Goal: Task Accomplishment & Management: Manage account settings

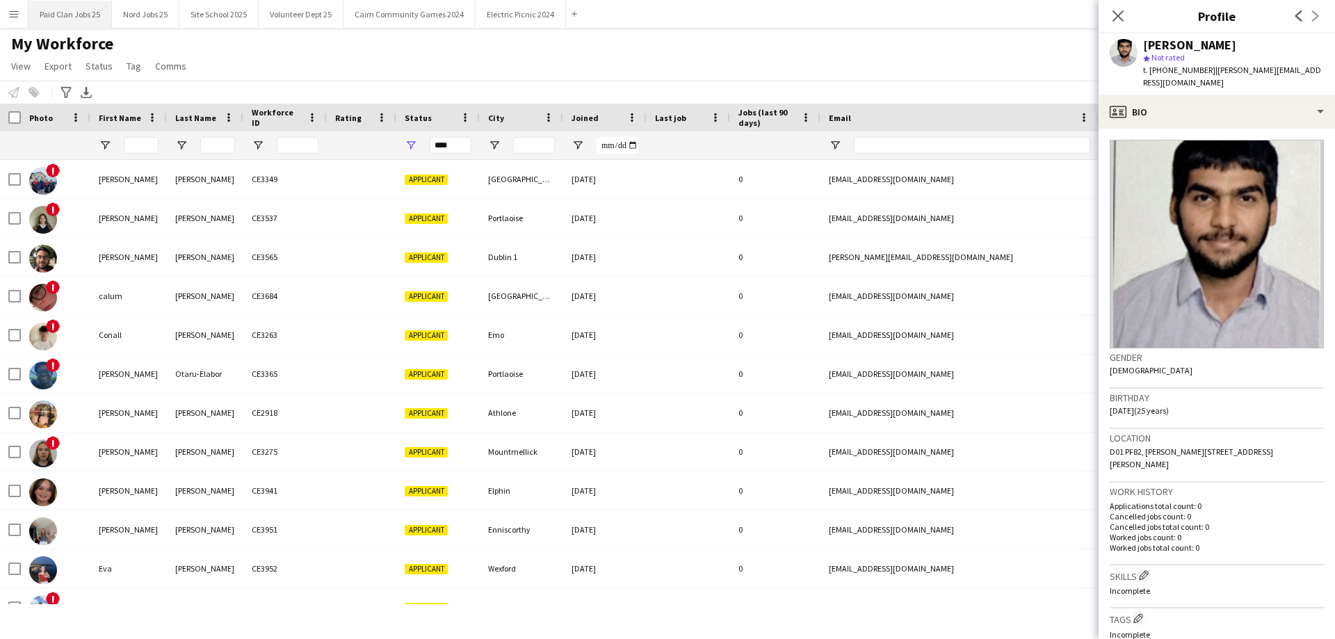
click at [90, 3] on button "Paid Clan Jobs 25 Close" at bounding box center [70, 14] width 83 height 27
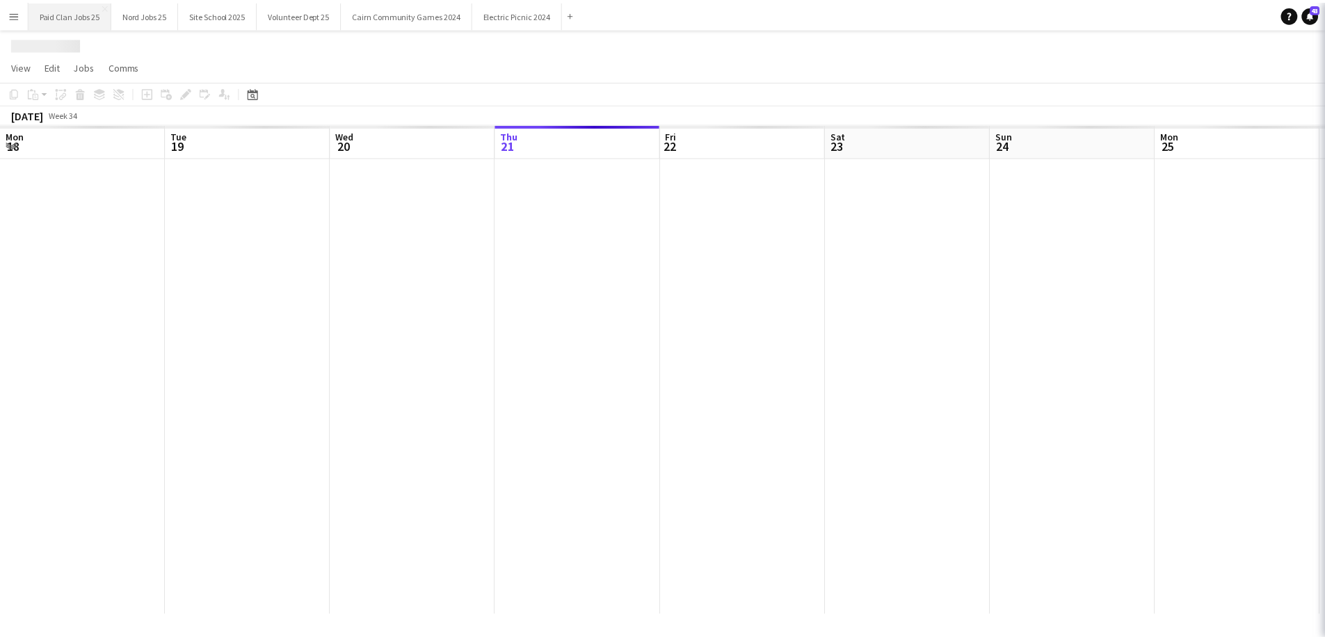
scroll to position [0, 332]
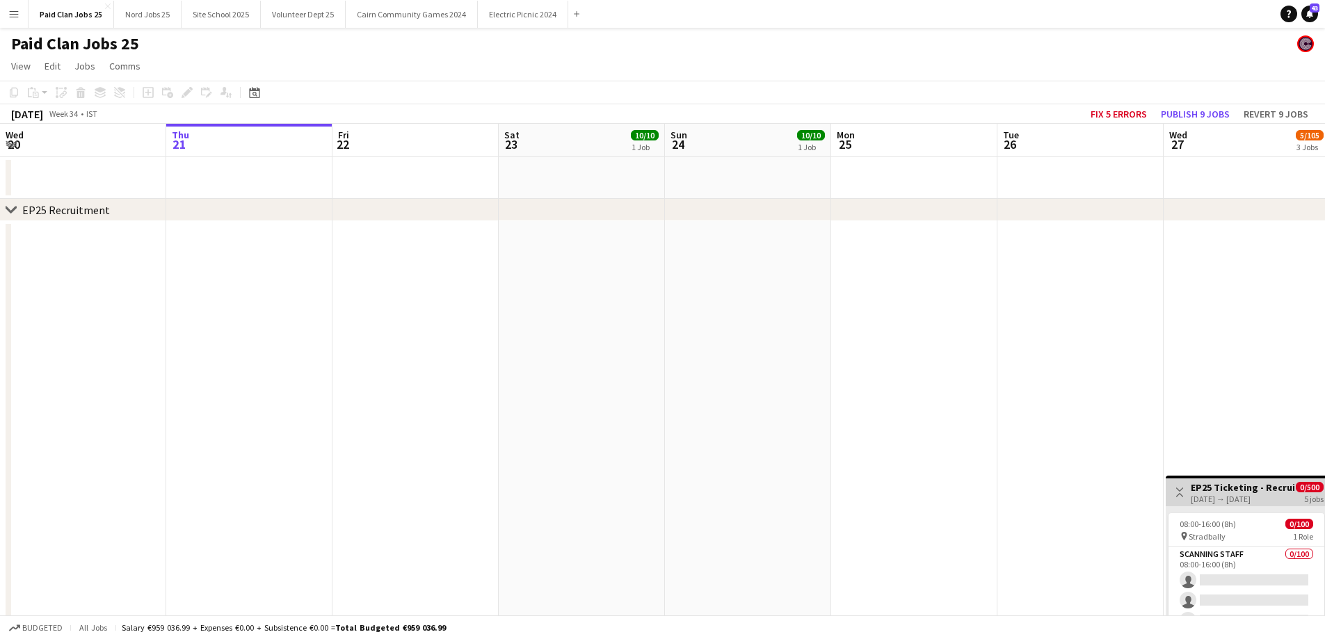
drag, startPoint x: 676, startPoint y: 375, endPoint x: 429, endPoint y: 373, distance: 246.9
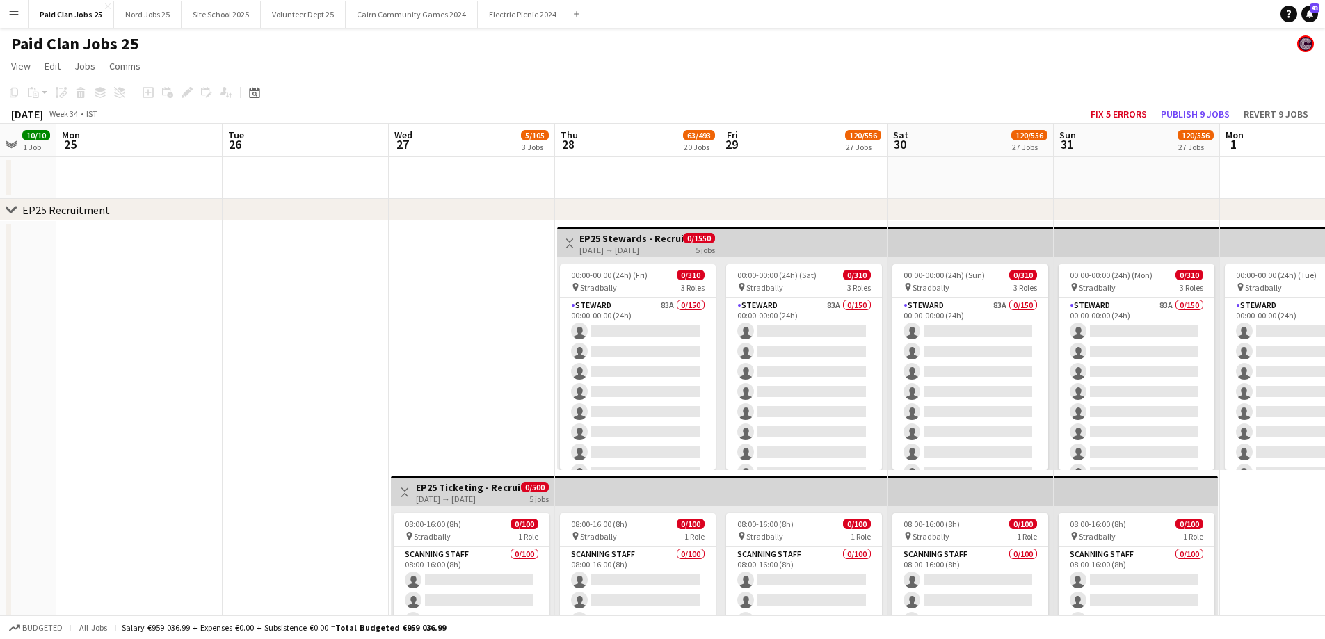
drag, startPoint x: 520, startPoint y: 355, endPoint x: 81, endPoint y: 367, distance: 438.3
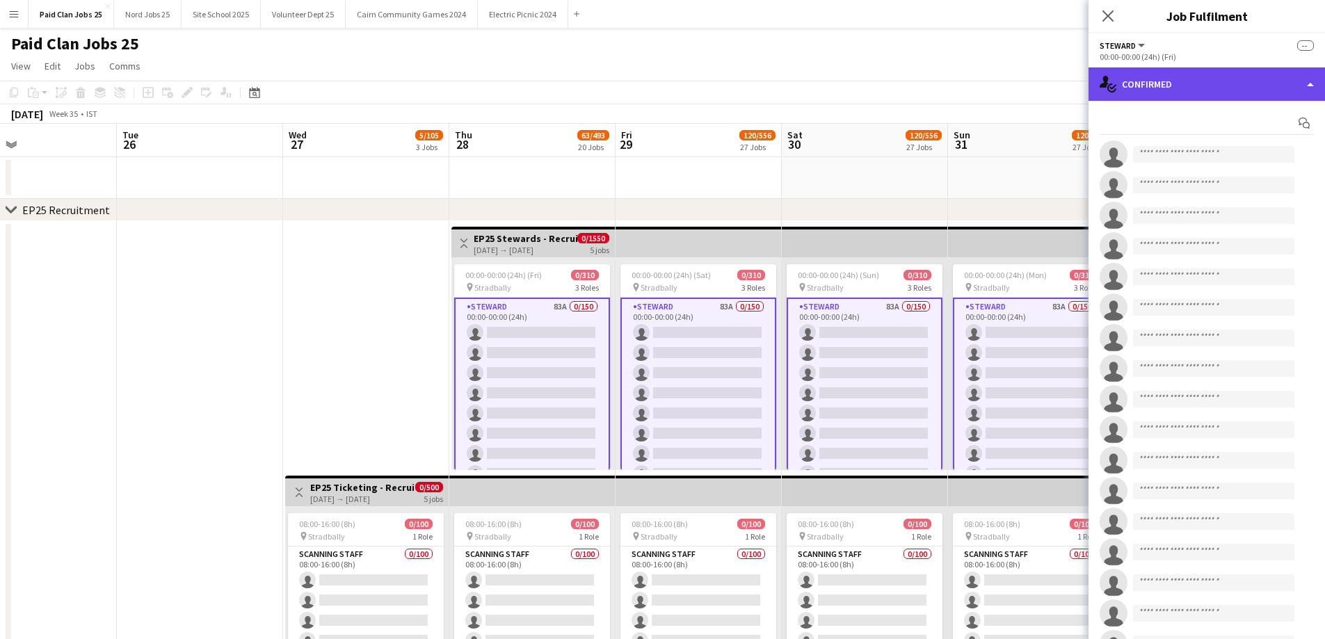
click at [1192, 90] on div "single-neutral-actions-check-2 Confirmed" at bounding box center [1206, 83] width 236 height 33
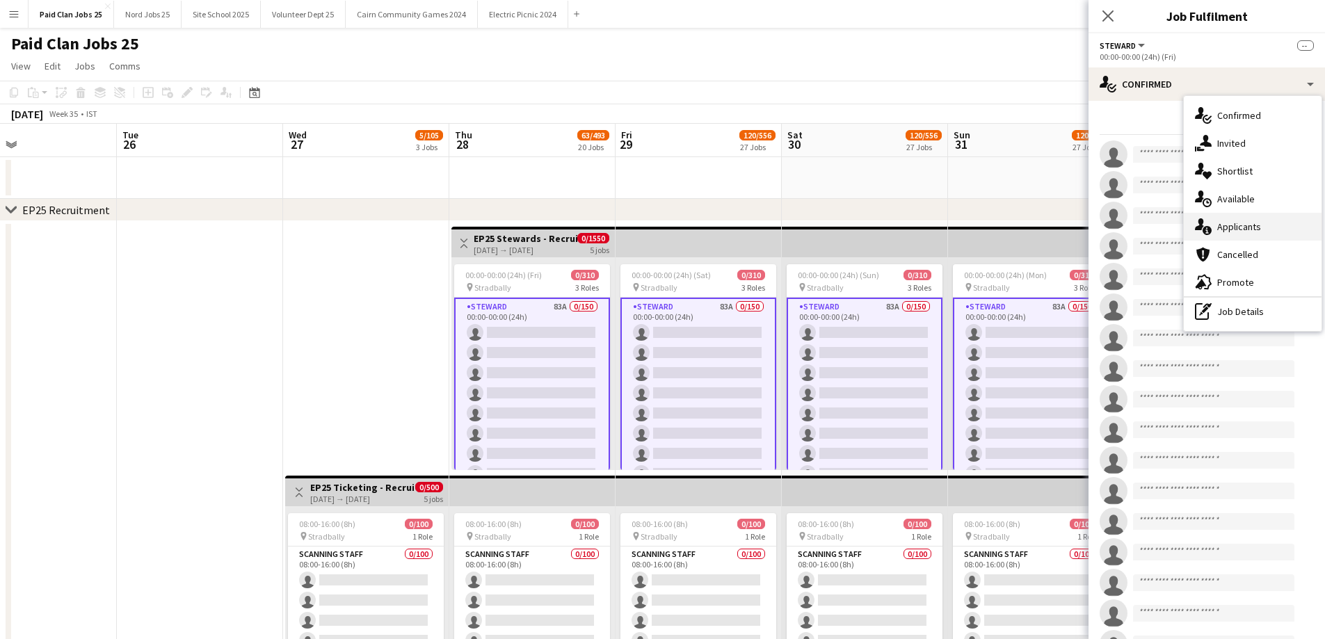
click at [1225, 217] on div "single-neutral-actions-information Applicants" at bounding box center [1253, 227] width 138 height 28
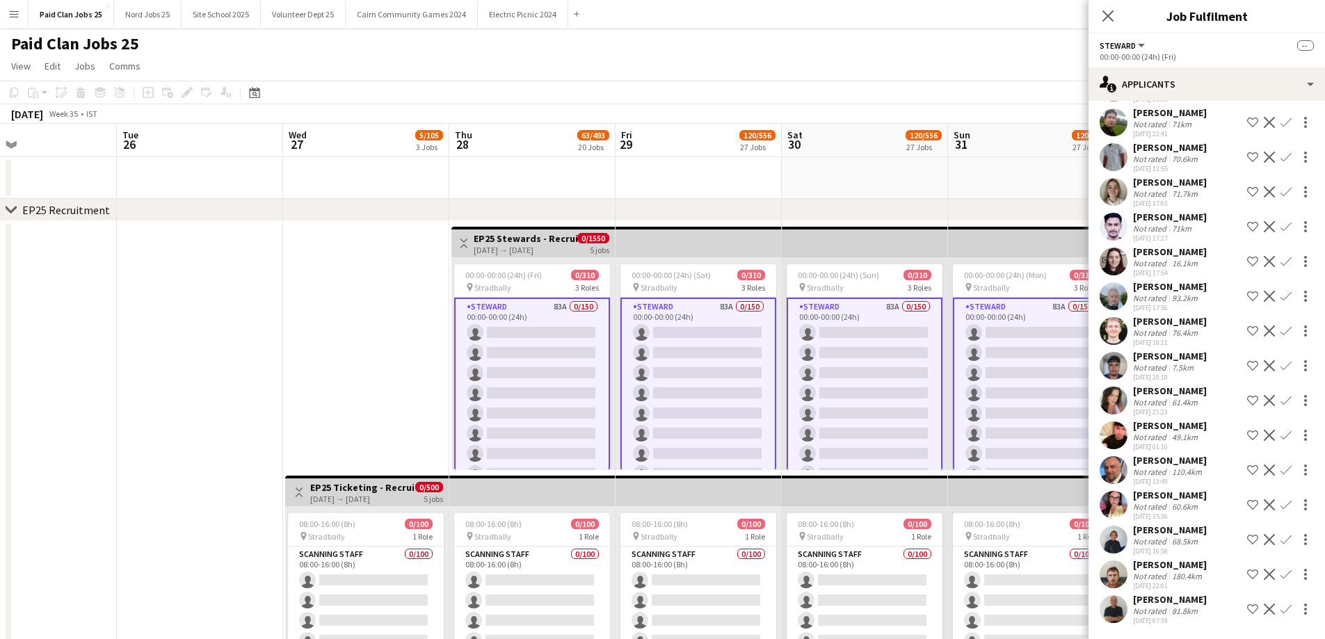
scroll to position [834, 0]
click at [1109, 595] on app-user-avatar at bounding box center [1114, 609] width 28 height 28
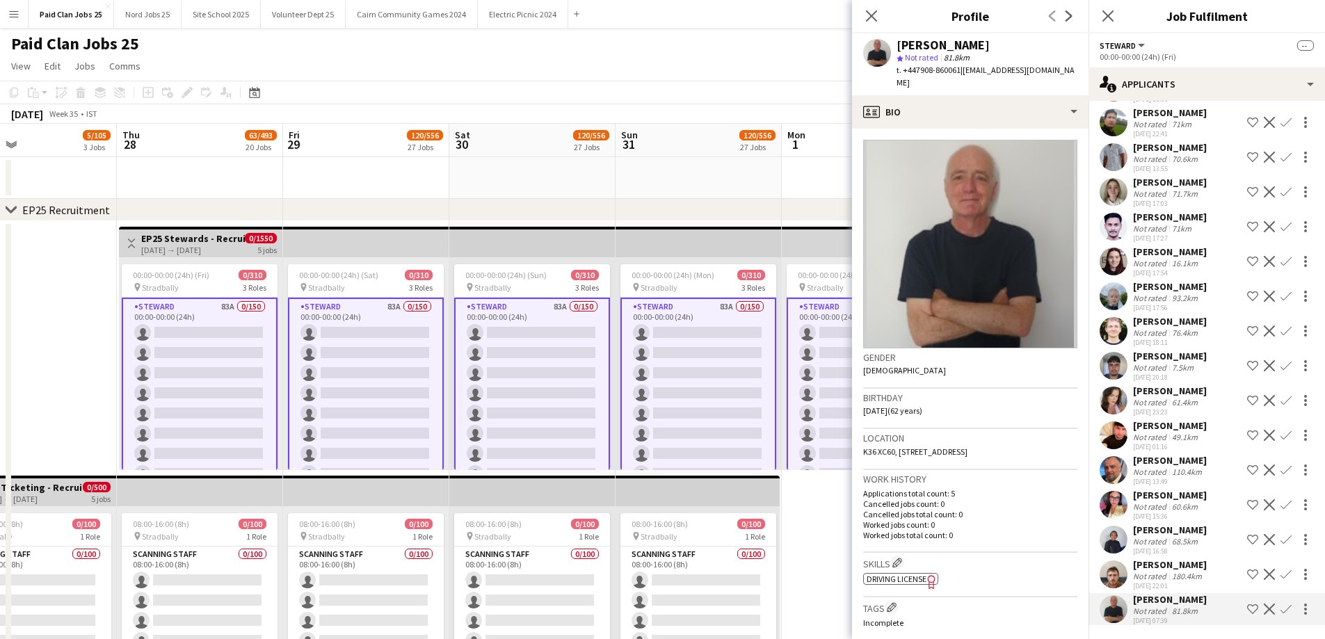
scroll to position [0, 403]
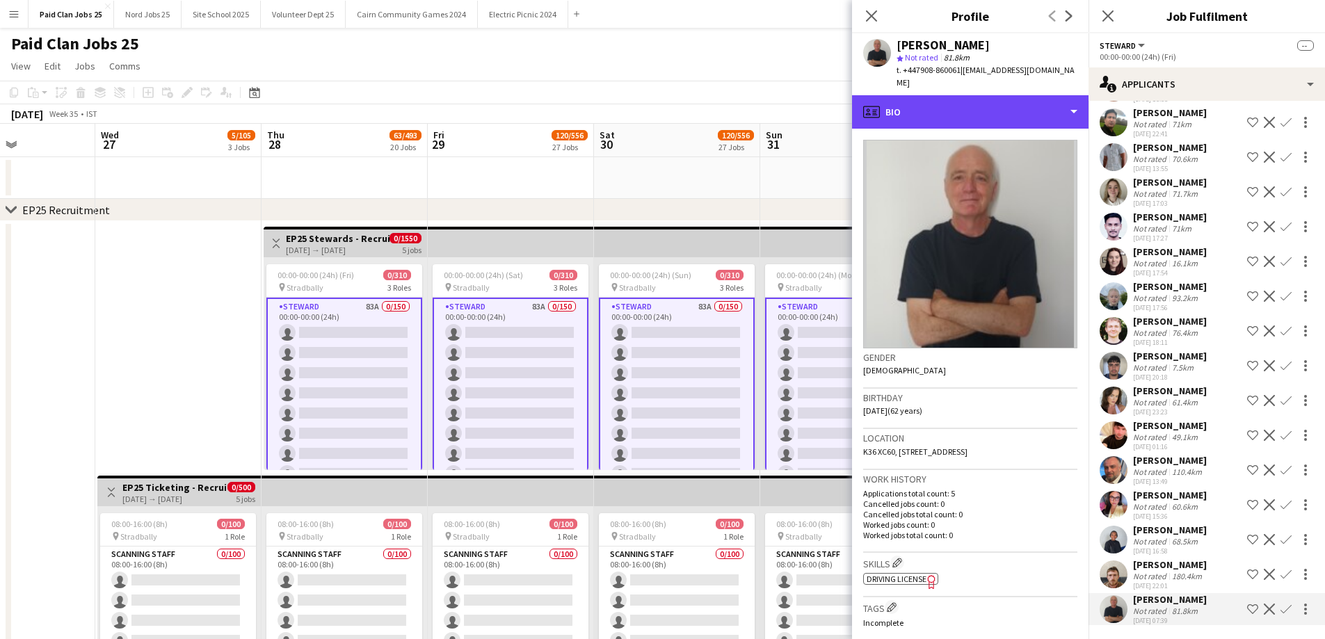
click at [943, 95] on div "profile Bio" at bounding box center [970, 111] width 236 height 33
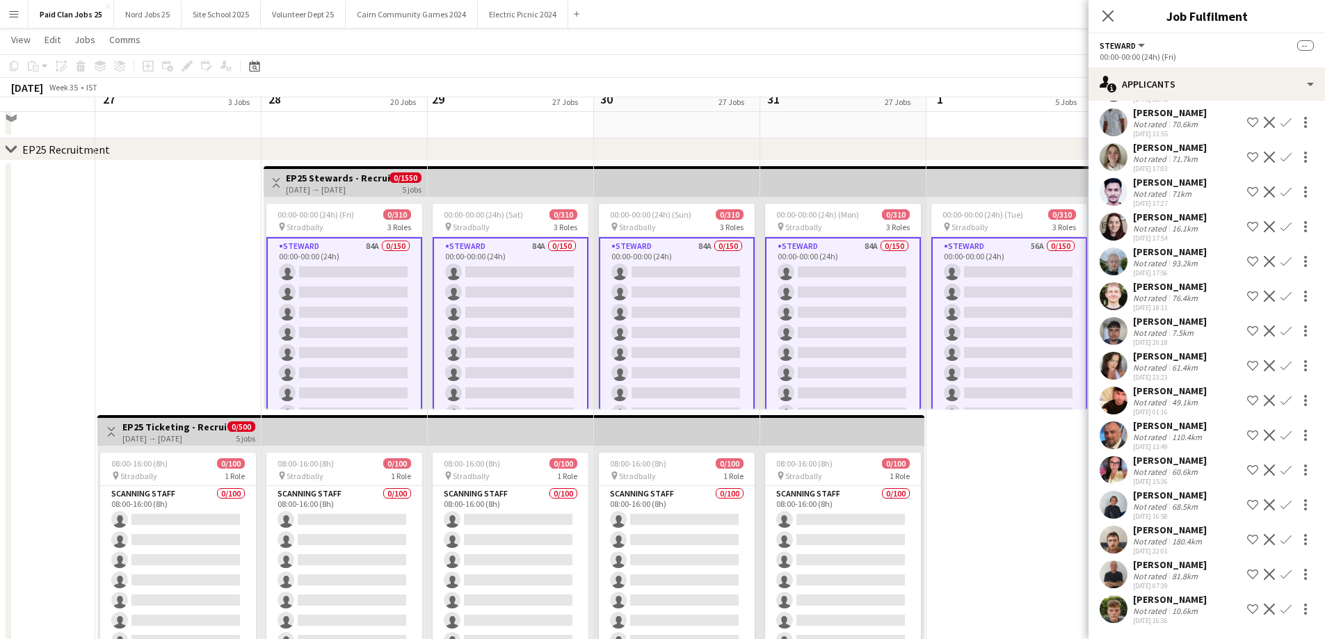
scroll to position [70, 0]
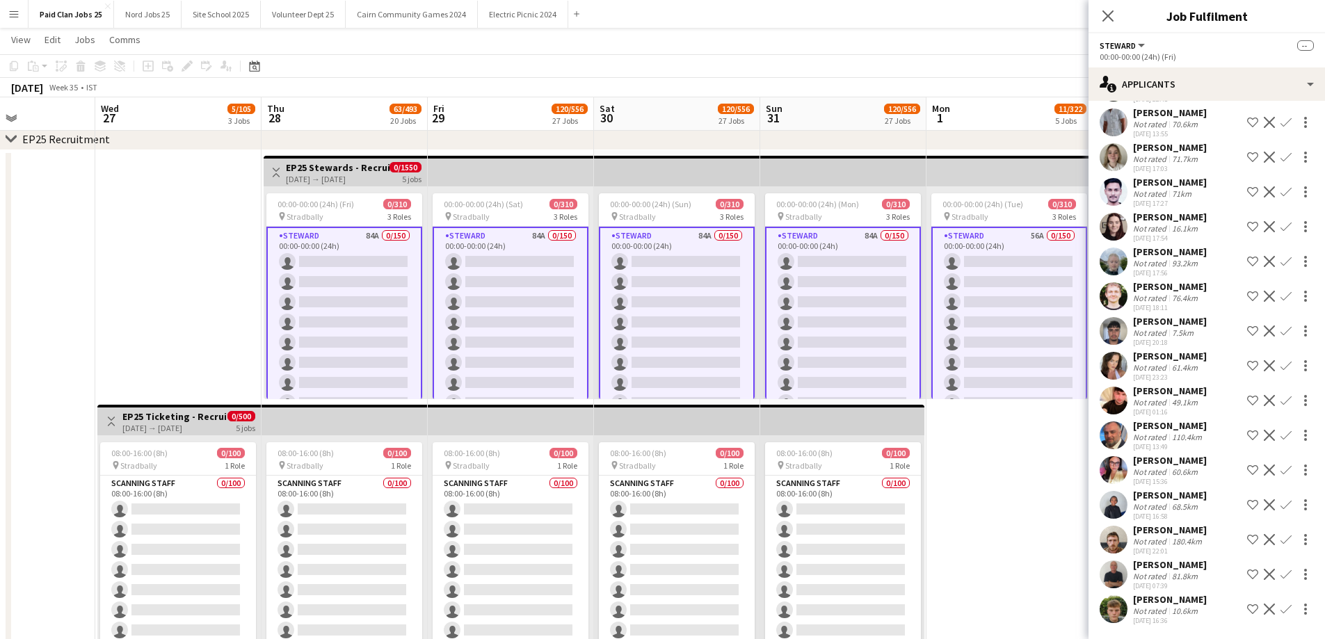
click at [1126, 572] on app-user-avatar at bounding box center [1114, 575] width 28 height 28
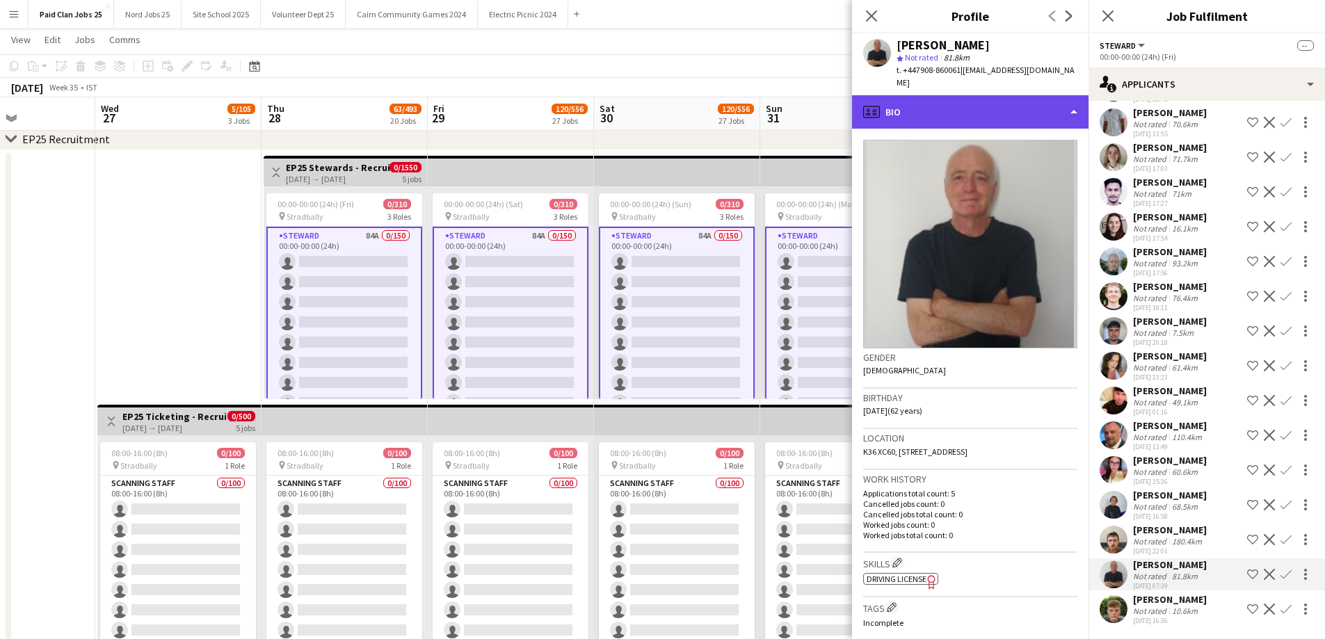
click at [986, 104] on div "profile Bio" at bounding box center [970, 111] width 236 height 33
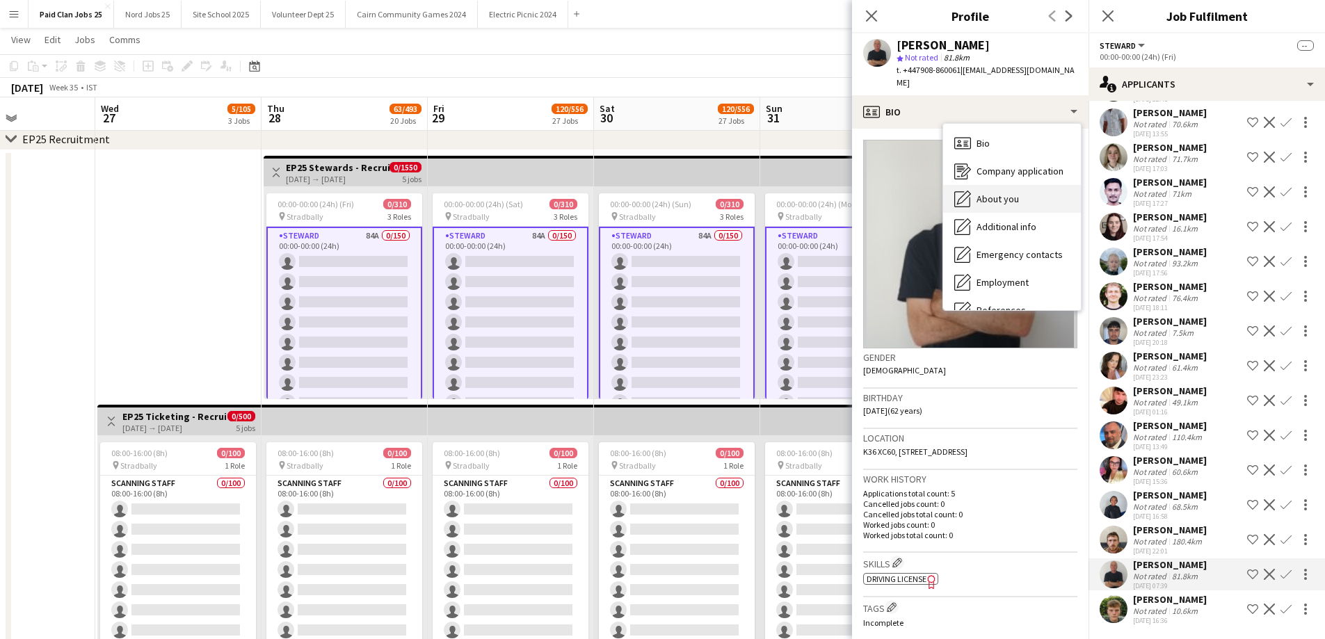
click at [996, 193] on span "About you" at bounding box center [997, 199] width 42 height 13
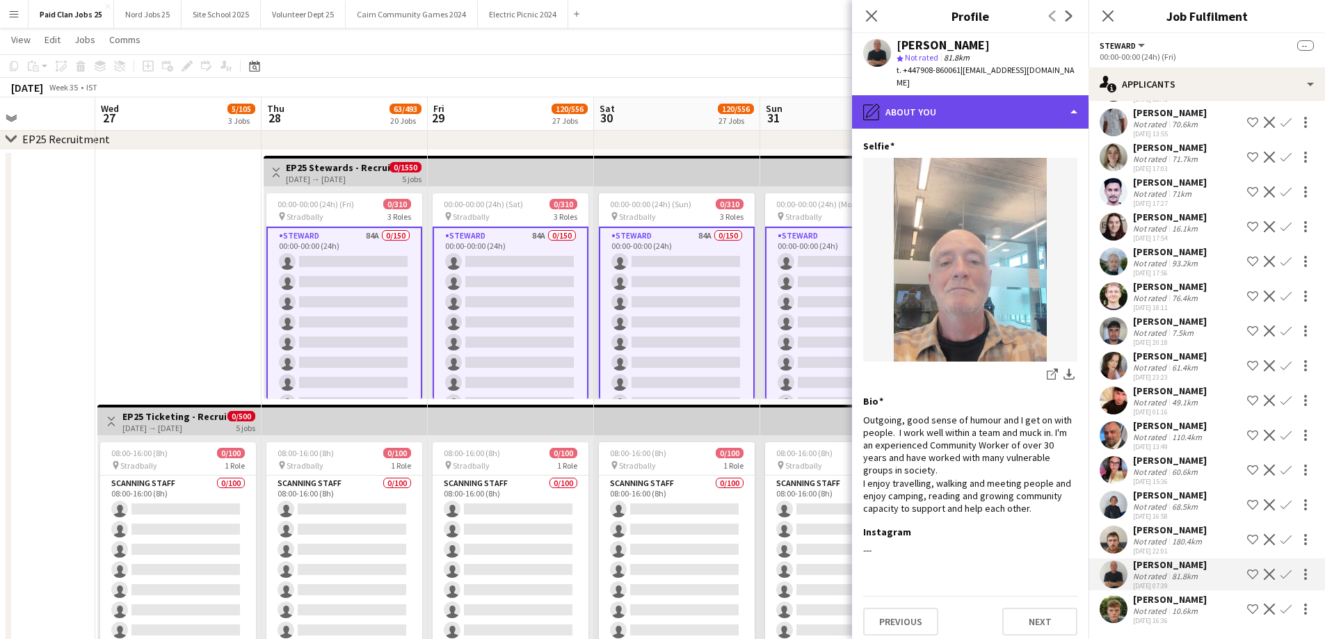
click at [934, 103] on div "pencil4 About you" at bounding box center [970, 111] width 236 height 33
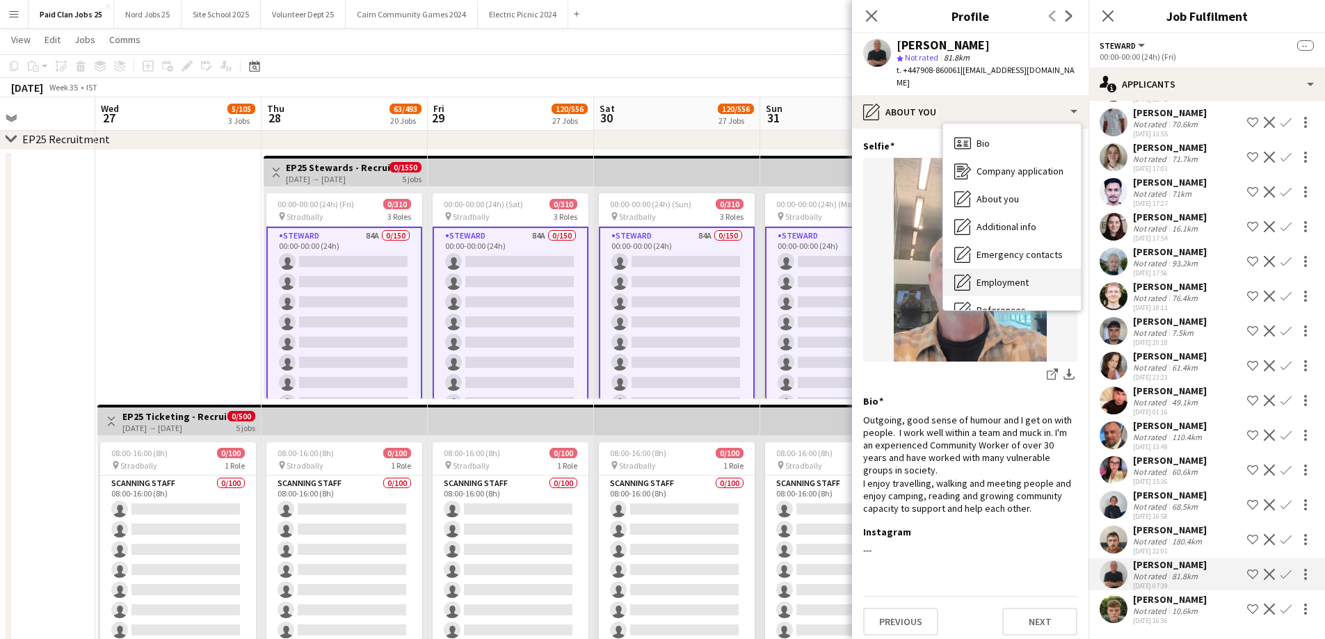
click at [998, 276] on span "Employment" at bounding box center [1002, 282] width 52 height 13
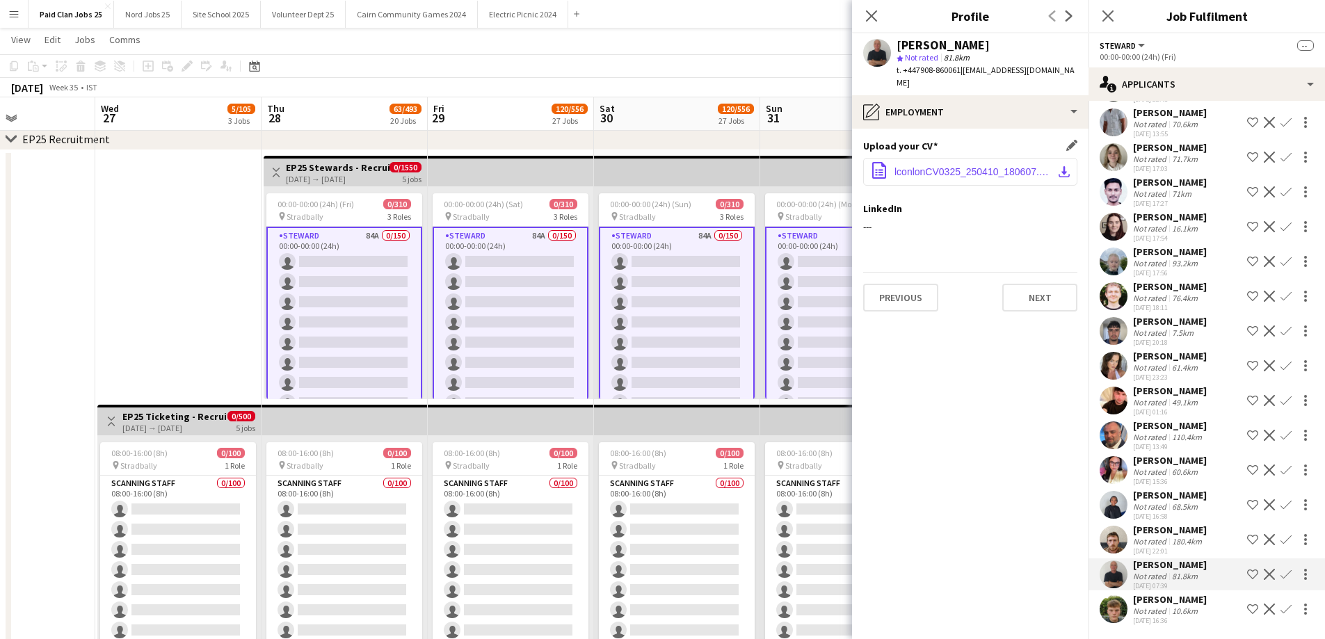
click at [940, 166] on span "lconlonCV0325_250410_180607.pdf" at bounding box center [972, 171] width 157 height 11
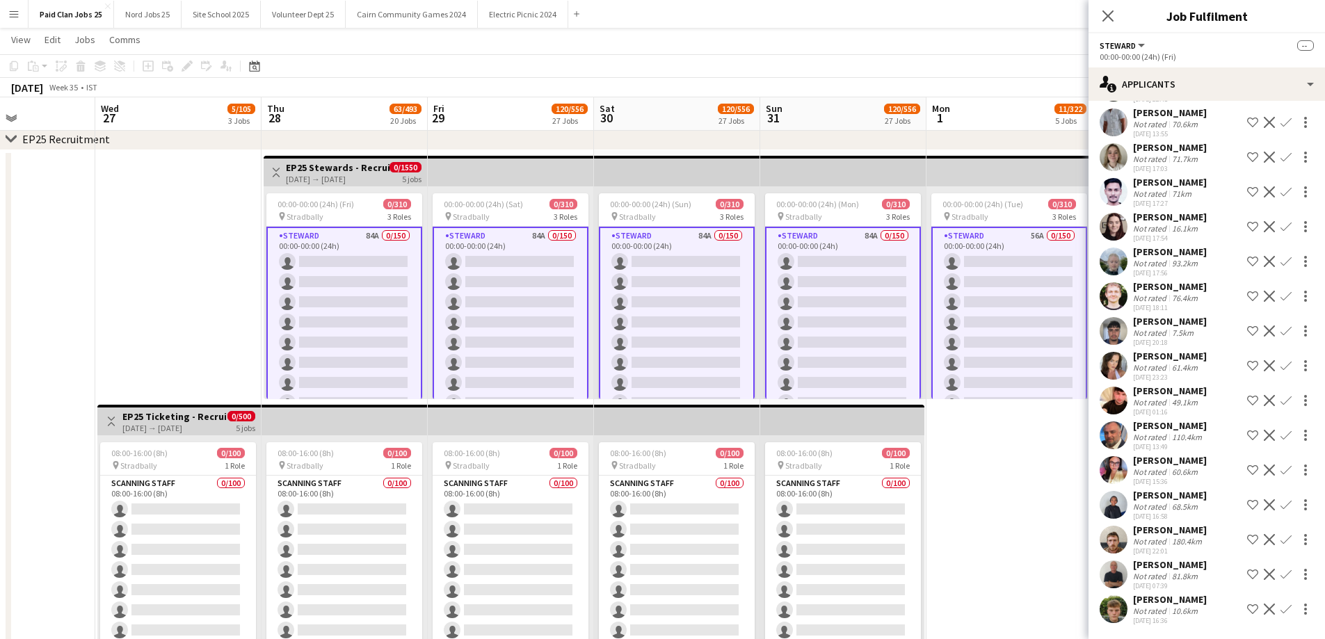
click at [1109, 622] on app-user-avatar at bounding box center [1114, 609] width 28 height 28
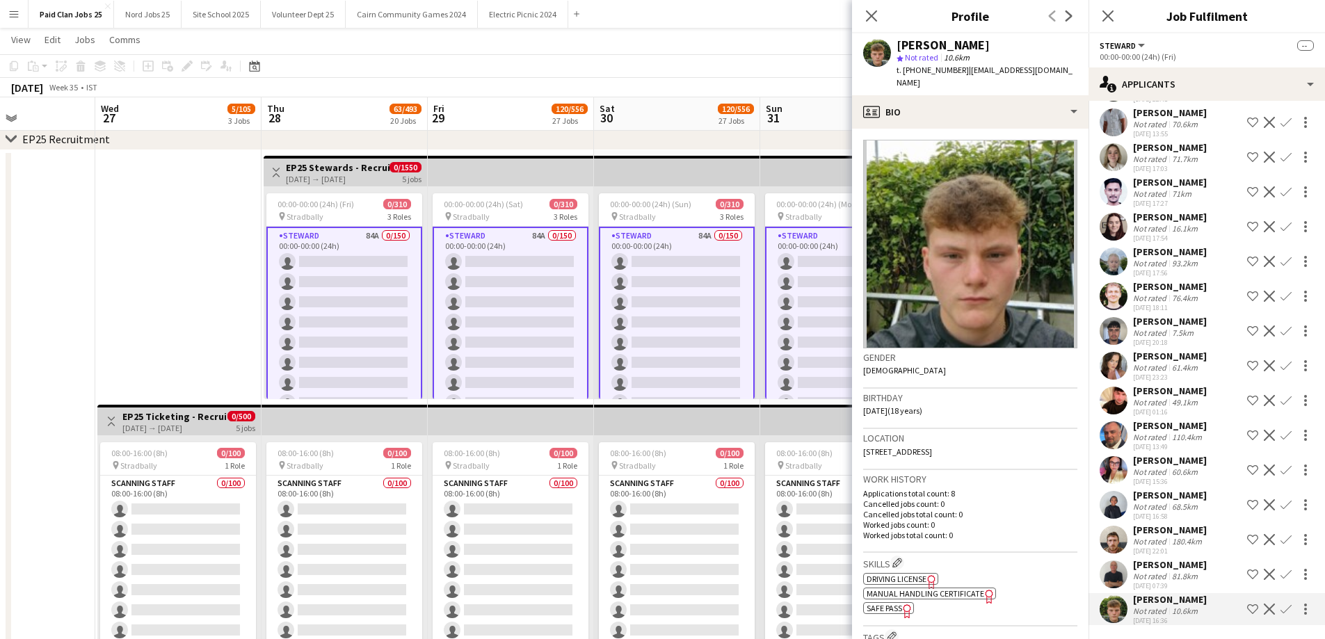
click at [1118, 541] on app-user-avatar at bounding box center [1114, 540] width 28 height 28
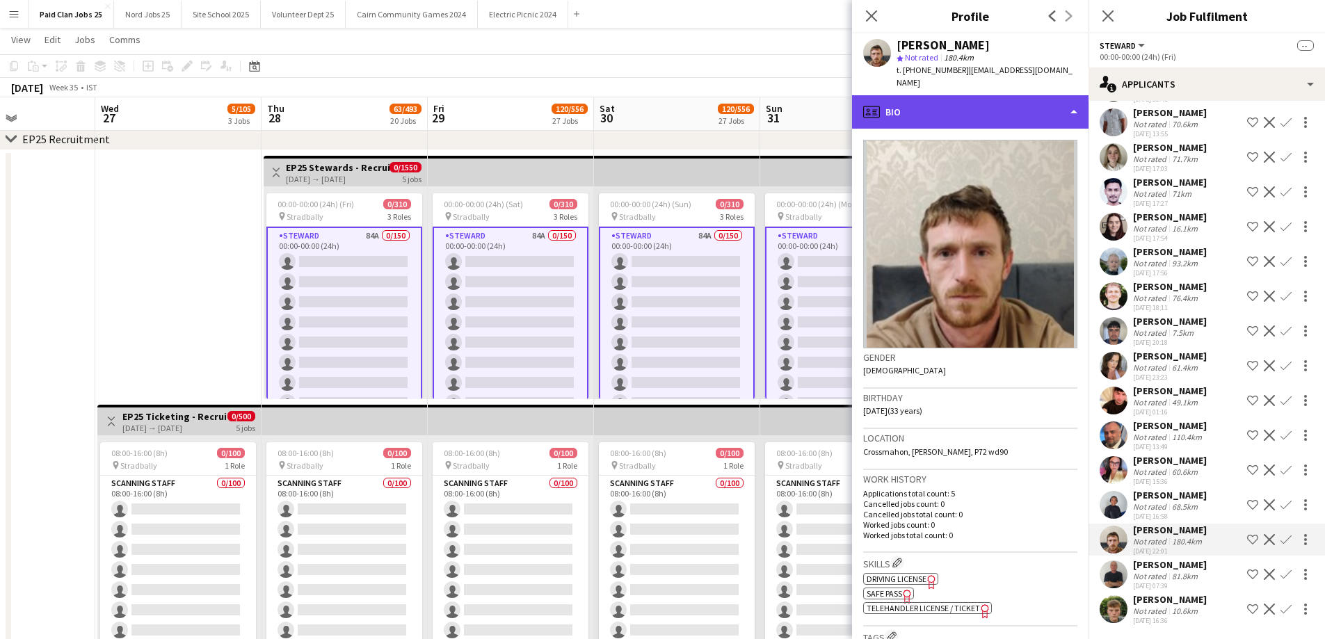
click at [944, 99] on div "profile Bio" at bounding box center [970, 111] width 236 height 33
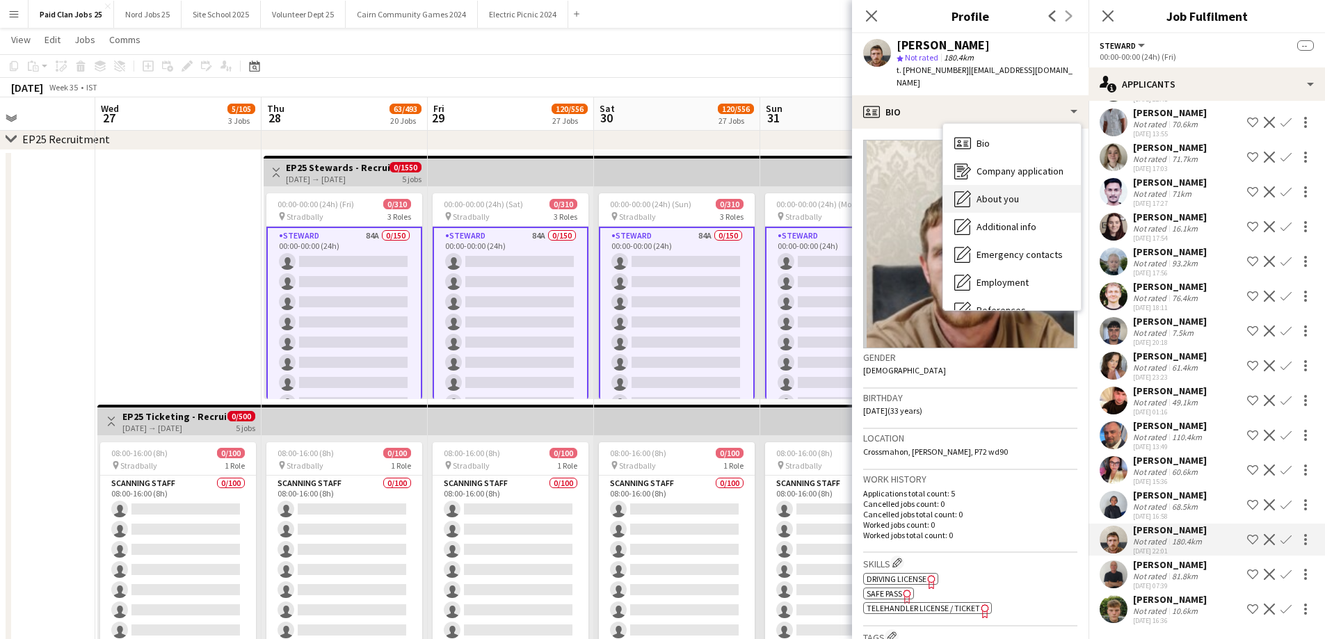
click at [992, 193] on span "About you" at bounding box center [997, 199] width 42 height 13
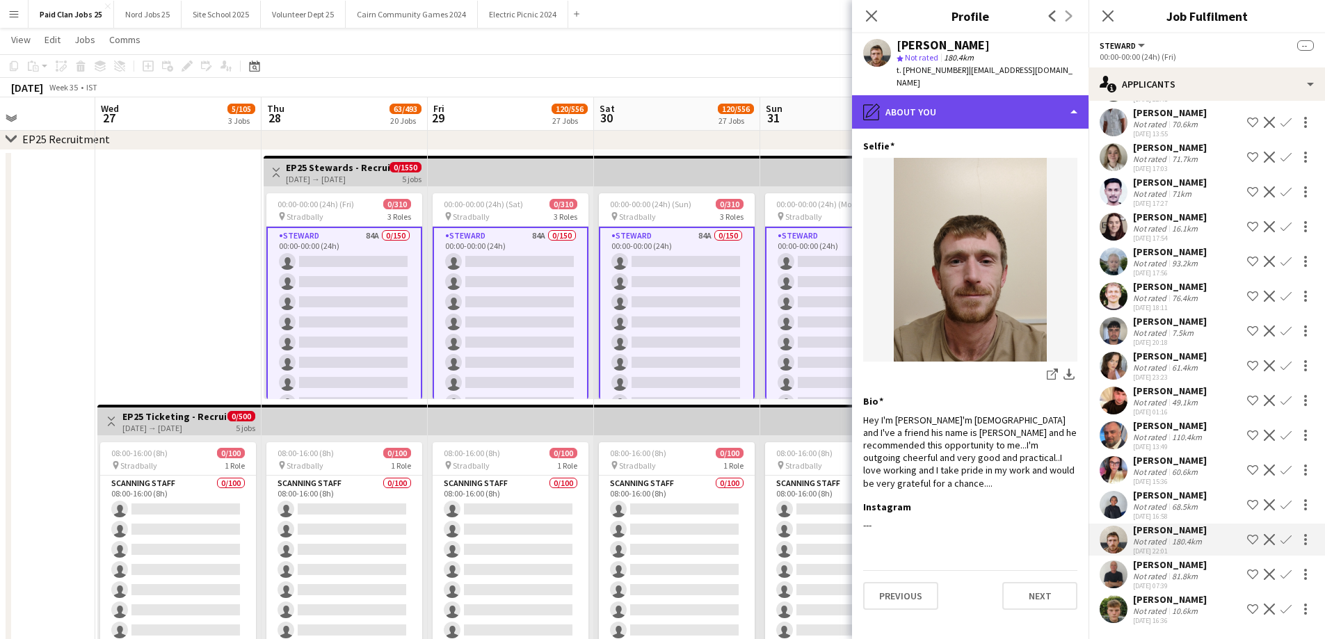
click at [945, 95] on div "pencil4 About you" at bounding box center [970, 111] width 236 height 33
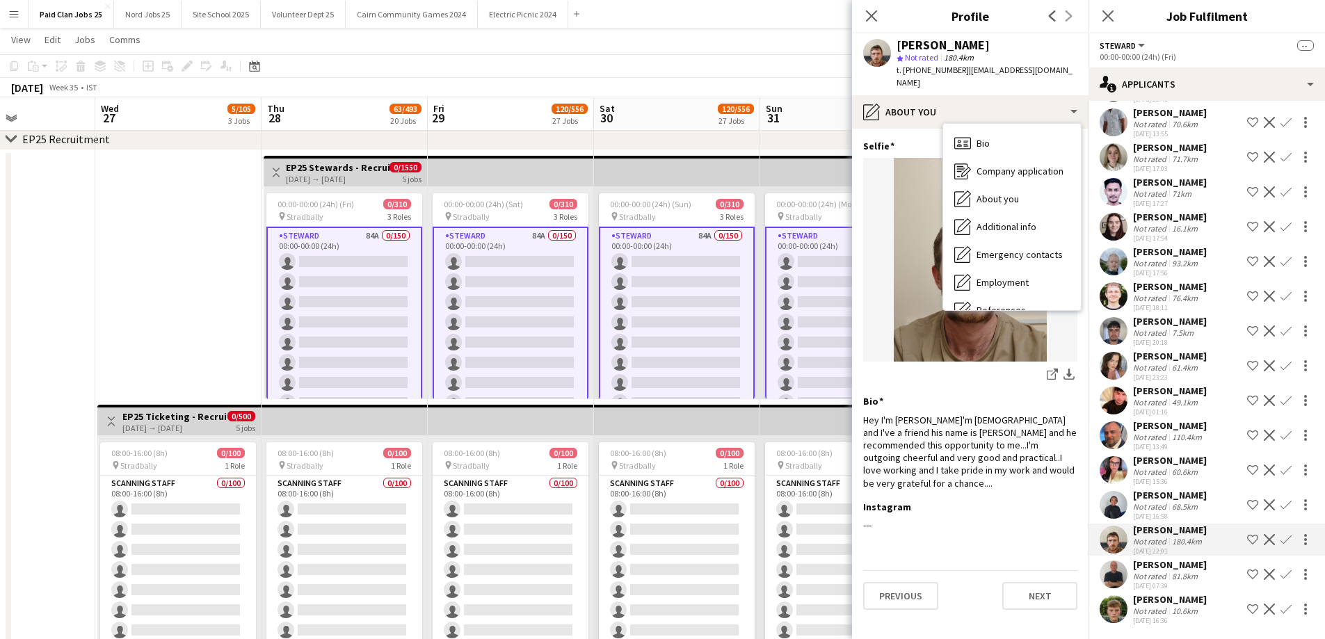
click at [970, 123] on div "Bio Bio Company application Company application About you About you Additional …" at bounding box center [1011, 217] width 139 height 188
click at [976, 129] on div "Bio Bio" at bounding box center [1012, 143] width 138 height 28
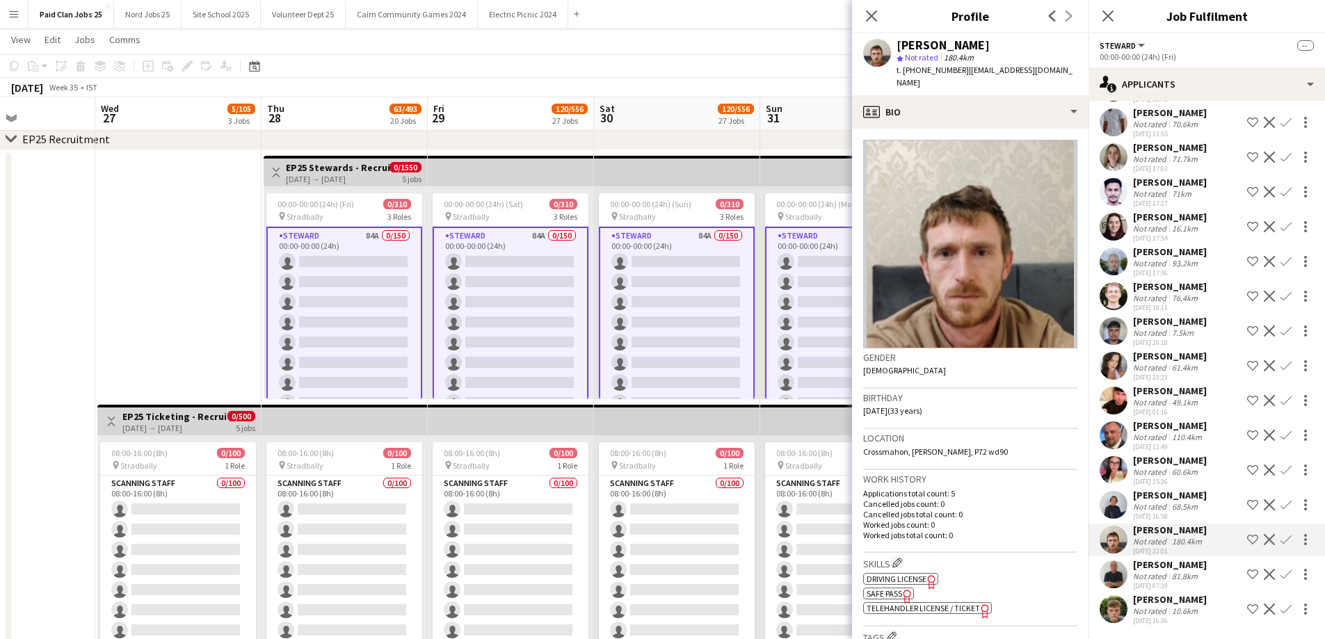
scroll to position [348, 0]
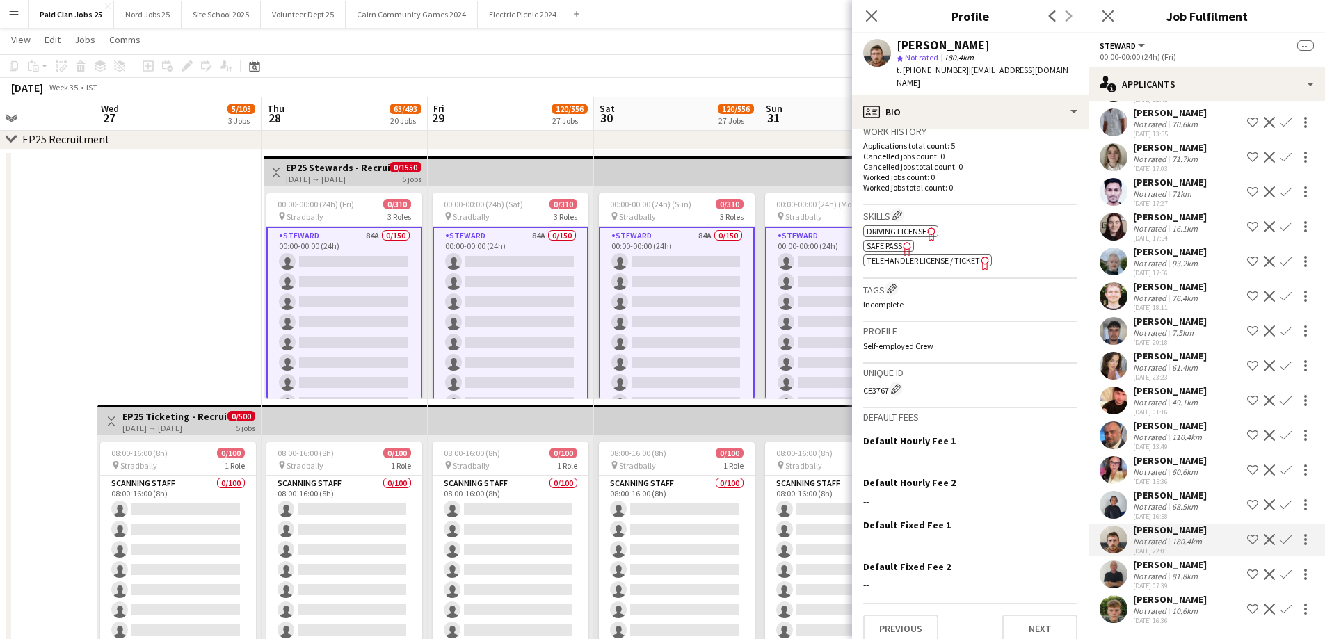
click at [876, 382] on div "CE3767 Edit crew unique ID" at bounding box center [970, 389] width 214 height 14
copy div "CE3767"
click at [9, 19] on app-icon "Menu" at bounding box center [13, 13] width 11 height 11
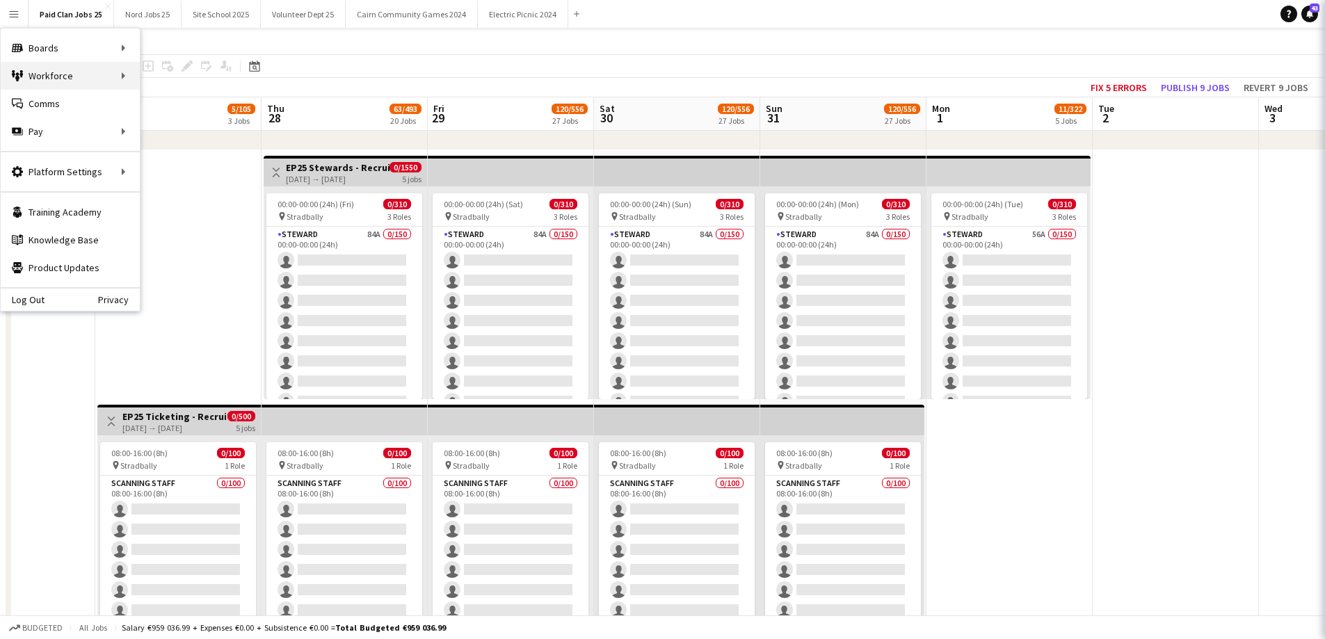
scroll to position [0, 0]
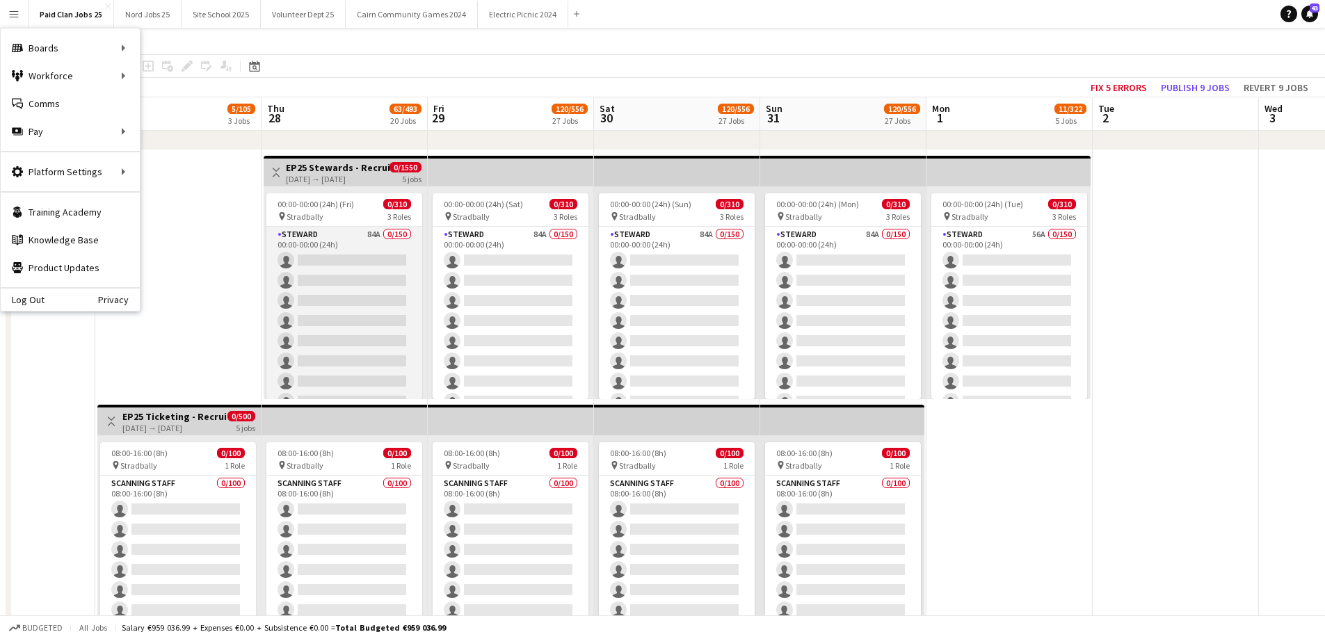
drag, startPoint x: 373, startPoint y: 268, endPoint x: 381, endPoint y: 273, distance: 9.1
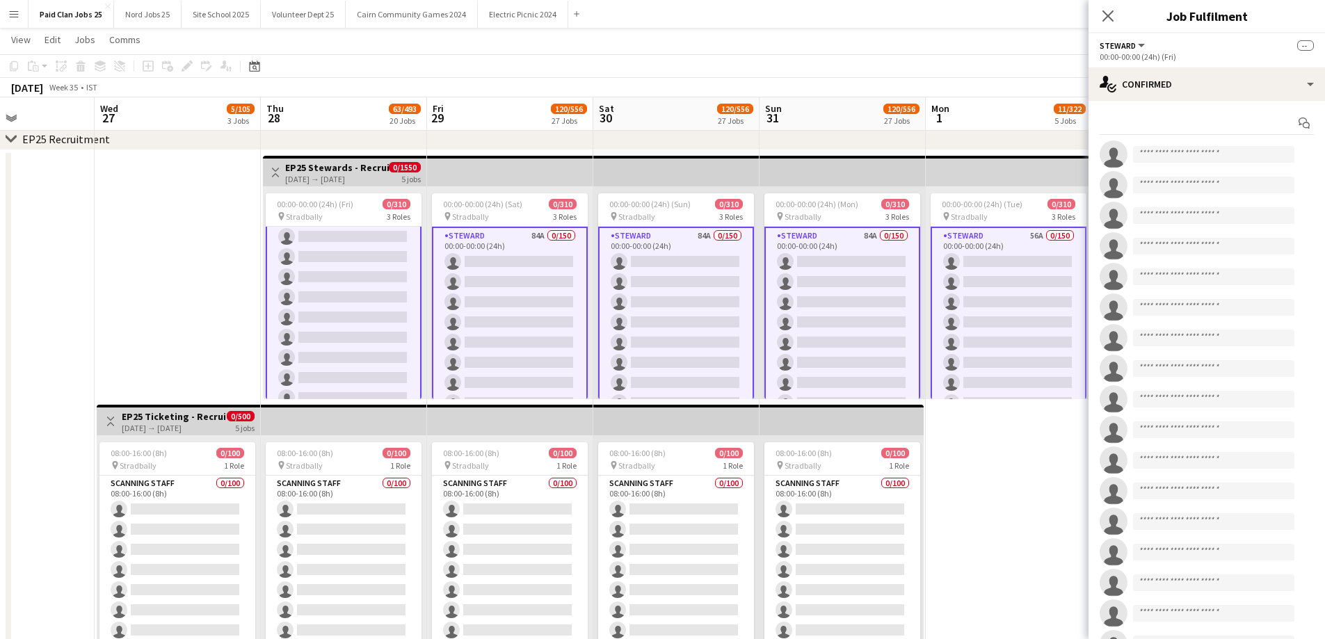
scroll to position [2921, 0]
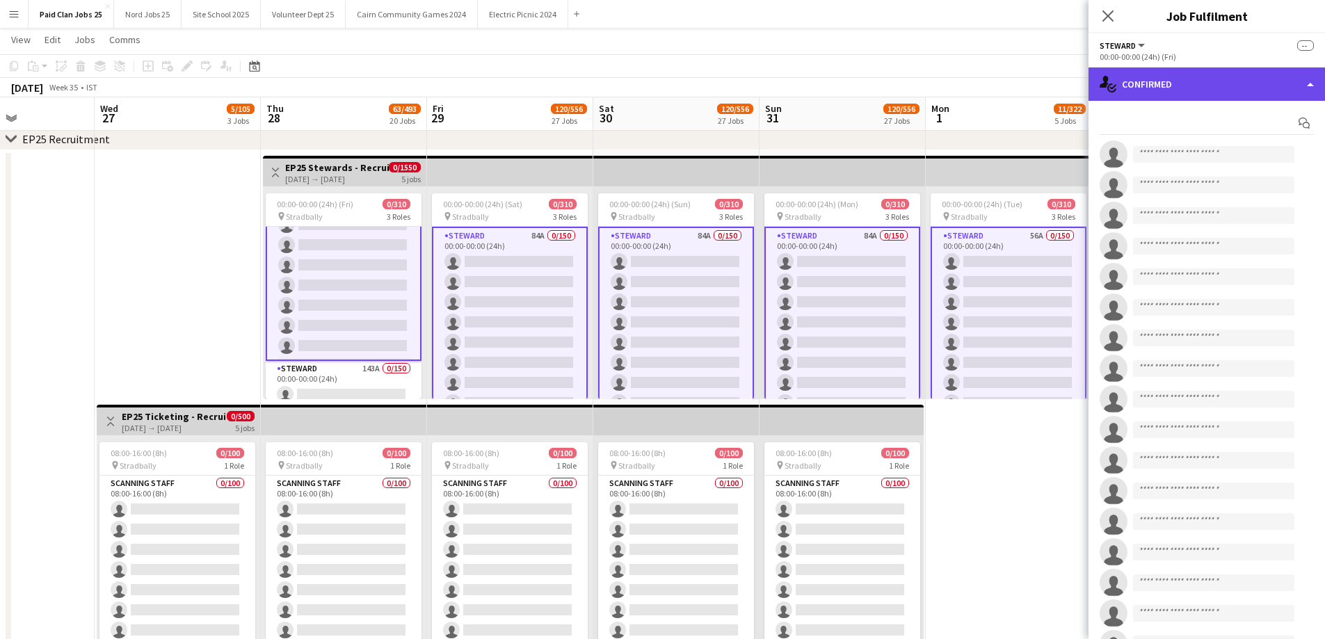
click at [1155, 97] on div "single-neutral-actions-check-2 Confirmed" at bounding box center [1206, 83] width 236 height 33
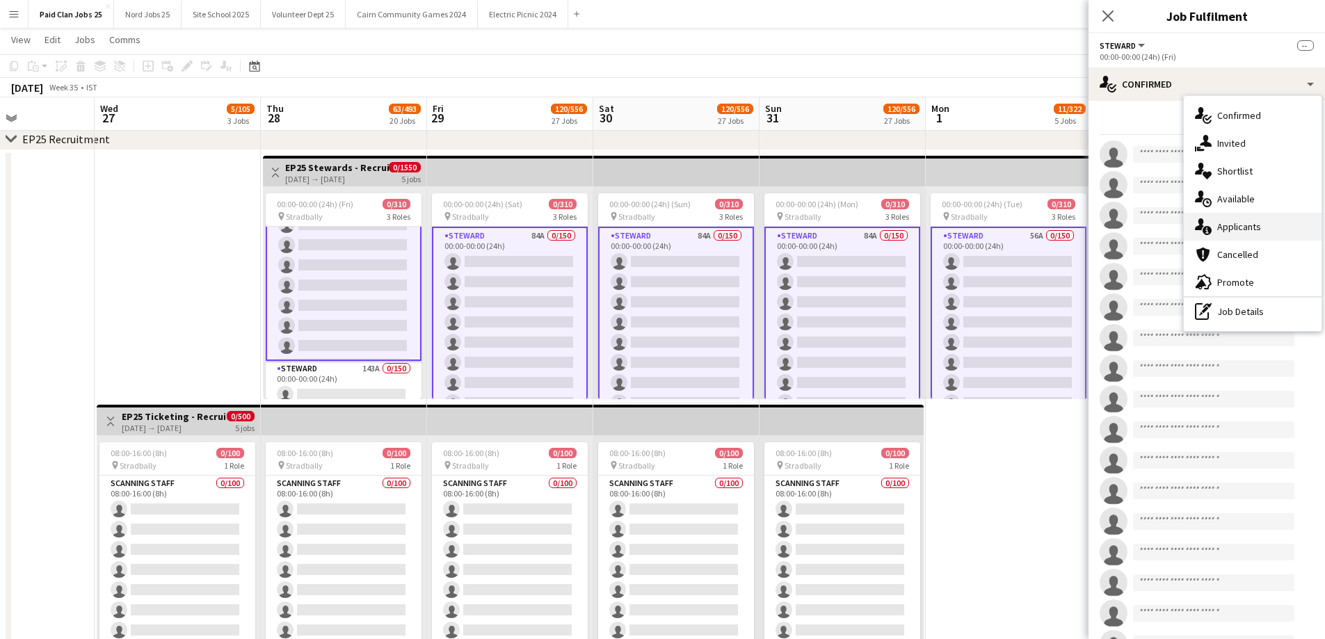
click at [1211, 230] on icon at bounding box center [1207, 230] width 9 height 9
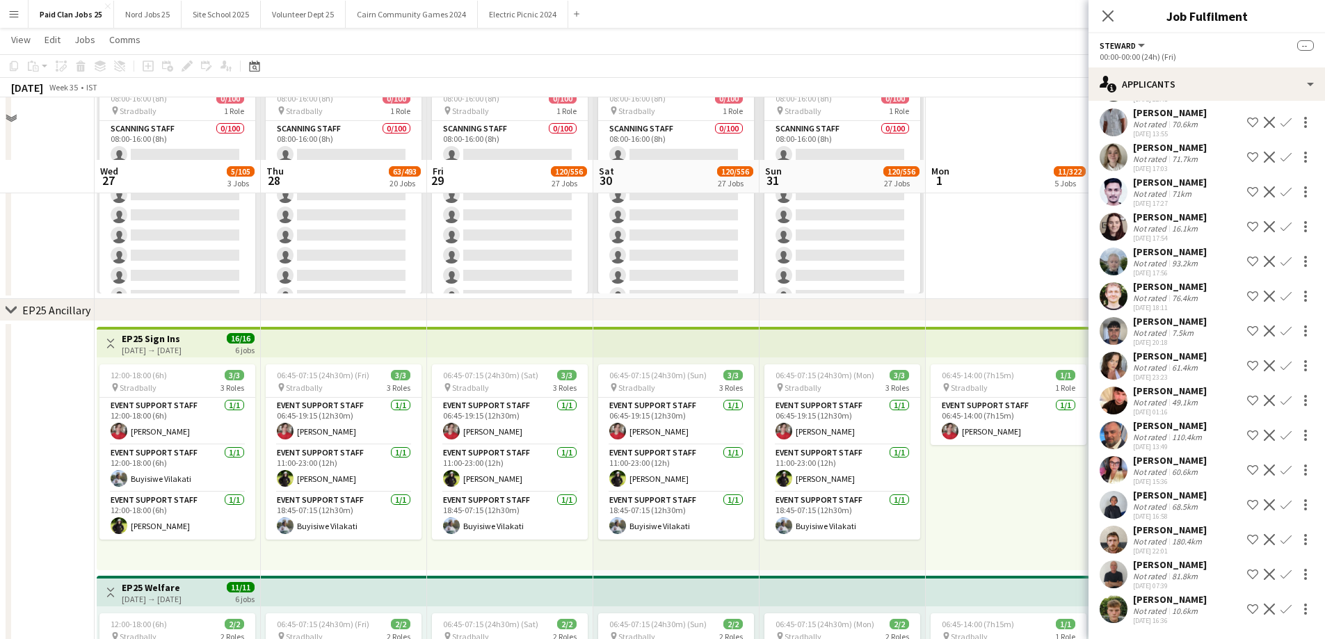
scroll to position [487, 0]
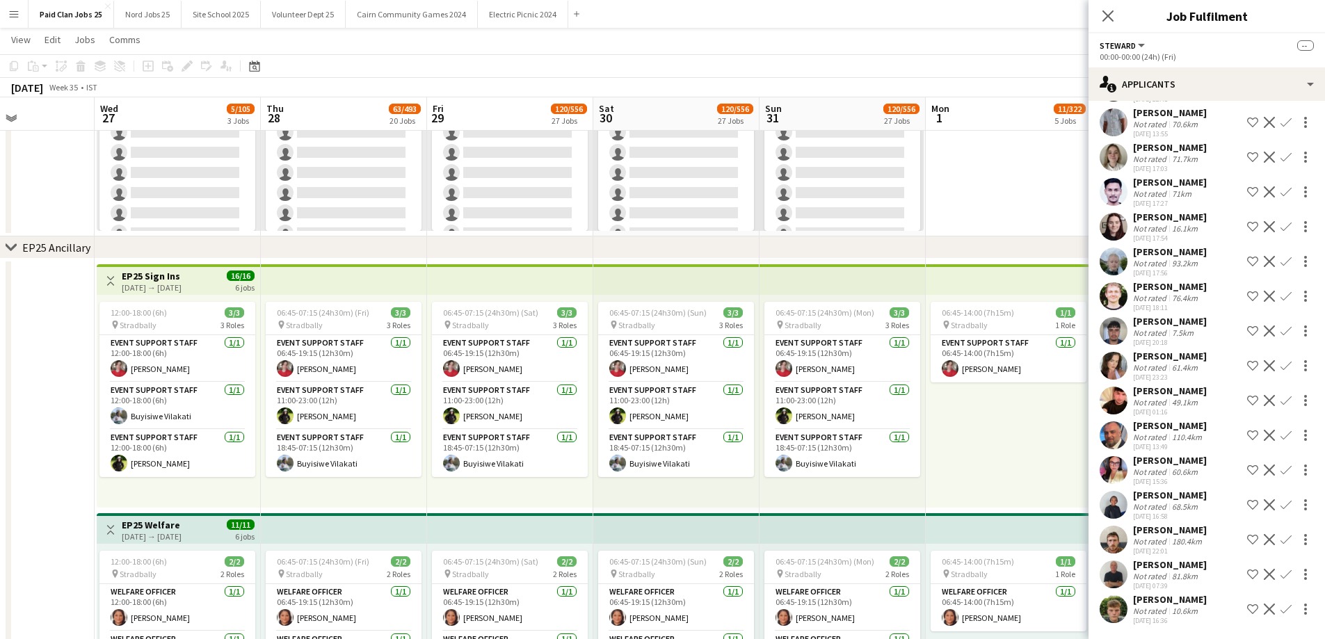
click at [1116, 541] on app-user-avatar at bounding box center [1114, 540] width 28 height 28
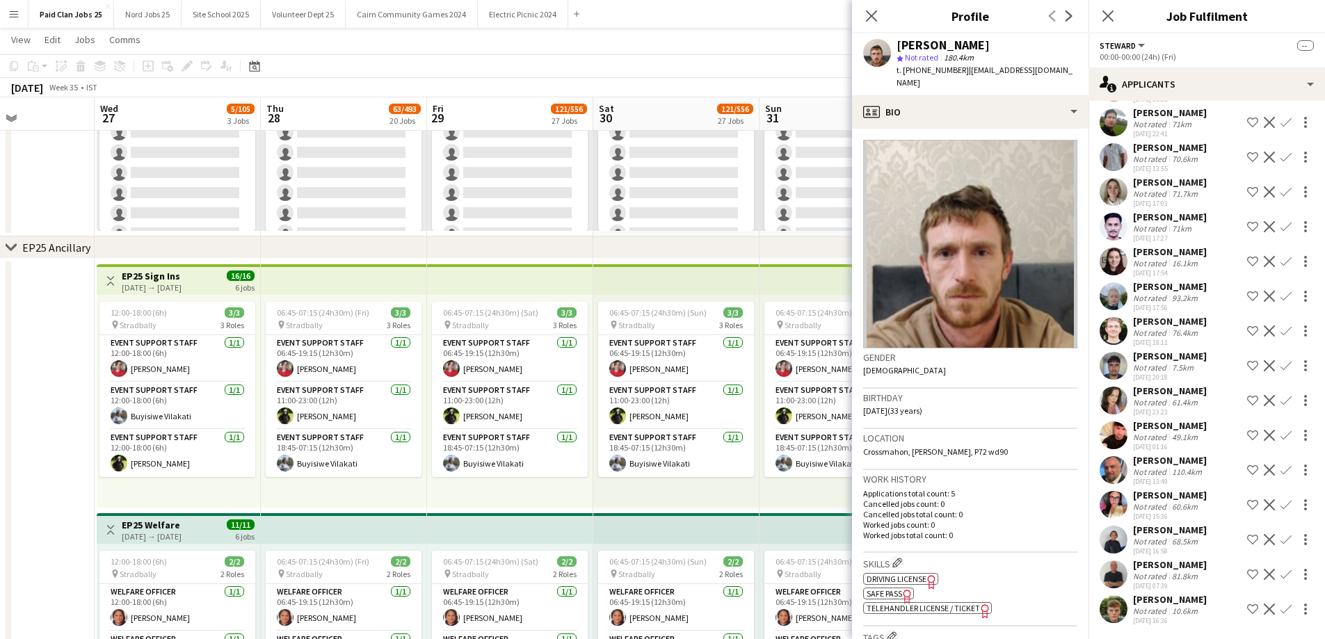
scroll to position [771, 0]
click at [1110, 506] on app-user-avatar at bounding box center [1114, 505] width 28 height 28
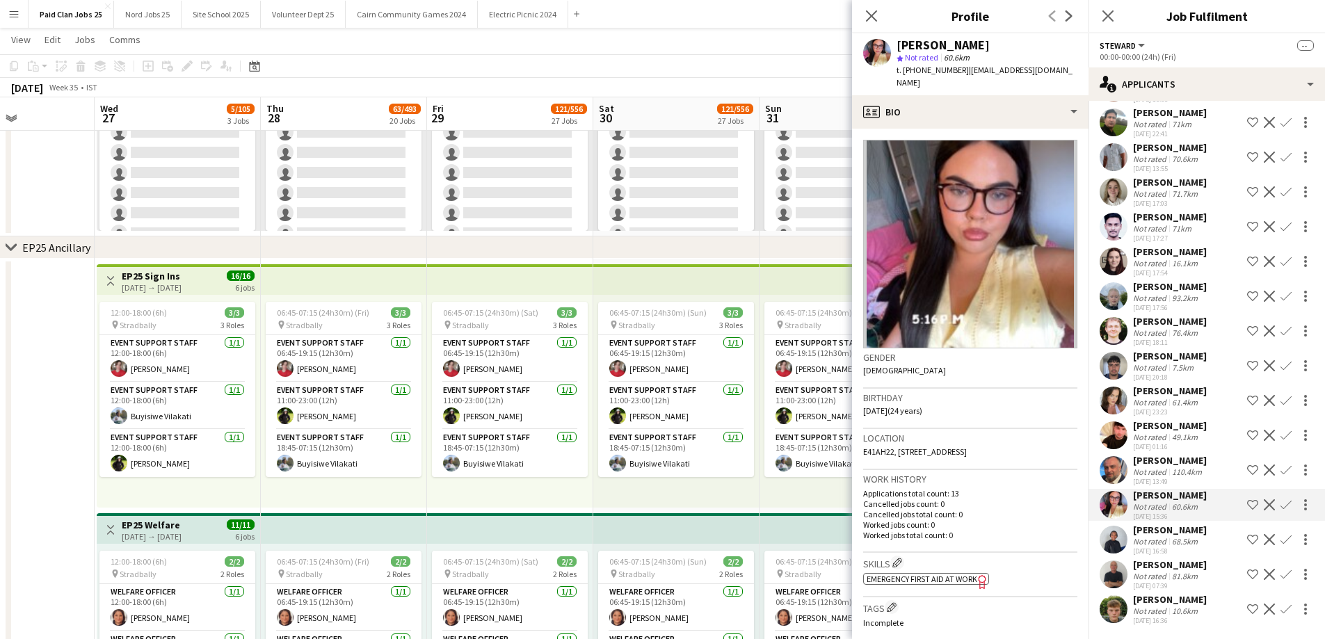
click at [1119, 469] on app-user-avatar at bounding box center [1114, 470] width 28 height 28
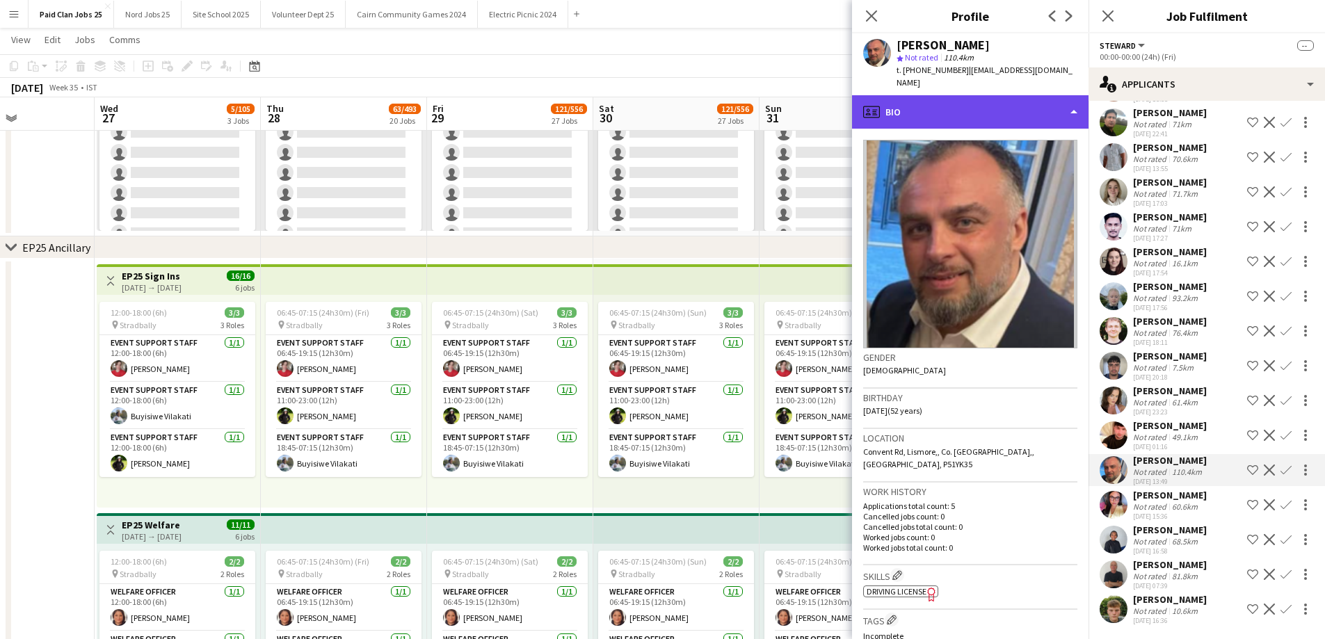
click at [967, 95] on div "profile Bio" at bounding box center [970, 111] width 236 height 33
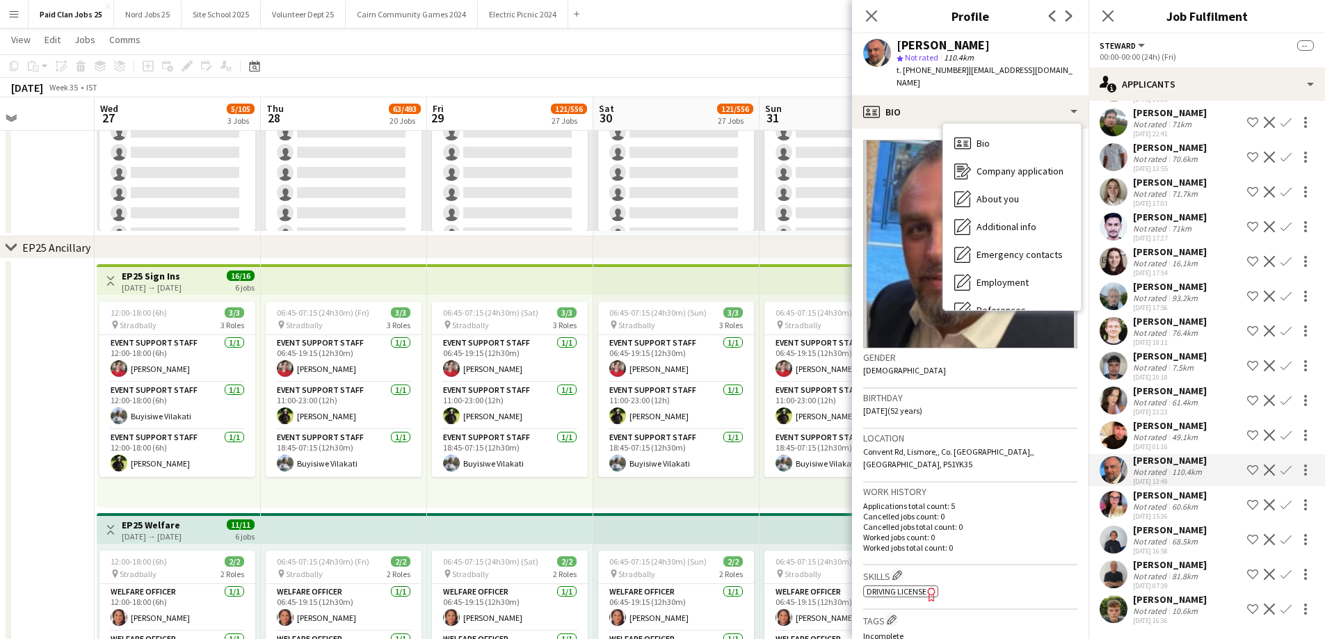
click at [948, 79] on div "[PERSON_NAME] star Not rated 110.4km t. [PHONE_NUMBER] | [EMAIL_ADDRESS][DOMAIN…" at bounding box center [970, 64] width 236 height 62
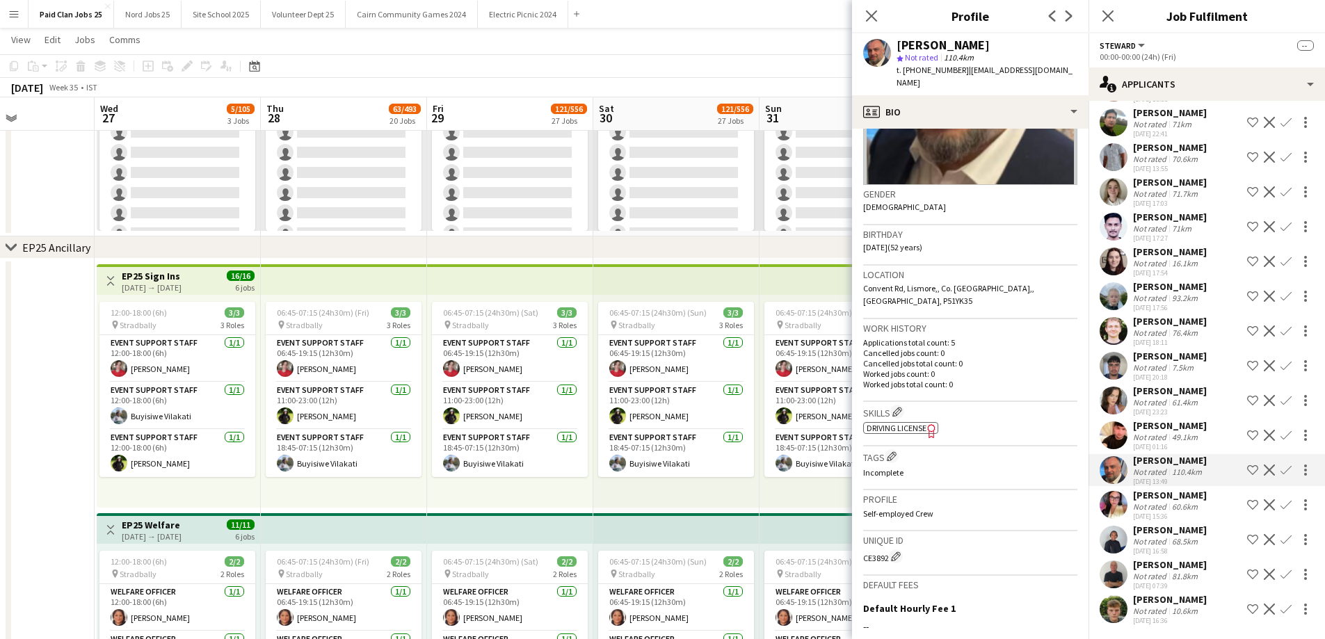
scroll to position [278, 0]
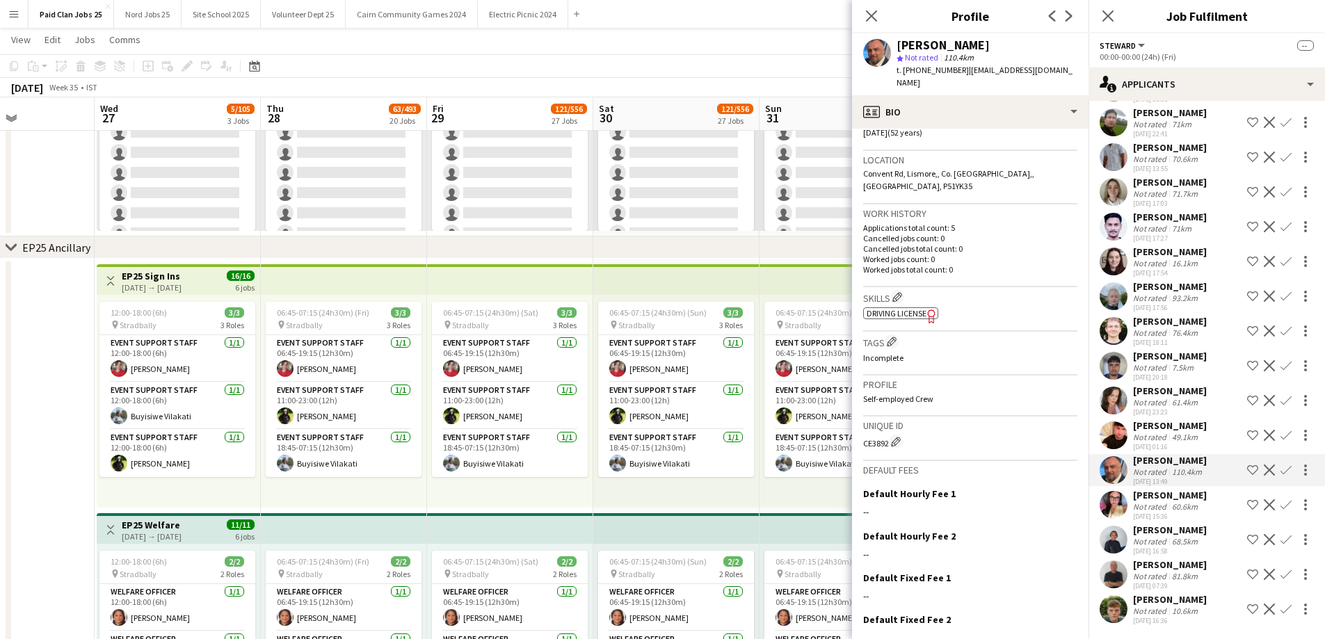
click at [874, 435] on div "CE3892 Edit crew unique ID" at bounding box center [970, 442] width 214 height 14
copy div "CE3892"
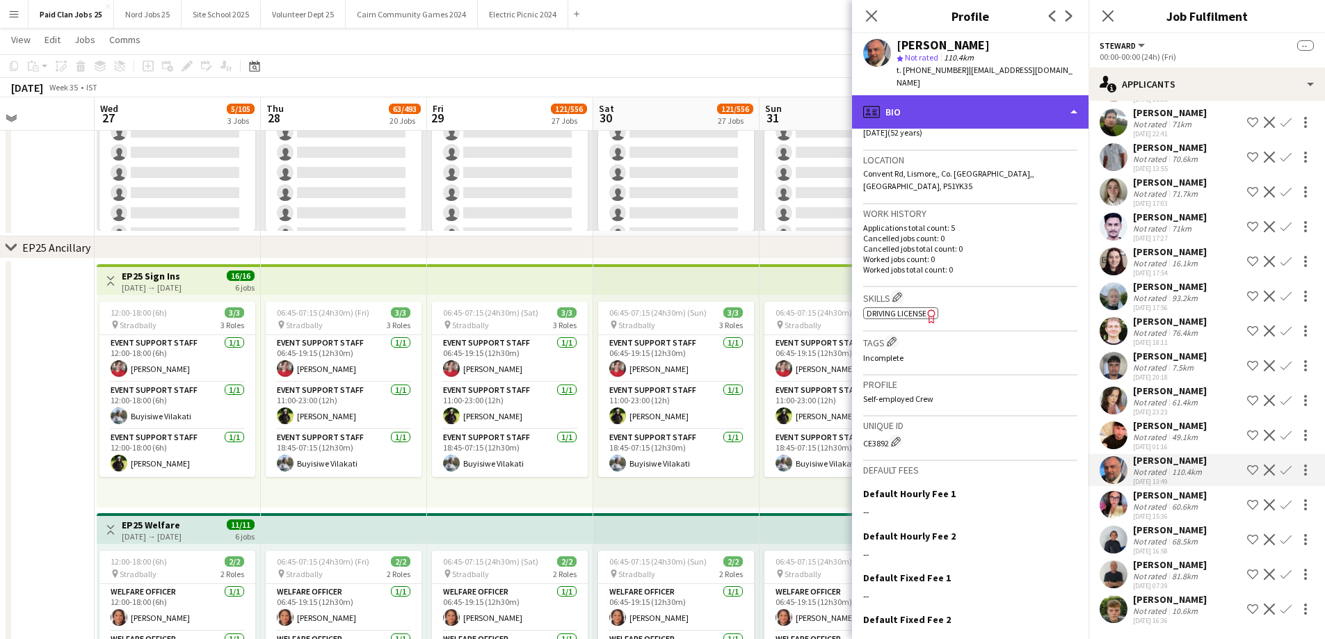
click at [1002, 96] on div "profile Bio" at bounding box center [970, 111] width 236 height 33
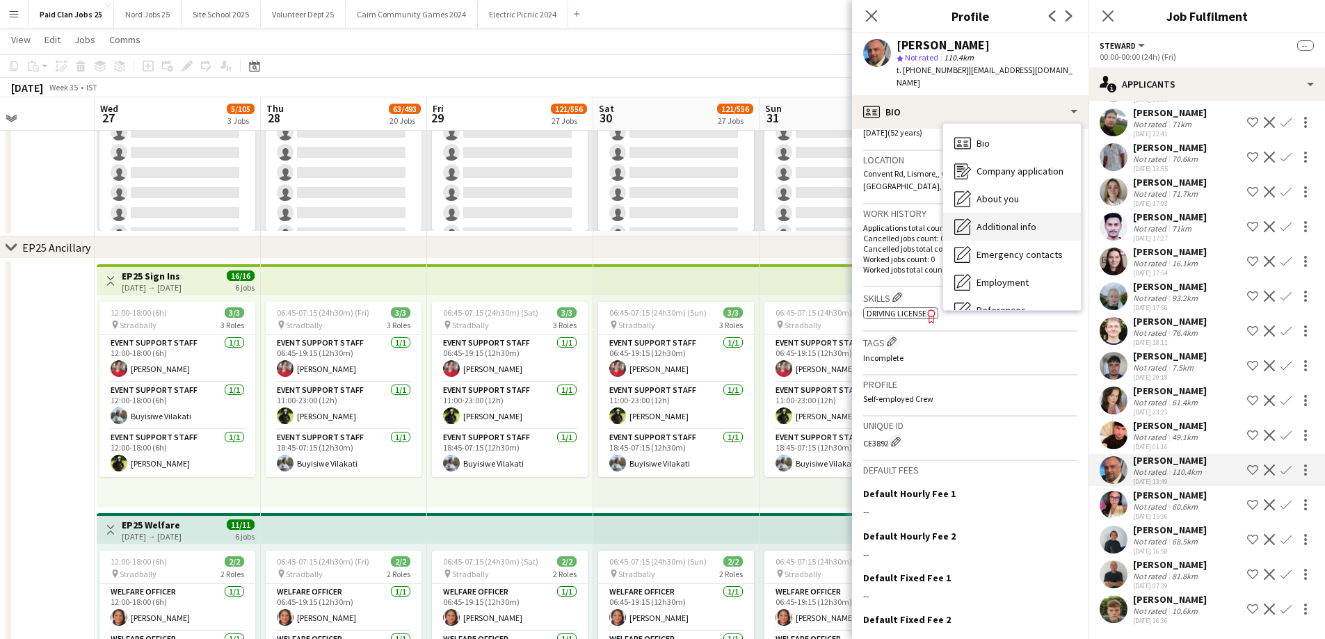
click at [989, 220] on span "Additional info" at bounding box center [1006, 226] width 60 height 13
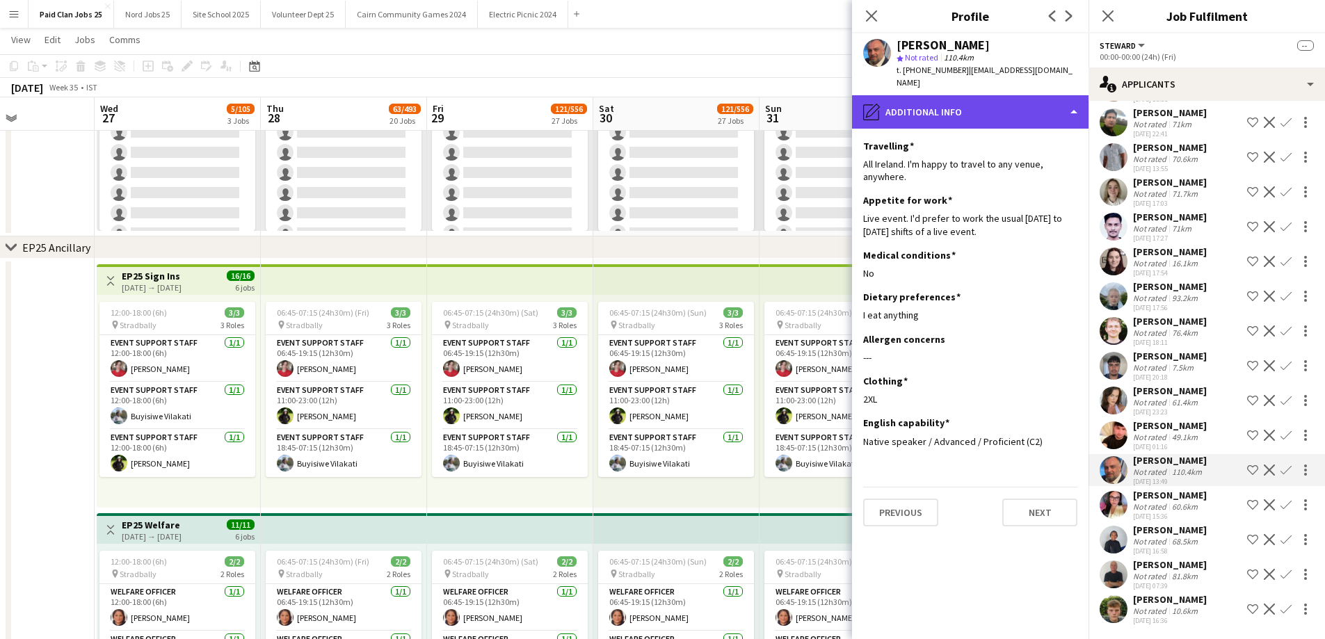
click at [986, 99] on div "pencil4 Additional info" at bounding box center [970, 111] width 236 height 33
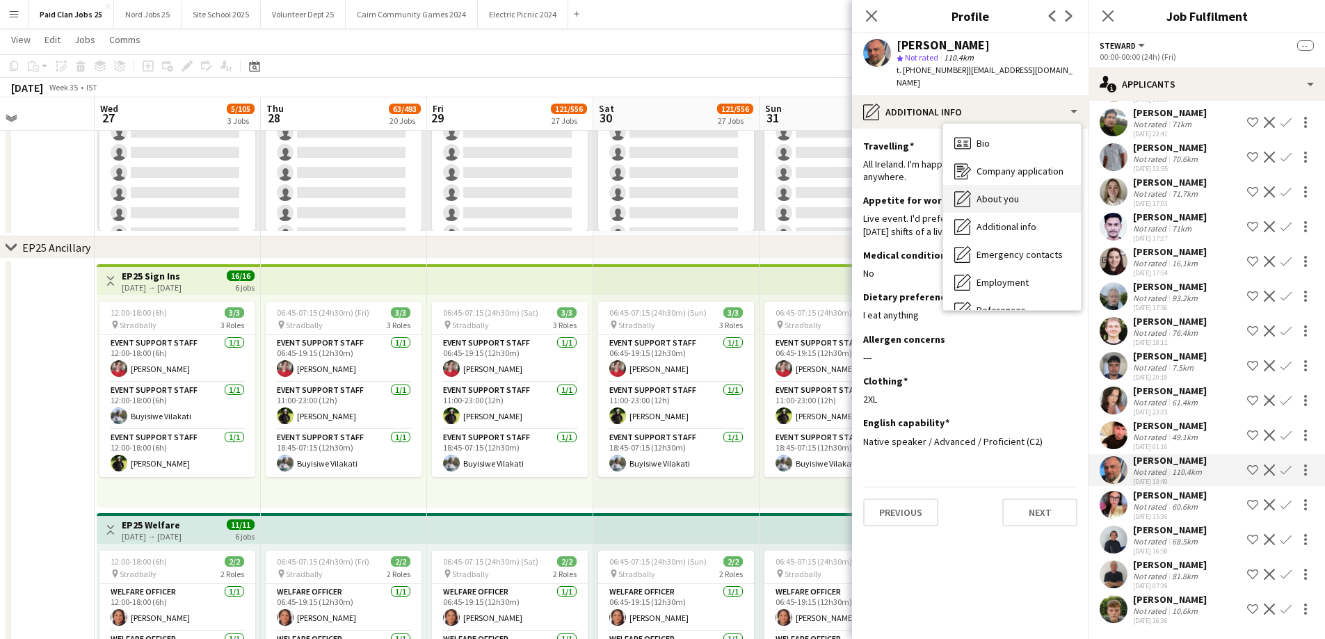
click at [1004, 193] on span "About you" at bounding box center [997, 199] width 42 height 13
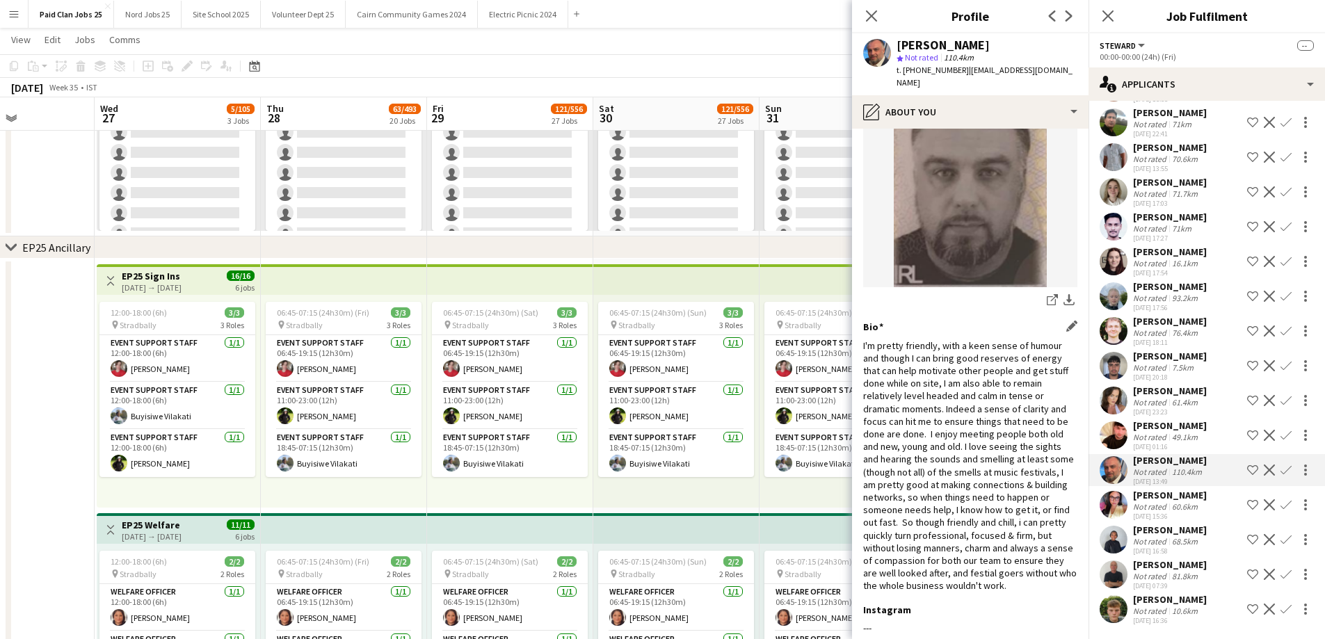
scroll to position [159, 0]
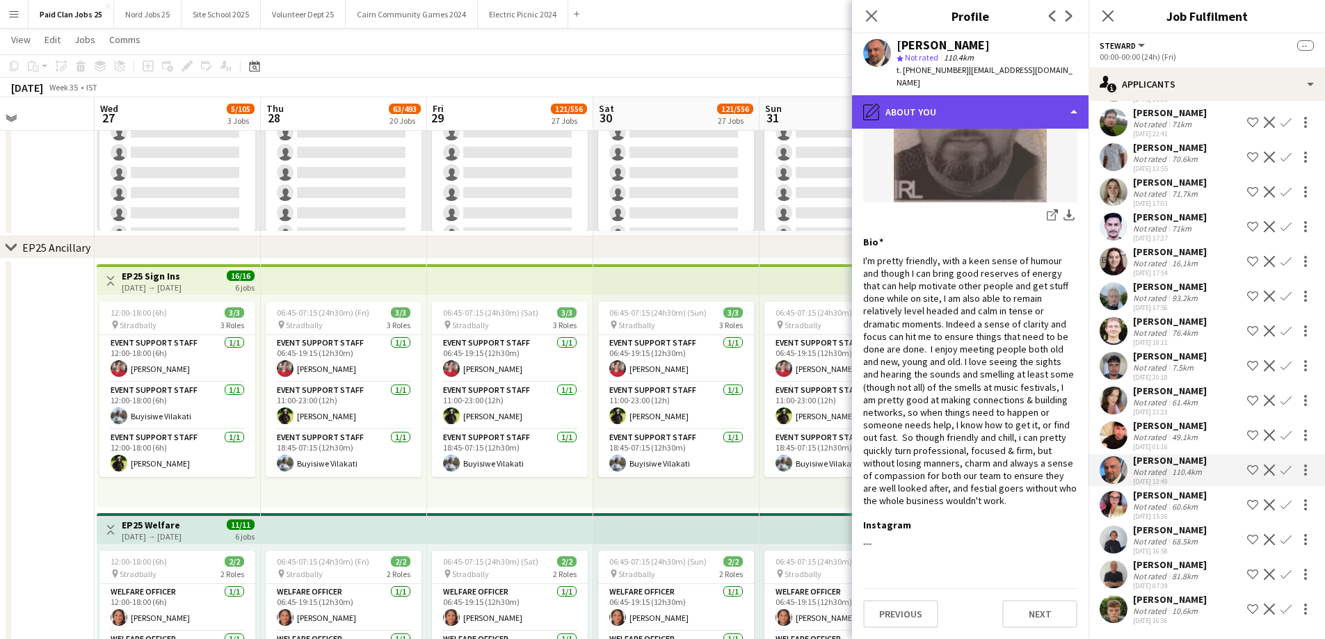
click at [954, 105] on div "pencil4 About you" at bounding box center [970, 111] width 236 height 33
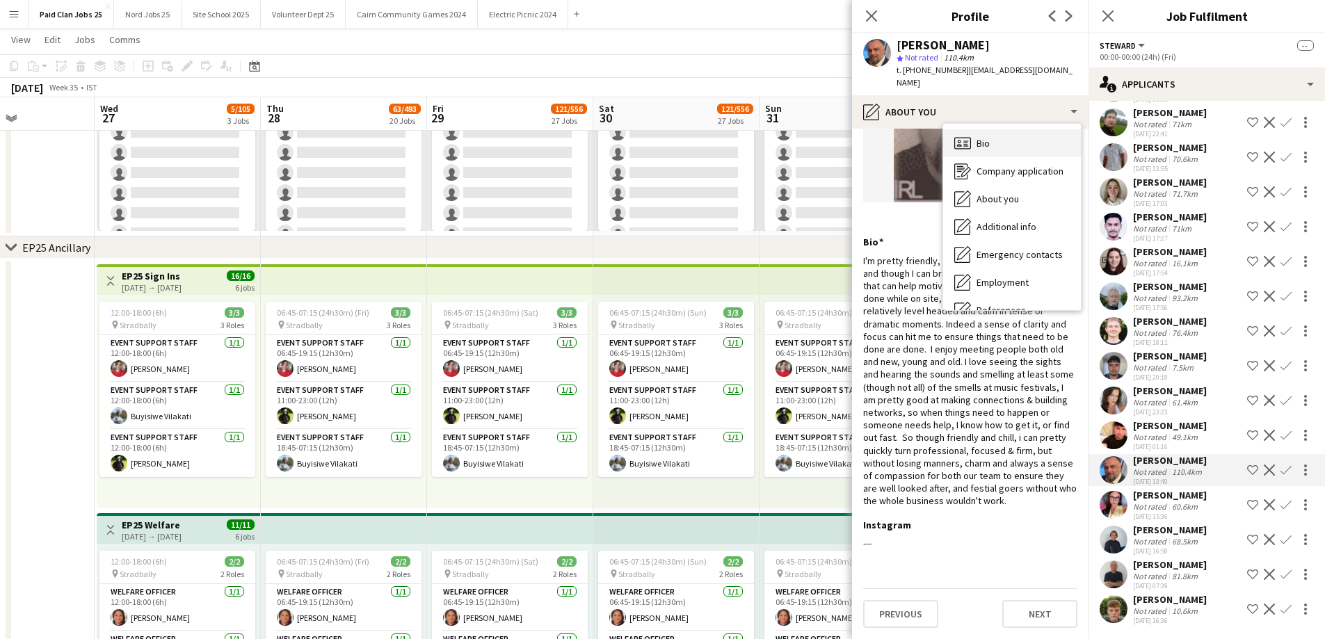
click at [967, 135] on icon "Bio" at bounding box center [962, 143] width 17 height 17
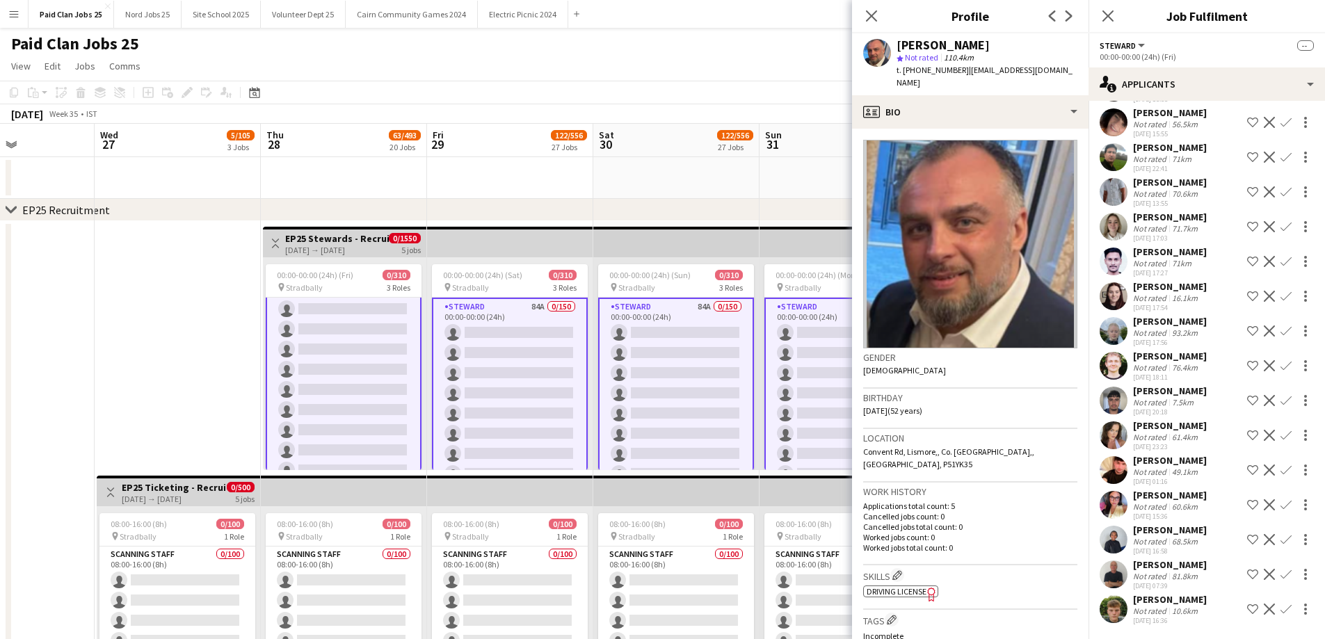
scroll to position [2643, 0]
drag, startPoint x: 198, startPoint y: 387, endPoint x: 204, endPoint y: 382, distance: 7.4
click at [198, 385] on app-date-cell "Toggle View EP25 Ticketing - Recruitment Panel [DATE] → [DATE] 0/500 5 jobs 08:…" at bounding box center [178, 473] width 166 height 504
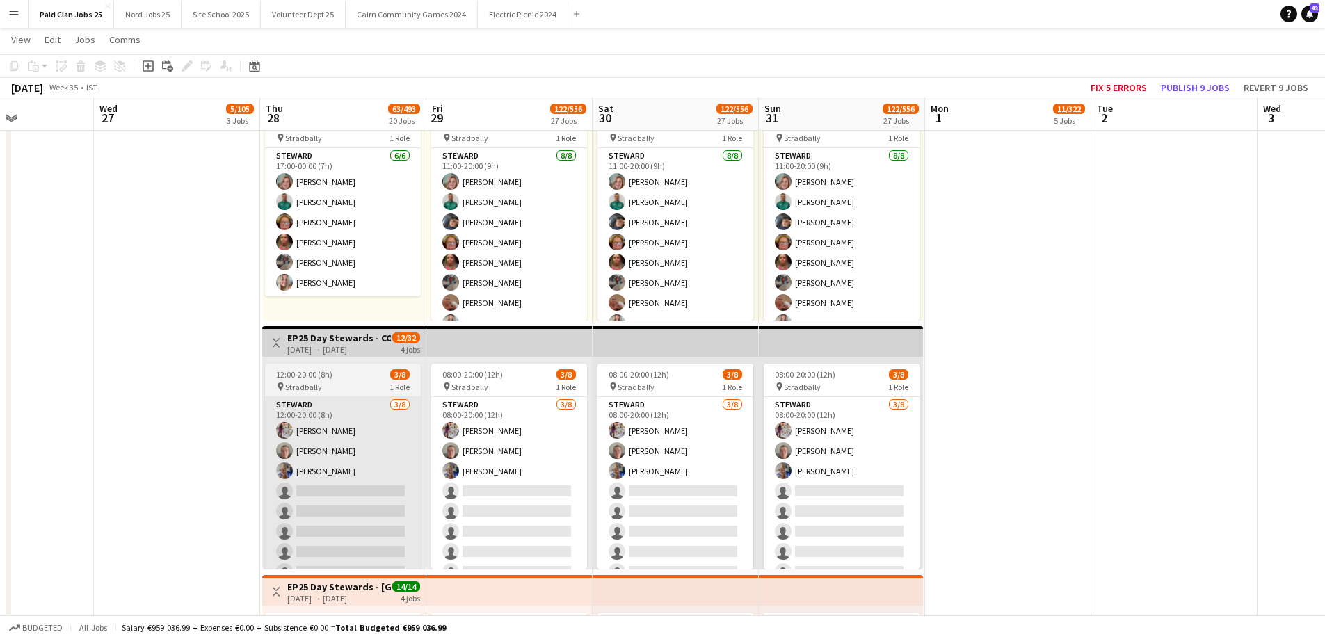
scroll to position [2921, 0]
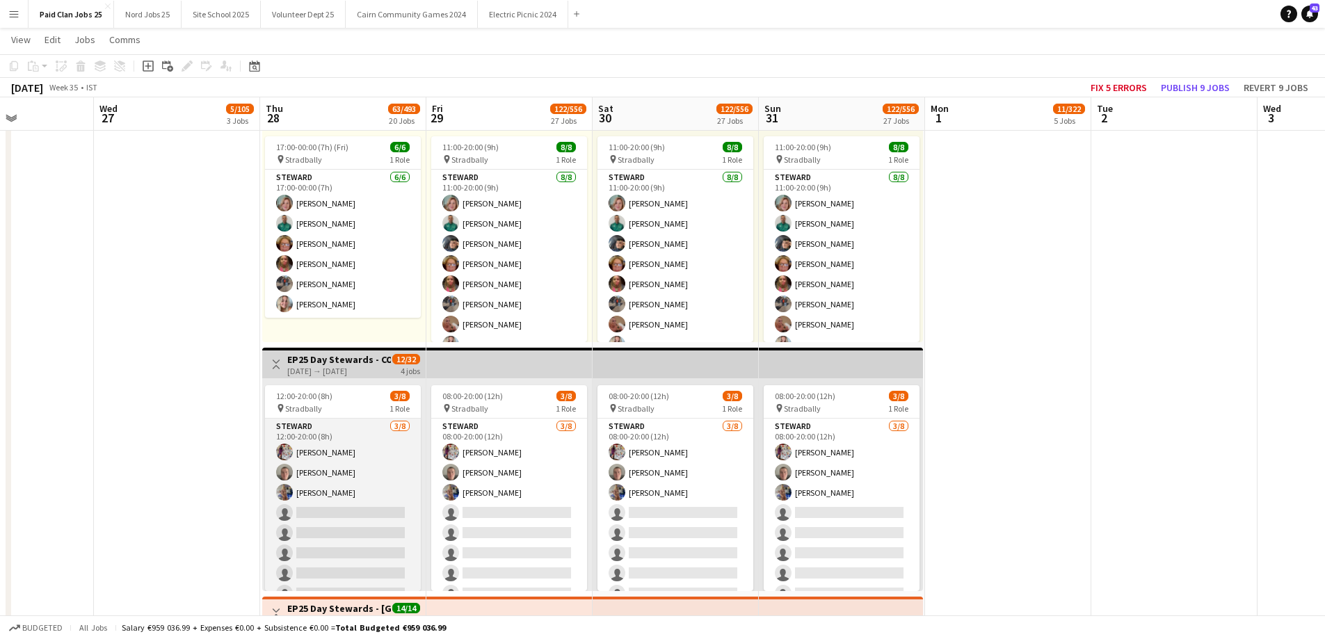
click at [304, 465] on app-card-role "[PERSON_NAME] [DATE] 12:00-20:00 (8h) [PERSON_NAME] Caoilin [PERSON_NAME] [PERS…" at bounding box center [343, 513] width 156 height 188
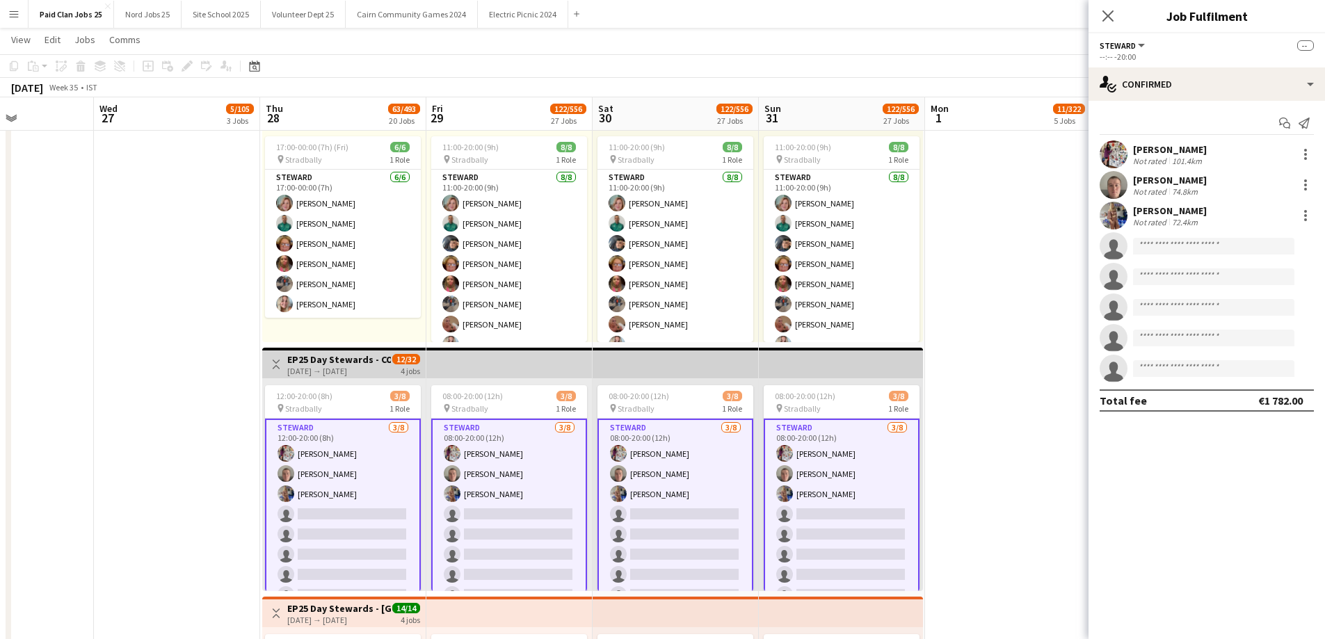
click at [464, 373] on app-top-bar at bounding box center [509, 363] width 166 height 31
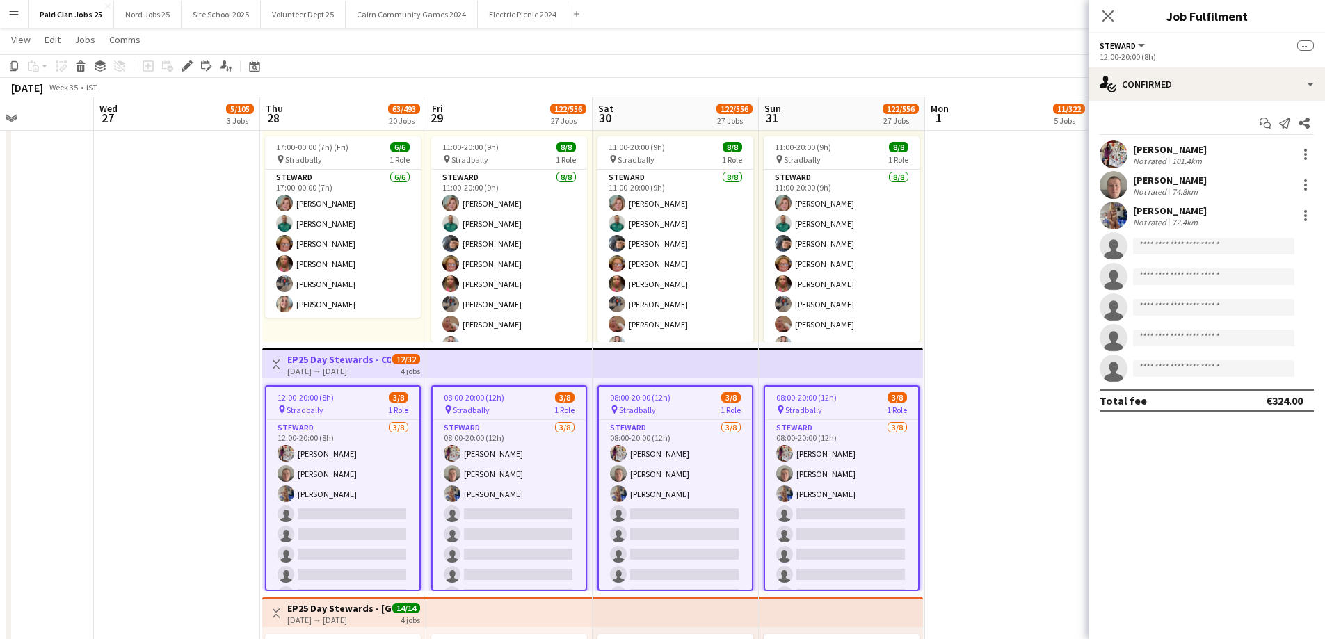
scroll to position [0, 404]
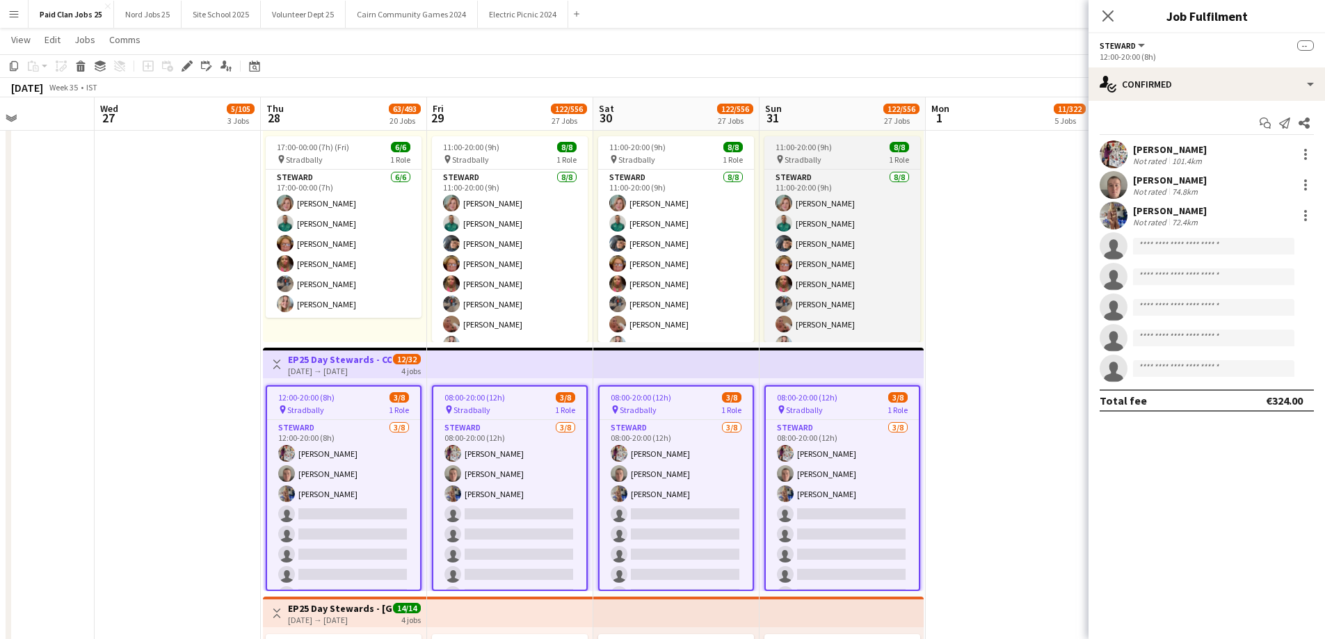
click at [188, 68] on icon "Edit" at bounding box center [187, 66] width 11 height 11
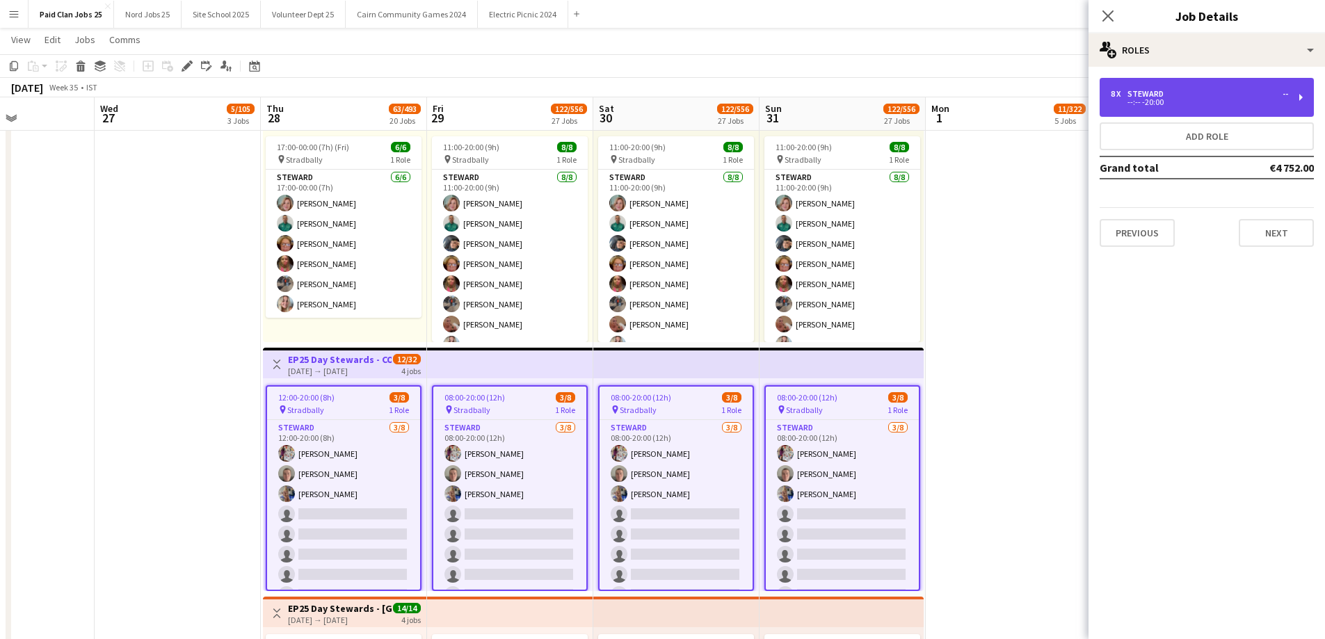
click at [1172, 100] on div "--:-- -20:00" at bounding box center [1199, 102] width 177 height 7
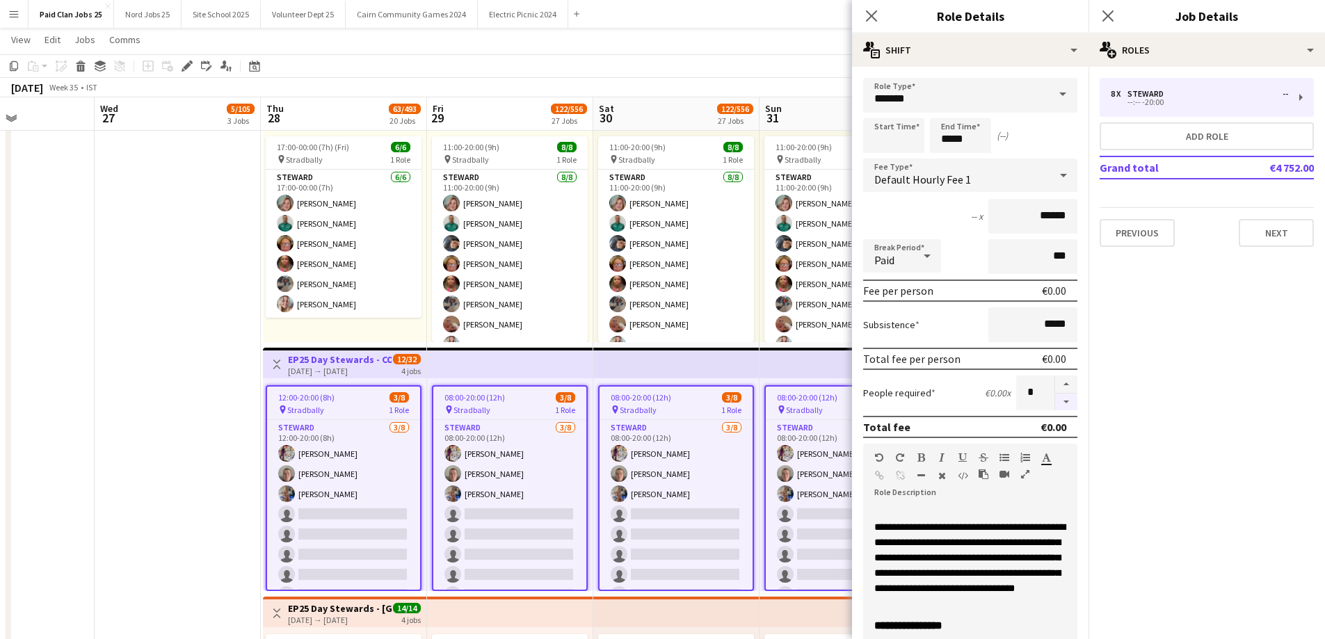
click at [1057, 405] on button "button" at bounding box center [1066, 402] width 22 height 17
click at [1055, 410] on button "button" at bounding box center [1066, 402] width 22 height 17
click at [1056, 409] on button "button" at bounding box center [1066, 402] width 22 height 17
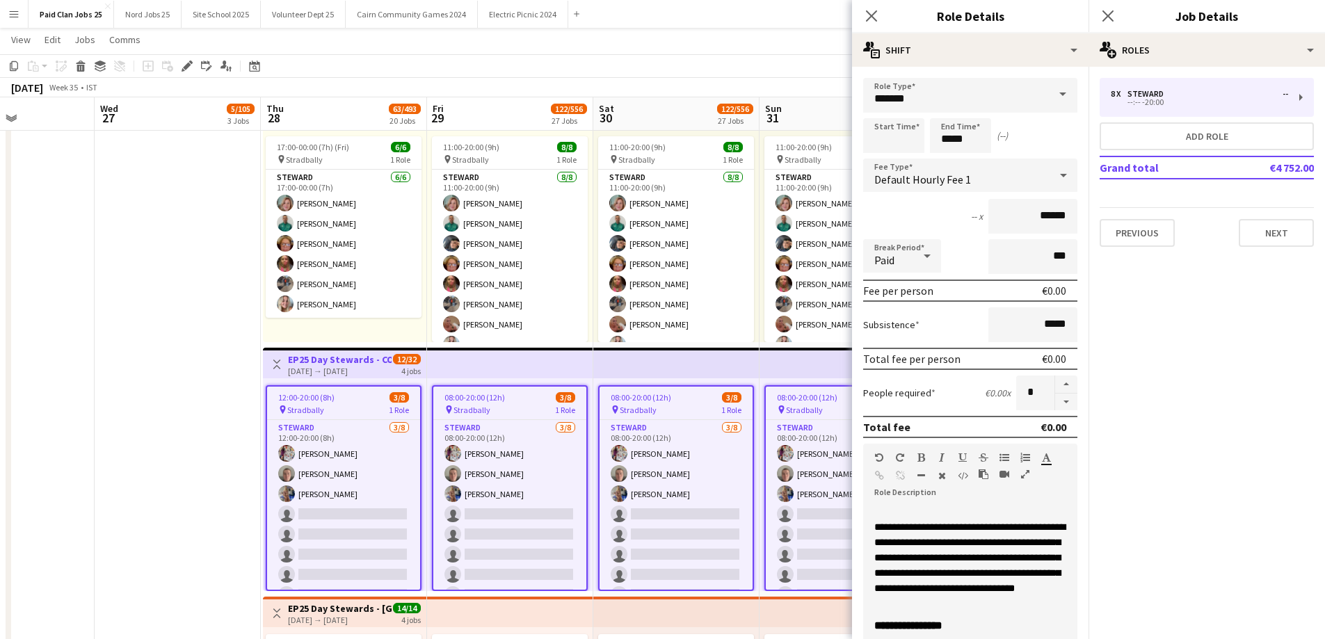
type input "*"
click at [1011, 549] on span "**********" at bounding box center [969, 557] width 191 height 71
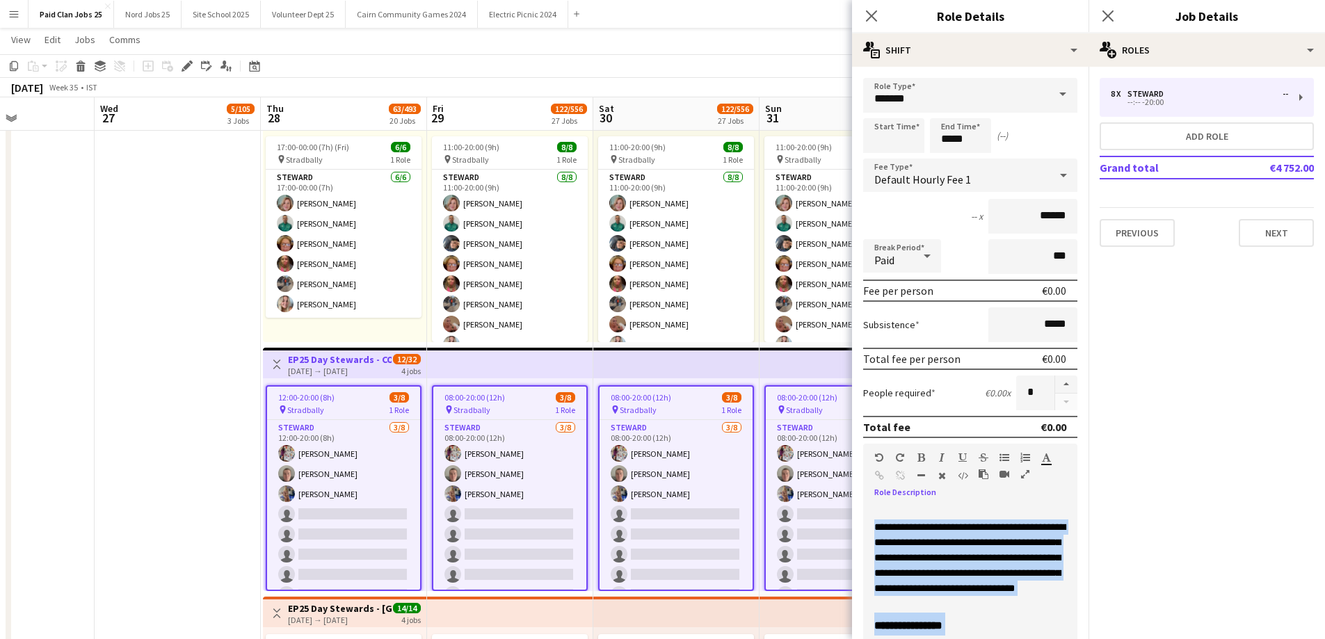
copy span "**********"
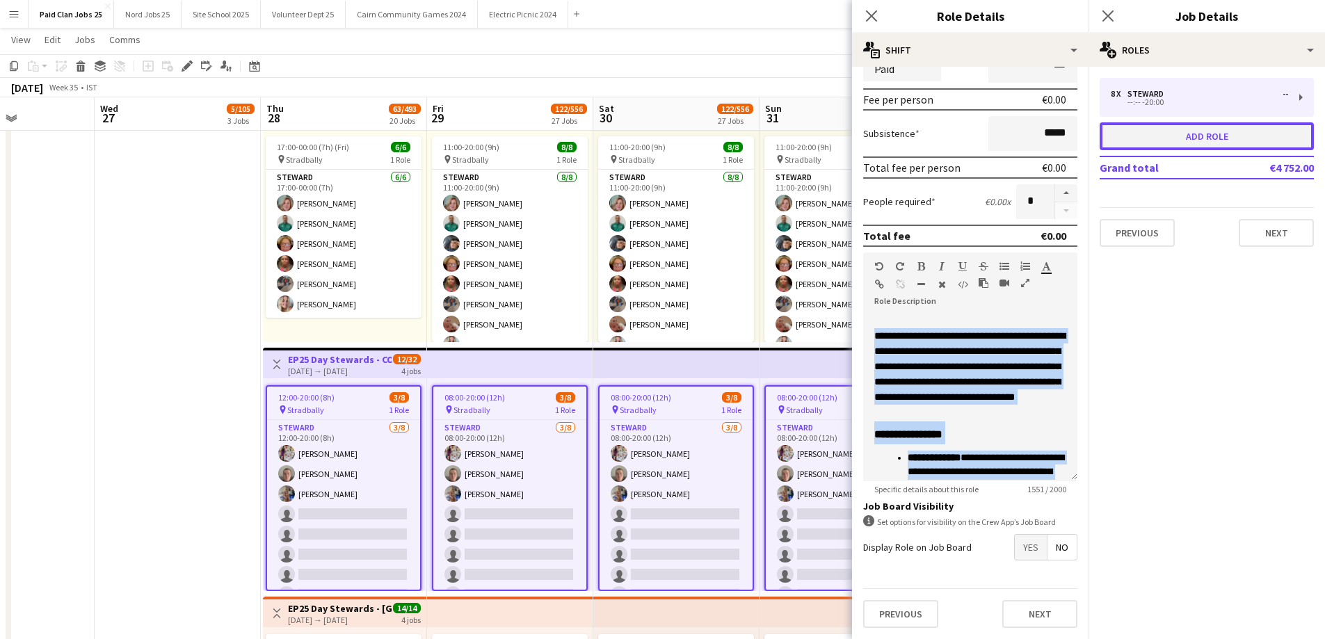
click at [1252, 131] on button "Add role" at bounding box center [1207, 136] width 214 height 28
type input "**********"
type input "*****"
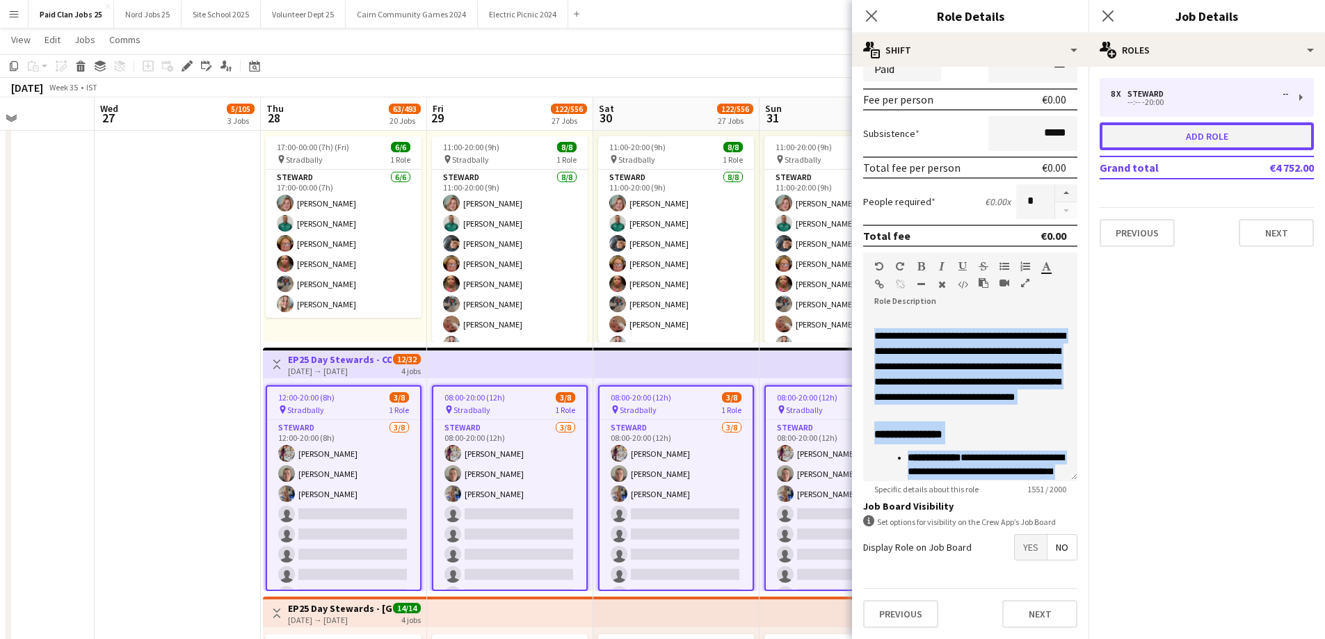
type input "*"
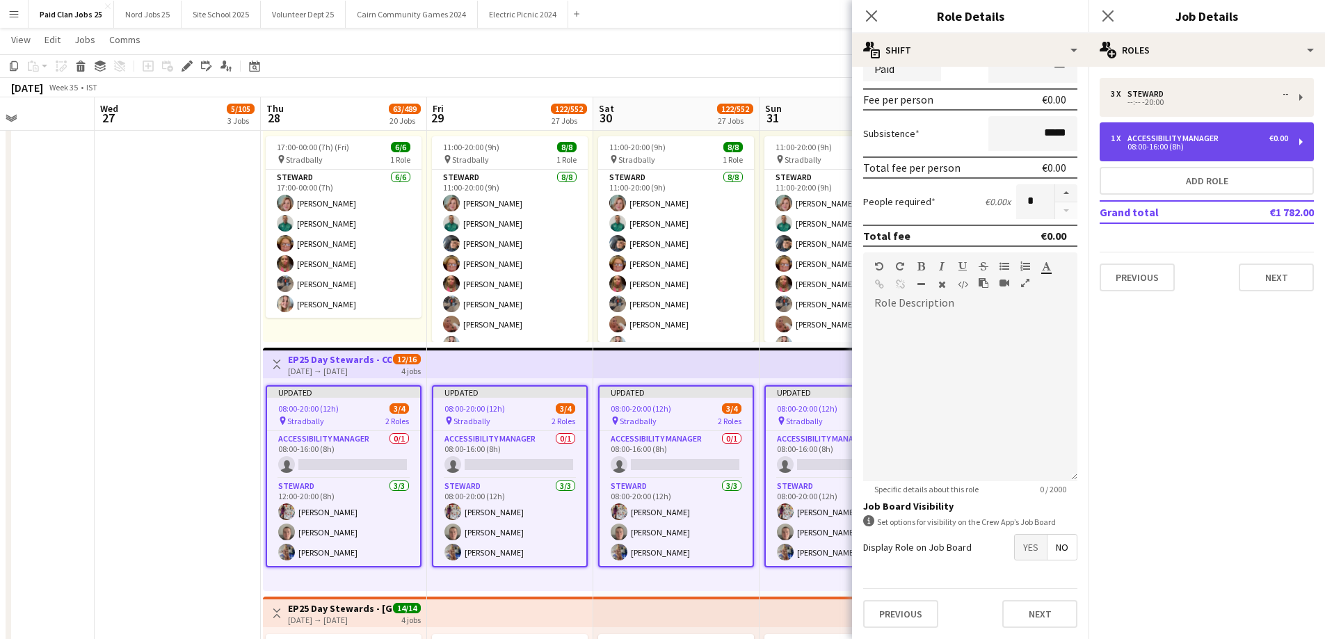
click at [1229, 145] on div "08:00-16:00 (8h)" at bounding box center [1199, 146] width 177 height 7
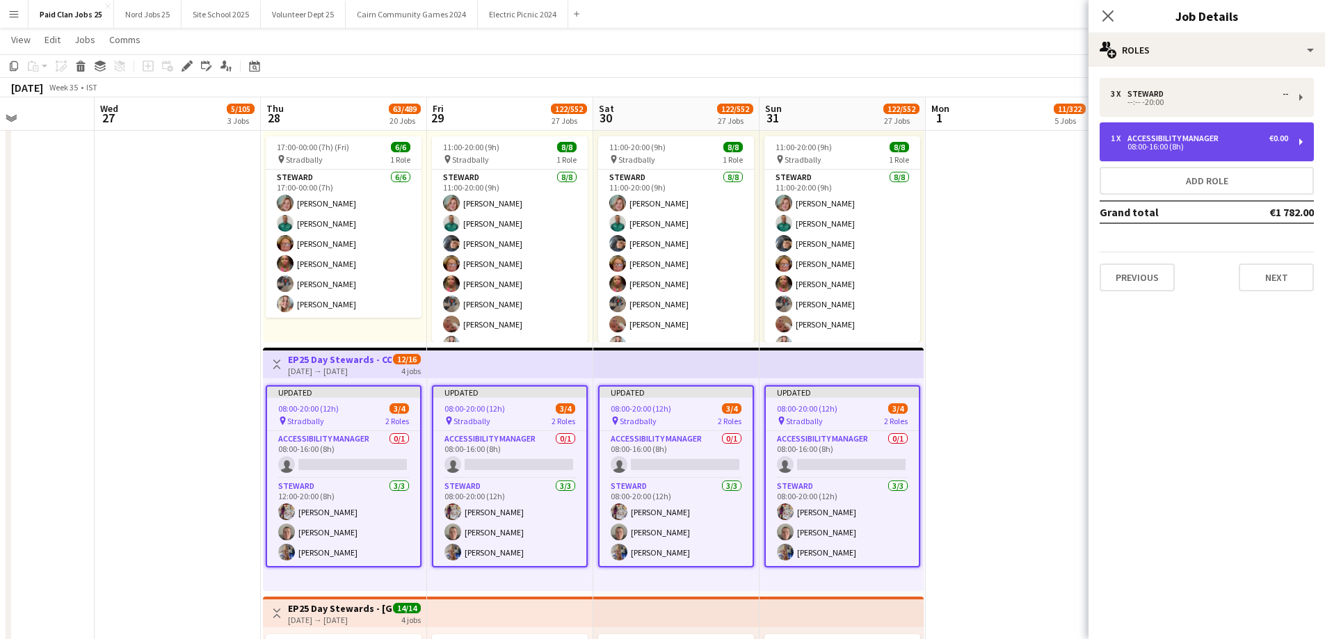
click at [1164, 150] on div "08:00-16:00 (8h)" at bounding box center [1199, 146] width 177 height 7
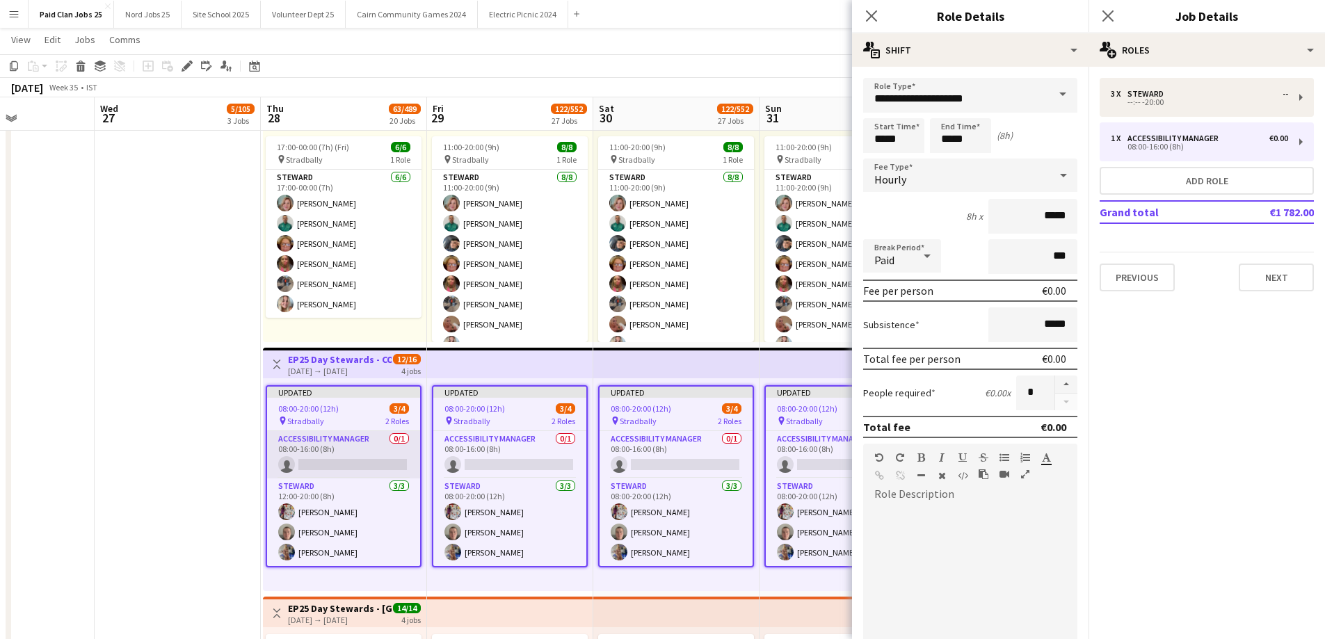
click at [383, 469] on app-card-role "Accessibility Manager 0/1 08:00-16:00 (8h) single-neutral-actions" at bounding box center [343, 454] width 153 height 47
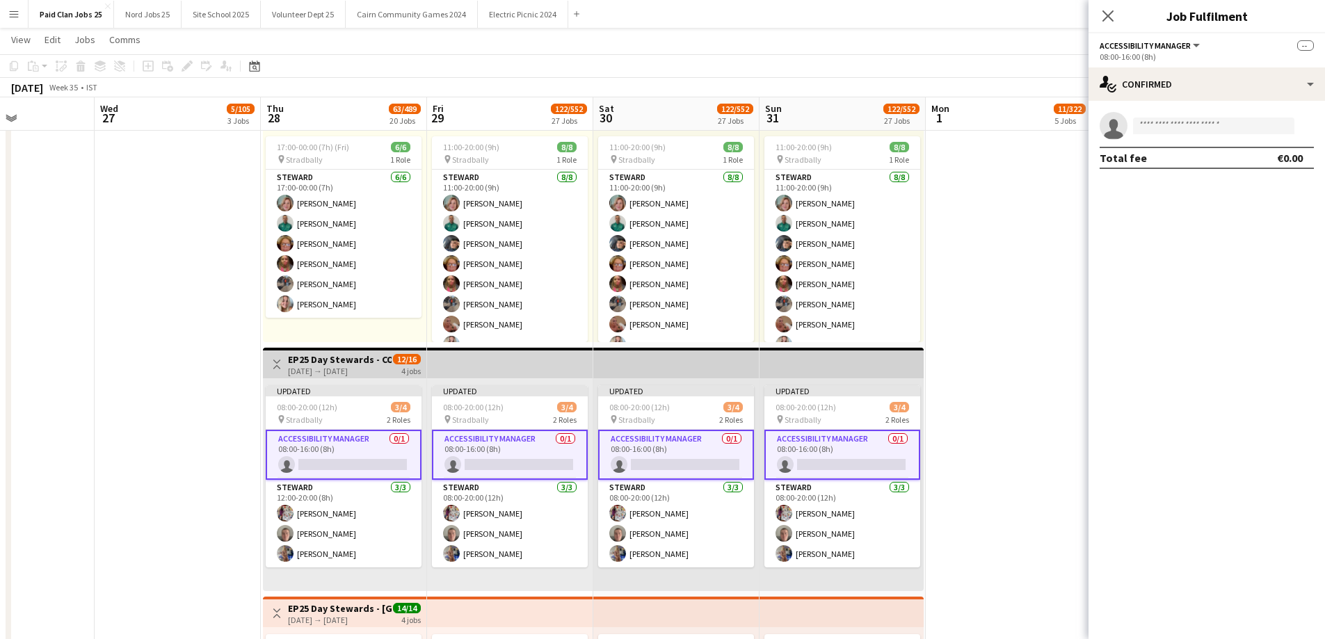
click at [371, 460] on app-card-role "Accessibility Manager 0/1 08:00-16:00 (8h) single-neutral-actions" at bounding box center [344, 455] width 156 height 50
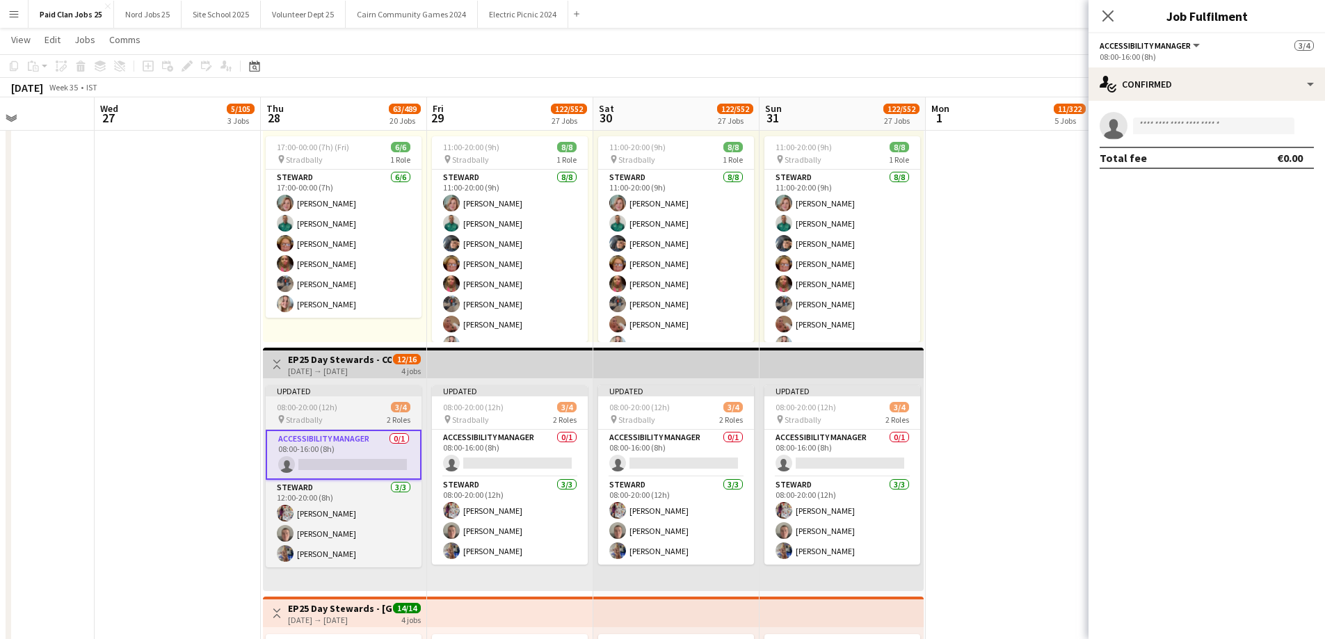
click at [373, 446] on app-card-role "Accessibility Manager 0/1 08:00-16:00 (8h) single-neutral-actions" at bounding box center [344, 455] width 156 height 50
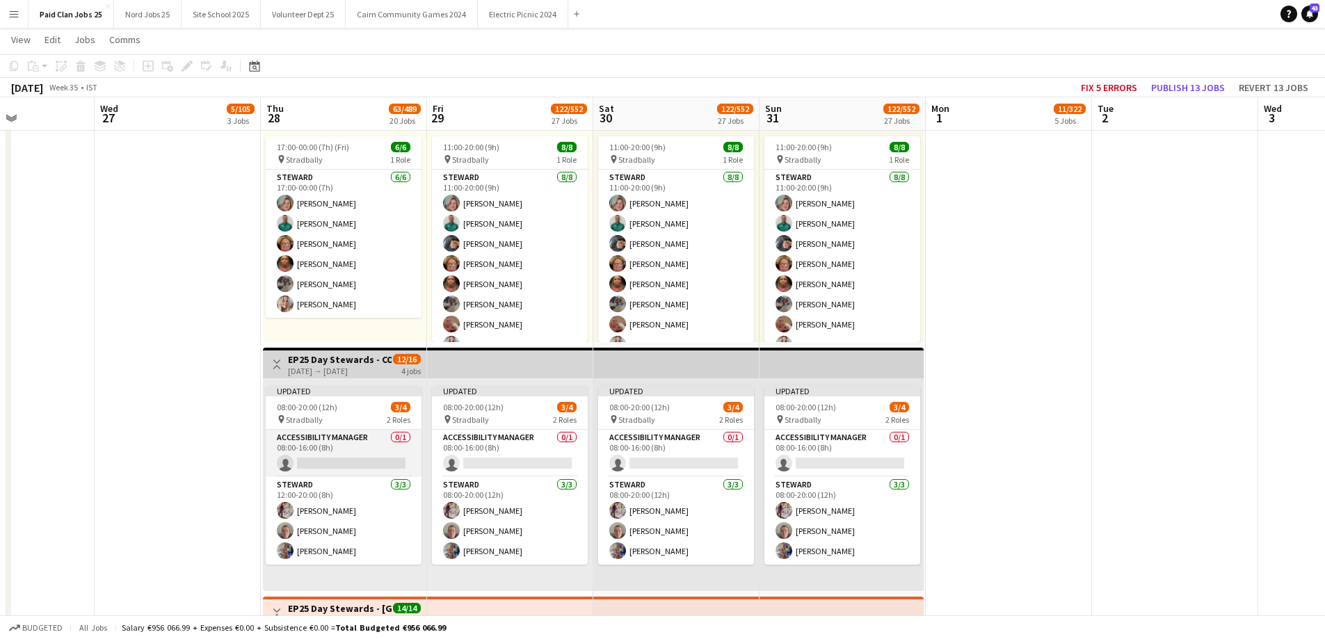
click at [372, 451] on app-card-role "Accessibility Manager 0/1 08:00-16:00 (8h) single-neutral-actions" at bounding box center [344, 453] width 156 height 47
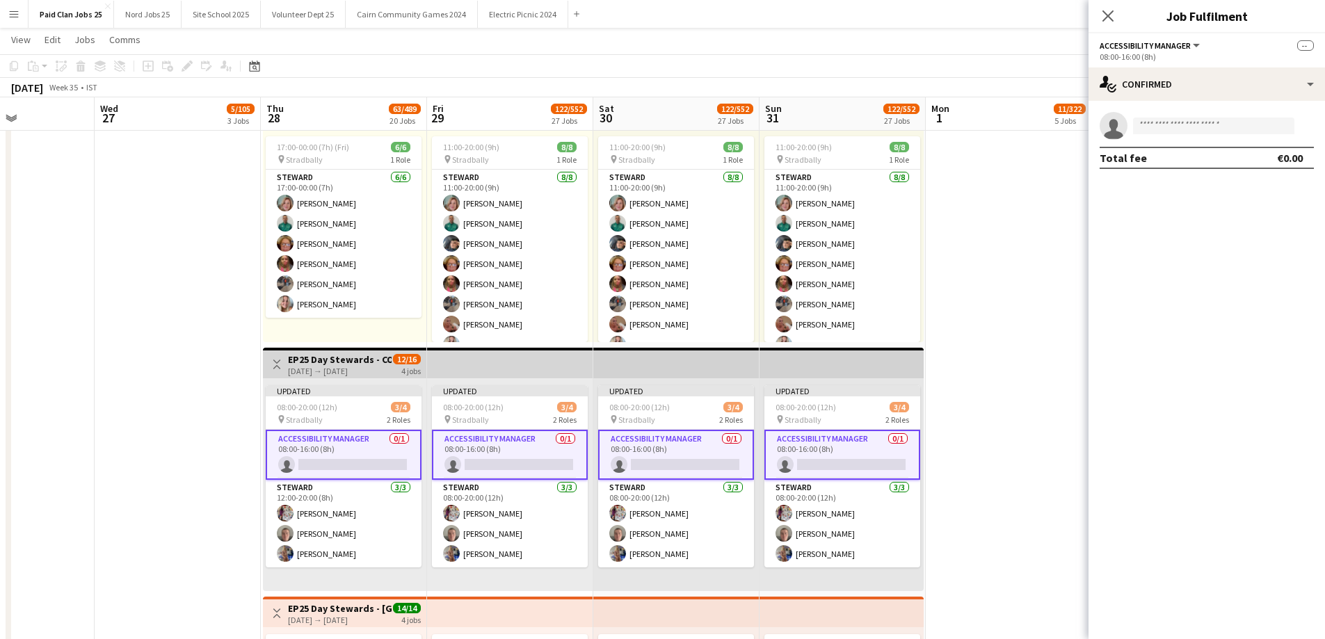
click at [379, 458] on app-card-role "Accessibility Manager 0/1 08:00-16:00 (8h) single-neutral-actions" at bounding box center [344, 455] width 156 height 50
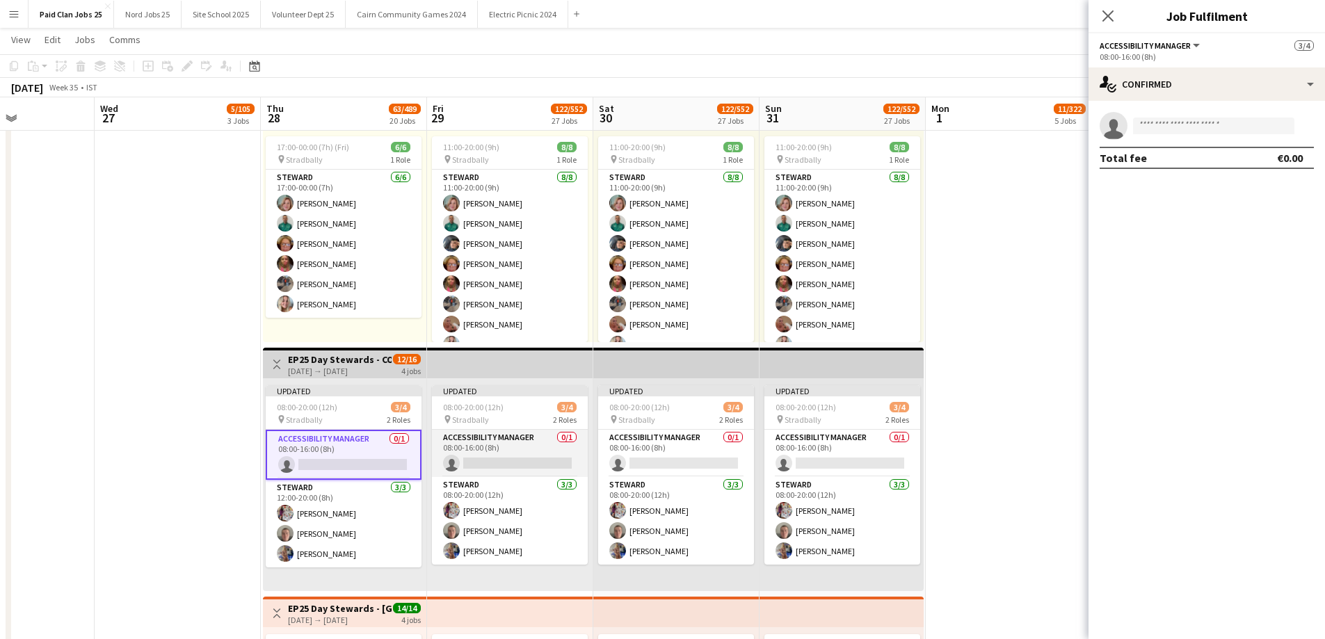
click at [507, 451] on app-card-role "Accessibility Manager 0/1 08:00-16:00 (8h) single-neutral-actions" at bounding box center [510, 453] width 156 height 47
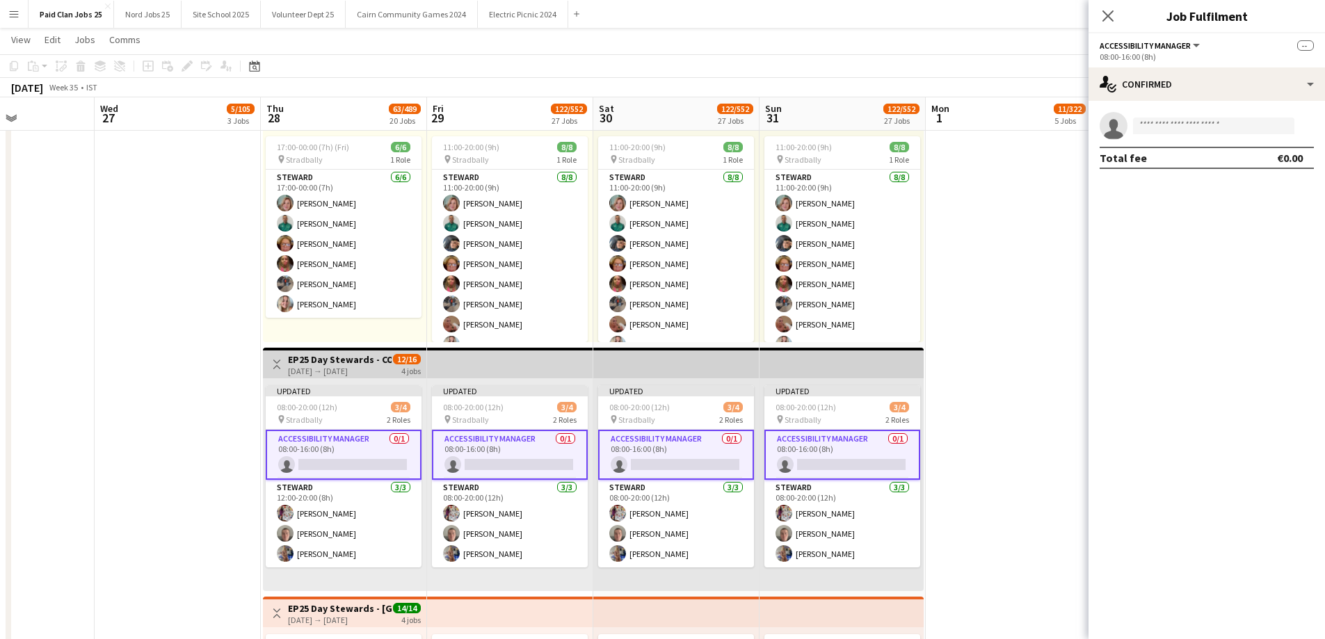
click at [499, 453] on app-card-role "Accessibility Manager 0/1 08:00-16:00 (8h) single-neutral-actions" at bounding box center [510, 455] width 156 height 50
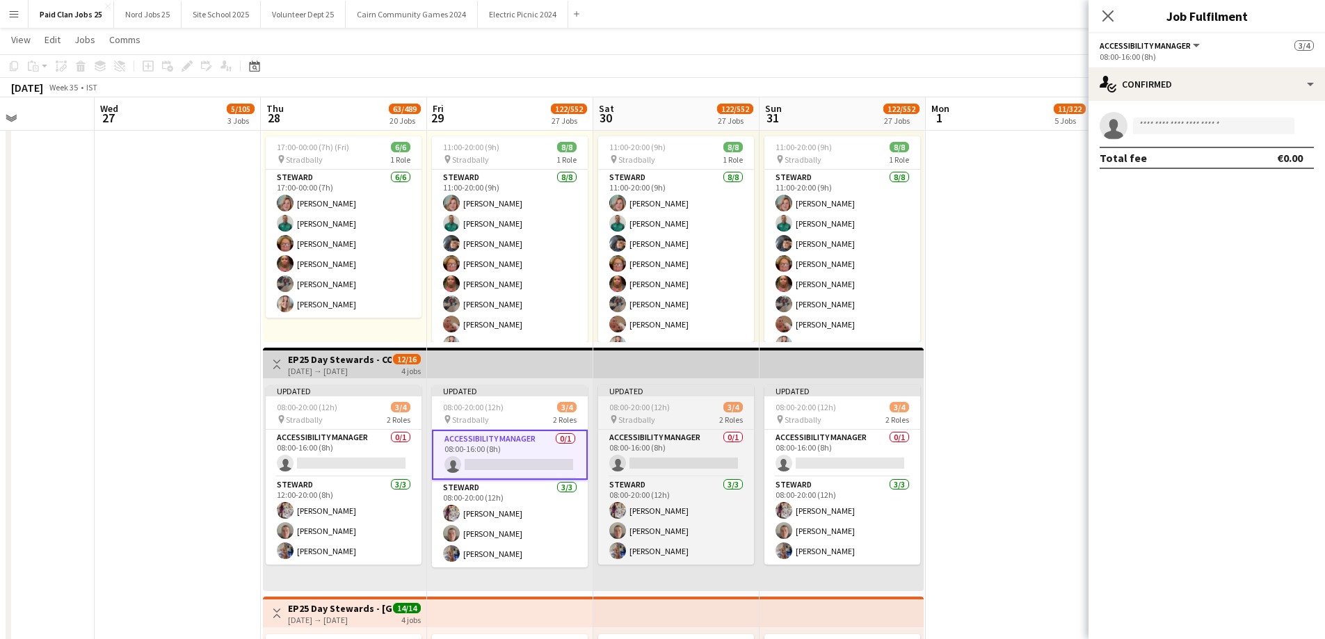
click at [677, 410] on div "08:00-20:00 (12h) 3/4" at bounding box center [676, 407] width 156 height 10
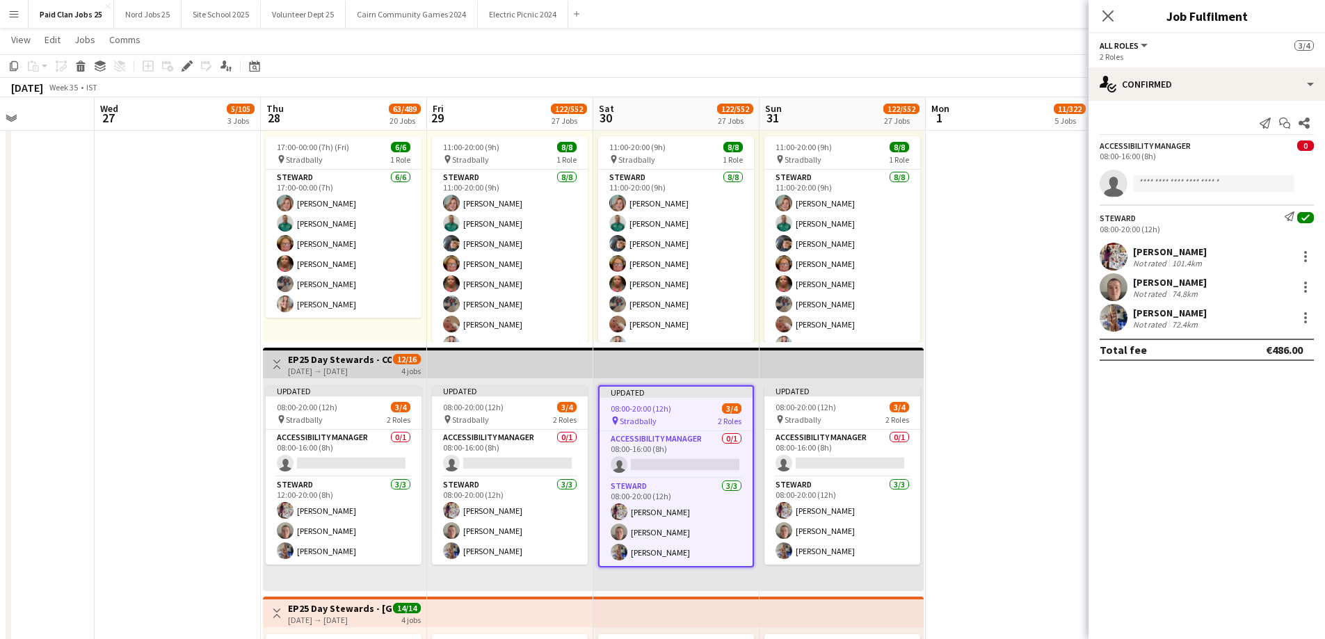
click at [601, 362] on app-top-bar at bounding box center [676, 363] width 166 height 31
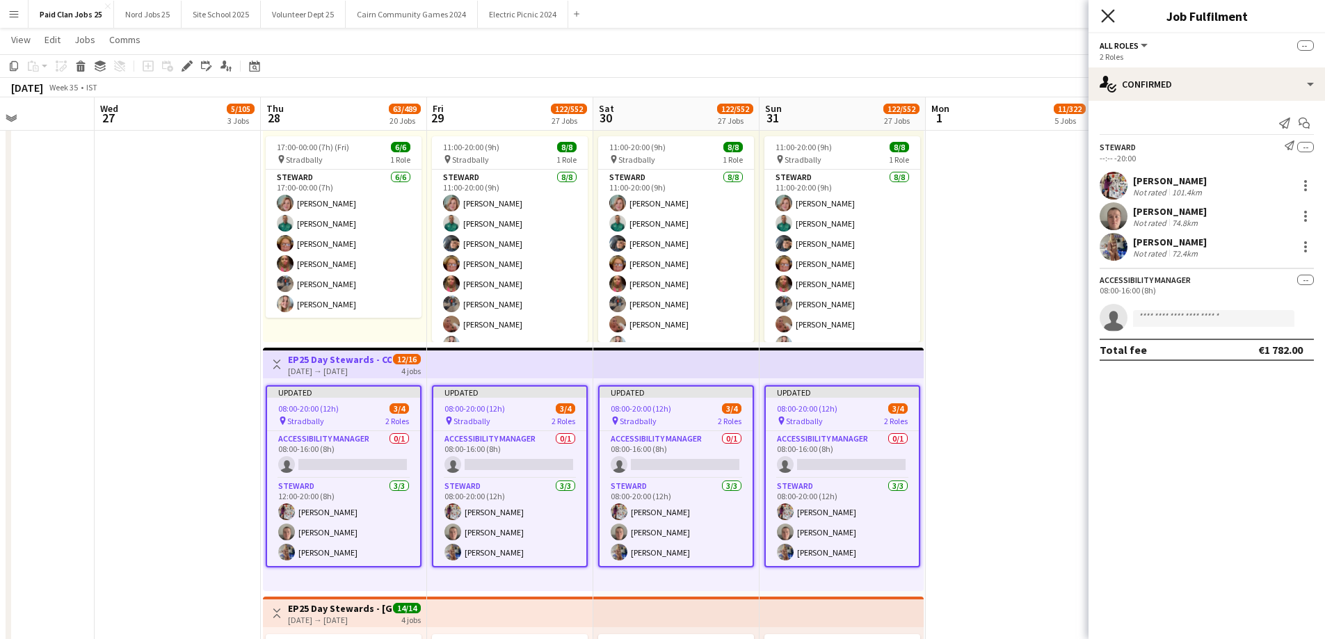
click at [1111, 15] on icon "Close pop-in" at bounding box center [1107, 15] width 13 height 13
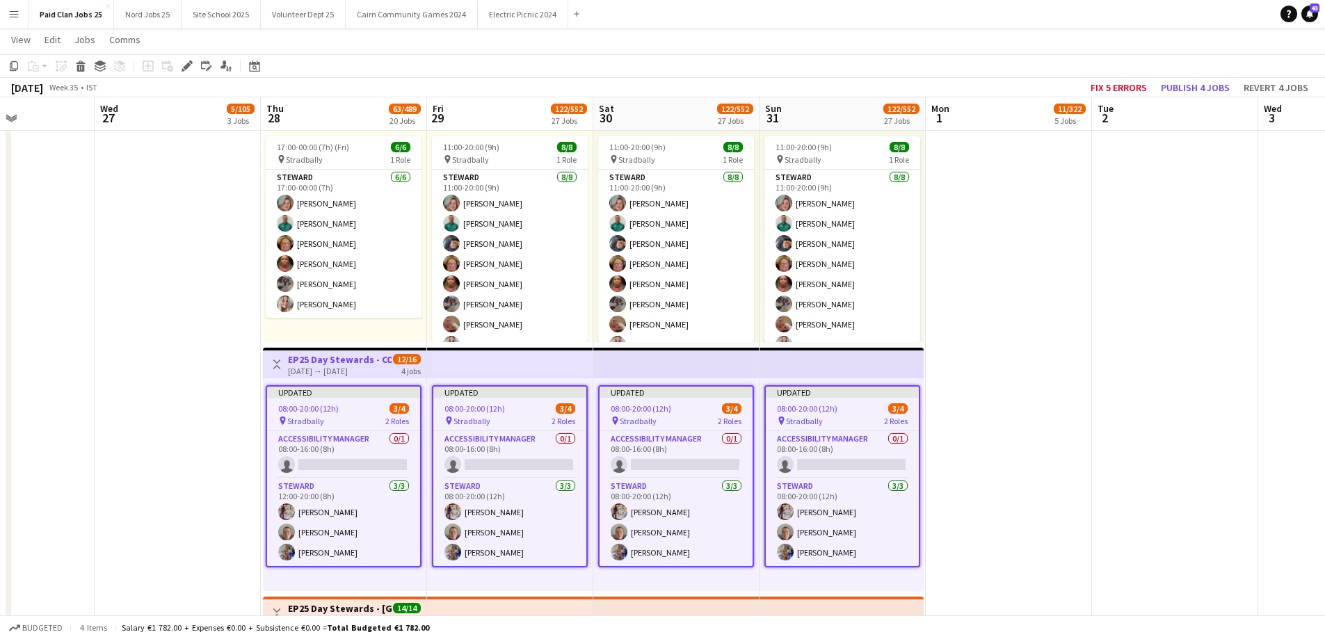
click at [715, 372] on app-top-bar at bounding box center [676, 363] width 166 height 31
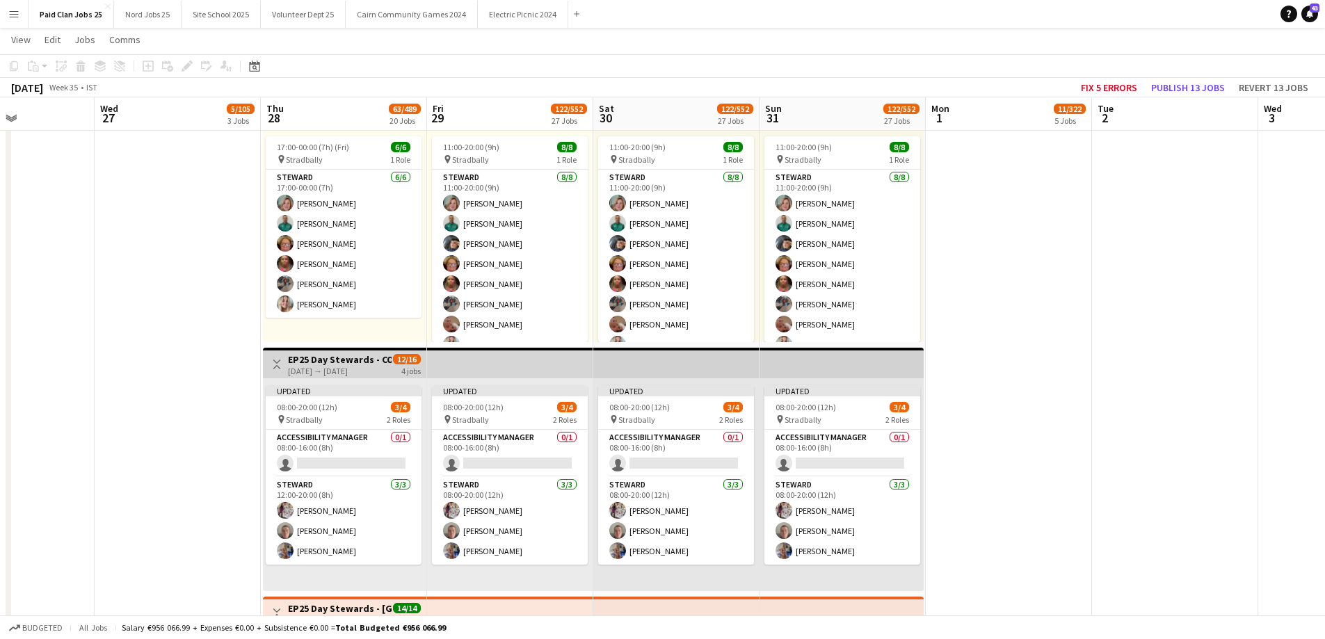
click at [702, 371] on app-top-bar at bounding box center [676, 363] width 166 height 31
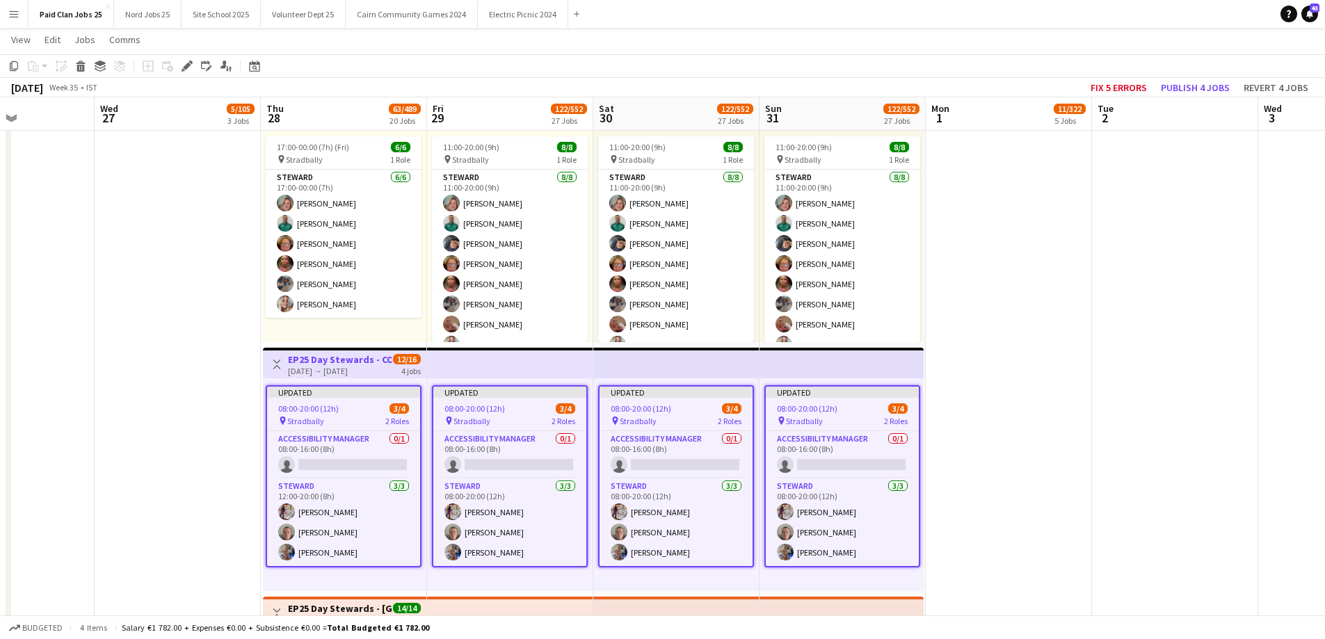
click at [644, 394] on div "Updated" at bounding box center [676, 392] width 153 height 11
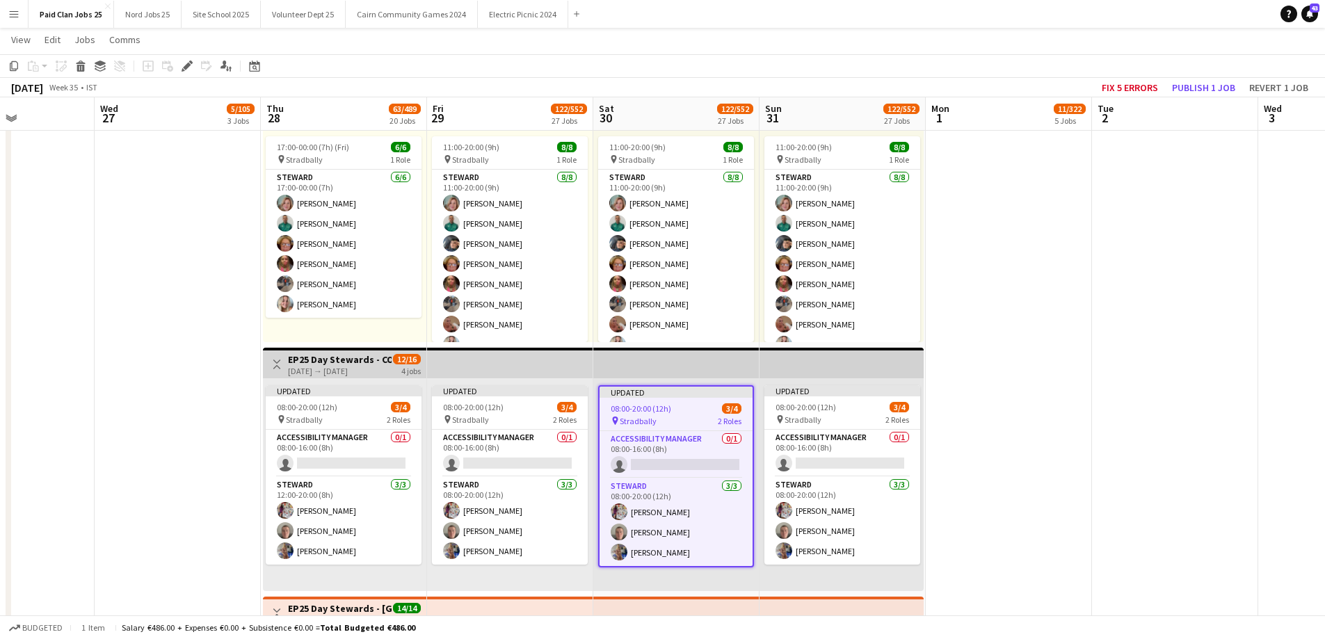
click at [638, 369] on app-top-bar at bounding box center [676, 363] width 166 height 31
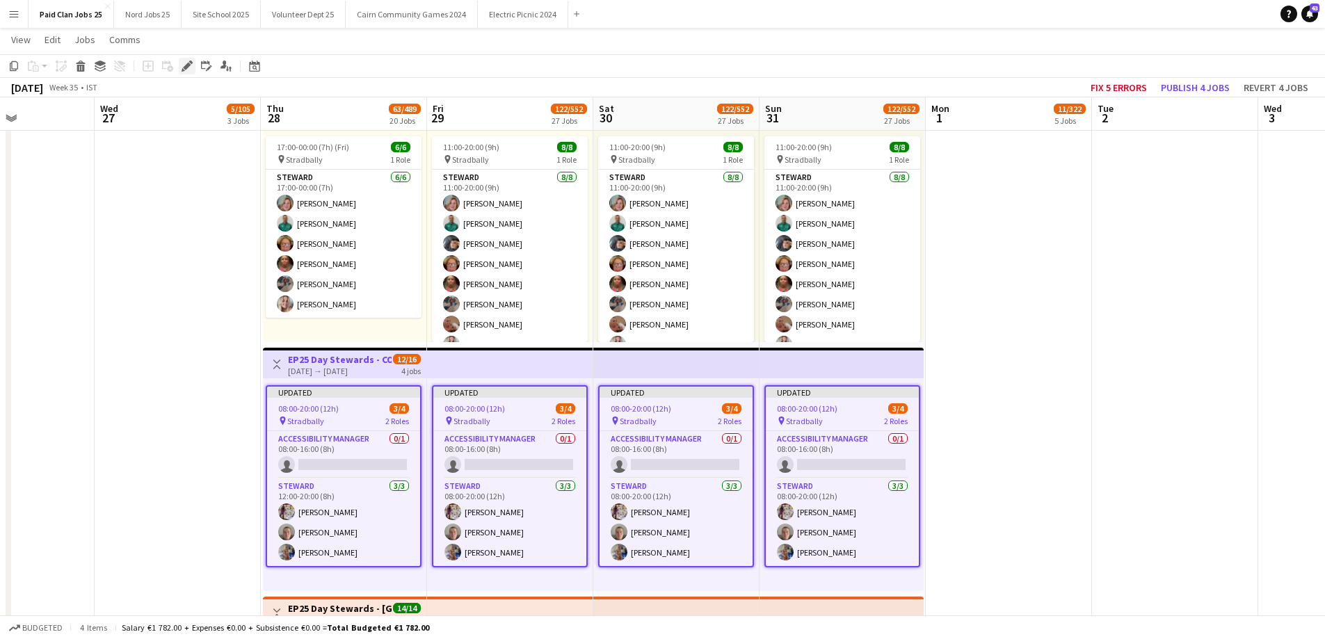
click at [182, 64] on icon "Edit" at bounding box center [187, 66] width 11 height 11
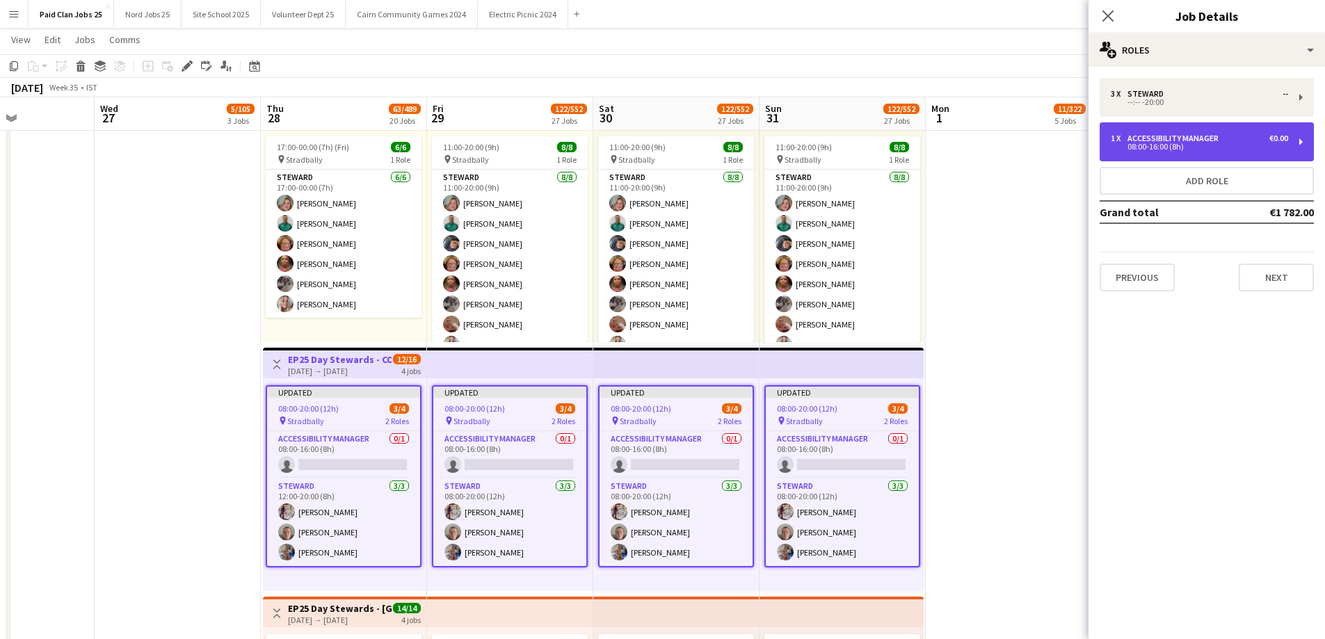
click at [1203, 142] on div "Accessibility Manager" at bounding box center [1175, 139] width 97 height 10
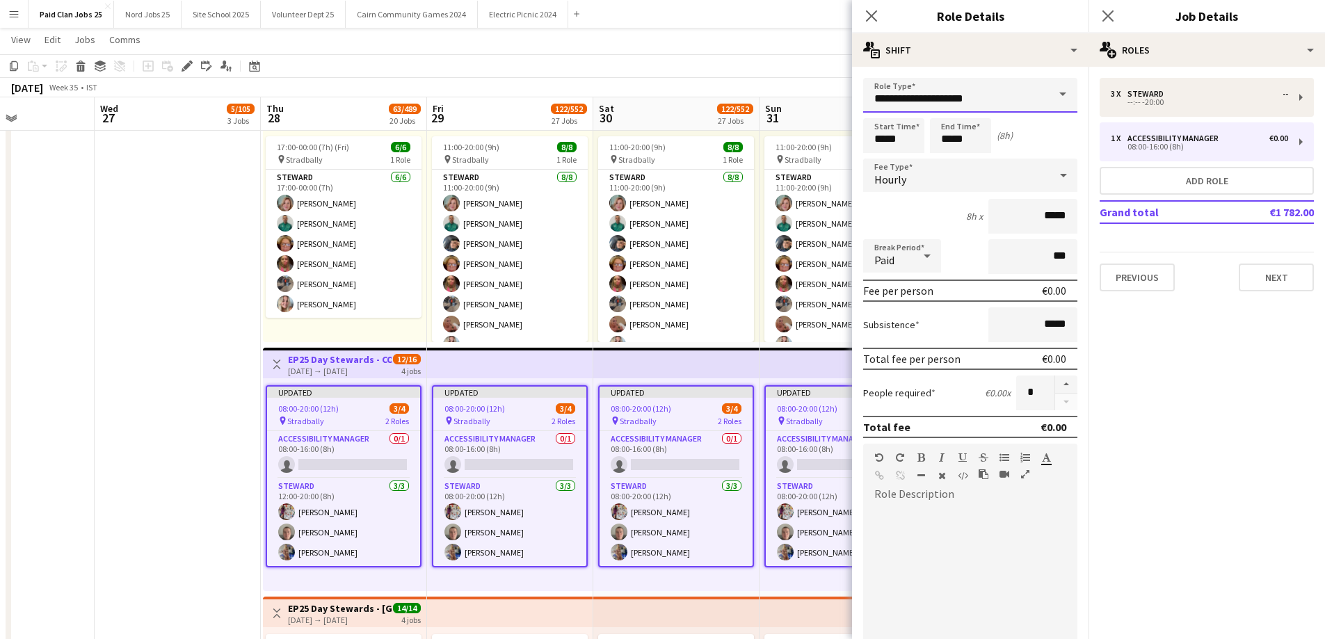
click at [936, 110] on input "**********" at bounding box center [970, 95] width 214 height 35
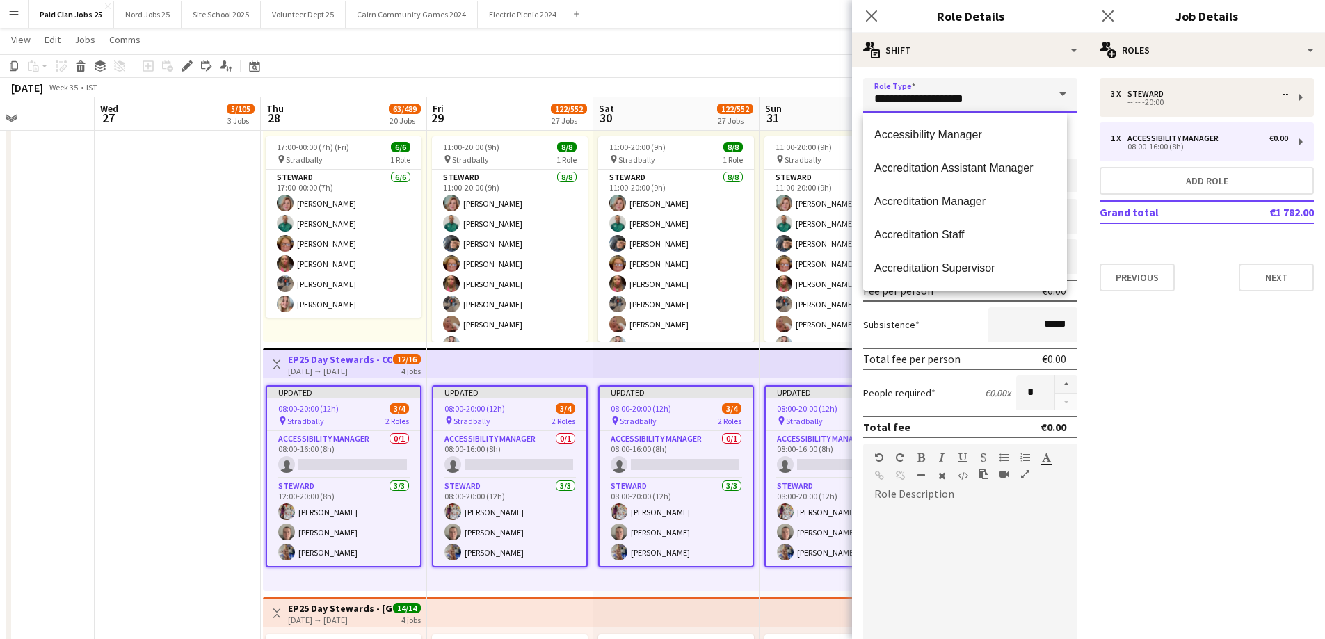
drag, startPoint x: 988, startPoint y: 98, endPoint x: 833, endPoint y: 111, distance: 155.7
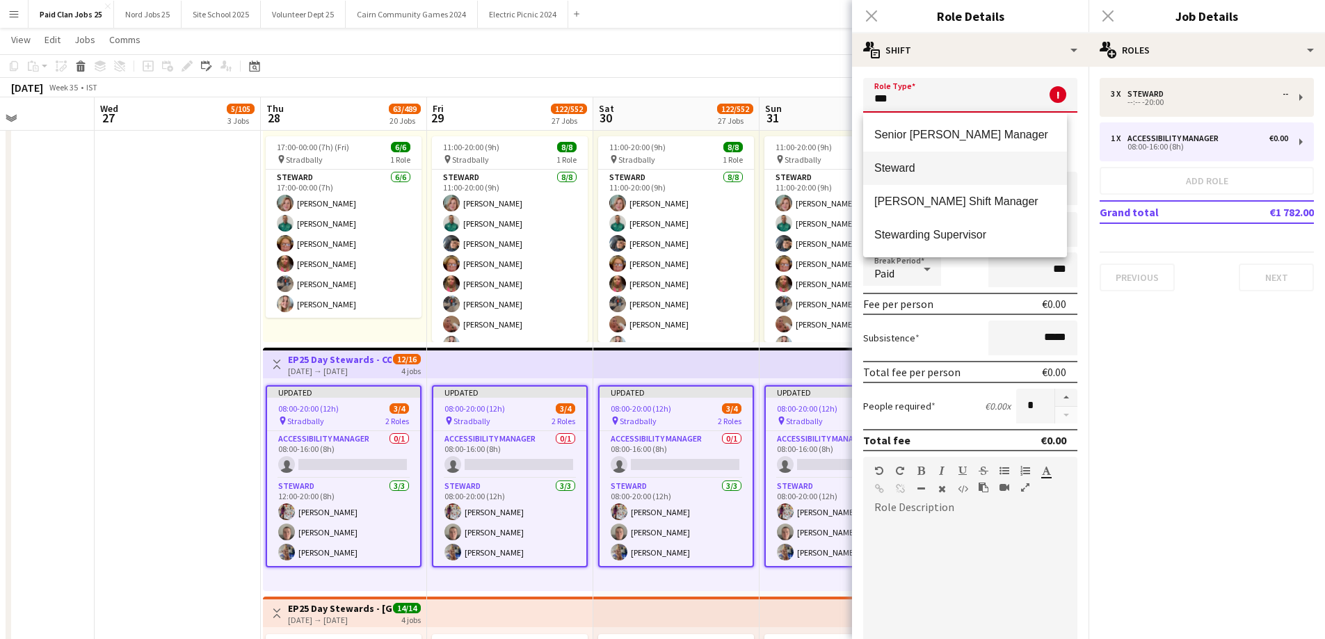
click at [922, 172] on span "Steward" at bounding box center [965, 167] width 182 height 13
type input "*******"
type input "******"
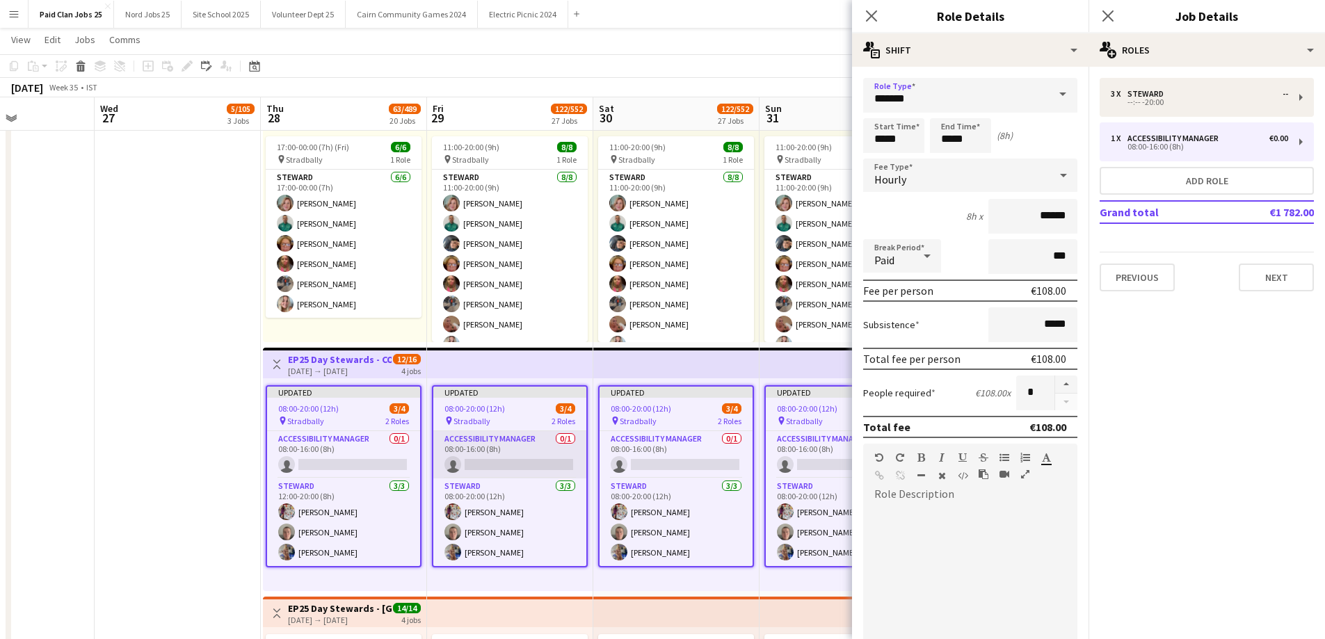
click at [469, 451] on app-card-role "Accessibility Manager 0/1 08:00-16:00 (8h) single-neutral-actions" at bounding box center [509, 454] width 153 height 47
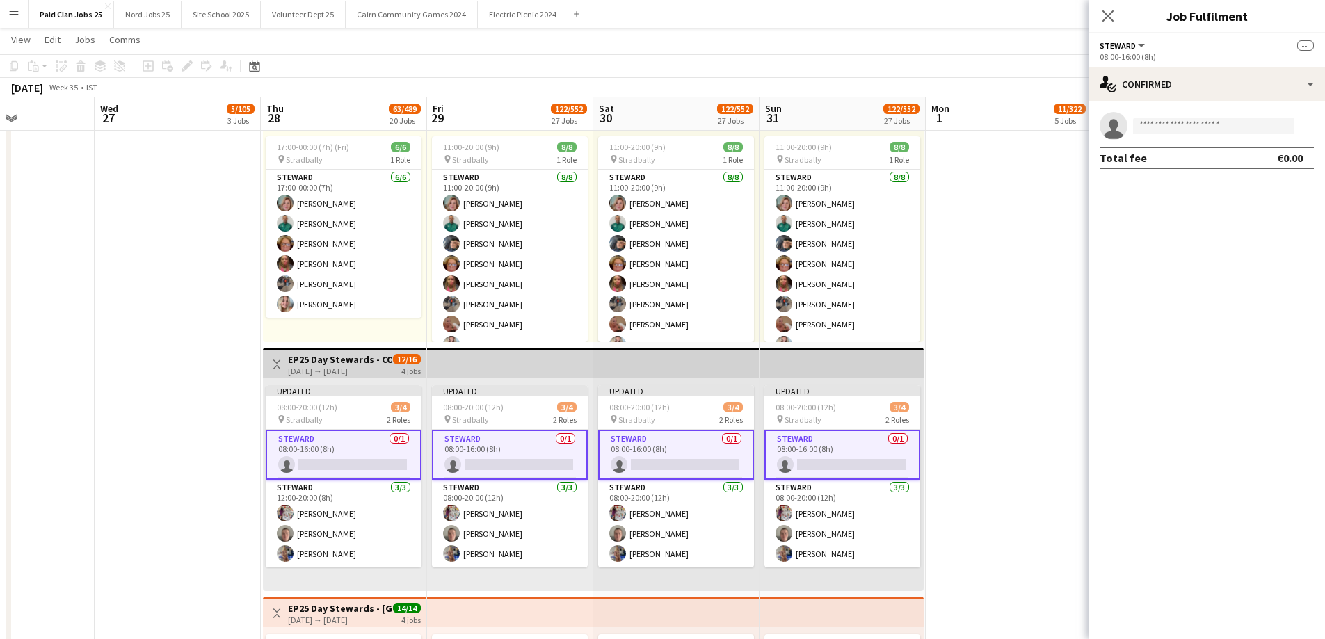
click at [488, 452] on app-card-role "[PERSON_NAME] 0/1 08:00-16:00 (8h) single-neutral-actions" at bounding box center [510, 455] width 156 height 50
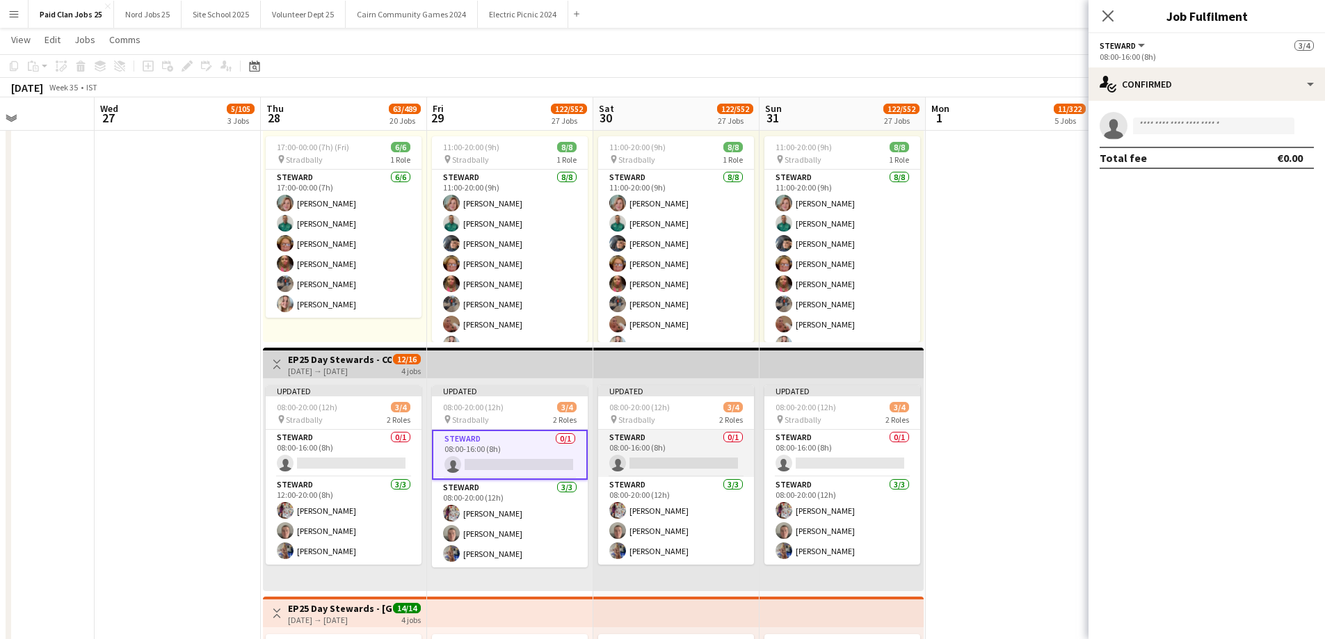
click at [659, 456] on app-card-role "[PERSON_NAME] 0/1 08:00-16:00 (8h) single-neutral-actions" at bounding box center [676, 453] width 156 height 47
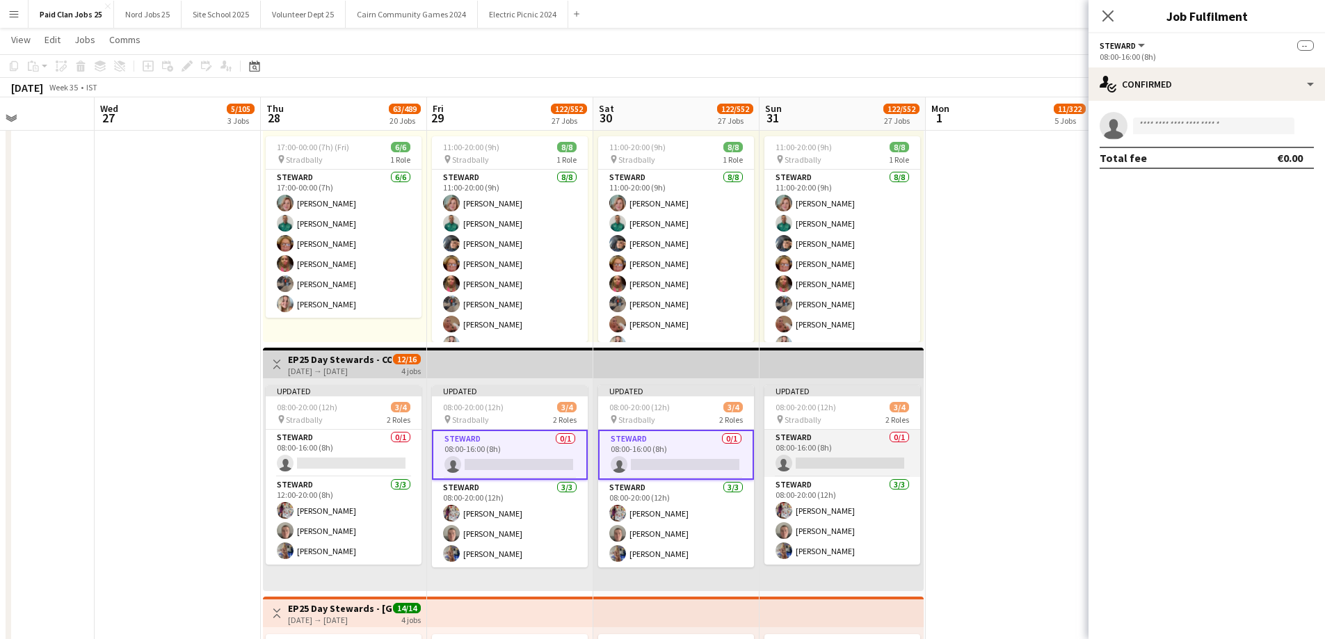
click at [778, 444] on app-card-role "[PERSON_NAME] 0/1 08:00-16:00 (8h) single-neutral-actions" at bounding box center [842, 453] width 156 height 47
click at [531, 460] on app-card-role "[PERSON_NAME] 0/1 08:00-16:00 (8h) single-neutral-actions" at bounding box center [510, 455] width 156 height 50
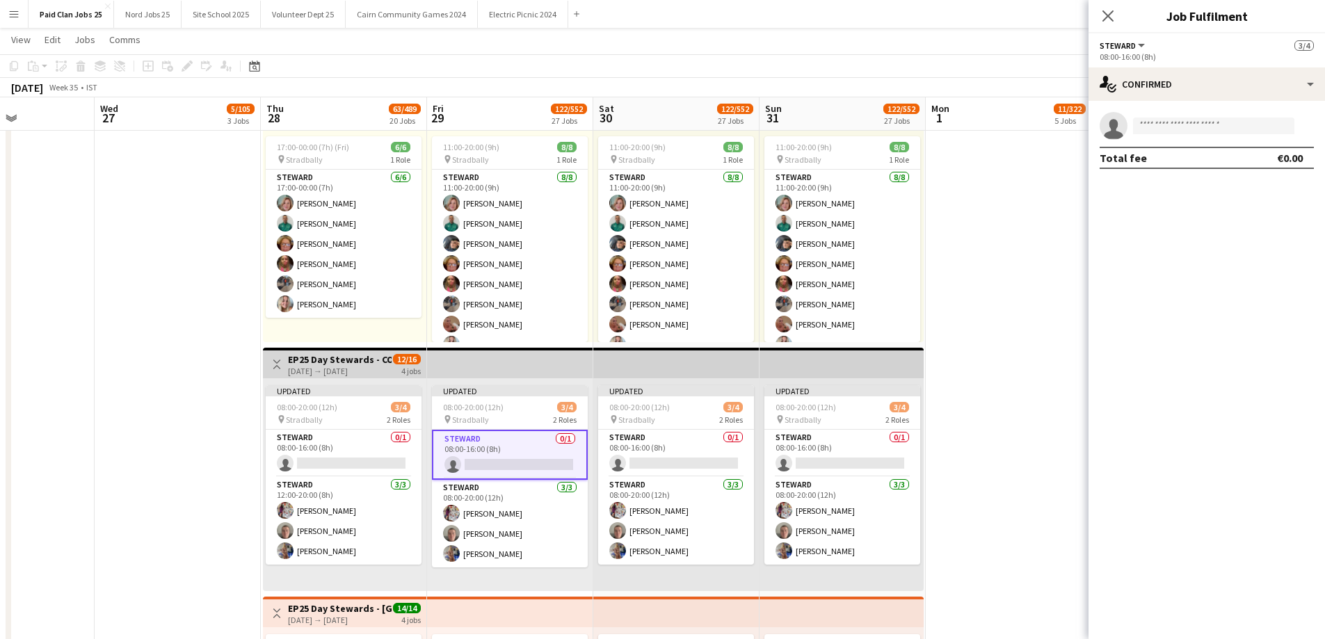
click at [506, 456] on app-card-role "[PERSON_NAME] 0/1 08:00-16:00 (8h) single-neutral-actions" at bounding box center [510, 455] width 156 height 50
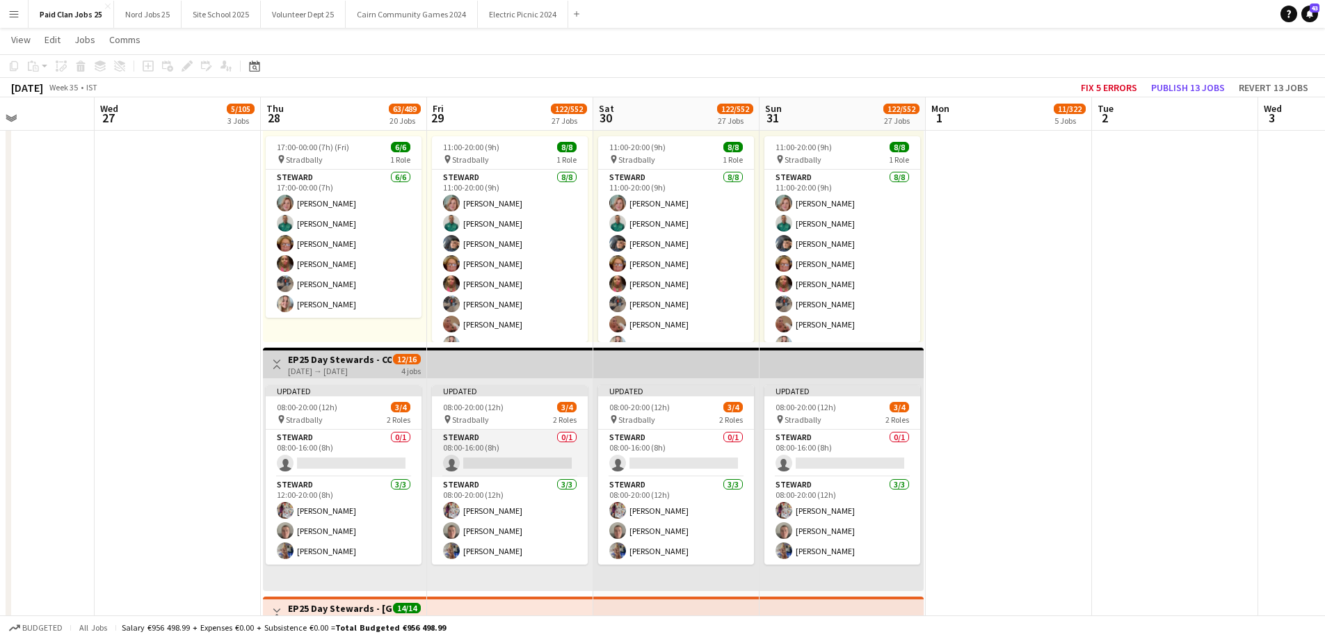
click at [504, 460] on app-card-role "[PERSON_NAME] 0/1 08:00-16:00 (8h) single-neutral-actions" at bounding box center [510, 453] width 156 height 47
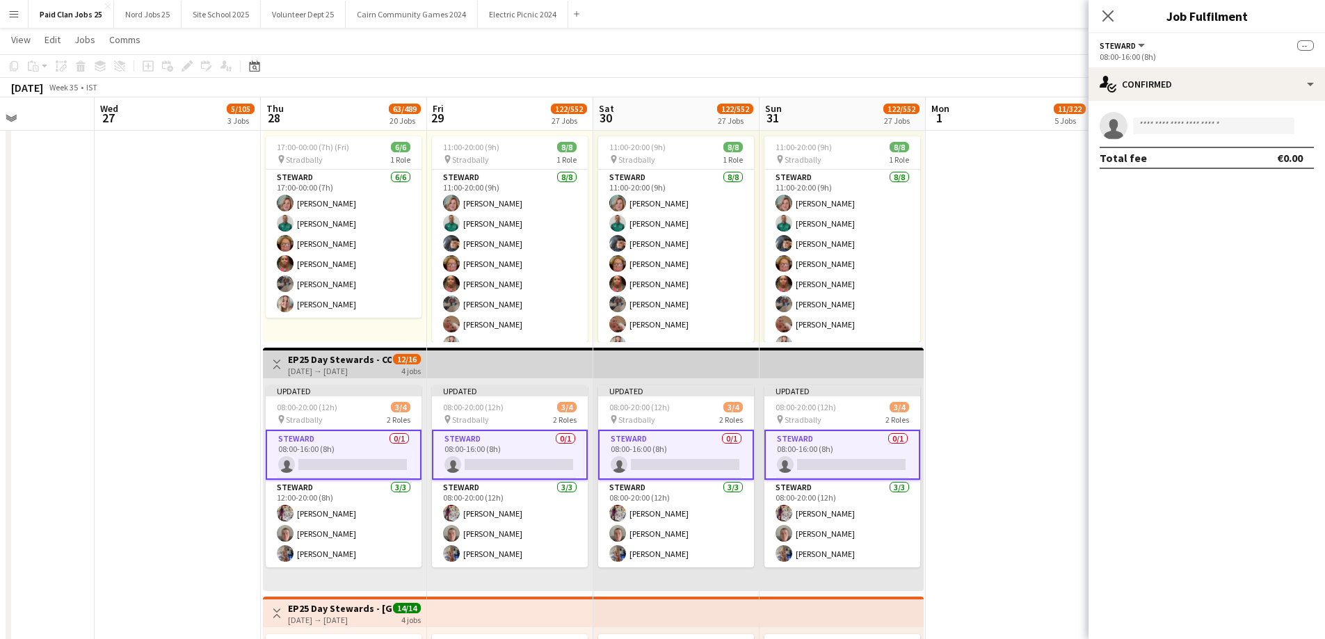
click at [503, 460] on app-card-role "[PERSON_NAME] 0/1 08:00-16:00 (8h) single-neutral-actions" at bounding box center [510, 455] width 156 height 50
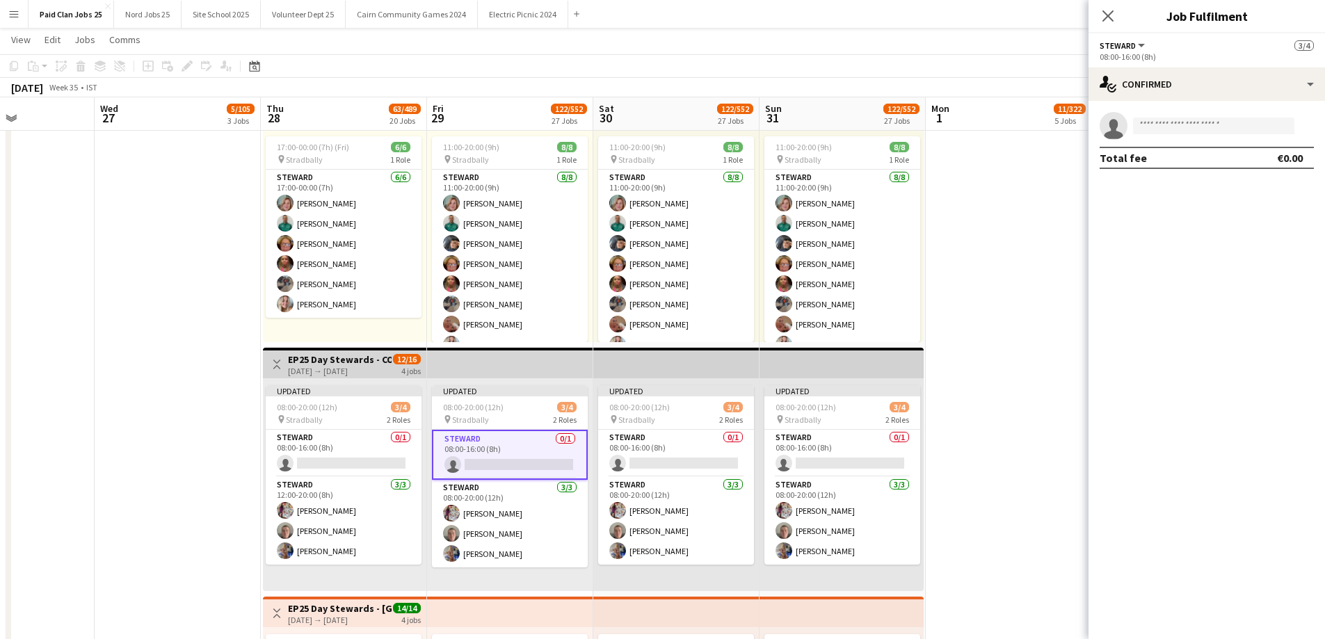
click at [549, 365] on app-top-bar at bounding box center [510, 363] width 166 height 31
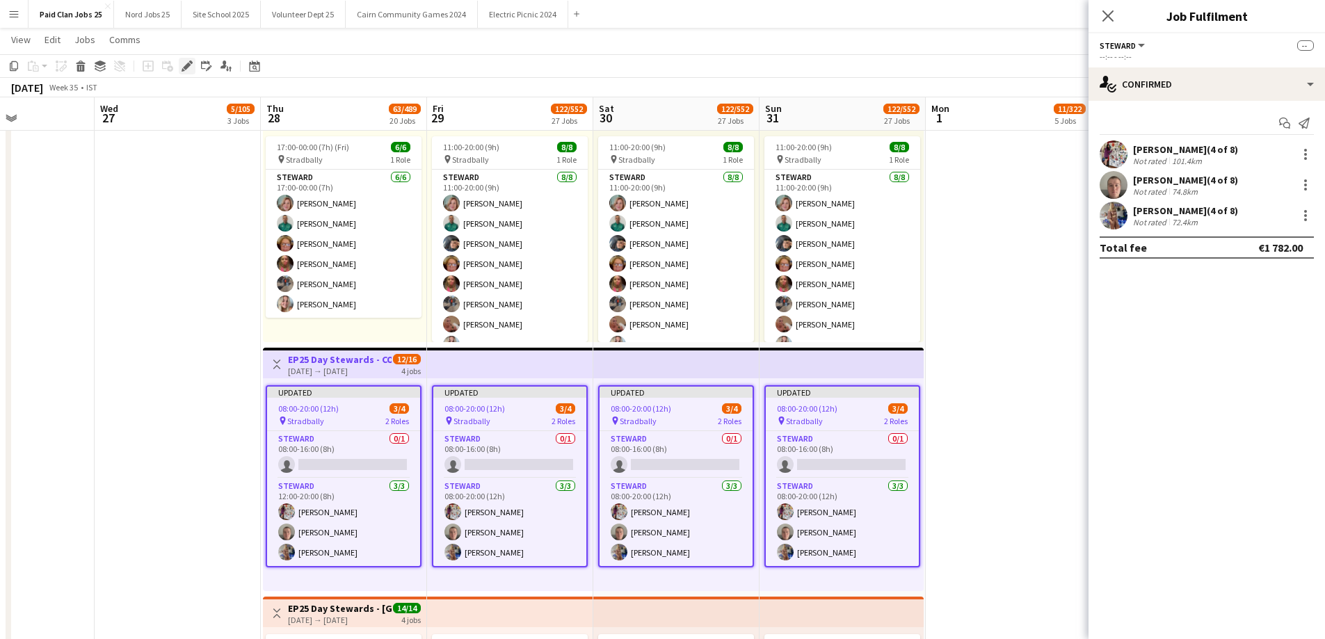
click at [188, 67] on icon "Edit" at bounding box center [187, 66] width 11 height 11
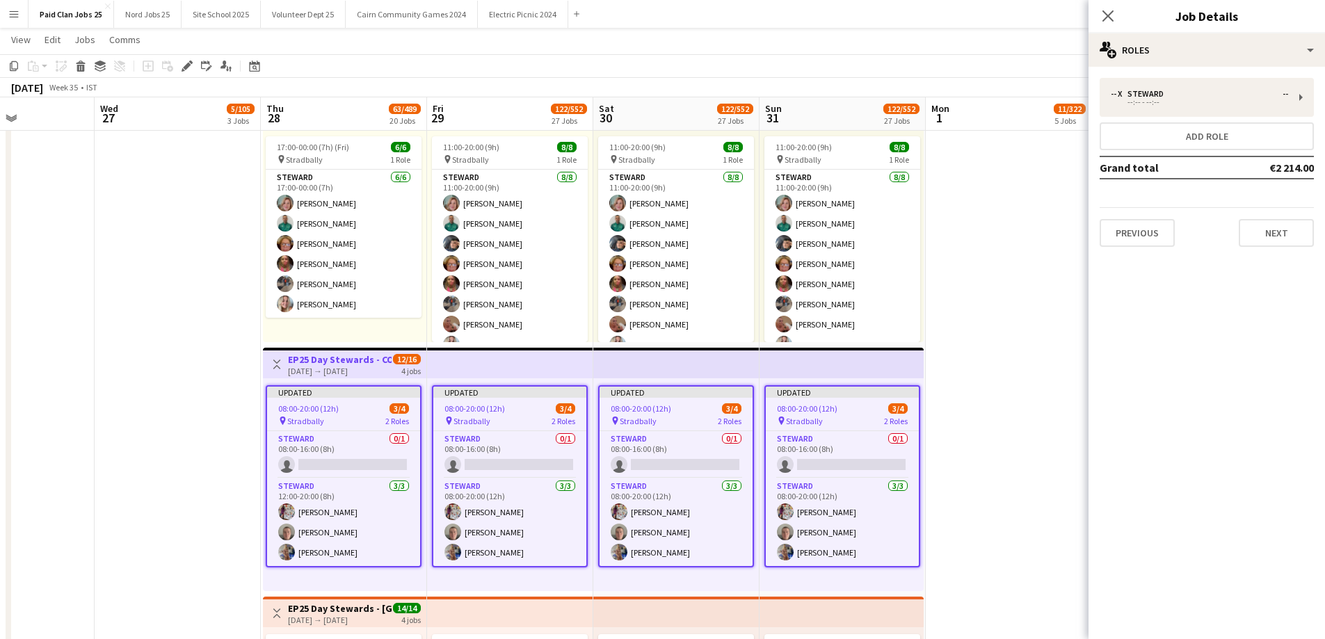
click at [1097, 429] on mat-expansion-panel "pencil3 General details -- x [PERSON_NAME] -- --:-- - --:-- Add role Grand tota…" at bounding box center [1206, 353] width 236 height 572
click at [696, 429] on app-job-card "Updated 08:00-20:00 (12h) 3/4 pin Stradbally 2 Roles [PERSON_NAME] 0/1 08:00-16…" at bounding box center [676, 476] width 156 height 182
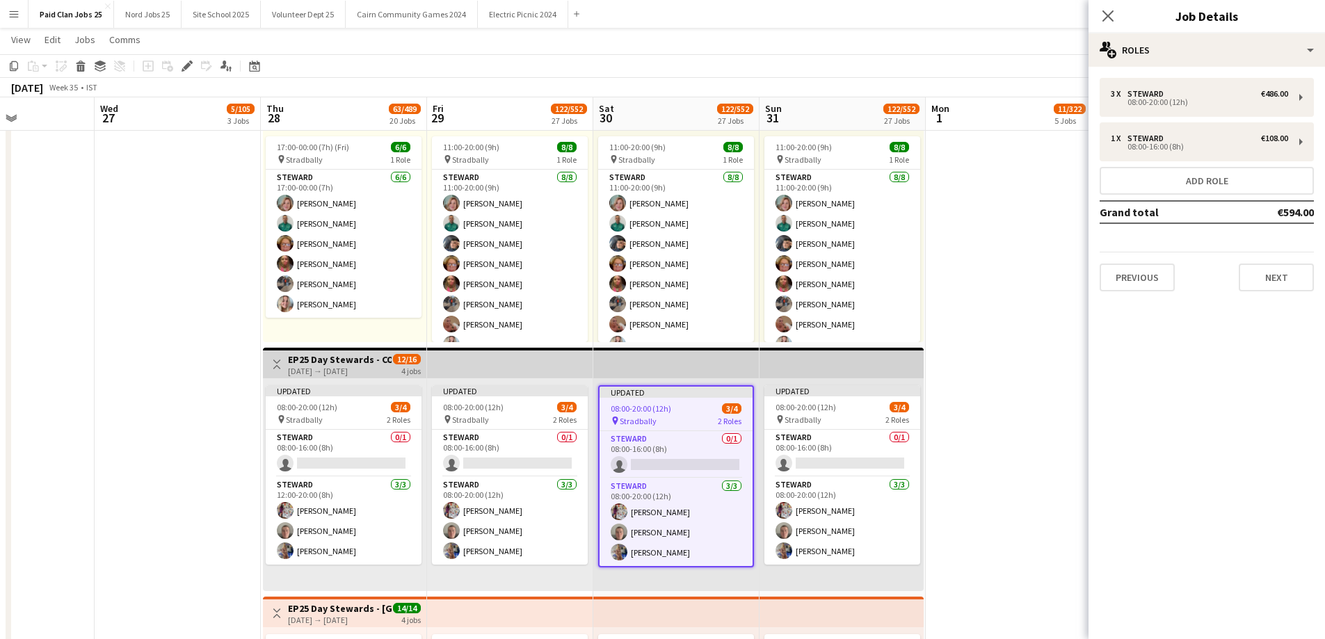
click at [668, 360] on app-top-bar at bounding box center [676, 363] width 166 height 31
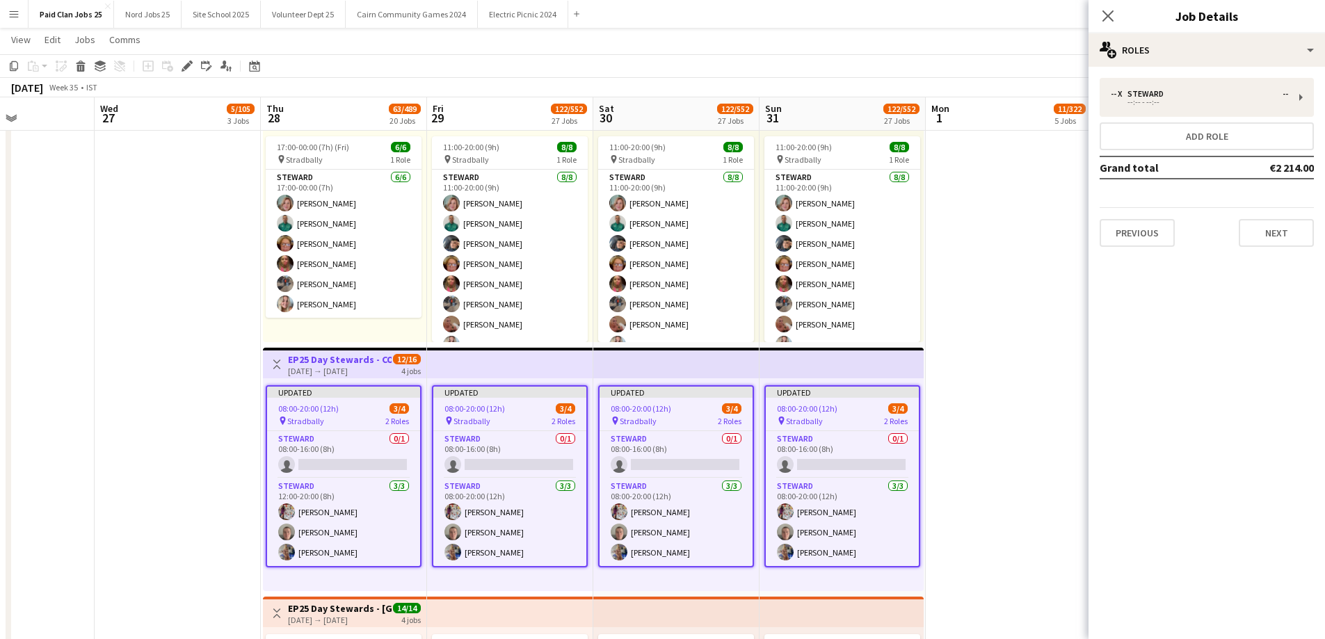
click at [682, 405] on div "08:00-20:00 (12h) 3/4" at bounding box center [676, 408] width 153 height 10
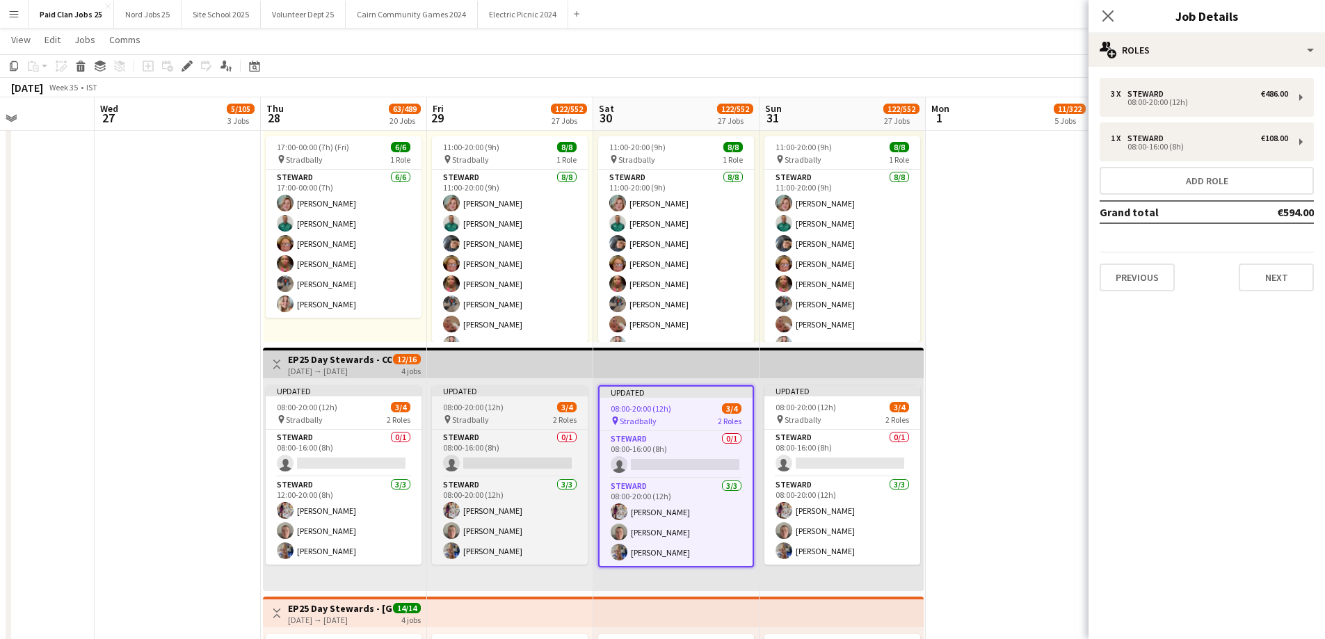
click at [535, 426] on app-job-card "Updated 08:00-20:00 (12h) 3/4 pin Stradbally 2 Roles [PERSON_NAME] 0/1 08:00-16…" at bounding box center [510, 474] width 156 height 179
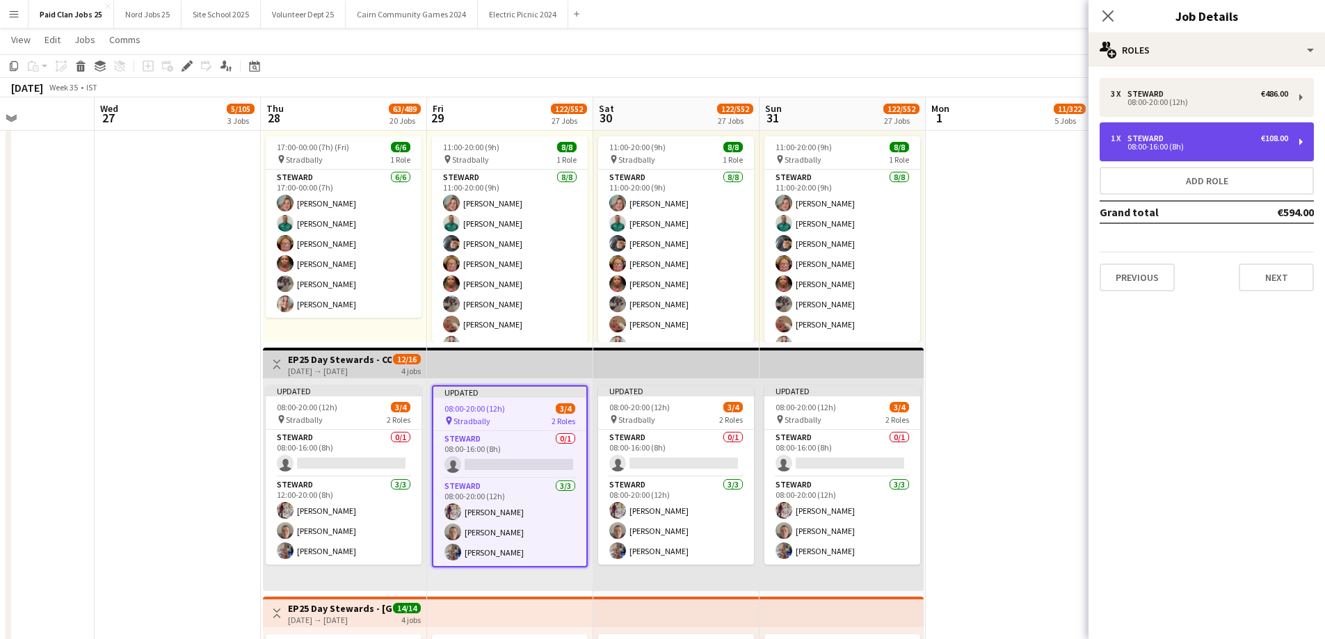
click at [1145, 140] on div "Steward" at bounding box center [1148, 139] width 42 height 10
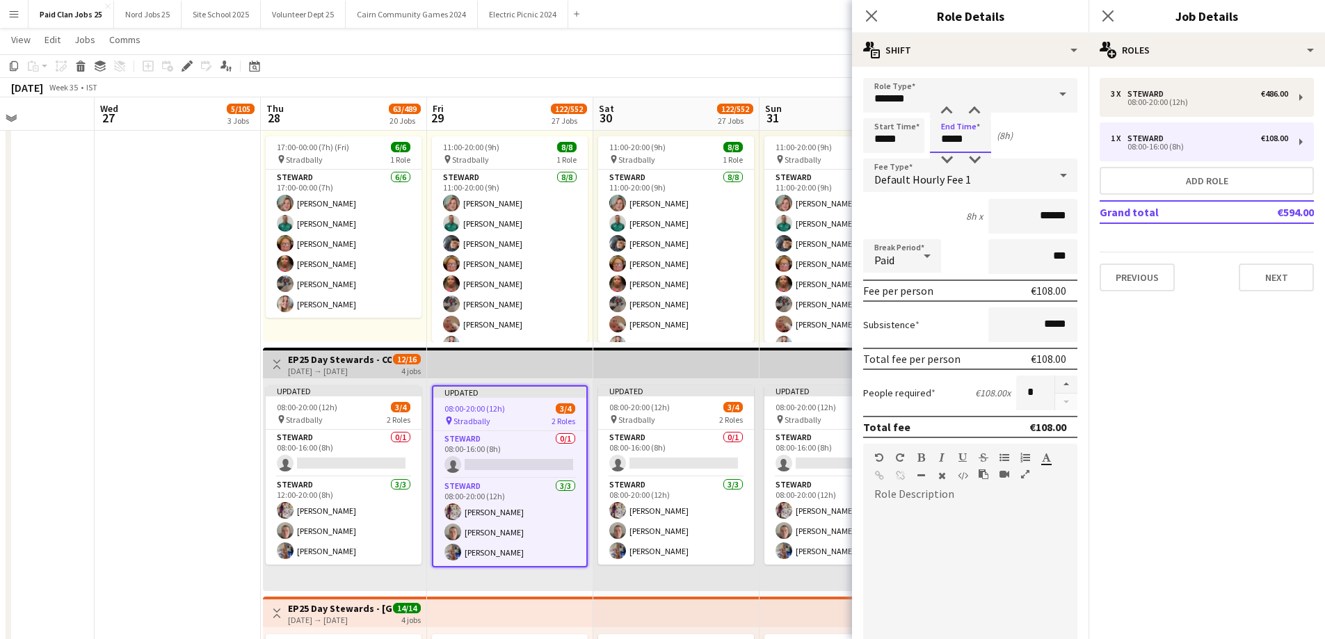
drag, startPoint x: 949, startPoint y: 142, endPoint x: 935, endPoint y: 143, distance: 14.6
click at [935, 143] on input "*****" at bounding box center [960, 135] width 61 height 35
type input "*****"
click at [968, 506] on div at bounding box center [970, 589] width 214 height 167
click at [531, 526] on app-card-role "[PERSON_NAME] [DATE] 08:00-20:00 (12h) [PERSON_NAME] Caoilin [PERSON_NAME] [PER…" at bounding box center [509, 523] width 153 height 88
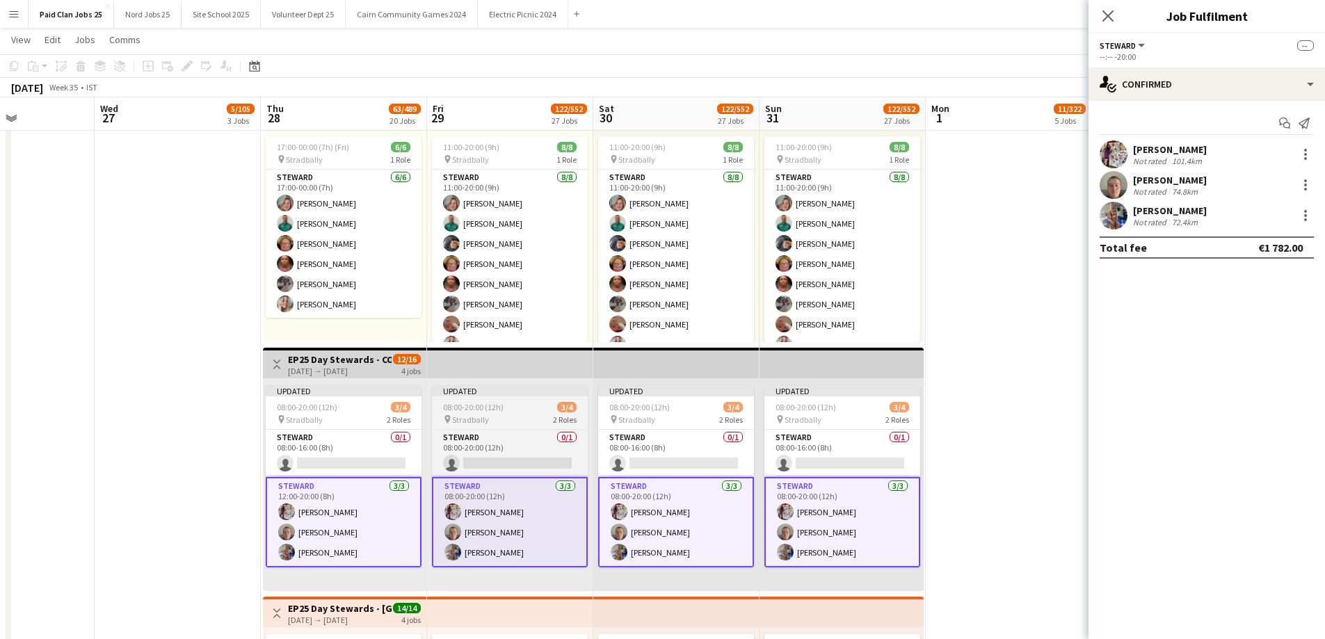
click at [492, 428] on app-job-card "Updated 08:00-20:00 (12h) 3/4 pin Stradbally 2 Roles [PERSON_NAME] 0/1 08:00-20…" at bounding box center [510, 476] width 156 height 182
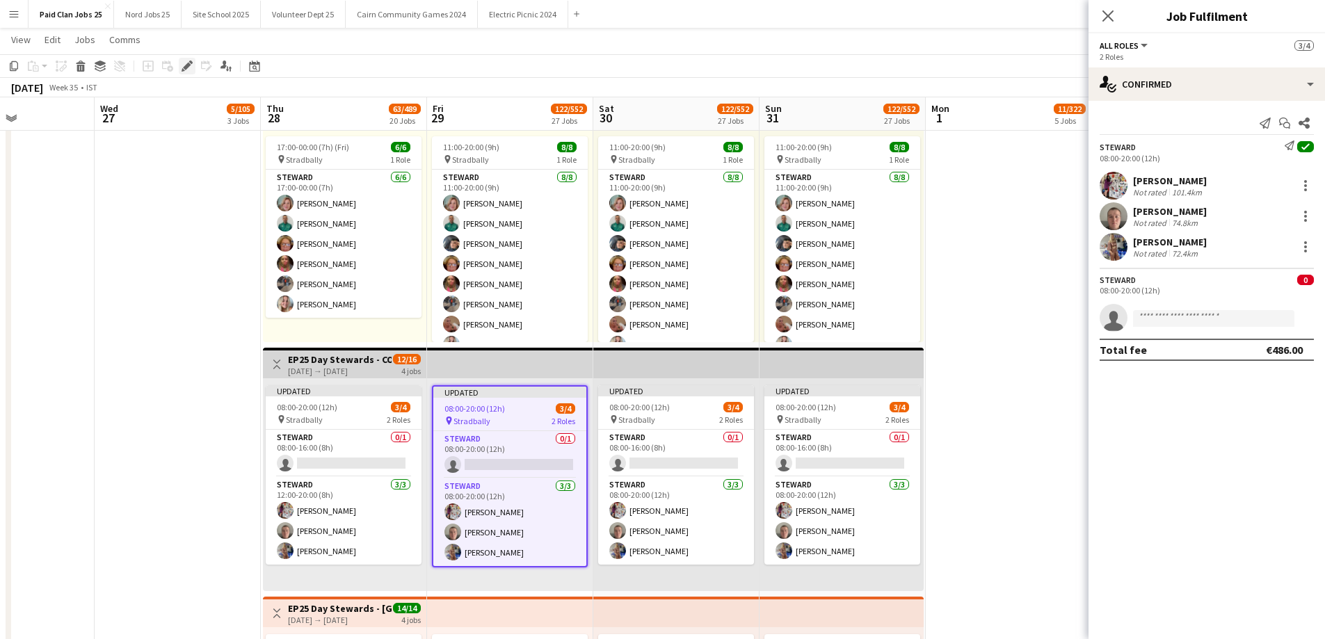
click at [187, 67] on icon at bounding box center [187, 67] width 8 height 8
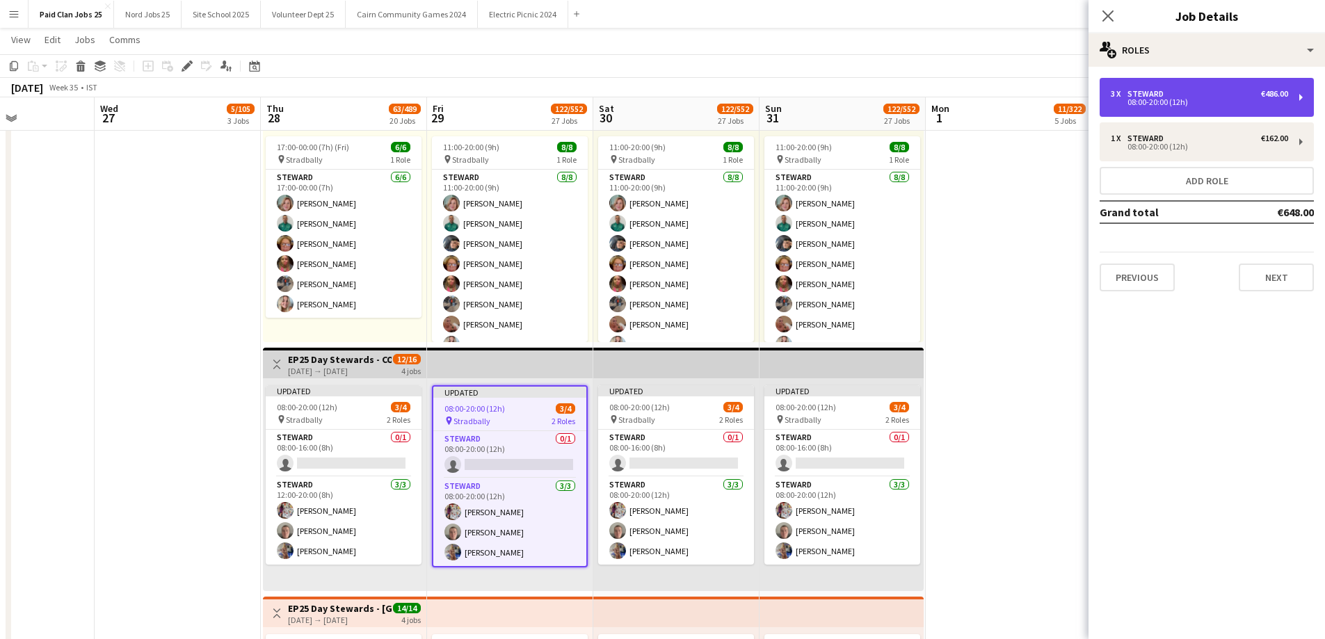
click at [1203, 110] on div "3 x [PERSON_NAME] €486.00 08:00-20:00 (12h)" at bounding box center [1207, 97] width 214 height 39
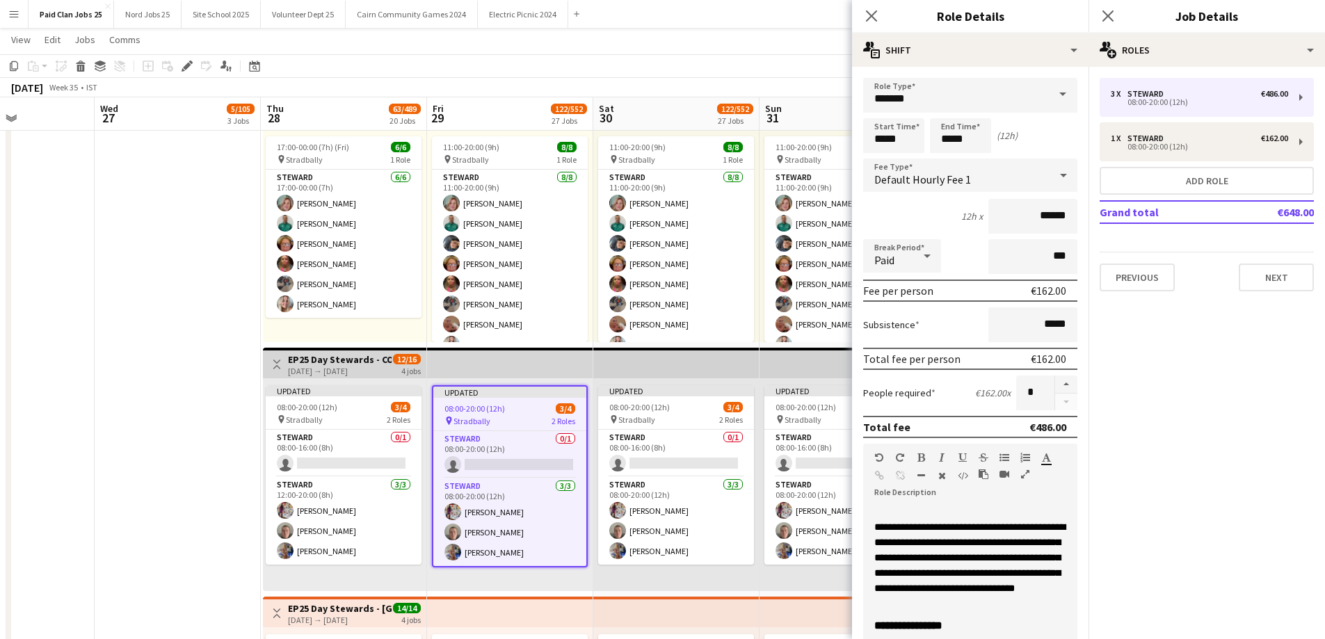
click at [958, 563] on span "**********" at bounding box center [969, 557] width 191 height 71
copy span "**********"
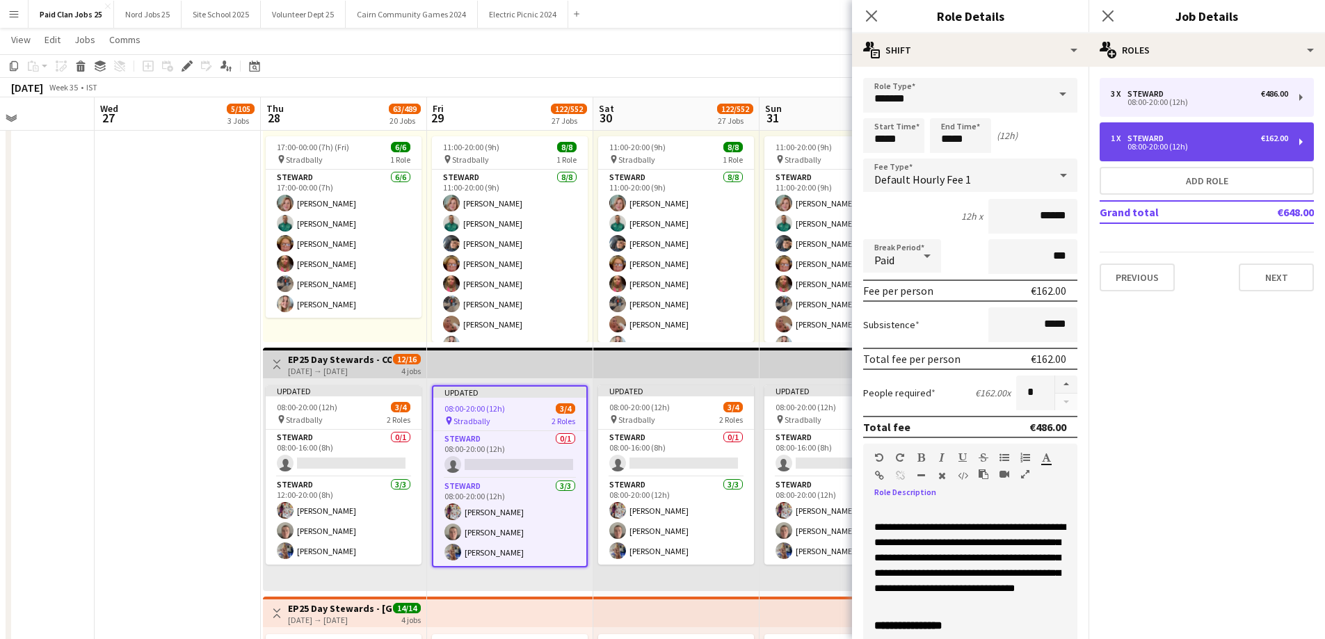
click at [1204, 138] on div "1 x [PERSON_NAME] €162.00" at bounding box center [1199, 139] width 177 height 10
type input "*"
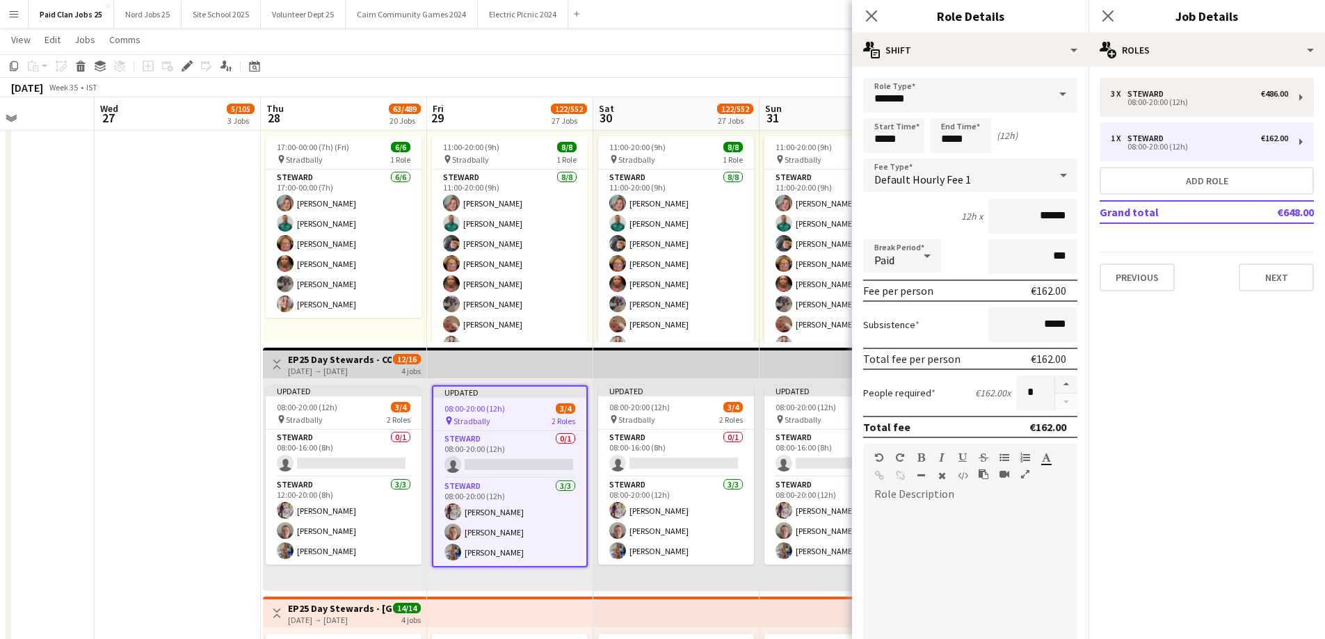
click at [987, 521] on div at bounding box center [970, 589] width 214 height 167
paste div
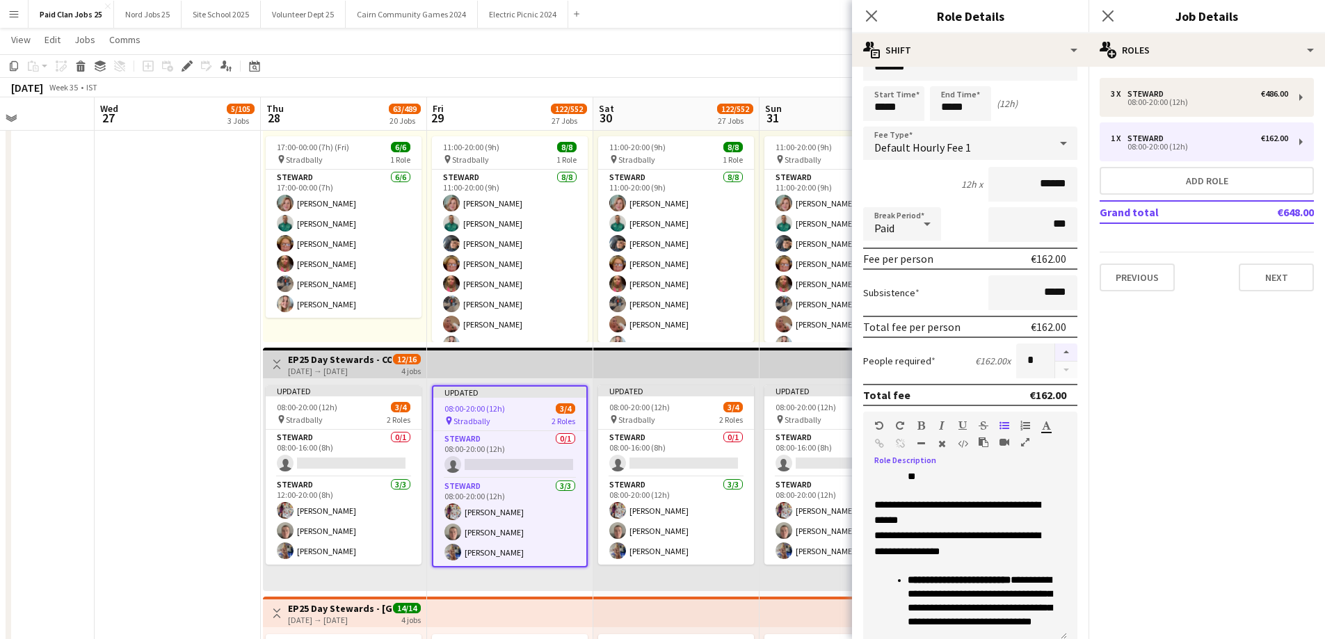
click at [1055, 351] on button "button" at bounding box center [1066, 353] width 22 height 18
click at [1058, 360] on button "button" at bounding box center [1066, 353] width 22 height 18
type input "*"
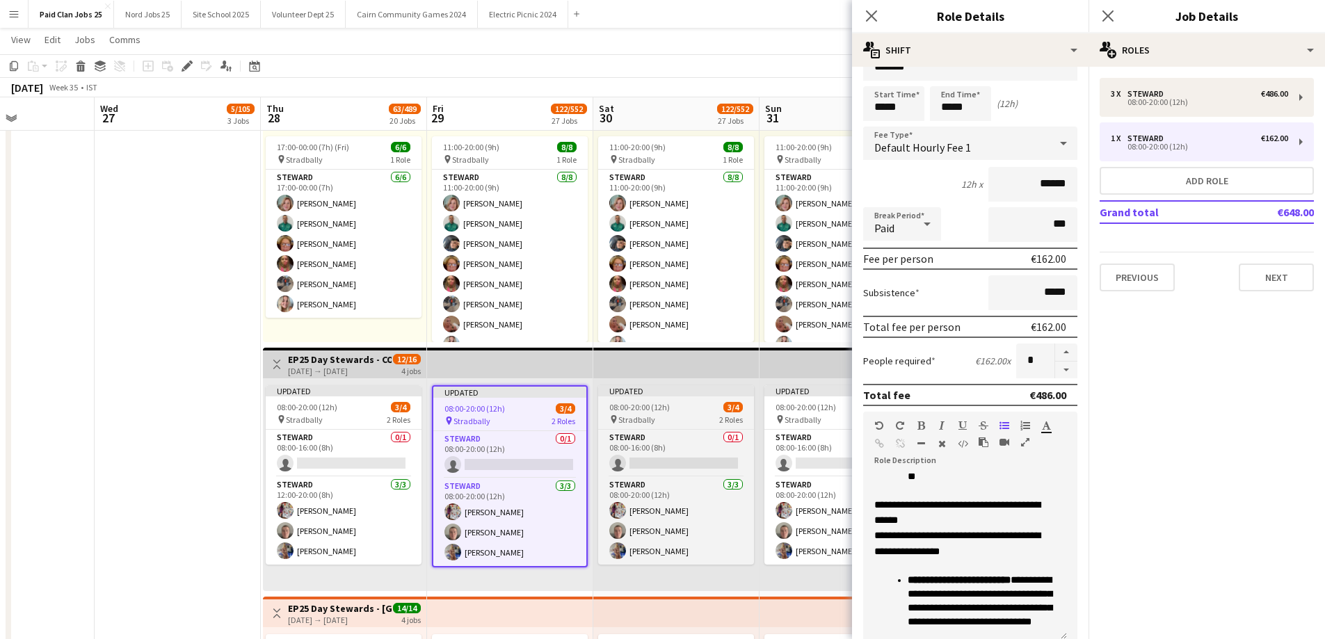
click at [690, 408] on div "08:00-20:00 (12h) 3/4" at bounding box center [676, 407] width 156 height 10
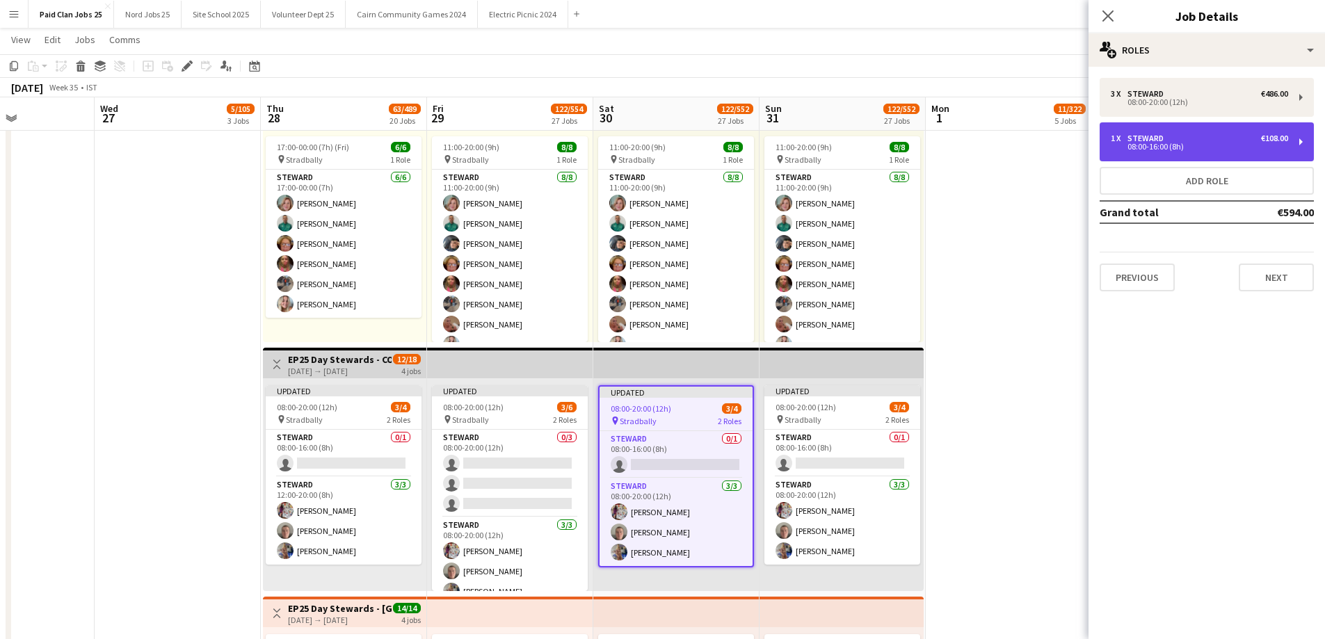
click at [1189, 144] on div "08:00-16:00 (8h)" at bounding box center [1199, 146] width 177 height 7
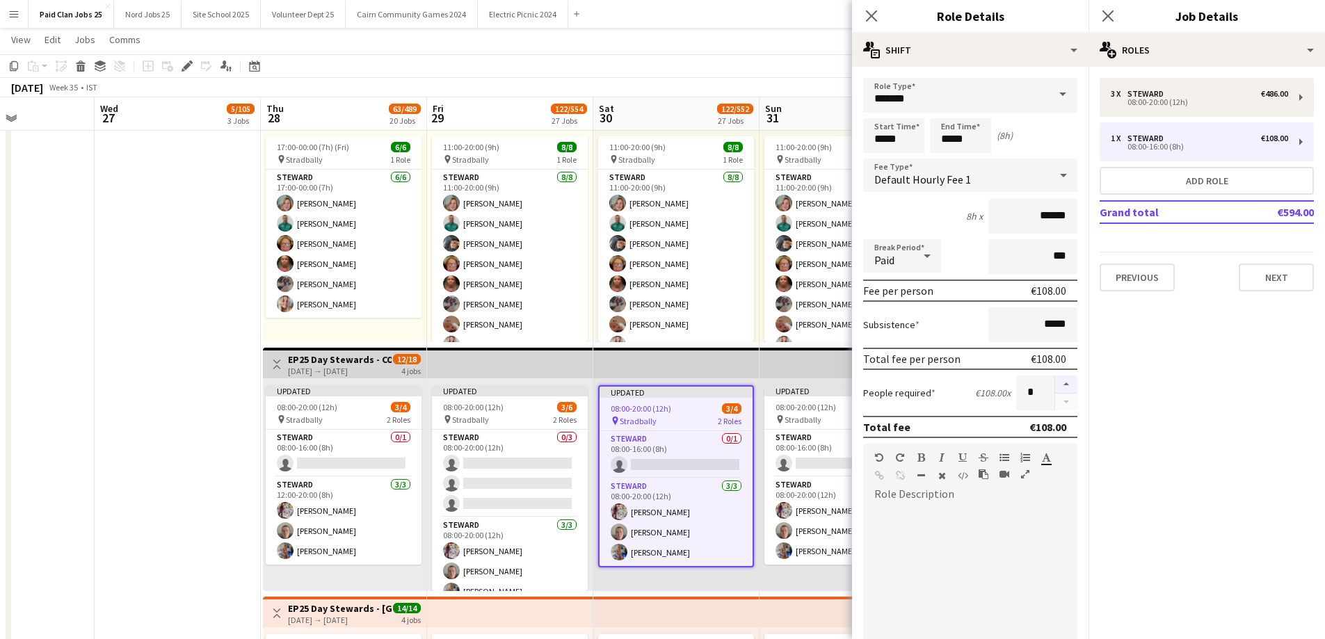
click at [1055, 389] on button "button" at bounding box center [1066, 385] width 22 height 18
click at [1055, 385] on button "button" at bounding box center [1066, 385] width 22 height 18
type input "*"
click at [798, 451] on app-card-role "[PERSON_NAME] 0/1 08:00-16:00 (8h) single-neutral-actions" at bounding box center [842, 453] width 156 height 47
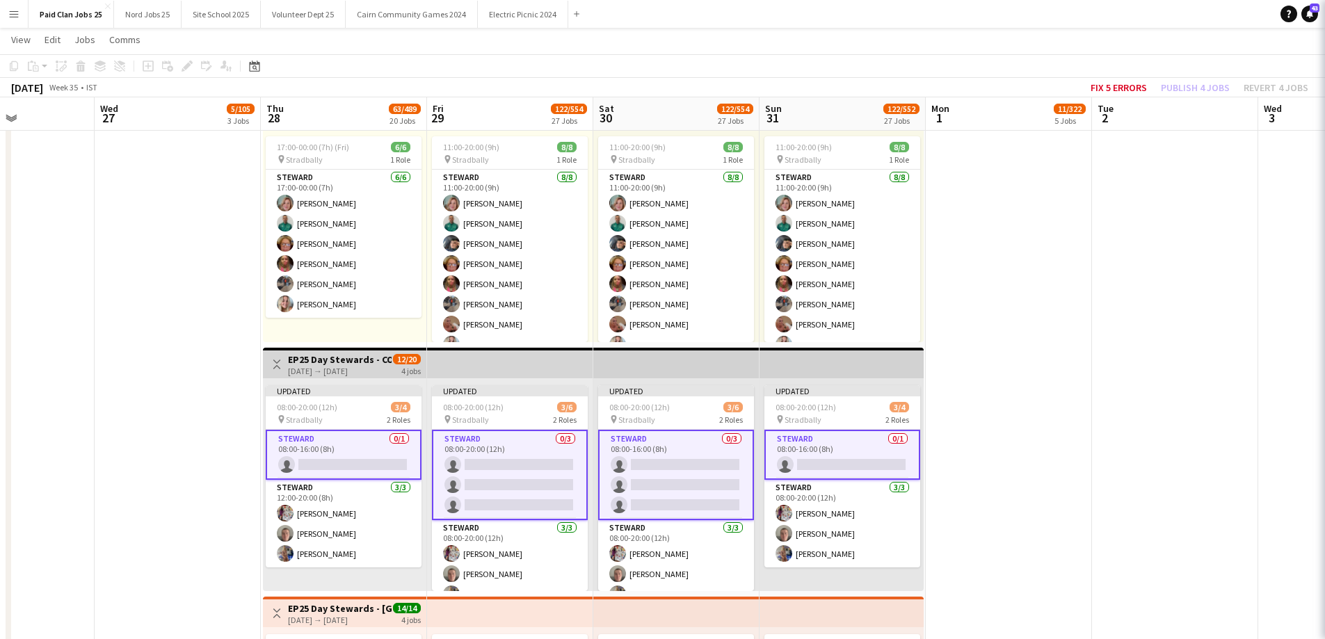
scroll to position [0, 403]
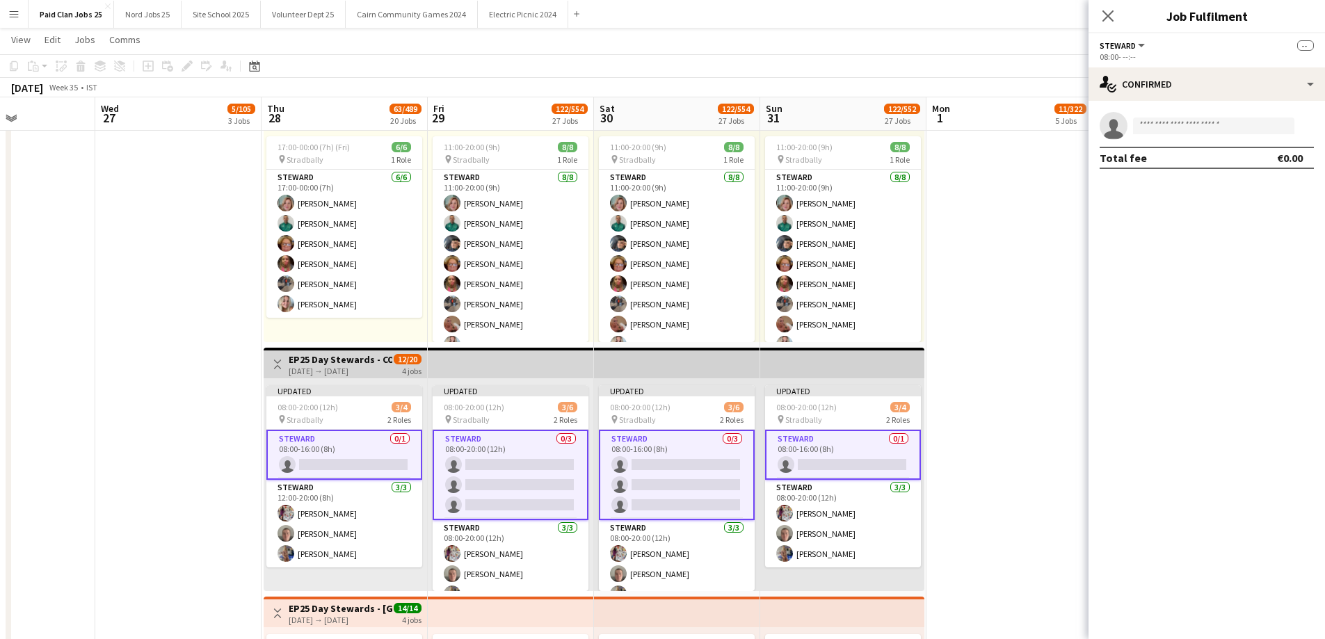
click at [824, 449] on app-card-role "[PERSON_NAME] 0/1 08:00-16:00 (8h) single-neutral-actions" at bounding box center [843, 455] width 156 height 50
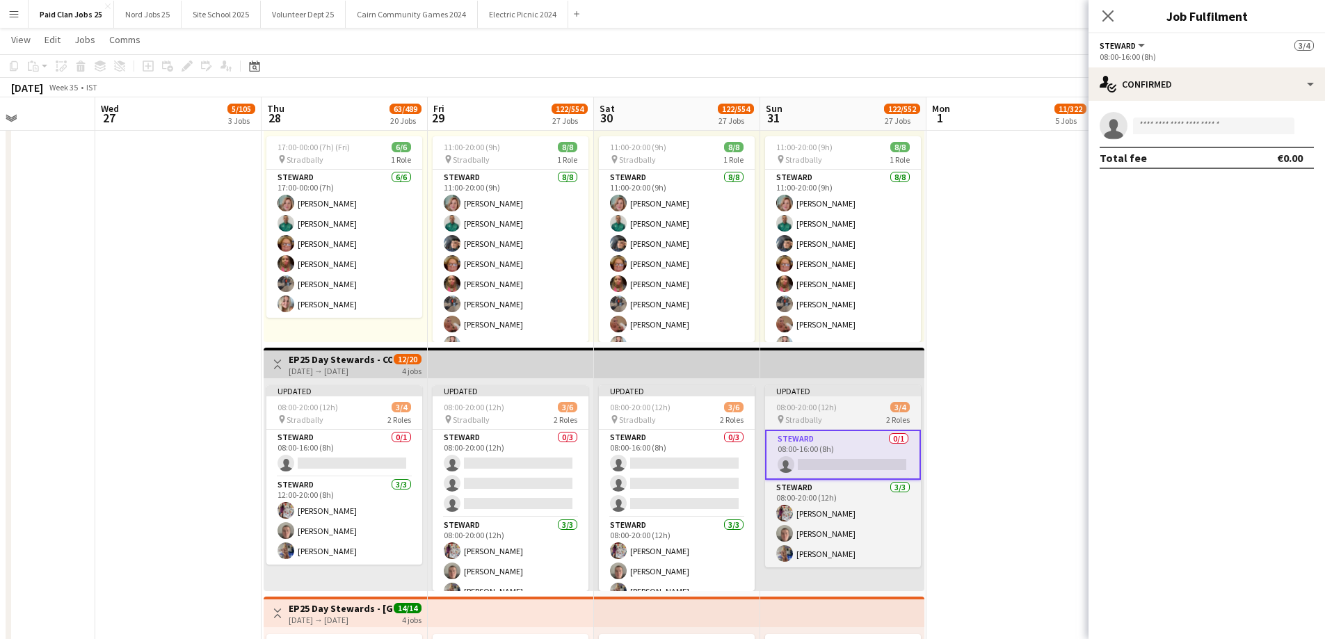
click at [860, 396] on div "Updated" at bounding box center [843, 390] width 156 height 11
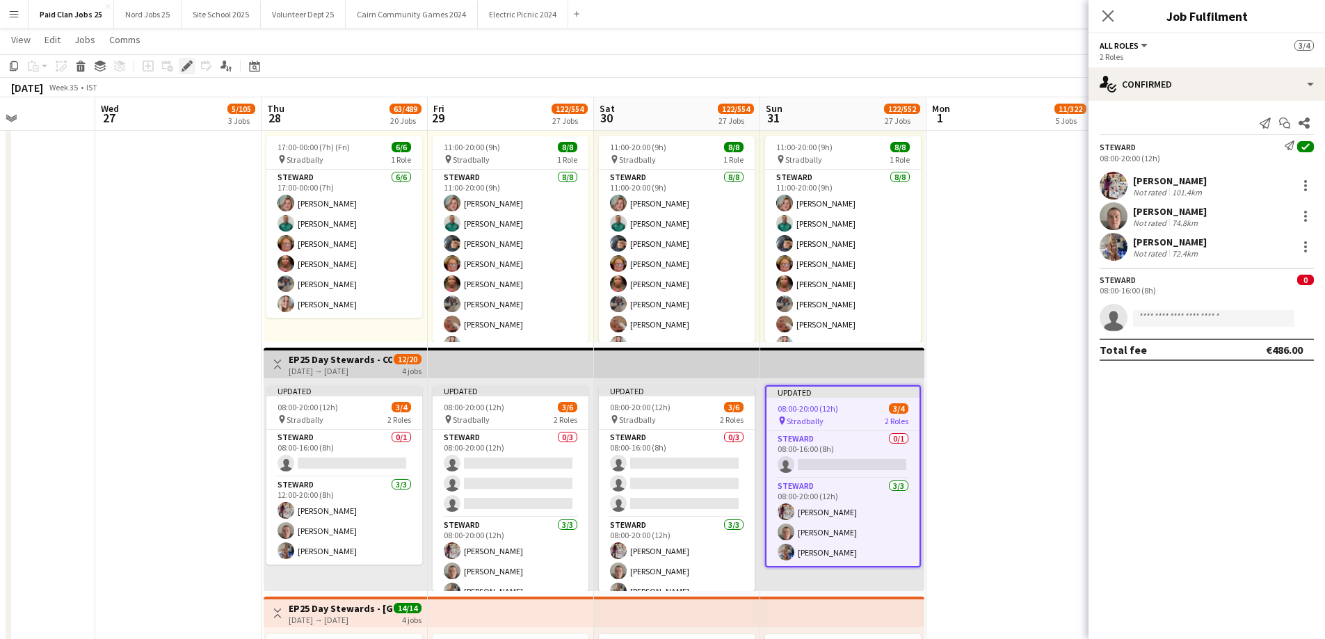
click at [187, 64] on icon at bounding box center [187, 67] width 8 height 8
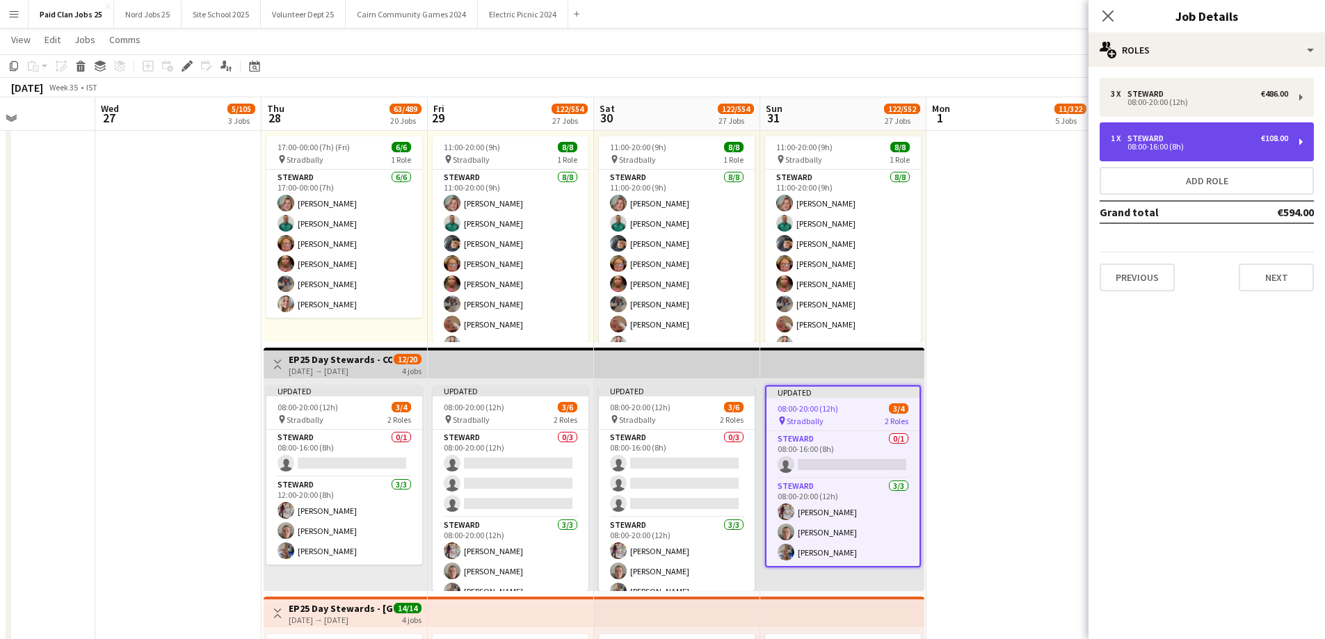
click at [1145, 139] on div "Steward" at bounding box center [1148, 139] width 42 height 10
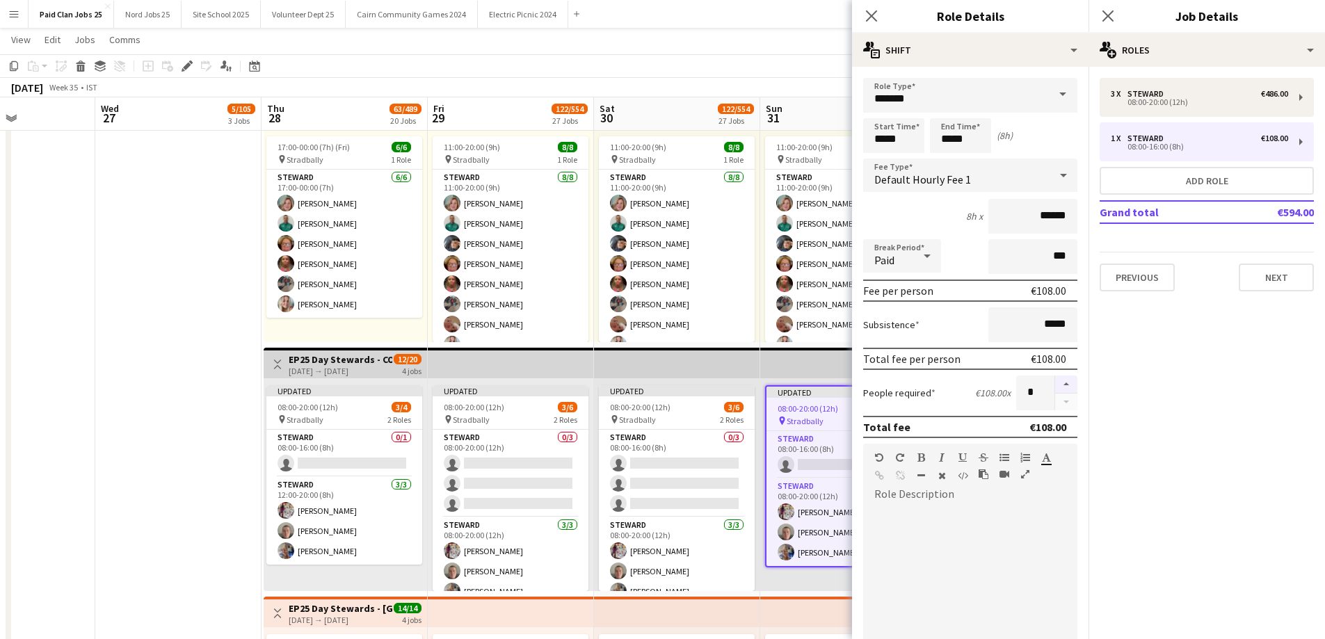
click at [1061, 386] on button "button" at bounding box center [1066, 385] width 22 height 18
type input "*"
click at [399, 445] on app-card-role "[PERSON_NAME] 0/1 08:00-16:00 (8h) single-neutral-actions" at bounding box center [344, 453] width 156 height 47
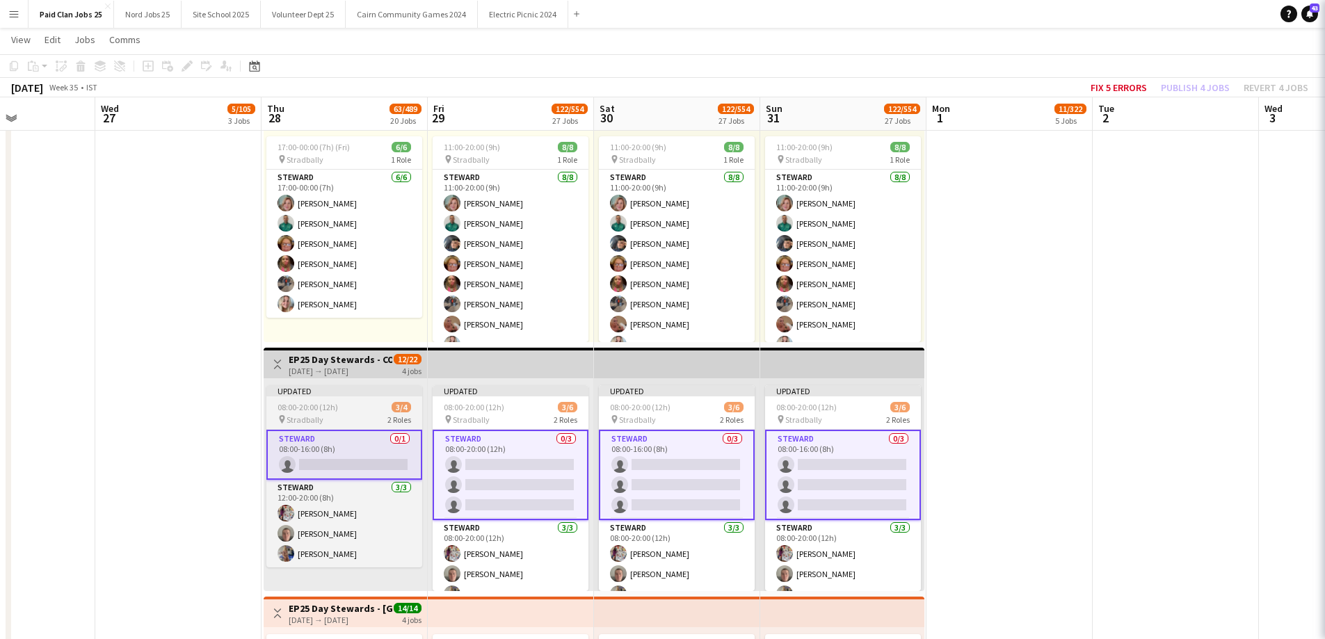
click at [378, 414] on div "pin Stradbally 2 Roles" at bounding box center [344, 419] width 156 height 11
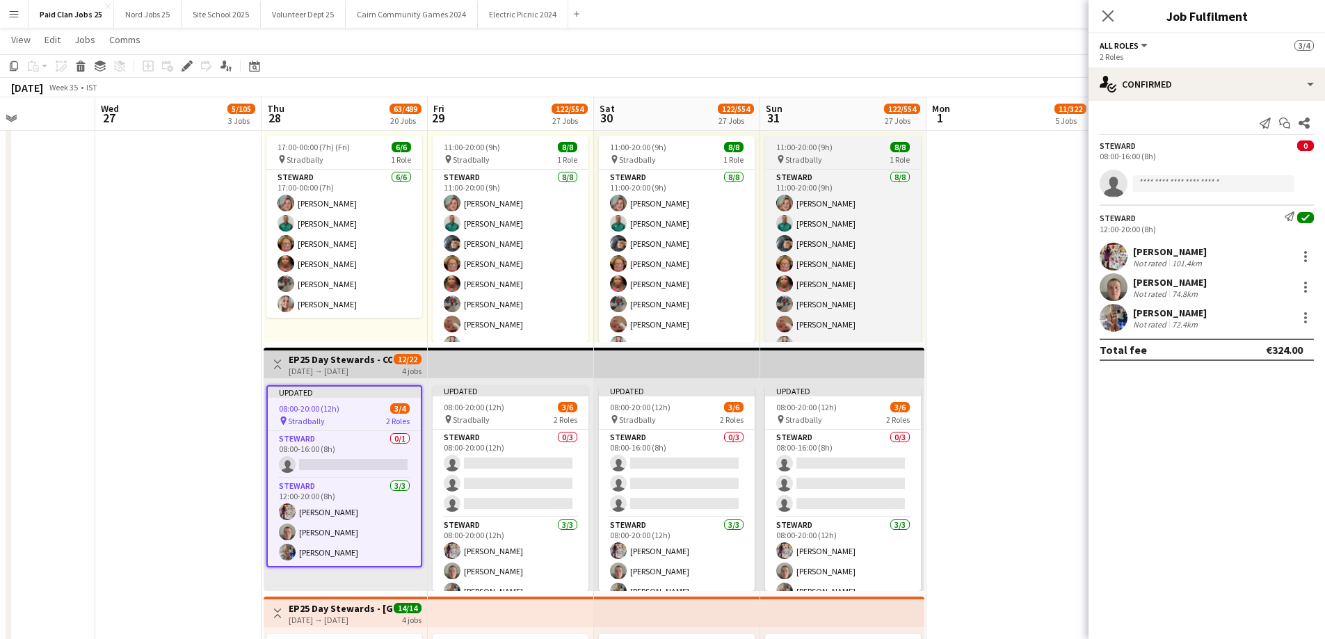
click at [186, 68] on icon at bounding box center [187, 67] width 8 height 8
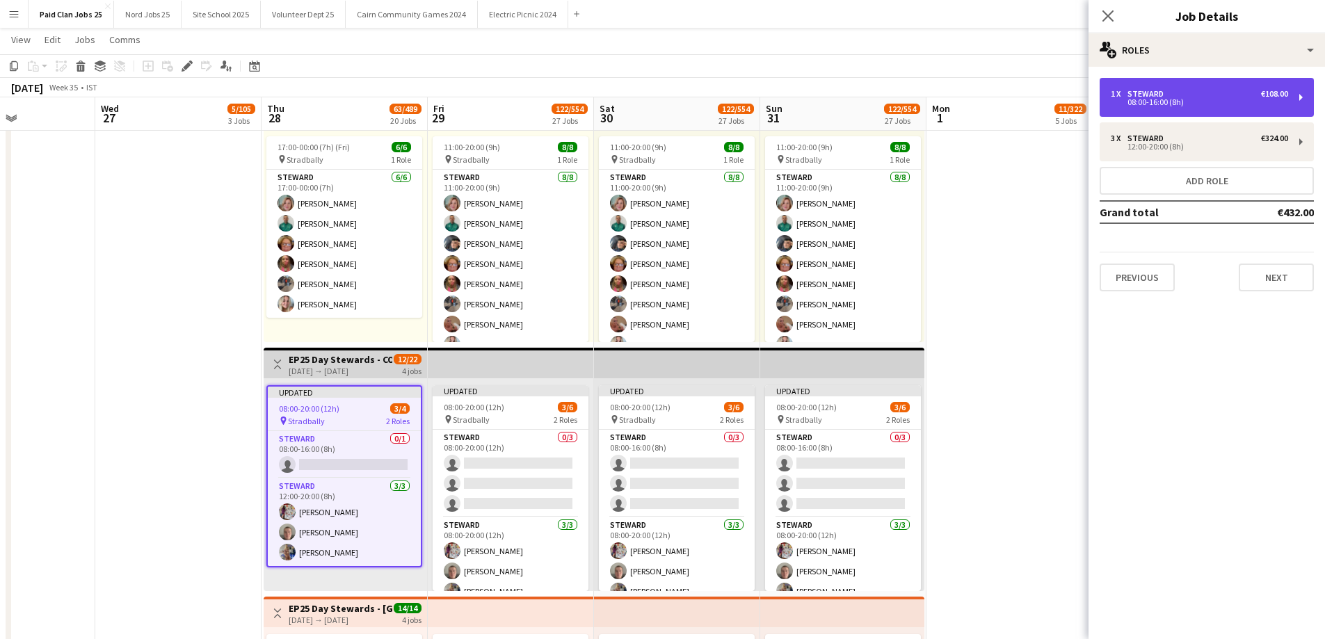
click at [1173, 102] on div "08:00-16:00 (8h)" at bounding box center [1199, 102] width 177 height 7
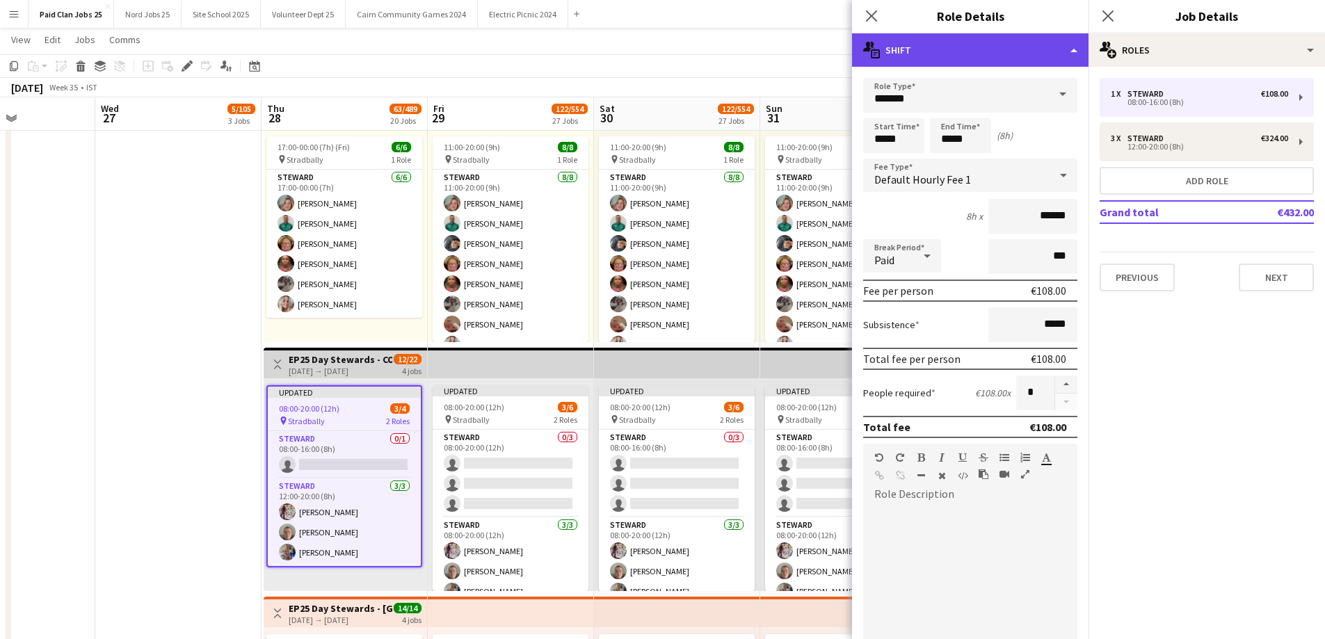
click at [1017, 55] on div "multiple-actions-text Shift" at bounding box center [970, 49] width 236 height 33
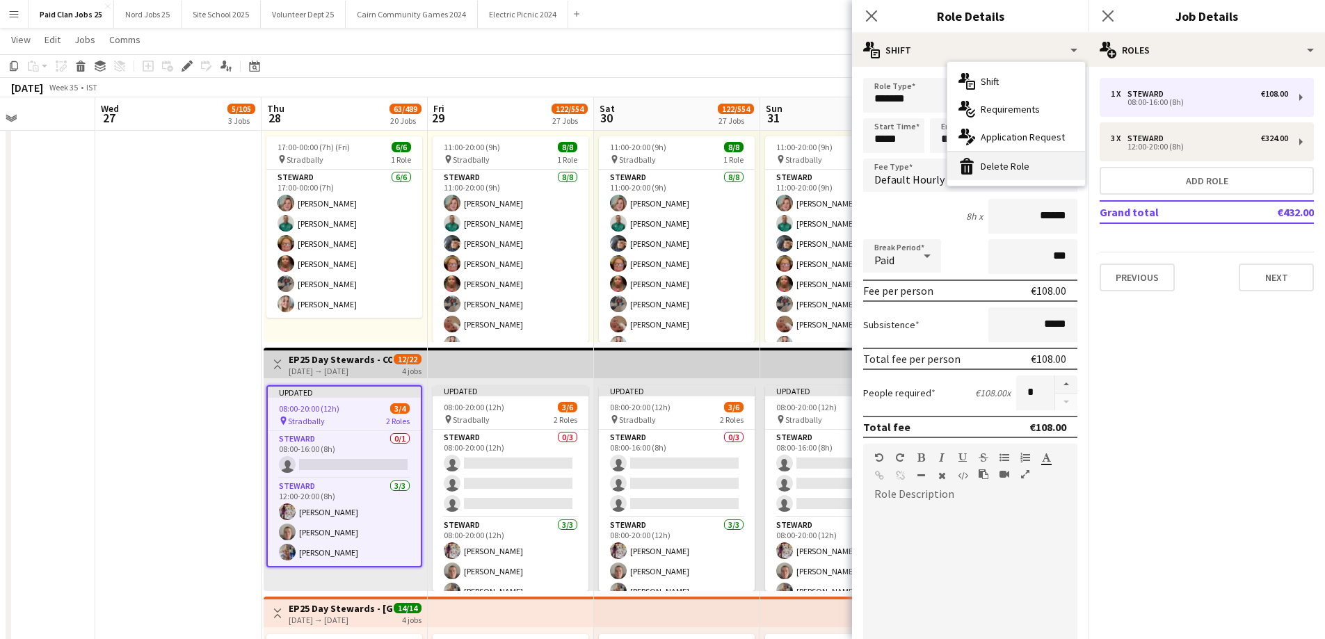
click at [1017, 170] on div "bin-2 Delete Role" at bounding box center [1016, 166] width 138 height 28
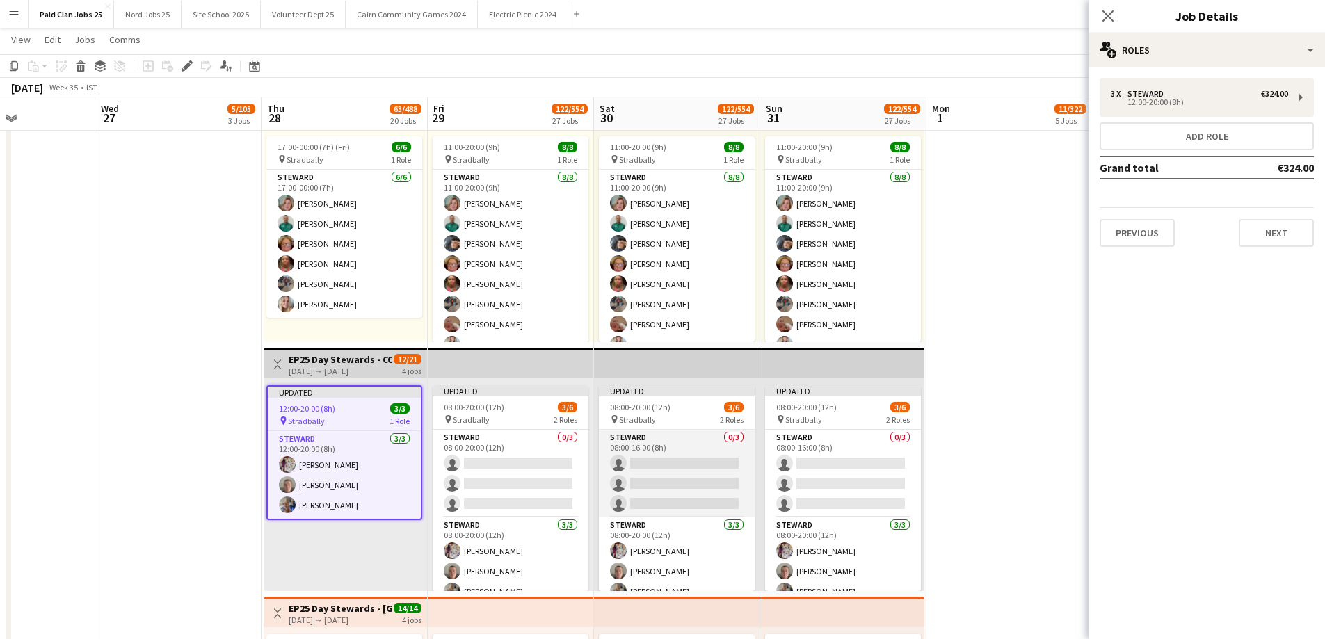
click at [618, 453] on app-card-role "[PERSON_NAME] 0/3 08:00-16:00 (8h) single-neutral-actions single-neutral-action…" at bounding box center [677, 474] width 156 height 88
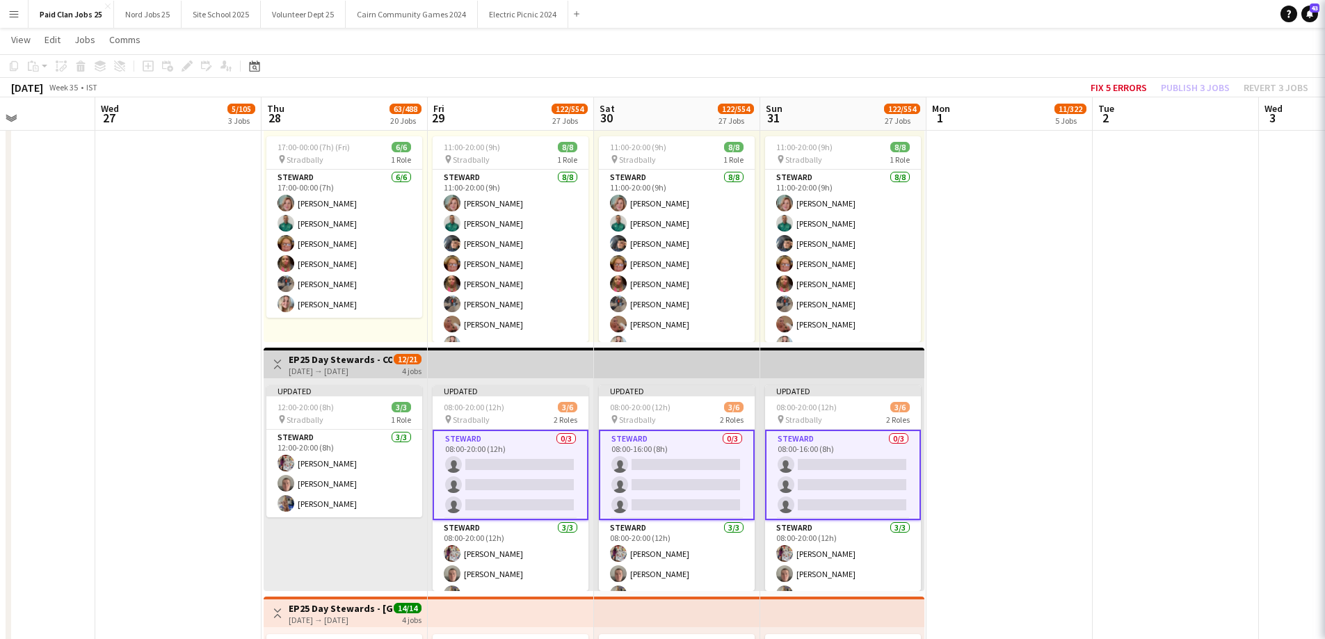
scroll to position [0, 403]
click at [659, 405] on span "08:00-20:00 (12h)" at bounding box center [641, 407] width 61 height 10
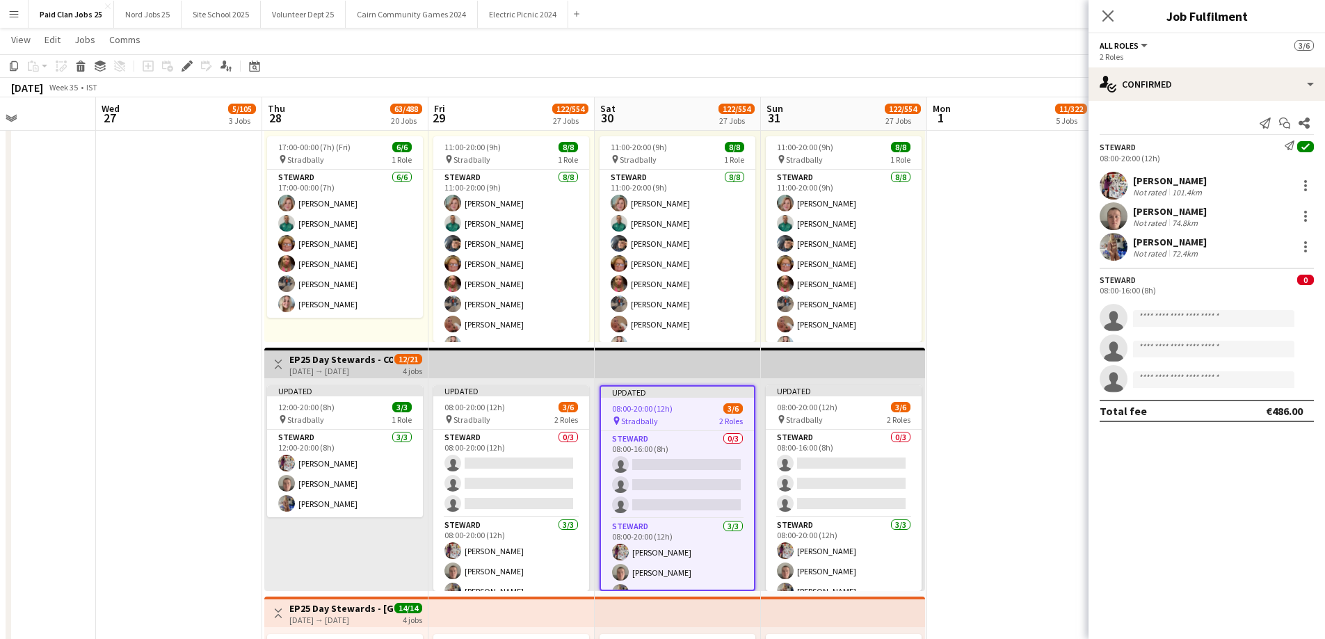
click at [175, 67] on div "Add job Add linked Job Edit Edit linked Job Applicants" at bounding box center [181, 66] width 106 height 17
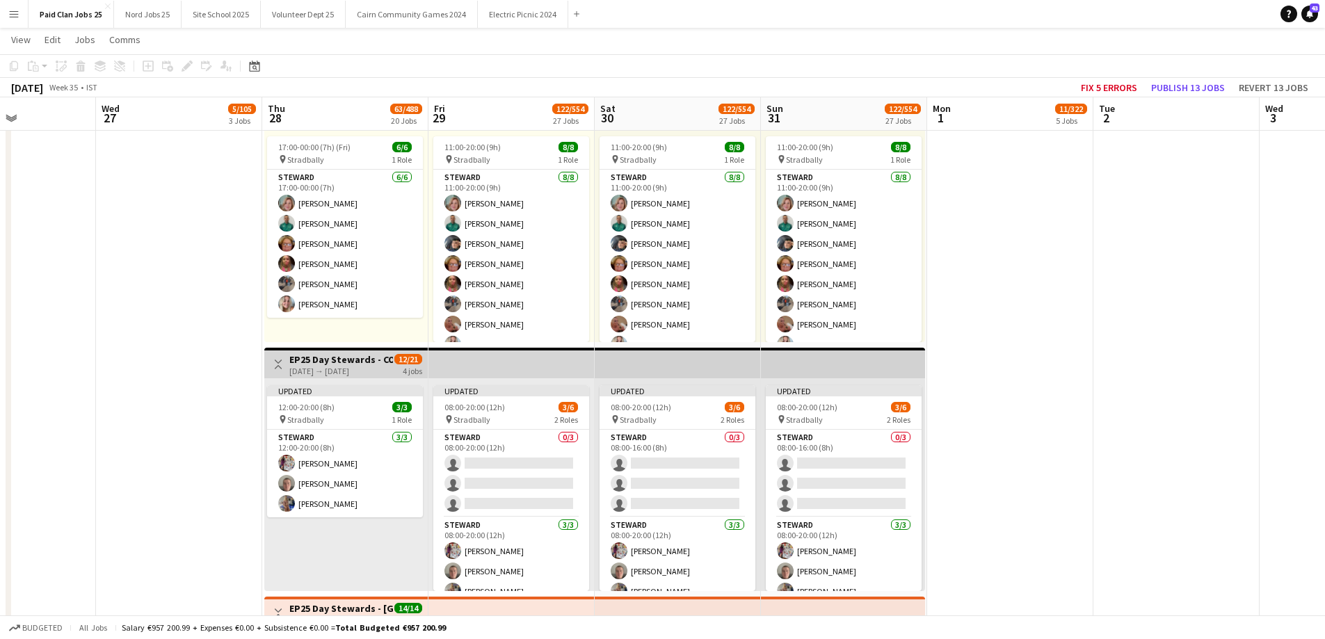
click at [186, 70] on div "Add job Add linked Job Edit Edit linked Job Applicants" at bounding box center [181, 66] width 106 height 17
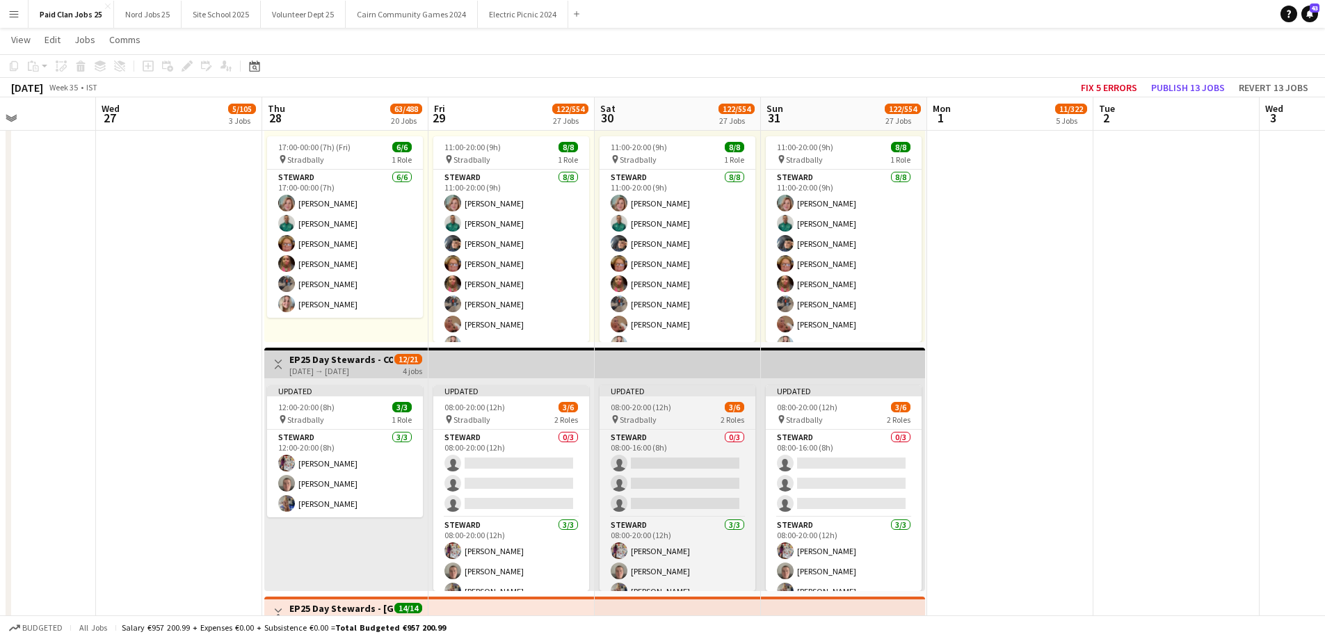
click at [658, 402] on span "08:00-20:00 (12h)" at bounding box center [641, 407] width 61 height 10
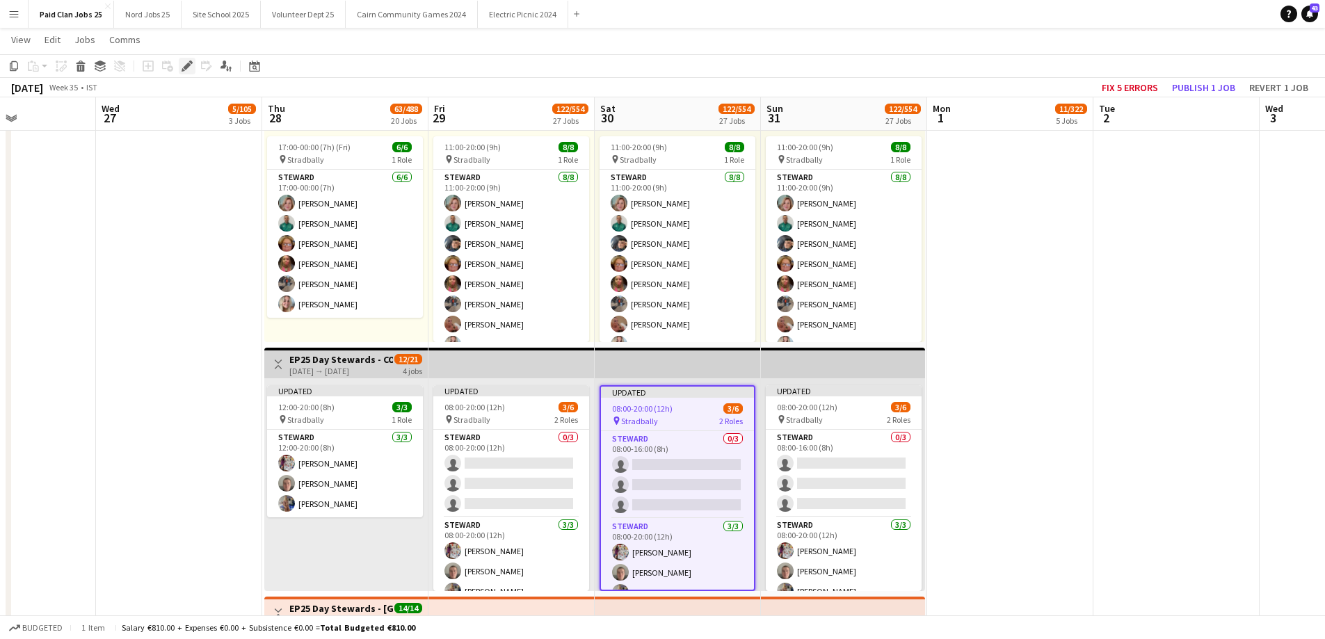
click at [189, 61] on icon "Edit" at bounding box center [187, 66] width 11 height 11
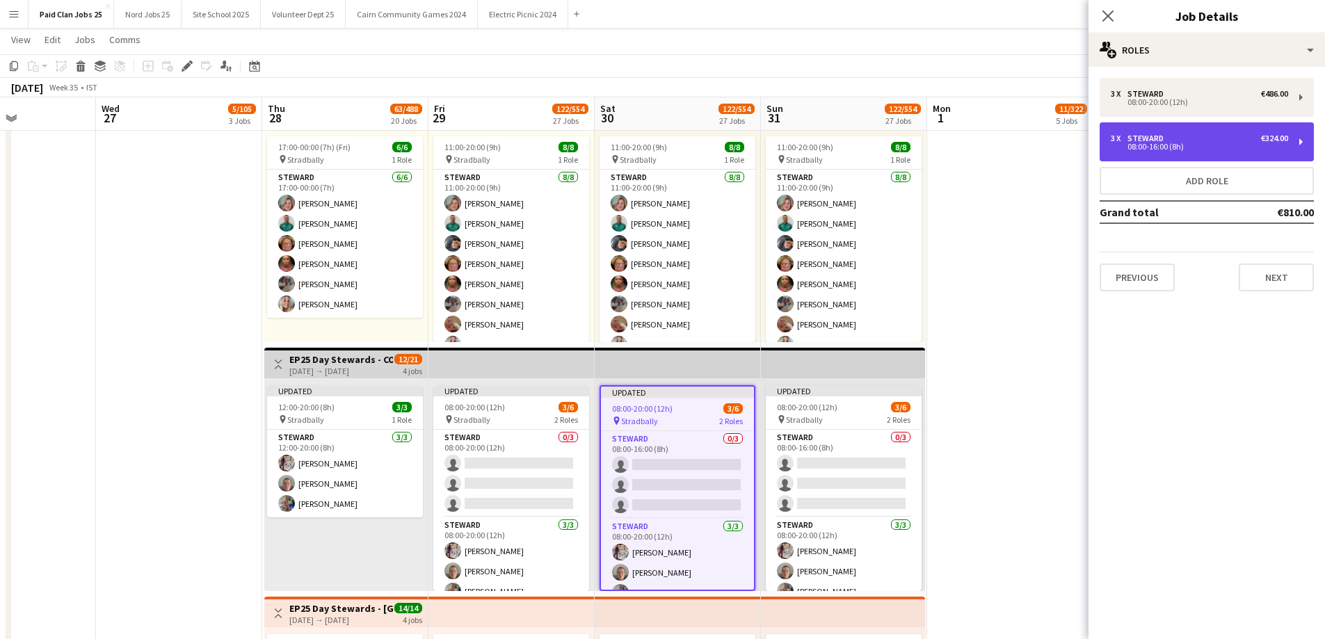
click at [1161, 150] on div "08:00-16:00 (8h)" at bounding box center [1199, 146] width 177 height 7
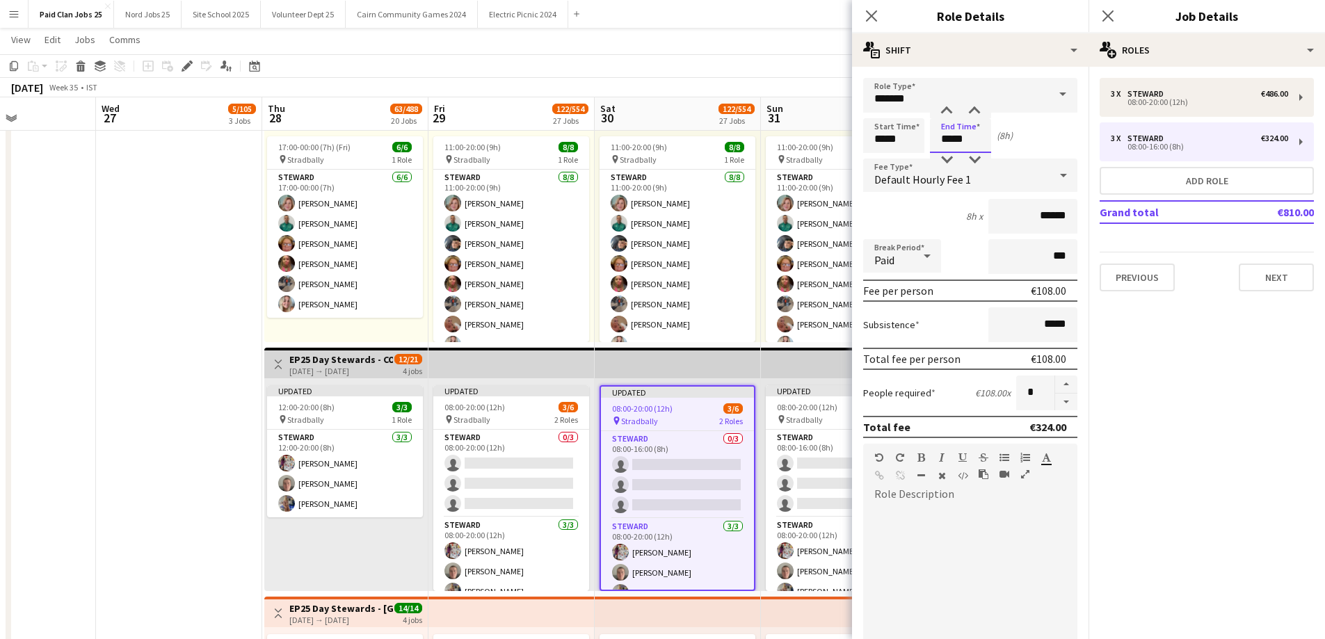
drag, startPoint x: 952, startPoint y: 137, endPoint x: 919, endPoint y: 140, distance: 32.9
click at [919, 140] on div "Start Time ***** End Time ***** (8h)" at bounding box center [970, 135] width 214 height 35
type input "*****"
click at [933, 542] on div at bounding box center [970, 589] width 214 height 167
paste div
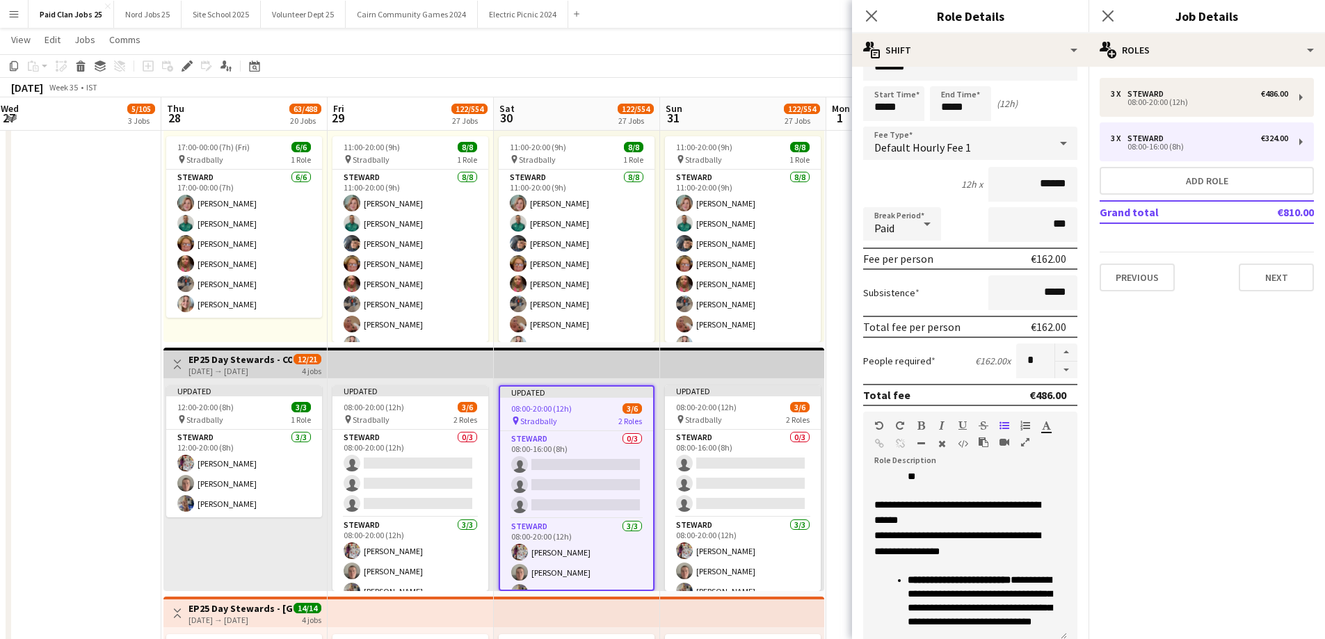
scroll to position [0, 527]
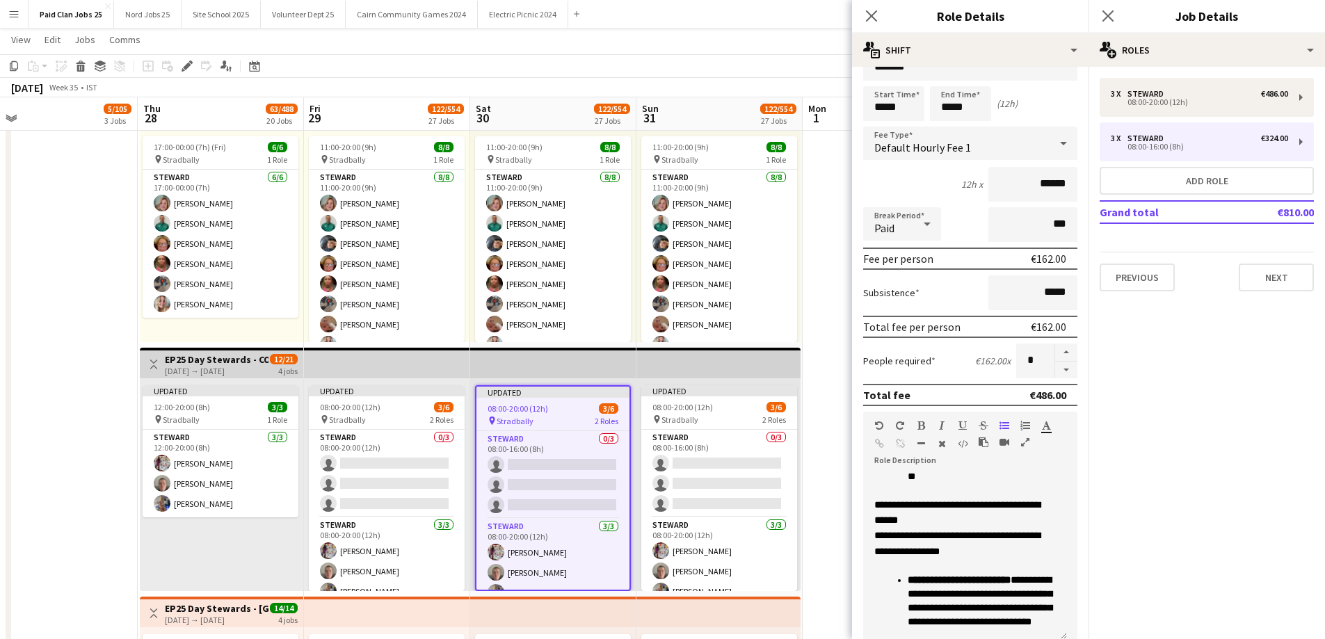
drag, startPoint x: 138, startPoint y: 355, endPoint x: 536, endPoint y: 398, distance: 399.4
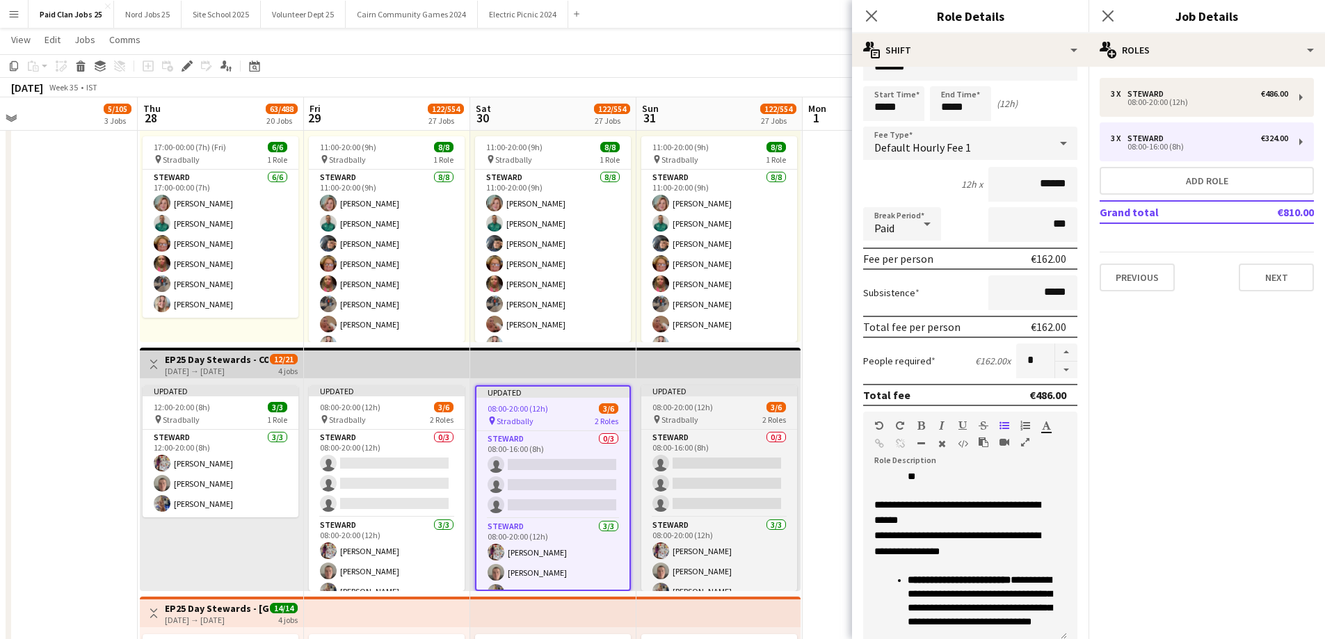
click at [702, 410] on span "08:00-20:00 (12h)" at bounding box center [682, 407] width 61 height 10
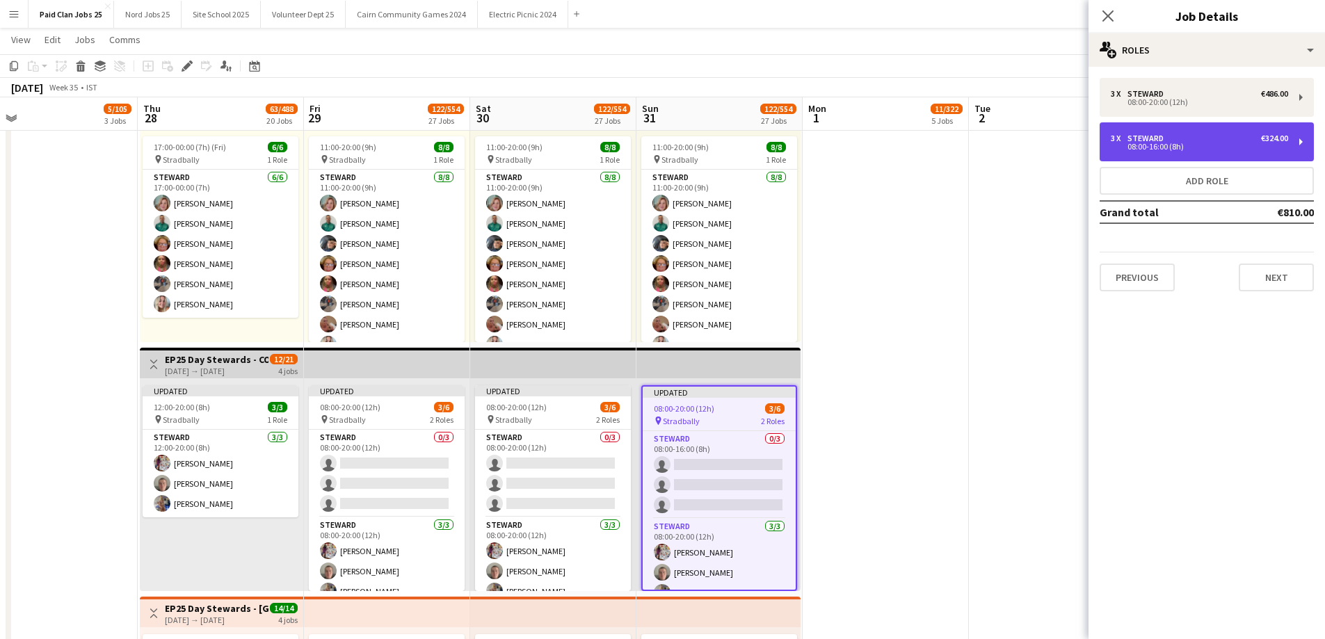
click at [1165, 145] on div "08:00-16:00 (8h)" at bounding box center [1199, 146] width 177 height 7
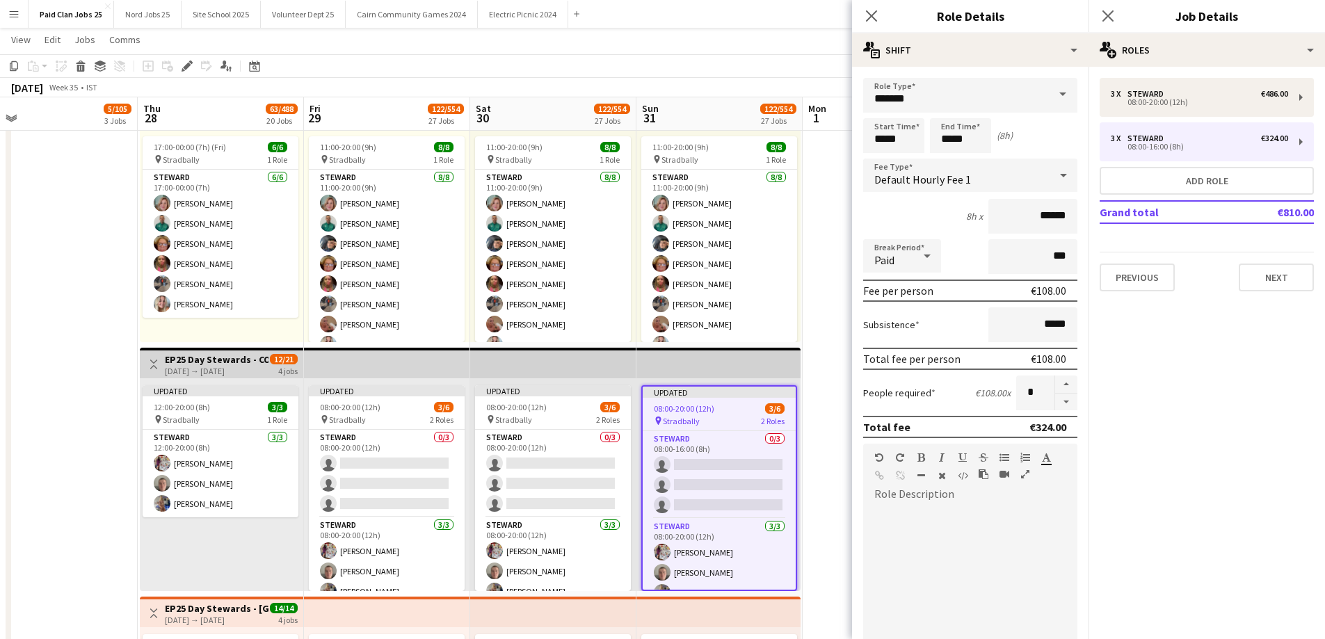
click at [931, 499] on div at bounding box center [970, 584] width 214 height 177
click at [931, 519] on div at bounding box center [970, 589] width 214 height 167
paste div
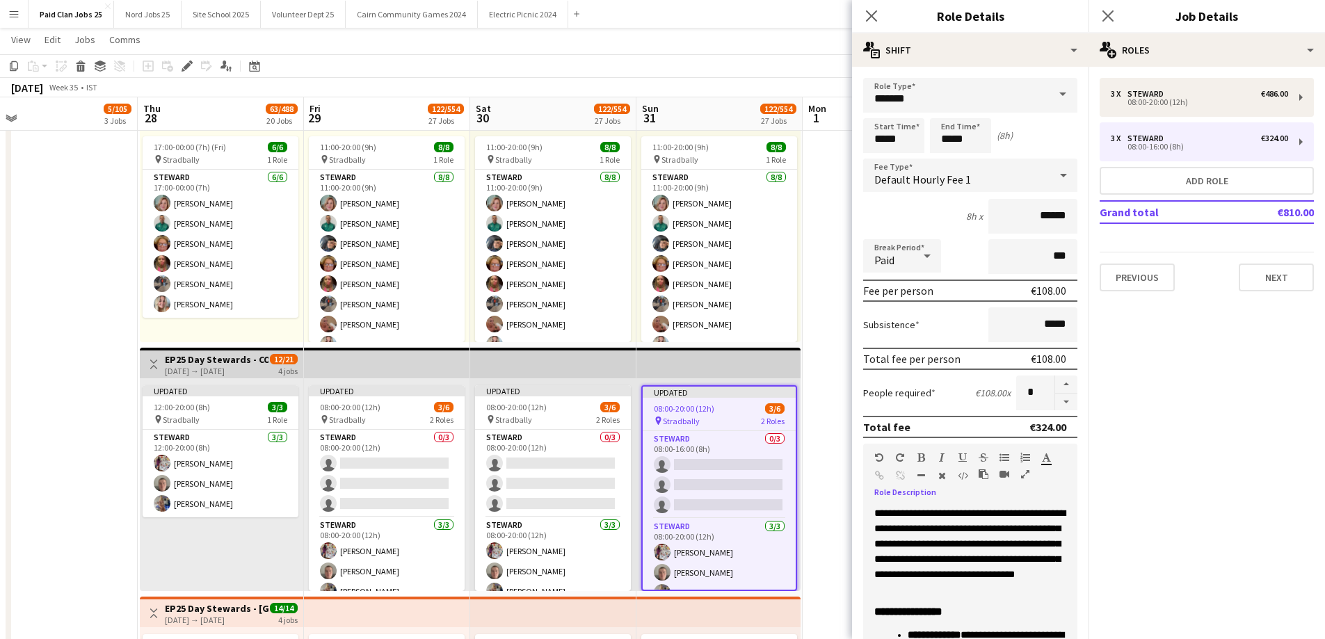
scroll to position [32, 0]
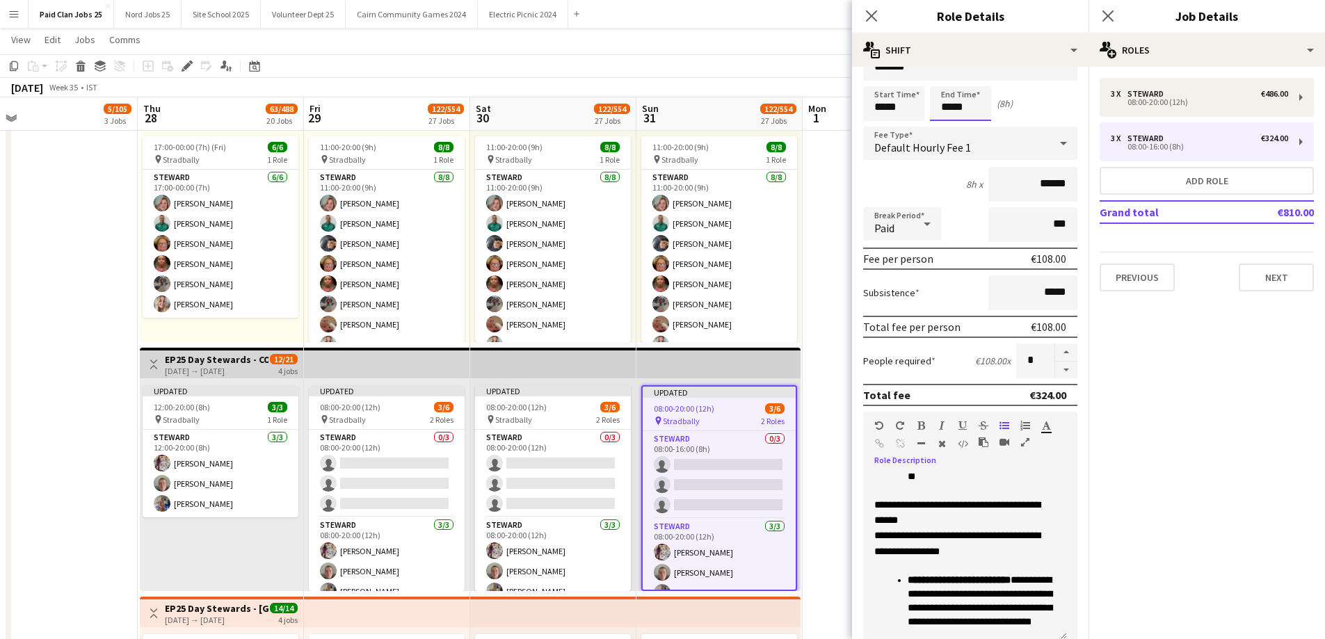
drag, startPoint x: 950, startPoint y: 106, endPoint x: 914, endPoint y: 114, distance: 37.1
click at [914, 114] on div "Start Time ***** End Time ***** (8h)" at bounding box center [970, 103] width 214 height 35
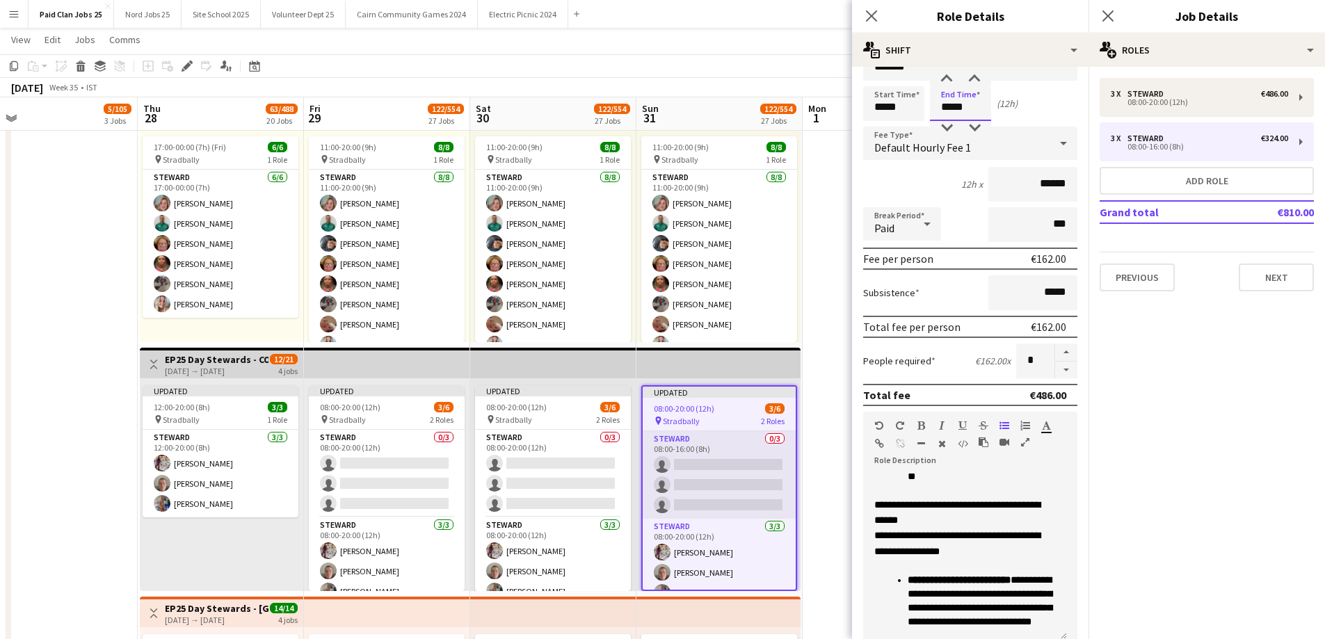
type input "*****"
click at [732, 463] on app-card-role "[PERSON_NAME] 0/3 08:00-16:00 (8h) single-neutral-actions single-neutral-action…" at bounding box center [719, 475] width 153 height 88
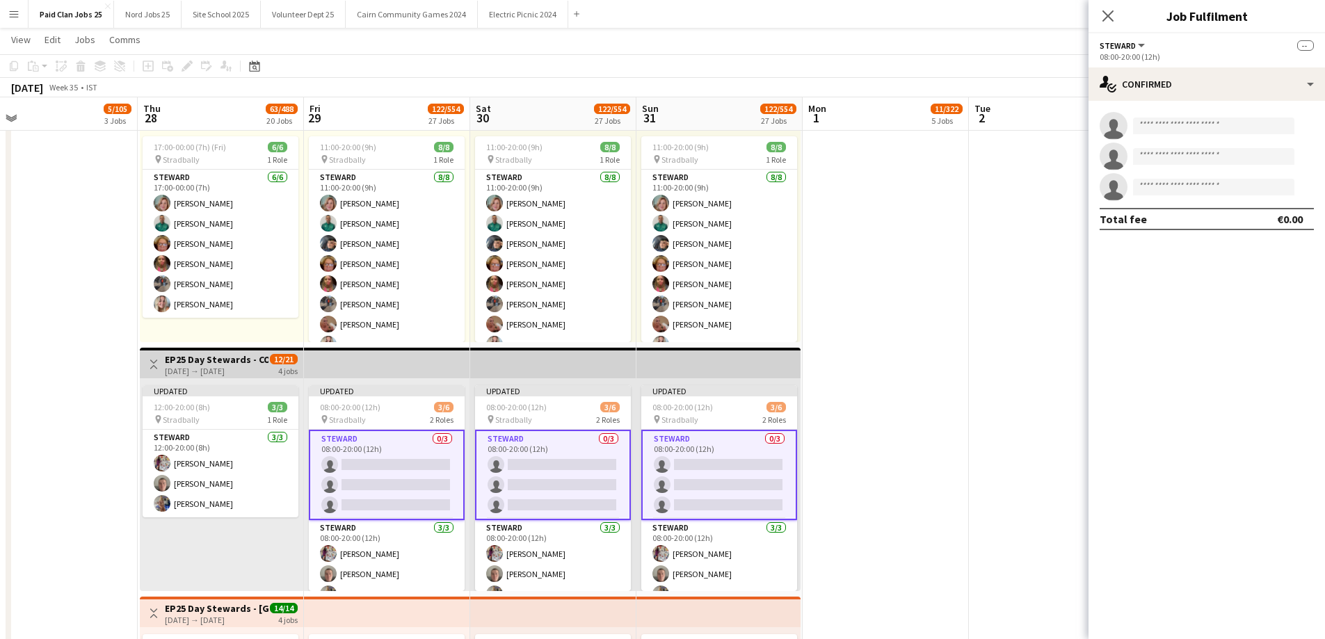
click at [351, 470] on app-card-role "[PERSON_NAME] 0/3 08:00-20:00 (12h) single-neutral-actions single-neutral-actio…" at bounding box center [387, 475] width 156 height 90
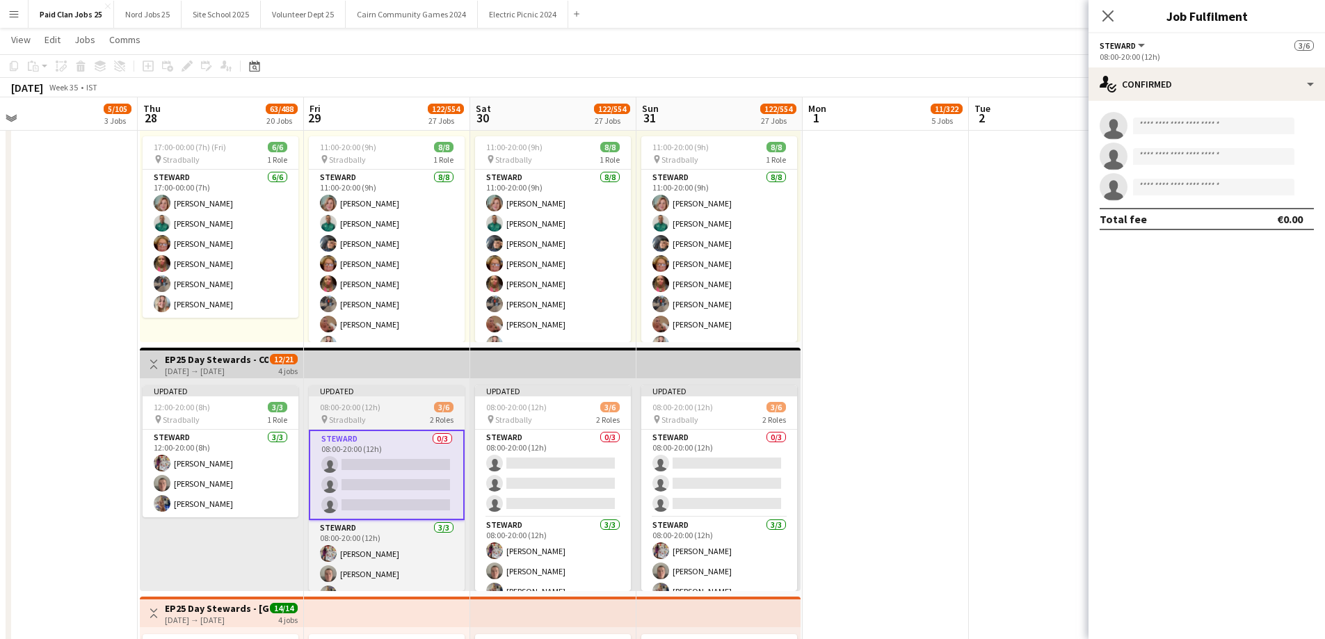
click at [389, 411] on app-job-card "Updated 08:00-20:00 (12h) 3/6 pin Stradbally 2 Roles [PERSON_NAME] 0/3 08:00-20…" at bounding box center [387, 488] width 156 height 206
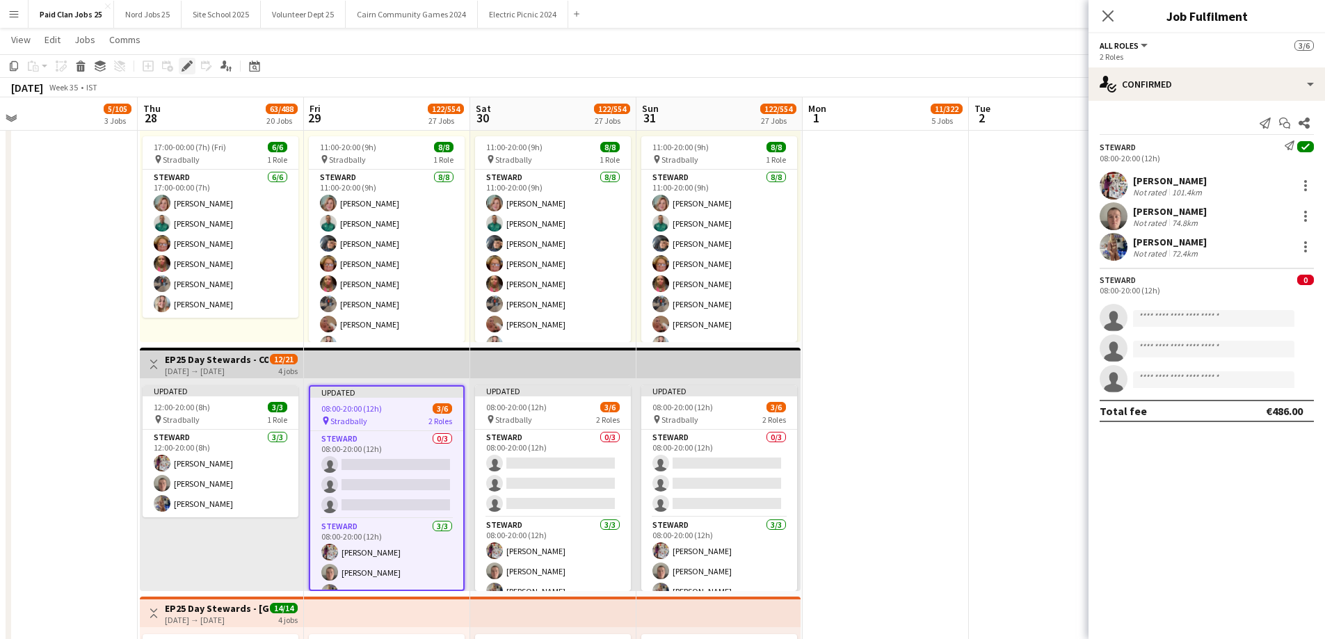
click at [191, 64] on icon "Edit" at bounding box center [187, 66] width 11 height 11
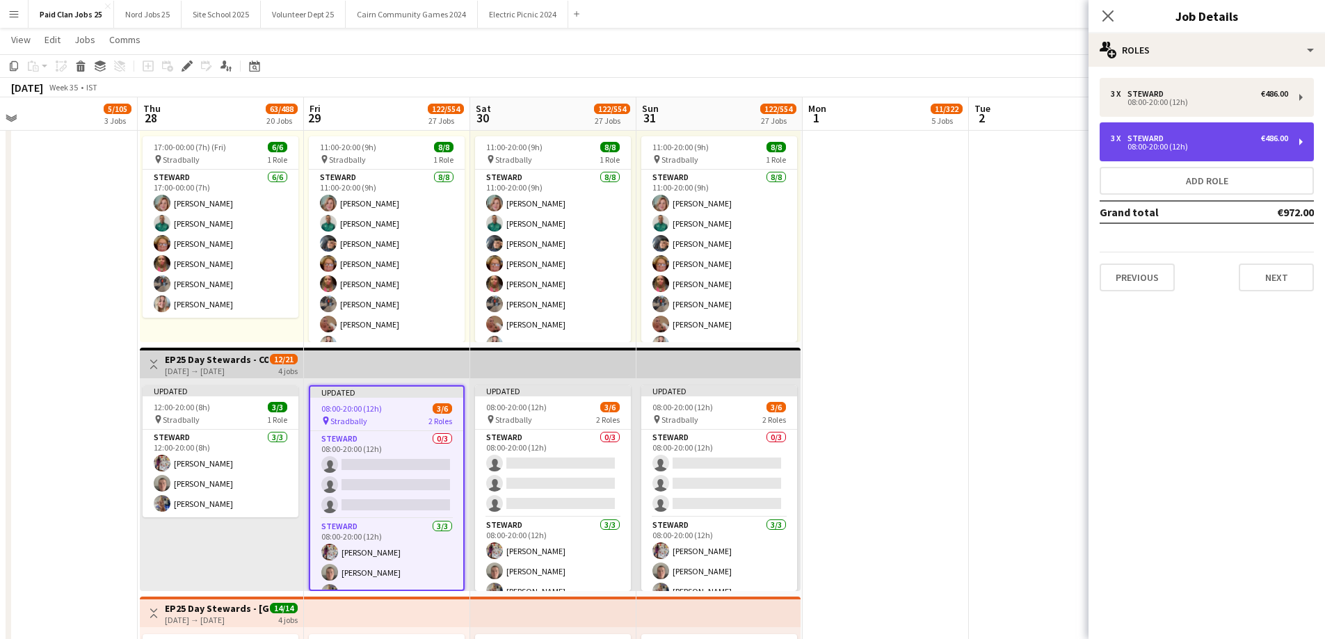
click at [1186, 148] on div "08:00-20:00 (12h)" at bounding box center [1199, 146] width 177 height 7
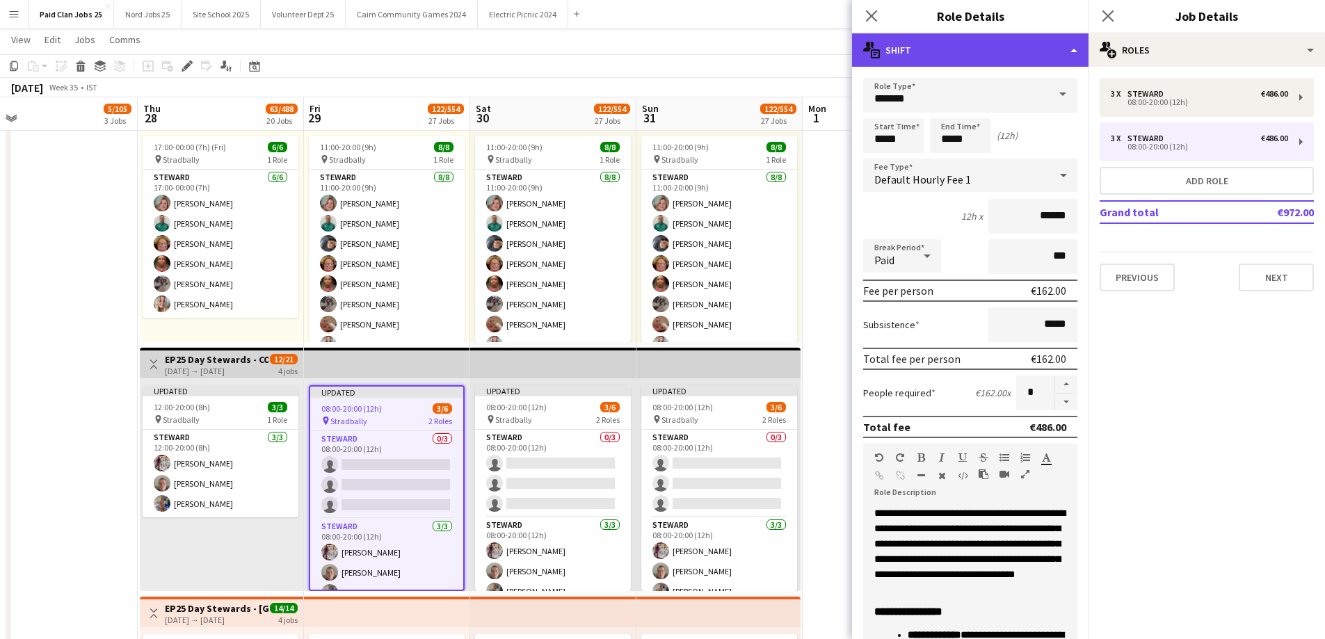
click at [940, 50] on div "multiple-actions-text Shift" at bounding box center [970, 49] width 236 height 33
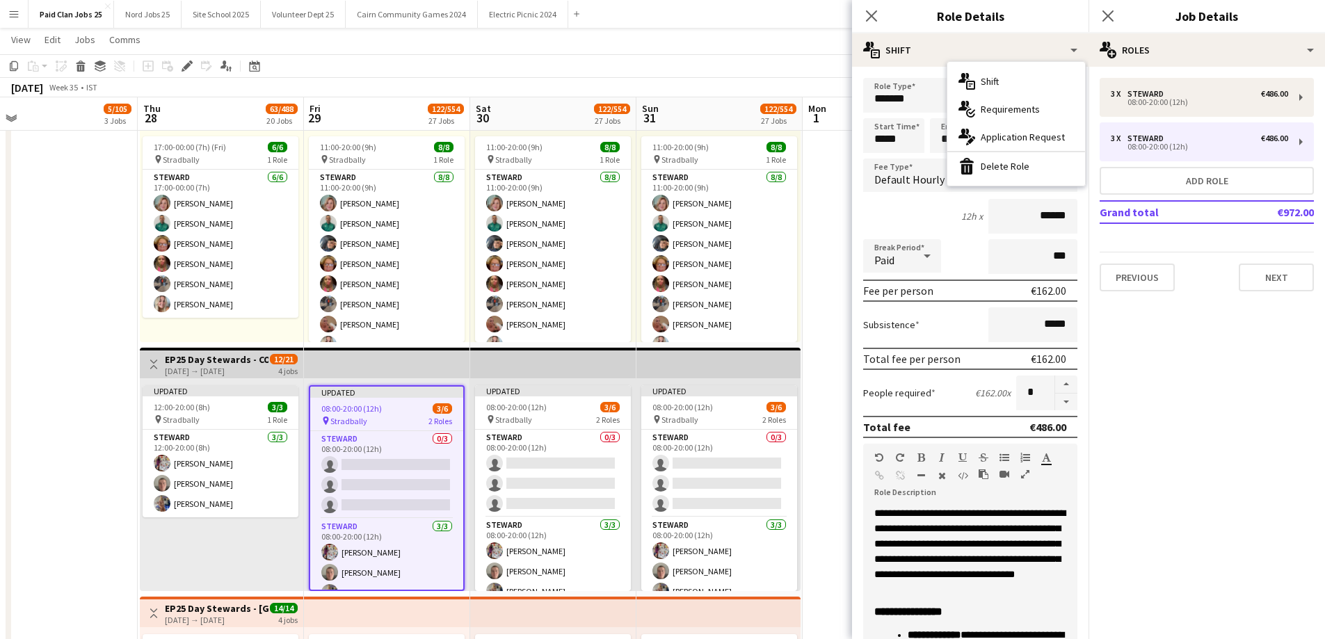
click at [979, 181] on div "multiple-actions-text Shift multiple-actions-check-2 Requirements multiple-acti…" at bounding box center [1016, 124] width 138 height 124
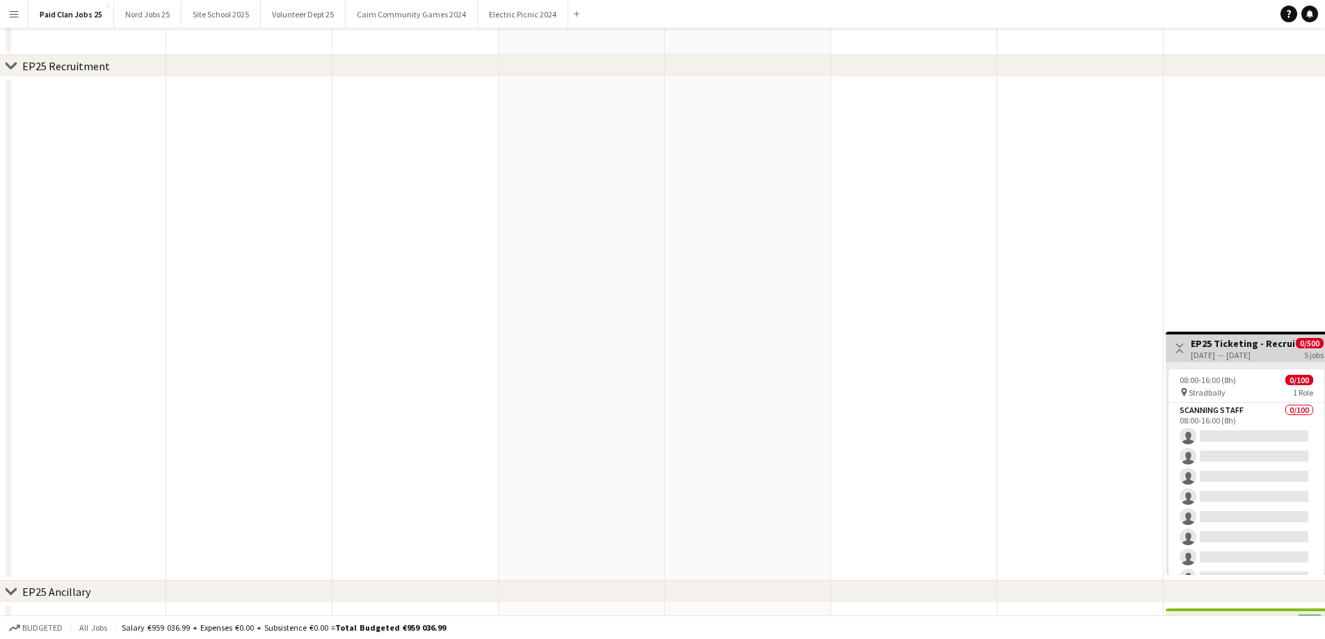
scroll to position [417, 0]
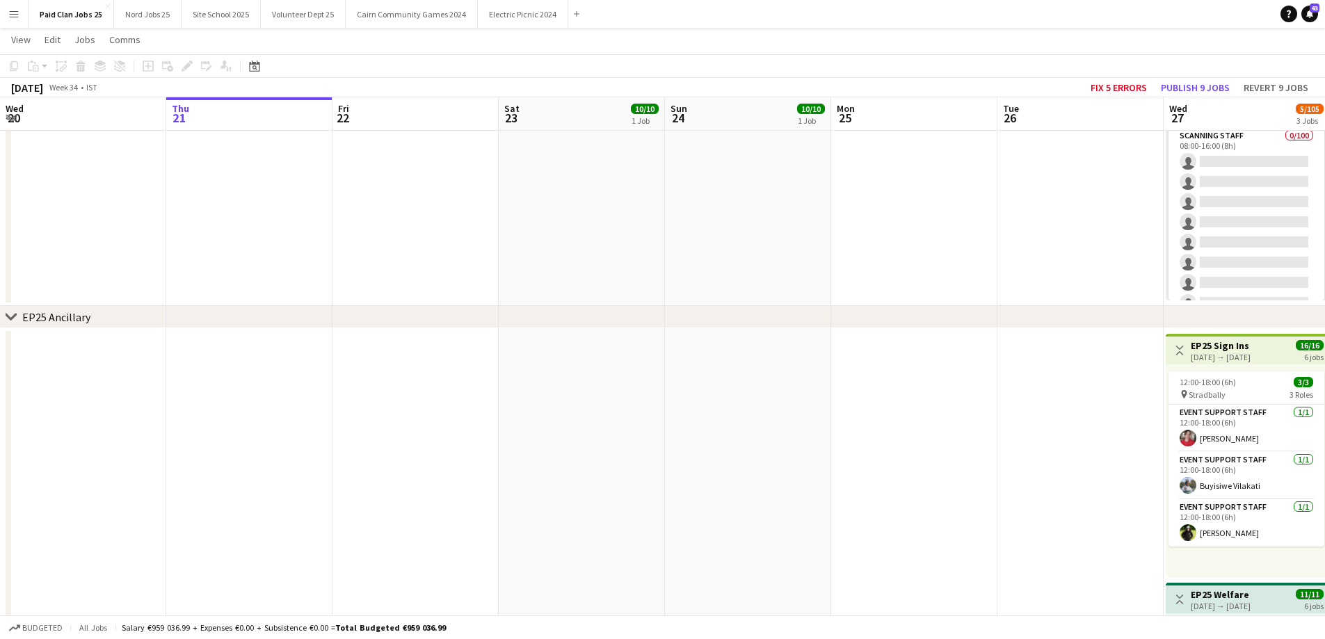
drag, startPoint x: 367, startPoint y: 426, endPoint x: 263, endPoint y: 428, distance: 103.7
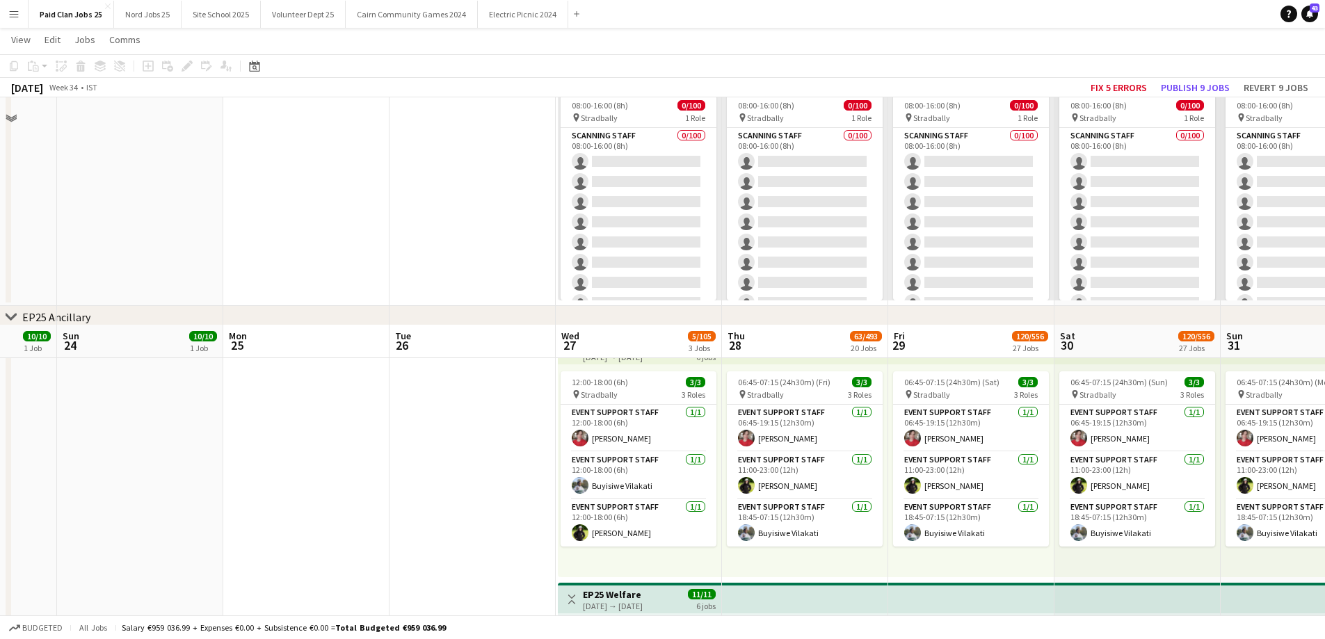
scroll to position [695, 0]
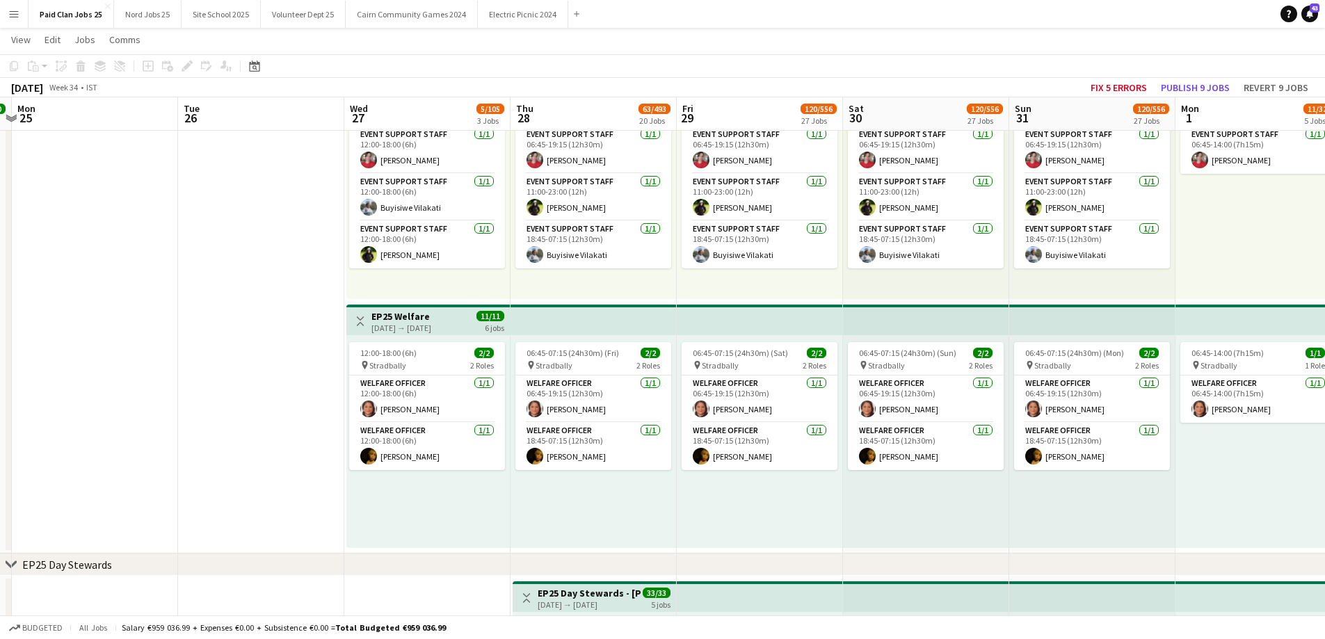
drag, startPoint x: 241, startPoint y: 365, endPoint x: 225, endPoint y: 367, distance: 16.7
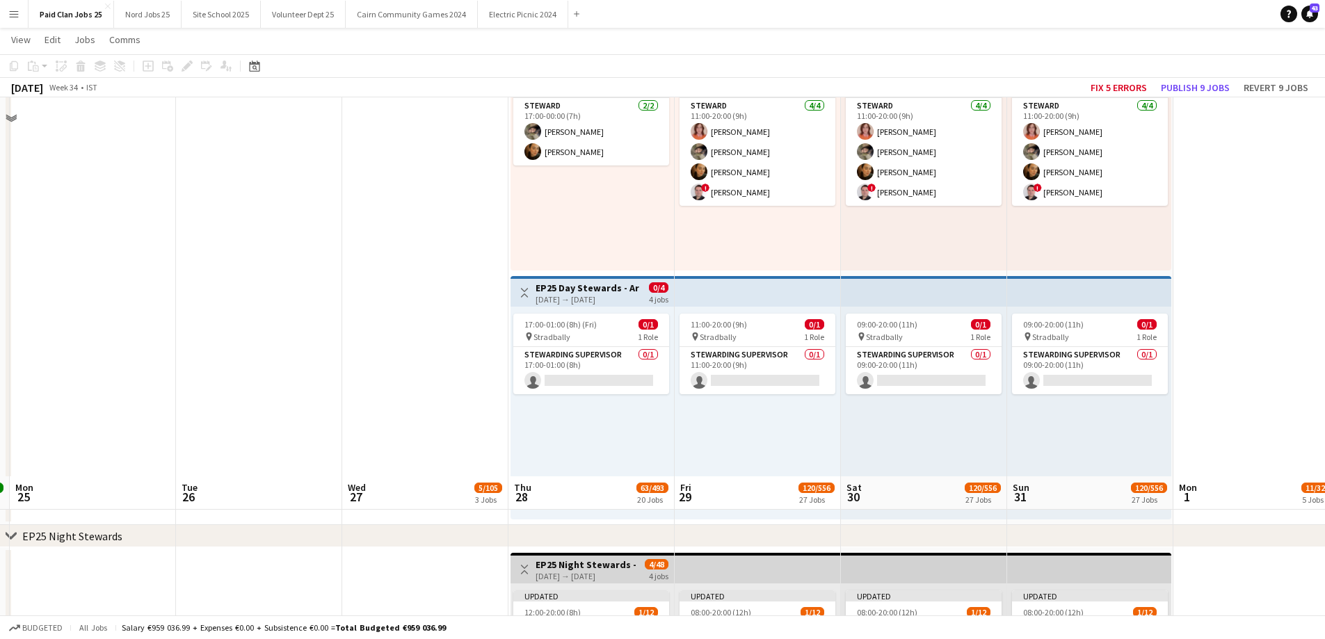
scroll to position [3908, 0]
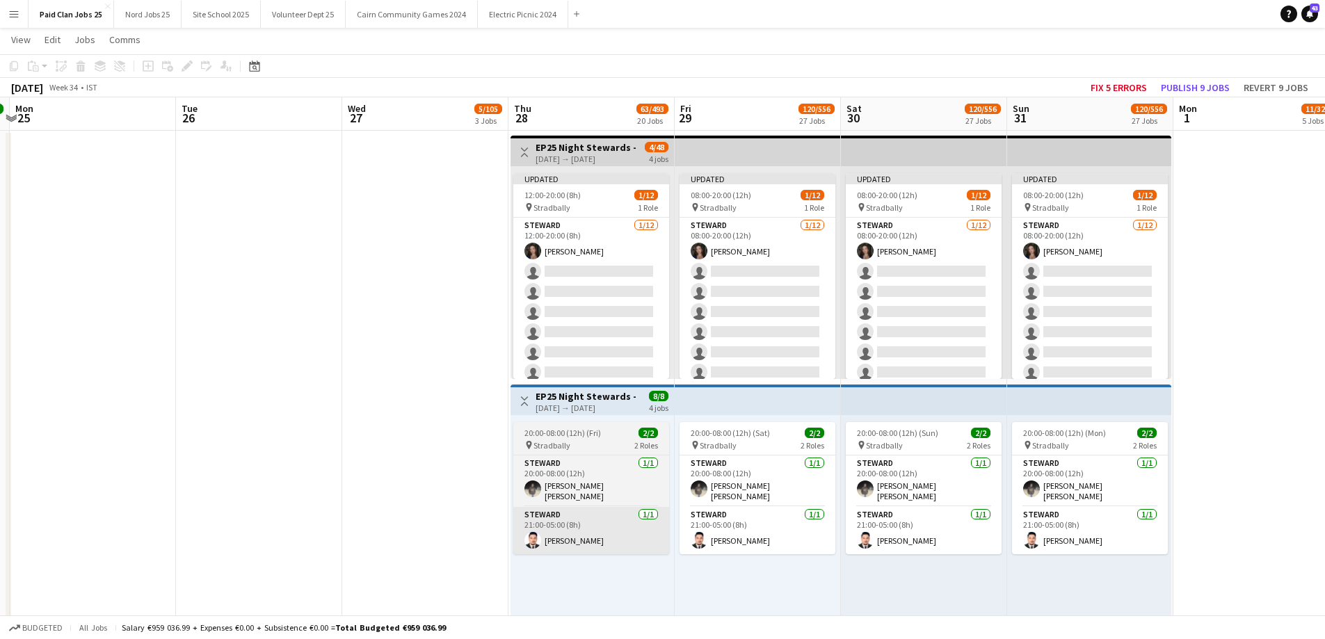
drag, startPoint x: 348, startPoint y: 456, endPoint x: 622, endPoint y: 549, distance: 289.9
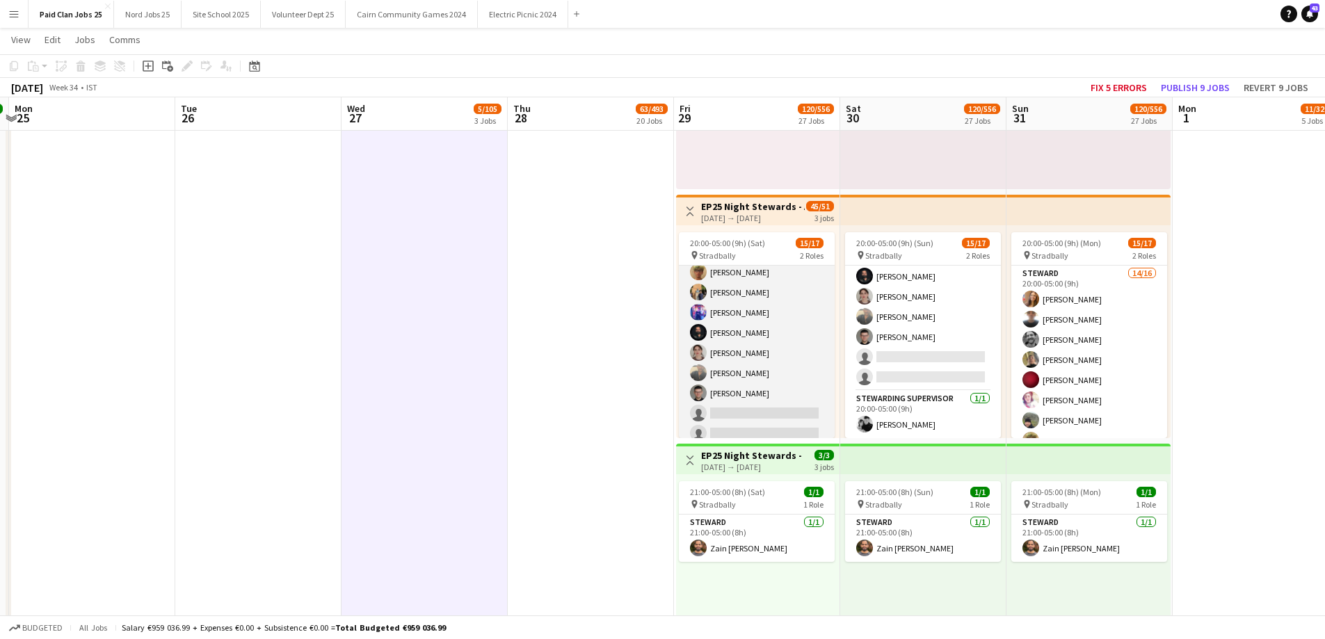
scroll to position [229, 0]
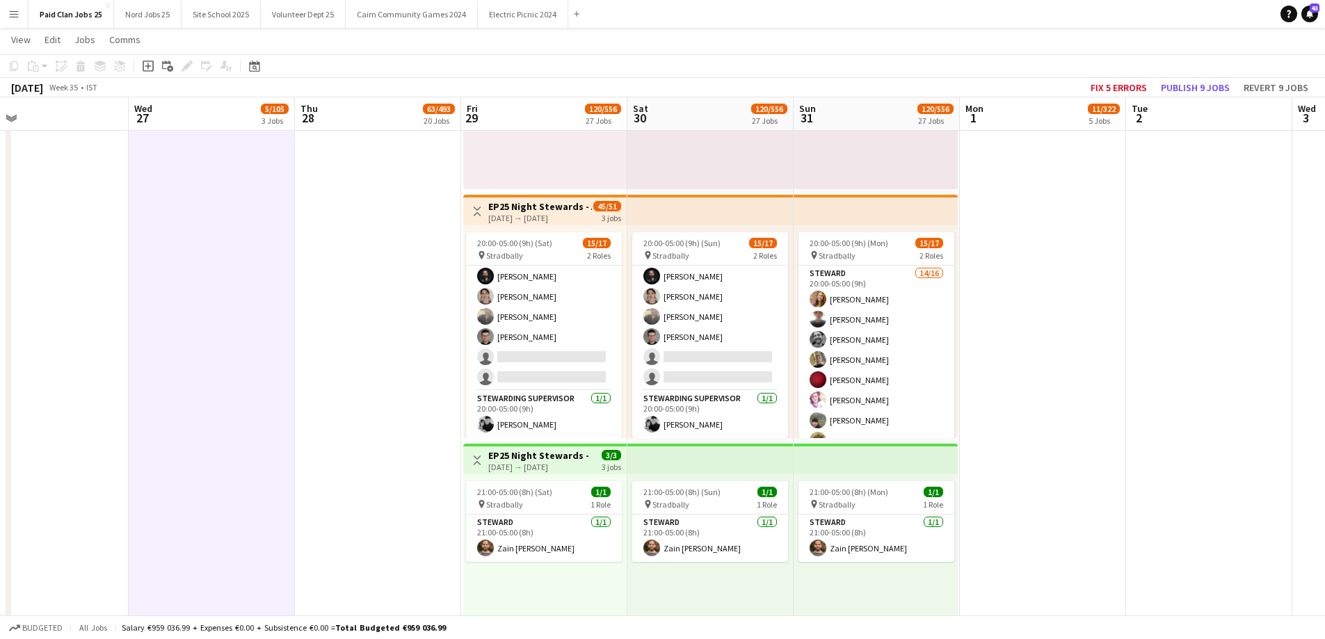
drag, startPoint x: 526, startPoint y: 327, endPoint x: 644, endPoint y: 56, distance: 295.3
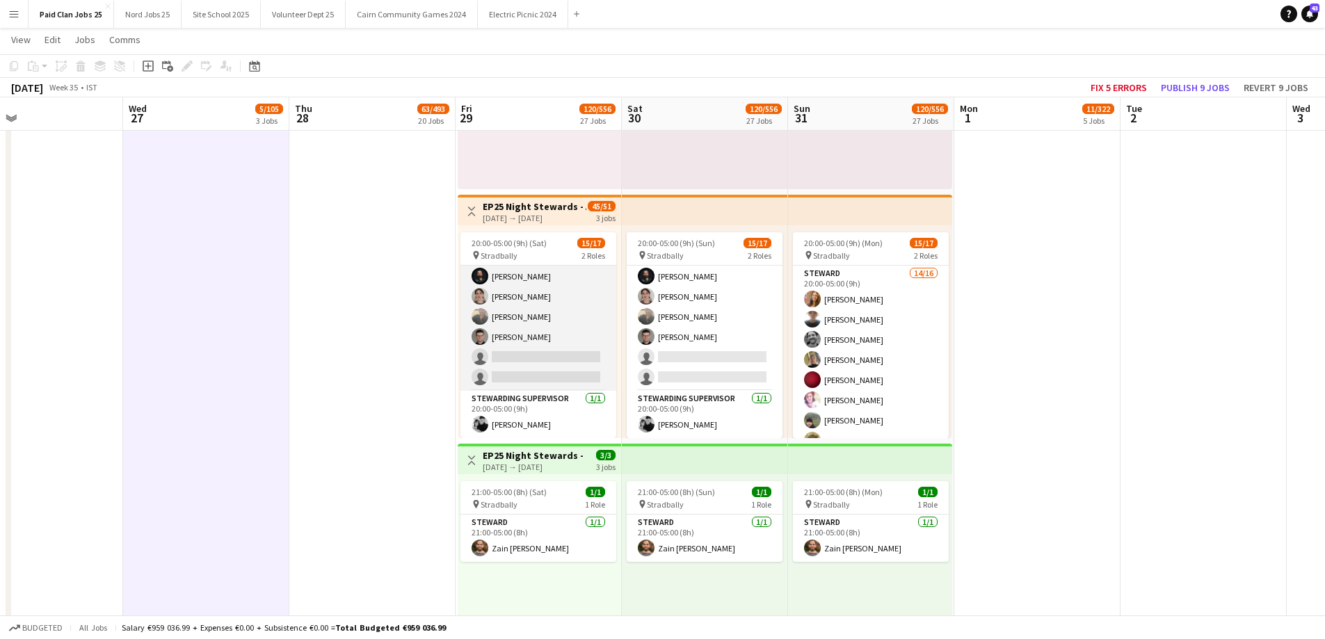
click at [535, 353] on app-card-role "Steward 14/16 20:00-05:00 (9h) Jayalakshmi Gangadhar owen Lawlor Shea Casby dan…" at bounding box center [538, 216] width 156 height 350
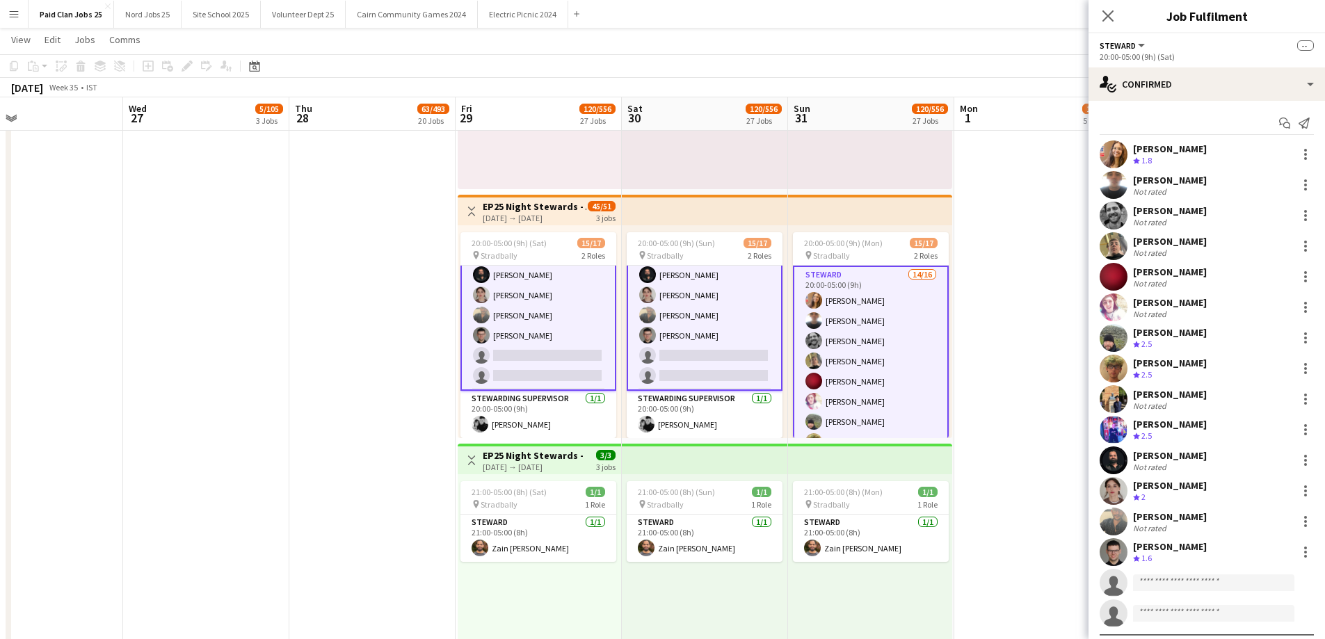
scroll to position [230, 0]
click at [1172, 582] on input at bounding box center [1213, 582] width 161 height 17
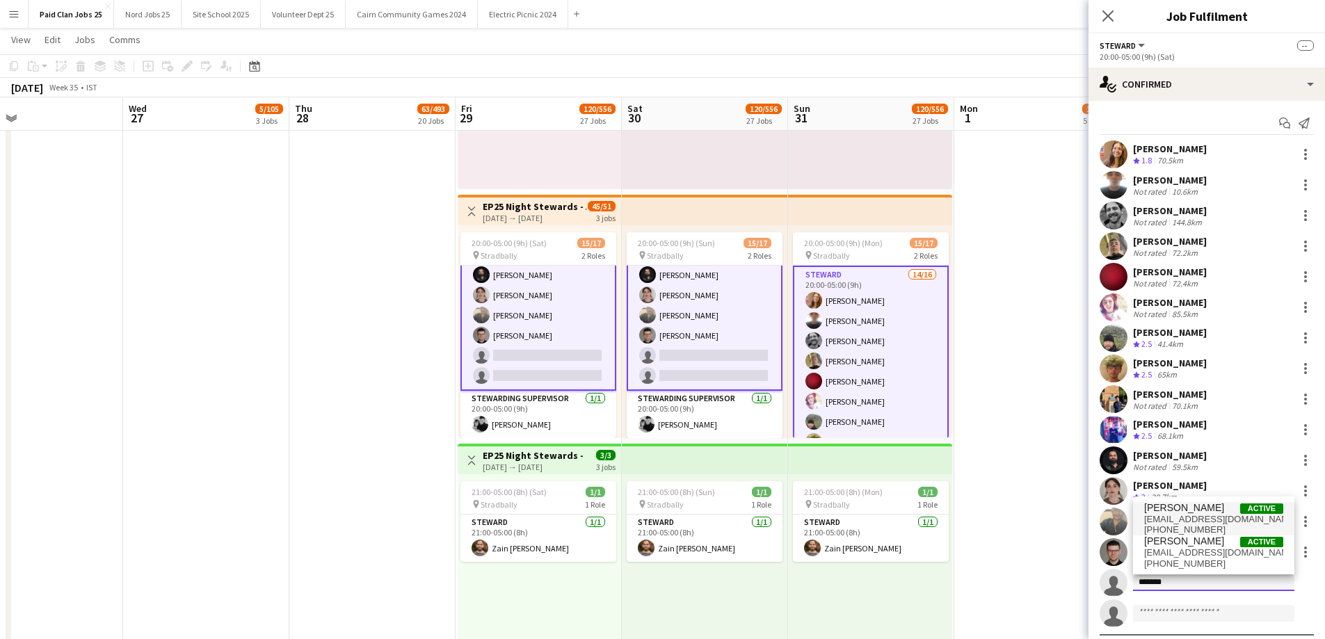
type input "*******"
click at [1156, 520] on span "[EMAIL_ADDRESS][DOMAIN_NAME]" at bounding box center [1213, 519] width 139 height 11
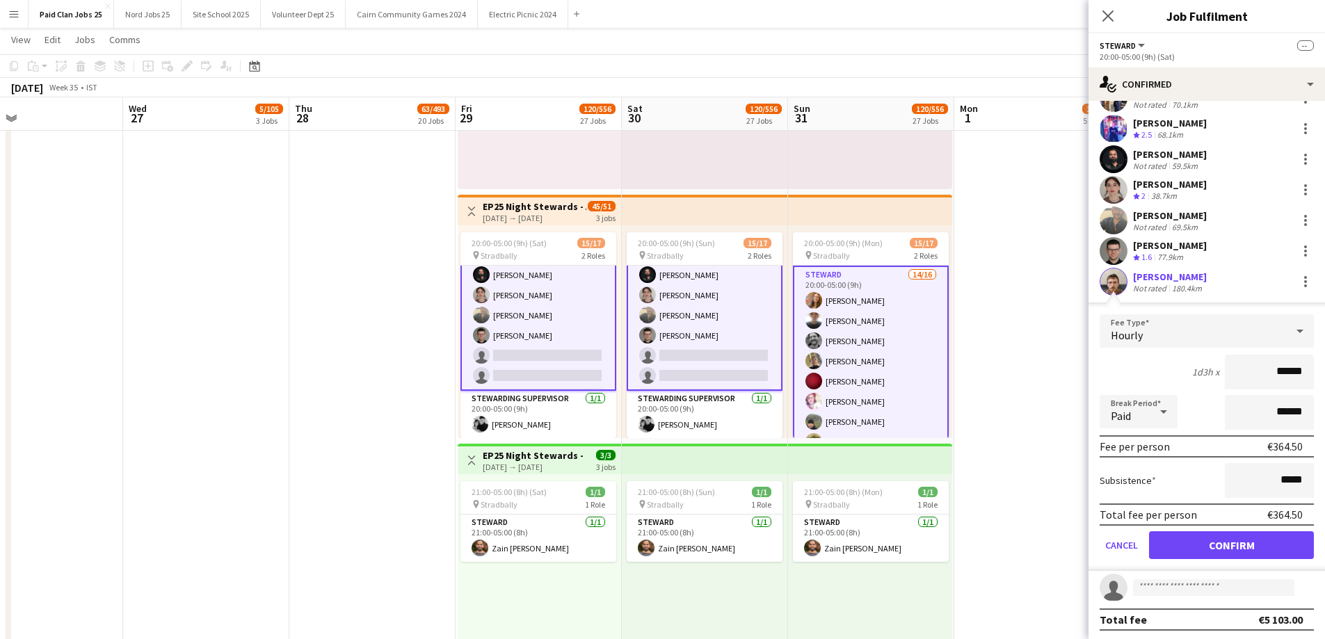
scroll to position [304, 0]
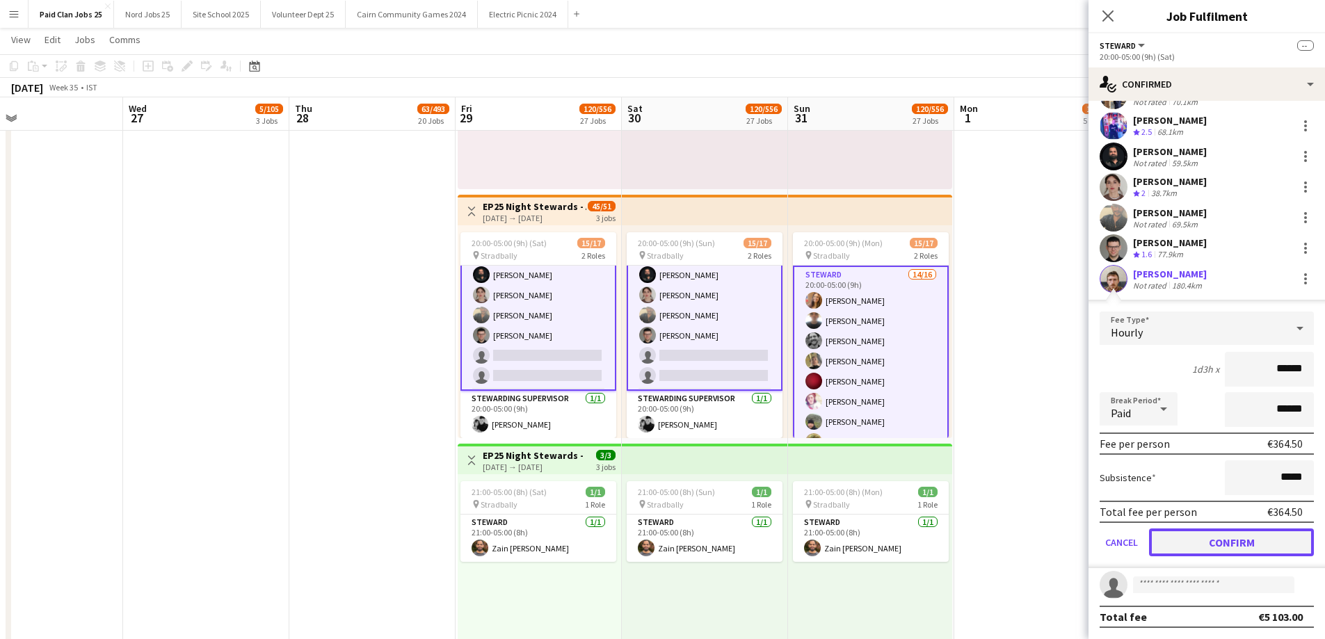
click at [1208, 547] on button "Confirm" at bounding box center [1231, 543] width 165 height 28
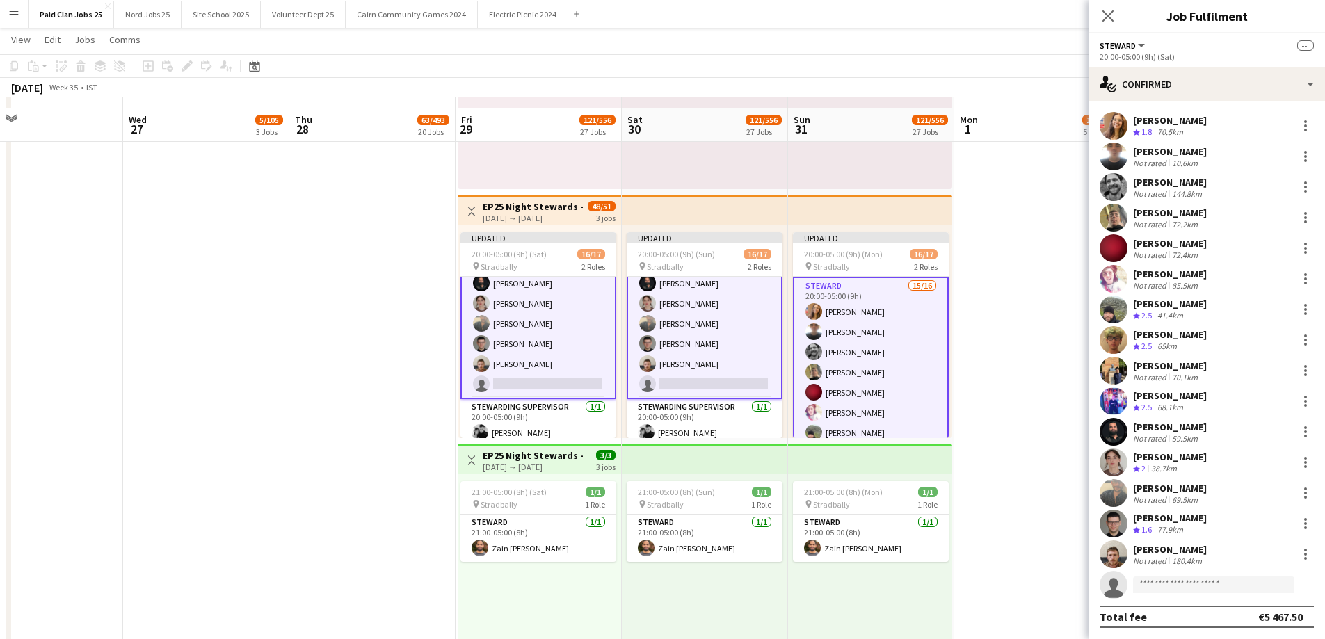
scroll to position [29, 0]
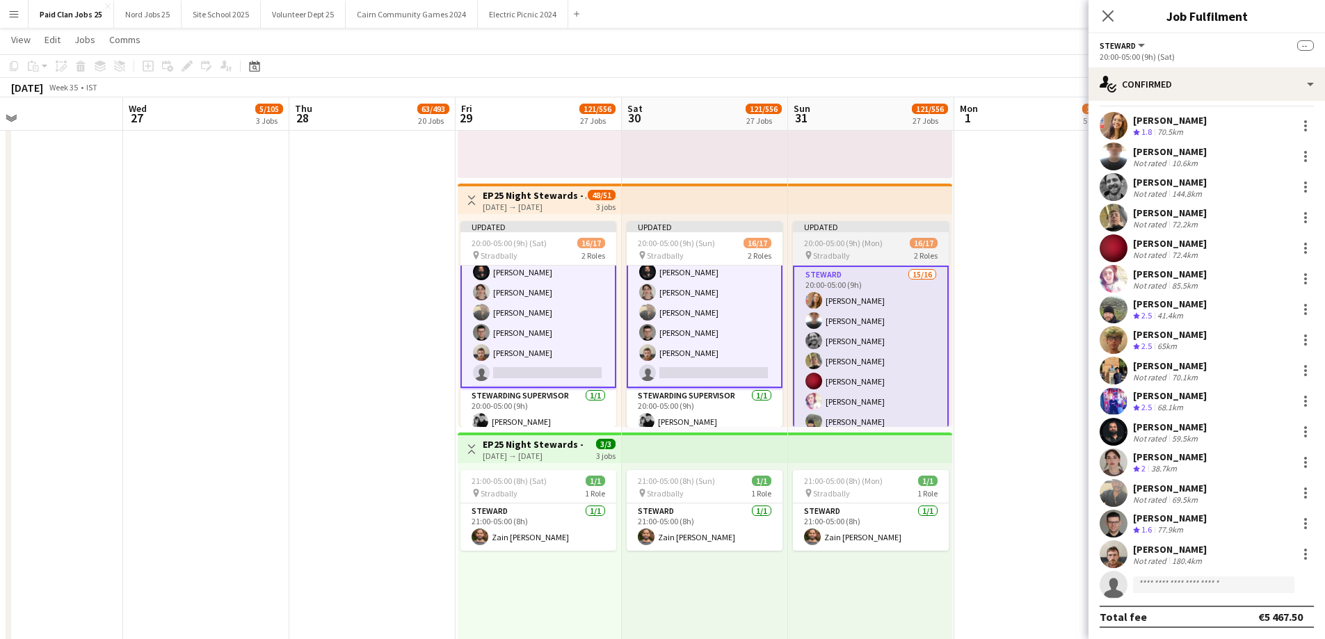
drag, startPoint x: 1068, startPoint y: 413, endPoint x: 909, endPoint y: 357, distance: 168.3
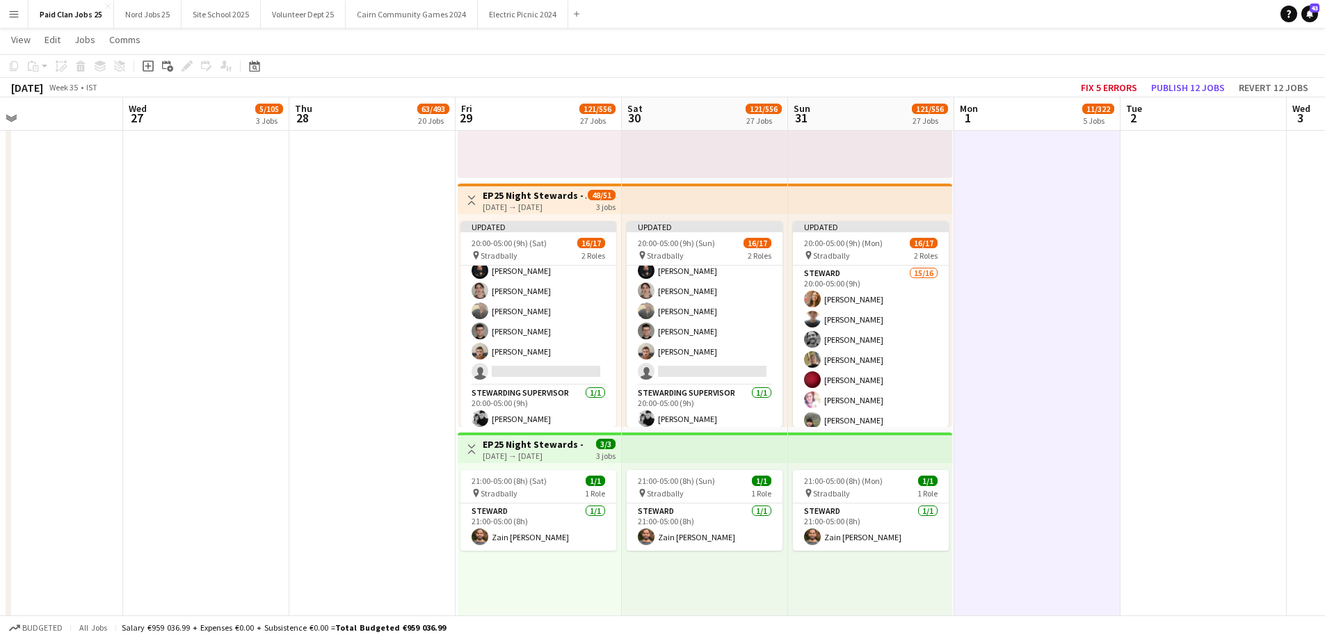
scroll to position [229, 0]
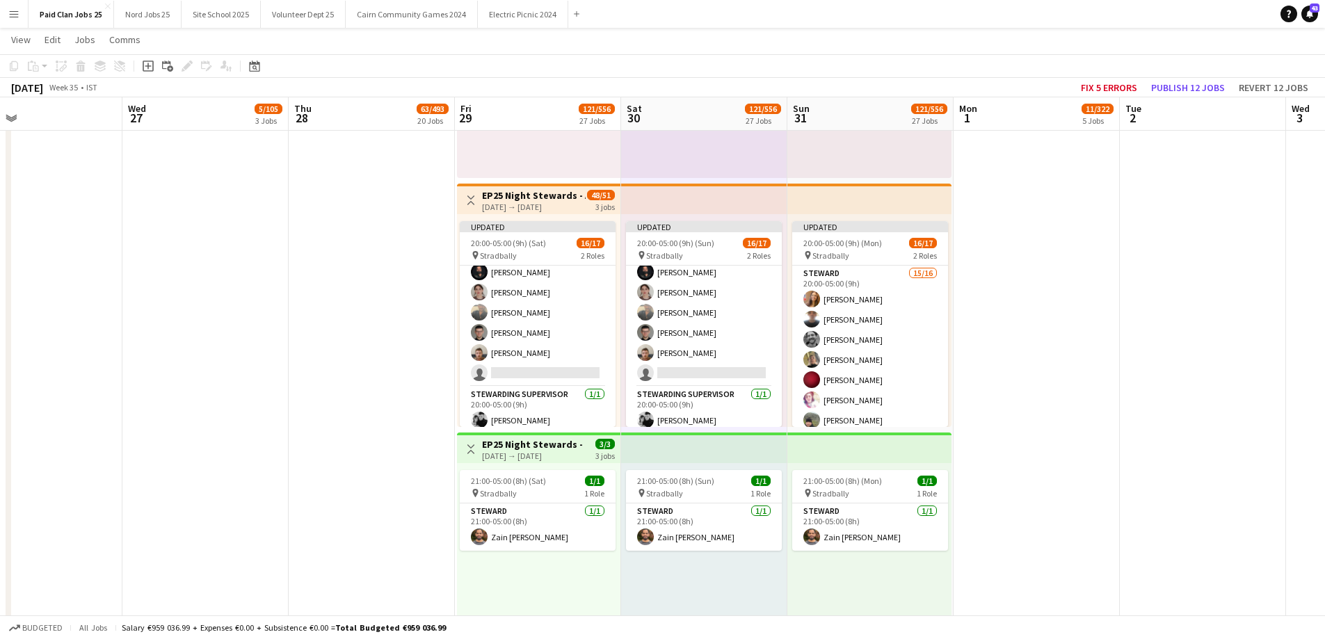
click at [704, 192] on app-top-bar at bounding box center [704, 199] width 166 height 31
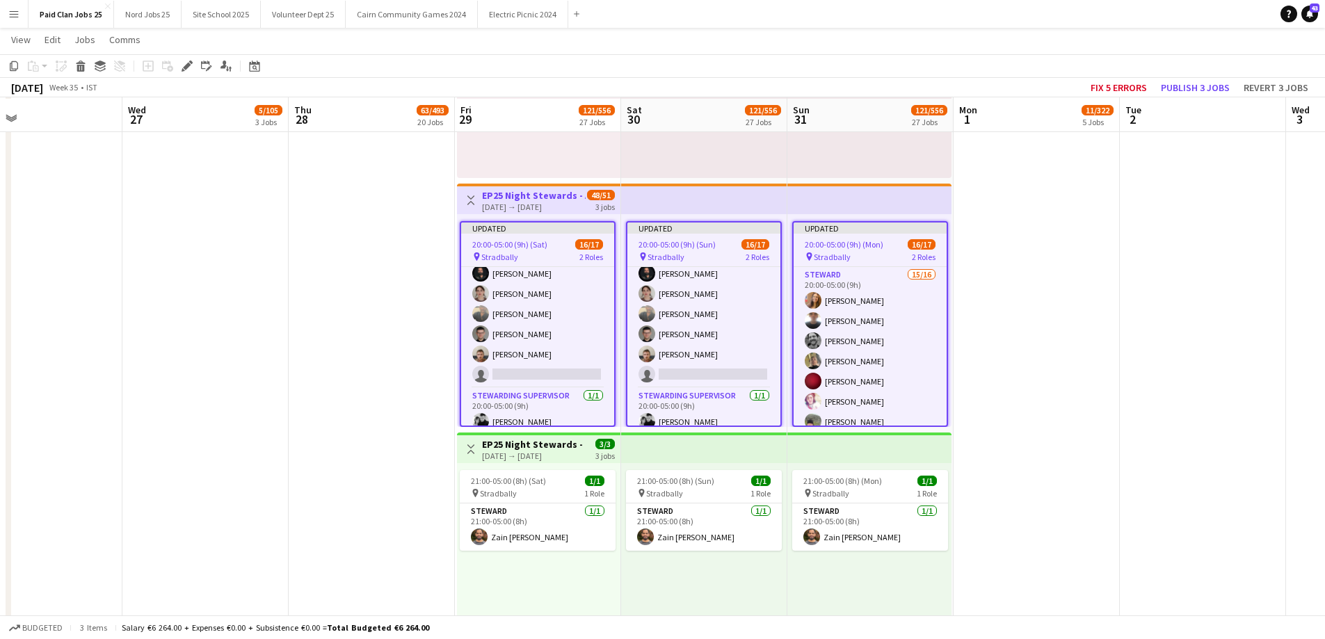
scroll to position [6102, 0]
click at [1191, 90] on button "Publish 3 jobs" at bounding box center [1195, 88] width 80 height 18
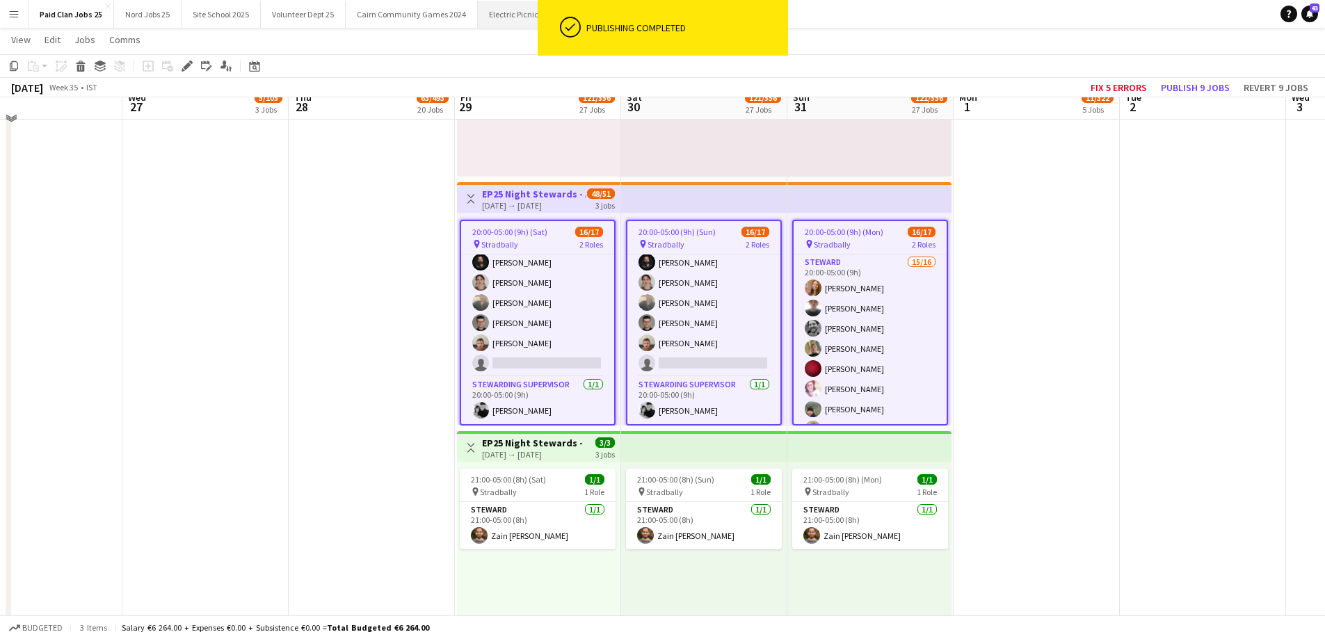
scroll to position [6091, 0]
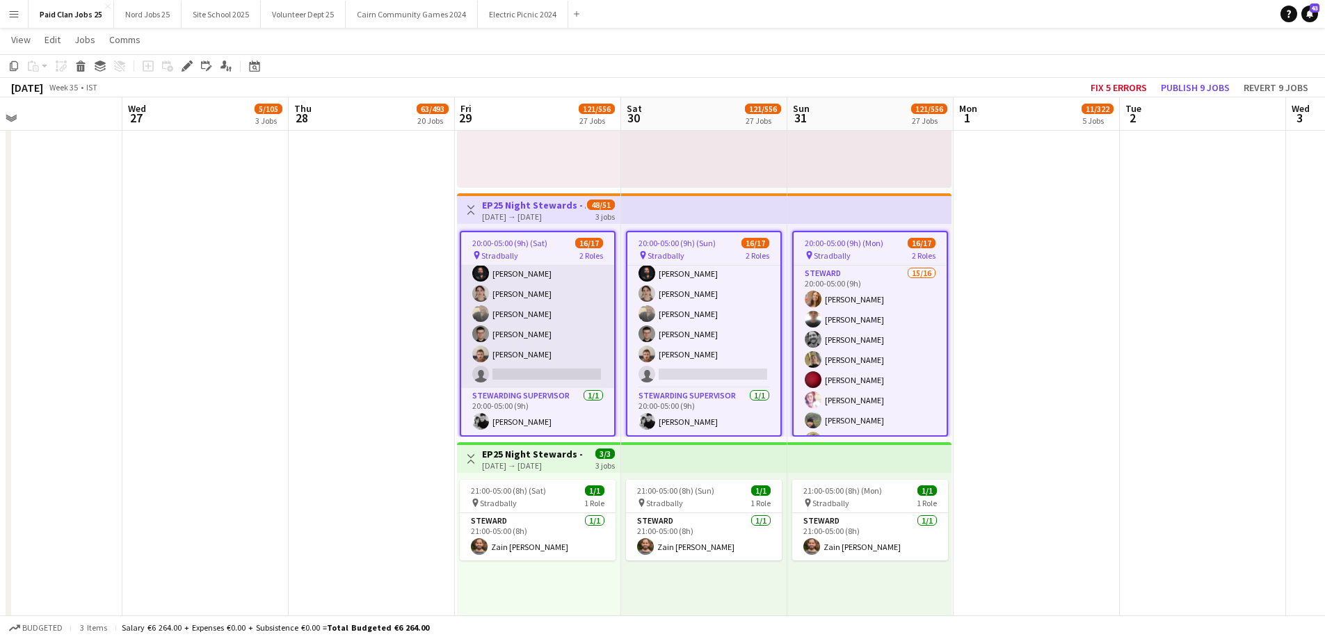
click at [520, 386] on app-card-role "Steward 15/16 20:00-05:00 (9h) Jayalakshmi Gangadhar owen Lawlor Shea Casby dan…" at bounding box center [537, 213] width 153 height 350
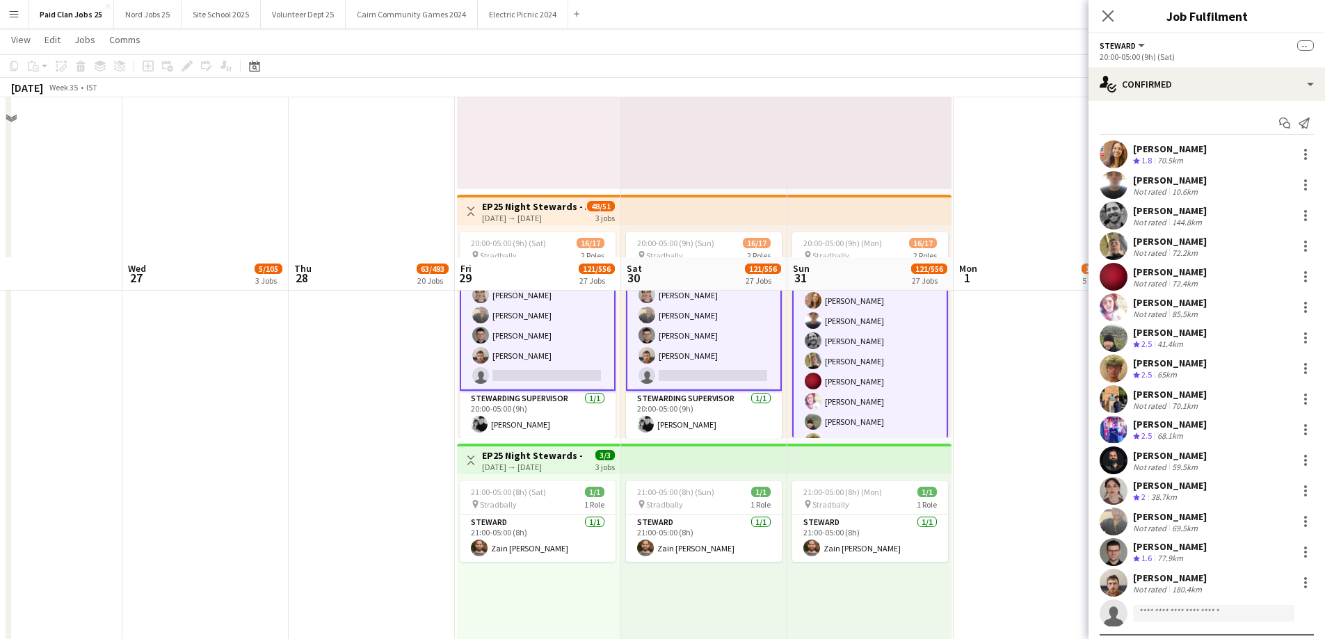
scroll to position [6298, 0]
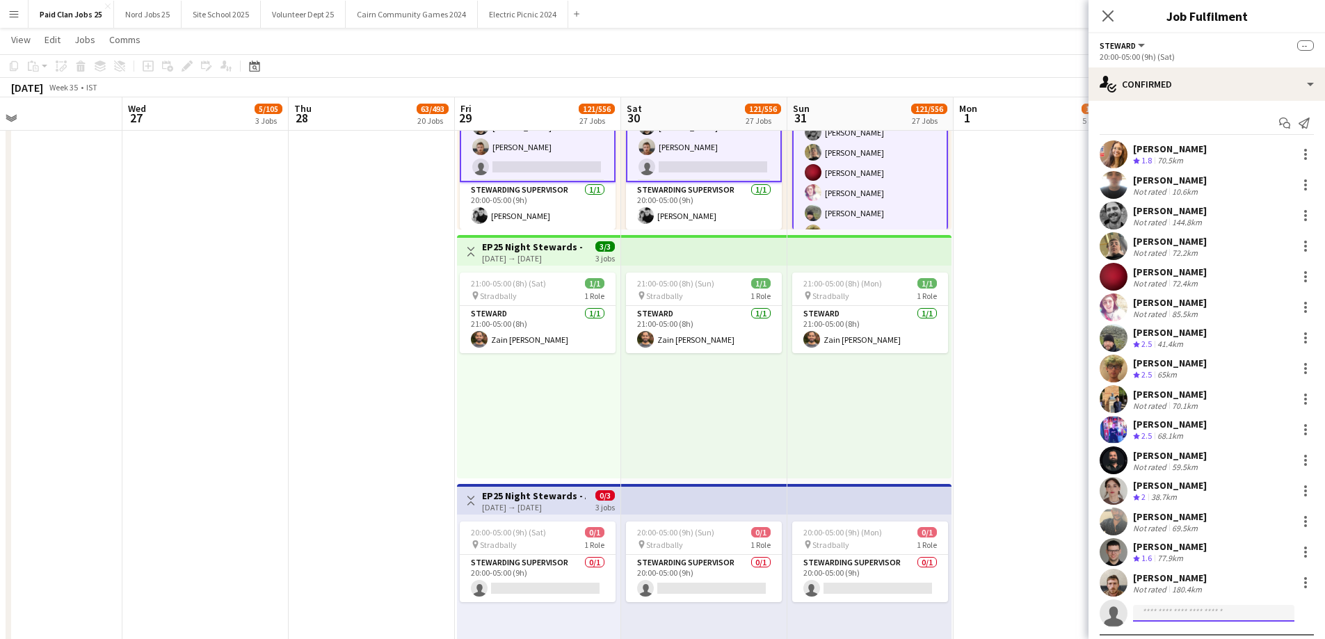
click at [1158, 606] on input at bounding box center [1213, 613] width 161 height 17
type input "******"
click at [1187, 578] on span "[EMAIL_ADDRESS][DOMAIN_NAME]" at bounding box center [1213, 583] width 139 height 11
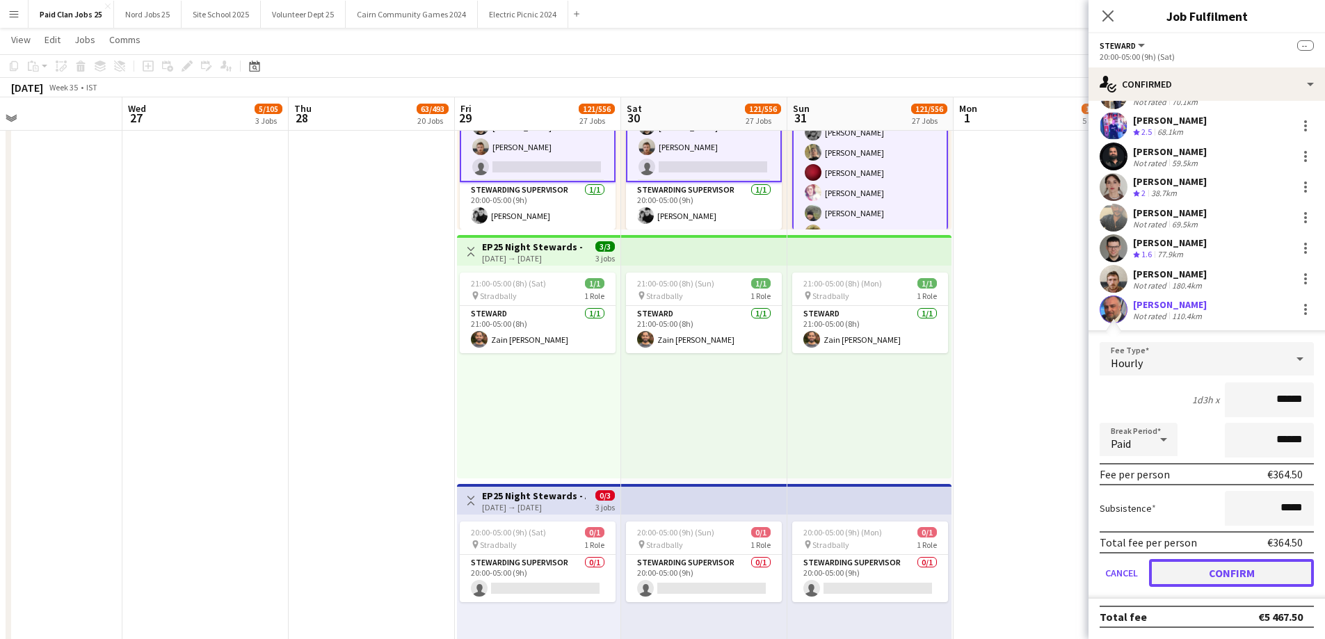
click at [1235, 562] on button "Confirm" at bounding box center [1231, 573] width 165 height 28
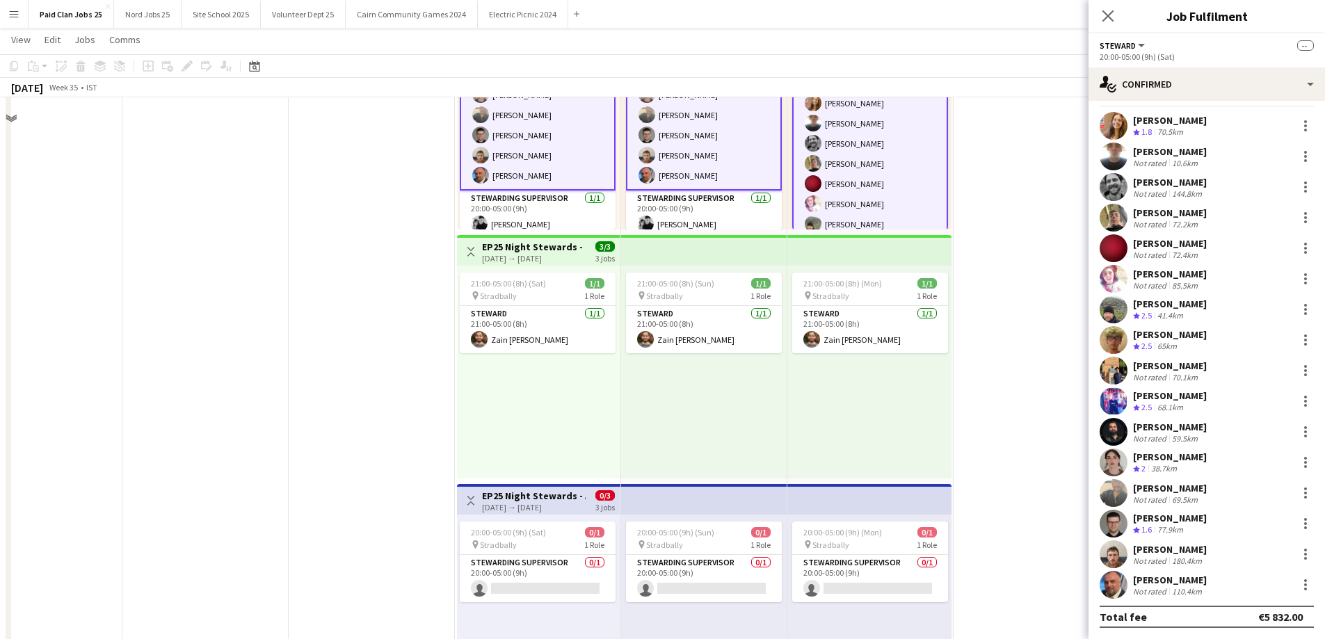
scroll to position [6090, 0]
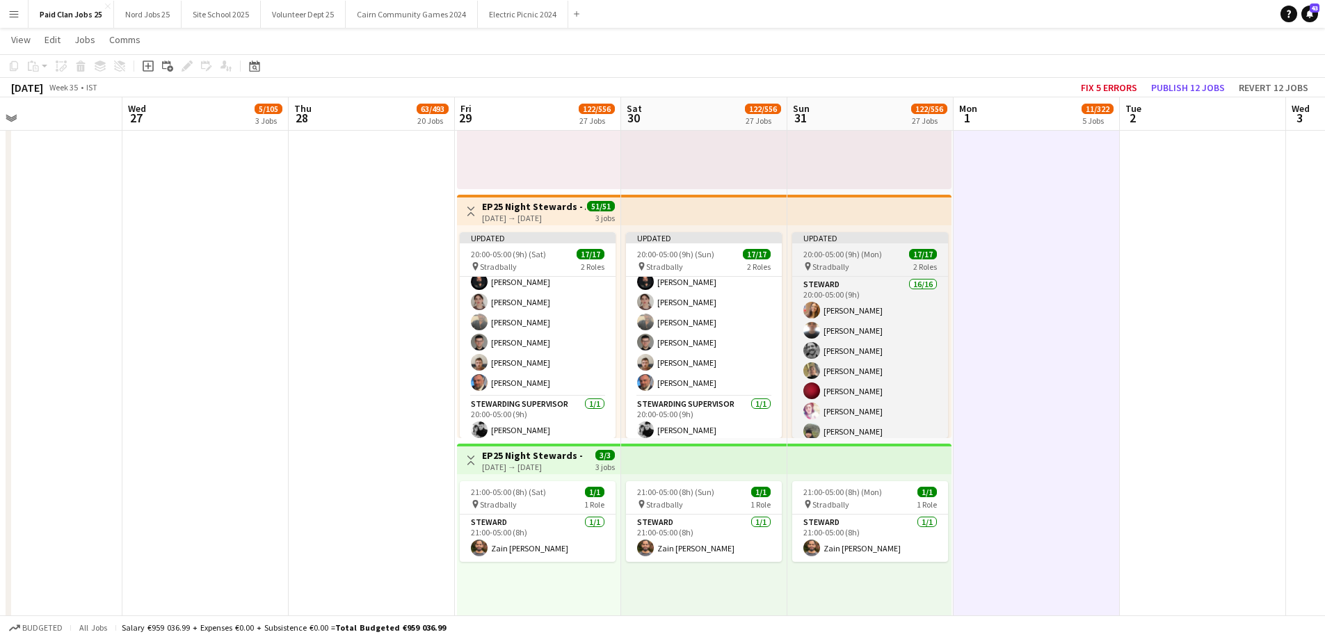
scroll to position [229, 0]
click at [897, 233] on div "Updated" at bounding box center [870, 237] width 156 height 11
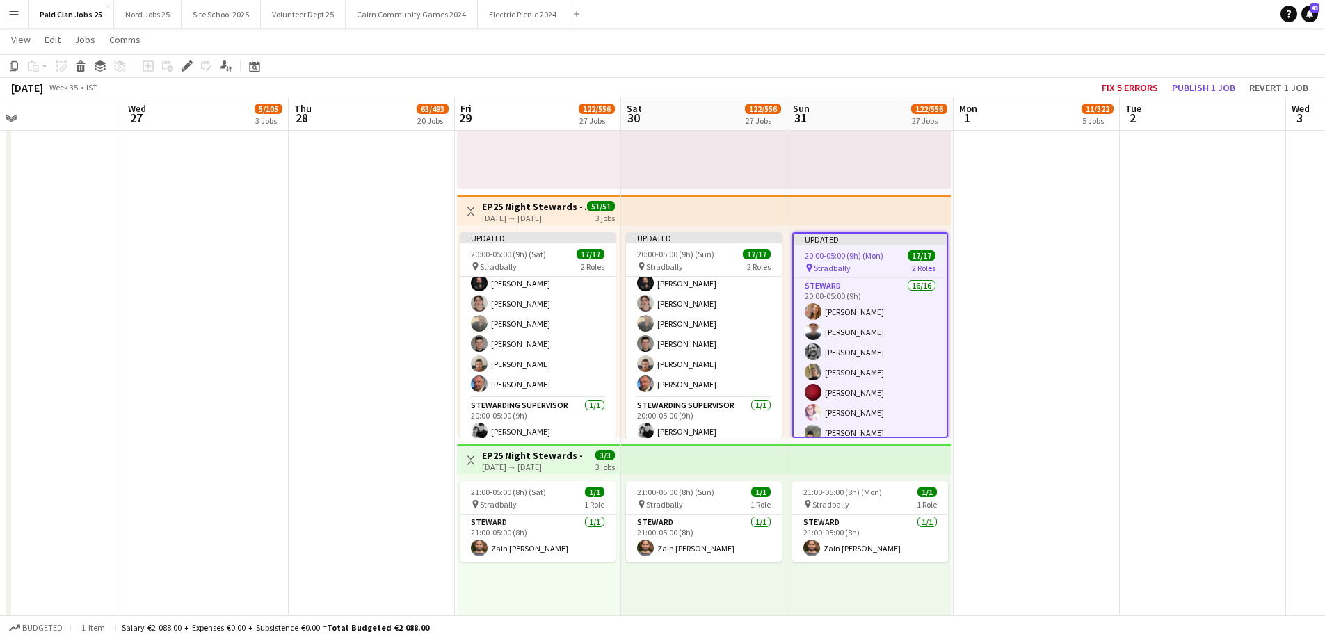
click at [866, 207] on app-top-bar at bounding box center [869, 210] width 164 height 31
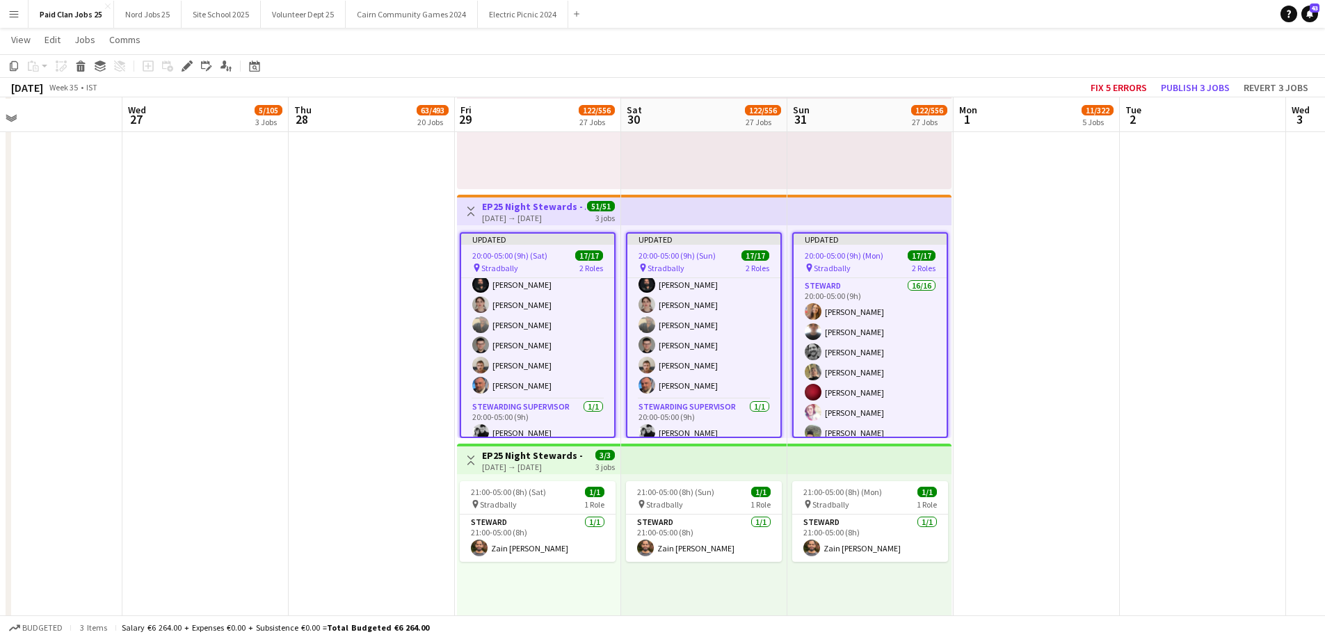
scroll to position [6091, 0]
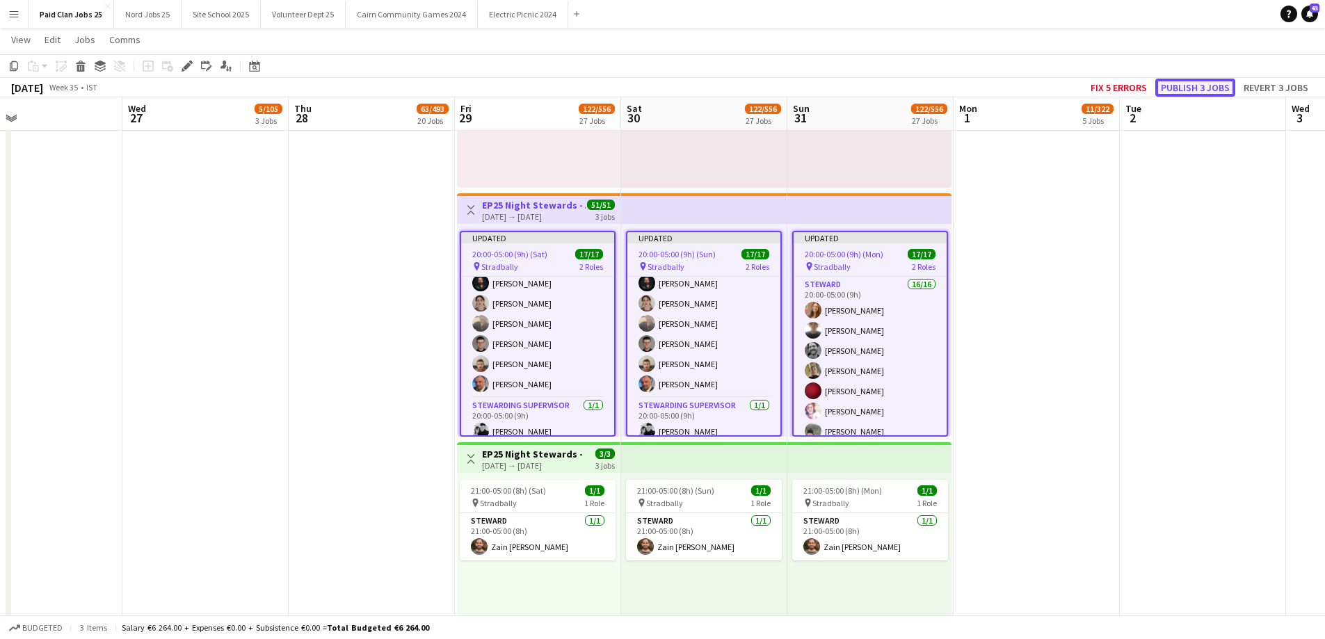
click at [1201, 92] on button "Publish 3 jobs" at bounding box center [1195, 88] width 80 height 18
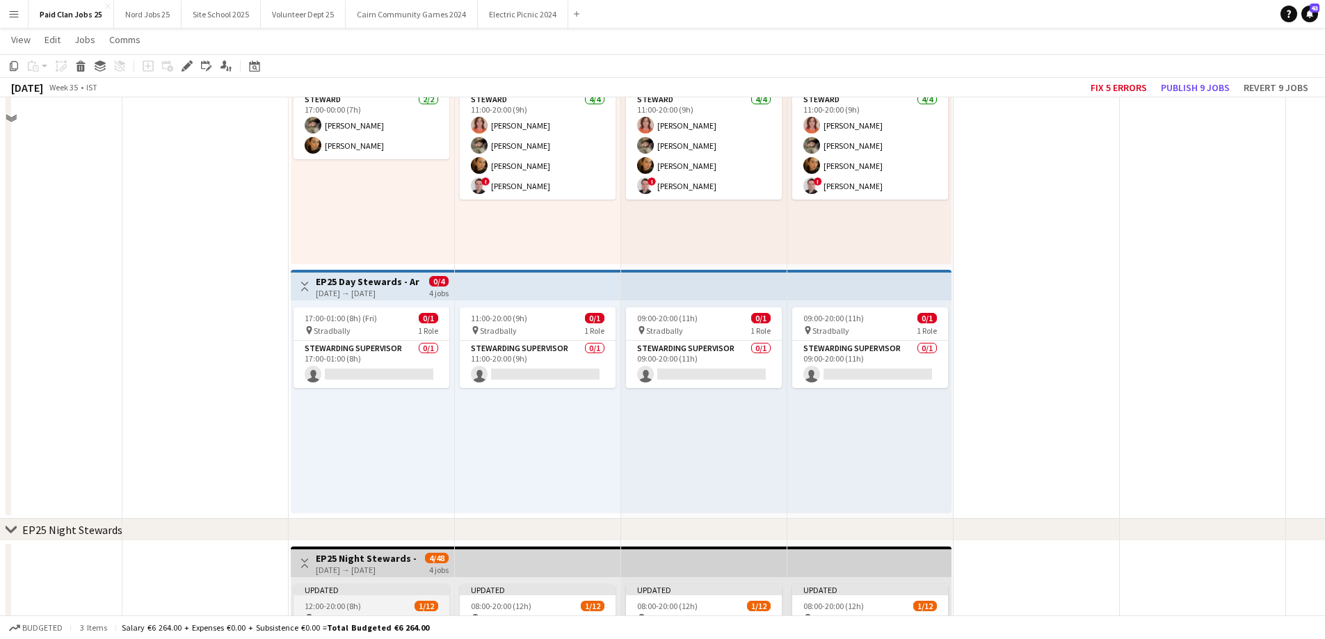
scroll to position [3715, 0]
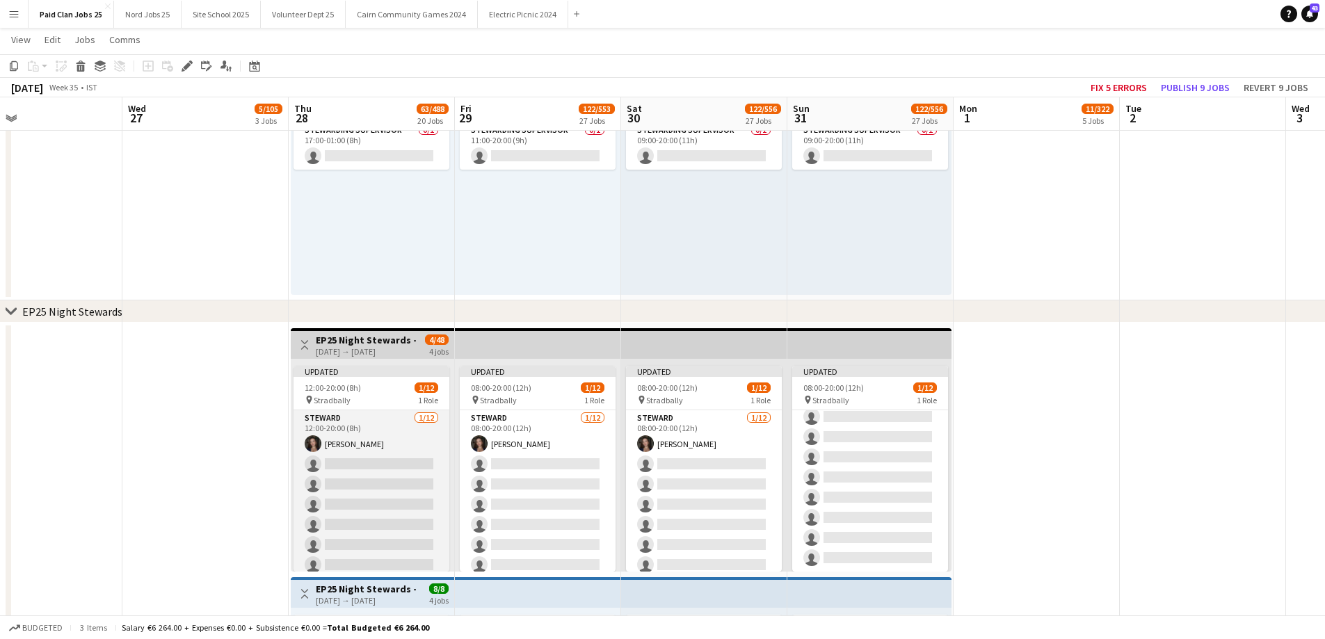
click at [376, 430] on app-card-role "Steward 1/12 12:00-20:00 (8h) Alicia Kavanagh single-neutral-actions single-neu…" at bounding box center [371, 544] width 156 height 269
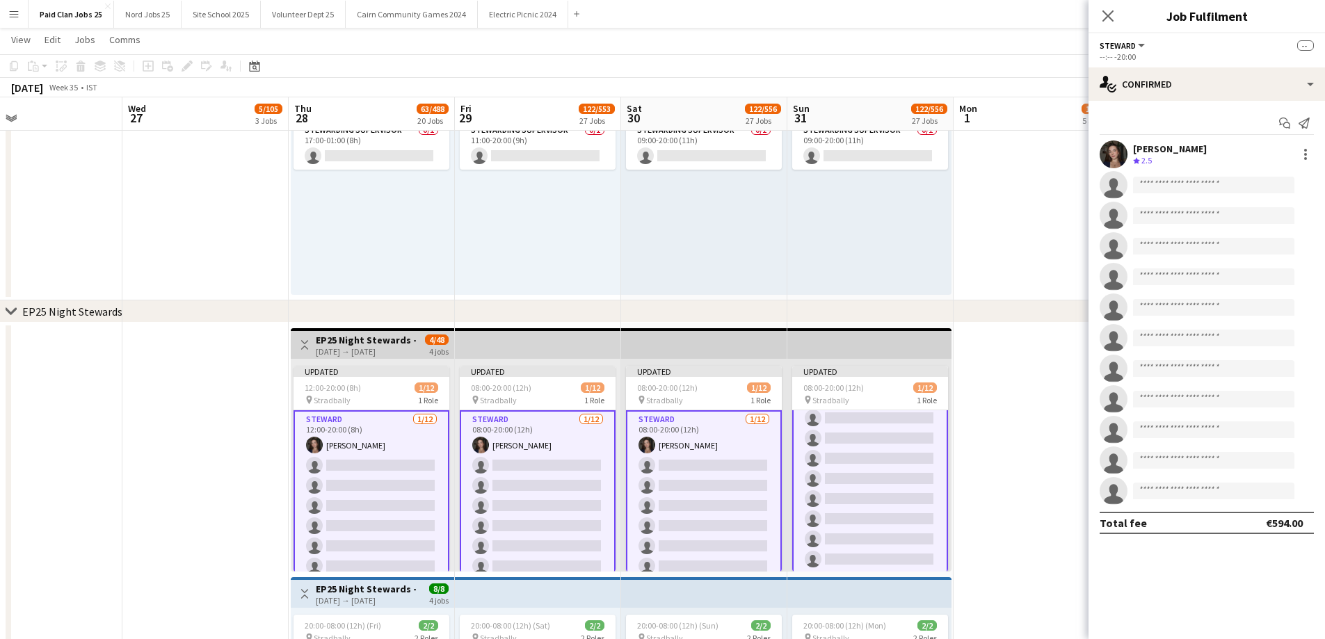
scroll to position [109, 0]
click at [1304, 156] on div at bounding box center [1305, 154] width 17 height 17
click at [1266, 287] on button "Remove" at bounding box center [1259, 280] width 108 height 33
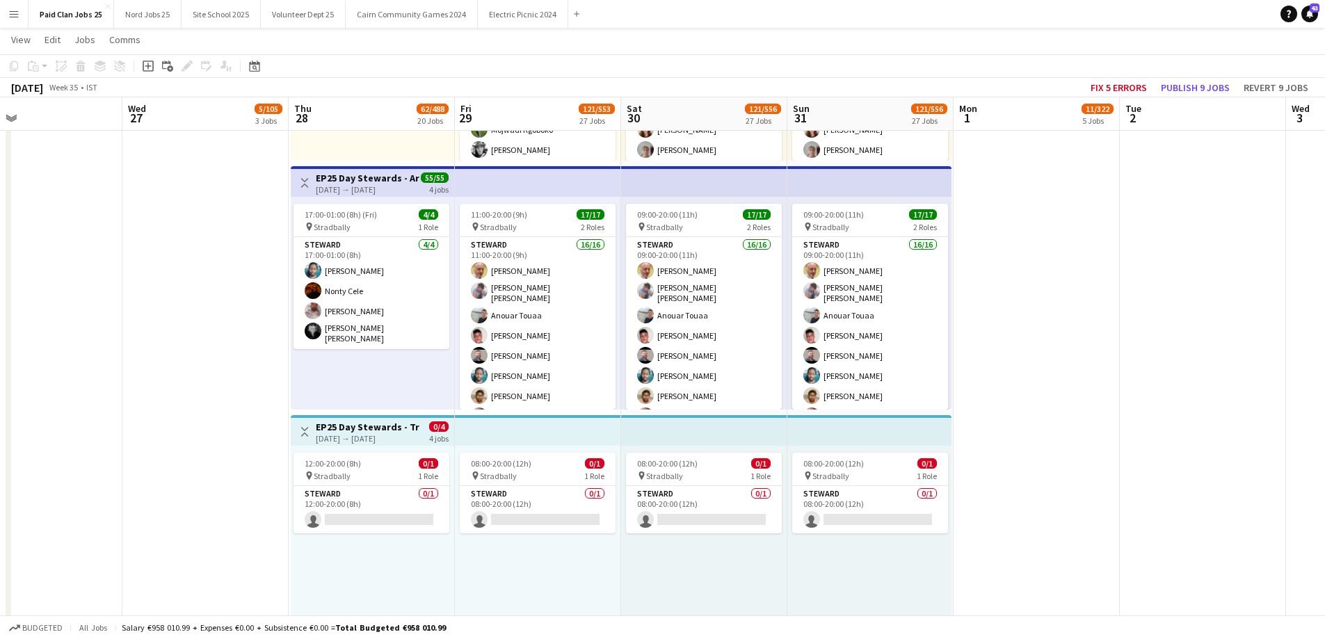
scroll to position [2324, 0]
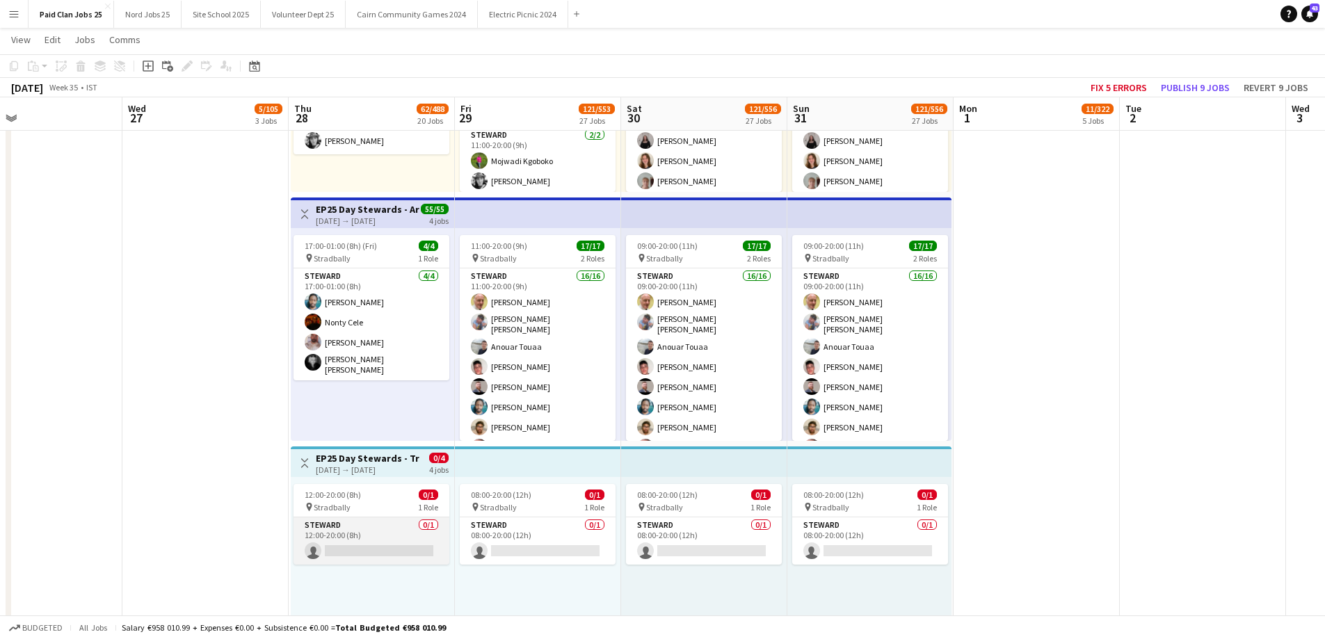
click at [409, 551] on app-card-role "Steward 0/1 12:00-20:00 (8h) single-neutral-actions" at bounding box center [371, 540] width 156 height 47
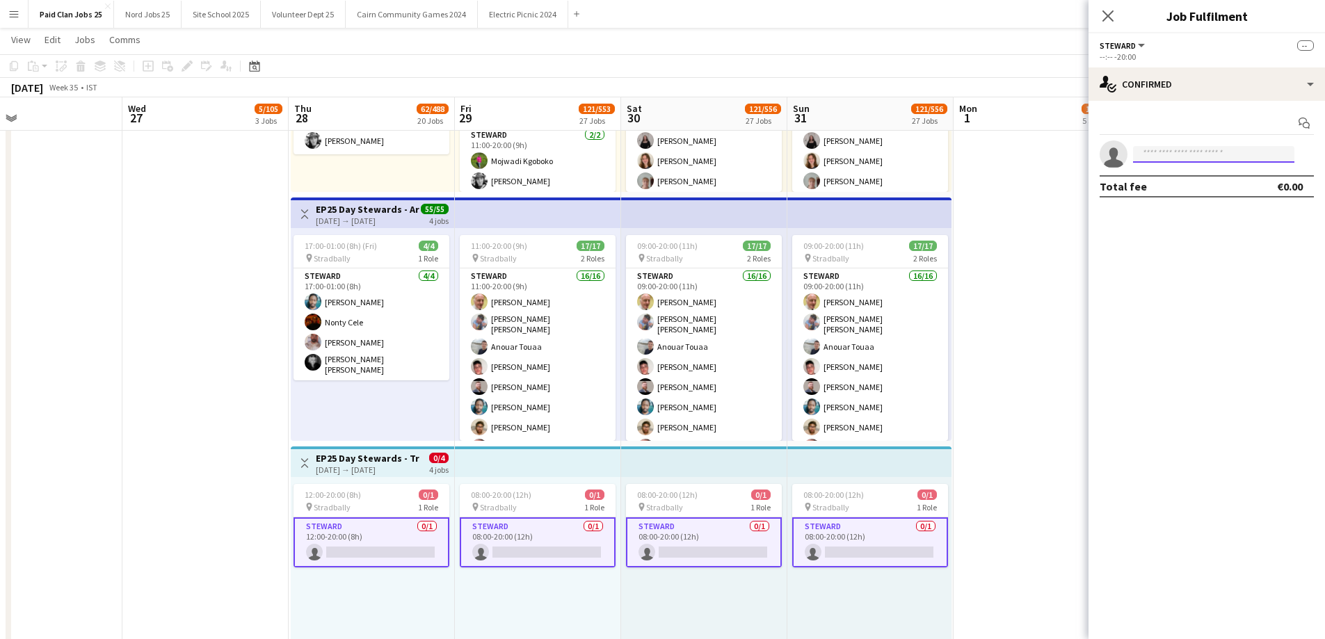
click at [1168, 152] on input at bounding box center [1213, 154] width 161 height 17
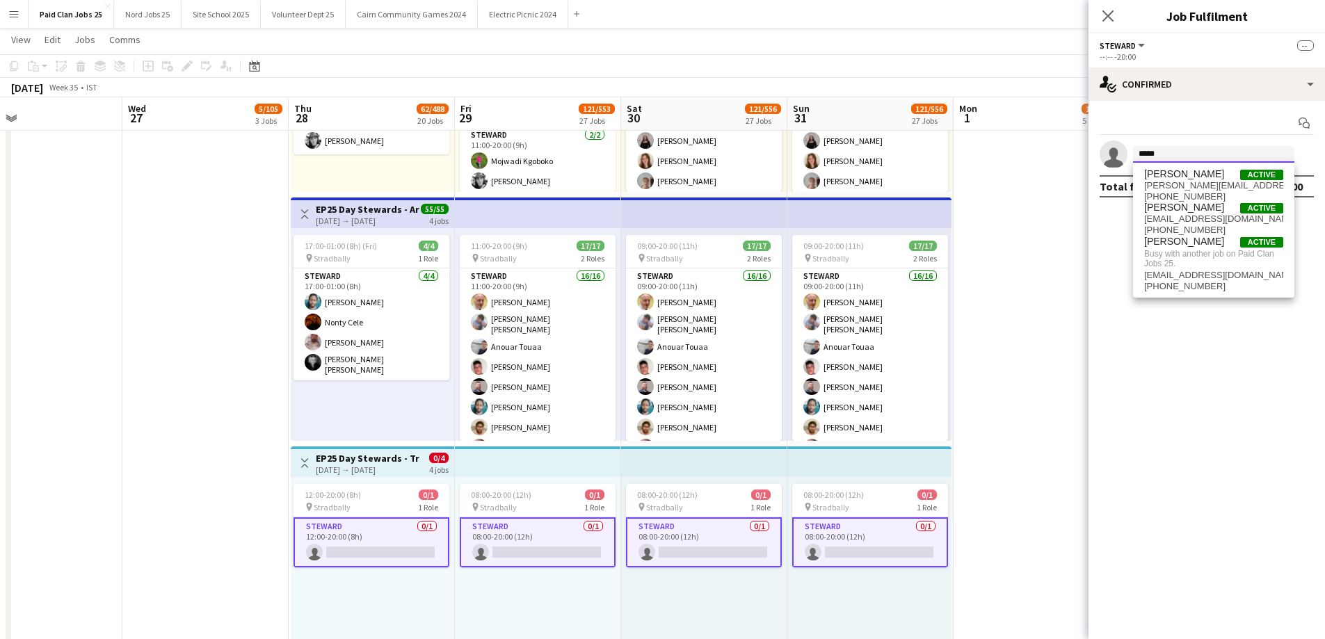
type input "*****"
click at [1052, 271] on app-date-cell "08:00-16:00 (8h) 6/6 pin Stradbally 2 Roles [PERSON_NAME] [DATE] 08:00-16:00 (8…" at bounding box center [1037, 319] width 166 height 2744
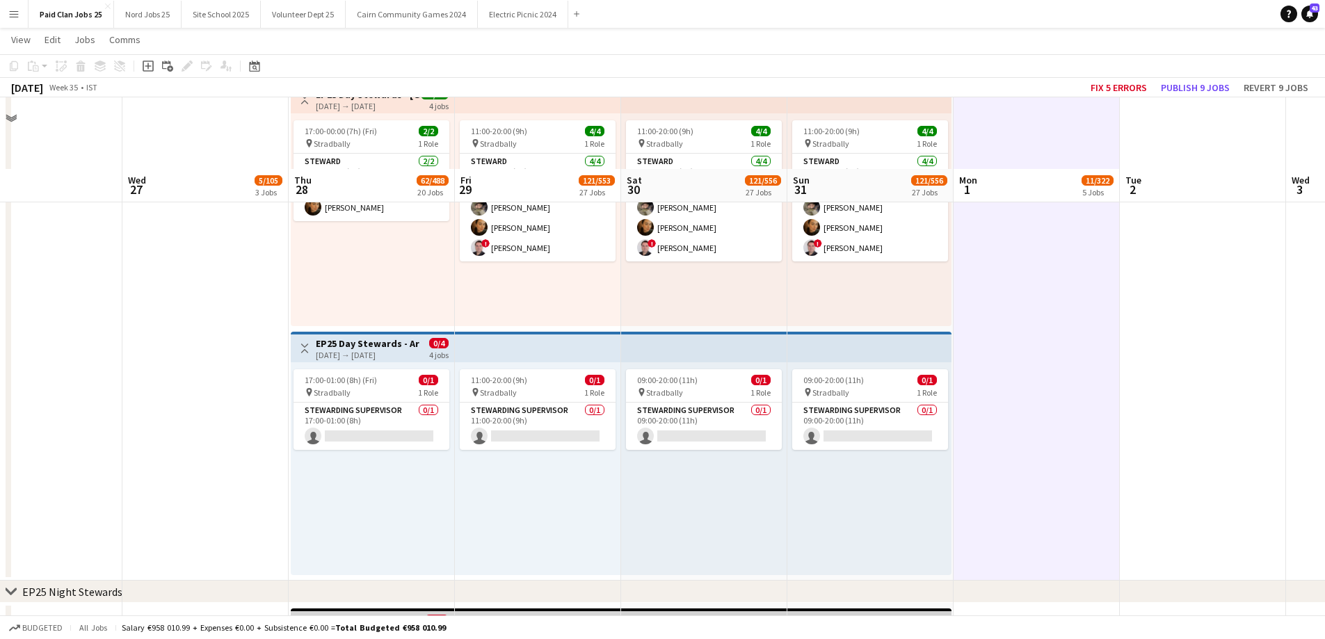
scroll to position [3507, 0]
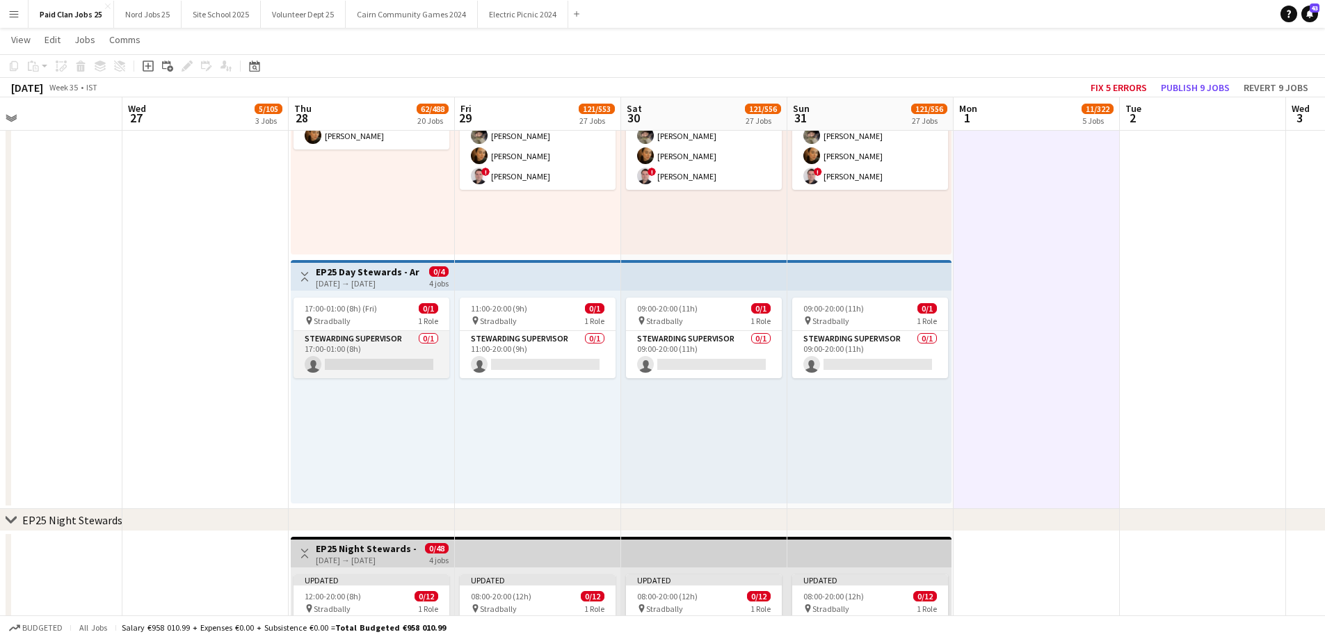
click at [338, 364] on app-card-role "Stewarding Supervisor 0/1 17:00-01:00 (8h) single-neutral-actions" at bounding box center [371, 354] width 156 height 47
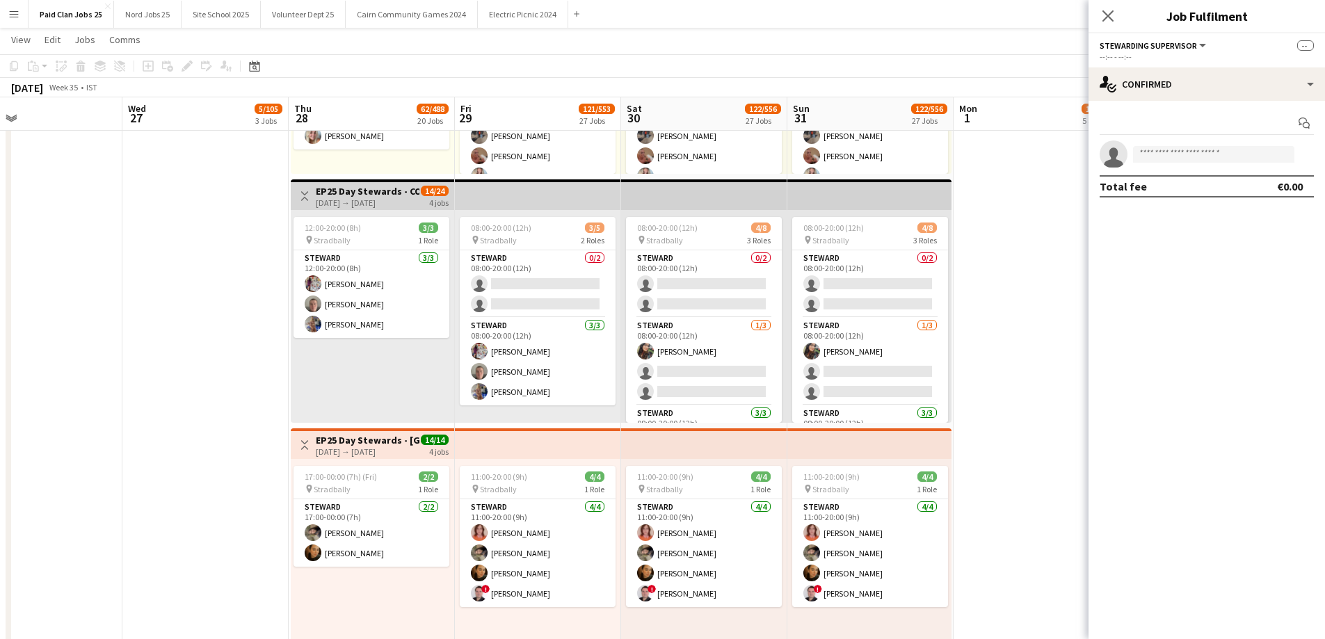
scroll to position [5383, 0]
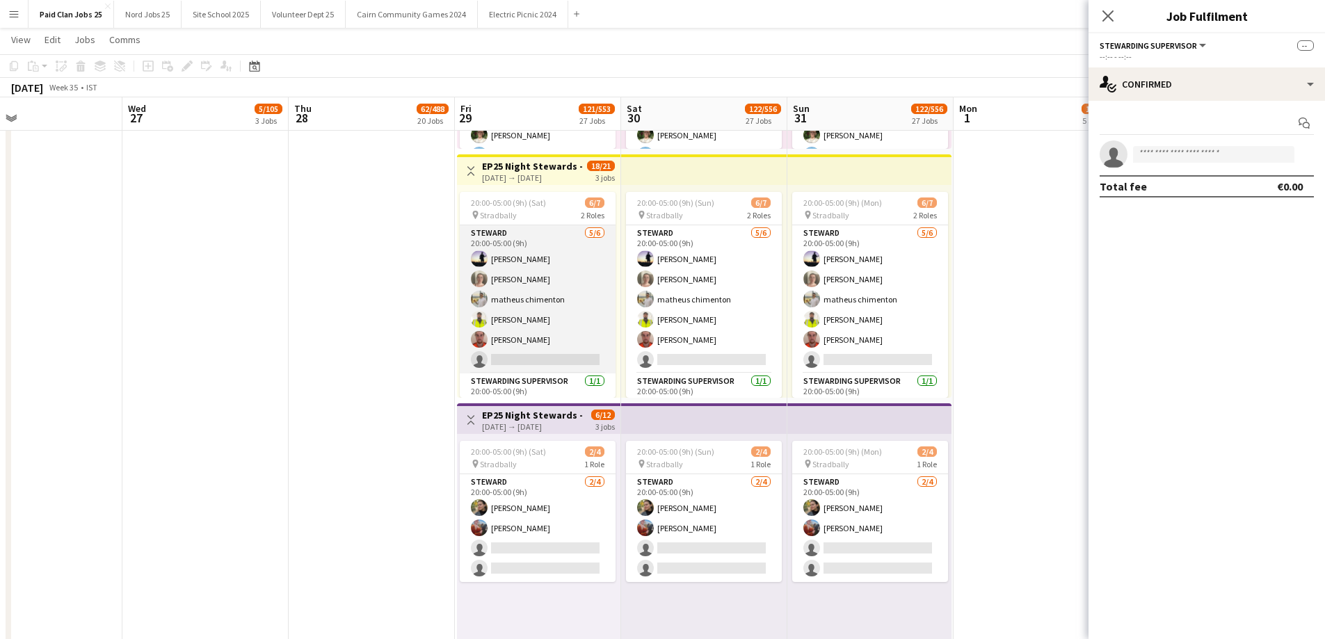
click at [548, 338] on app-card-role "Steward 5/6 20:00-05:00 (9h) Xabi Sheridan Ella Kearney matheus chimenton Leela…" at bounding box center [538, 299] width 156 height 148
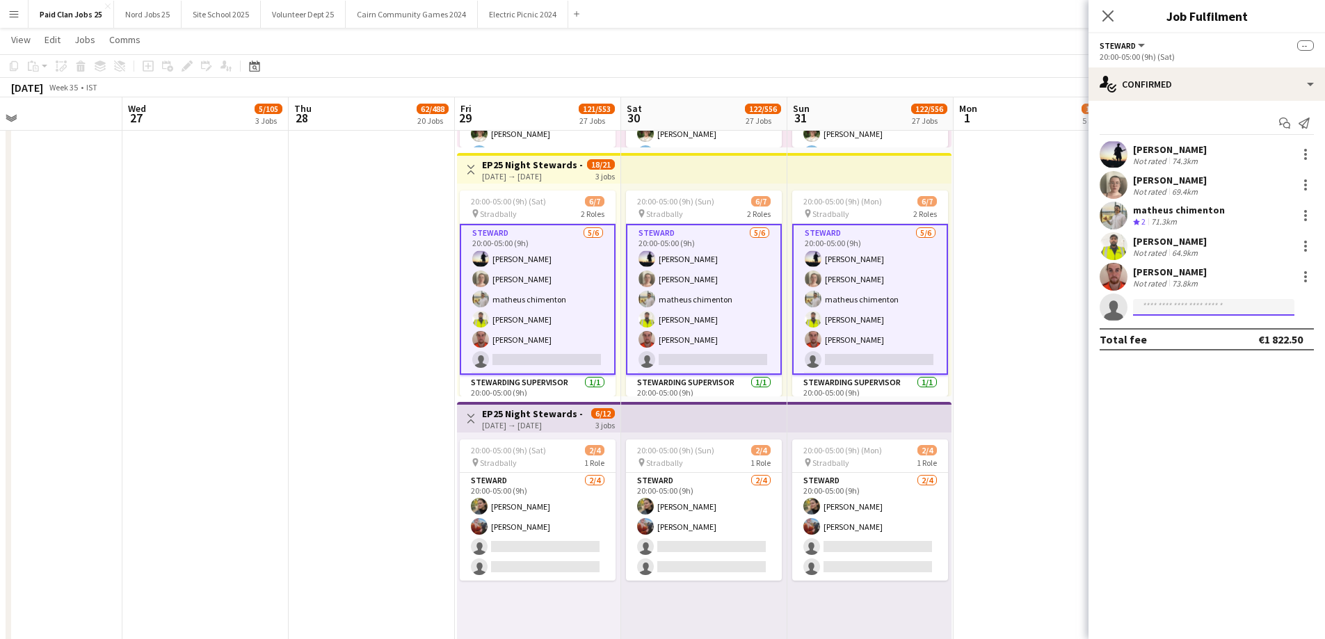
click at [1224, 304] on input at bounding box center [1213, 307] width 161 height 17
type input "*****"
click at [1159, 339] on span "cstarrs27@gmail.com" at bounding box center [1213, 338] width 139 height 11
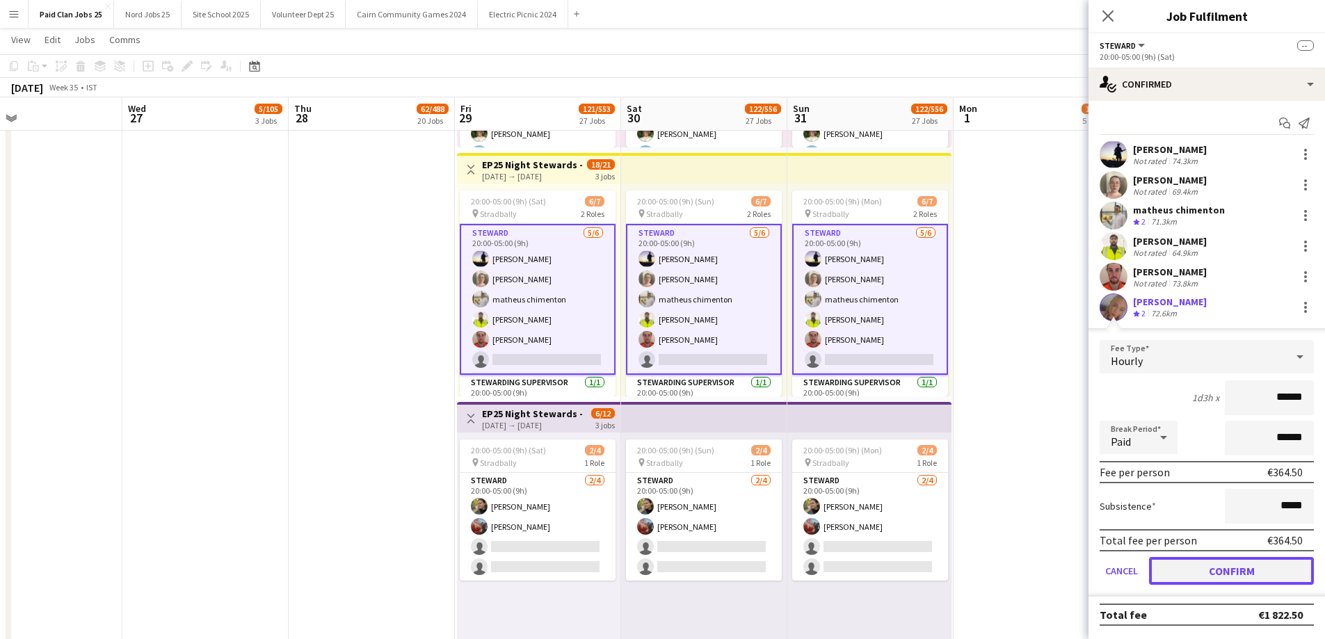
click at [1234, 567] on button "Confirm" at bounding box center [1231, 571] width 165 height 28
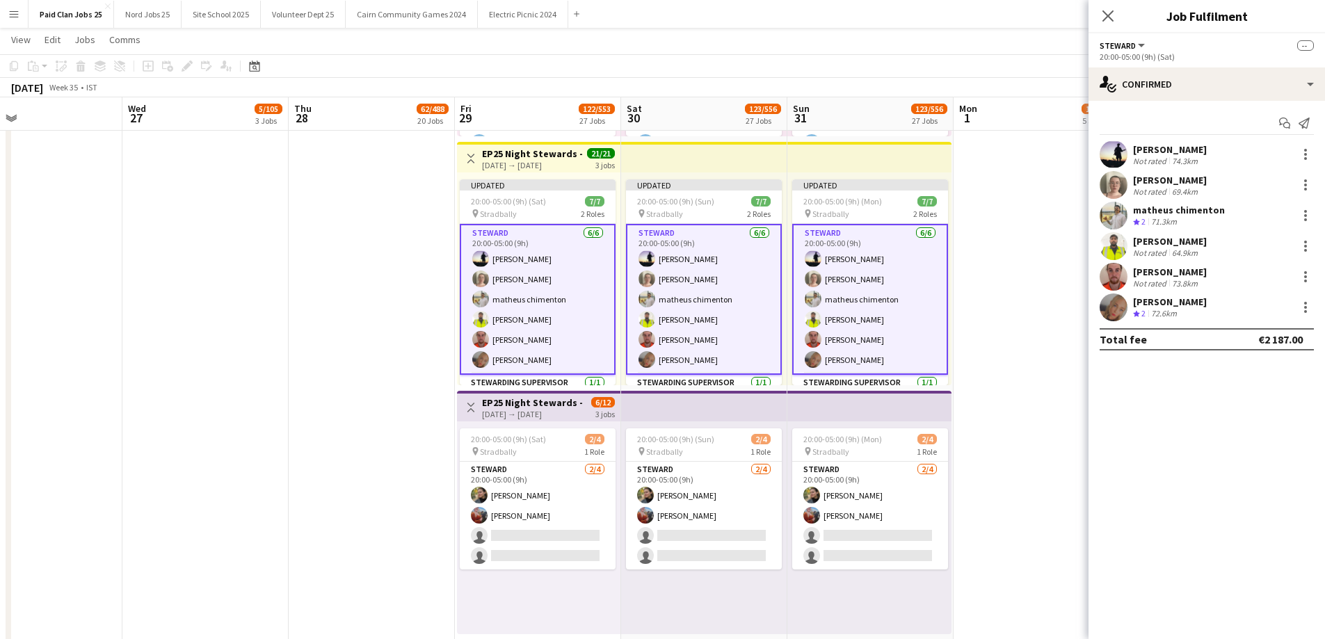
click at [921, 154] on app-top-bar at bounding box center [869, 157] width 164 height 31
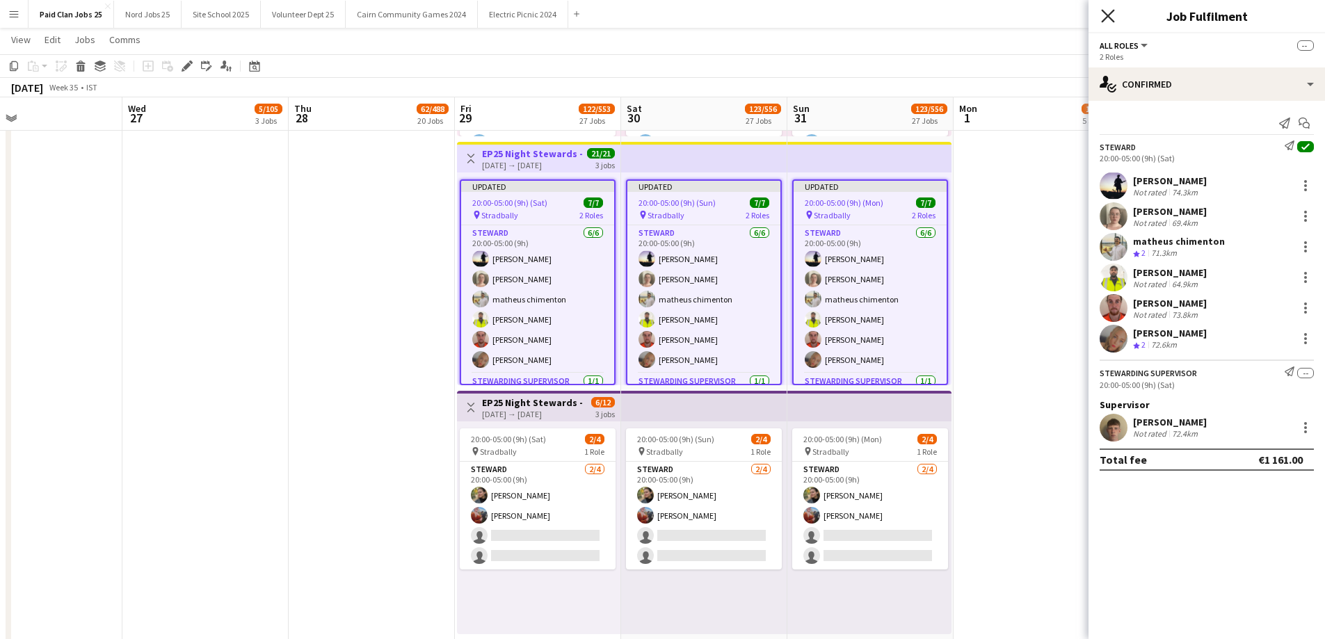
click at [1109, 18] on icon "Close pop-in" at bounding box center [1107, 15] width 13 height 13
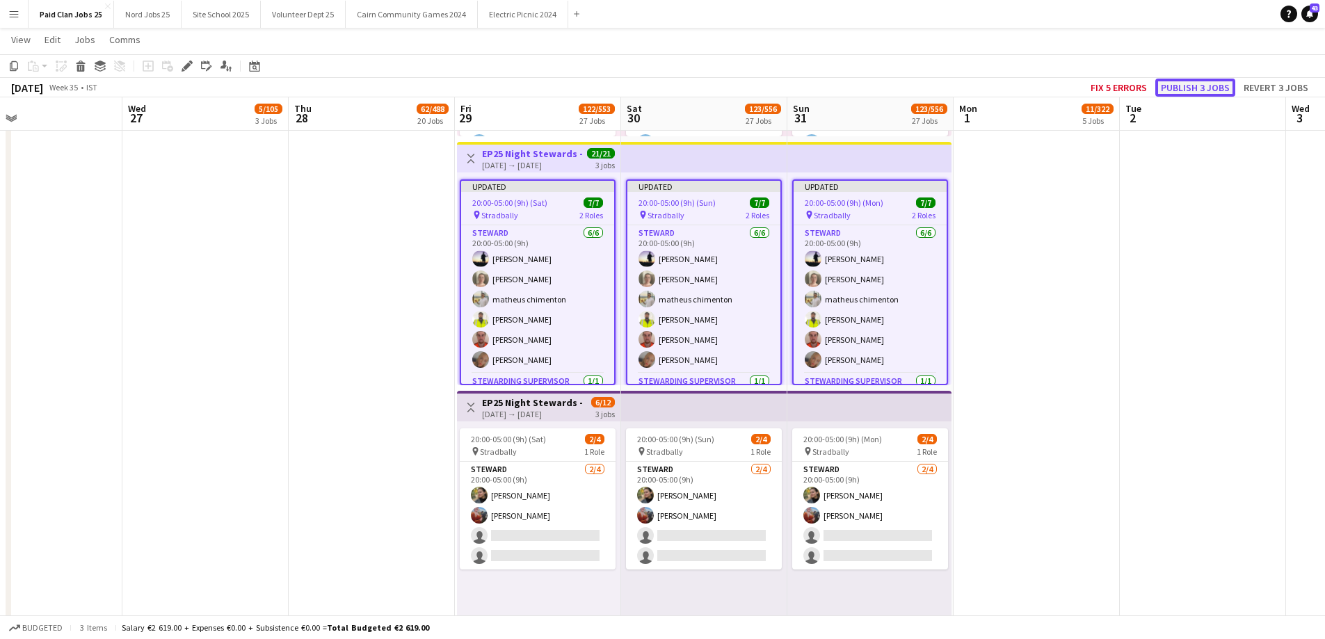
click at [1201, 90] on button "Publish 3 jobs" at bounding box center [1195, 88] width 80 height 18
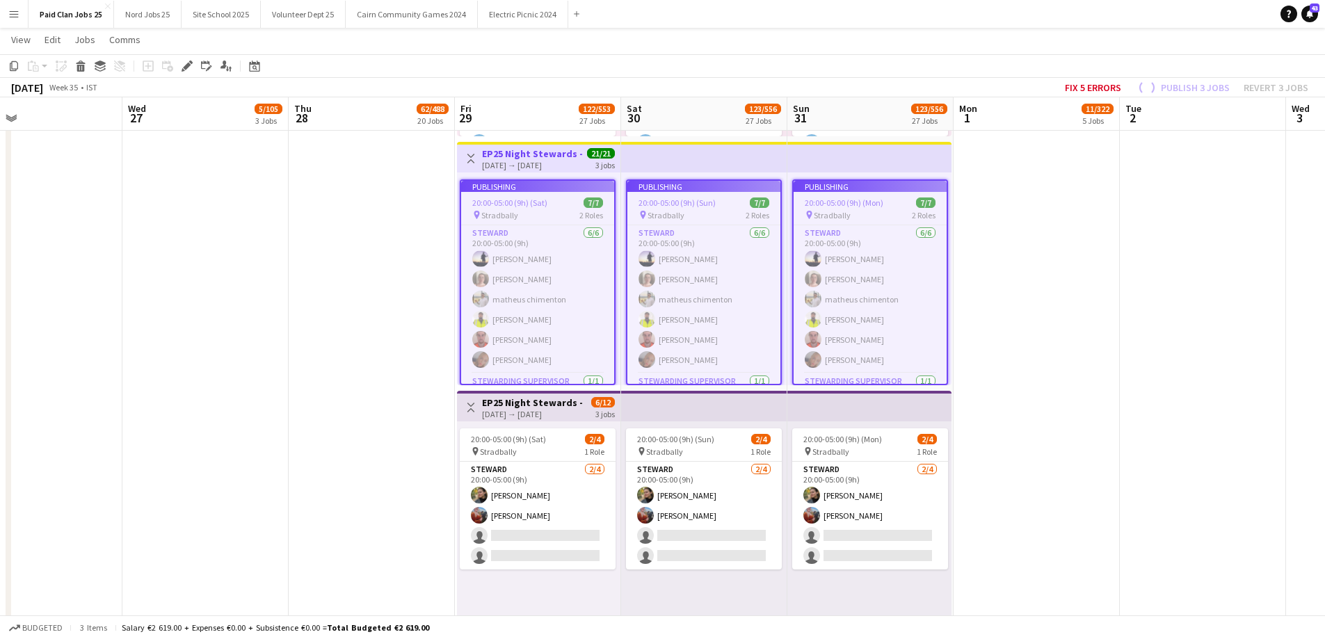
scroll to position [5385, 0]
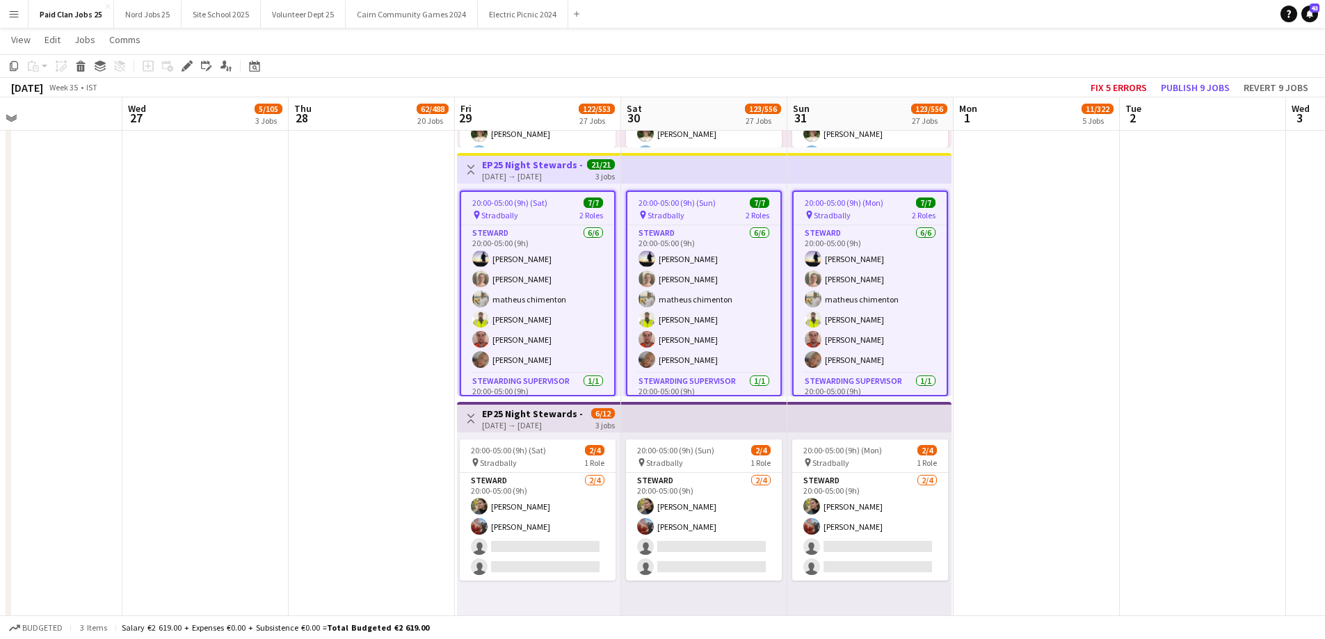
click at [533, 553] on app-card-role "Steward 2/4 20:00-05:00 (9h) Anastasiia Kravchenko Danielle Walsh single-neutra…" at bounding box center [538, 527] width 156 height 108
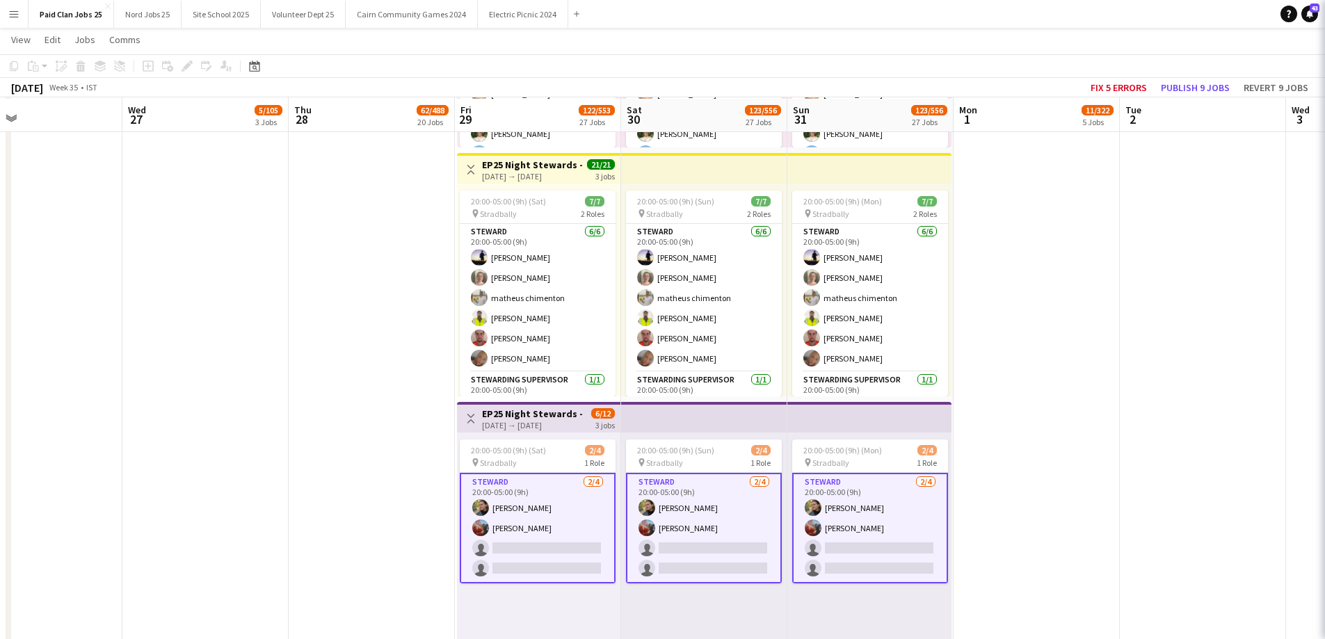
scroll to position [5386, 0]
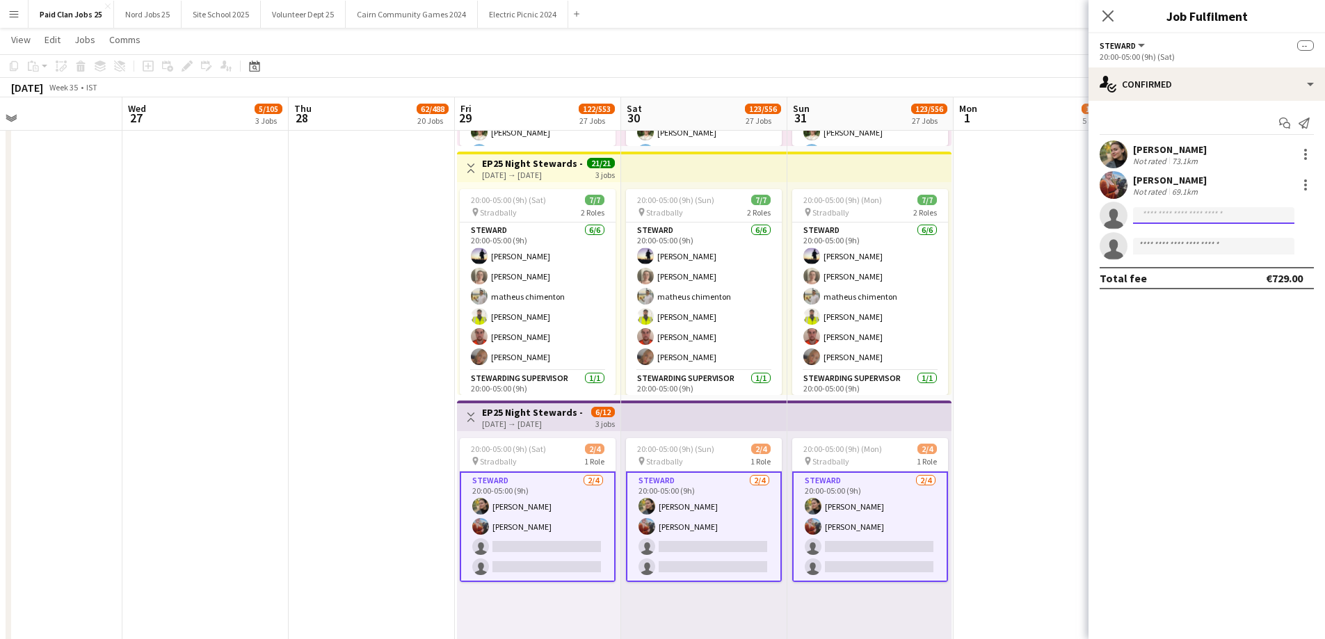
click at [1171, 223] on input at bounding box center [1213, 215] width 161 height 17
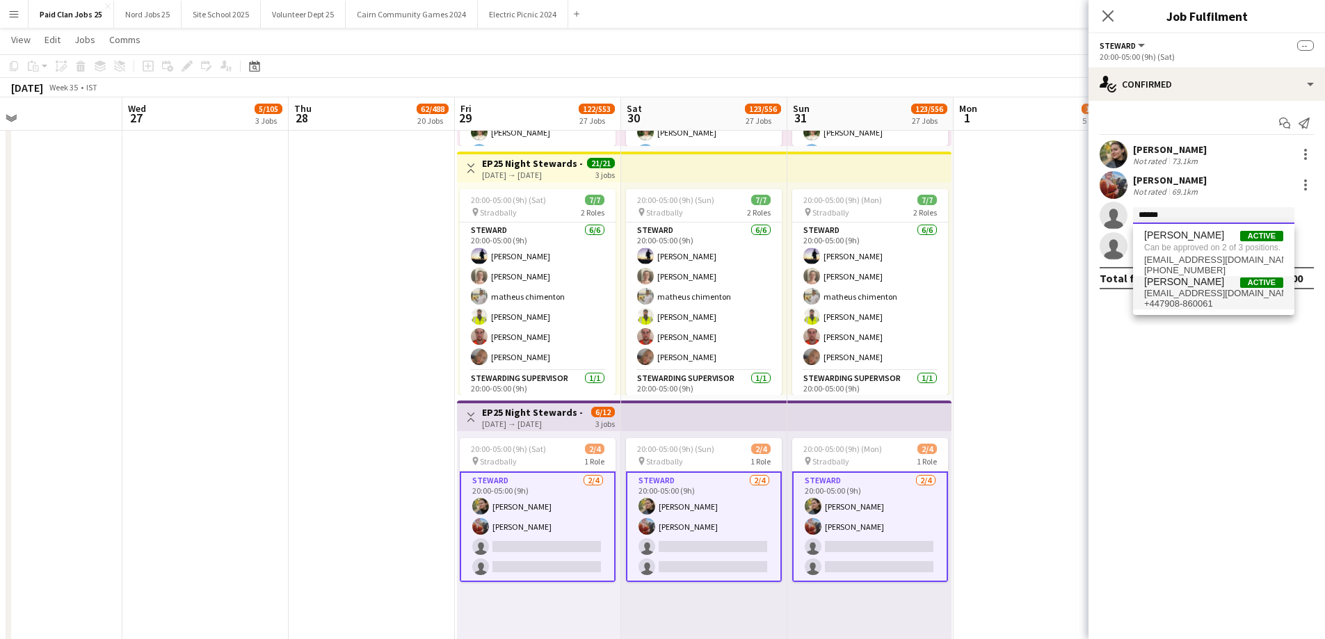
type input "******"
click at [1201, 302] on span "+447908-860061" at bounding box center [1213, 303] width 139 height 11
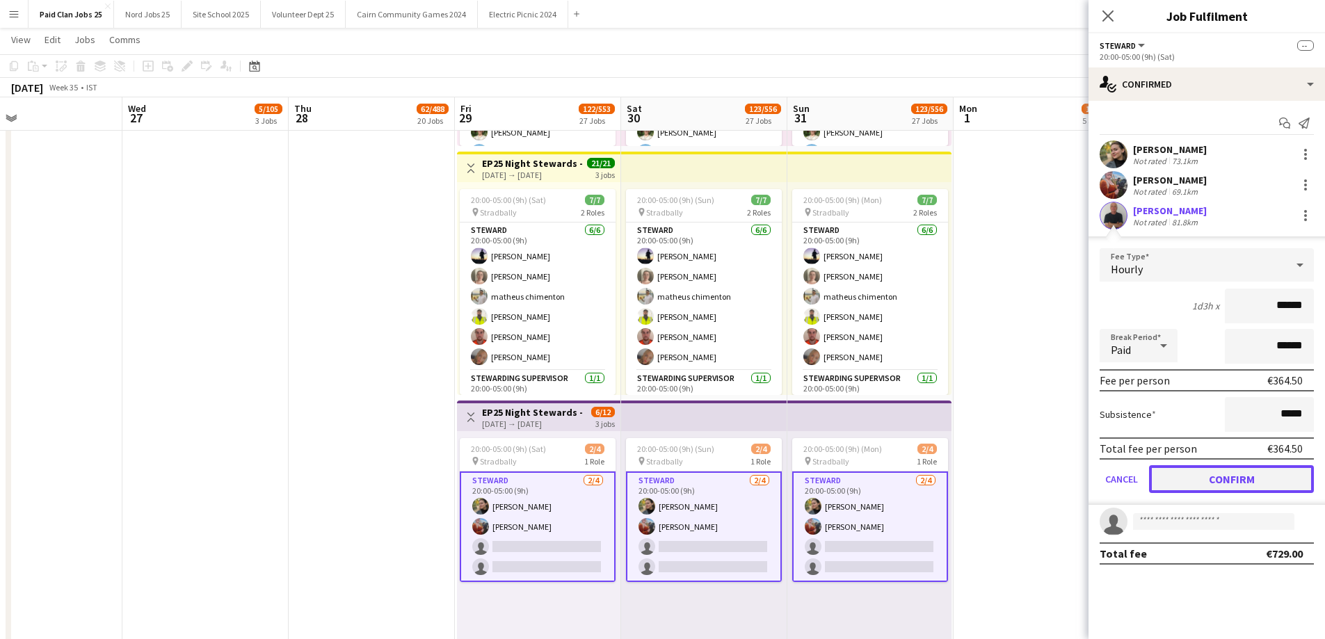
click at [1209, 472] on button "Confirm" at bounding box center [1231, 479] width 165 height 28
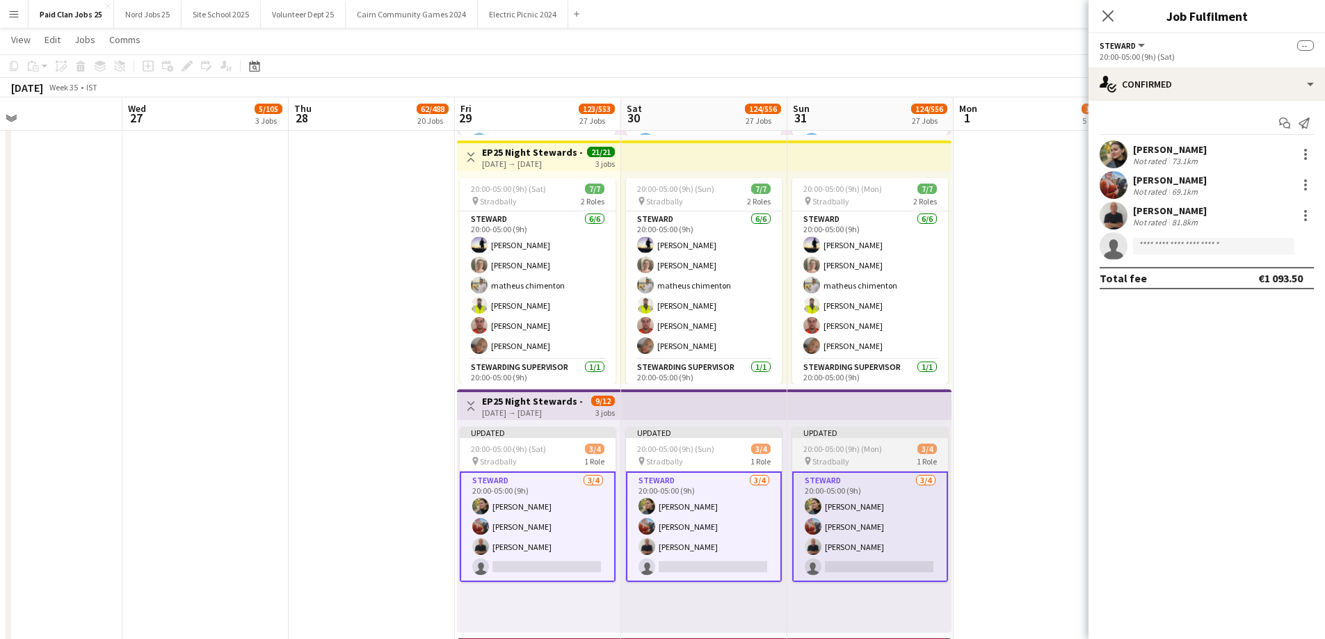
click at [1058, 444] on app-date-cell at bounding box center [1037, 137] width 166 height 2993
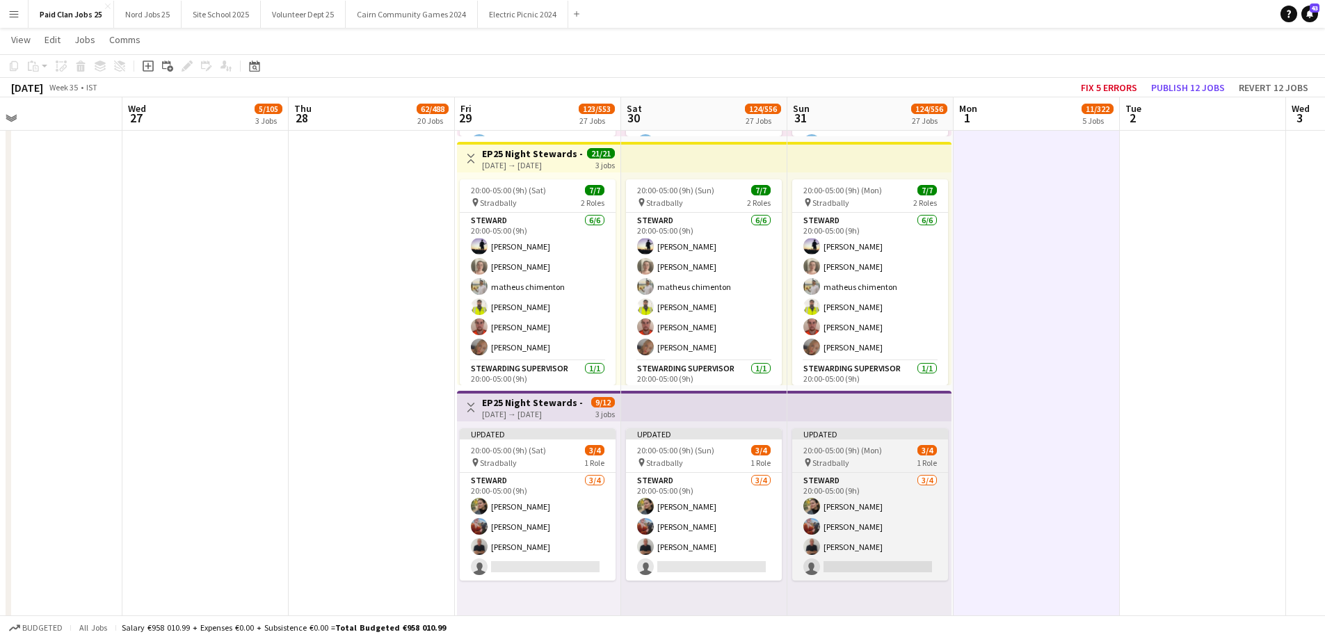
click at [826, 437] on div "Updated" at bounding box center [870, 433] width 156 height 11
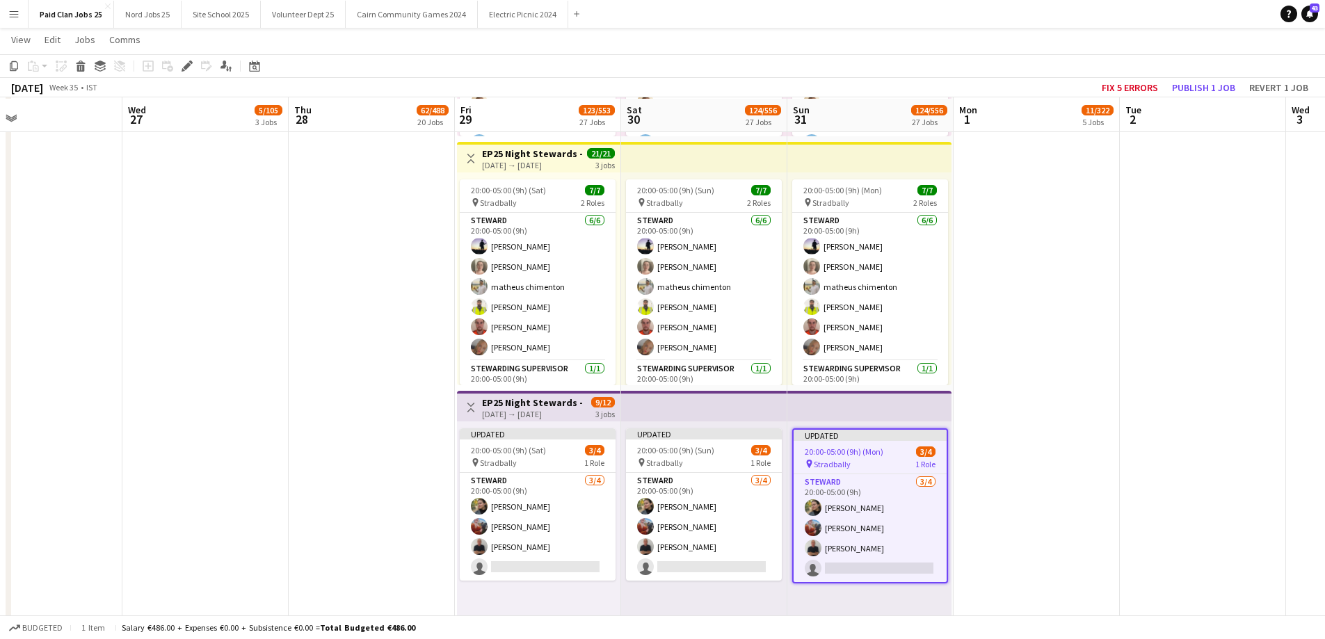
scroll to position [5397, 0]
click at [830, 412] on app-top-bar at bounding box center [869, 404] width 164 height 31
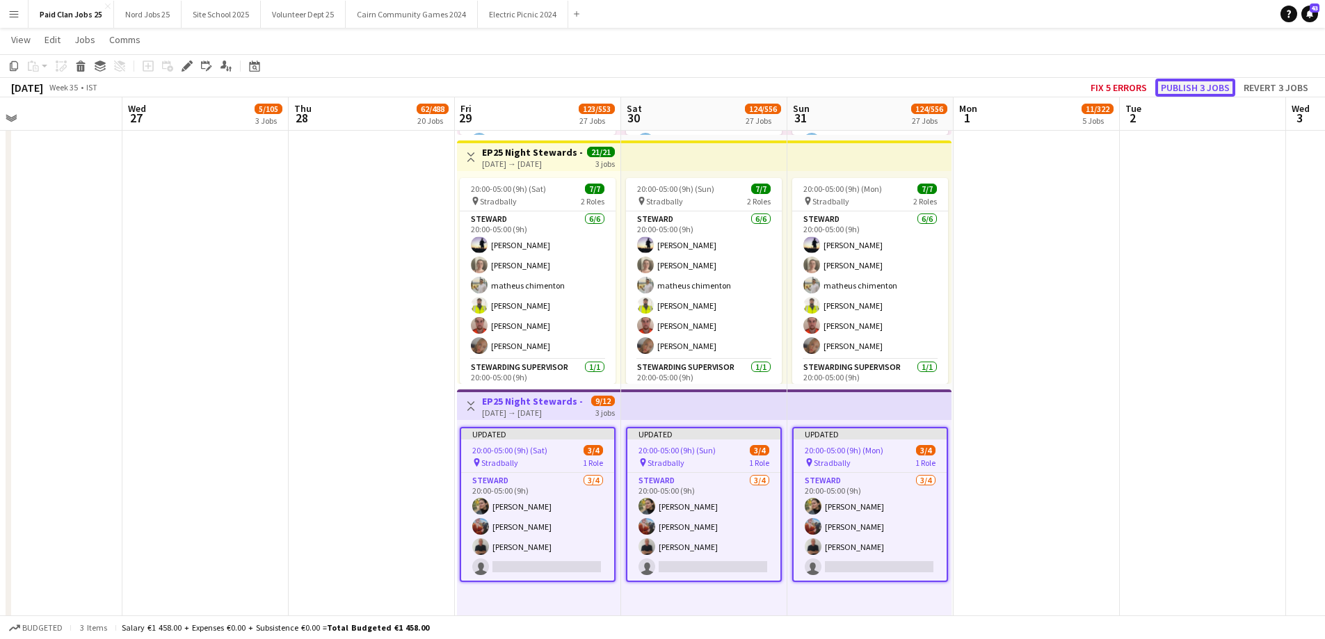
click at [1177, 84] on button "Publish 3 jobs" at bounding box center [1195, 88] width 80 height 18
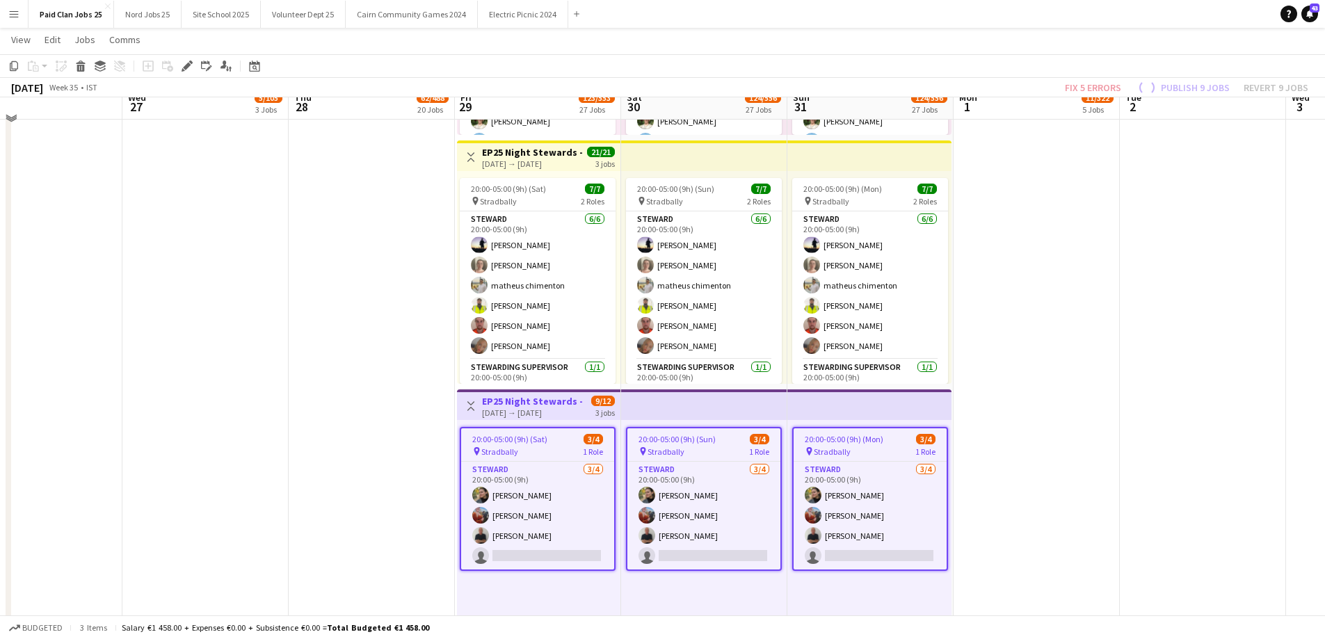
scroll to position [5386, 0]
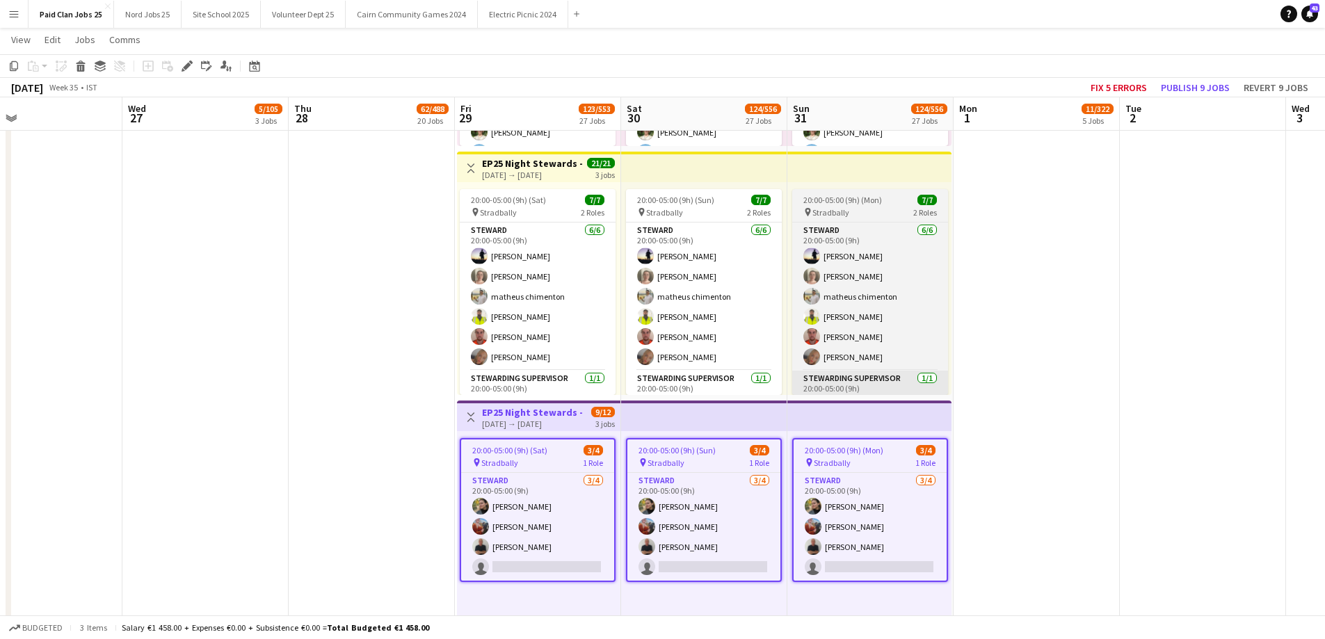
drag, startPoint x: 578, startPoint y: 561, endPoint x: 898, endPoint y: 389, distance: 363.1
click at [577, 561] on app-card-role "Steward 3/4 20:00-05:00 (9h) Anastasiia Kravchenko Danielle Walsh Luke Conlon s…" at bounding box center [537, 527] width 153 height 108
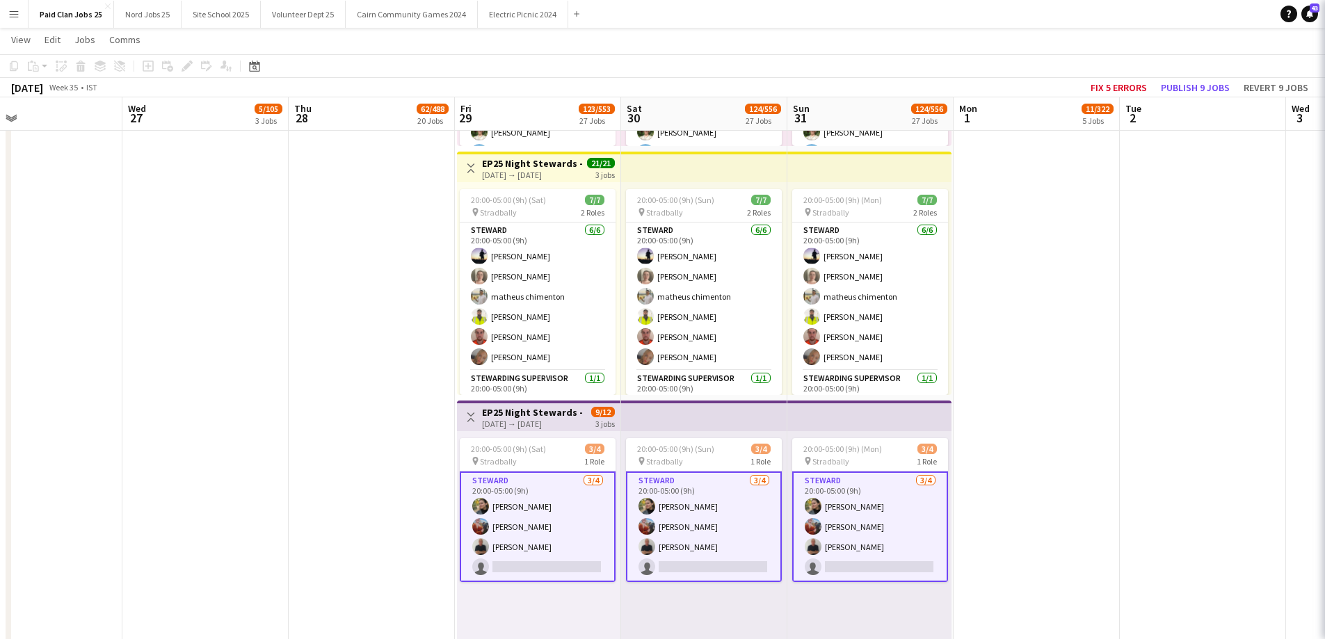
scroll to position [0, 543]
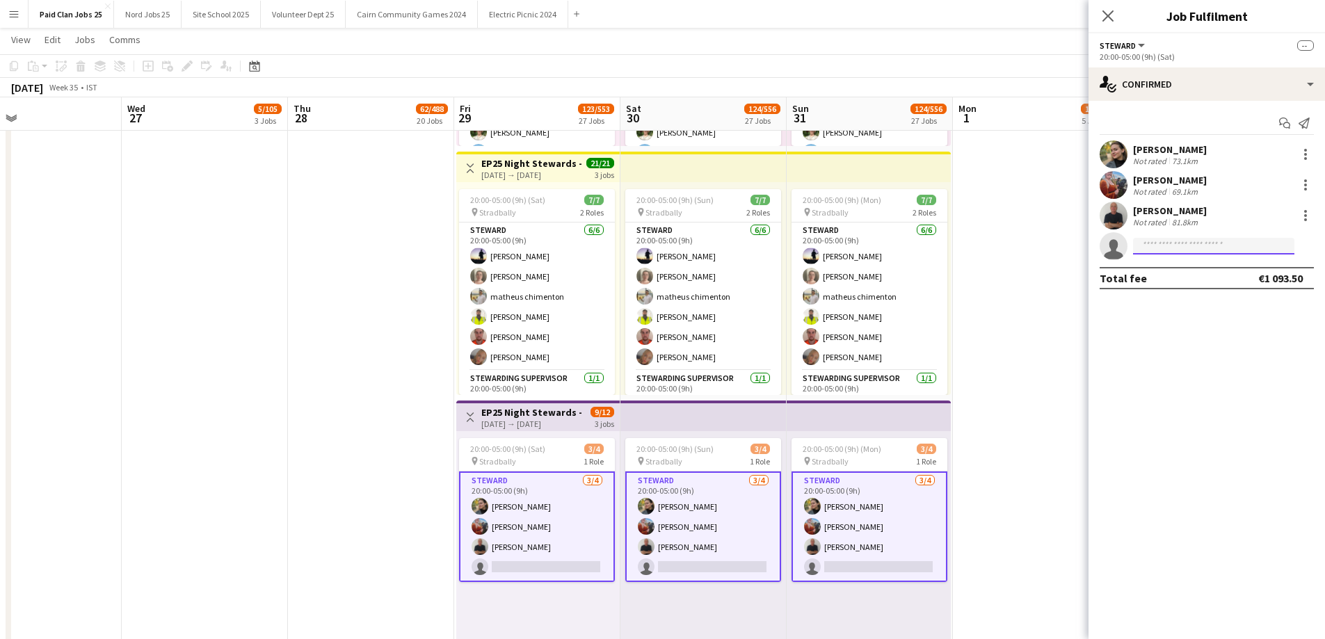
click at [1156, 249] on input at bounding box center [1213, 246] width 161 height 17
paste input "********"
type input "********"
click at [1180, 280] on span "samanthamlotshwa26@gmail.com" at bounding box center [1213, 277] width 139 height 11
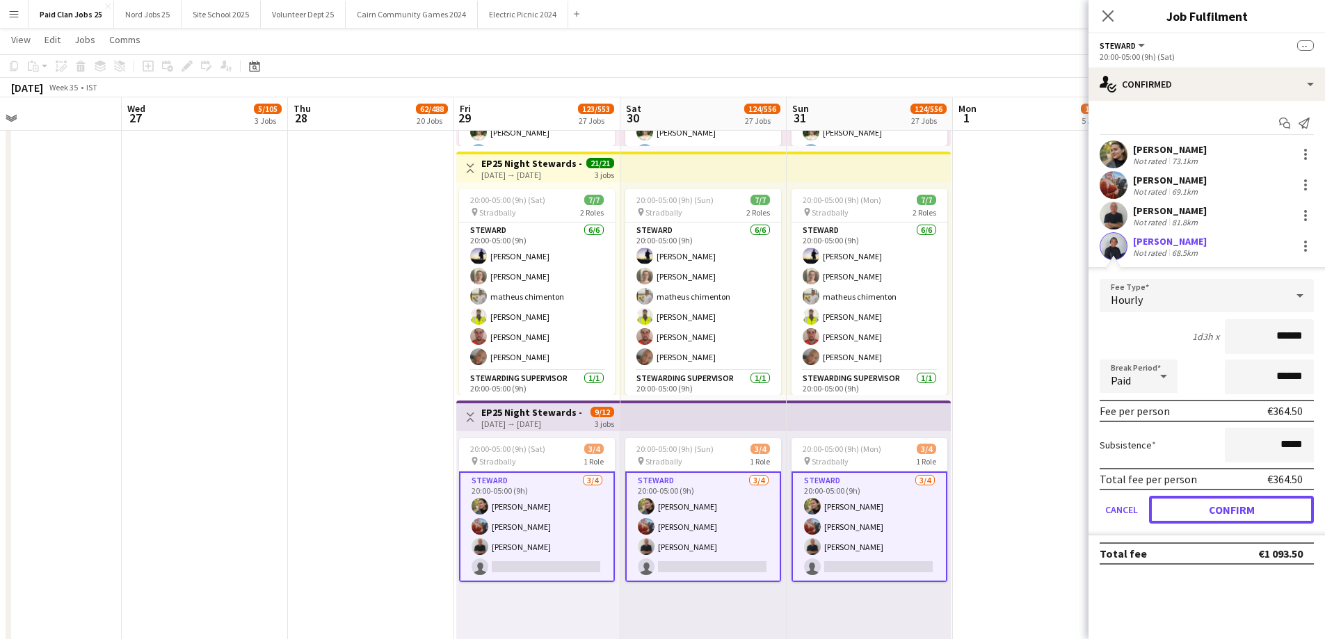
click at [1196, 499] on button "Confirm" at bounding box center [1231, 510] width 165 height 28
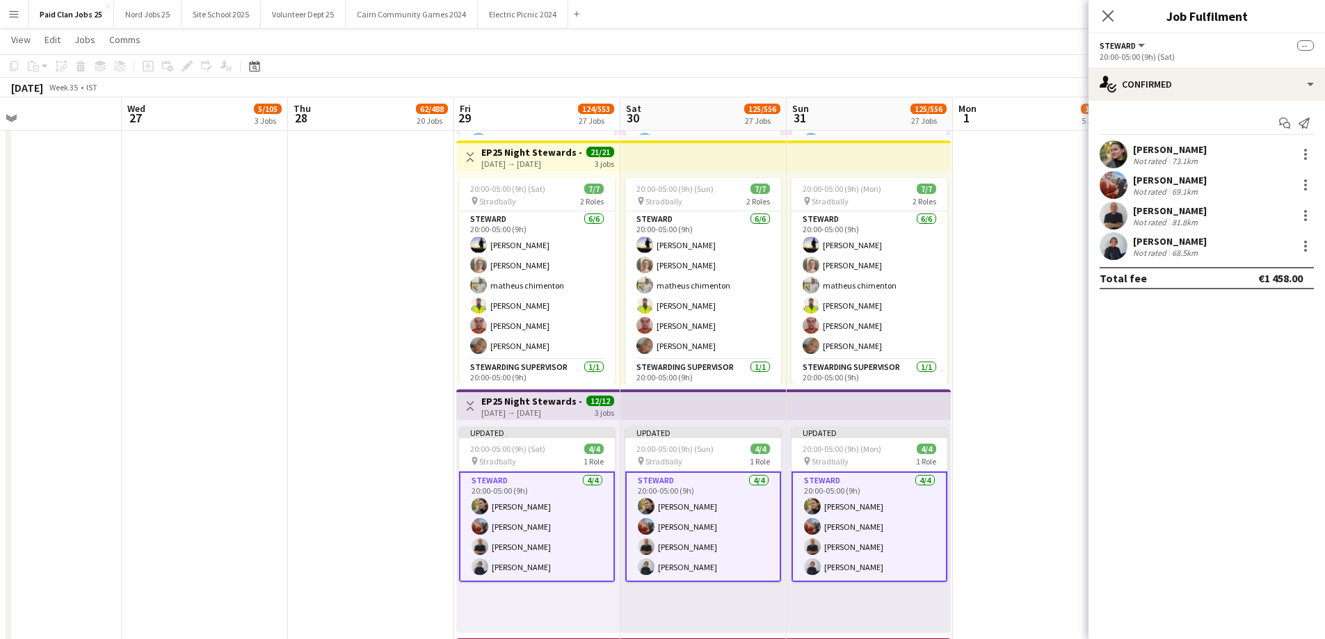
click at [980, 458] on app-date-cell at bounding box center [1036, 137] width 166 height 2993
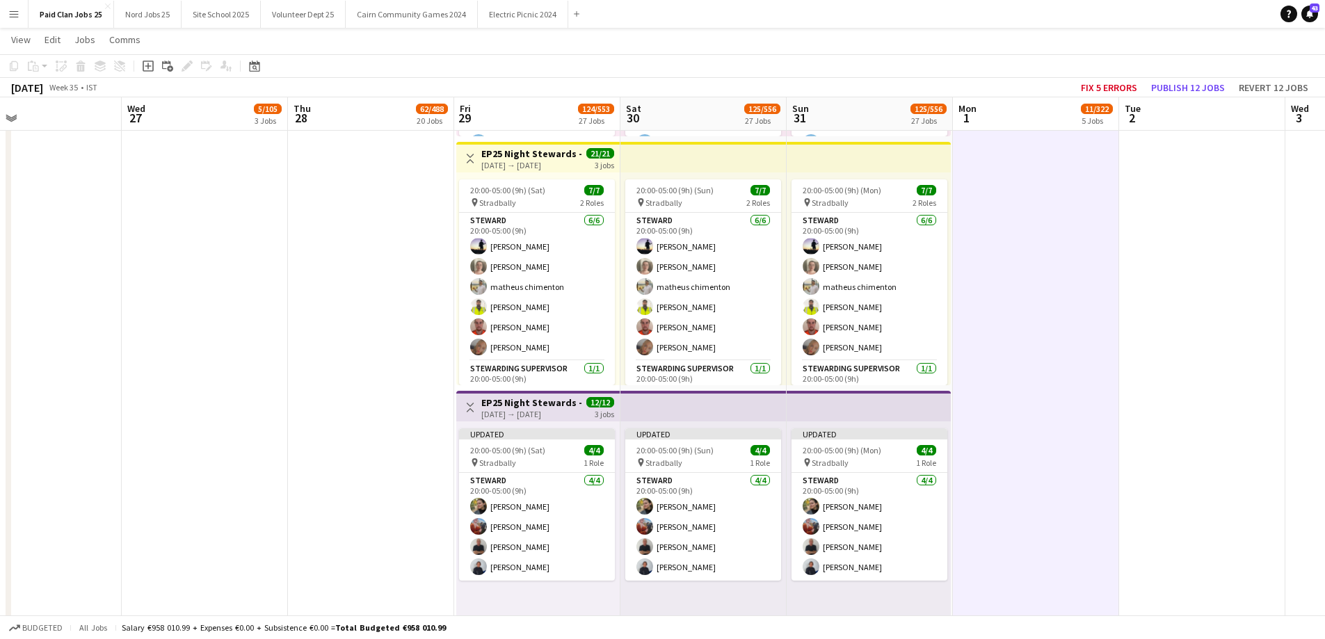
click at [890, 420] on app-top-bar at bounding box center [869, 406] width 164 height 31
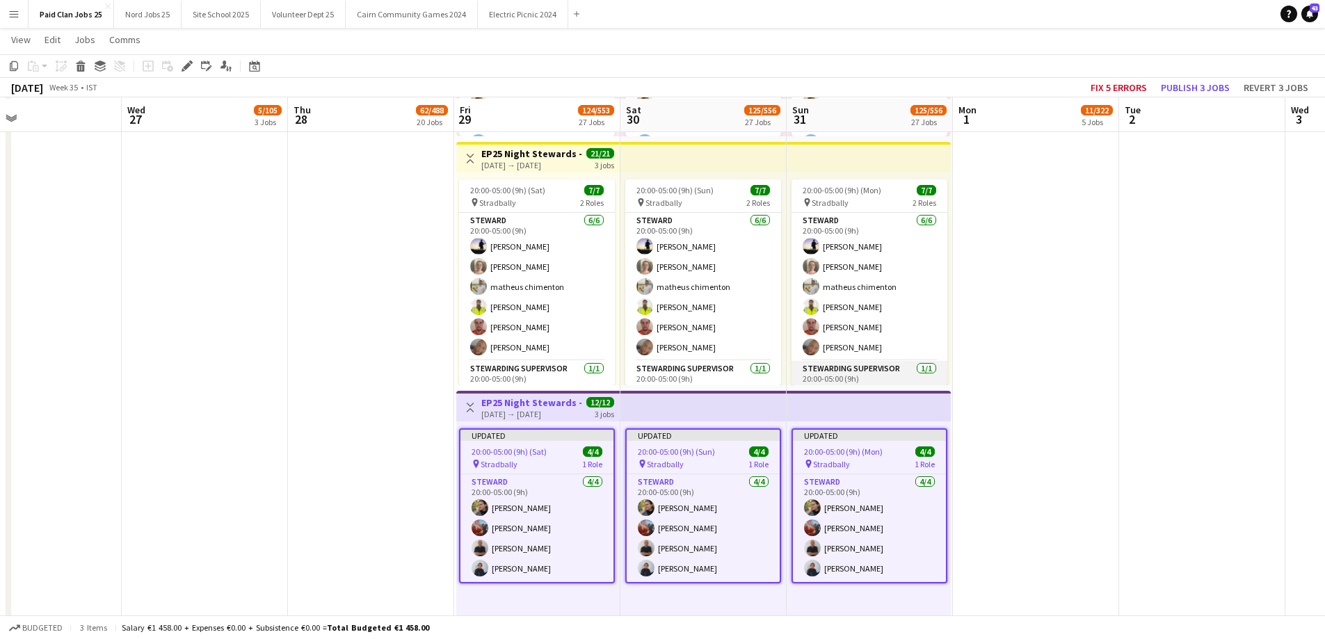
scroll to position [5397, 0]
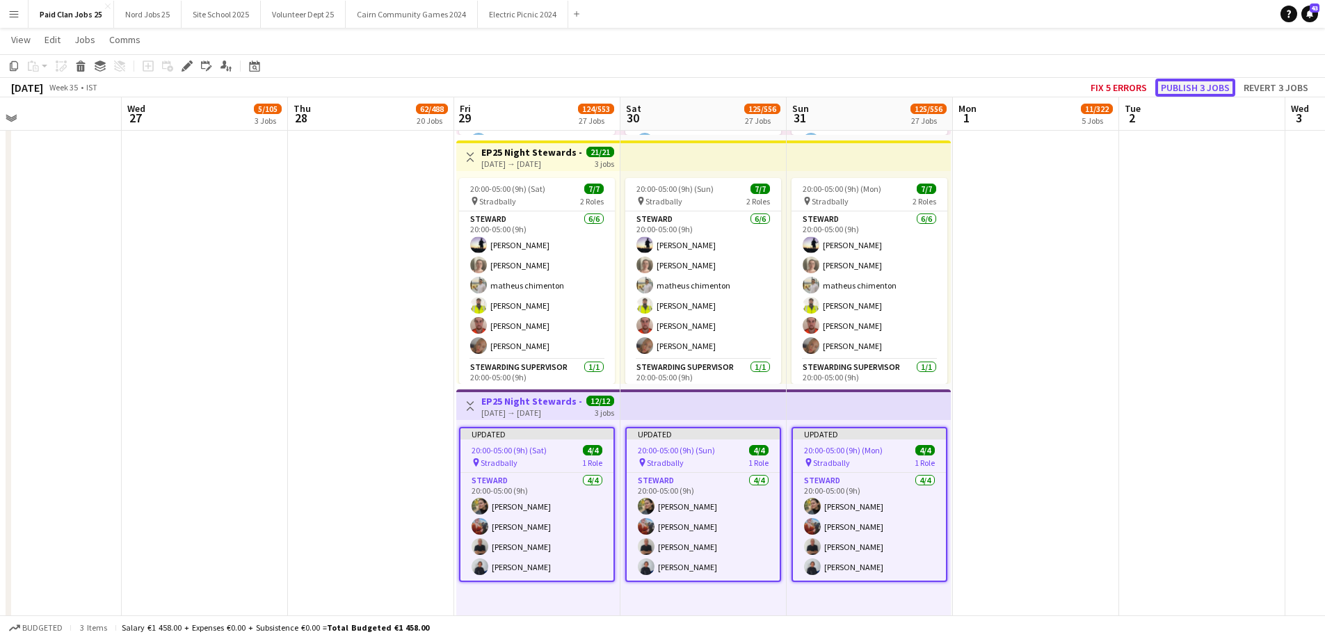
click at [1173, 88] on button "Publish 3 jobs" at bounding box center [1195, 88] width 80 height 18
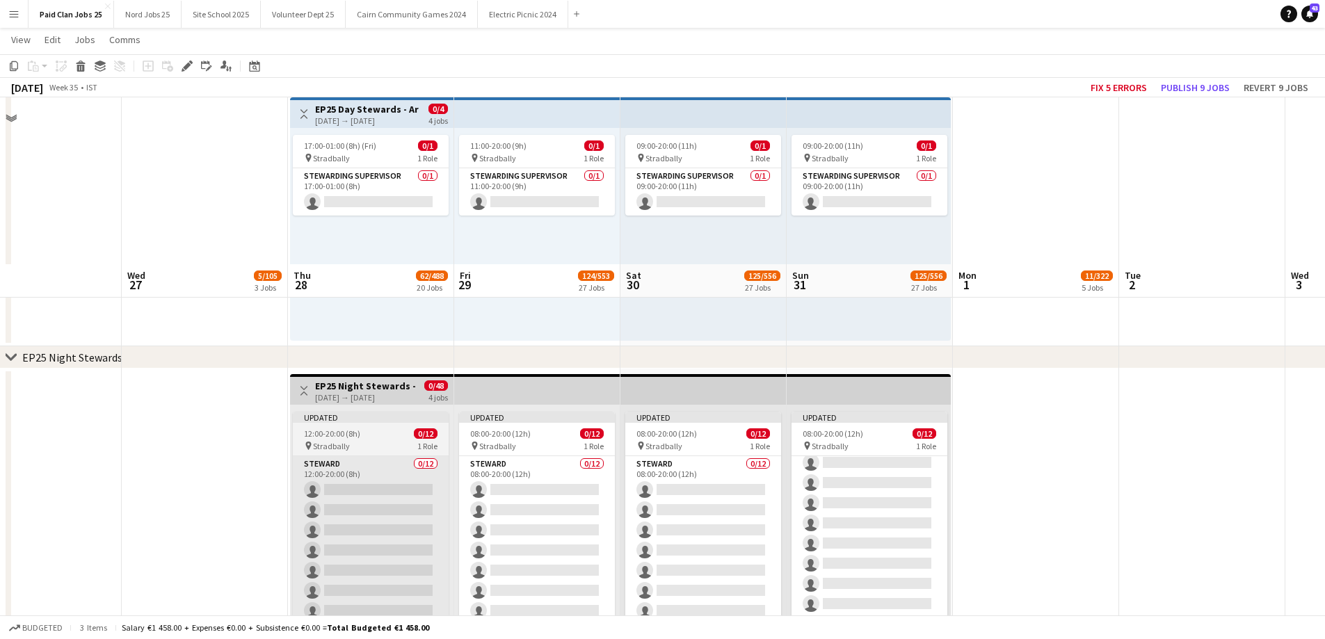
scroll to position [3647, 0]
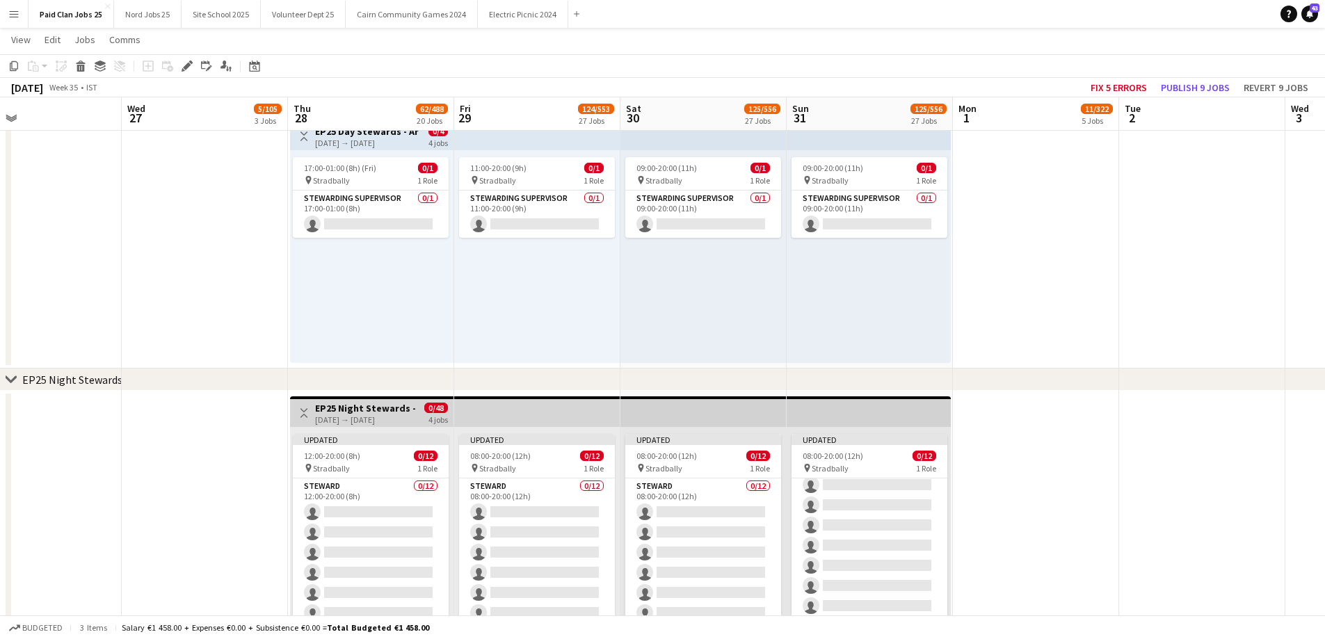
click at [439, 422] on div "4 jobs" at bounding box center [437, 419] width 19 height 12
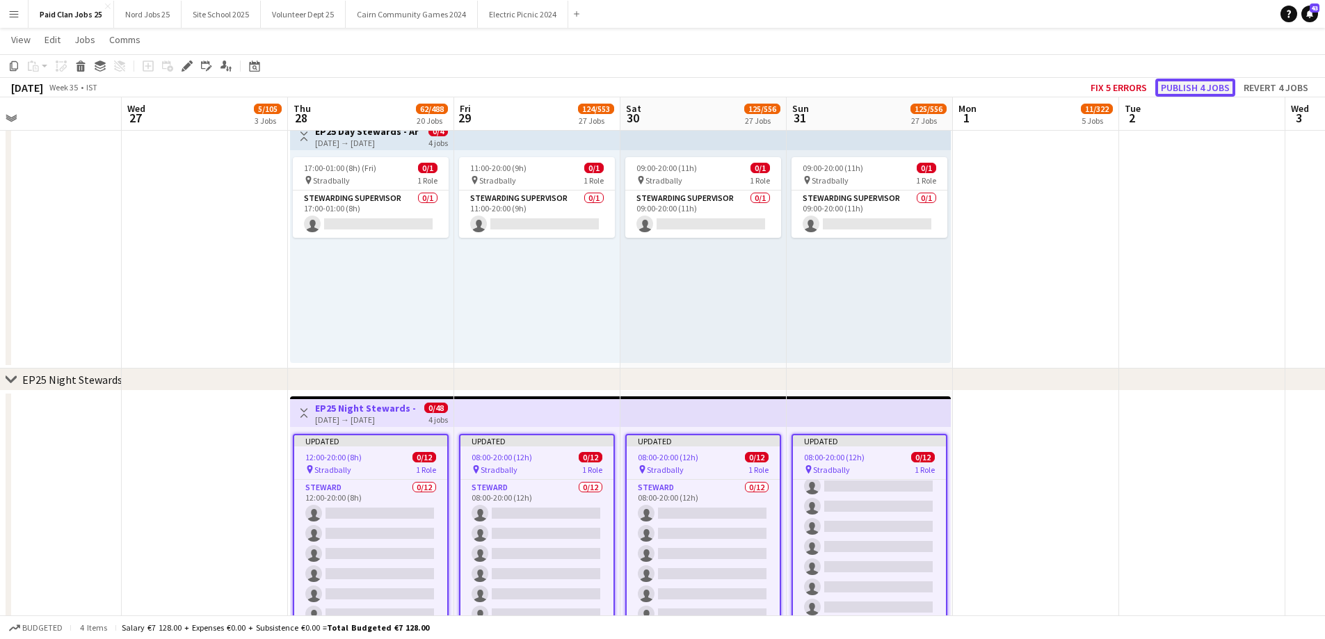
click at [1192, 90] on button "Publish 4 jobs" at bounding box center [1195, 88] width 80 height 18
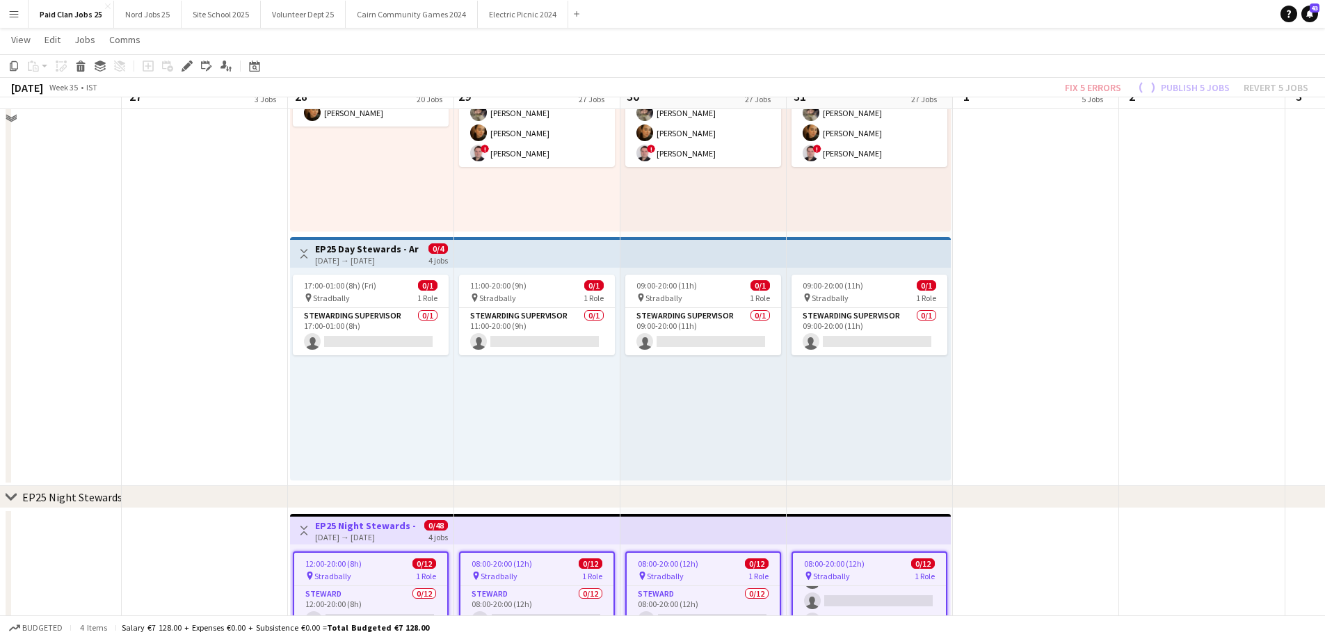
scroll to position [3508, 0]
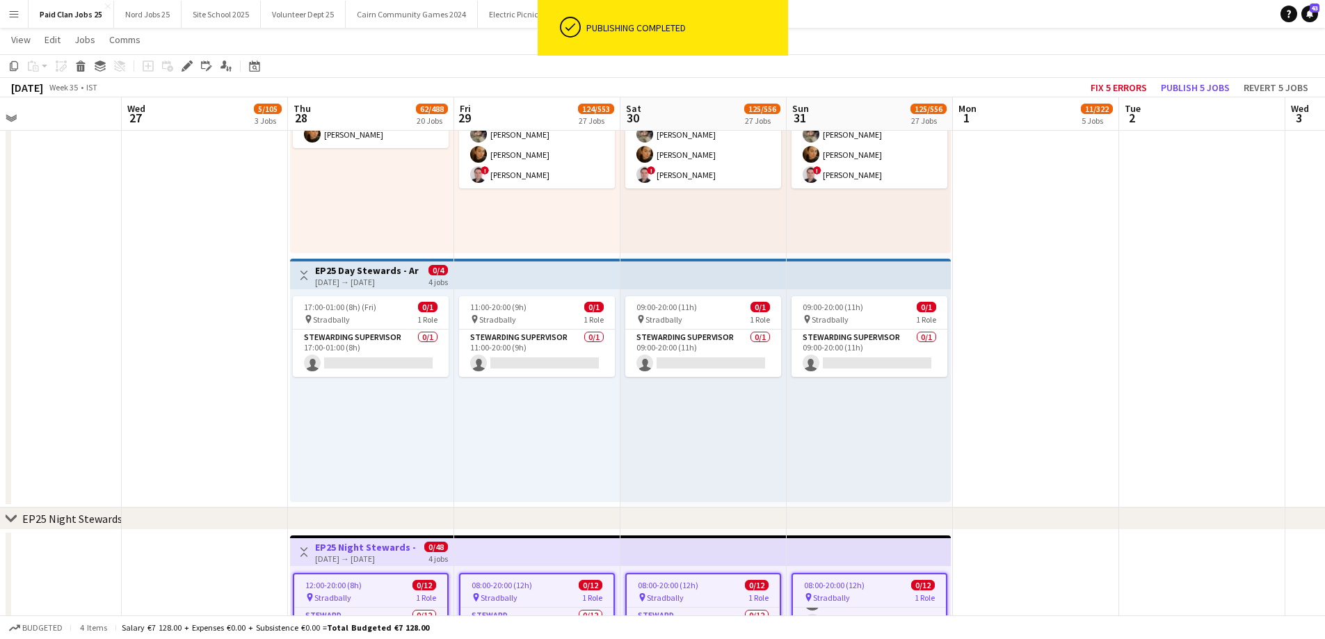
click at [453, 279] on app-top-bar "Toggle View EP25 Day Stewards - Arena 28-08-2025 → 31-08-2025 0/4 4 jobs" at bounding box center [371, 274] width 163 height 31
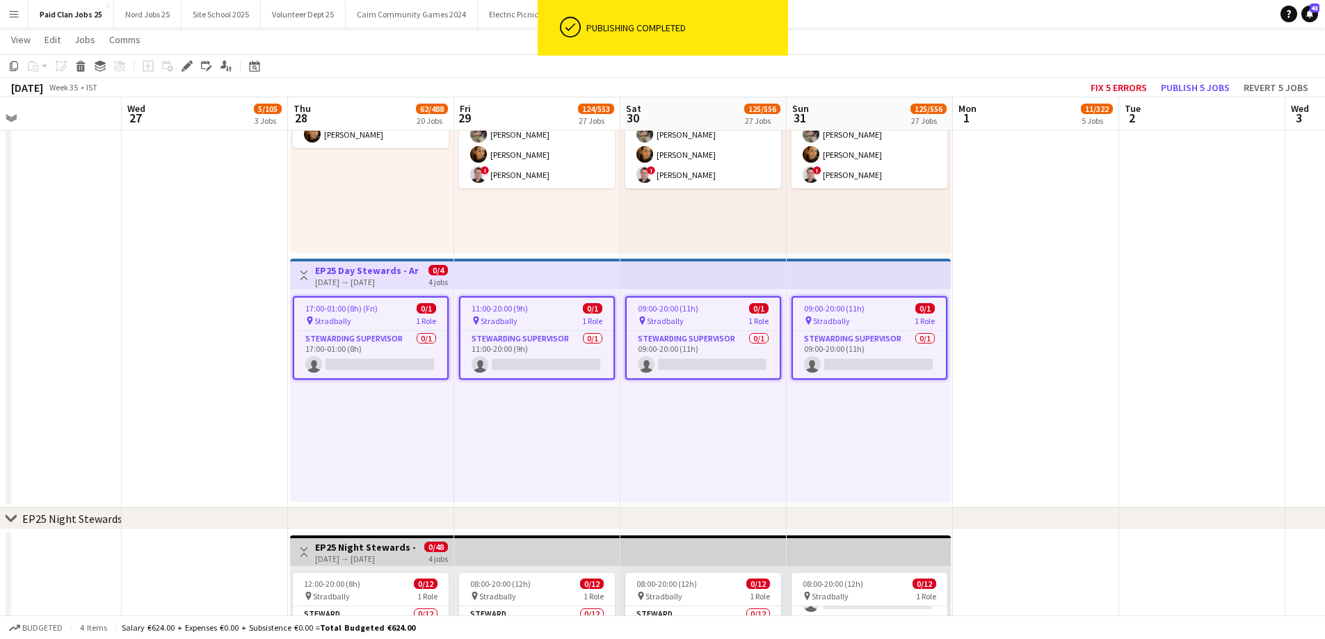
scroll to position [97, 0]
click at [339, 358] on app-card-role "Stewarding Supervisor 0/1 17:00-01:00 (8h) single-neutral-actions" at bounding box center [370, 354] width 153 height 47
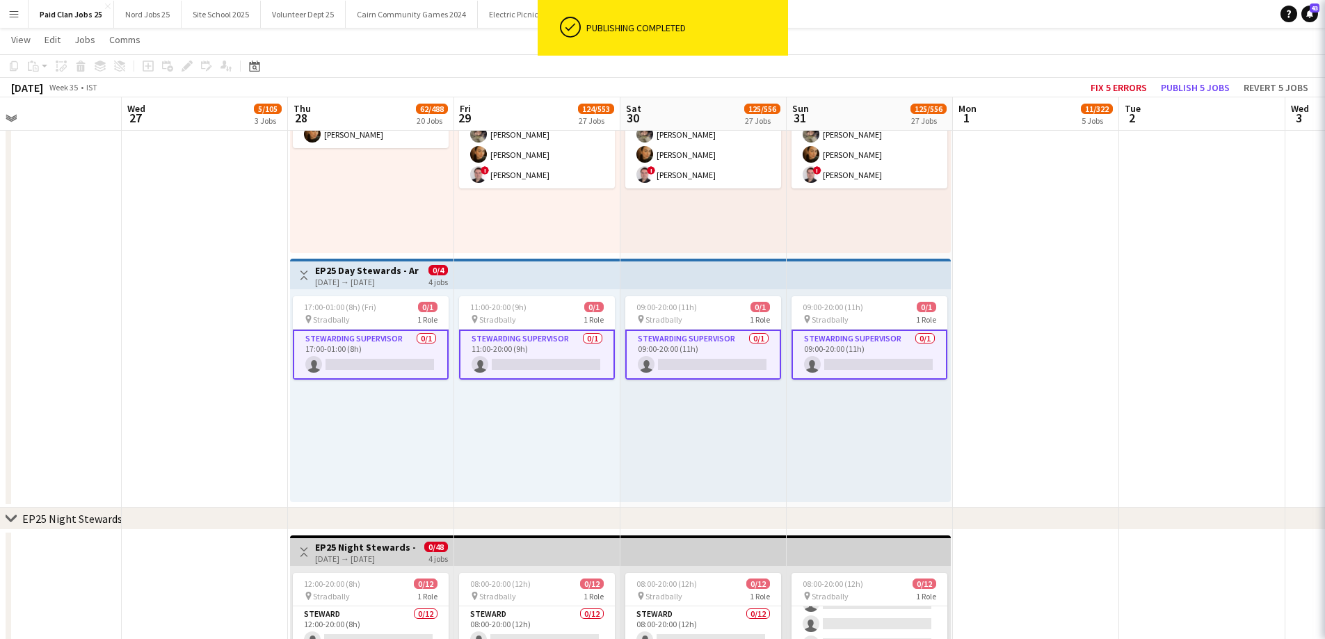
scroll to position [0, 542]
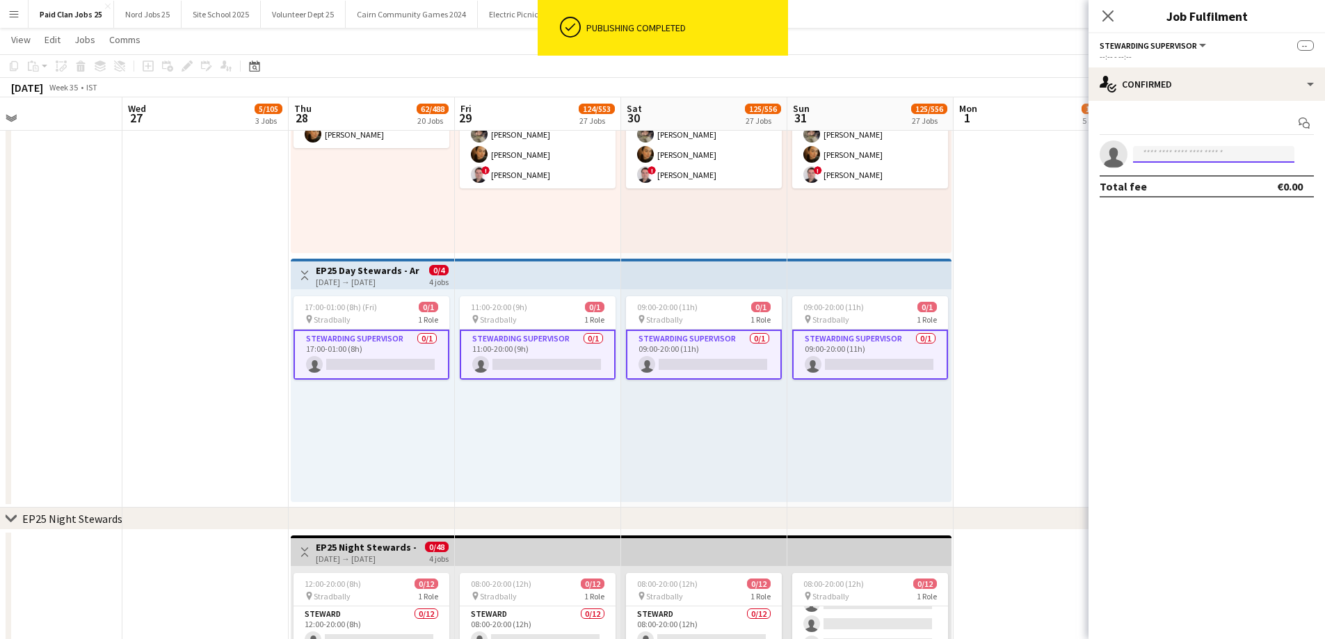
click at [1155, 156] on input at bounding box center [1213, 154] width 161 height 17
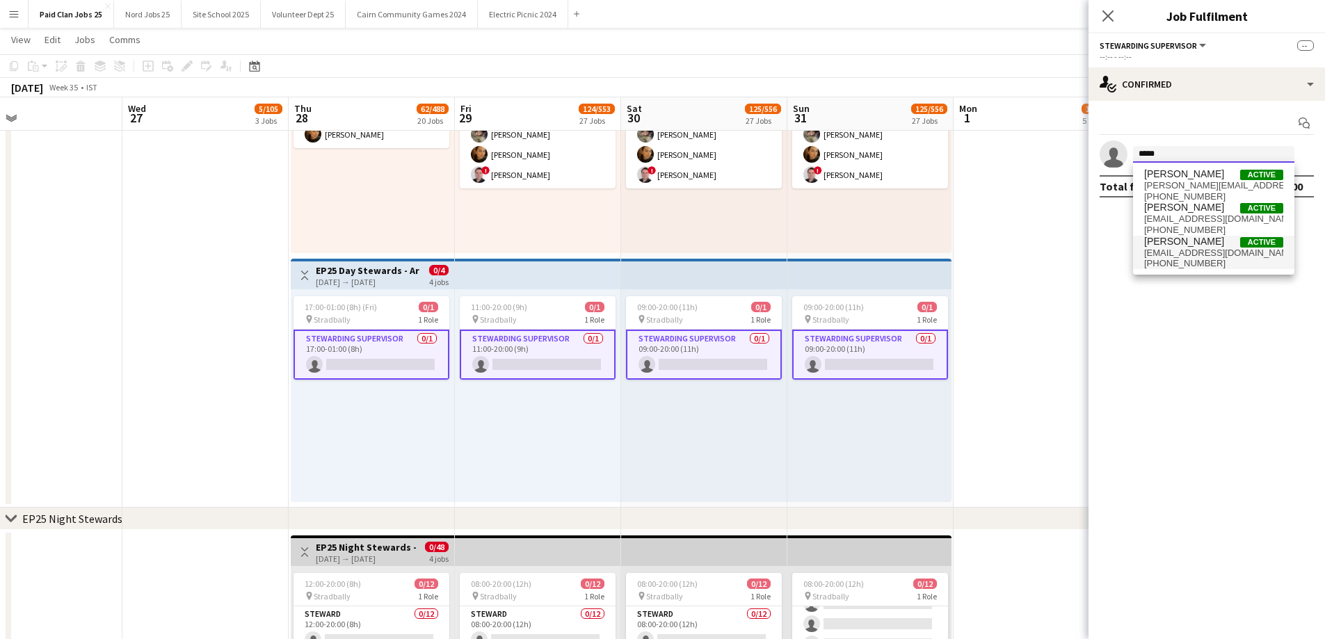
type input "*****"
click at [1200, 240] on span "[PERSON_NAME]" at bounding box center [1184, 242] width 80 height 12
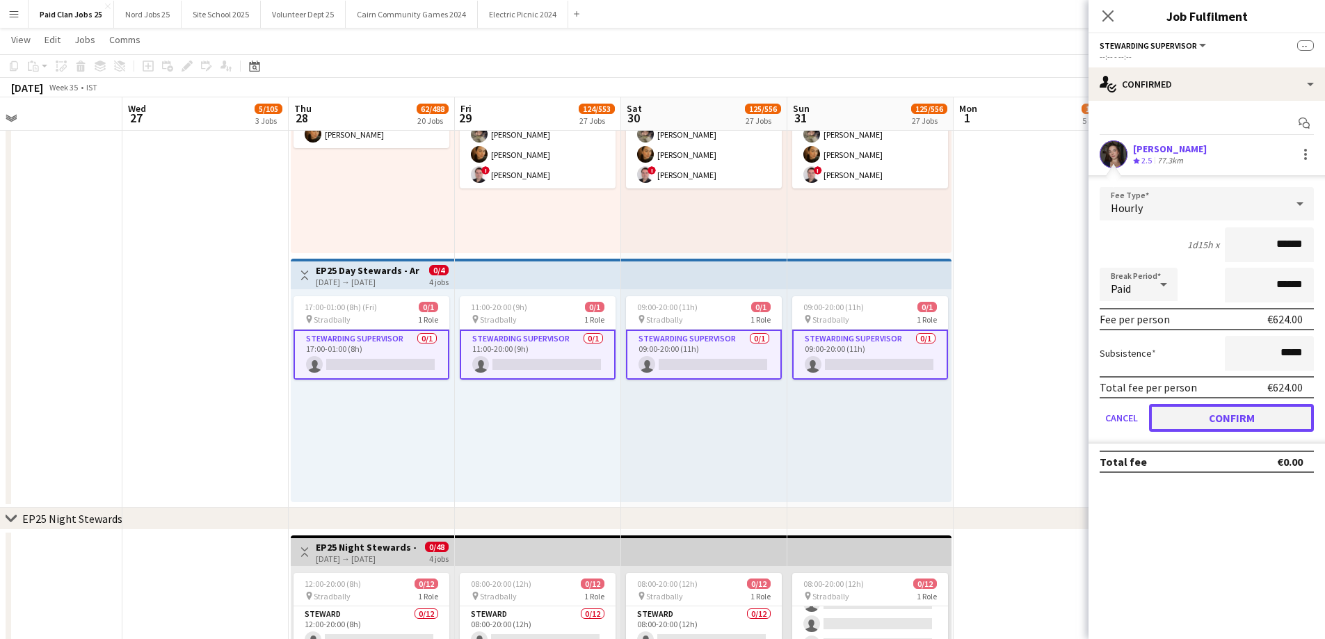
click at [1255, 421] on button "Confirm" at bounding box center [1231, 418] width 165 height 28
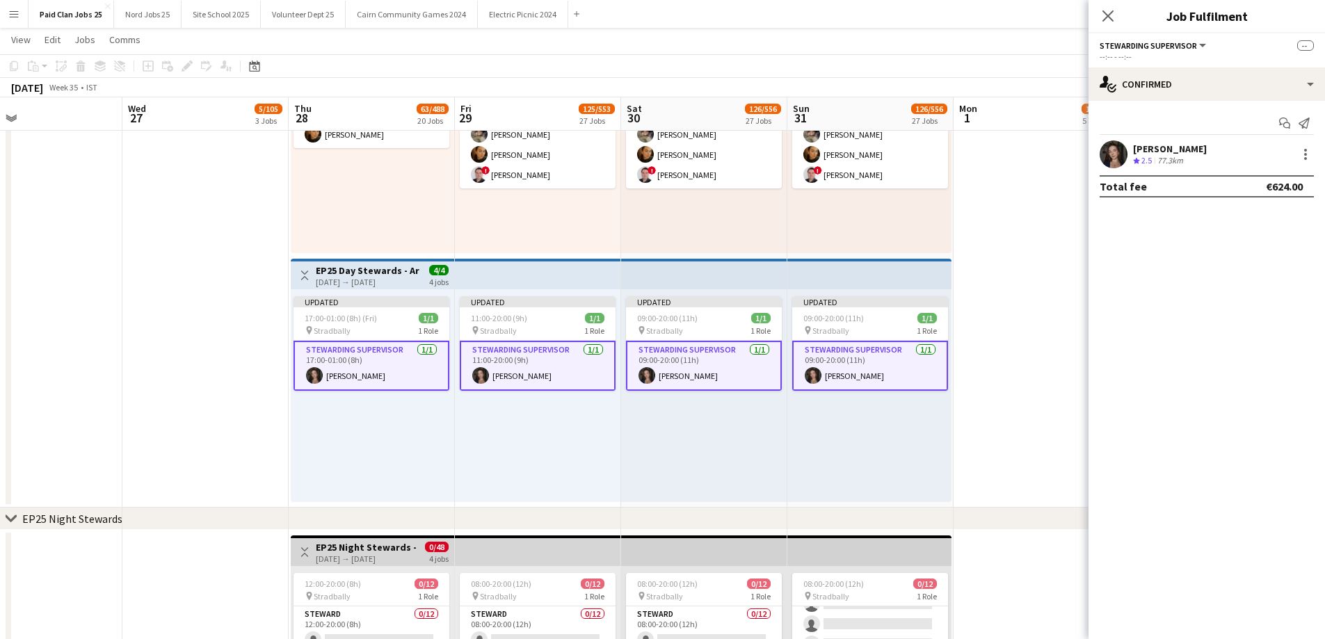
click at [855, 284] on app-top-bar at bounding box center [869, 274] width 164 height 31
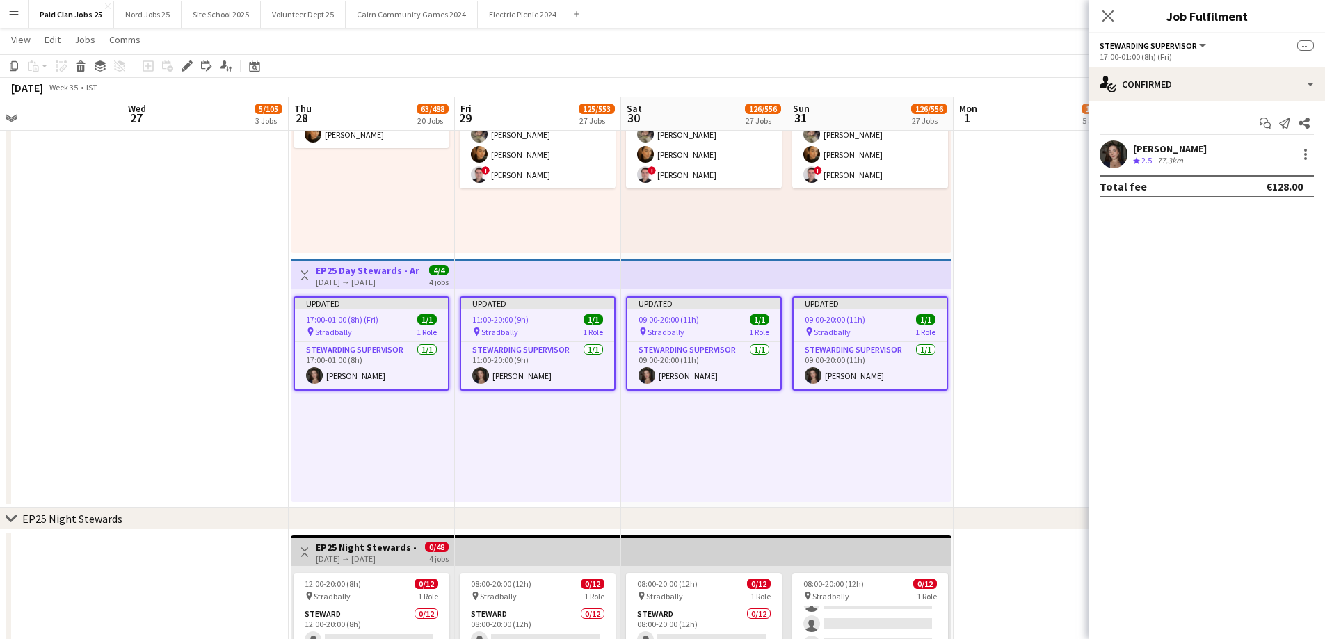
click at [175, 63] on div "Add job Add linked Job Edit Edit linked Job Applicants" at bounding box center [181, 66] width 106 height 17
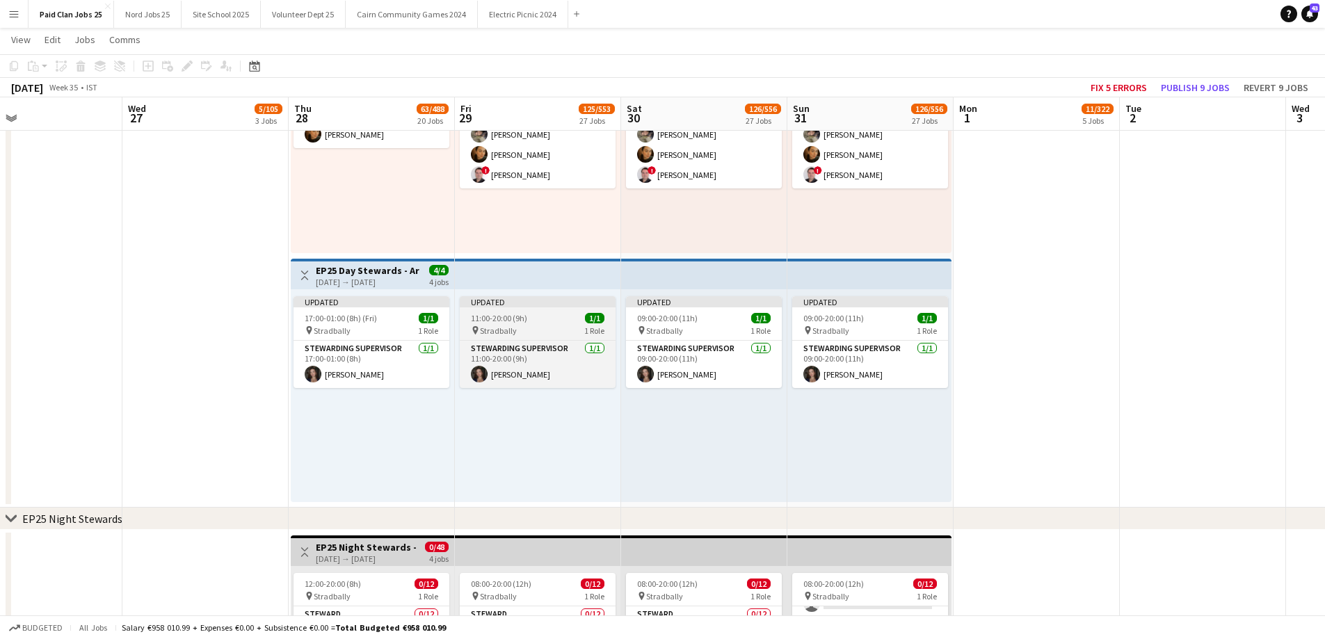
click at [515, 332] on span "Stradbally" at bounding box center [498, 330] width 37 height 10
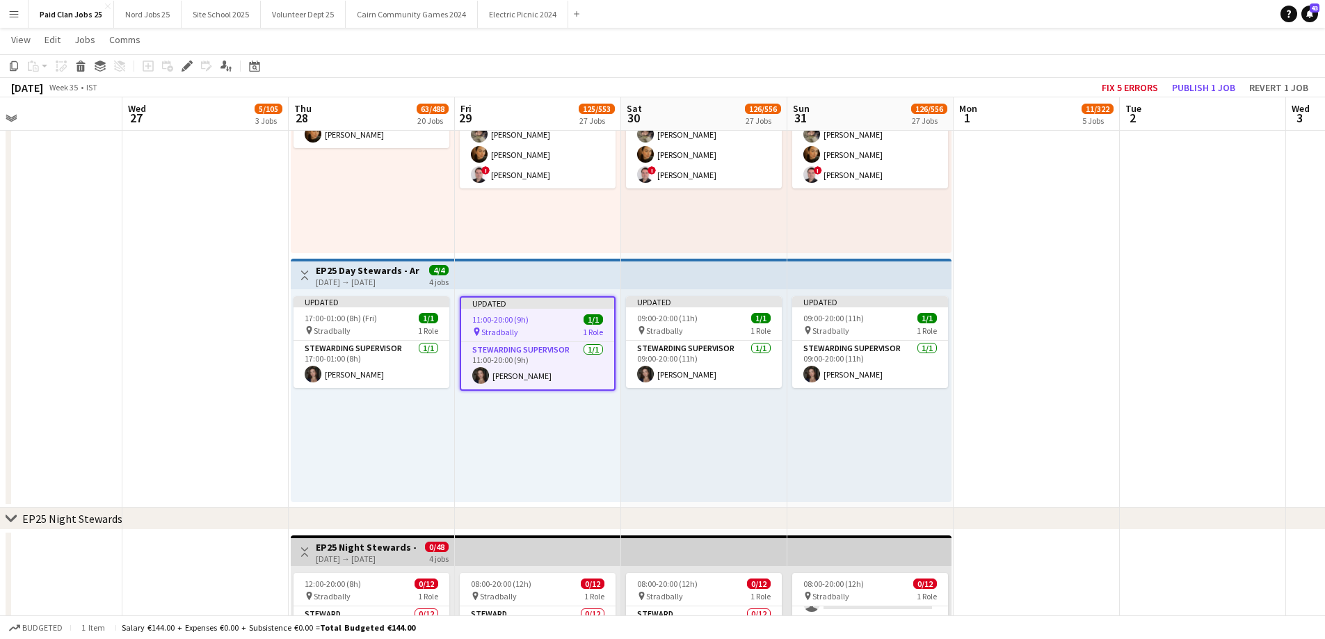
click at [473, 264] on app-top-bar at bounding box center [538, 274] width 166 height 31
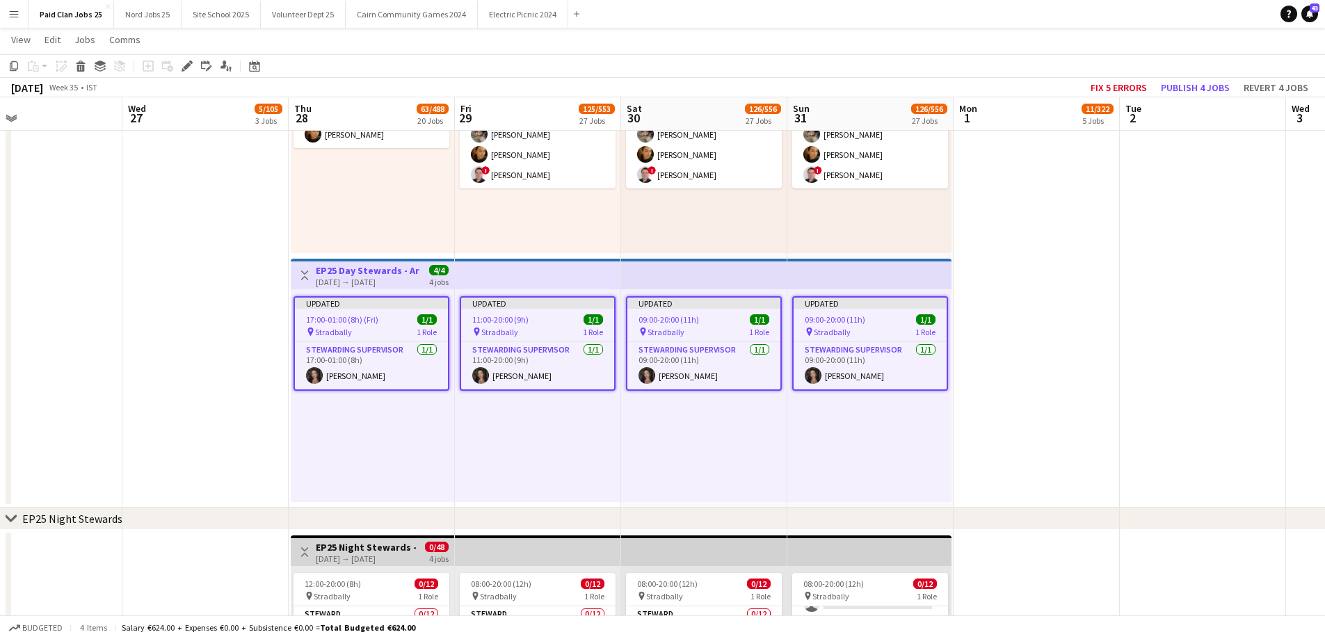
click at [396, 335] on div "pin Stradbally 1 Role" at bounding box center [371, 331] width 153 height 11
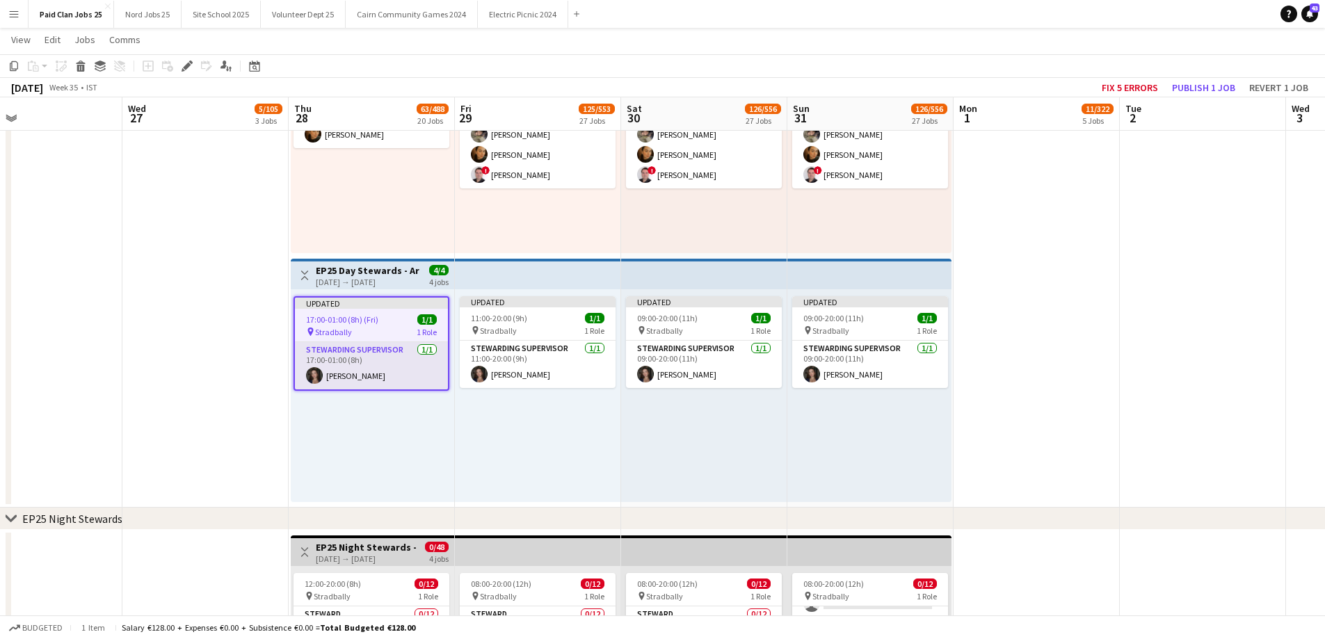
click at [394, 379] on app-card-role "Stewarding Supervisor 1/1 17:00-01:00 (8h) Alicia Kavanagh" at bounding box center [371, 365] width 153 height 47
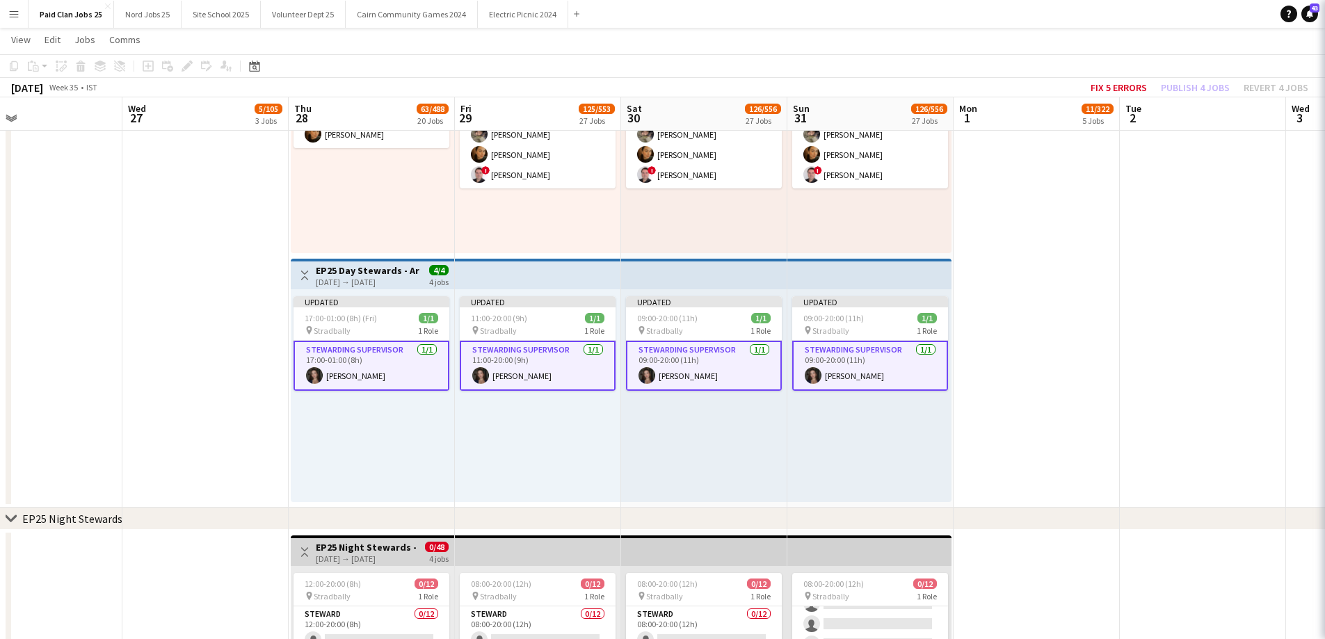
scroll to position [0, 543]
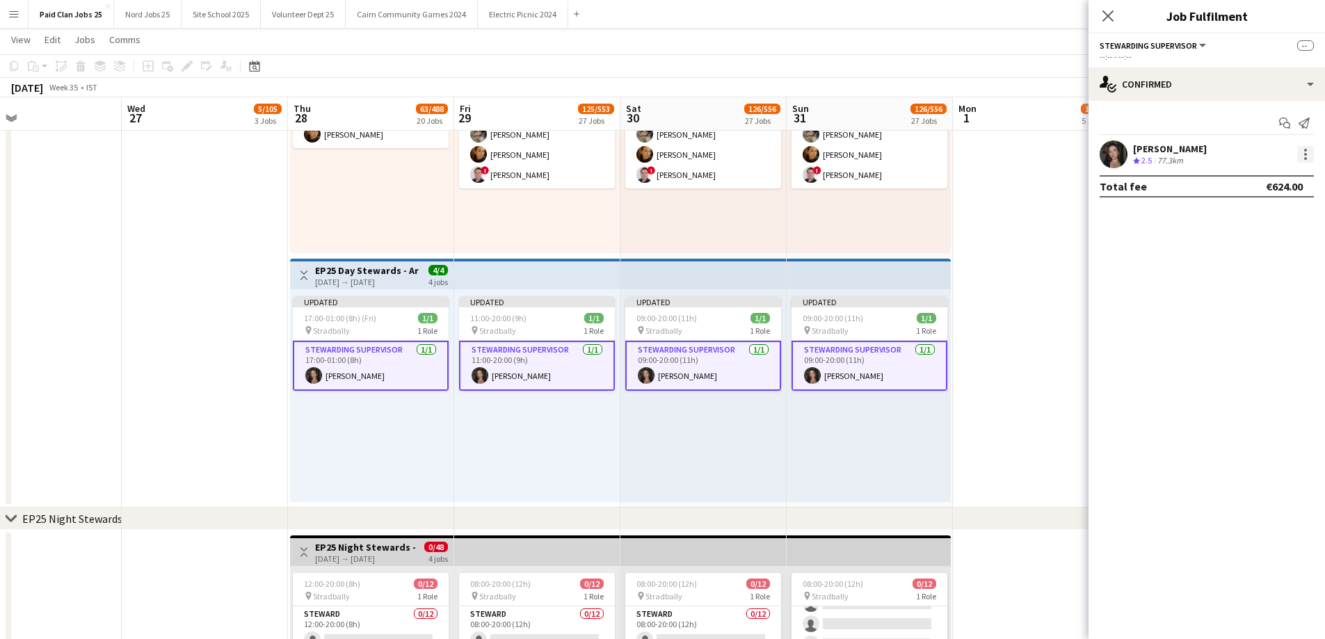
click at [1309, 149] on div at bounding box center [1305, 154] width 17 height 17
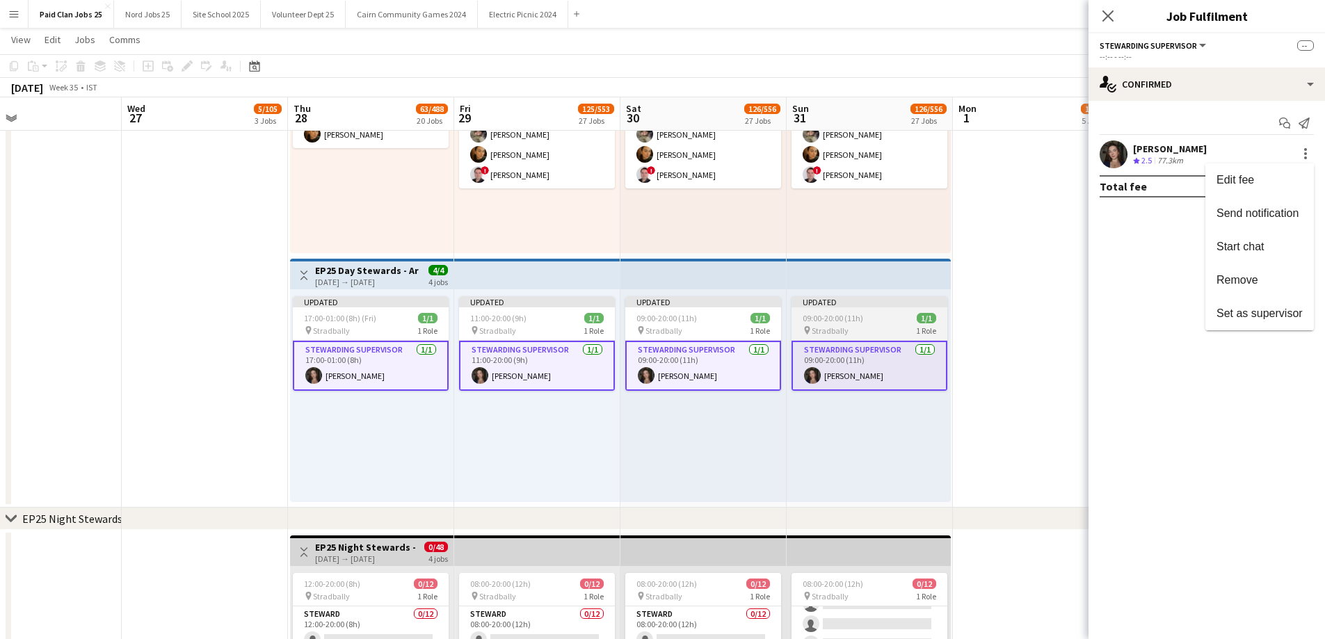
click at [1268, 277] on span "Remove" at bounding box center [1259, 280] width 86 height 13
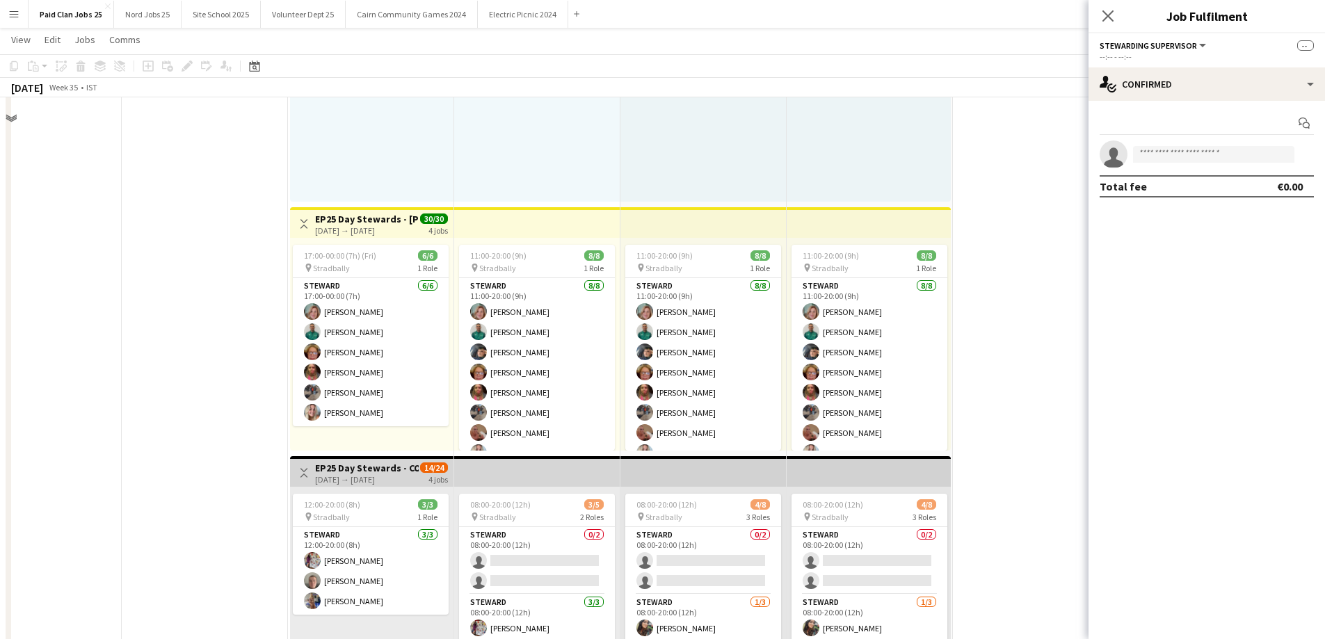
scroll to position [2465, 0]
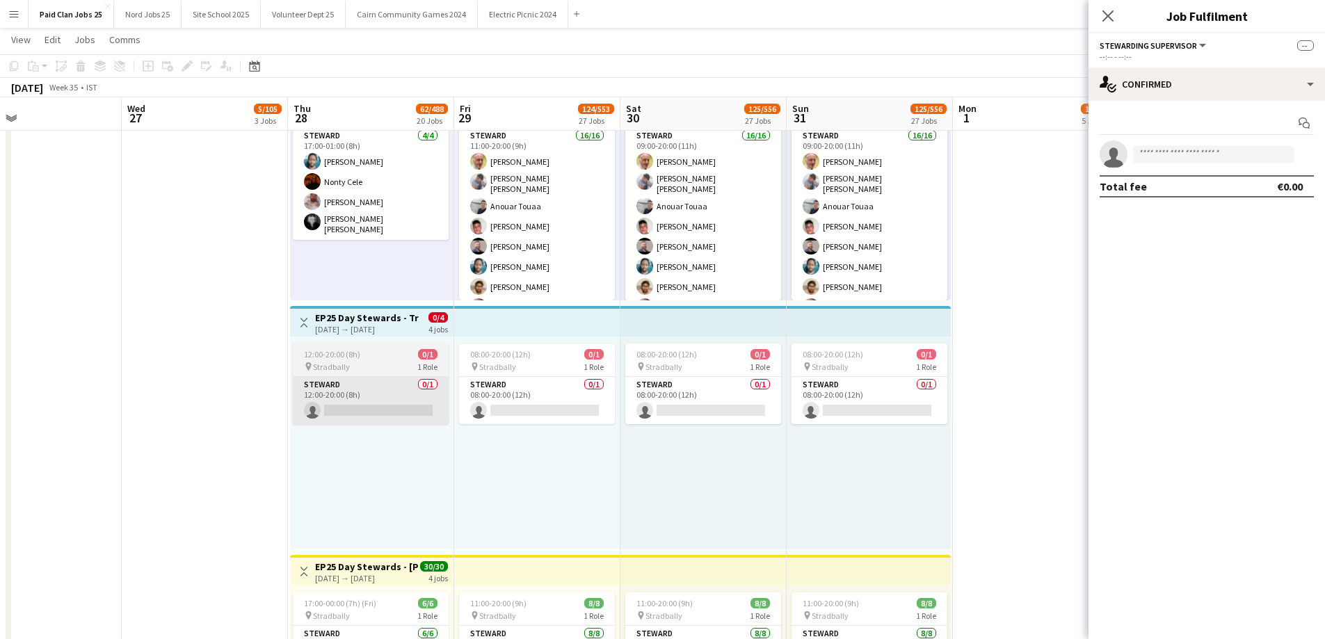
click at [321, 392] on app-card-role "Steward 0/1 12:00-20:00 (8h) single-neutral-actions" at bounding box center [371, 400] width 156 height 47
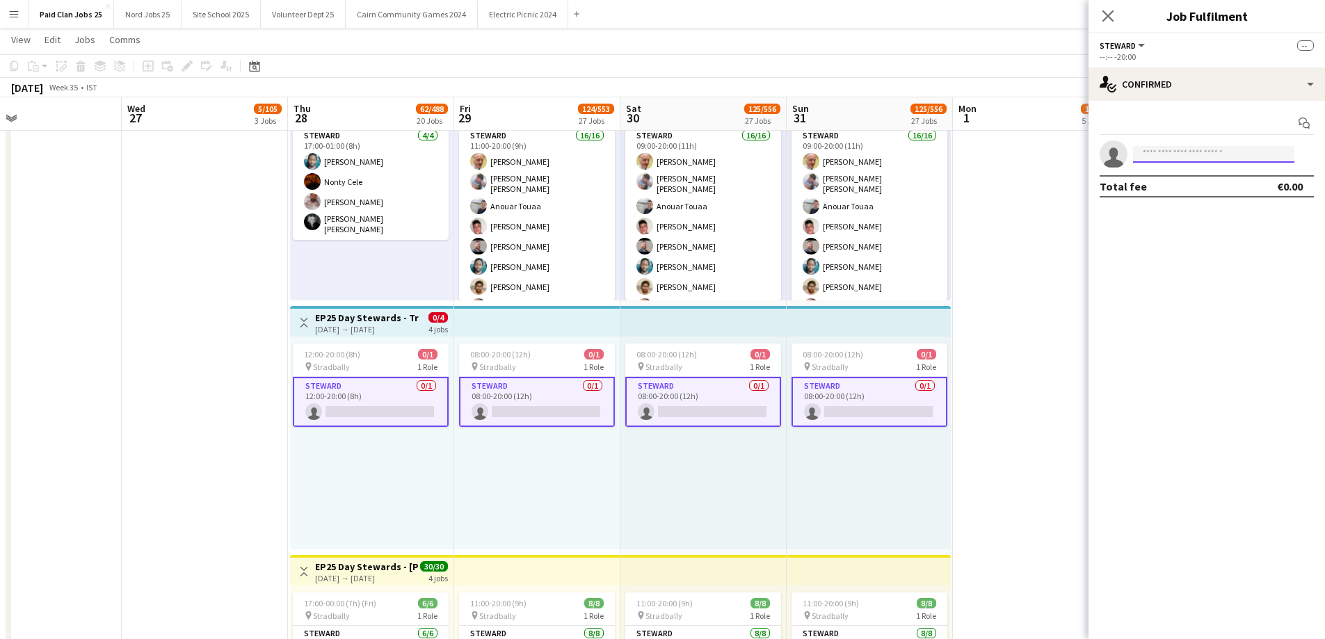
click at [1198, 159] on input at bounding box center [1213, 154] width 161 height 17
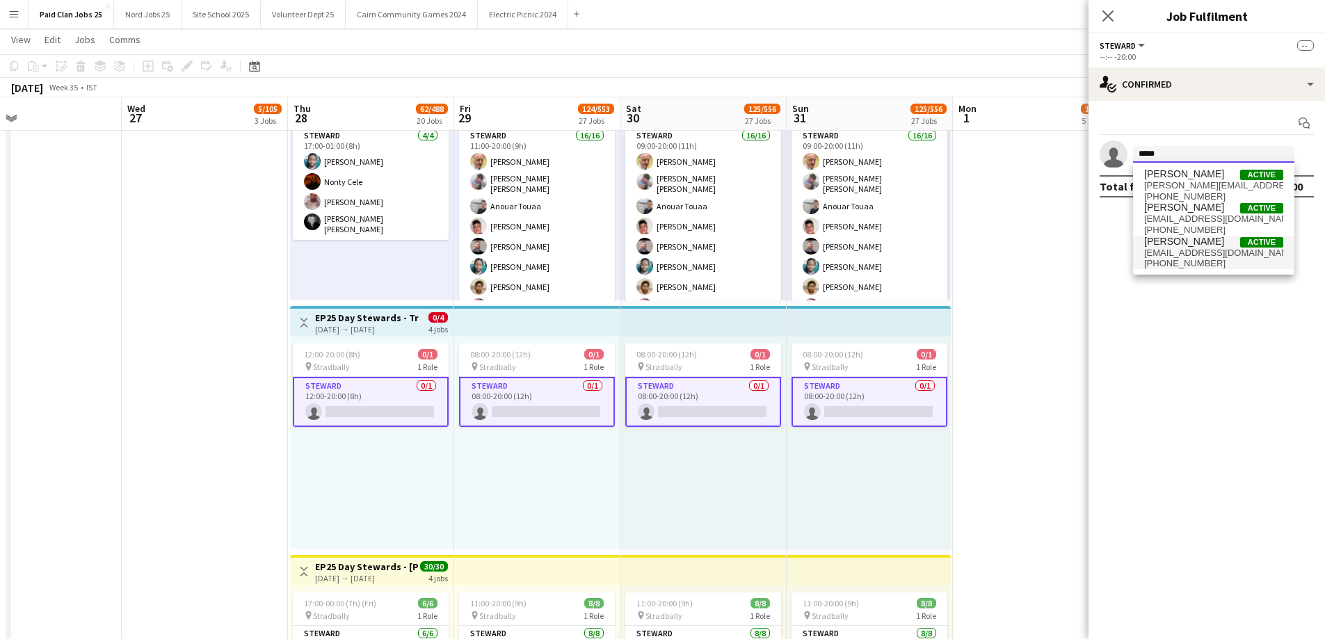
type input "*****"
click at [1187, 255] on span "aliciaskavanagh@gmail.com" at bounding box center [1213, 253] width 139 height 11
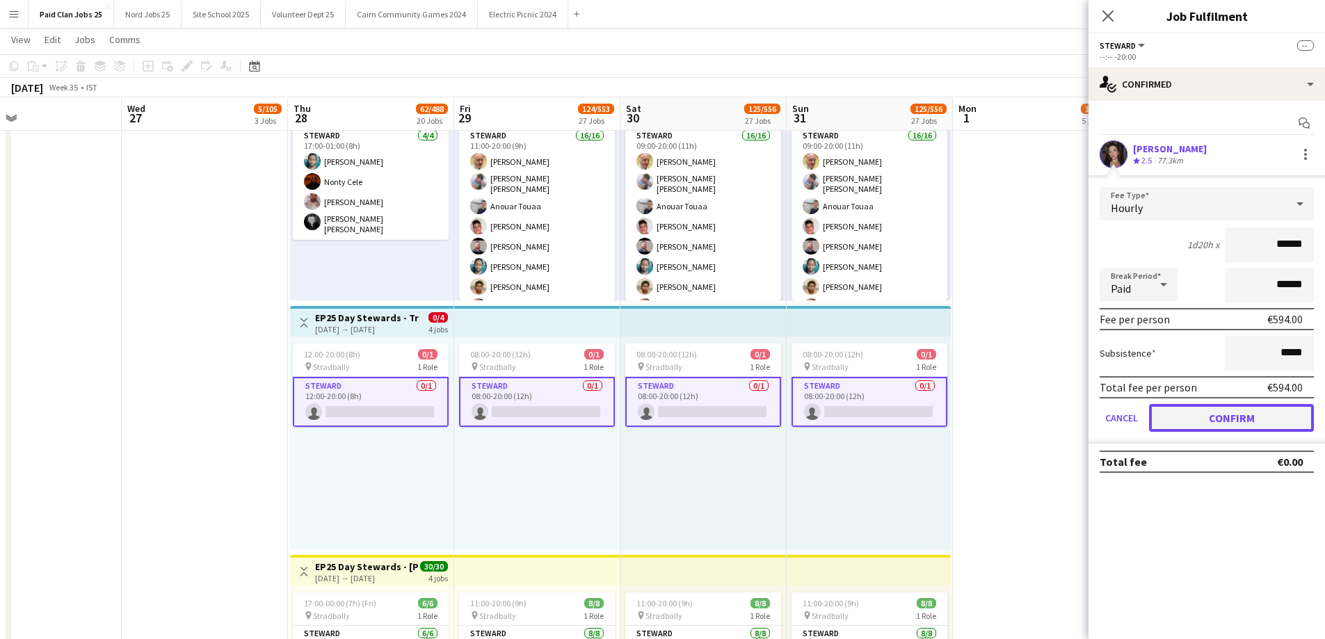
click at [1203, 424] on button "Confirm" at bounding box center [1231, 418] width 165 height 28
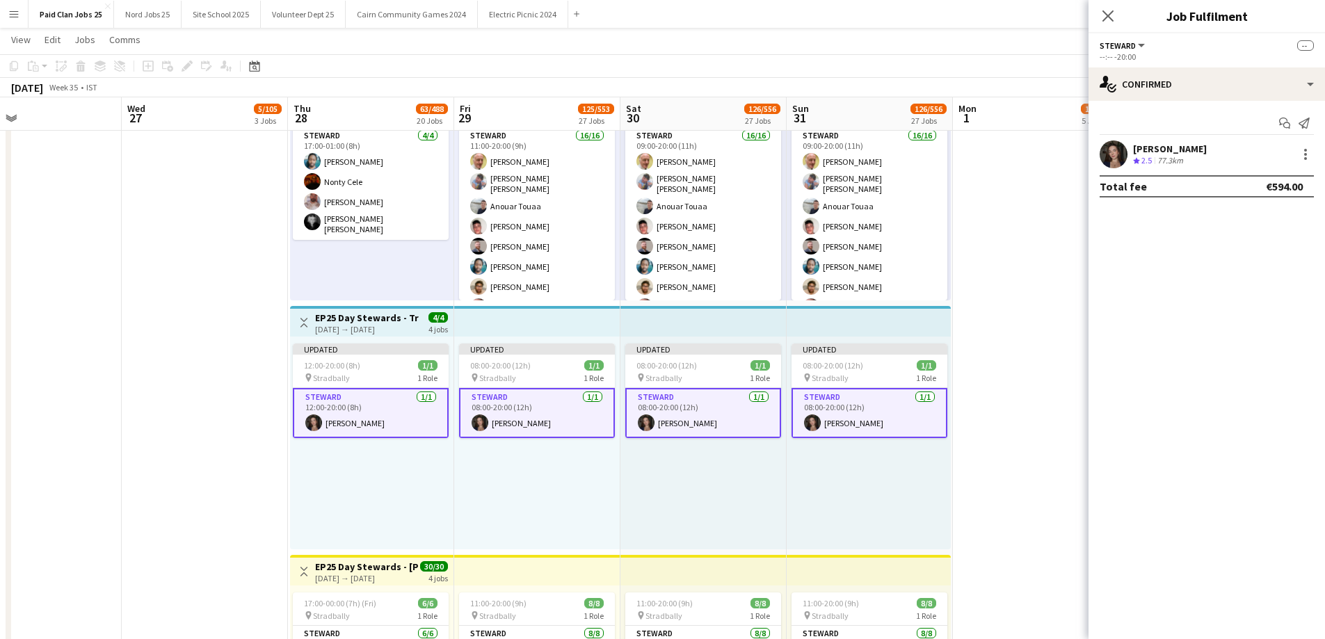
click at [890, 319] on app-top-bar at bounding box center [869, 321] width 164 height 31
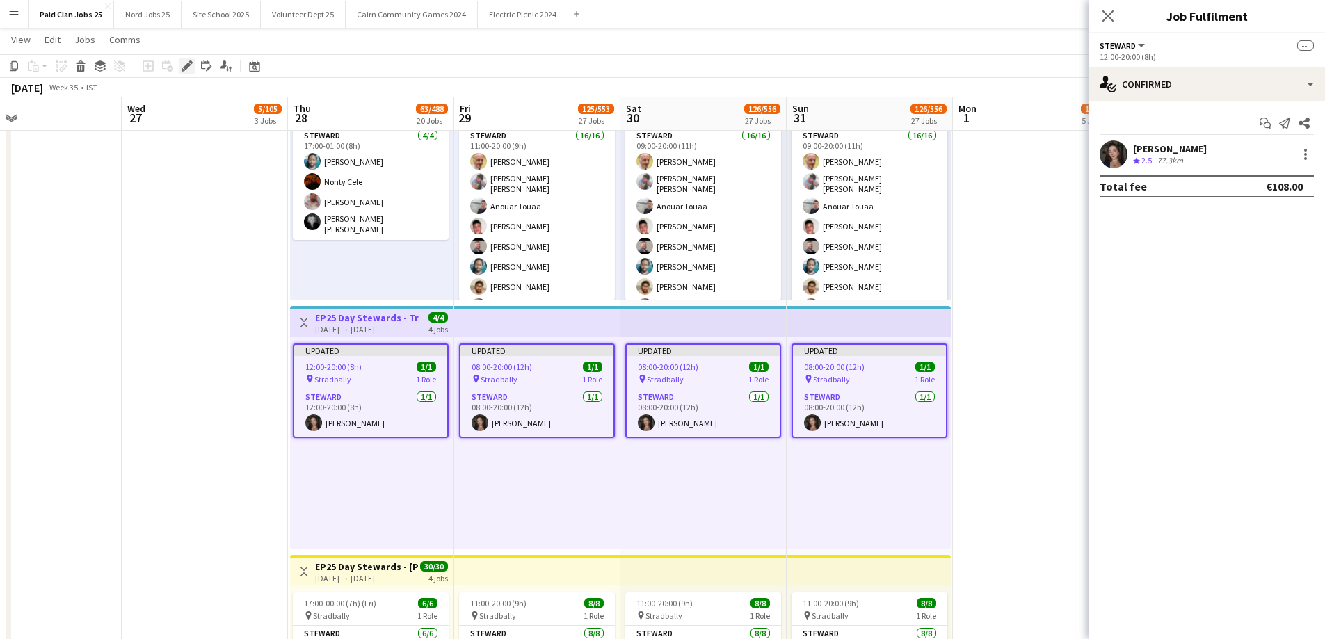
click at [182, 70] on icon at bounding box center [183, 69] width 3 height 3
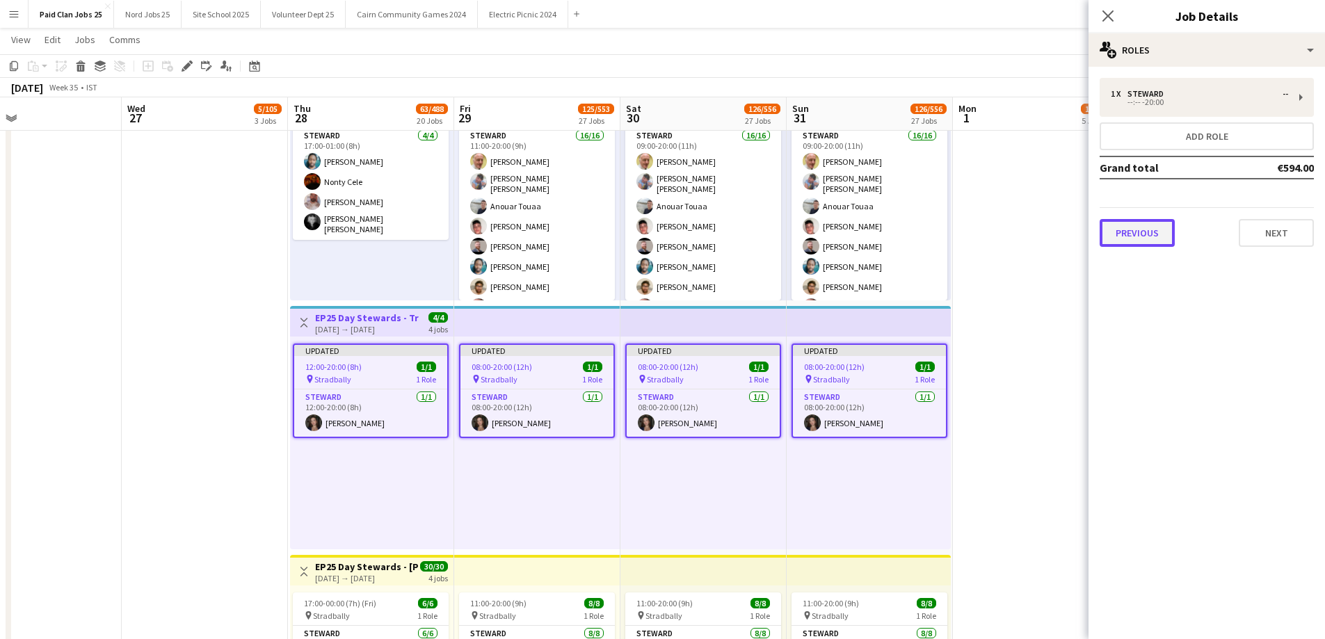
click at [1158, 237] on button "Previous" at bounding box center [1137, 233] width 75 height 28
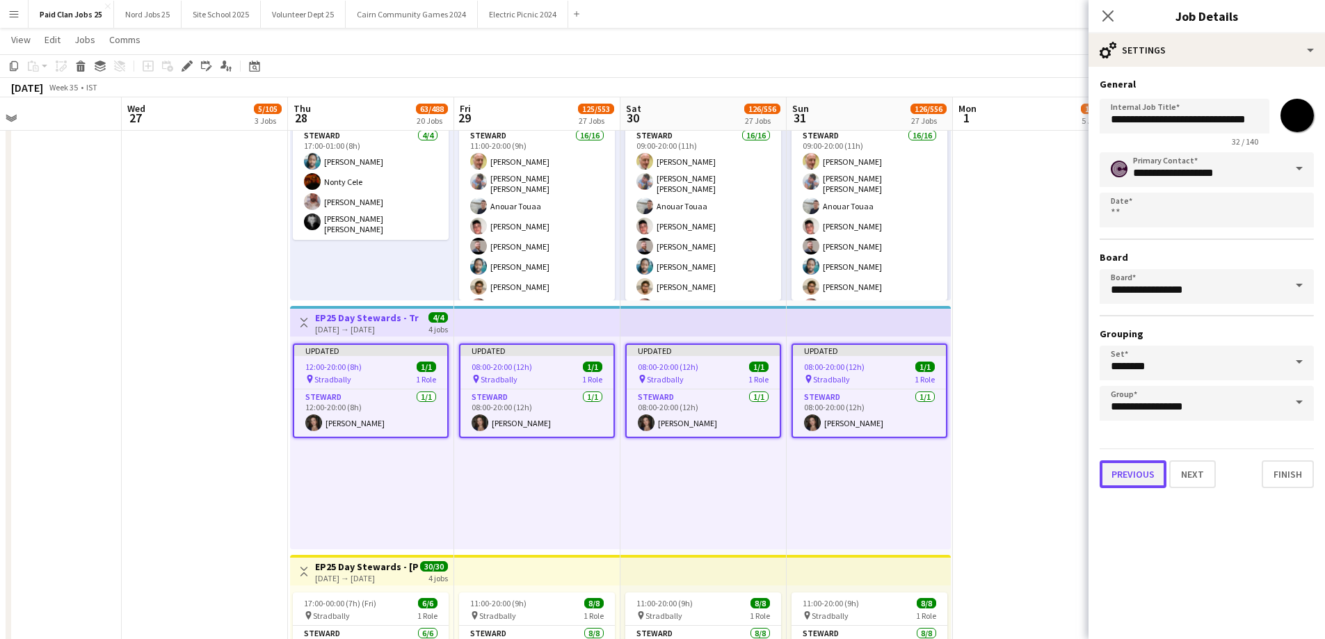
click at [1127, 466] on button "Previous" at bounding box center [1133, 474] width 67 height 28
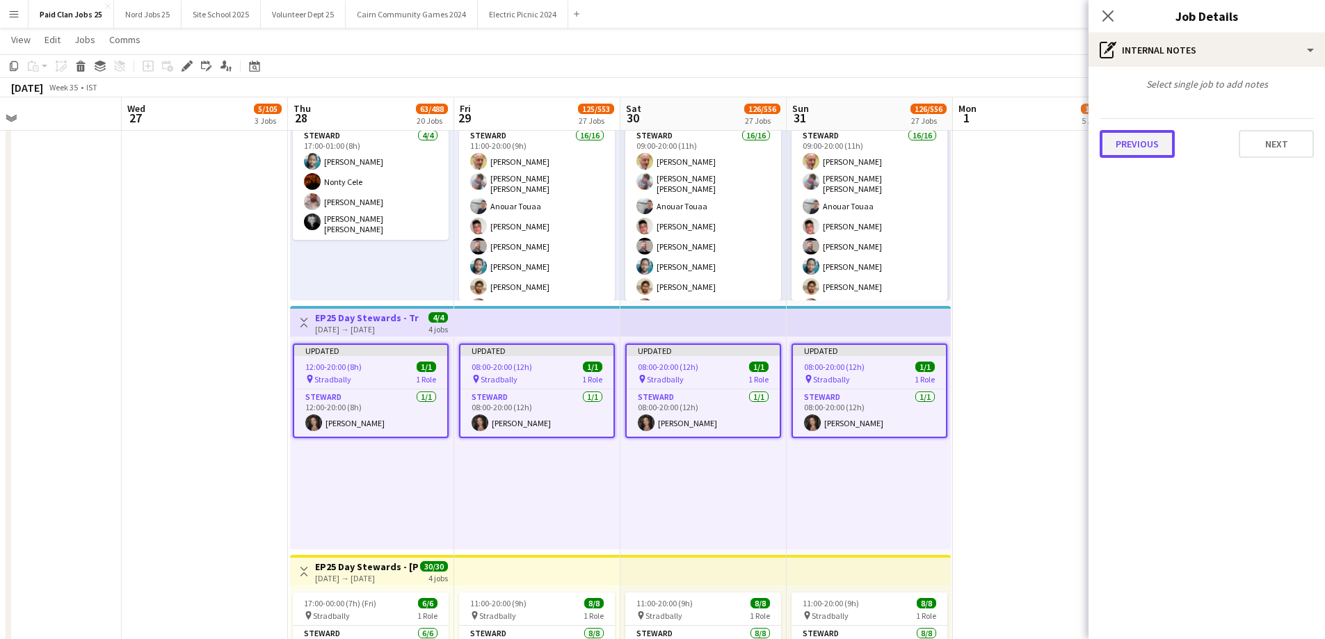
click at [1161, 146] on button "Previous" at bounding box center [1137, 144] width 75 height 28
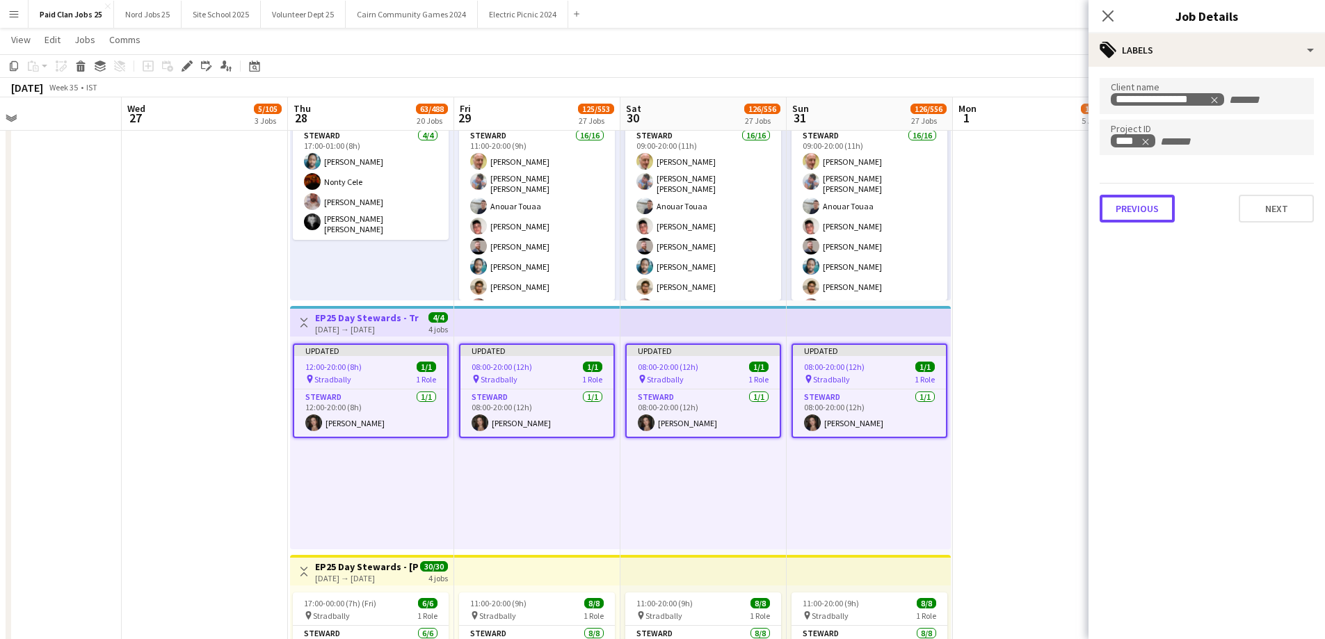
click at [1148, 203] on button "Previous" at bounding box center [1137, 209] width 75 height 28
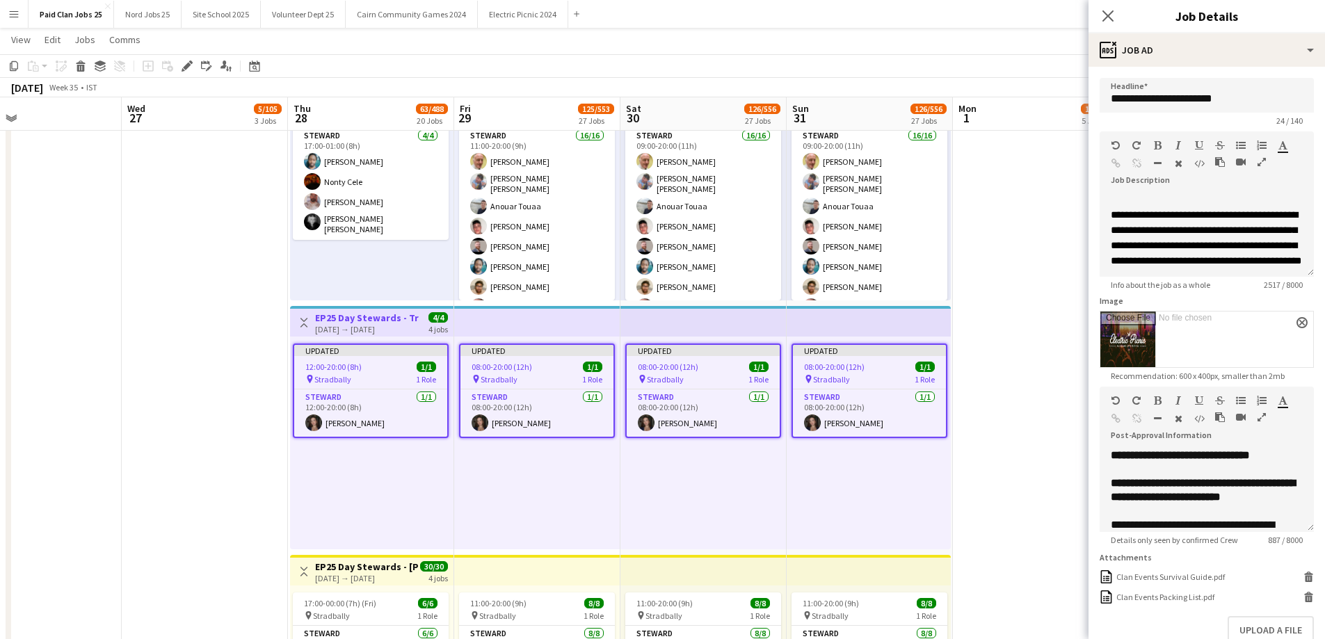
click at [1025, 403] on app-date-cell "08:00-16:00 (8h) 6/6 pin Stradbally 2 Roles [PERSON_NAME] [DATE] 08:00-16:00 (8…" at bounding box center [1036, 179] width 166 height 2744
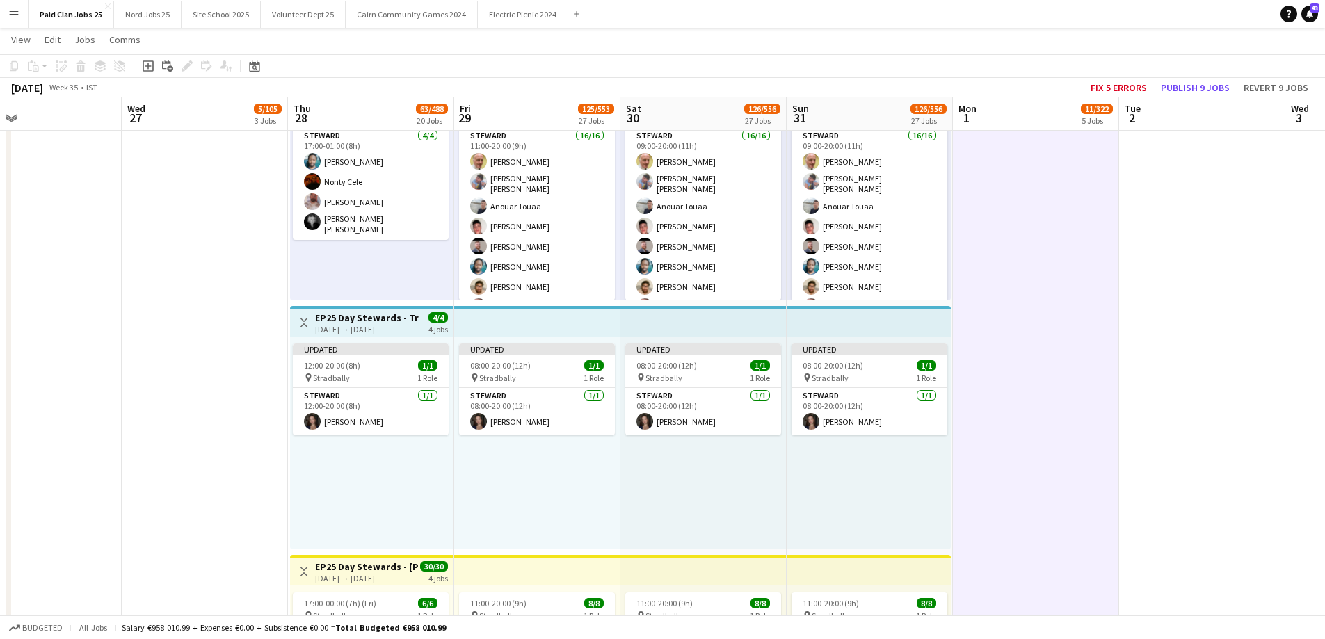
click at [535, 330] on app-top-bar at bounding box center [537, 321] width 166 height 31
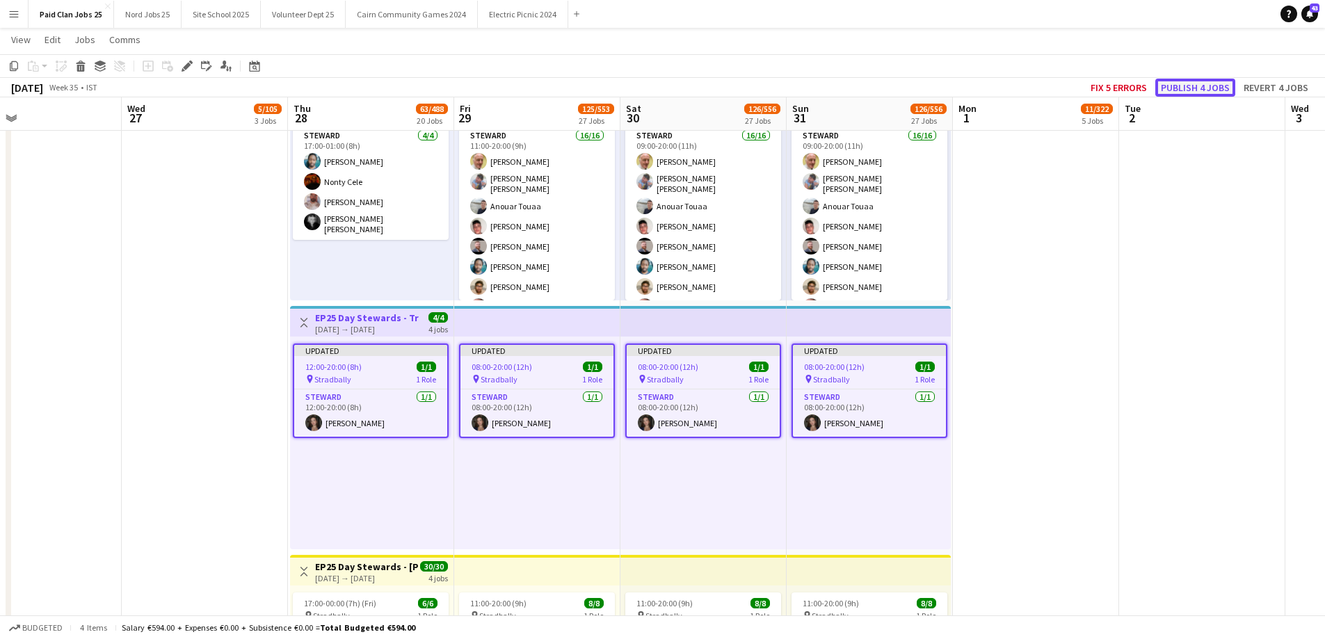
click at [1166, 90] on button "Publish 4 jobs" at bounding box center [1195, 88] width 80 height 18
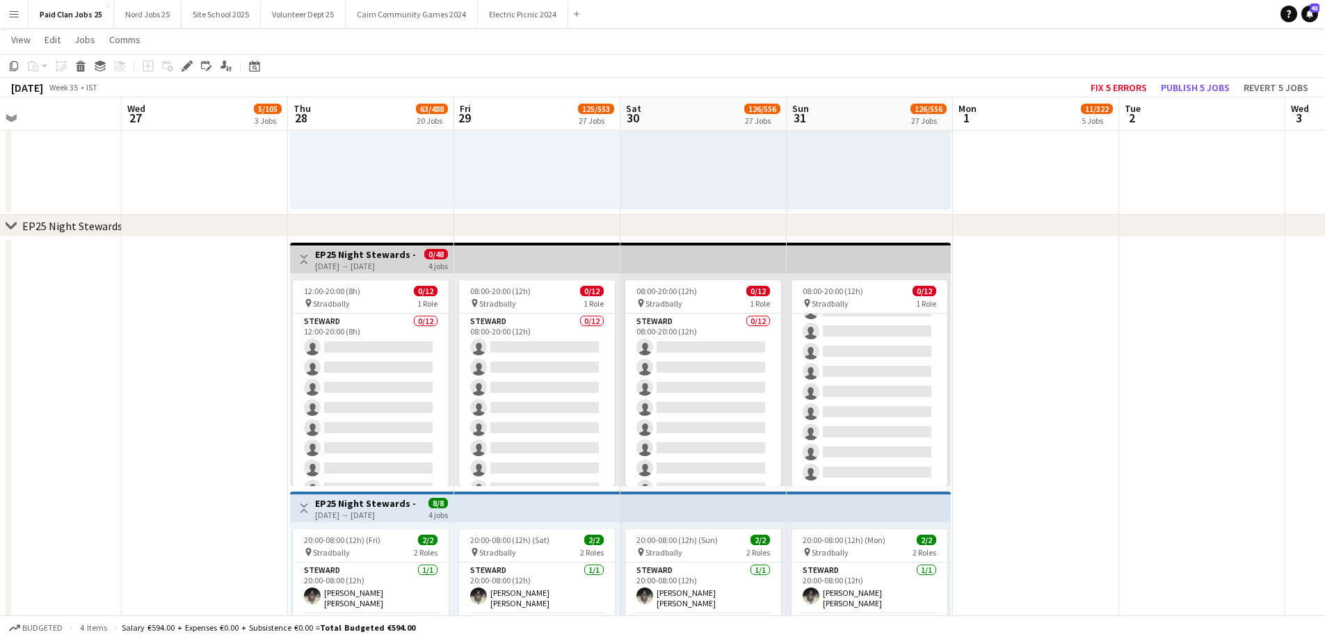
scroll to position [3715, 0]
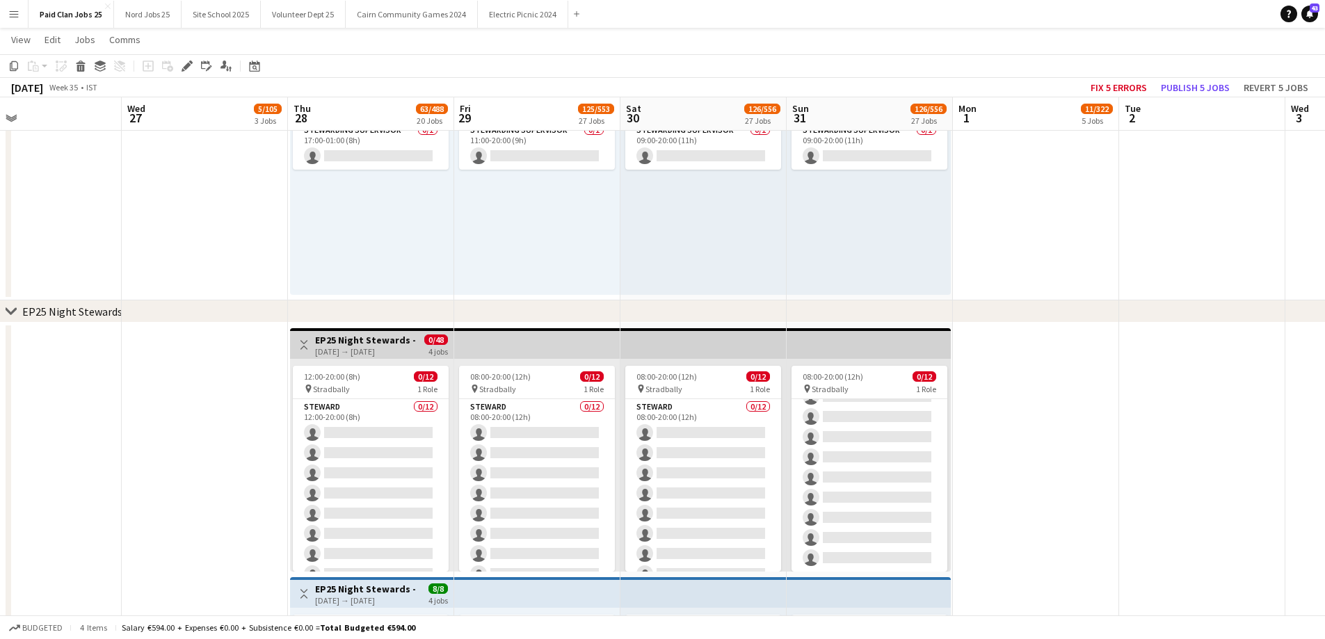
click at [331, 469] on app-calendar-viewport "Sat 23 10/10 1 Job Sun 24 10/10 1 Job Mon 25 Tue 26 Wed 27 5/105 3 Jobs Thu 28 …" at bounding box center [662, 478] width 1325 height 8278
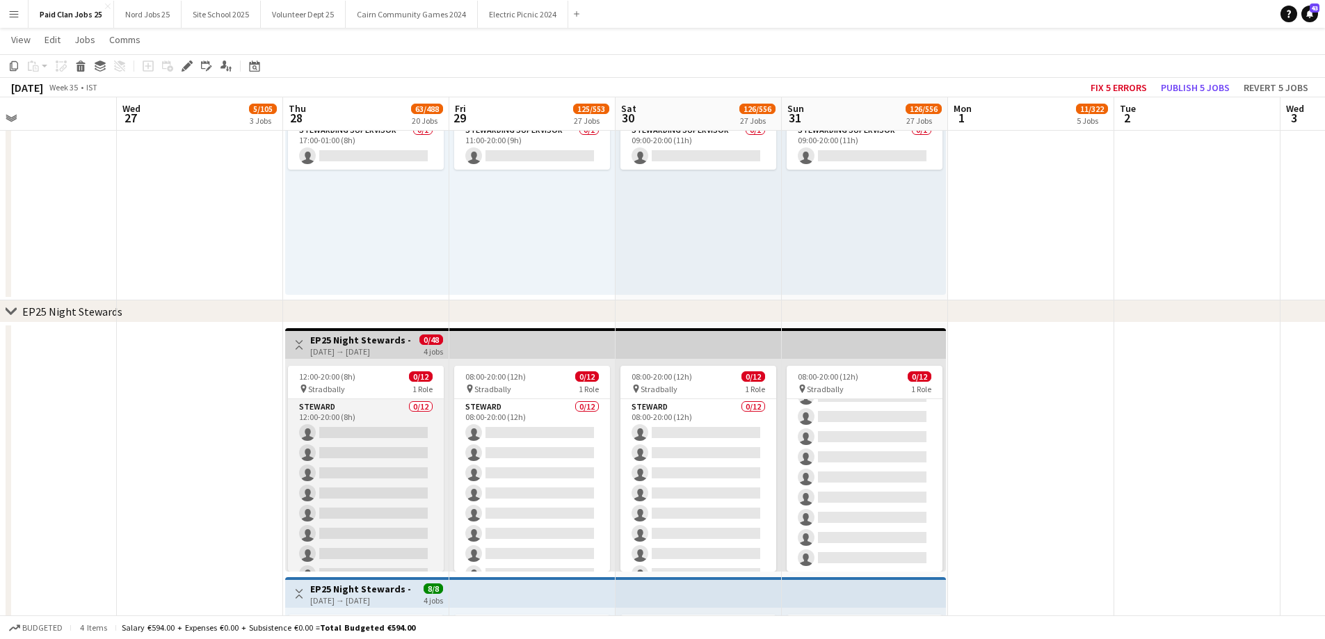
click at [341, 468] on app-card-role "Steward 0/12 12:00-20:00 (8h) single-neutral-actions single-neutral-actions sin…" at bounding box center [366, 533] width 156 height 269
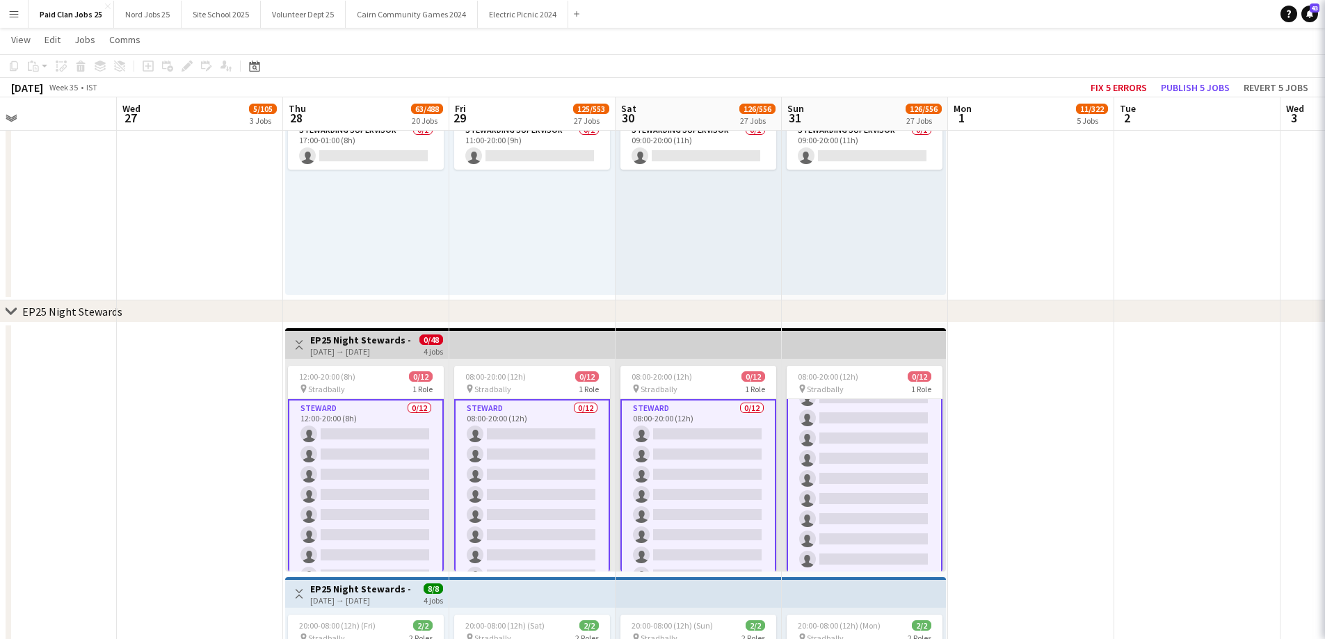
scroll to position [99, 0]
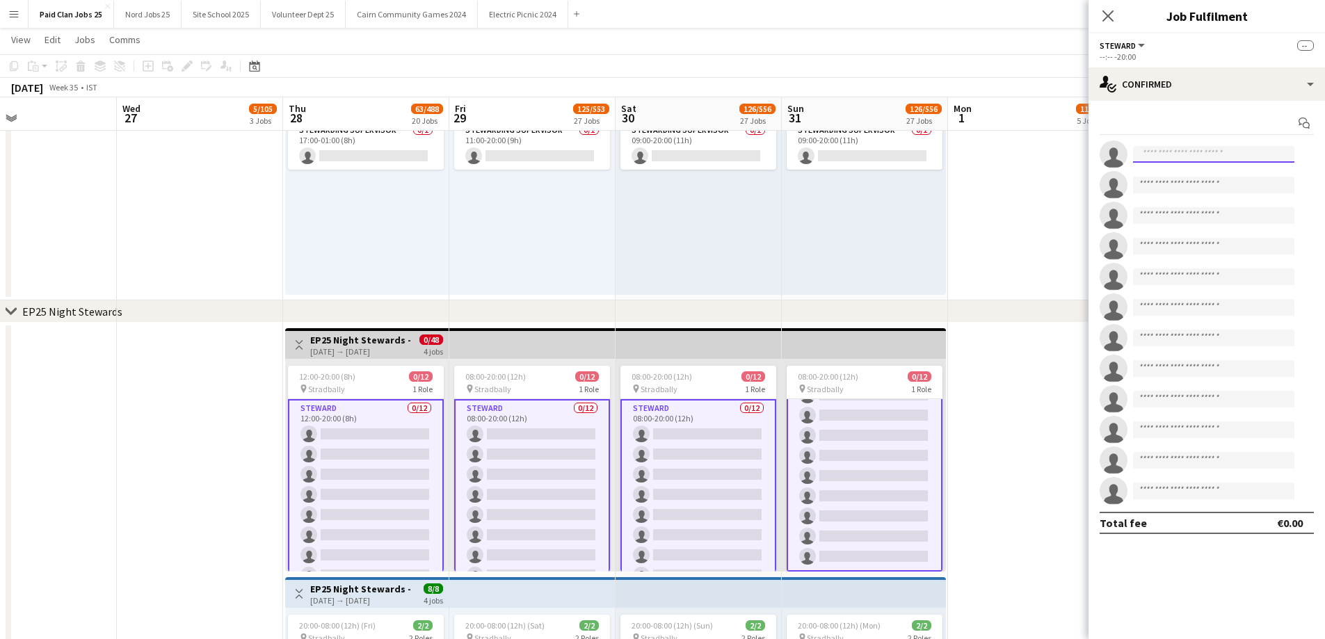
click at [1186, 147] on input at bounding box center [1213, 154] width 161 height 17
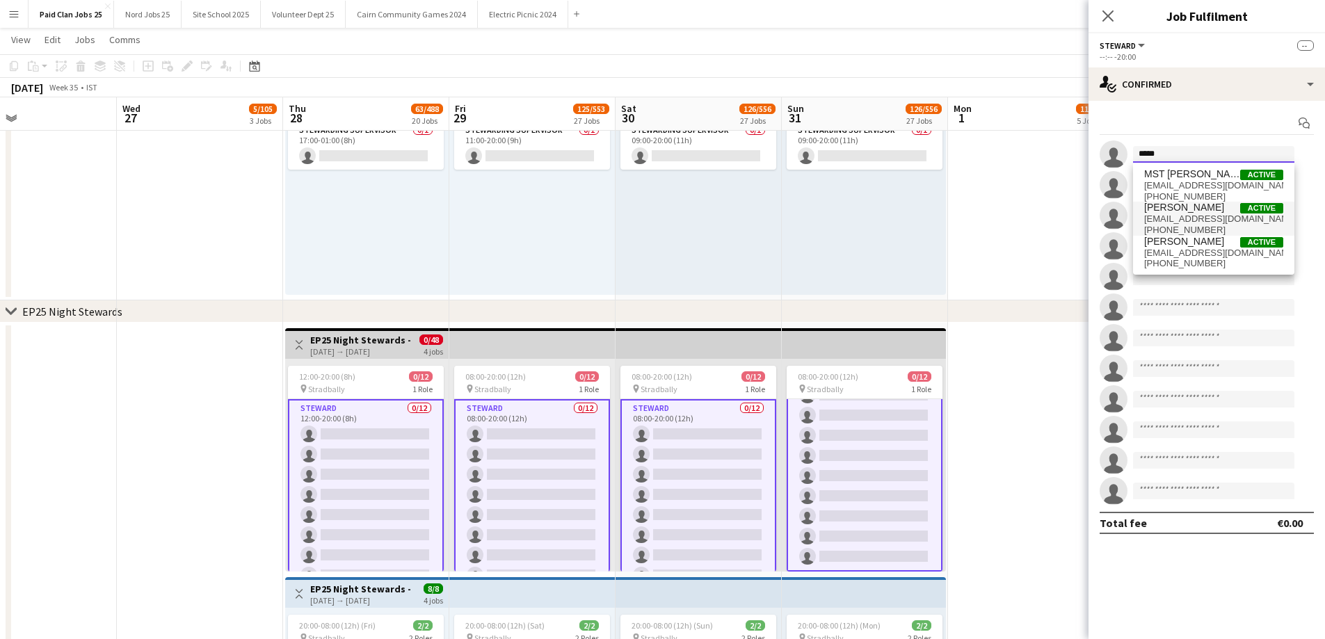
type input "*****"
click at [1191, 209] on span "Tania Ncube" at bounding box center [1184, 208] width 80 height 12
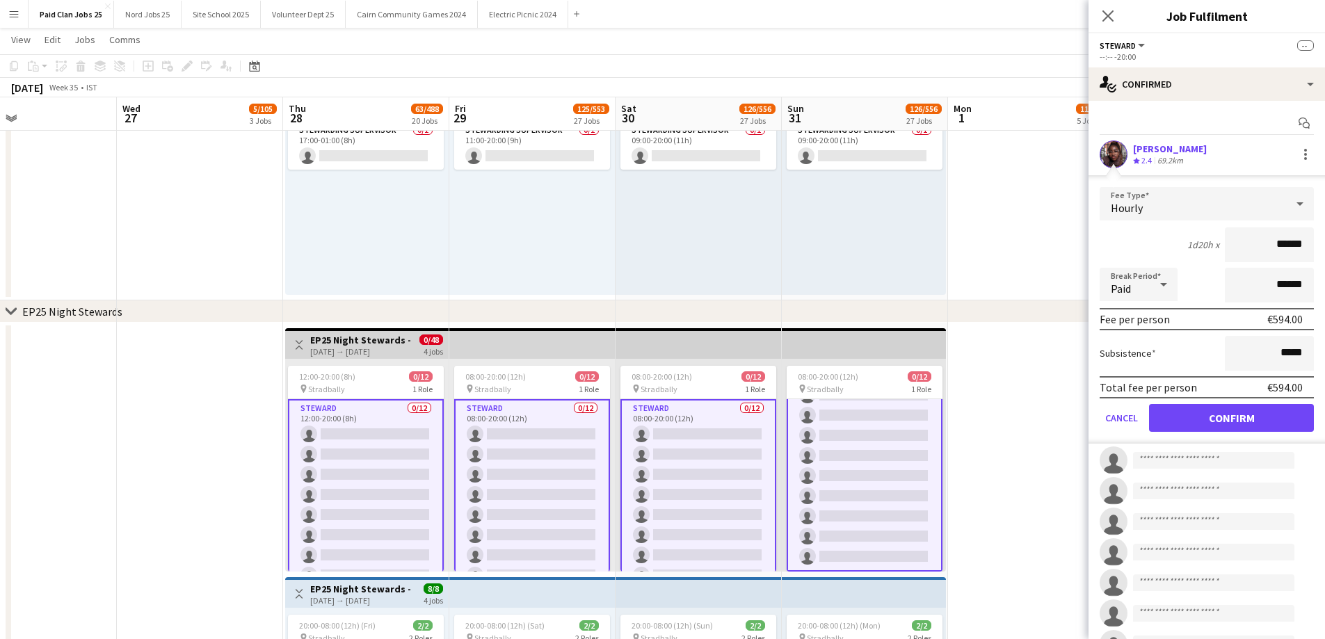
click at [1210, 403] on form "Fee Type Hourly 1d20h x ****** Break Period Paid ****** Fee per person €594.00 …" at bounding box center [1206, 315] width 236 height 257
click at [1200, 408] on button "Confirm" at bounding box center [1231, 418] width 165 height 28
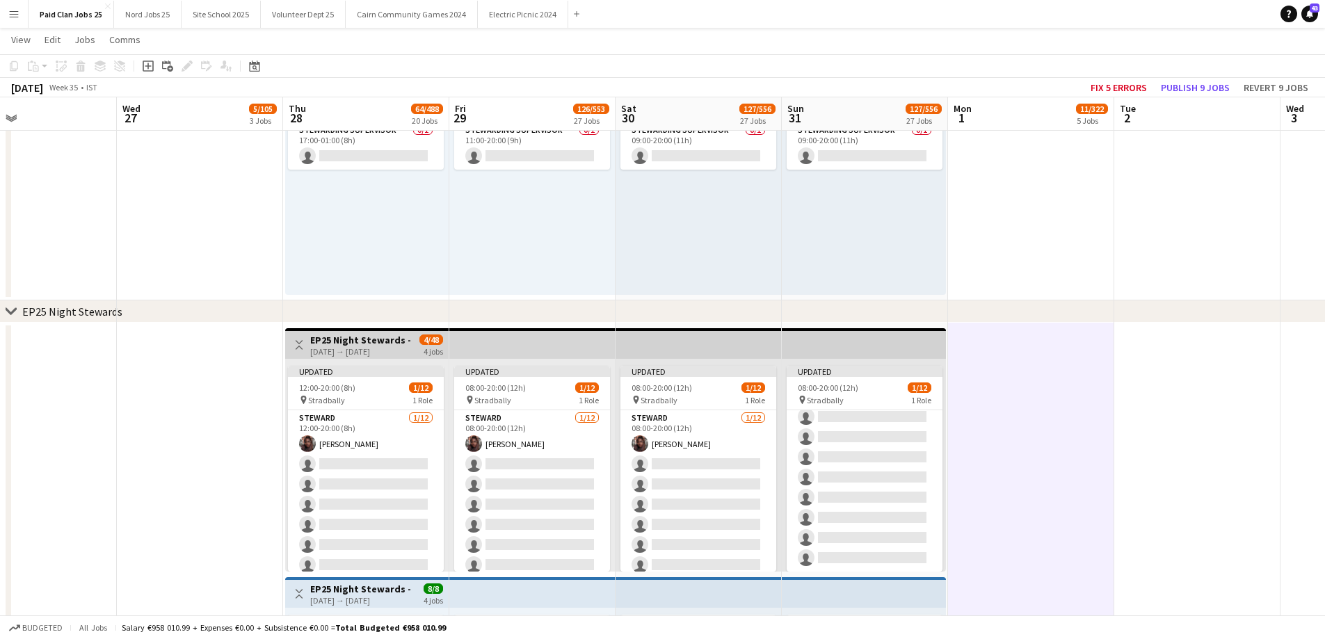
scroll to position [108, 0]
click at [871, 353] on app-top-bar at bounding box center [864, 343] width 164 height 31
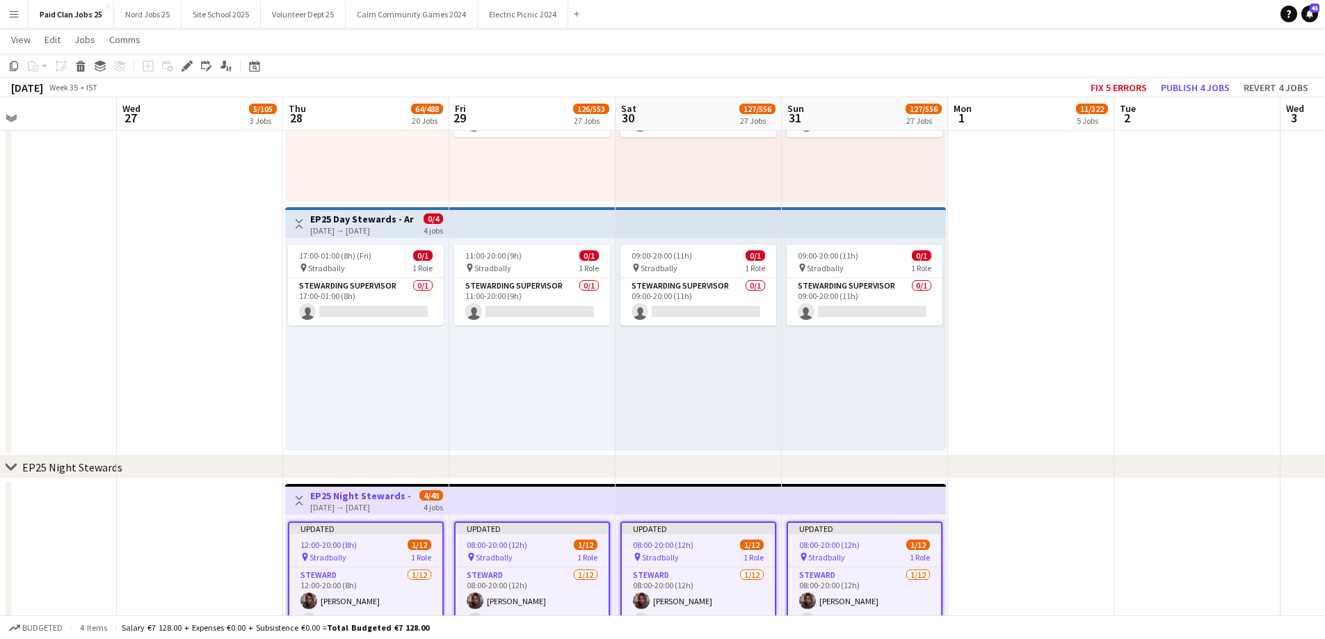
scroll to position [3368, 0]
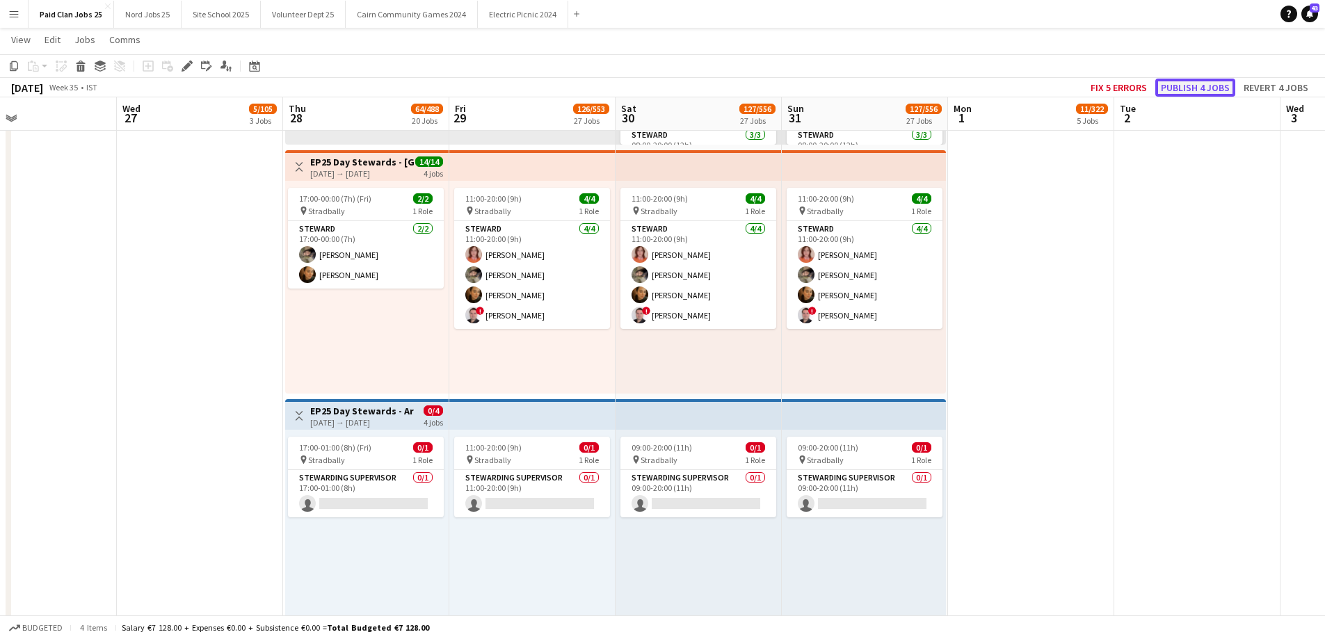
click at [1189, 80] on button "Publish 4 jobs" at bounding box center [1195, 88] width 80 height 18
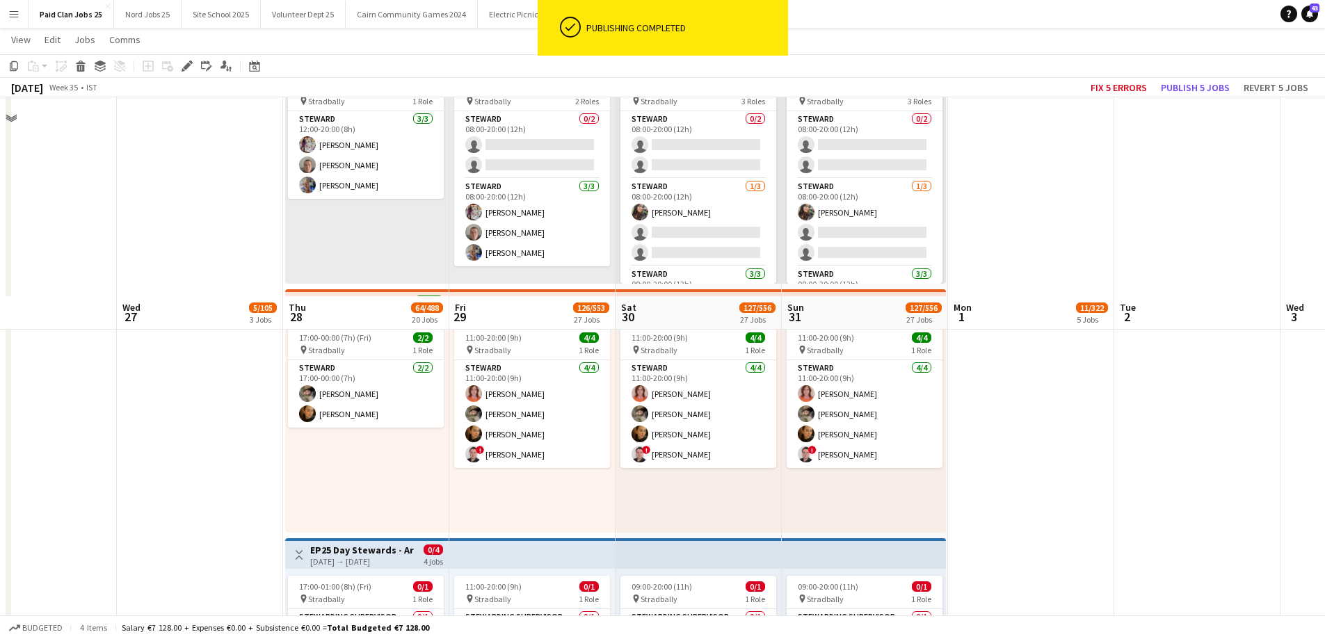
scroll to position [3785, 0]
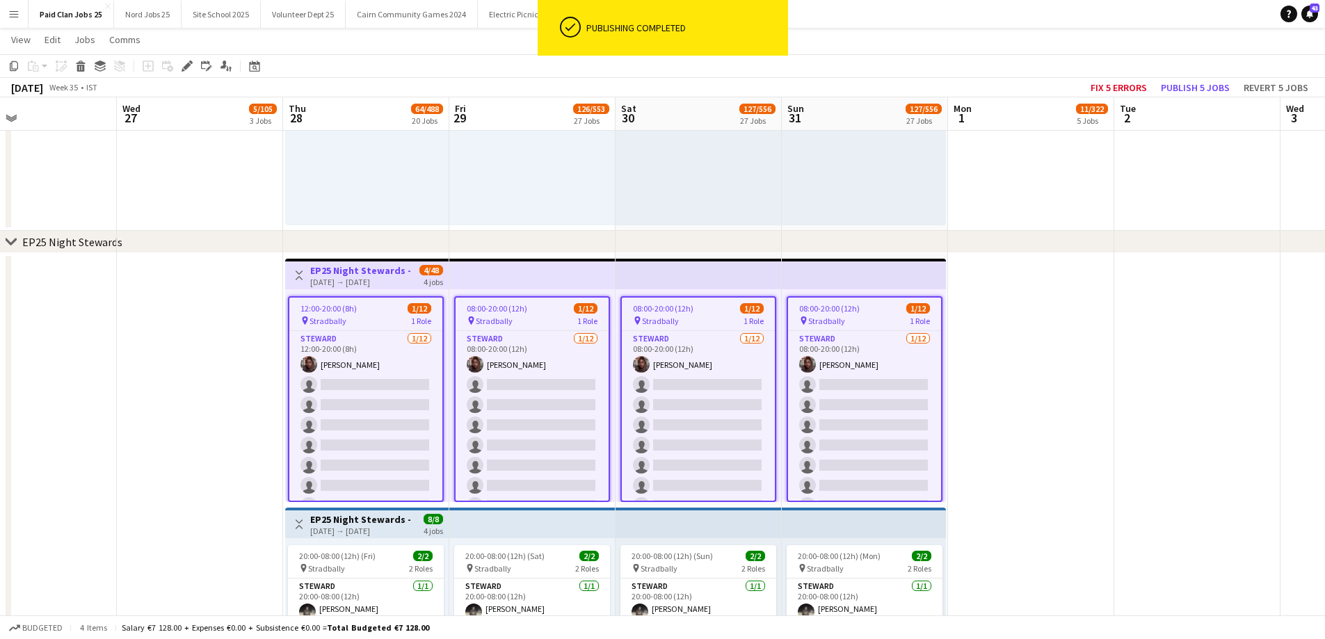
click at [286, 382] on div "12:00-20:00 (8h) 1/12 pin Stradbally 1 Role Steward 1/12 12:00-20:00 (8h) Tania…" at bounding box center [366, 395] width 163 height 213
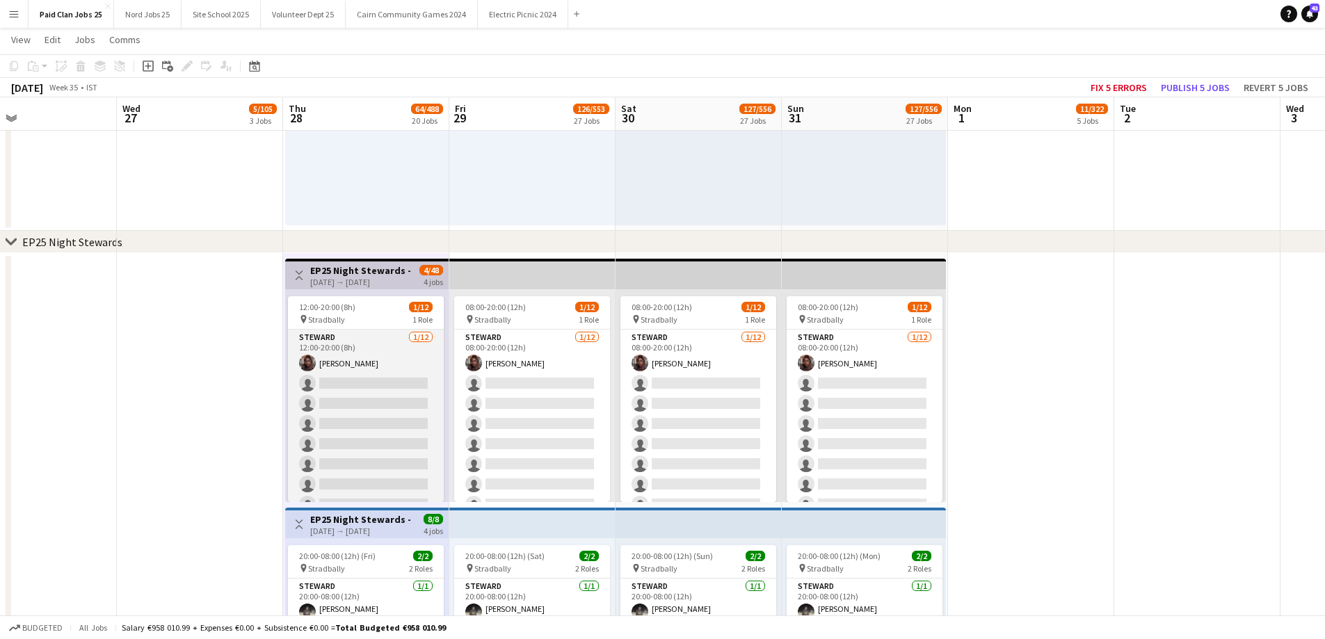
click at [318, 383] on app-card-role "Steward 1/12 12:00-20:00 (8h) Tania Ncube single-neutral-actions single-neutral…" at bounding box center [366, 464] width 156 height 269
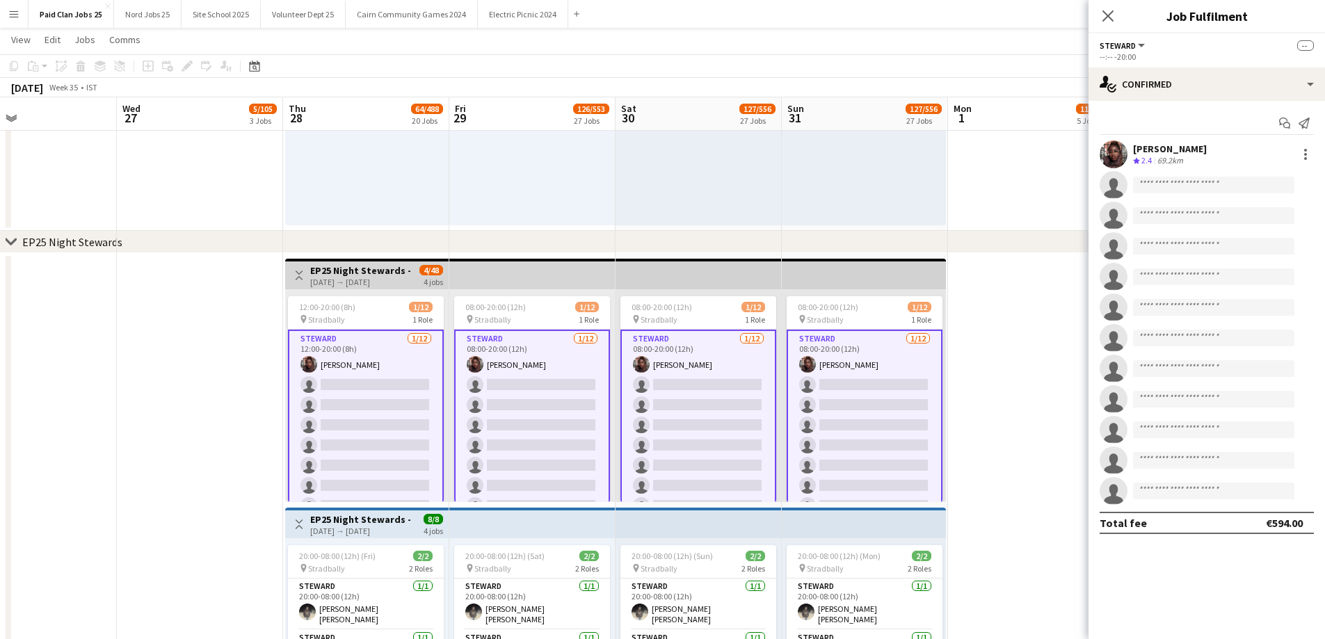
click at [1129, 151] on div "Tania Ncube Crew rating 2.4 69.2km" at bounding box center [1206, 154] width 236 height 28
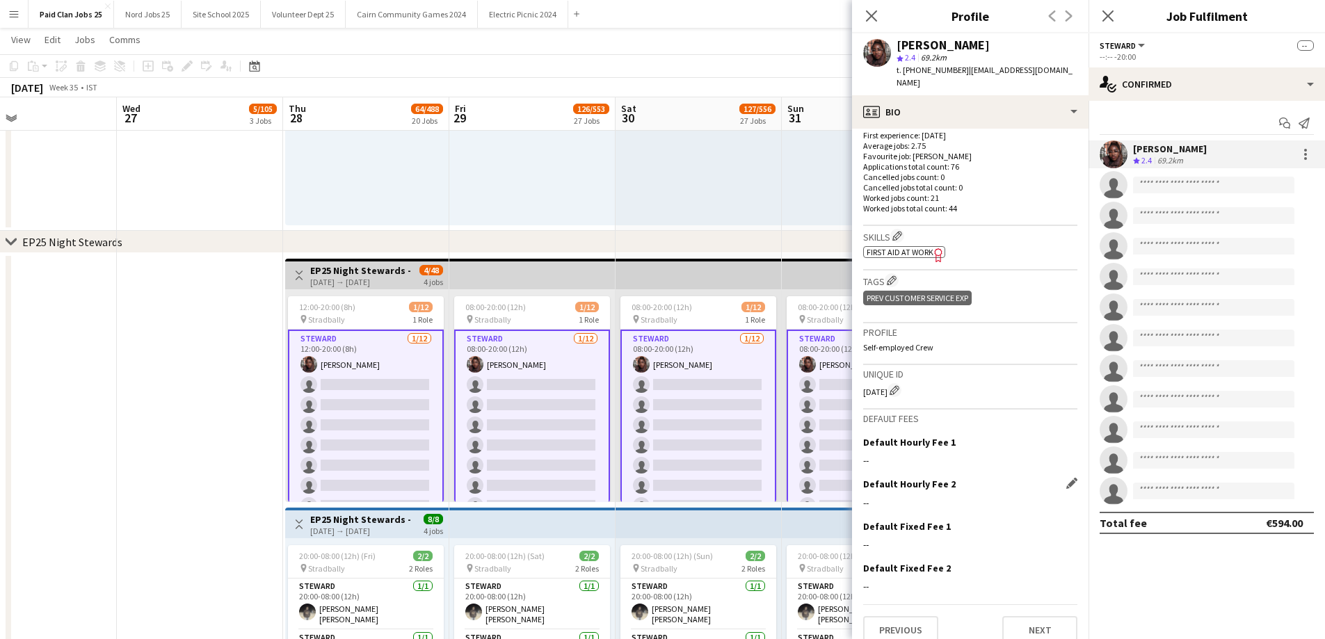
scroll to position [361, 0]
click at [885, 380] on div "CE563 Edit crew unique ID" at bounding box center [970, 387] width 214 height 14
click at [877, 380] on div "CE563 Edit crew unique ID" at bounding box center [970, 387] width 214 height 14
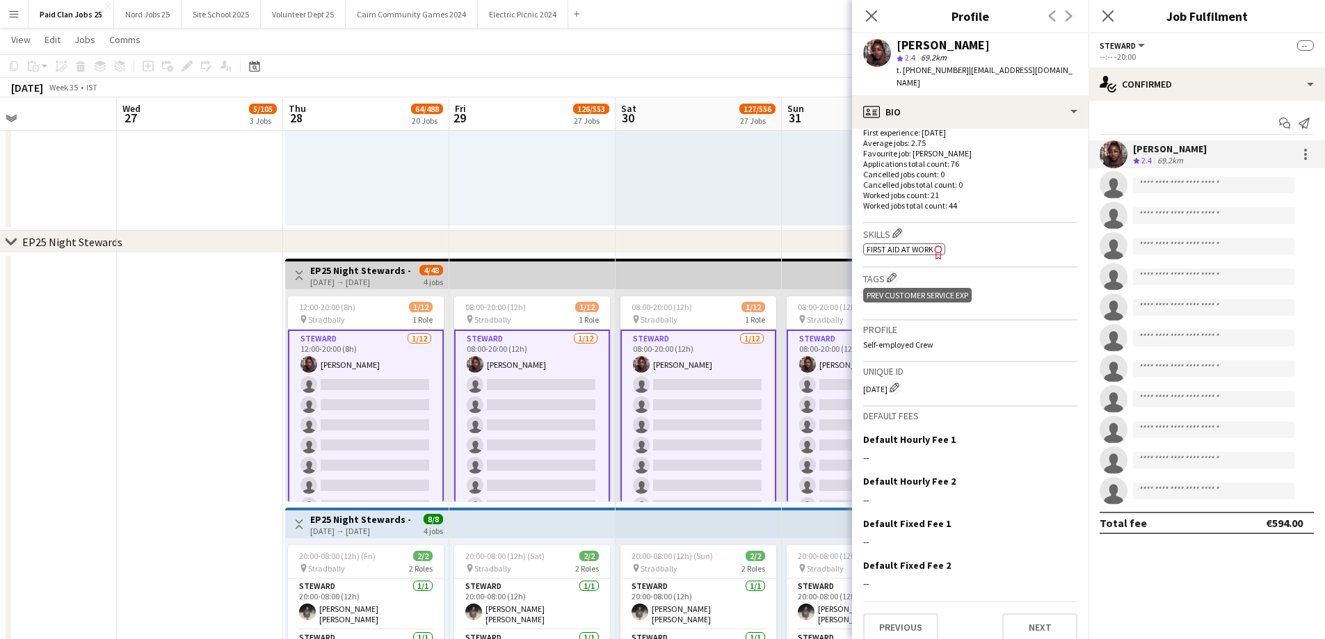
copy div "CE563"
click at [588, 220] on div "11:00-20:00 (9h) 0/1 pin Stradbally 1 Role Stewarding Supervisor 0/1 11:00-20:0…" at bounding box center [532, 119] width 166 height 213
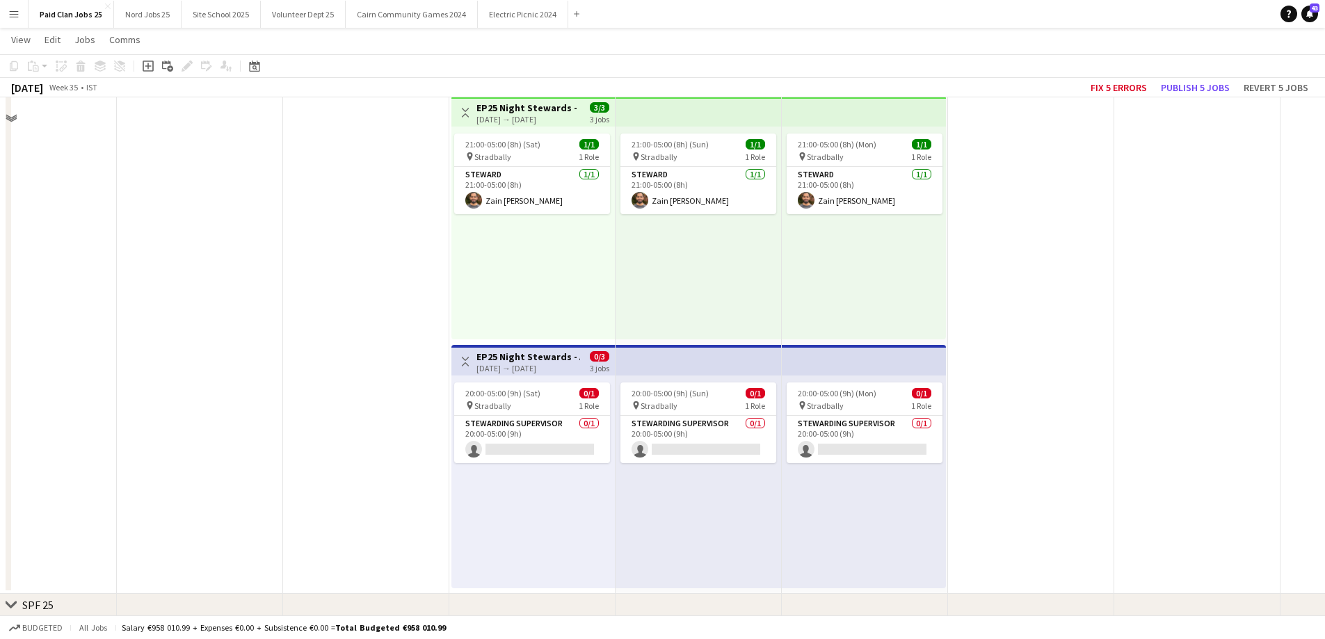
scroll to position [6636, 0]
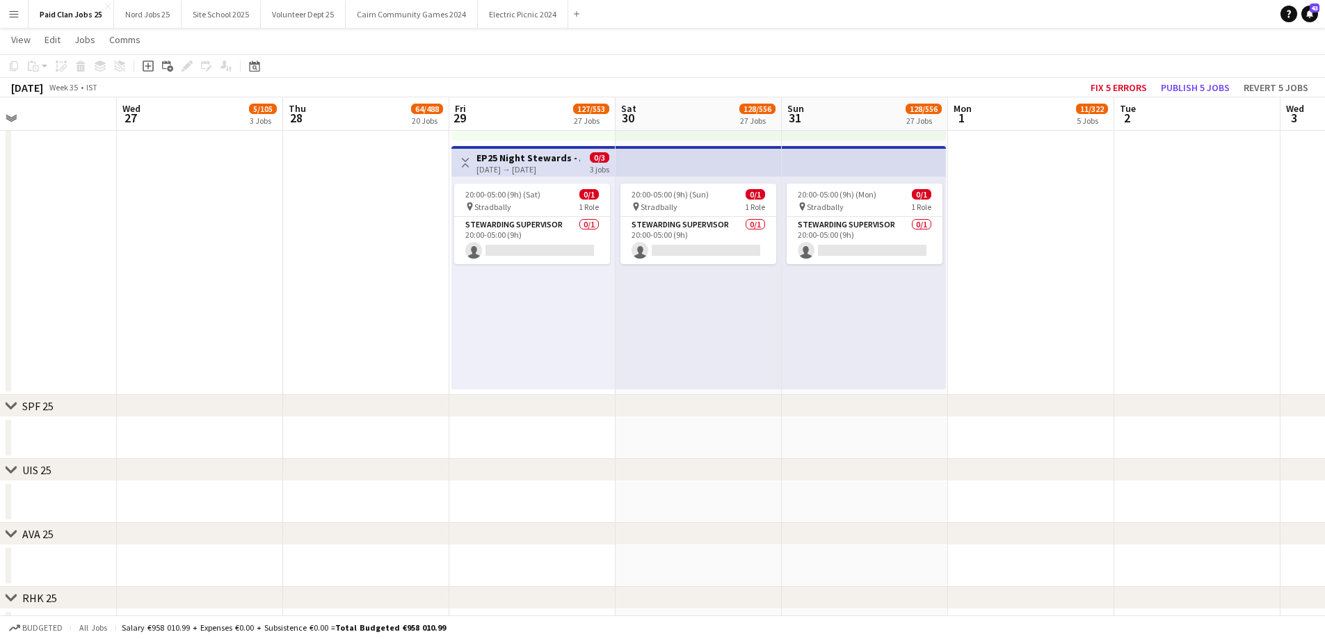
click at [501, 154] on h3 "EP25 Night Stewards - Arena" at bounding box center [528, 158] width 104 height 13
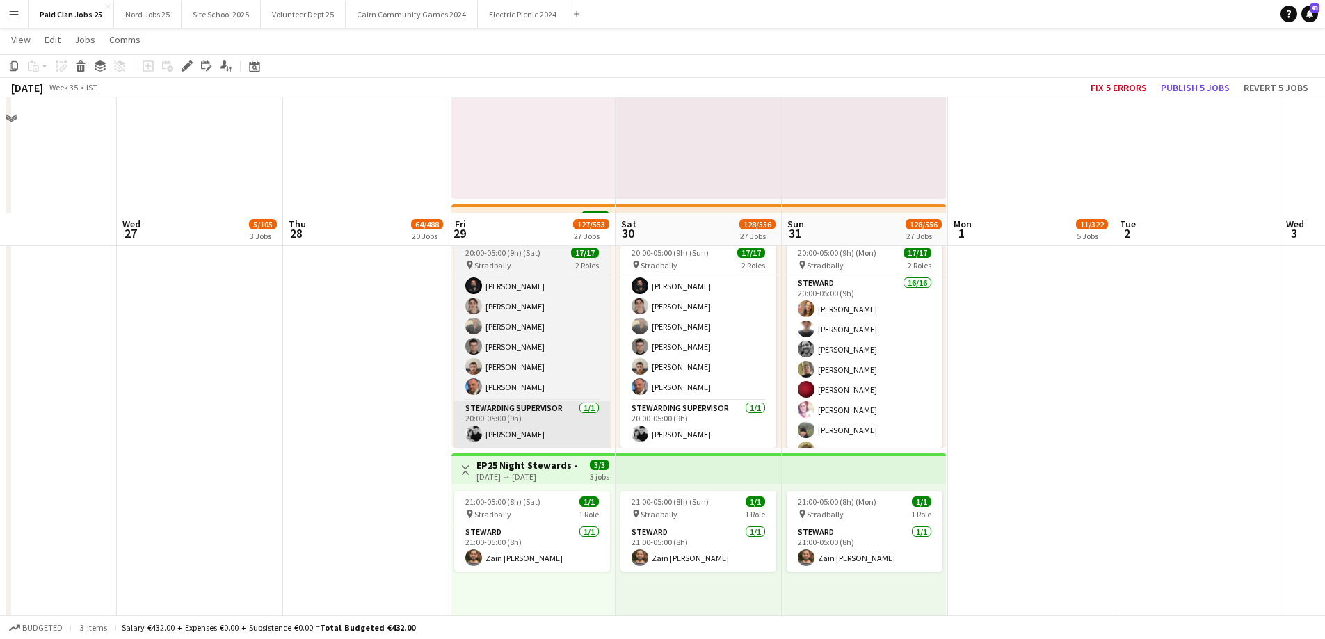
scroll to position [6358, 0]
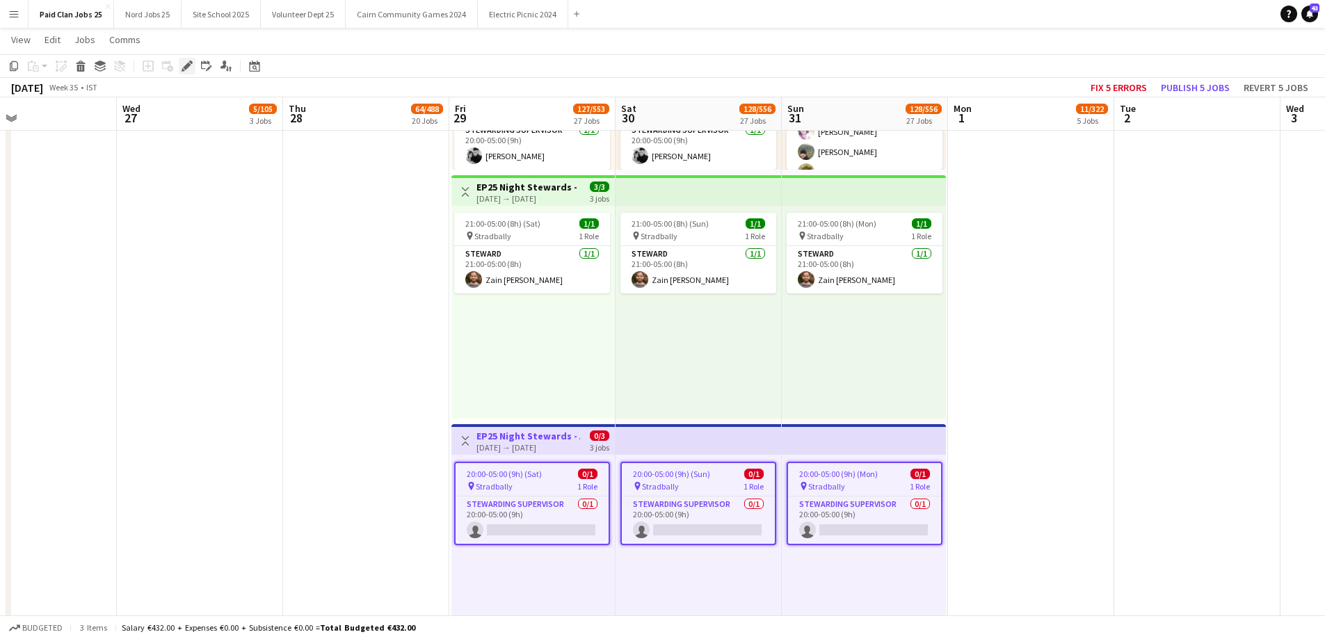
click at [184, 66] on icon "Edit" at bounding box center [187, 66] width 11 height 11
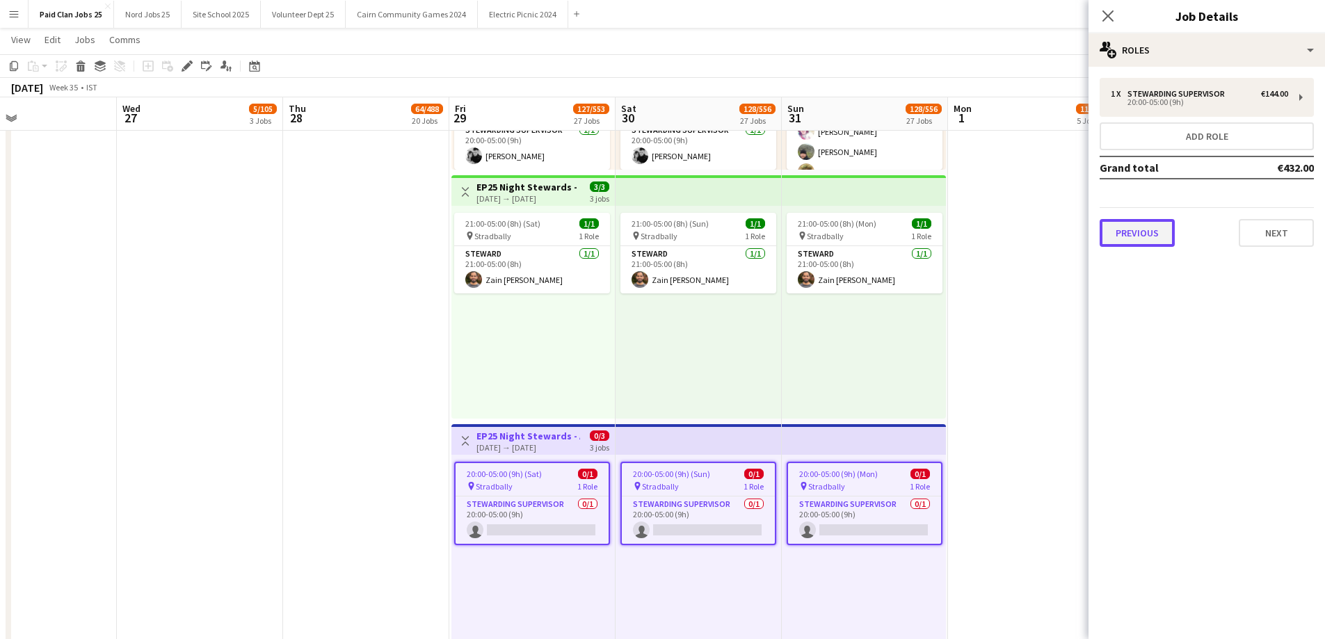
click at [1147, 230] on button "Previous" at bounding box center [1137, 233] width 75 height 28
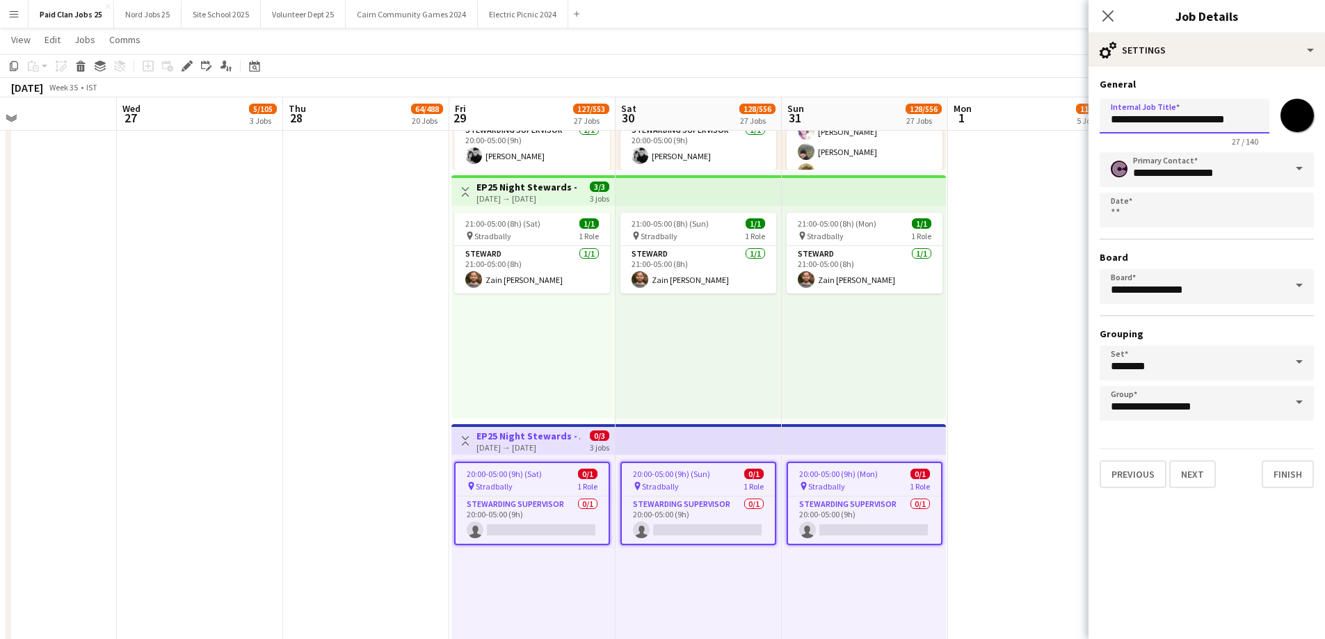
drag, startPoint x: 1236, startPoint y: 104, endPoint x: 1313, endPoint y: 95, distance: 77.8
click at [1313, 95] on div "**********" at bounding box center [1207, 120] width 214 height 54
click at [1241, 109] on input "**********" at bounding box center [1185, 116] width 170 height 35
click at [550, 402] on div "21:00-05:00 (8h) (Sat) 1/1 pin Stradbally 1 Role Steward 1/1 21:00-05:00 (8h) Z…" at bounding box center [532, 312] width 163 height 213
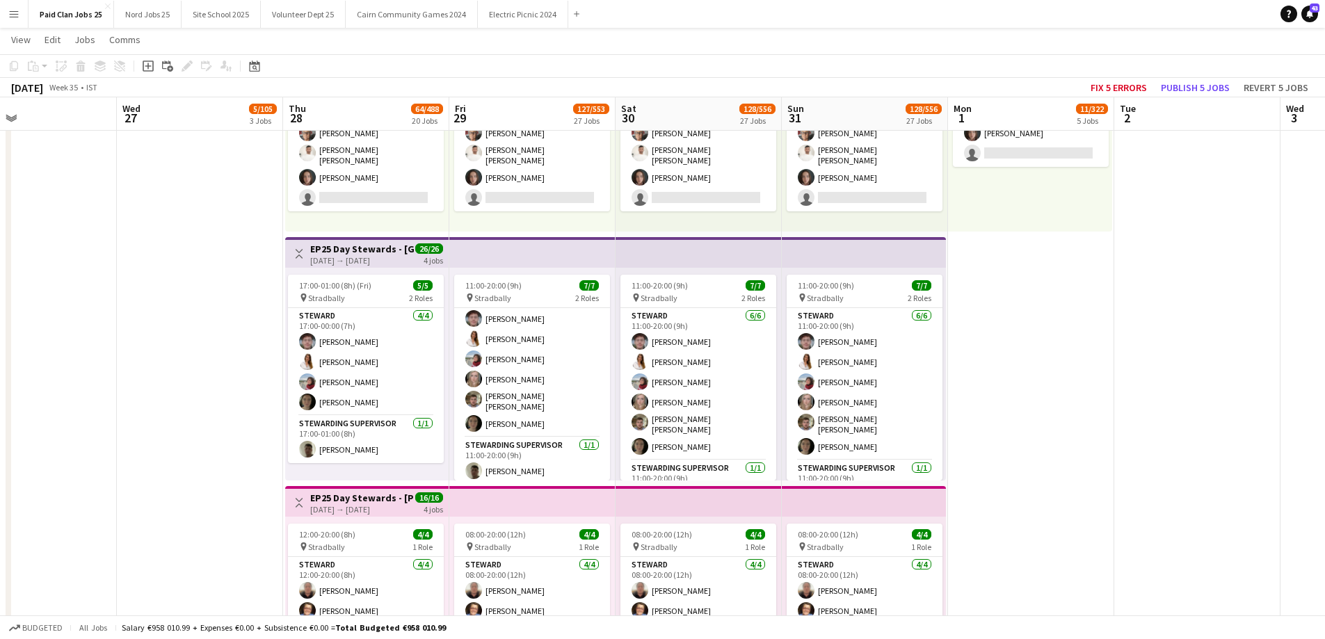
scroll to position [23, 0]
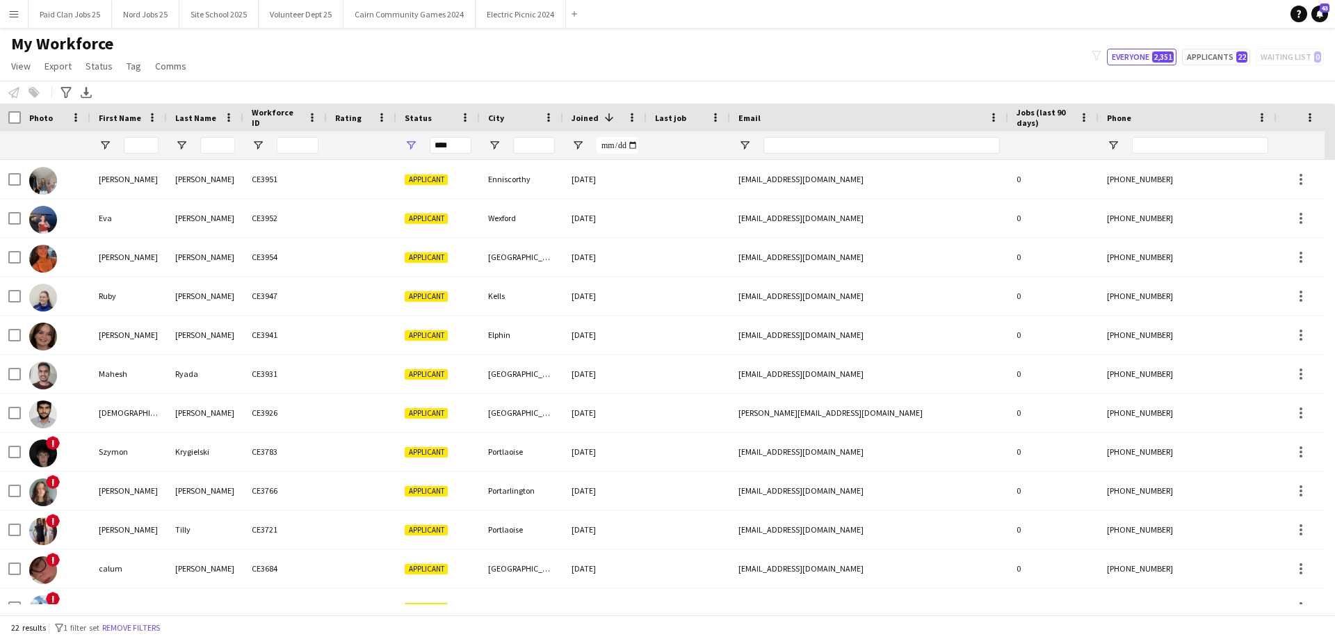
click at [129, 156] on div at bounding box center [141, 145] width 35 height 28
click at [199, 142] on div at bounding box center [205, 145] width 77 height 28
click at [217, 143] on input "Last Name Filter Input" at bounding box center [217, 145] width 35 height 17
type input "****"
drag, startPoint x: 456, startPoint y: 148, endPoint x: 411, endPoint y: 159, distance: 45.7
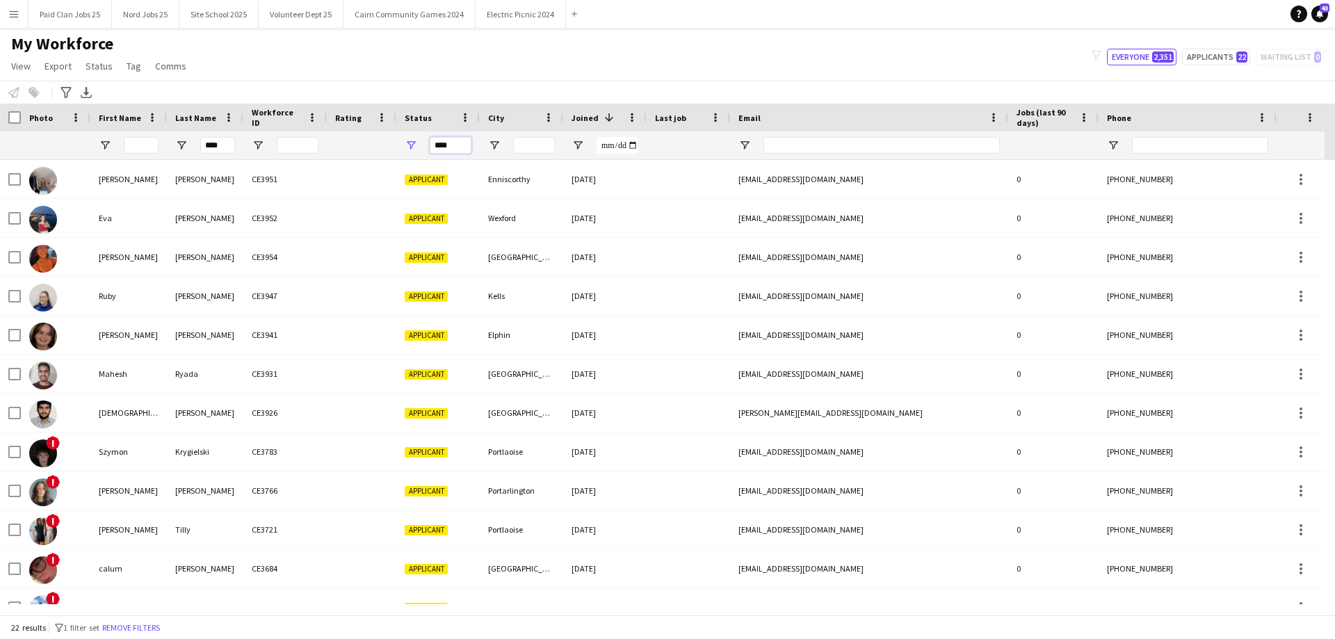
click at [411, 158] on div "****" at bounding box center [437, 145] width 83 height 28
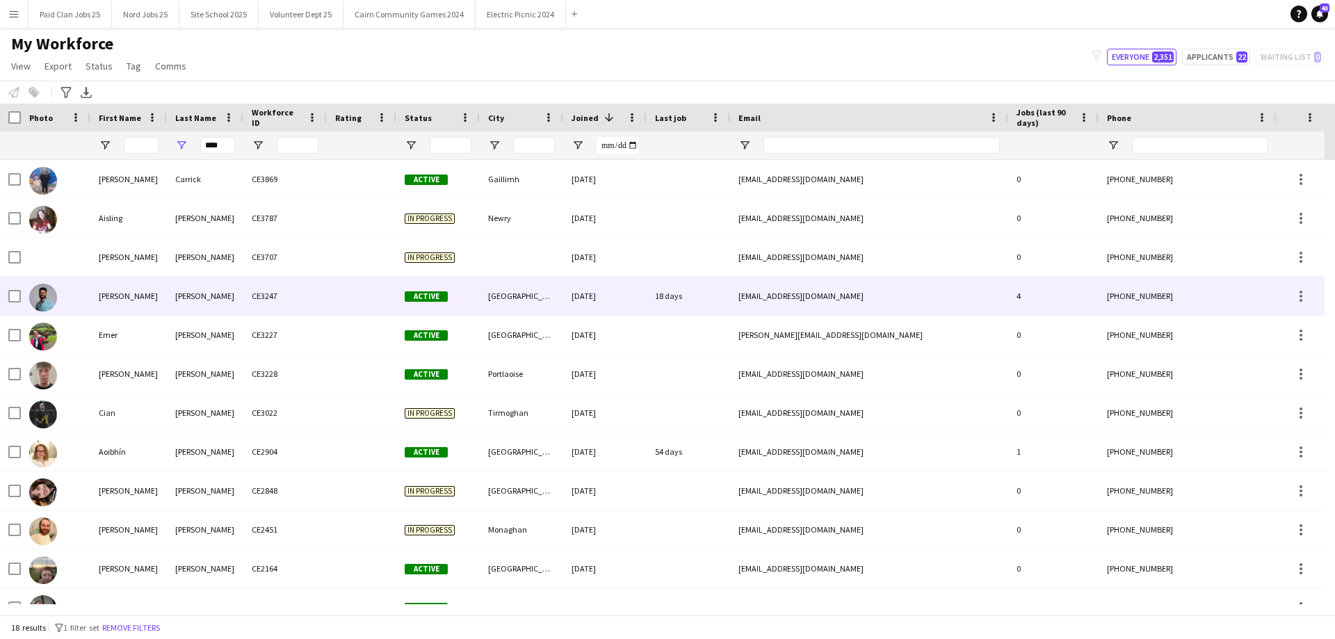
click at [148, 305] on div "Bradley" at bounding box center [128, 296] width 77 height 38
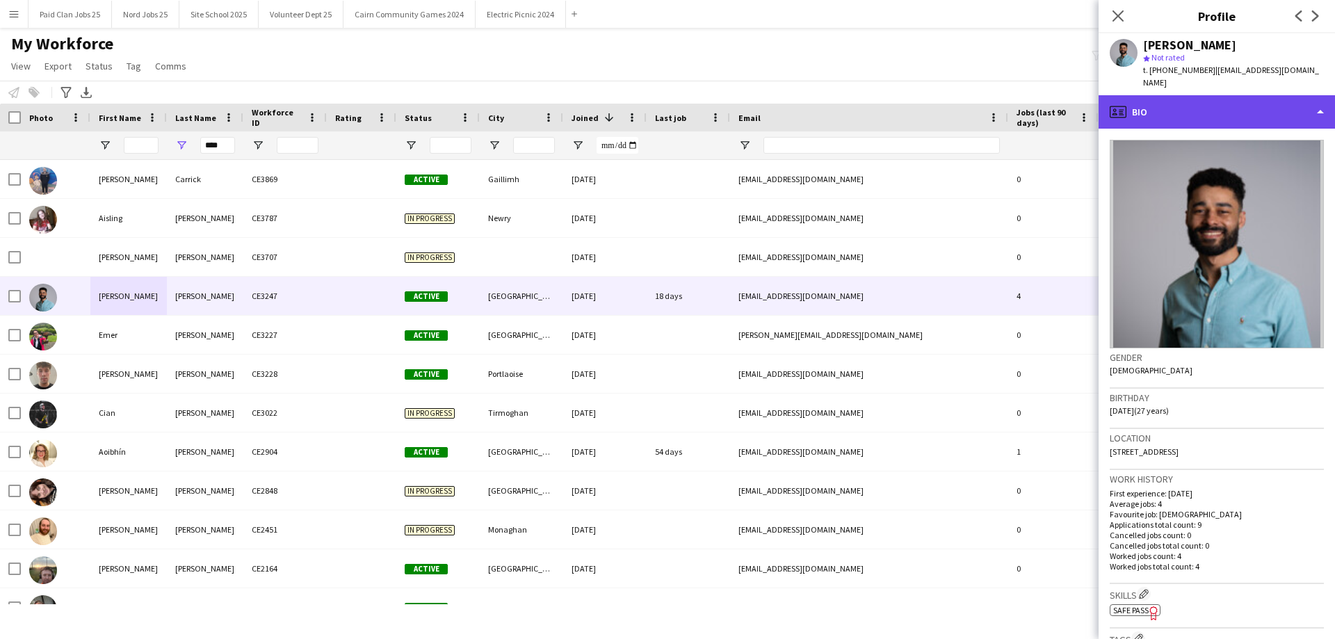
click at [1220, 95] on div "profile Bio" at bounding box center [1217, 111] width 236 height 33
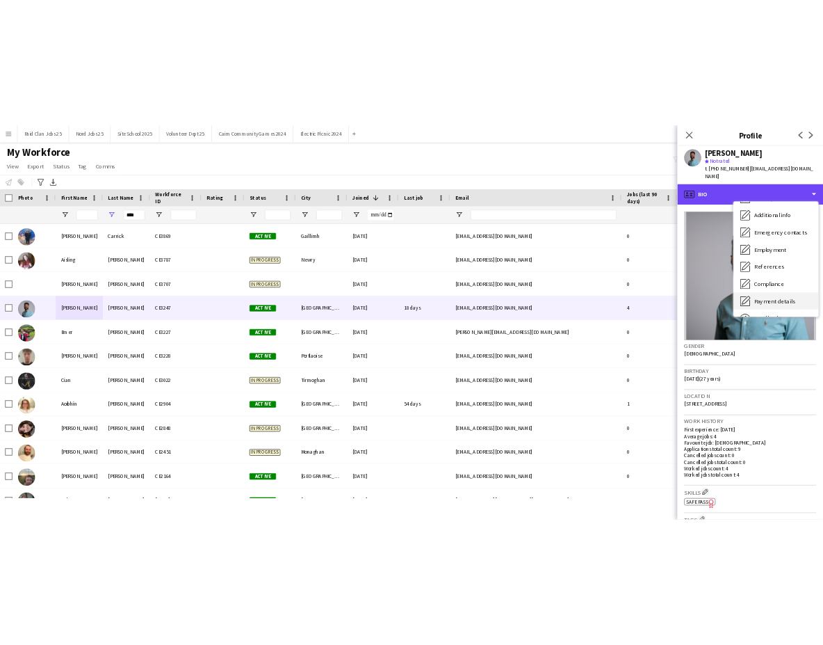
scroll to position [131, 0]
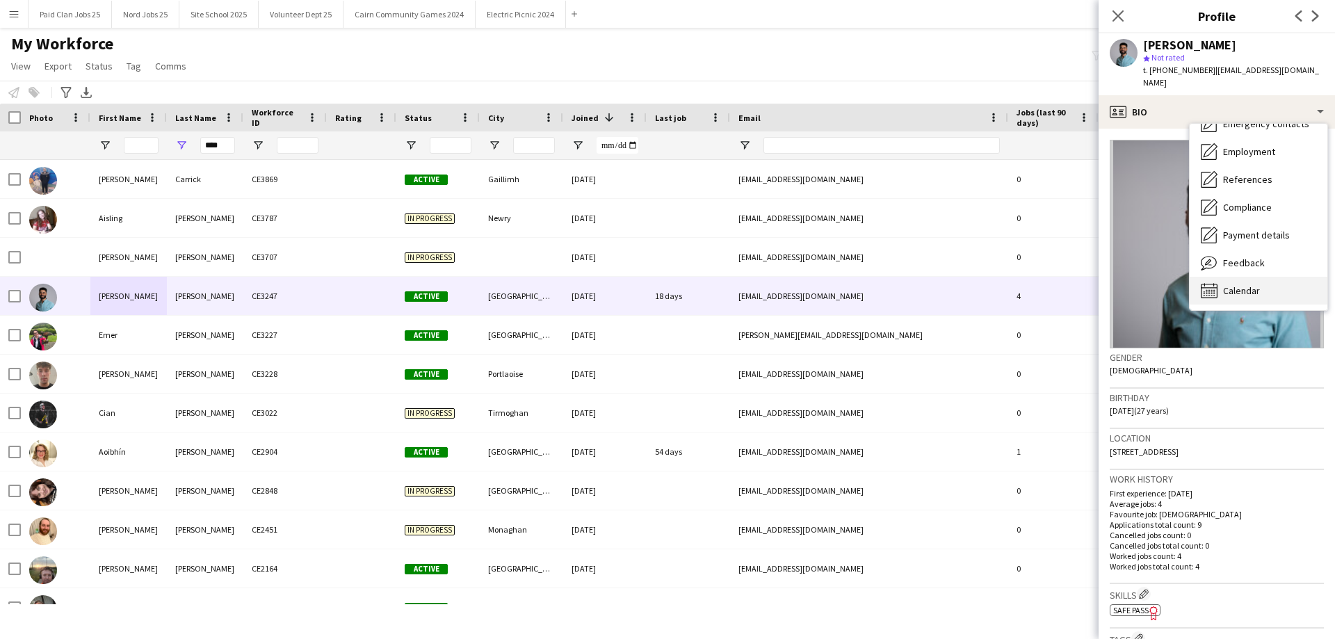
click at [1247, 284] on span "Calendar" at bounding box center [1241, 290] width 37 height 13
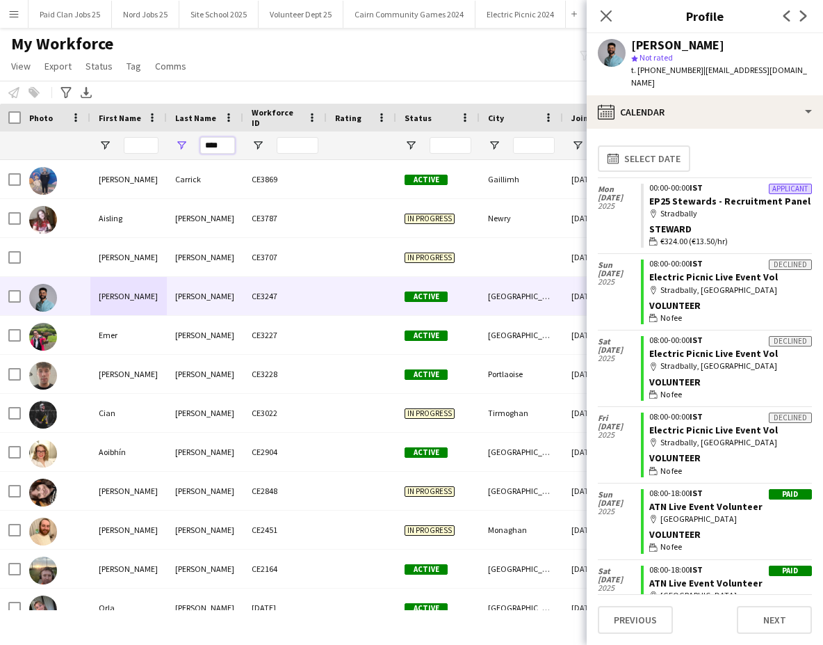
click at [213, 147] on input "****" at bounding box center [217, 145] width 35 height 17
click at [300, 143] on input "Workforce ID Filter Input" at bounding box center [298, 145] width 42 height 17
paste input "******"
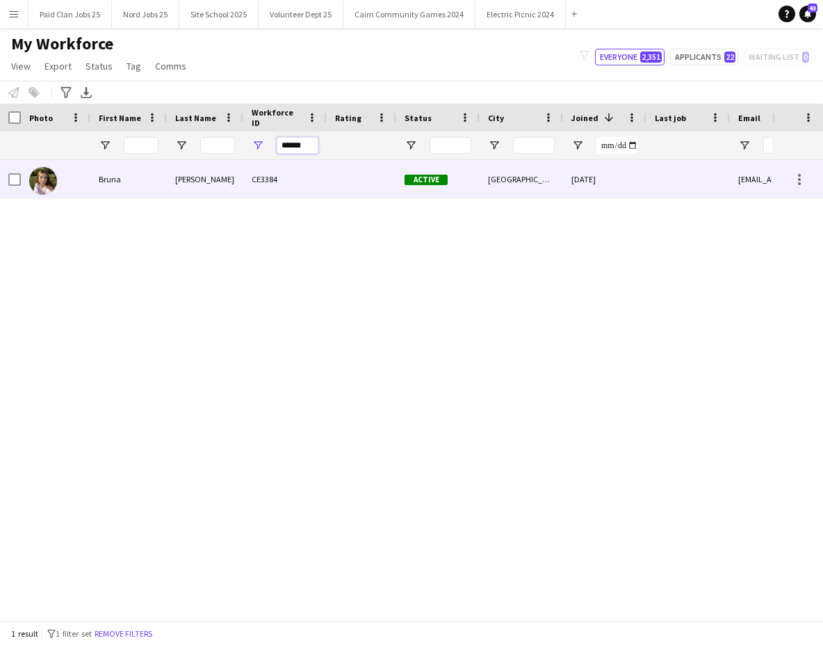
type input "******"
click at [182, 197] on div "Navarro" at bounding box center [205, 179] width 77 height 38
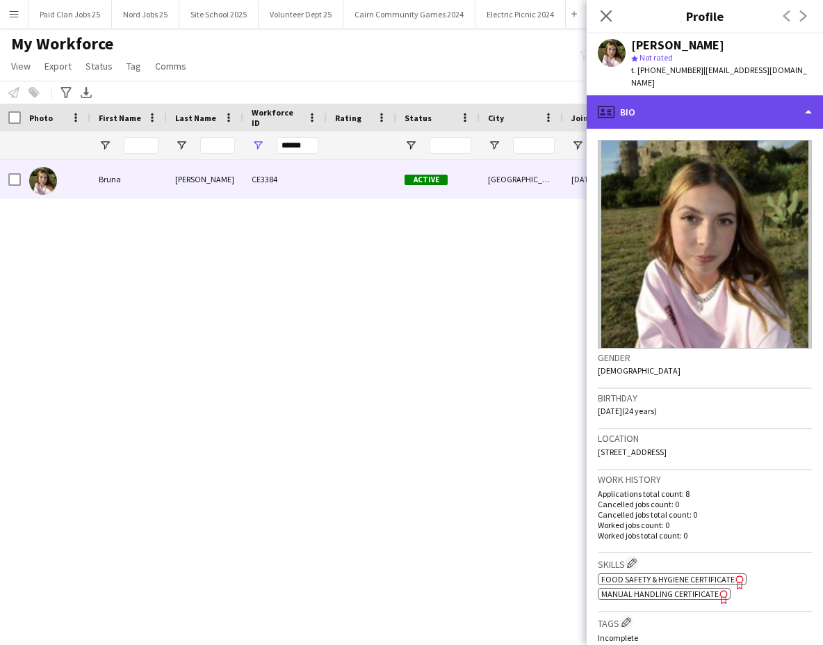
click at [652, 102] on div "profile Bio" at bounding box center [705, 111] width 236 height 33
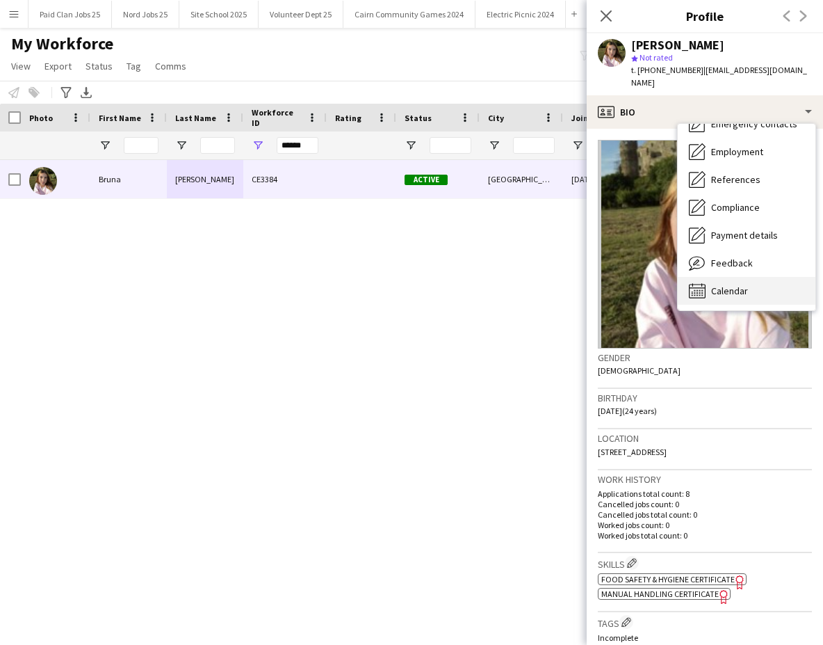
click at [737, 284] on span "Calendar" at bounding box center [729, 290] width 37 height 13
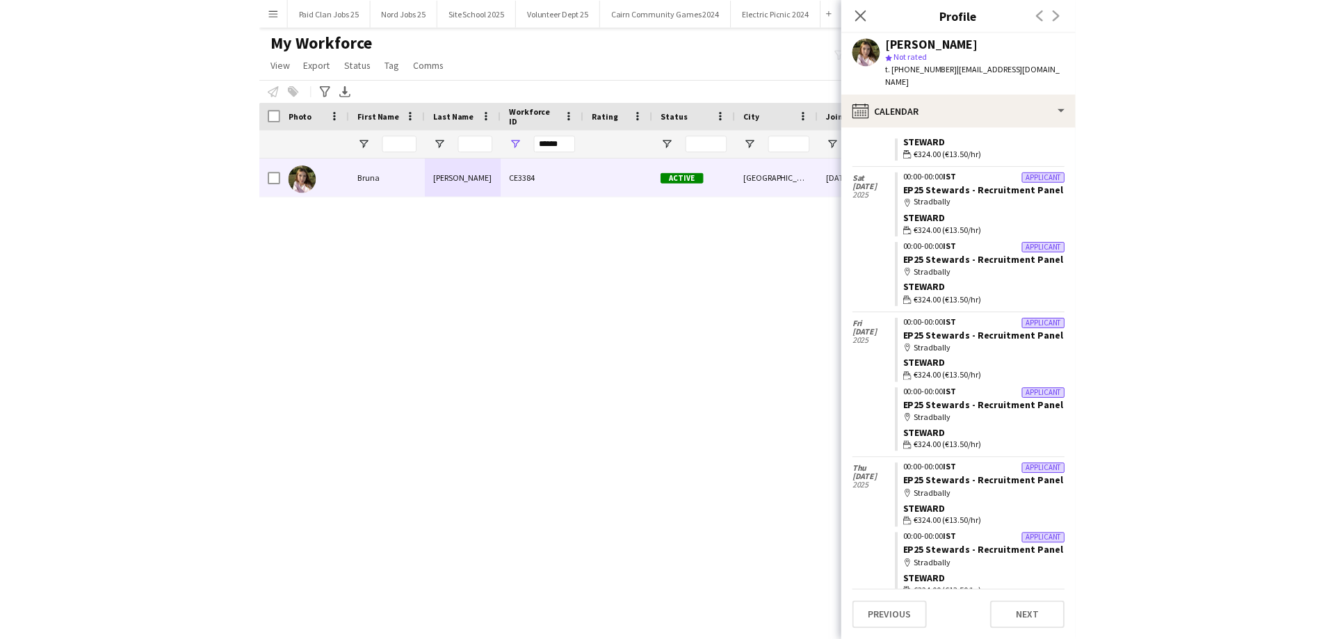
scroll to position [156, 0]
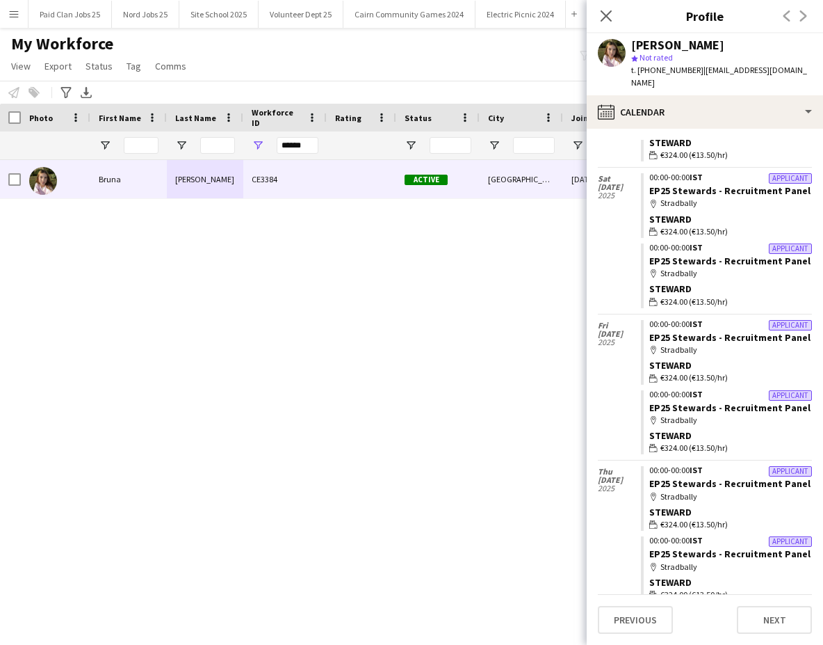
click at [401, 295] on div "Bruna Navarro CE3384 Active Dublin 10-07-2025 boonavarro@hotmail.com" at bounding box center [386, 385] width 773 height 450
click at [603, 17] on icon "Close pop-in" at bounding box center [606, 15] width 13 height 13
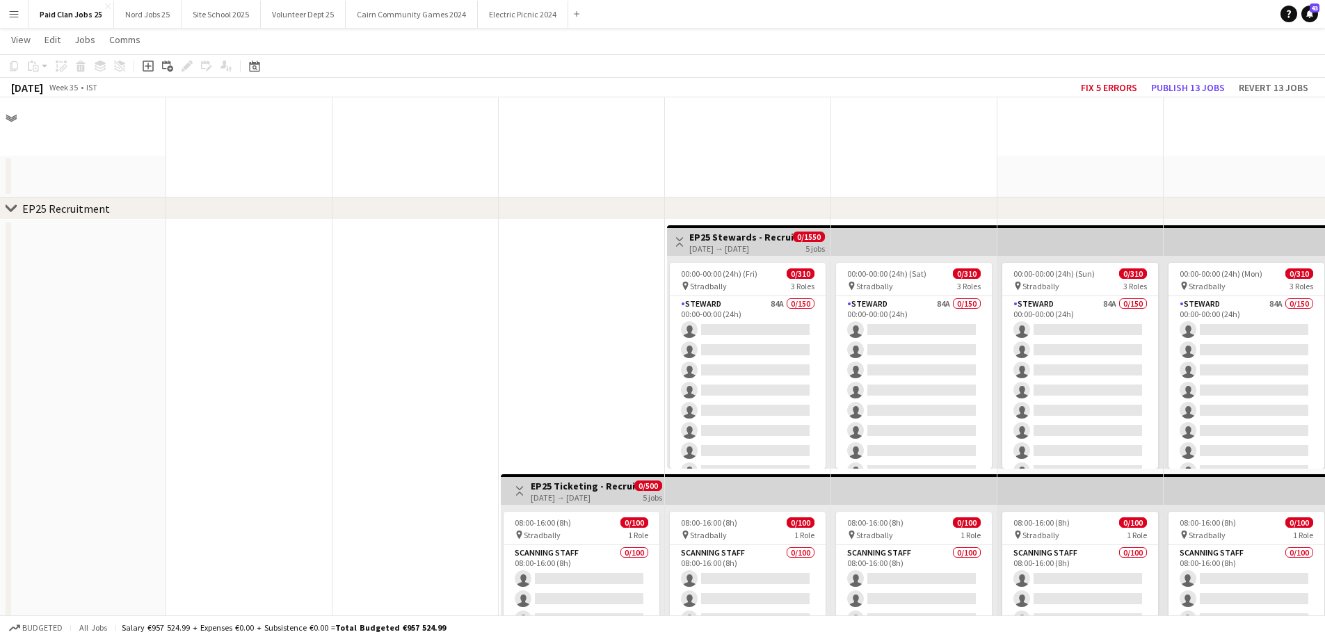
scroll to position [2921, 0]
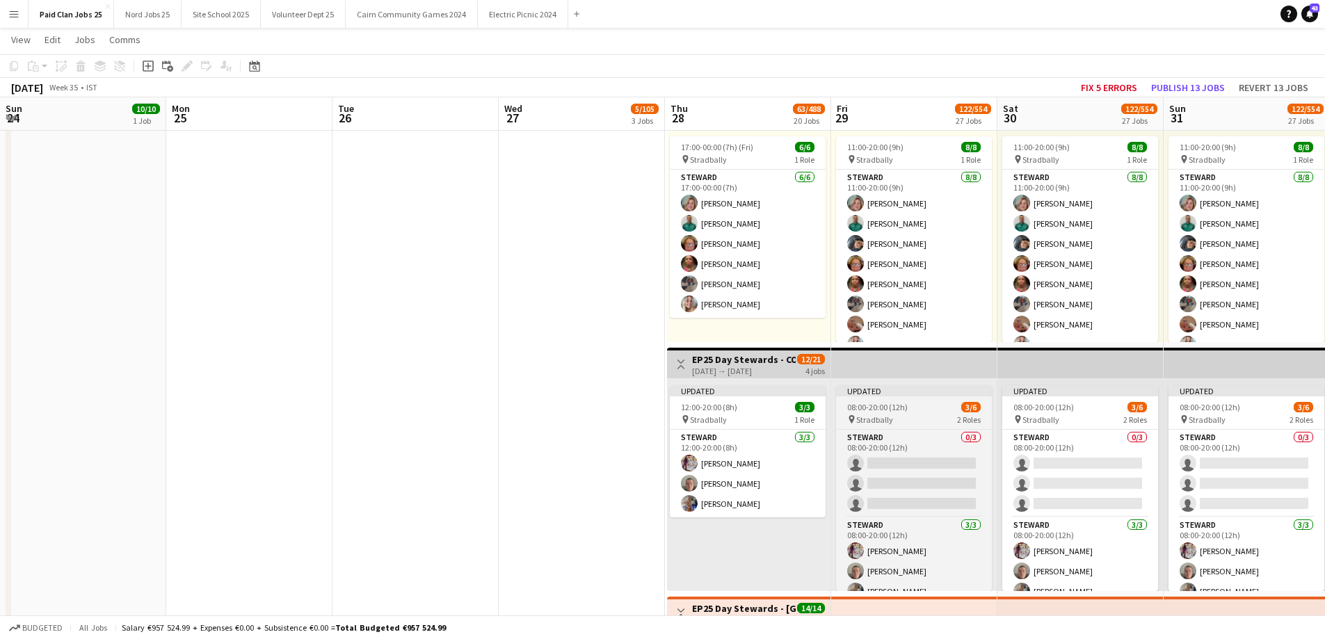
click at [847, 410] on span "08:00-20:00 (12h)" at bounding box center [877, 407] width 61 height 10
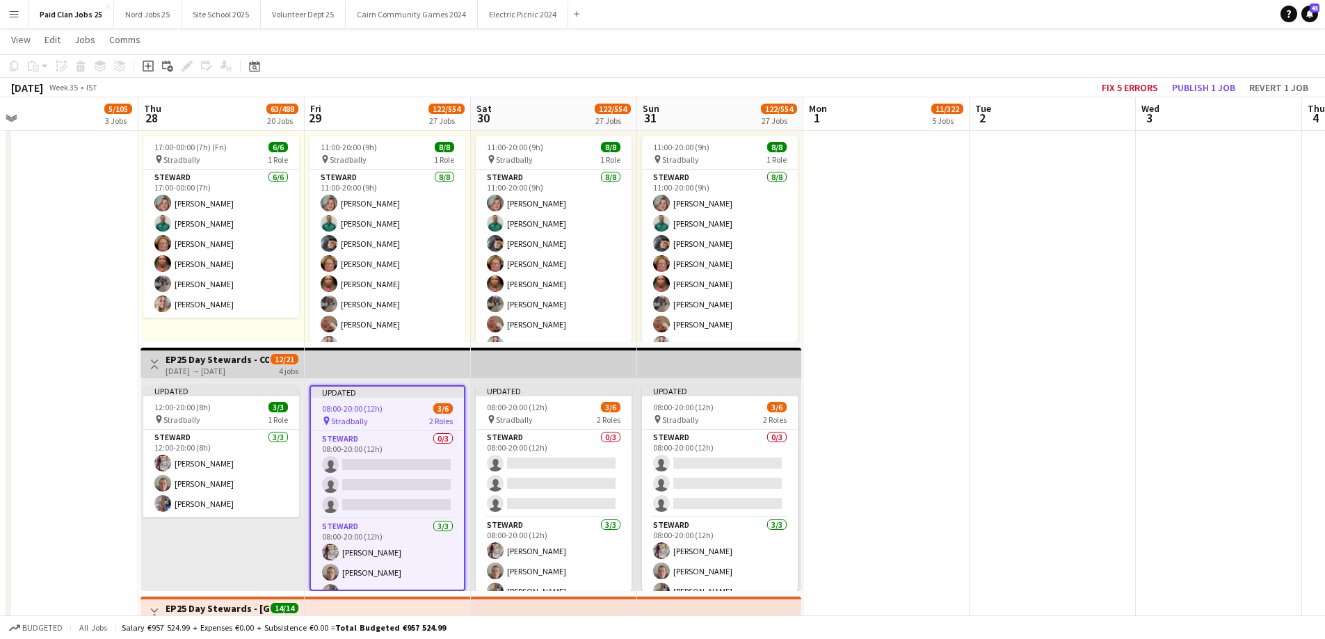
scroll to position [0, 0]
click at [189, 61] on icon "Edit" at bounding box center [187, 66] width 11 height 11
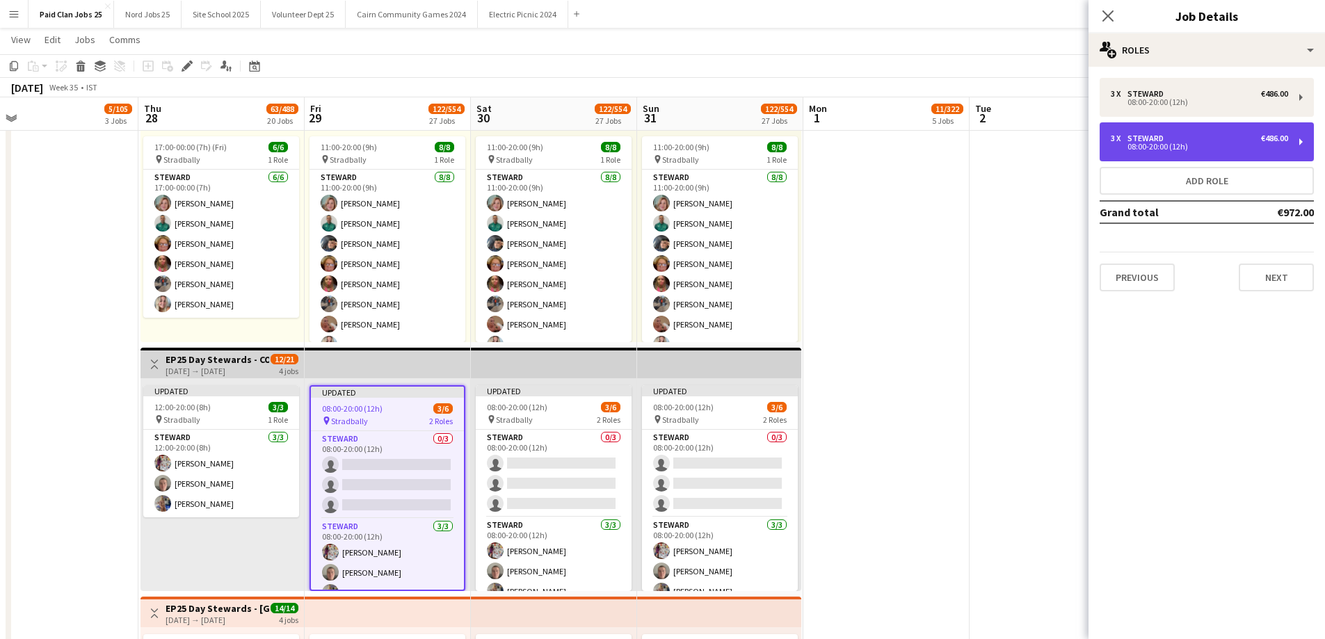
click at [1123, 145] on div "08:00-20:00 (12h)" at bounding box center [1199, 146] width 177 height 7
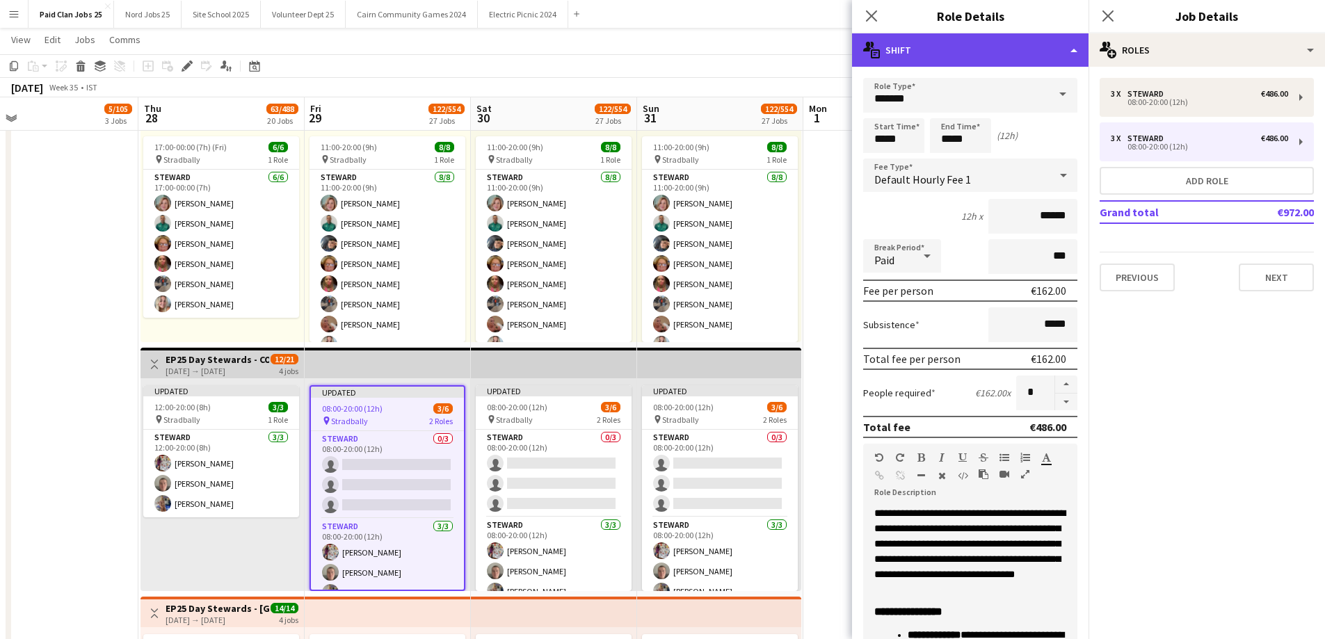
click at [910, 52] on div "multiple-actions-text Shift" at bounding box center [970, 49] width 236 height 33
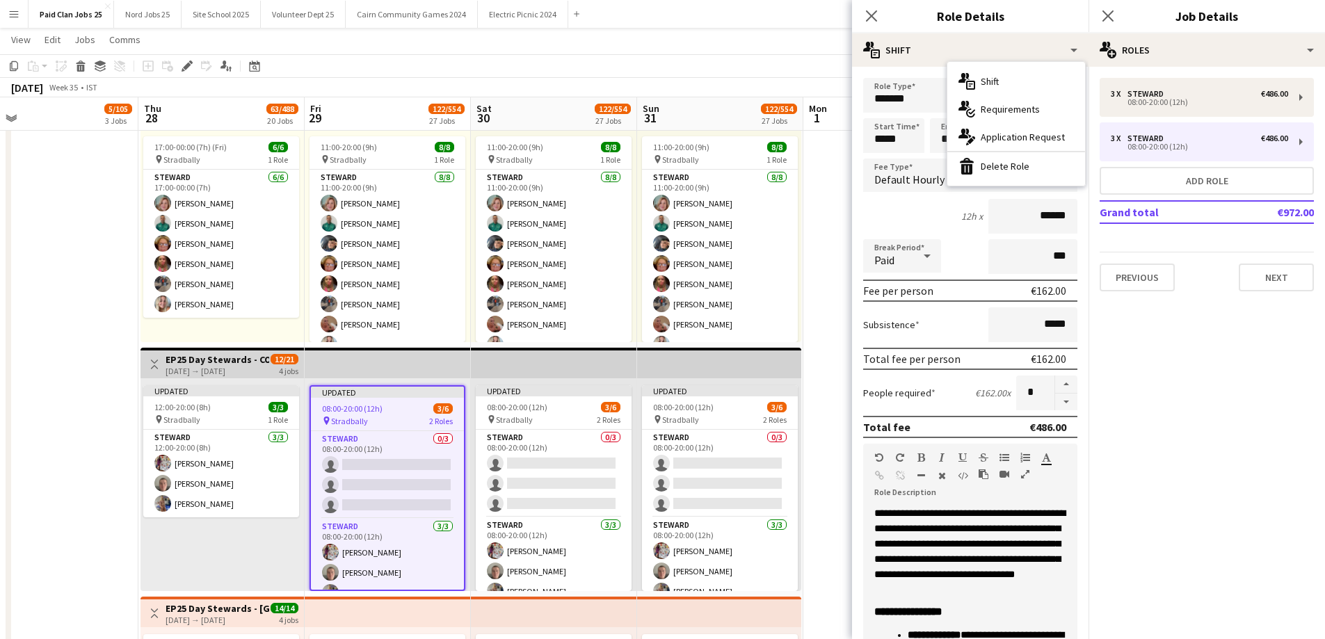
click at [981, 155] on div "bin-2 Delete Role" at bounding box center [1016, 166] width 138 height 28
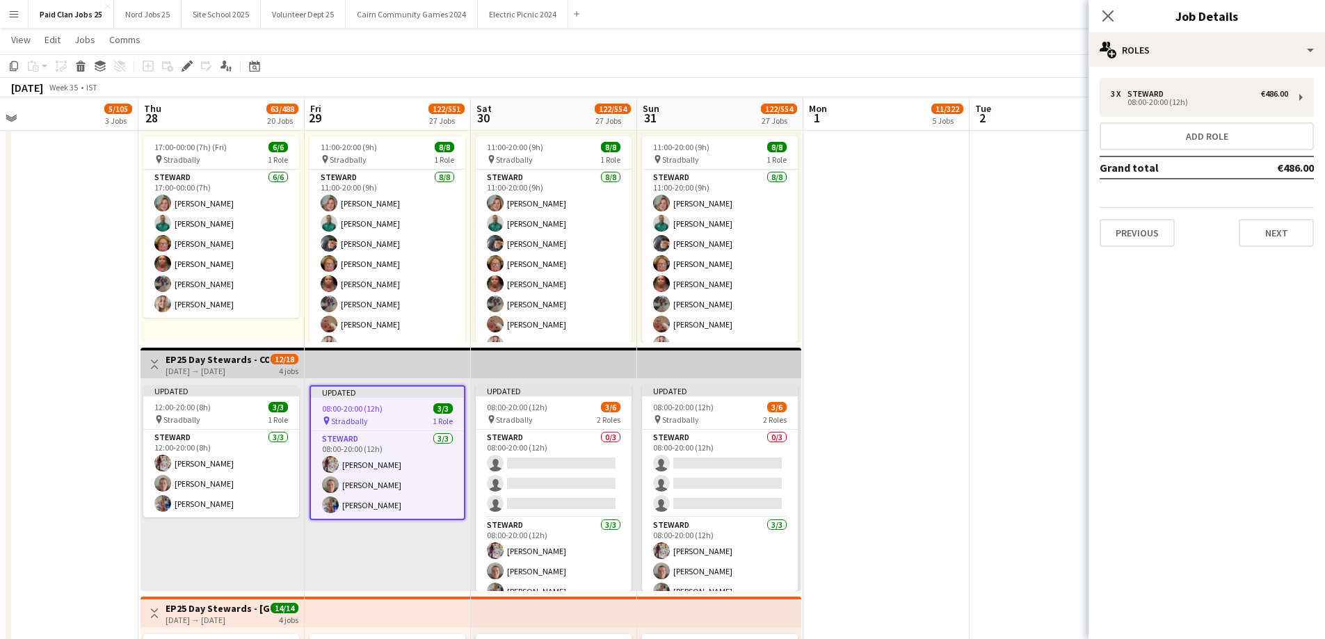
click at [700, 362] on app-top-bar at bounding box center [719, 363] width 164 height 31
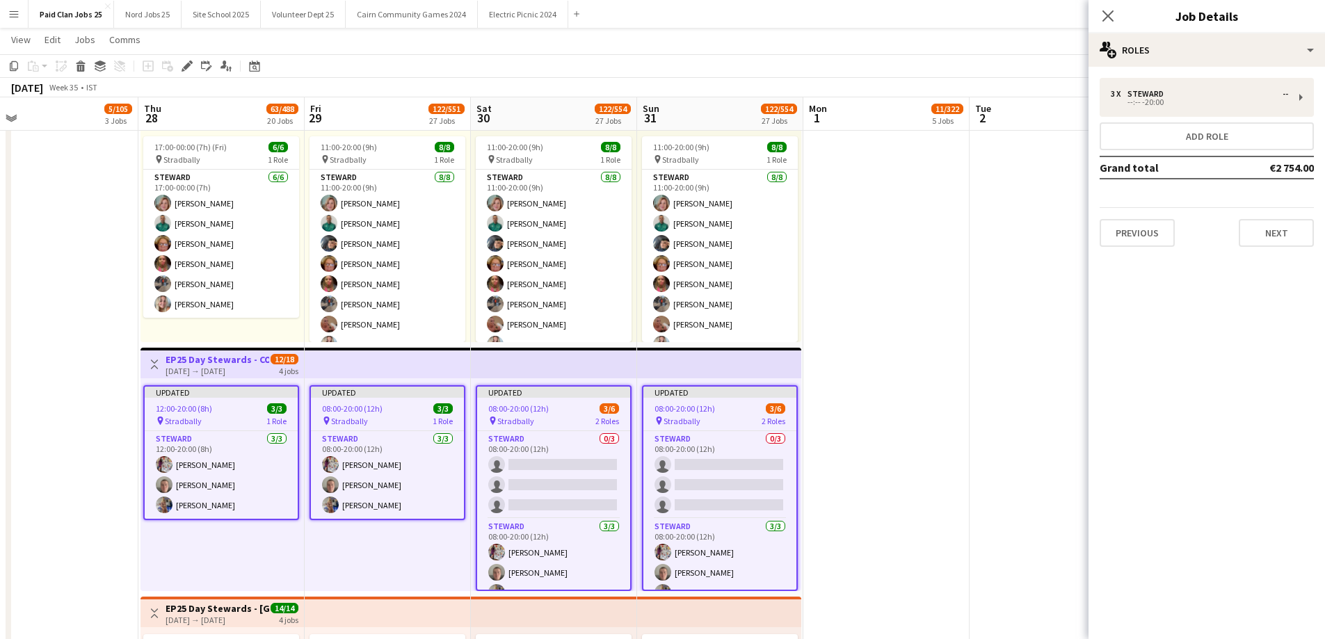
click at [509, 366] on app-top-bar at bounding box center [554, 363] width 166 height 31
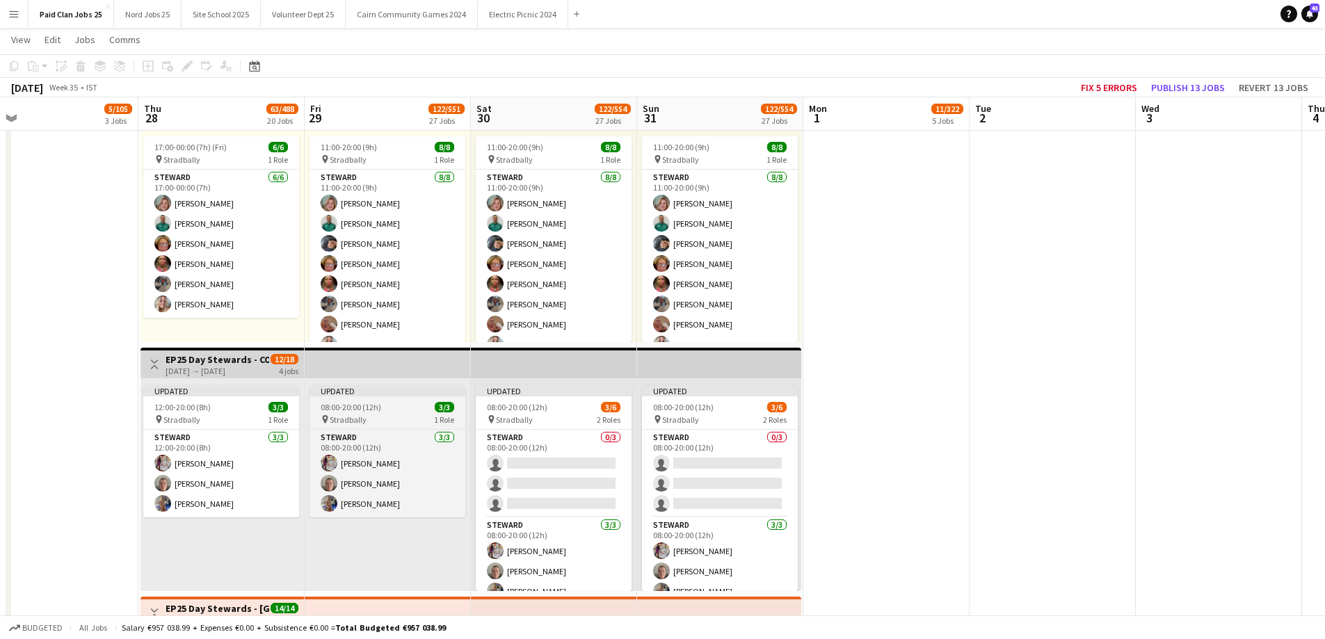
click at [428, 410] on div "08:00-20:00 (12h) 3/3" at bounding box center [387, 407] width 156 height 10
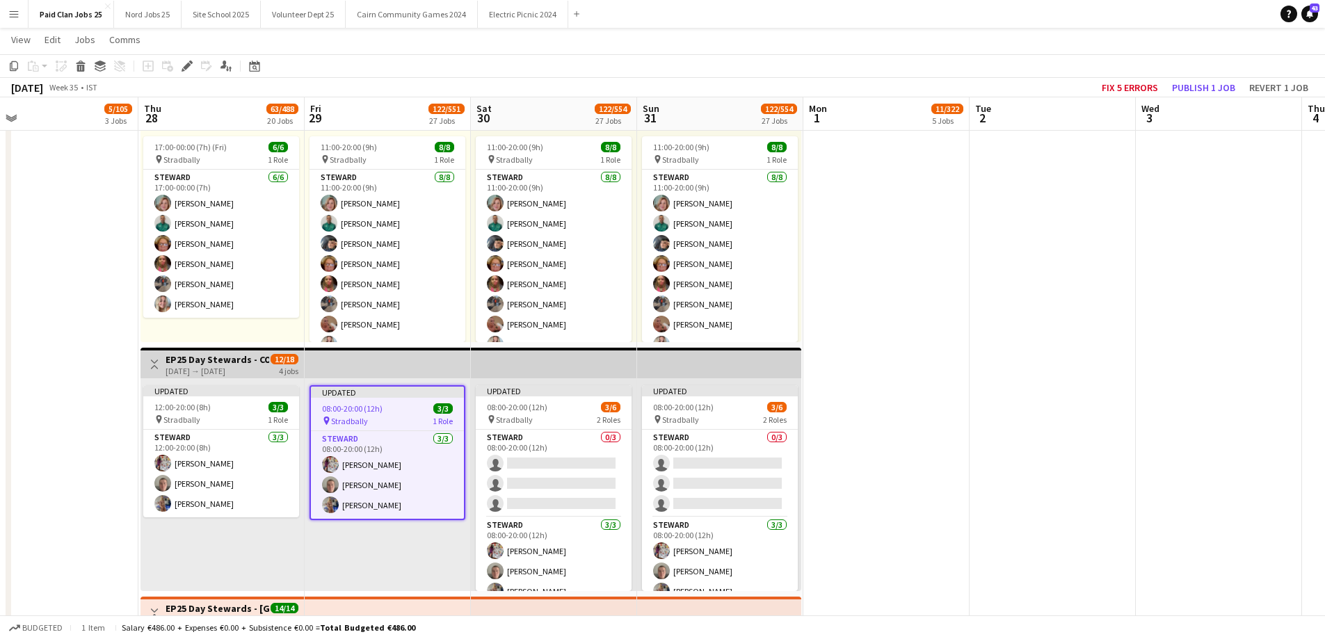
click at [441, 376] on app-top-bar at bounding box center [388, 363] width 166 height 31
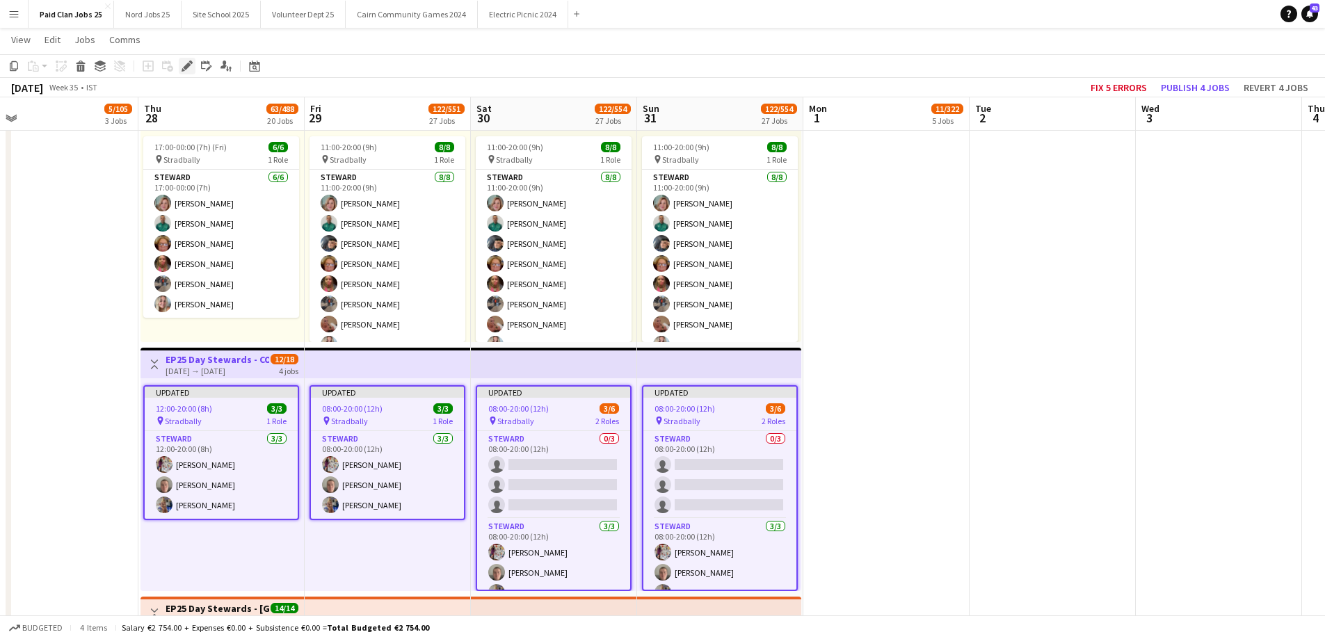
click at [191, 66] on icon "Edit" at bounding box center [187, 66] width 11 height 11
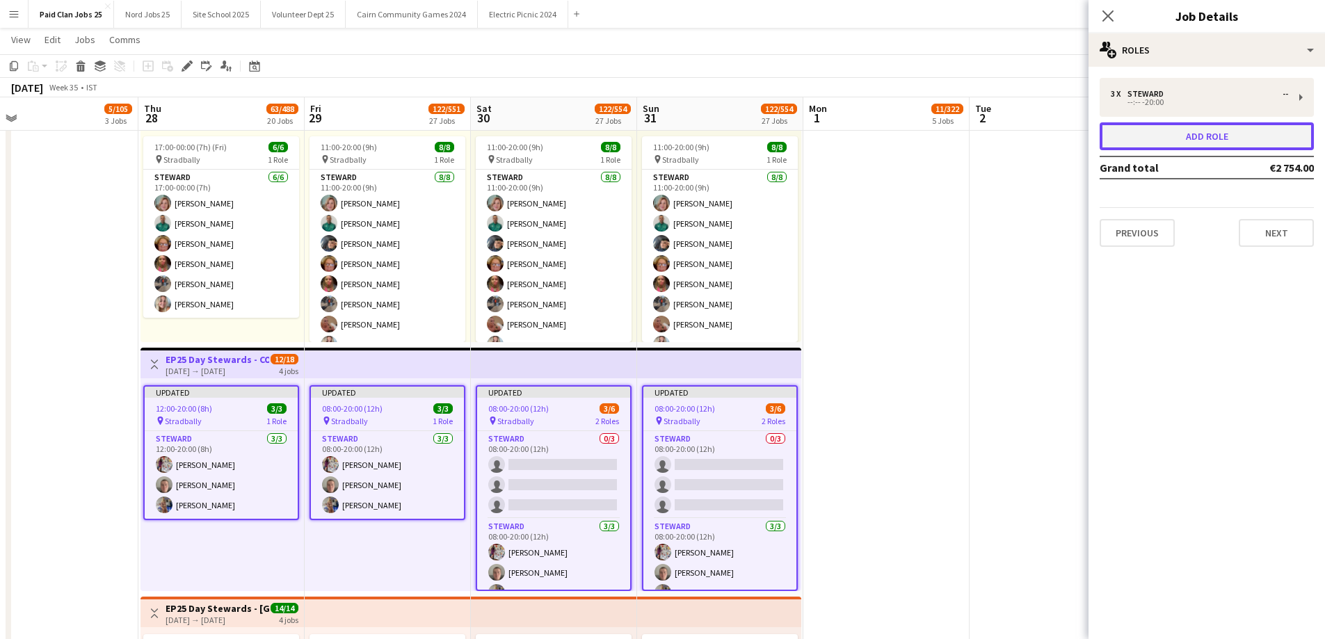
click at [1193, 138] on button "Add role" at bounding box center [1207, 136] width 214 height 28
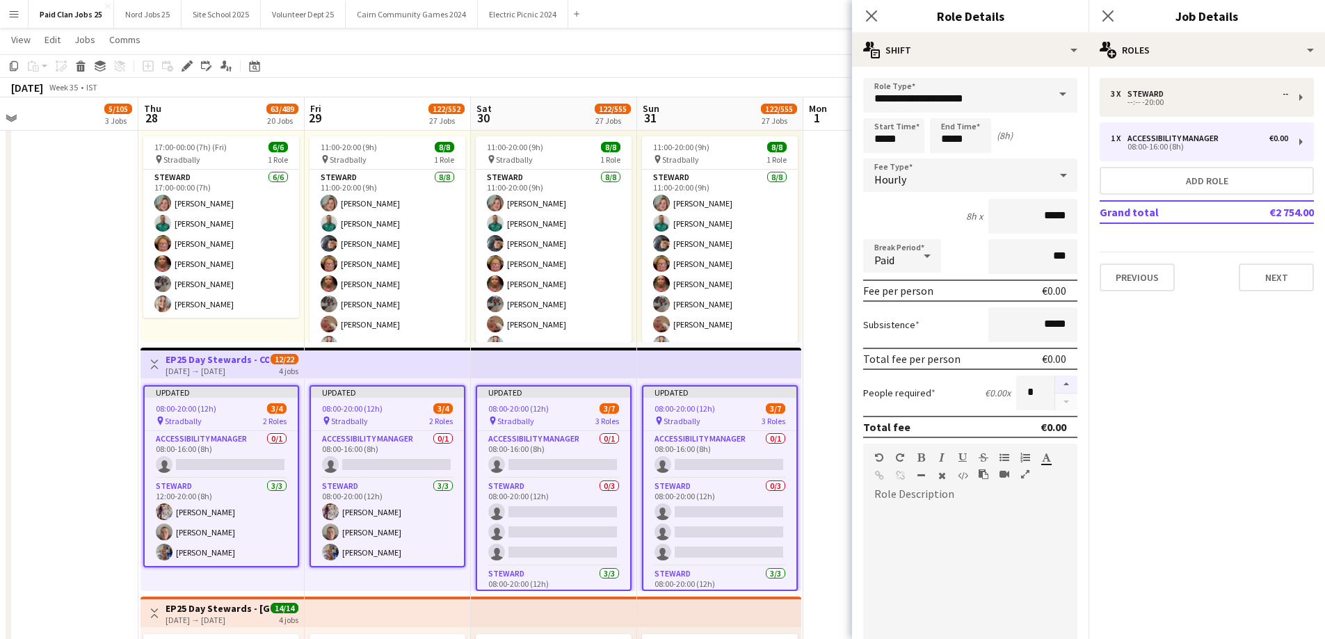
click at [1055, 389] on button "button" at bounding box center [1066, 385] width 22 height 18
type input "*"
click at [1012, 535] on div at bounding box center [970, 589] width 214 height 167
paste div
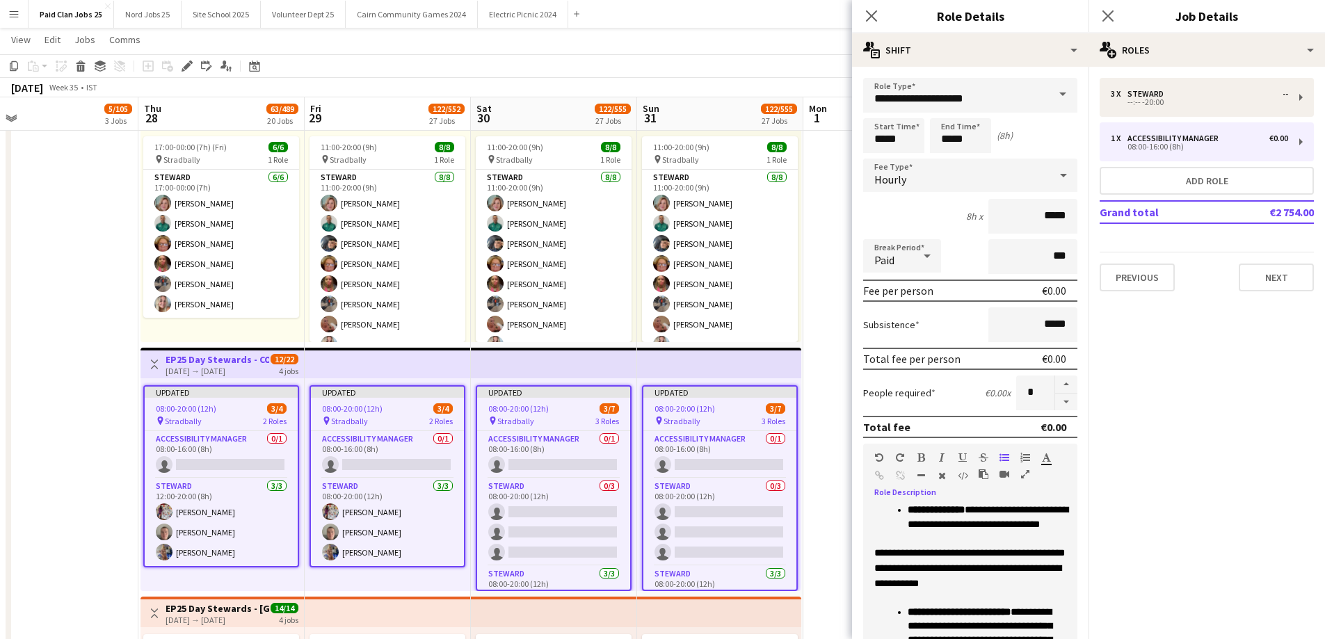
scroll to position [32, 0]
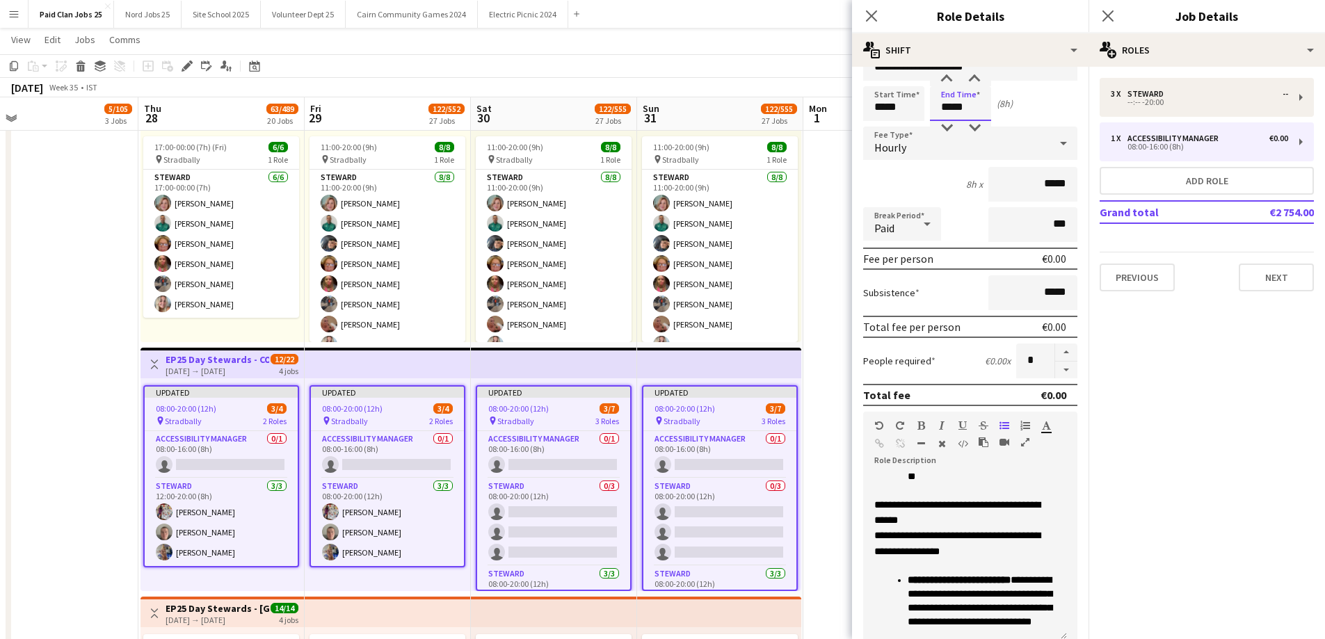
drag, startPoint x: 951, startPoint y: 106, endPoint x: 924, endPoint y: 108, distance: 27.3
click at [924, 108] on div "Start Time ***** End Time ***** (8h)" at bounding box center [970, 103] width 214 height 35
type input "*****"
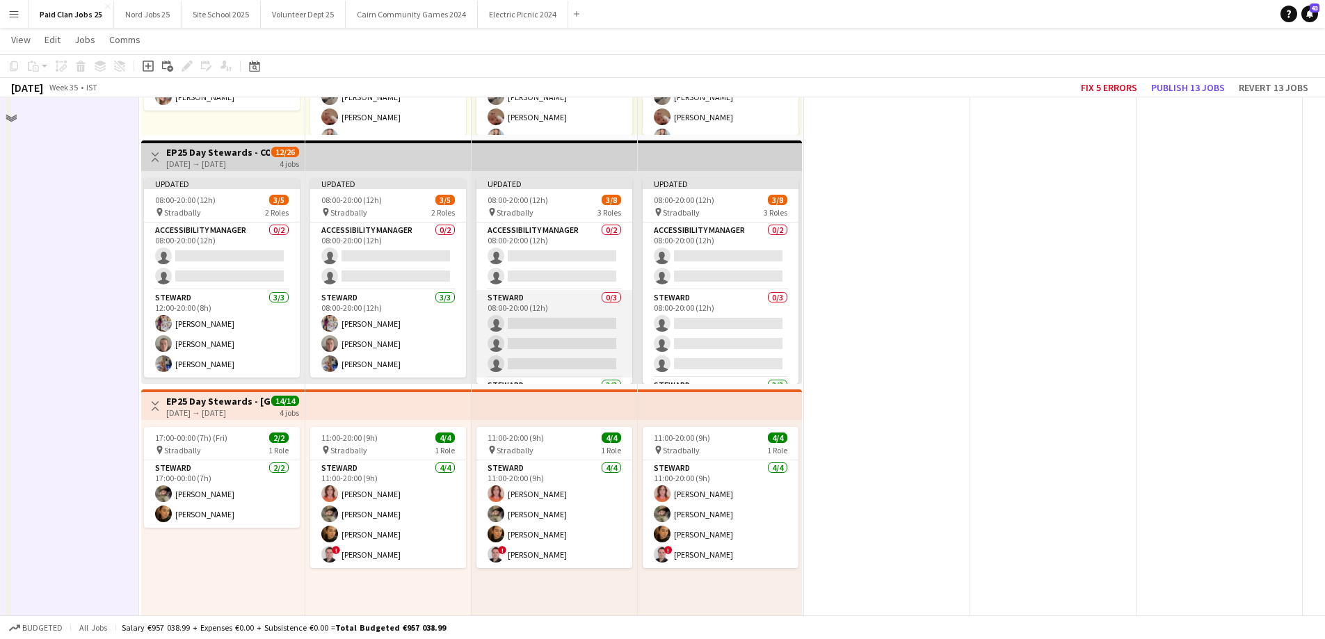
scroll to position [3060, 0]
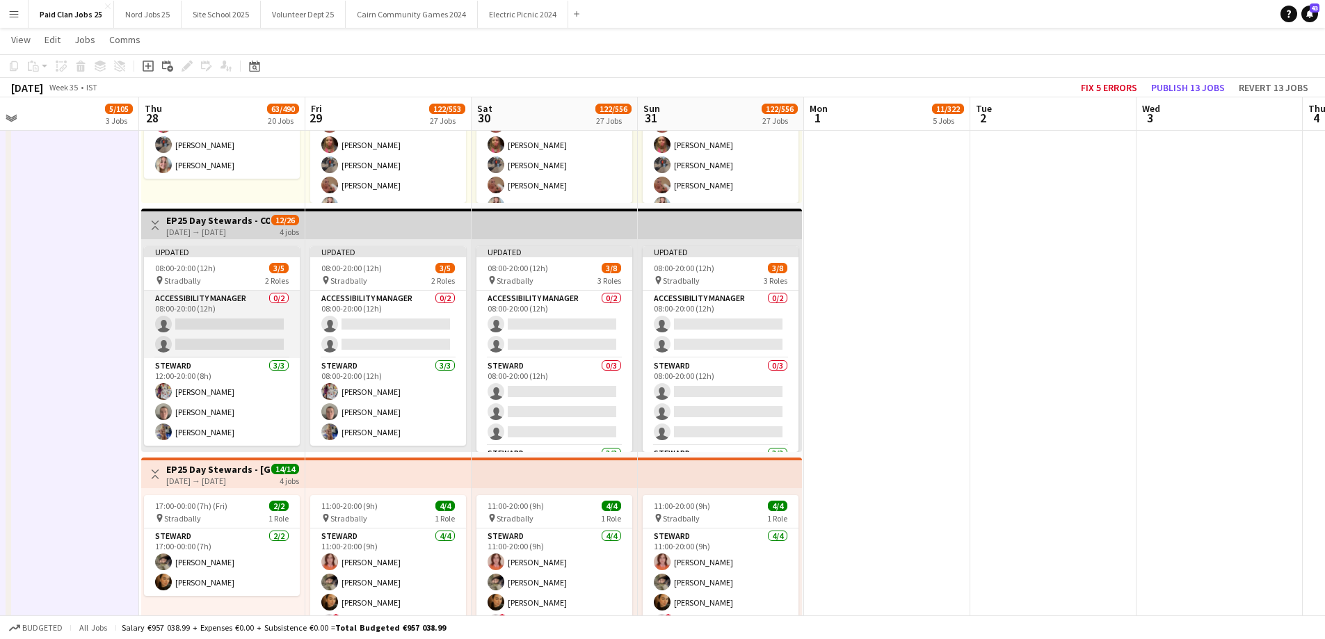
click at [266, 324] on app-card-role "Accessibility Manager 0/2 08:00-20:00 (12h) single-neutral-actions single-neutr…" at bounding box center [222, 324] width 156 height 67
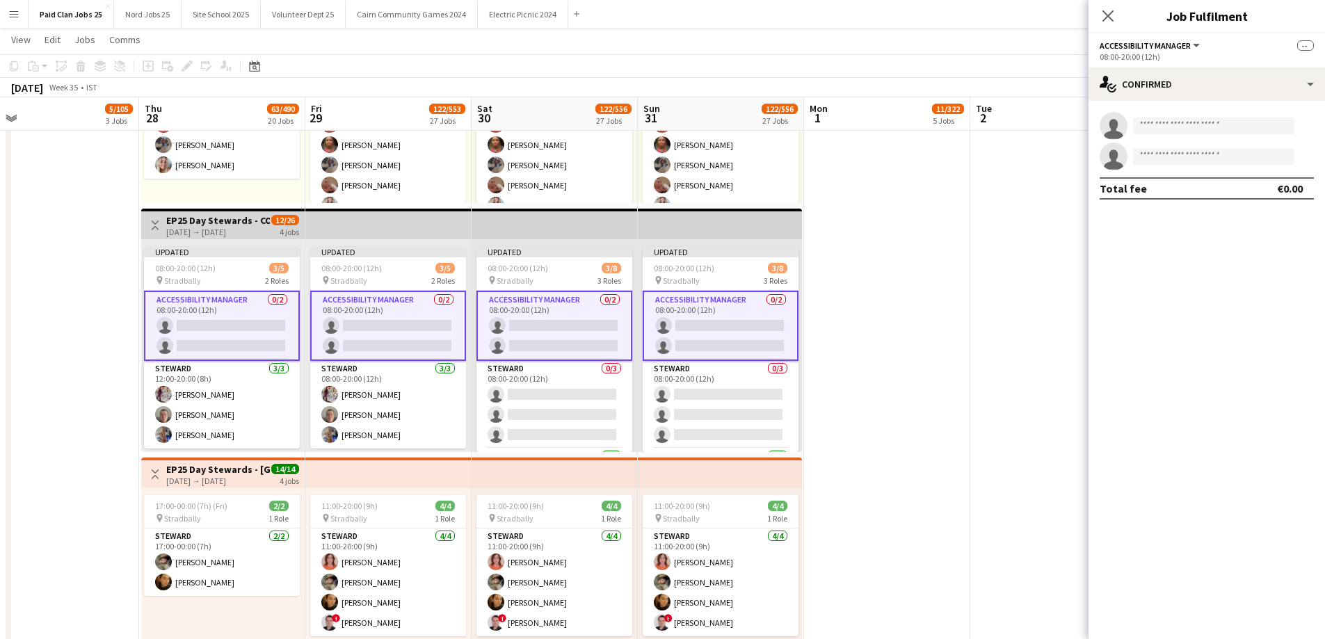
click at [237, 271] on div "08:00-20:00 (12h) 3/5" at bounding box center [222, 268] width 156 height 10
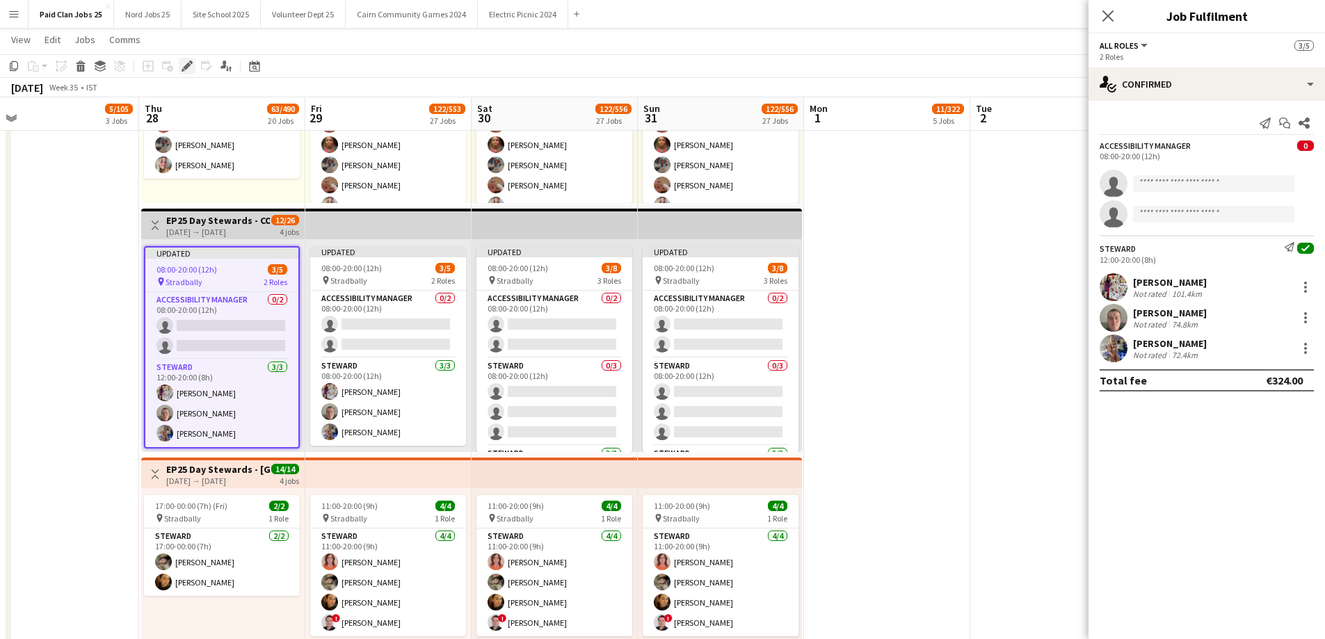
click at [186, 65] on icon "Edit" at bounding box center [187, 66] width 11 height 11
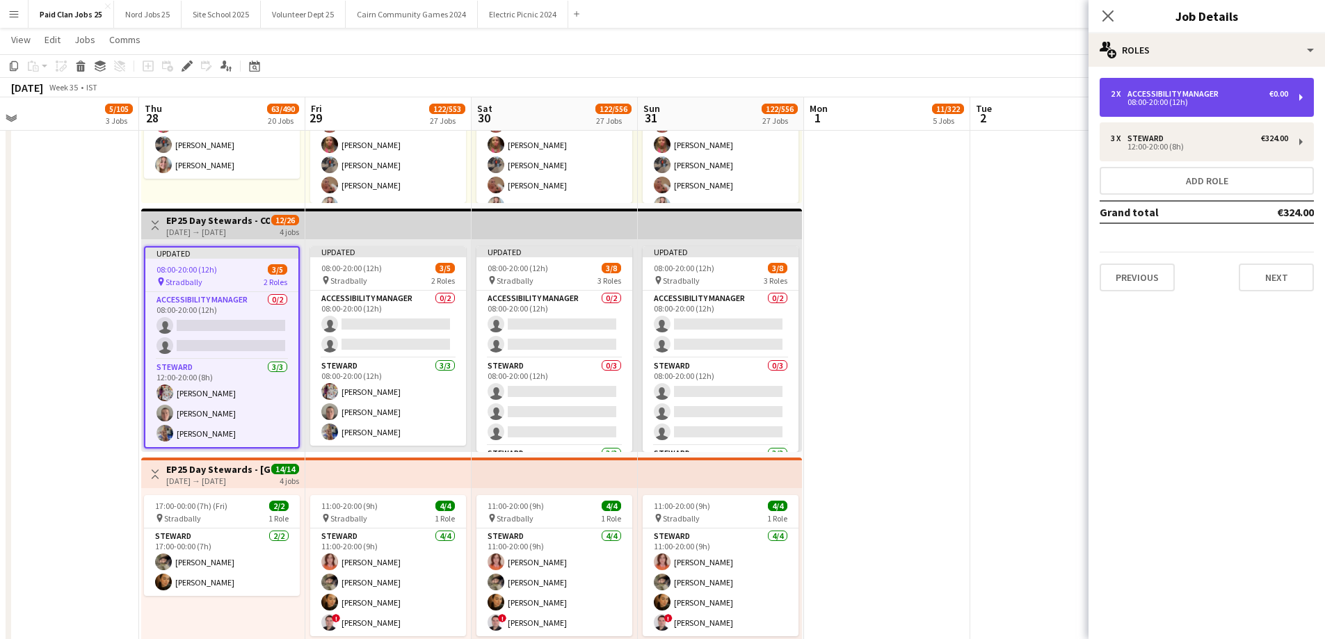
click at [1135, 91] on div "Accessibility Manager" at bounding box center [1175, 94] width 97 height 10
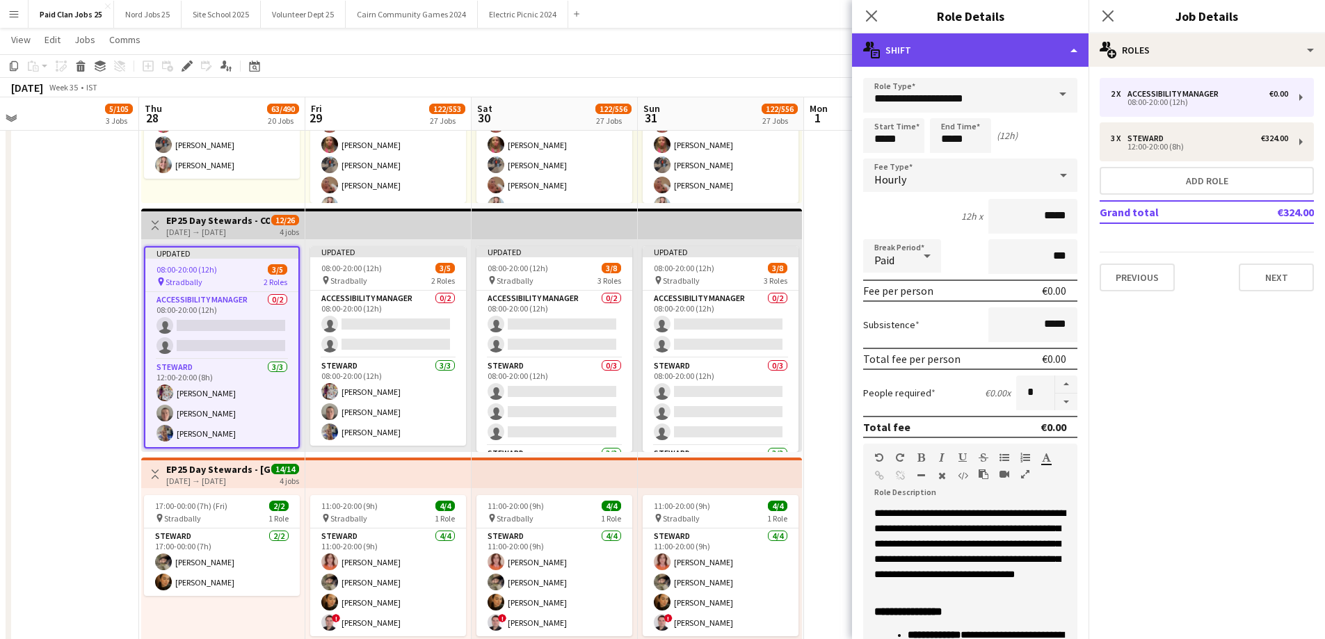
click at [995, 56] on div "multiple-actions-text Shift" at bounding box center [970, 49] width 236 height 33
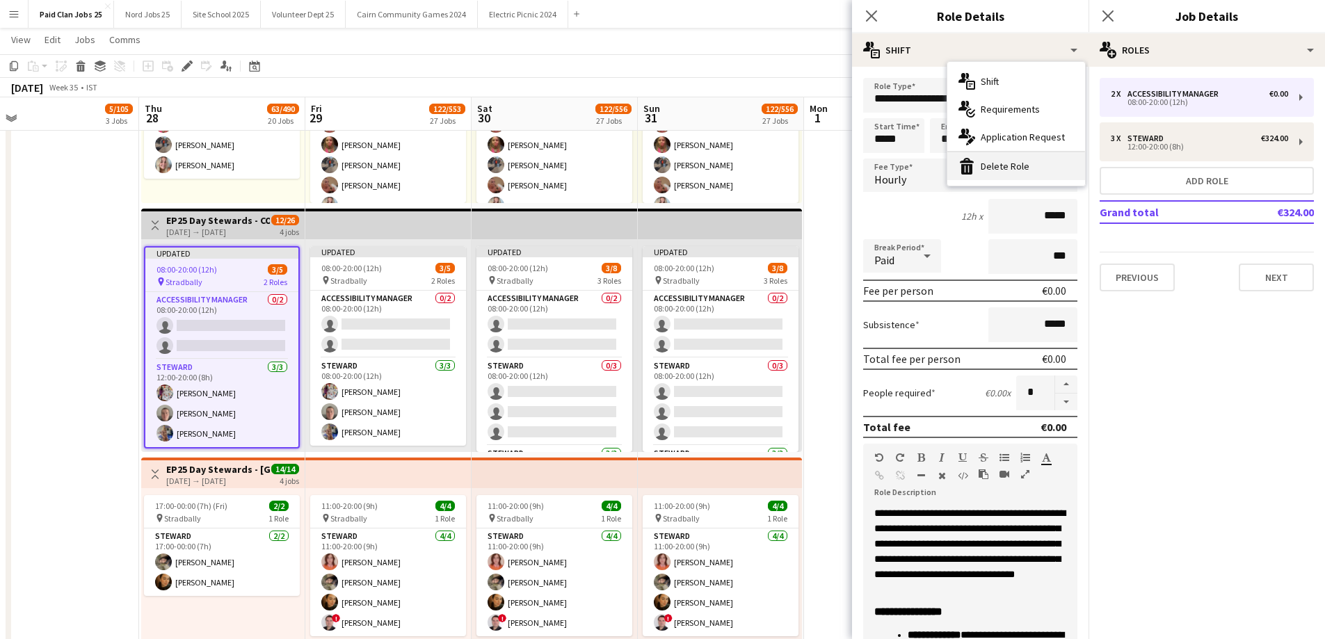
click at [1011, 166] on div "bin-2 Delete Role" at bounding box center [1016, 166] width 138 height 28
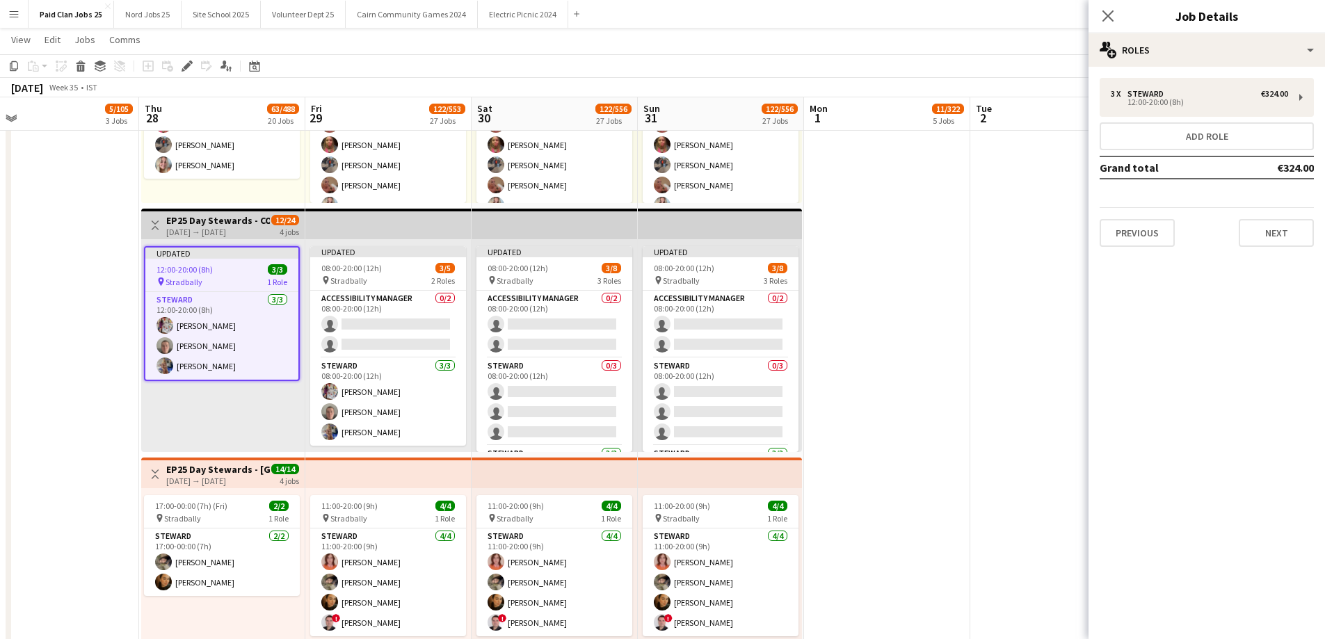
click at [405, 263] on div "08:00-20:00 (12h) 3/5" at bounding box center [388, 268] width 156 height 10
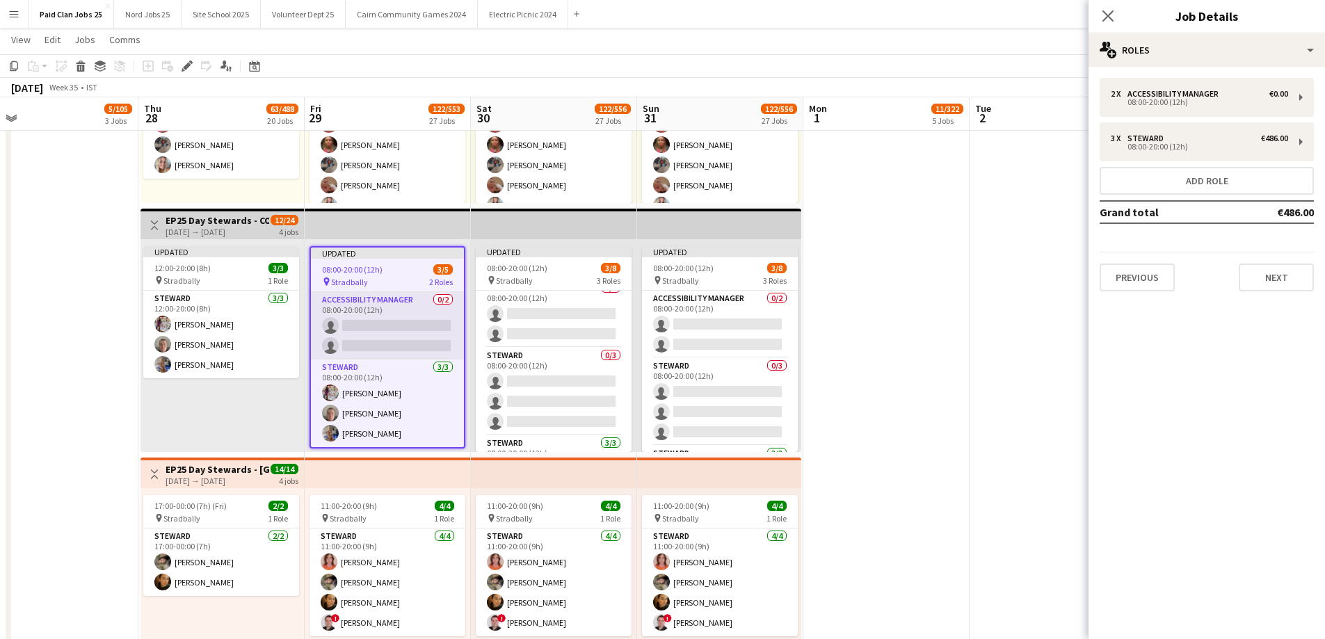
scroll to position [0, 0]
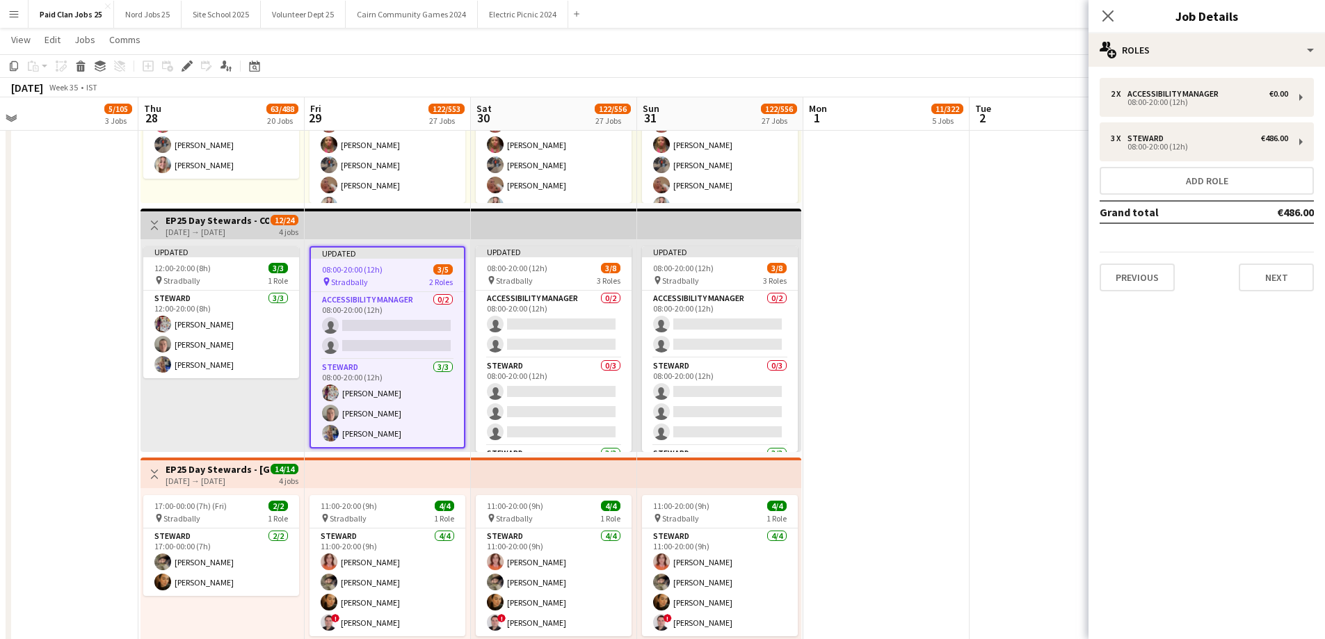
click at [421, 233] on app-top-bar at bounding box center [388, 224] width 166 height 31
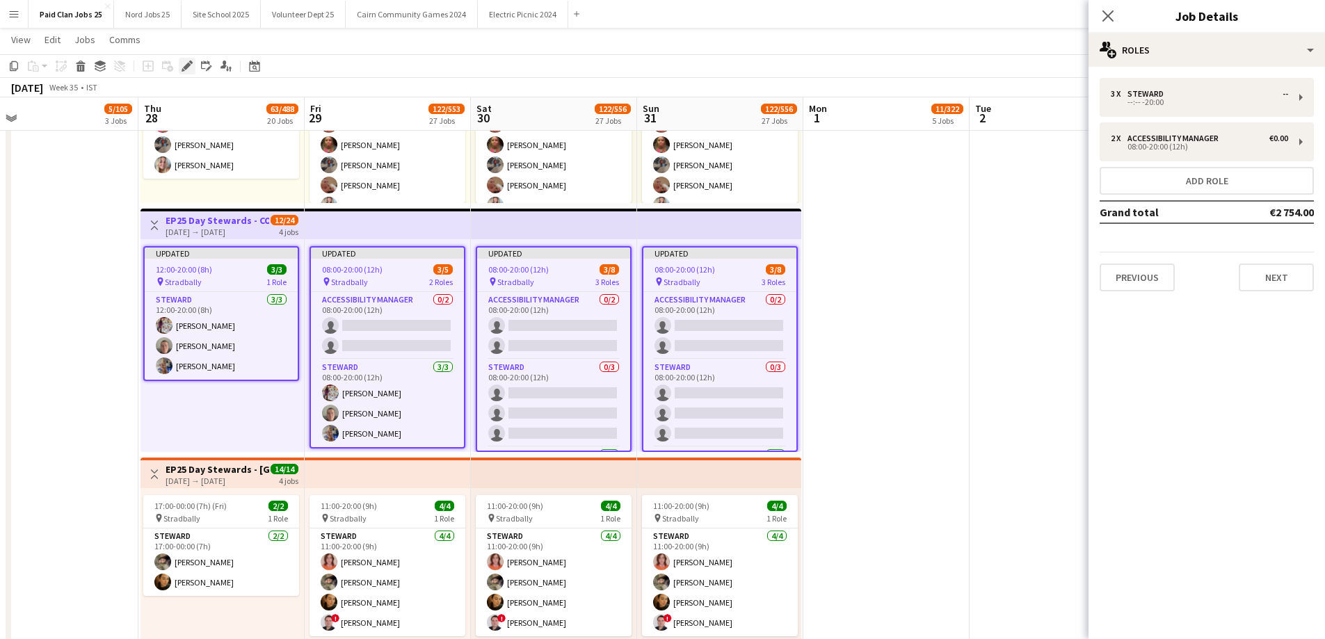
click at [181, 65] on div "Edit" at bounding box center [187, 66] width 17 height 17
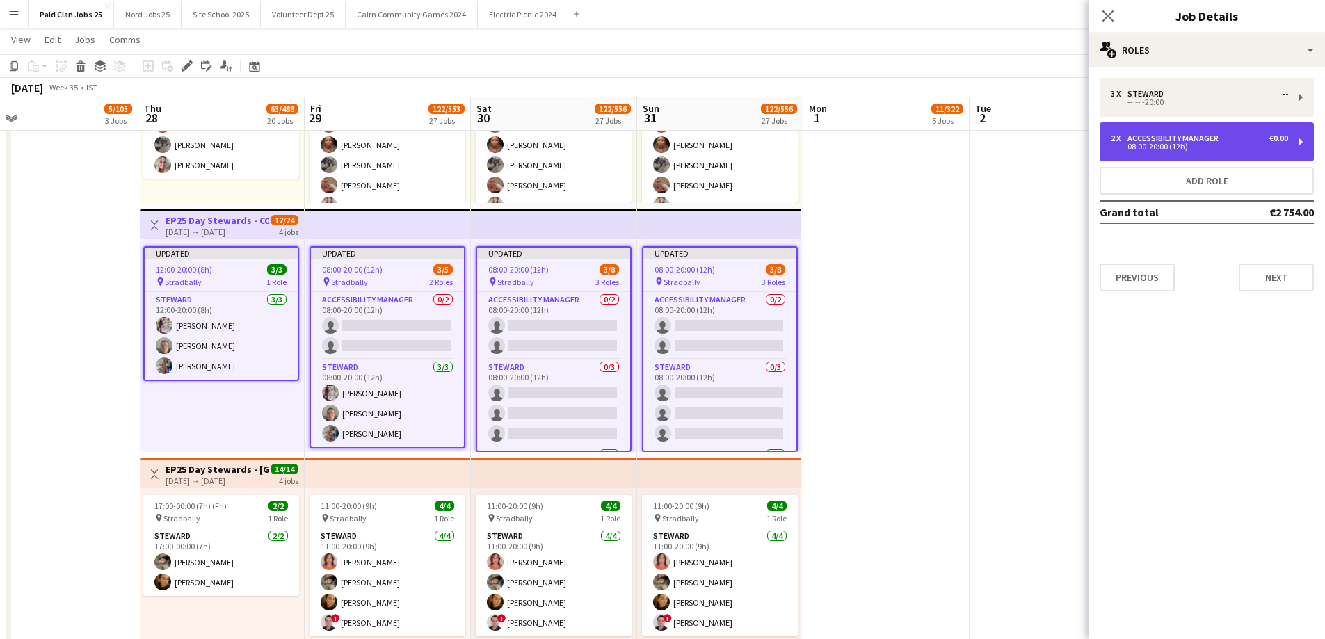
click at [1214, 130] on div "2 x Accessibility Manager €0.00 08:00-20:00 (12h)" at bounding box center [1207, 141] width 214 height 39
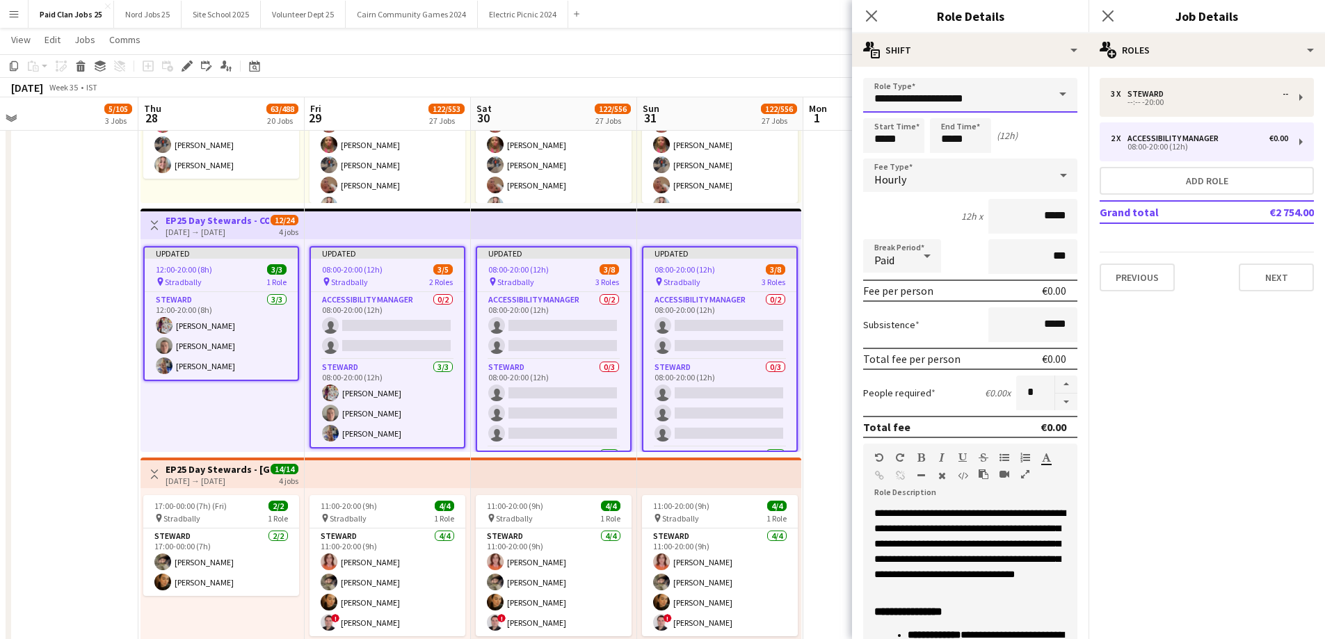
click at [1013, 102] on input "**********" at bounding box center [970, 95] width 214 height 35
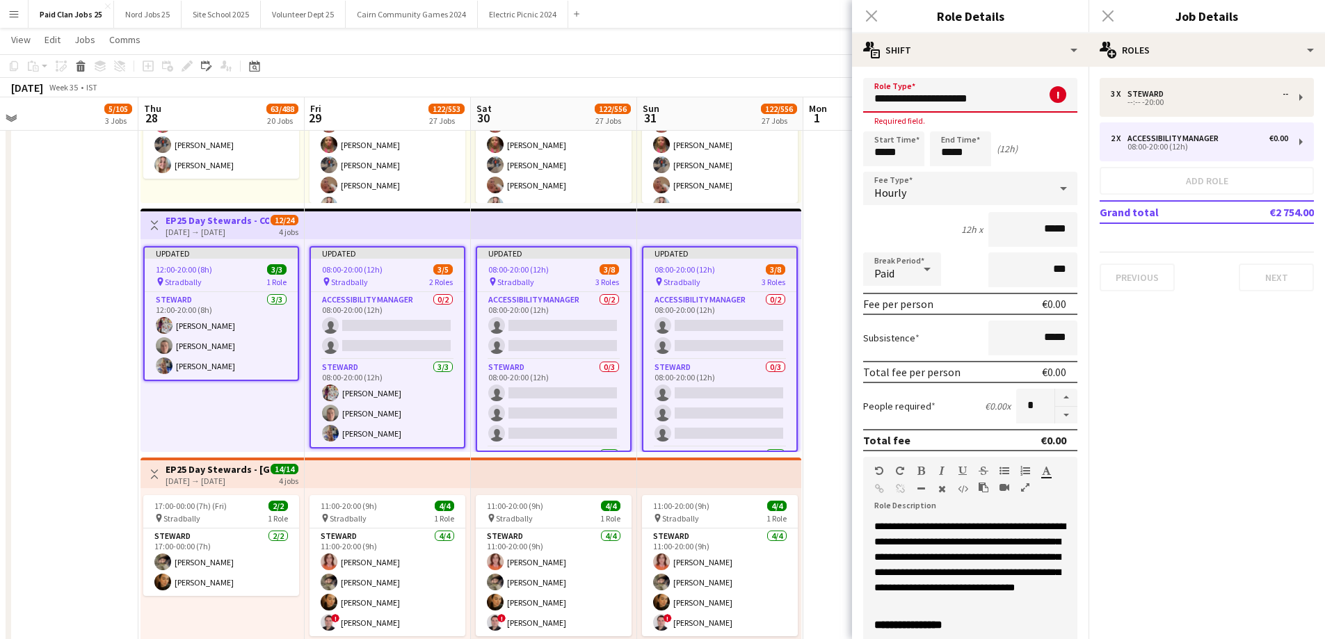
drag, startPoint x: 995, startPoint y: 97, endPoint x: 897, endPoint y: 99, distance: 98.1
click at [897, 99] on input "**********" at bounding box center [970, 95] width 214 height 35
drag, startPoint x: 905, startPoint y: 98, endPoint x: 856, endPoint y: 95, distance: 48.8
click at [856, 95] on form "**********" at bounding box center [970, 461] width 236 height 766
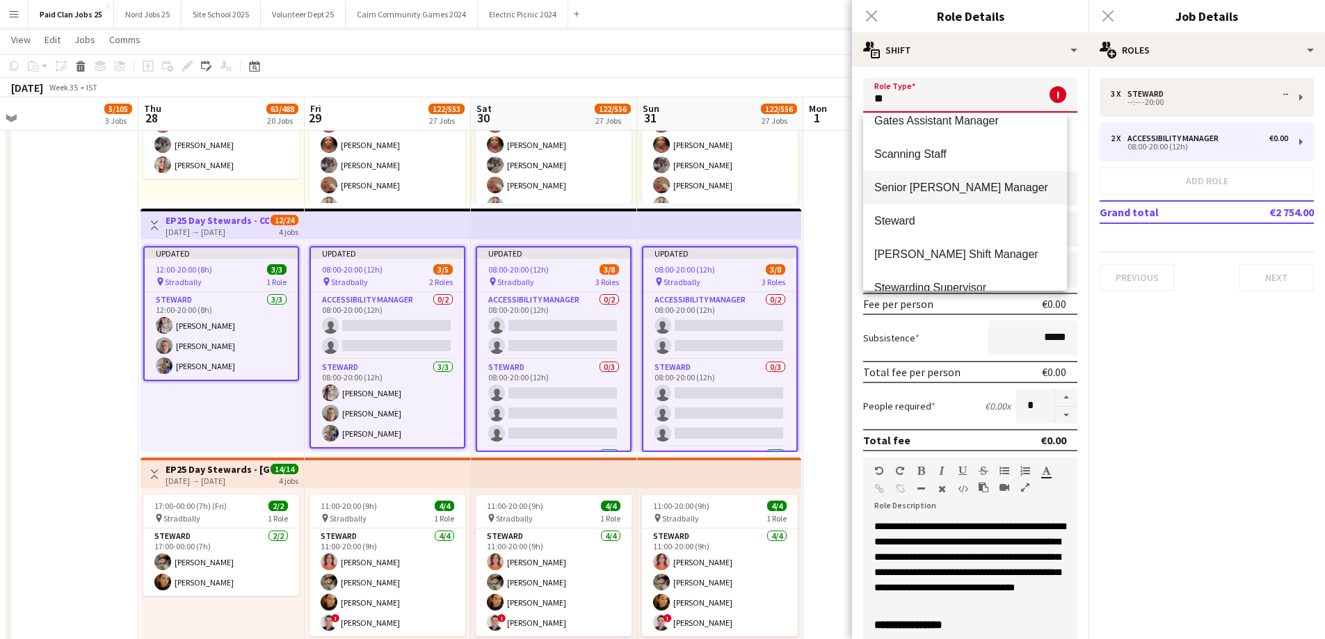
scroll to position [223, 0]
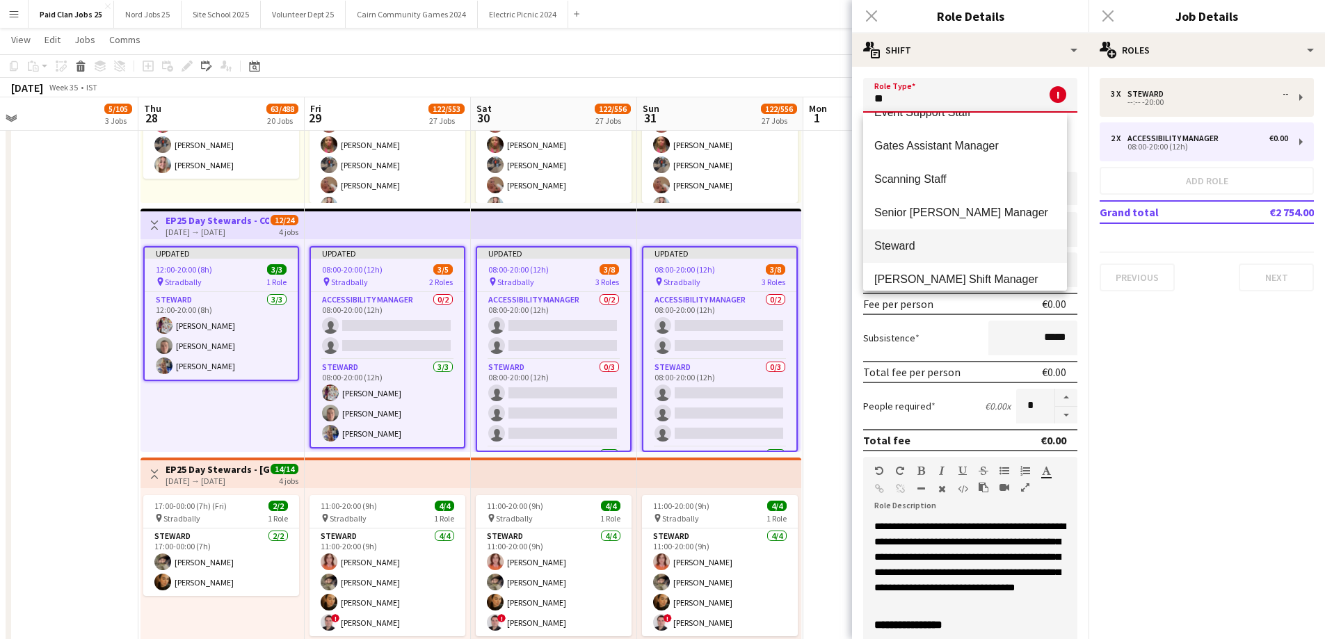
click at [928, 248] on span "Steward" at bounding box center [965, 245] width 182 height 13
type input "*******"
type input "******"
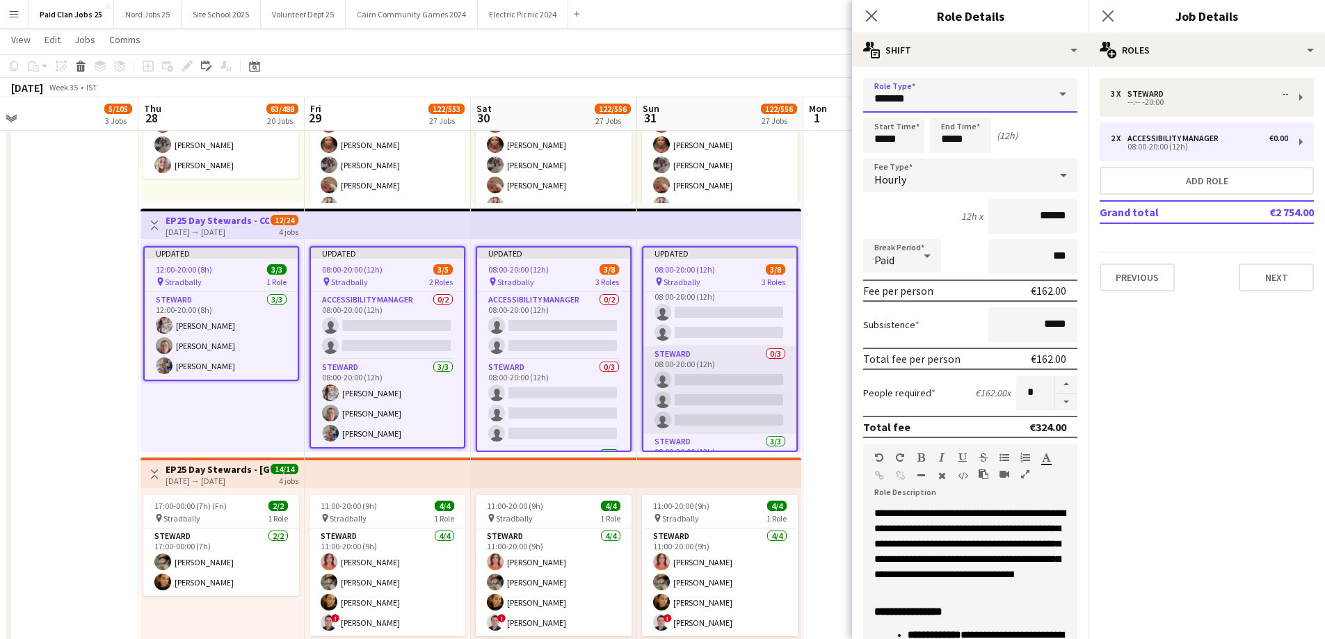
scroll to position [0, 0]
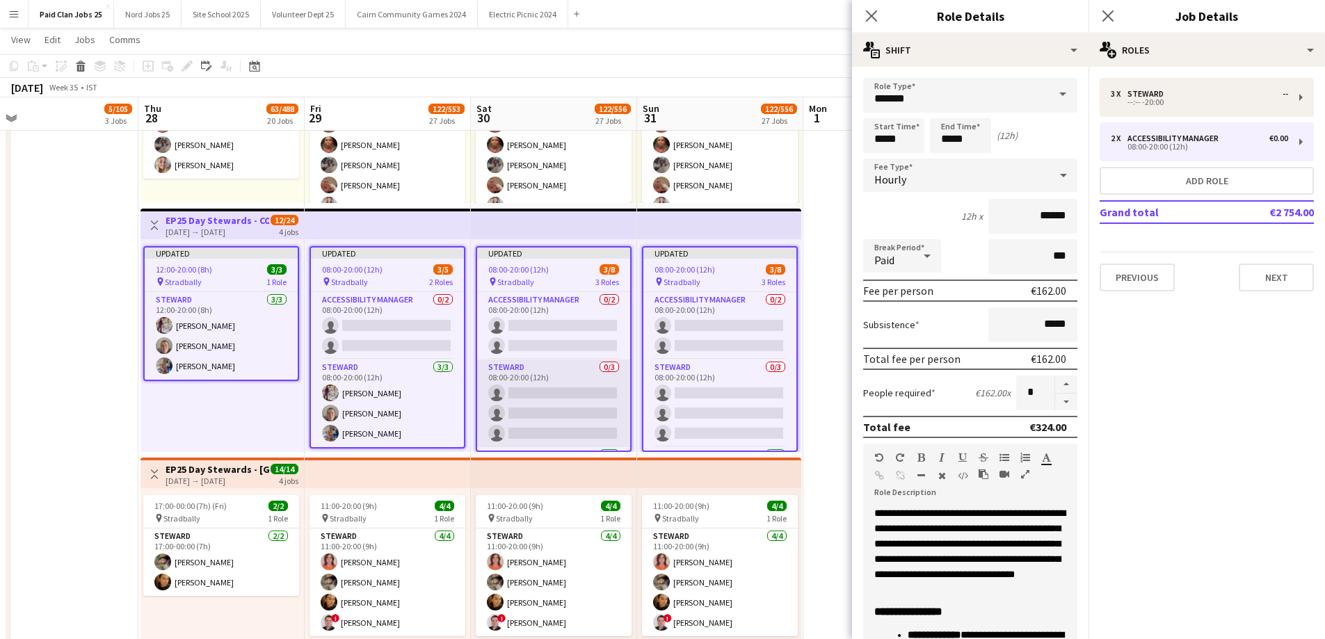
click at [587, 387] on app-card-role "[PERSON_NAME] 0/3 08:00-20:00 (12h) single-neutral-actions single-neutral-actio…" at bounding box center [553, 404] width 153 height 88
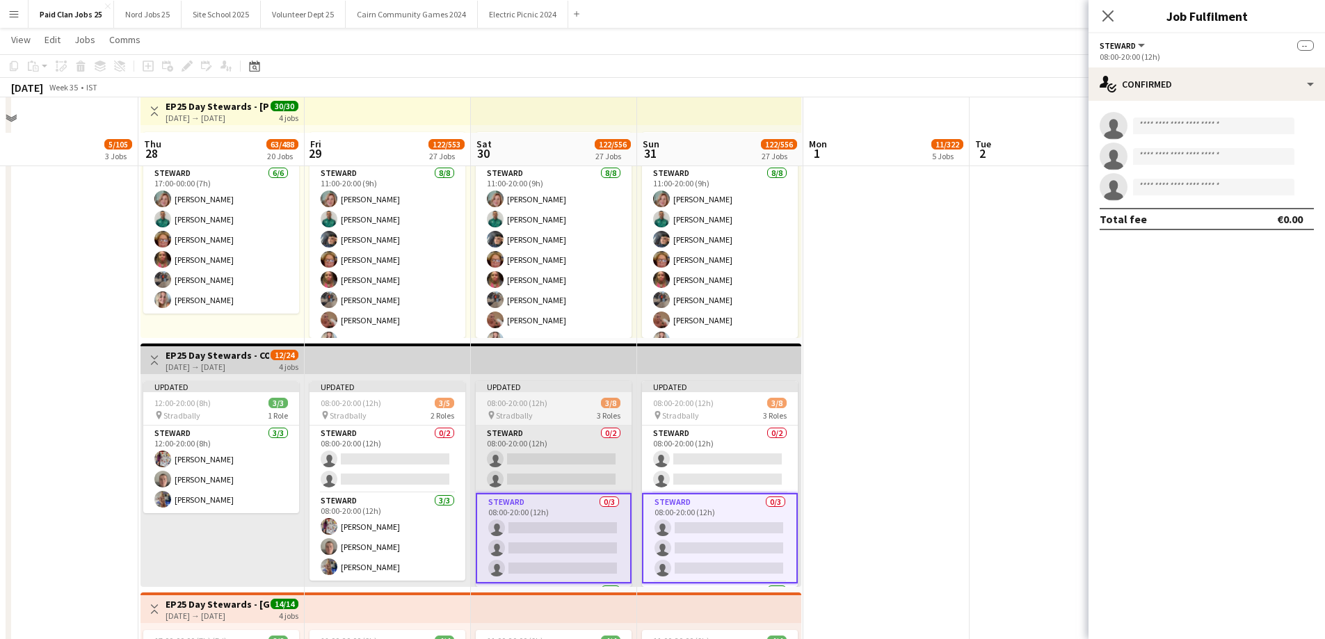
scroll to position [2921, 0]
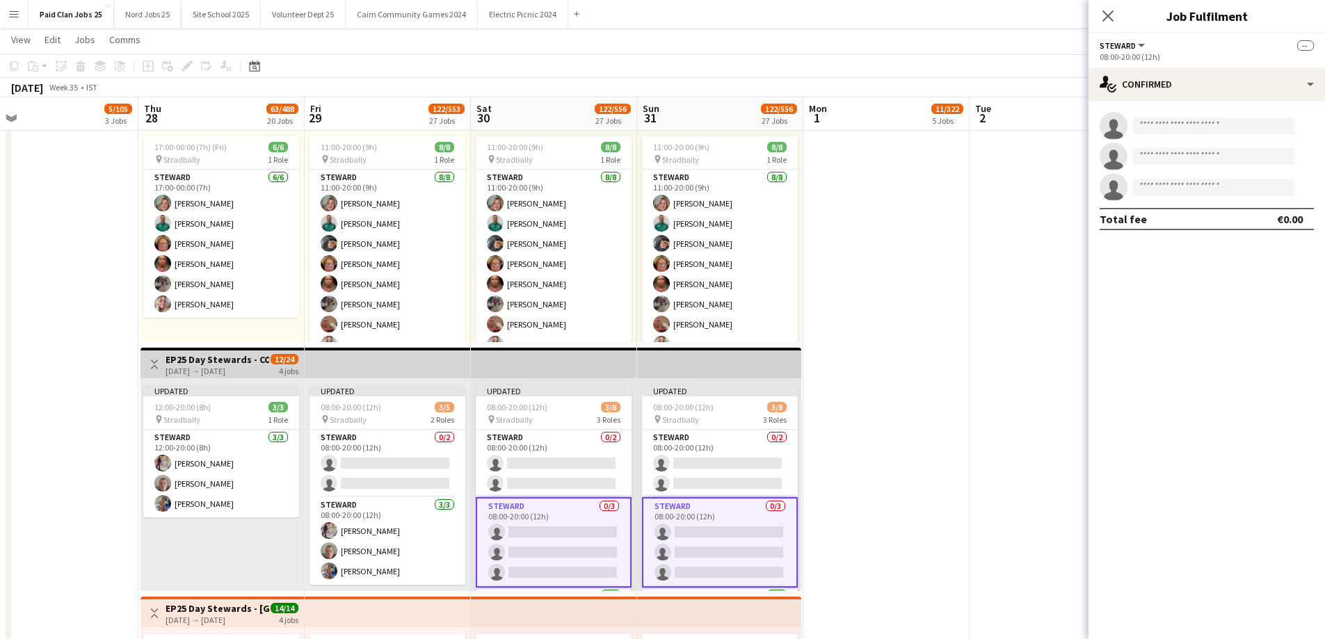
drag, startPoint x: 1182, startPoint y: 135, endPoint x: 1177, endPoint y: 127, distance: 9.7
click at [1177, 127] on app-invite-slot "single-neutral-actions" at bounding box center [1206, 126] width 236 height 28
click at [1177, 126] on input at bounding box center [1213, 126] width 161 height 17
click at [1239, 117] on app-invite-slot "single-neutral-actions" at bounding box center [1206, 126] width 236 height 28
click at [1242, 124] on input at bounding box center [1213, 126] width 161 height 17
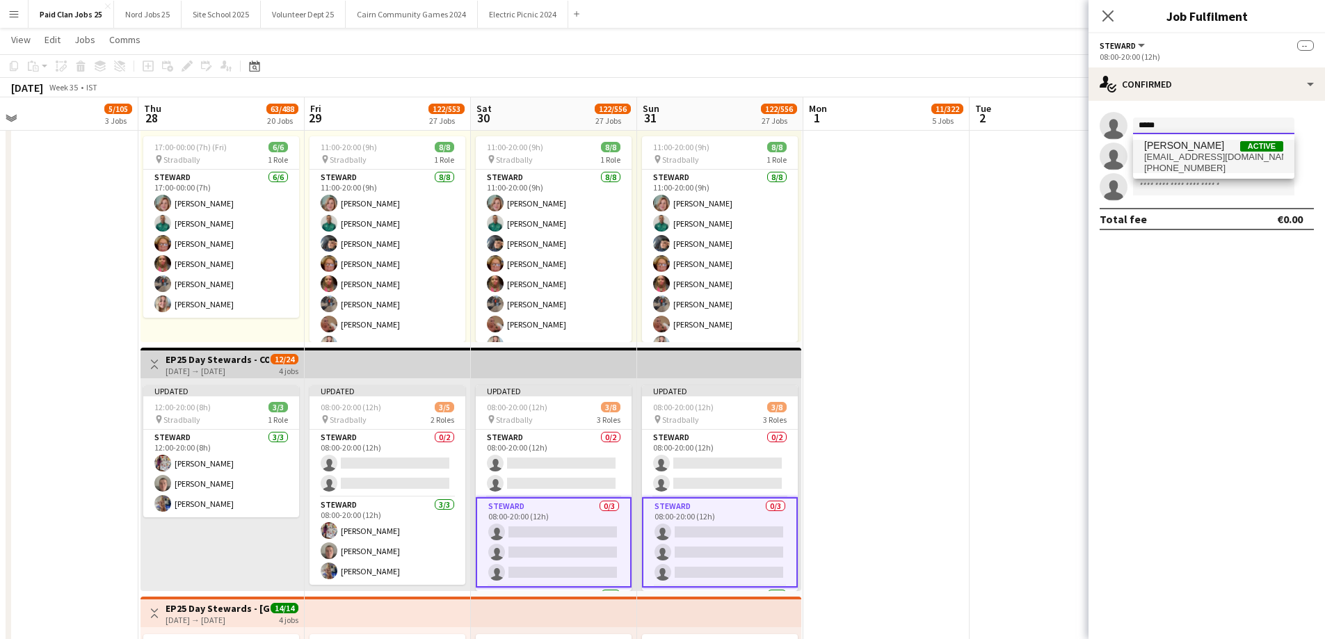
type input "*****"
click at [1225, 155] on span "ursuladonnan3@gmail.com" at bounding box center [1213, 157] width 139 height 11
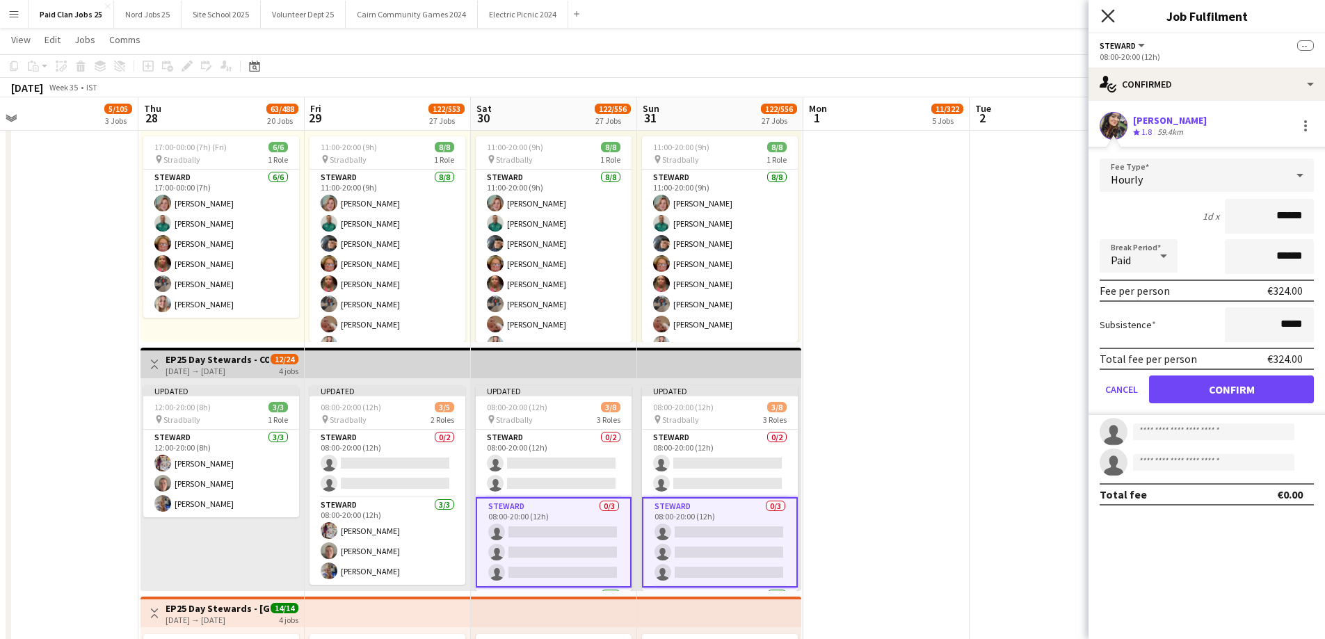
click at [1106, 17] on icon "Close pop-in" at bounding box center [1107, 15] width 13 height 13
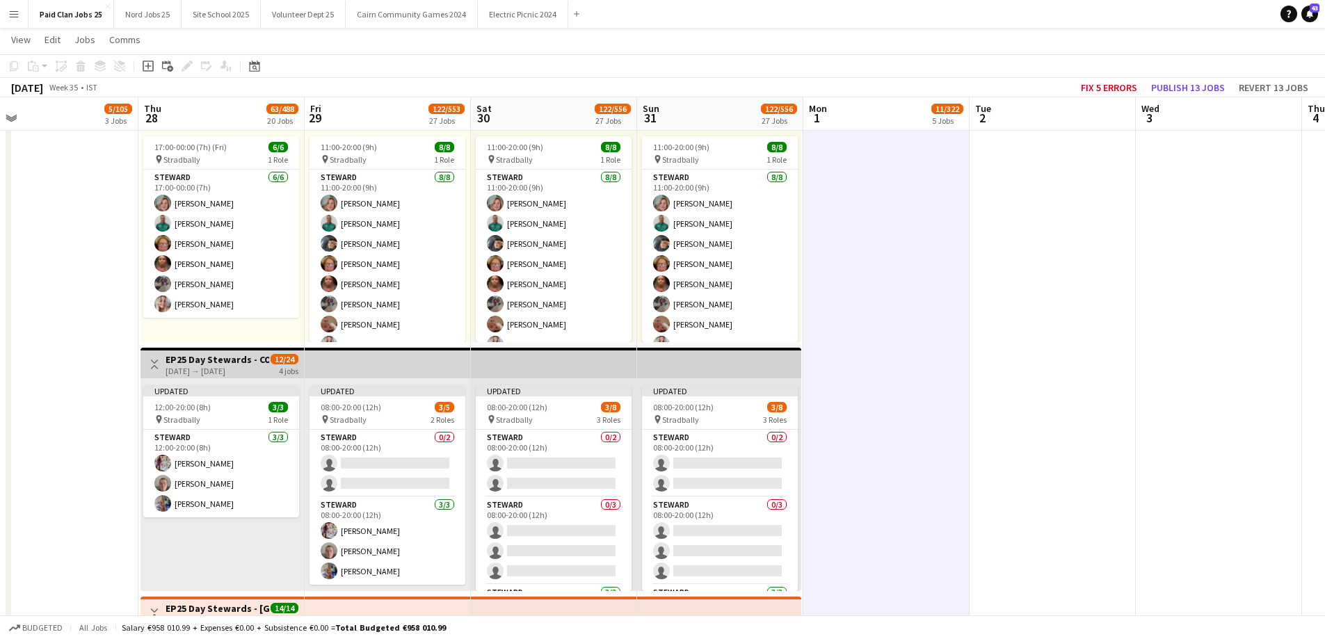
click at [669, 368] on app-top-bar at bounding box center [719, 363] width 164 height 31
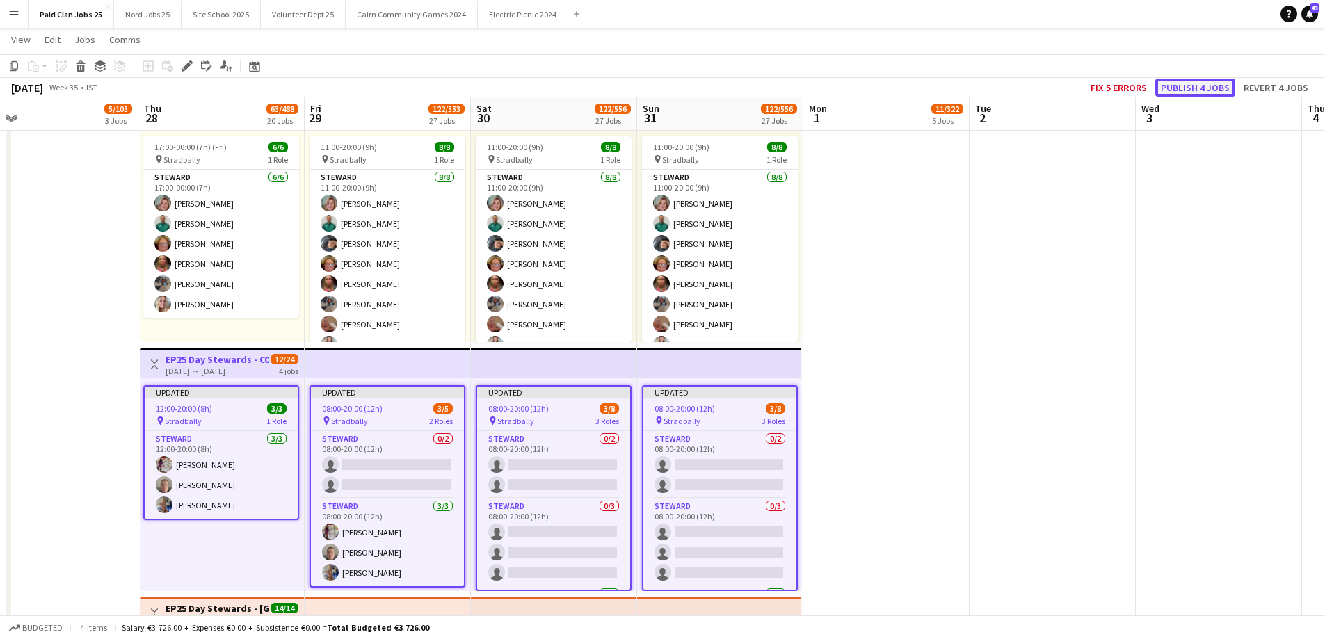
click at [1217, 92] on button "Publish 4 jobs" at bounding box center [1195, 88] width 80 height 18
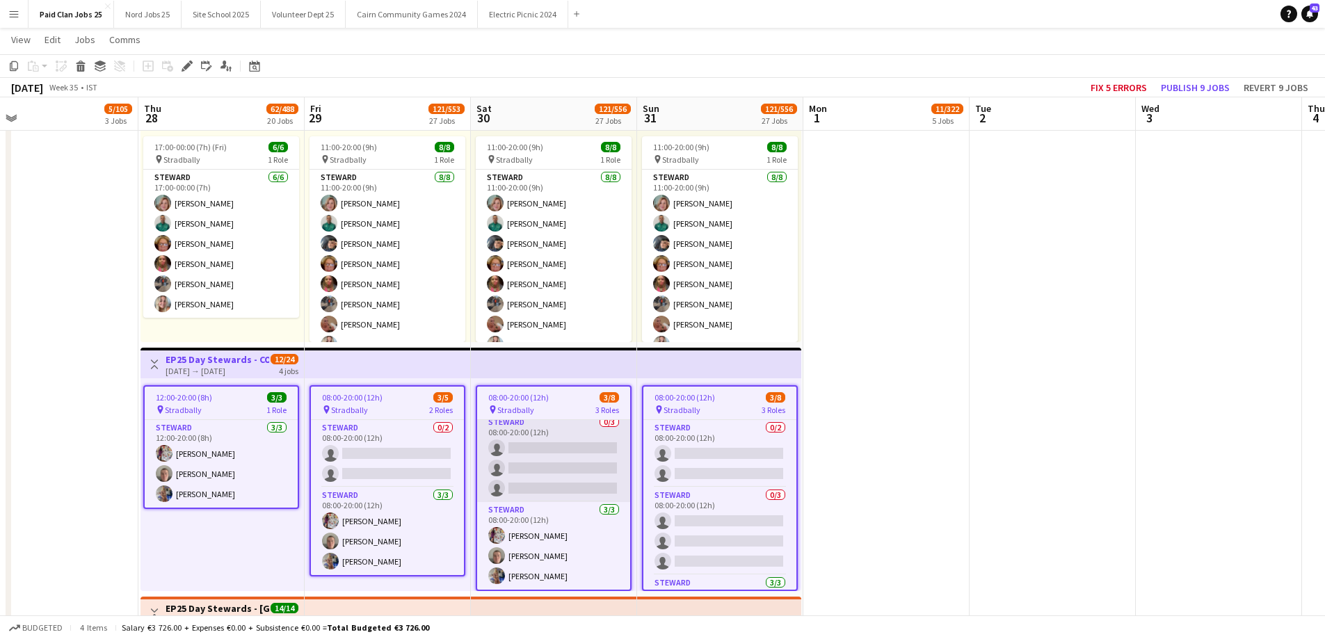
scroll to position [0, 0]
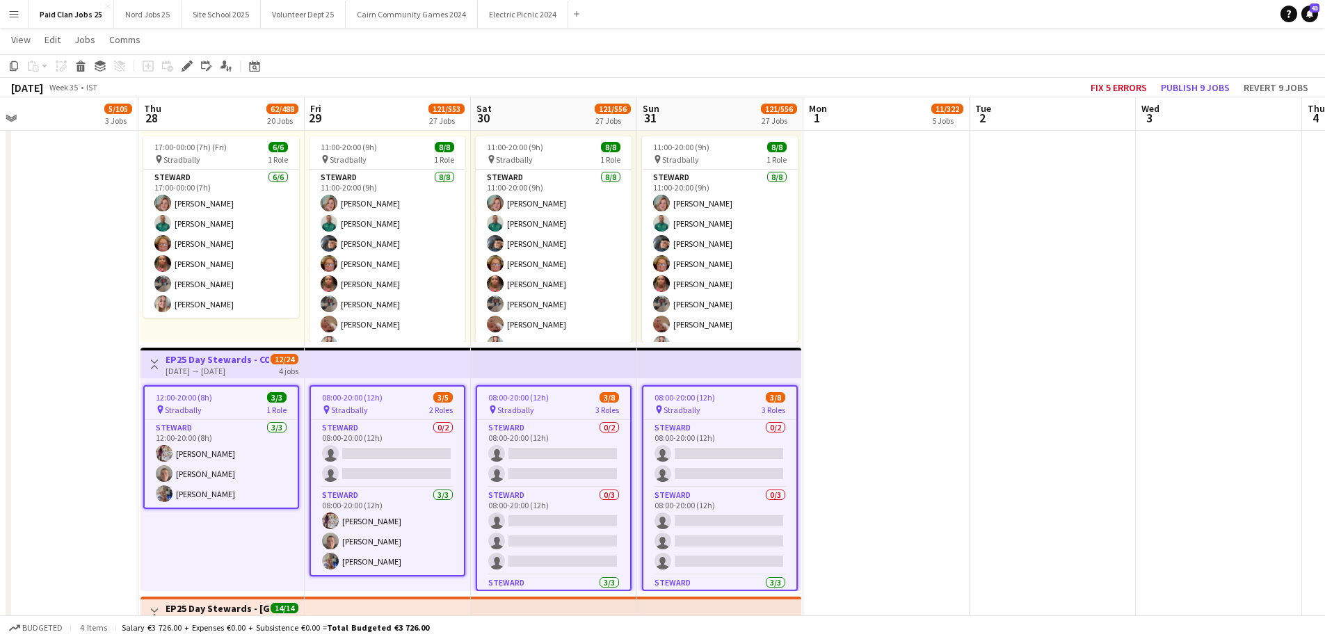
click at [764, 424] on app-card-role "Steward 0/2 08:00-20:00 (12h) single-neutral-actions single-neutral-actions" at bounding box center [719, 453] width 153 height 67
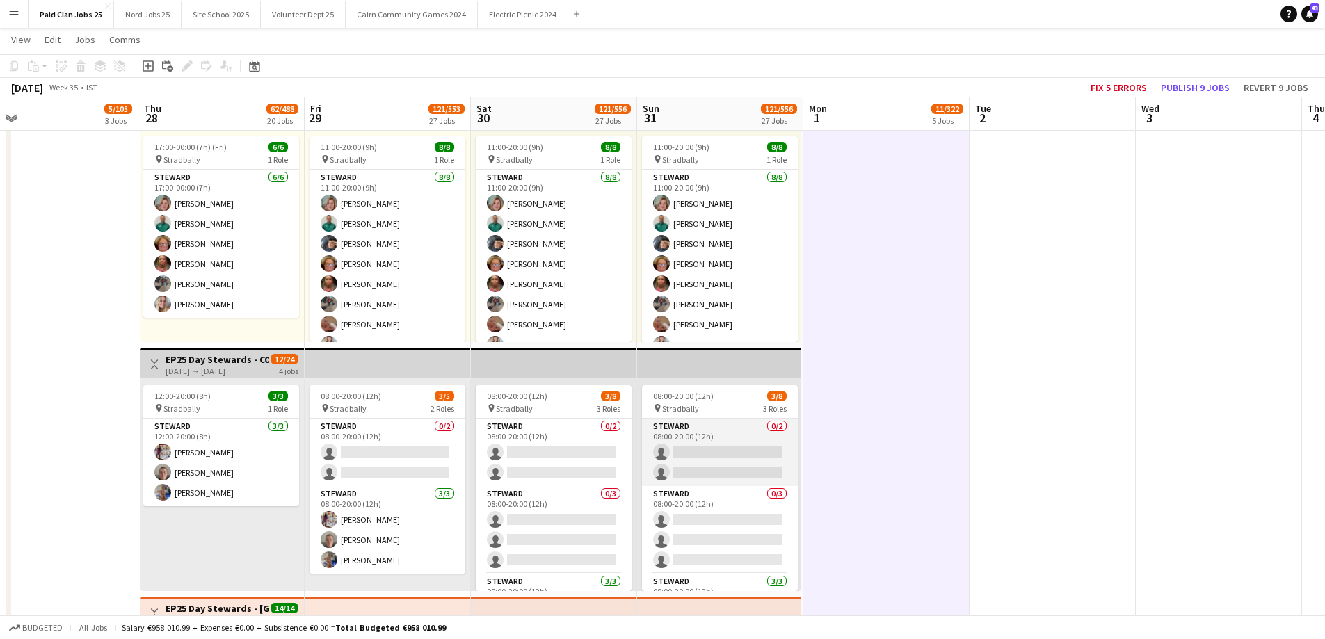
click at [700, 469] on app-card-role "Steward 0/2 08:00-20:00 (12h) single-neutral-actions single-neutral-actions" at bounding box center [720, 452] width 156 height 67
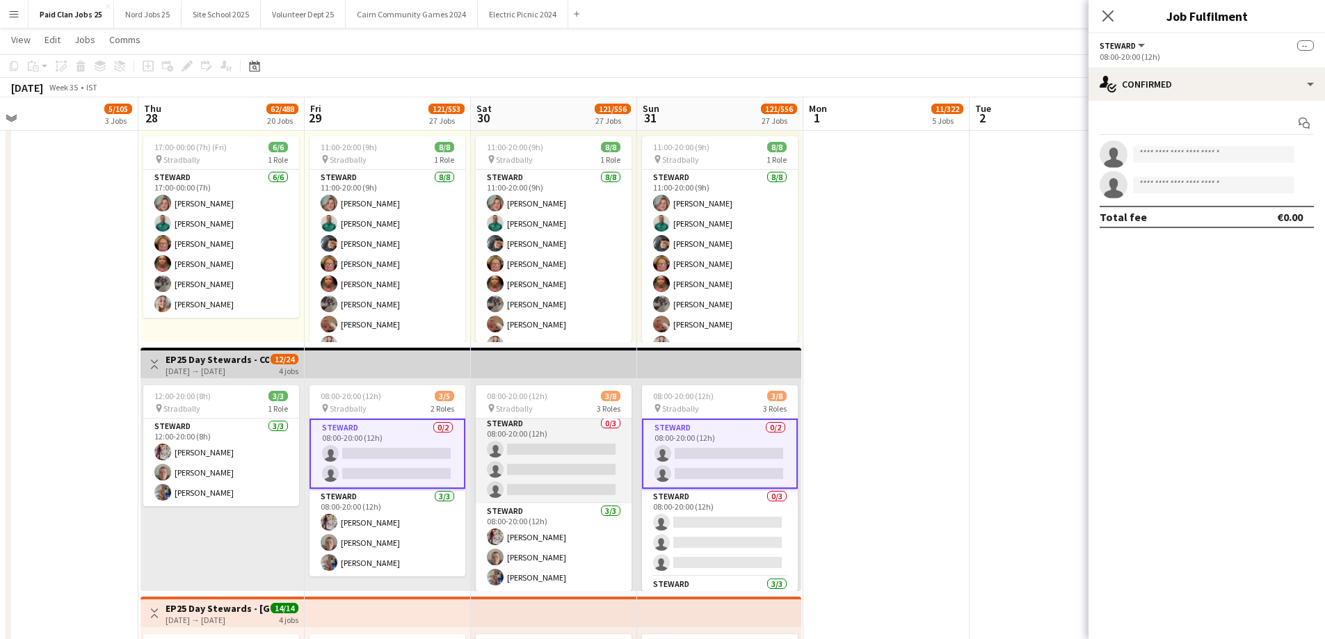
click at [553, 483] on app-card-role "[PERSON_NAME] 0/3 08:00-20:00 (12h) single-neutral-actions single-neutral-actio…" at bounding box center [554, 460] width 156 height 88
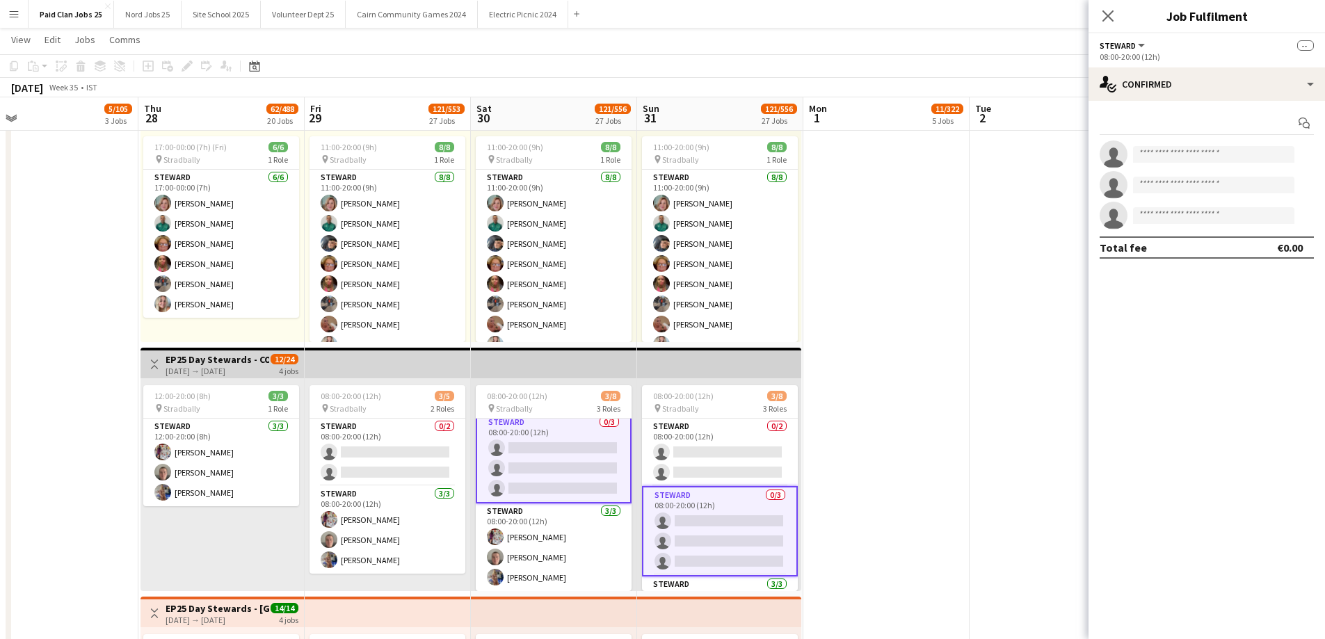
scroll to position [72, 0]
click at [1205, 163] on app-invite-slot "single-neutral-actions" at bounding box center [1206, 154] width 236 height 28
click at [1198, 150] on input at bounding box center [1213, 154] width 161 height 17
type input "******"
click at [1218, 189] on span "ursuladonnan3@gmail.com" at bounding box center [1213, 185] width 139 height 11
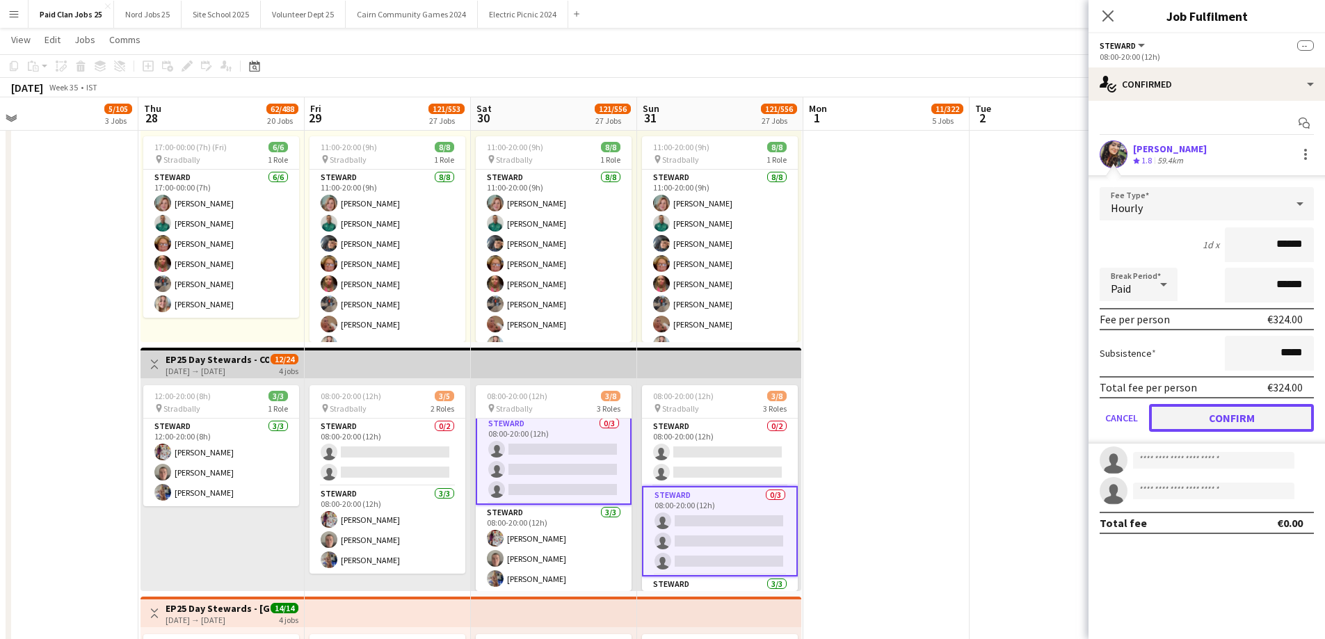
click at [1252, 412] on button "Confirm" at bounding box center [1231, 418] width 165 height 28
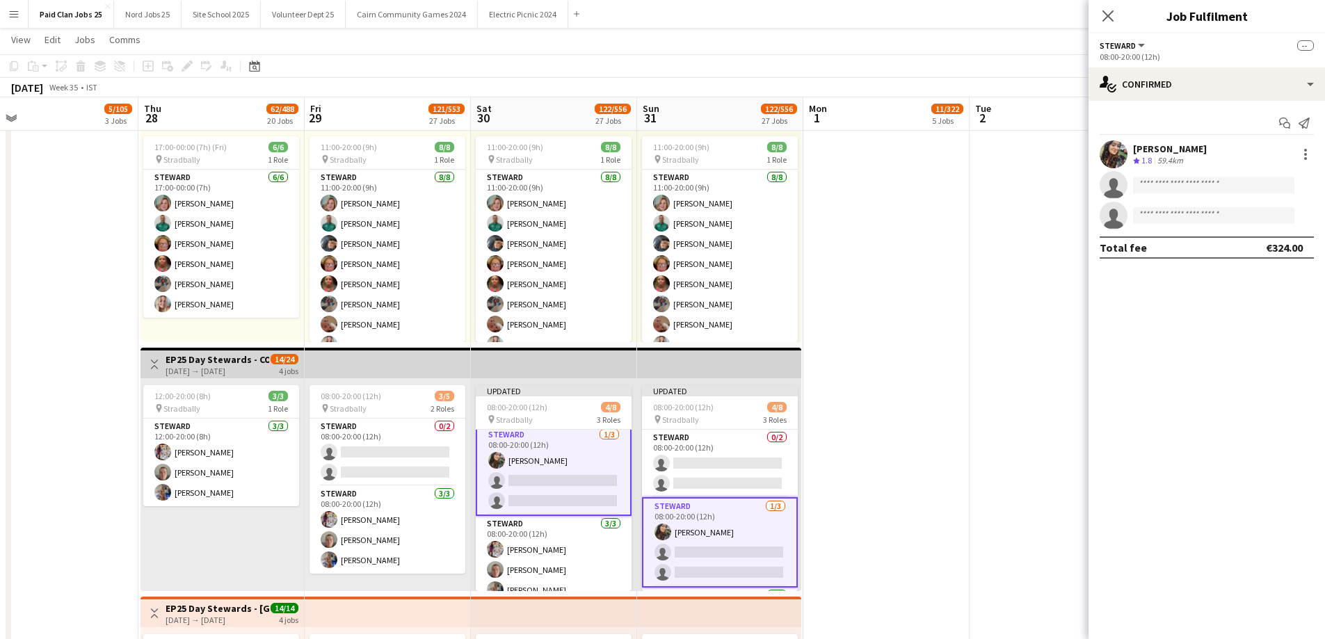
click at [709, 369] on app-top-bar at bounding box center [719, 363] width 164 height 31
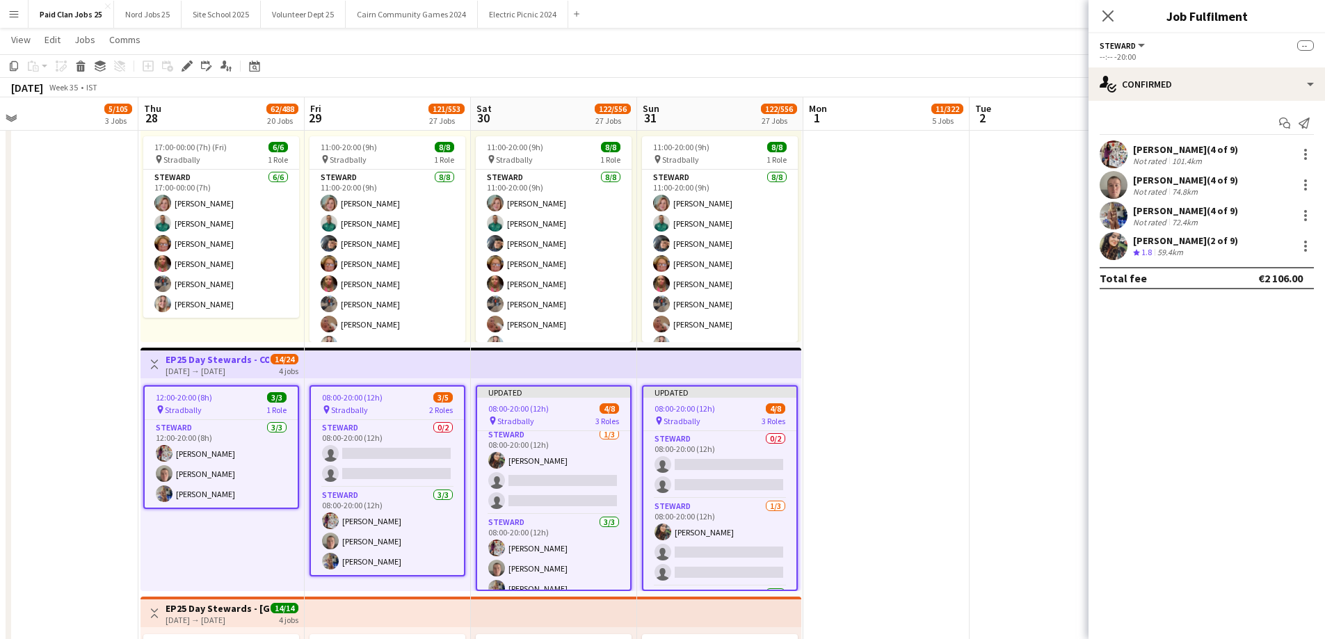
scroll to position [70, 0]
click at [1098, 24] on div "Close pop-in" at bounding box center [1107, 16] width 39 height 32
click at [1117, 11] on div "Close pop-in" at bounding box center [1107, 16] width 39 height 32
click at [1108, 19] on icon "Close pop-in" at bounding box center [1107, 15] width 13 height 13
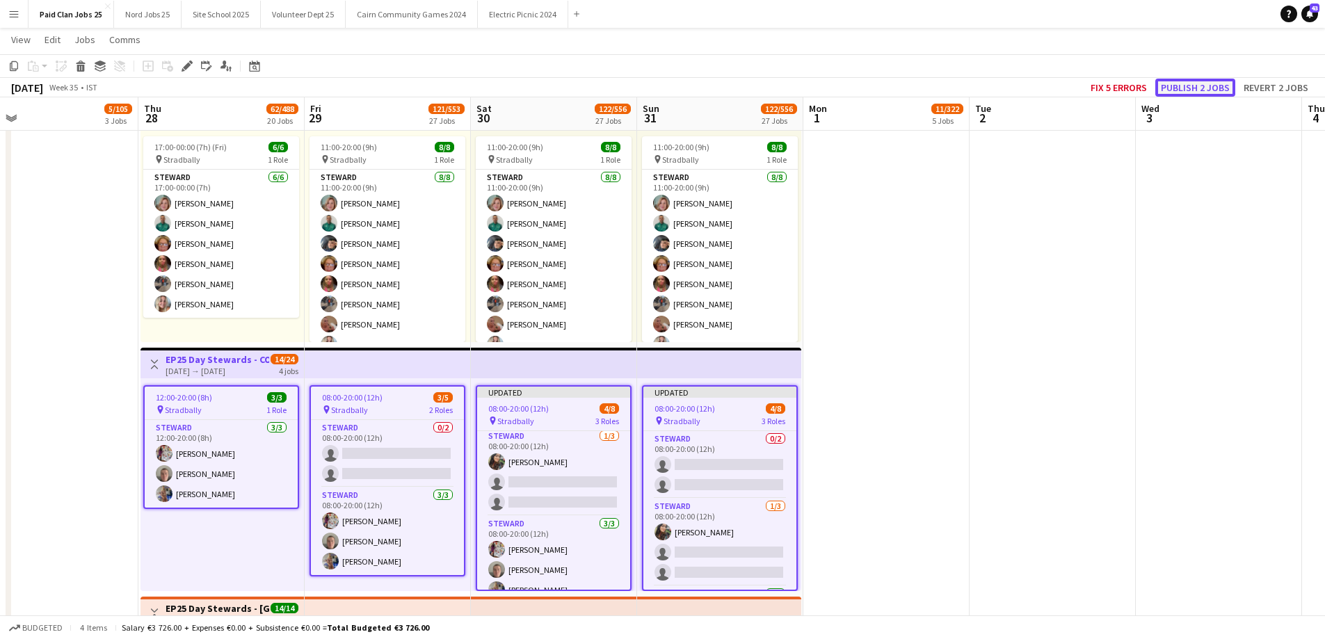
click at [1174, 83] on button "Publish 2 jobs" at bounding box center [1195, 88] width 80 height 18
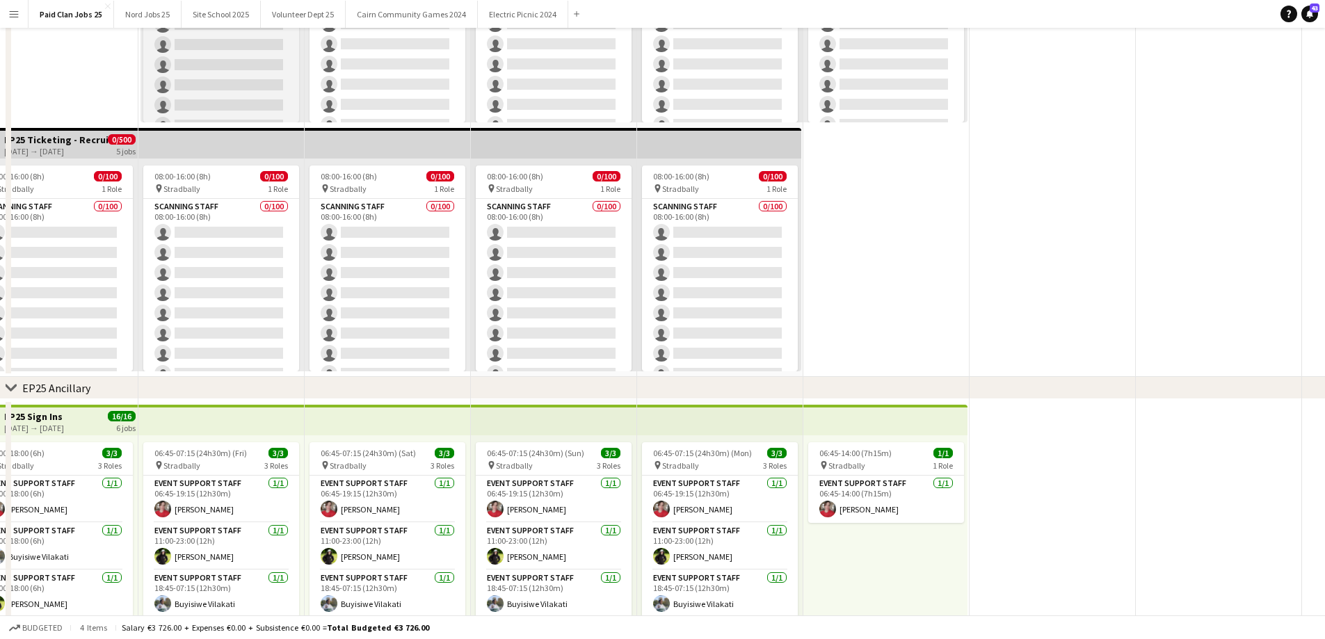
scroll to position [0, 0]
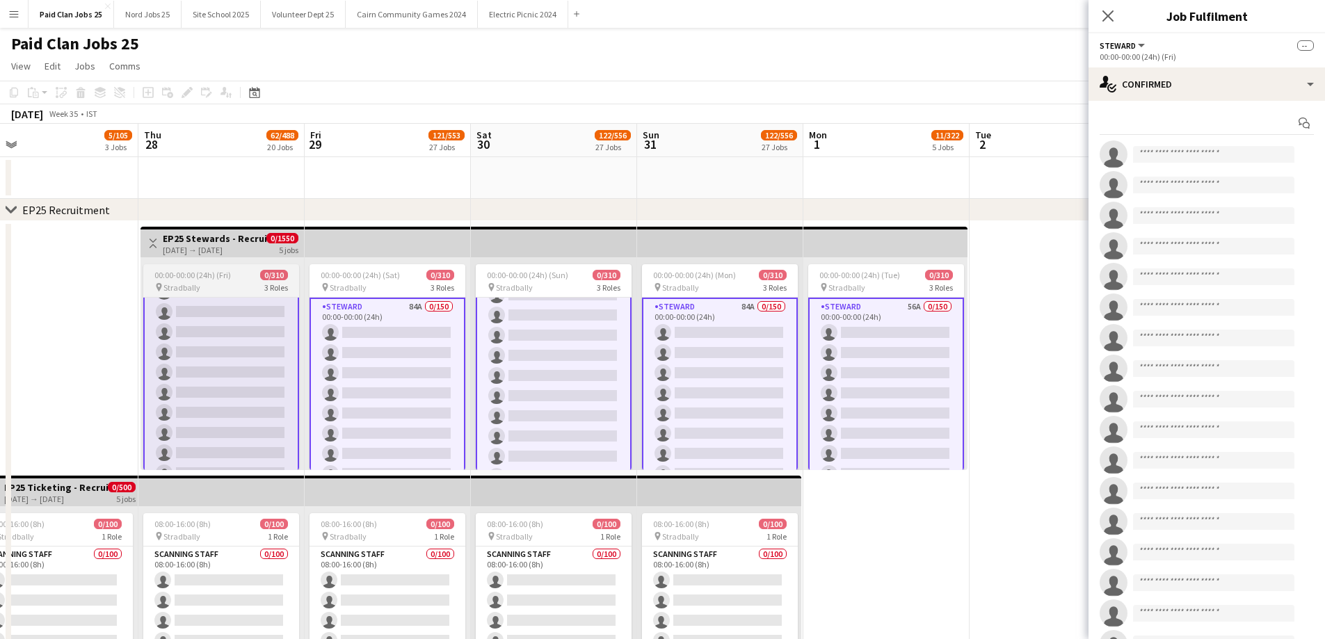
scroll to position [487, 0]
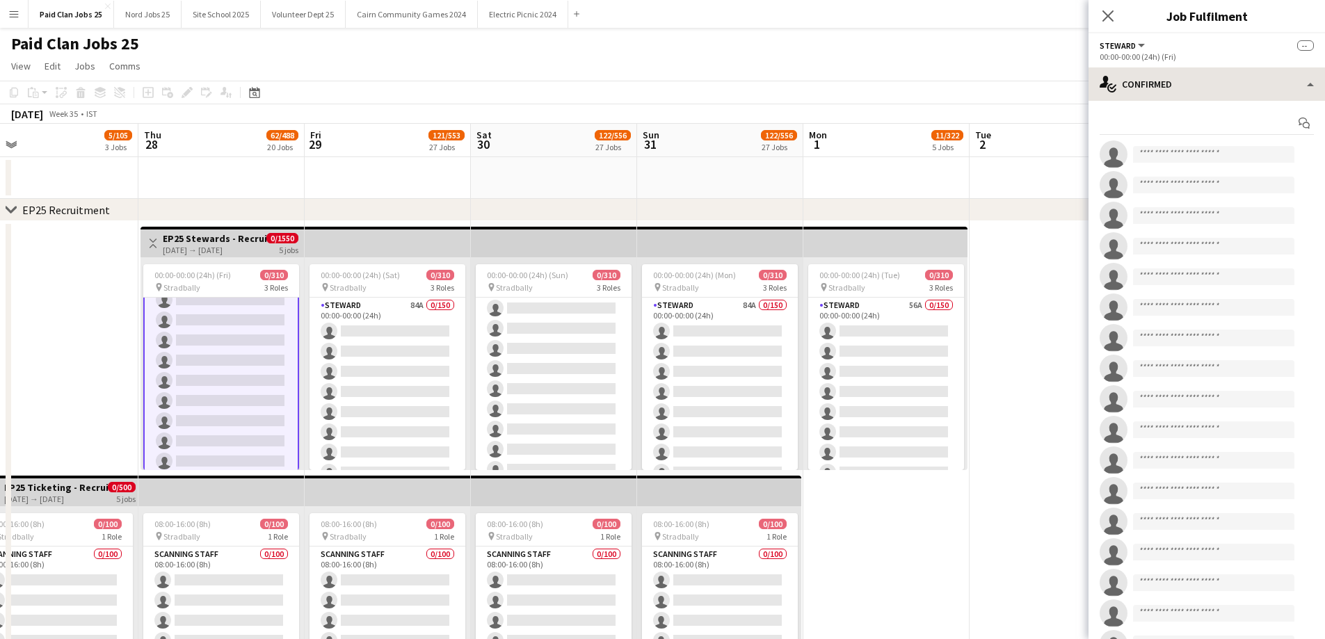
scroll to position [485, 0]
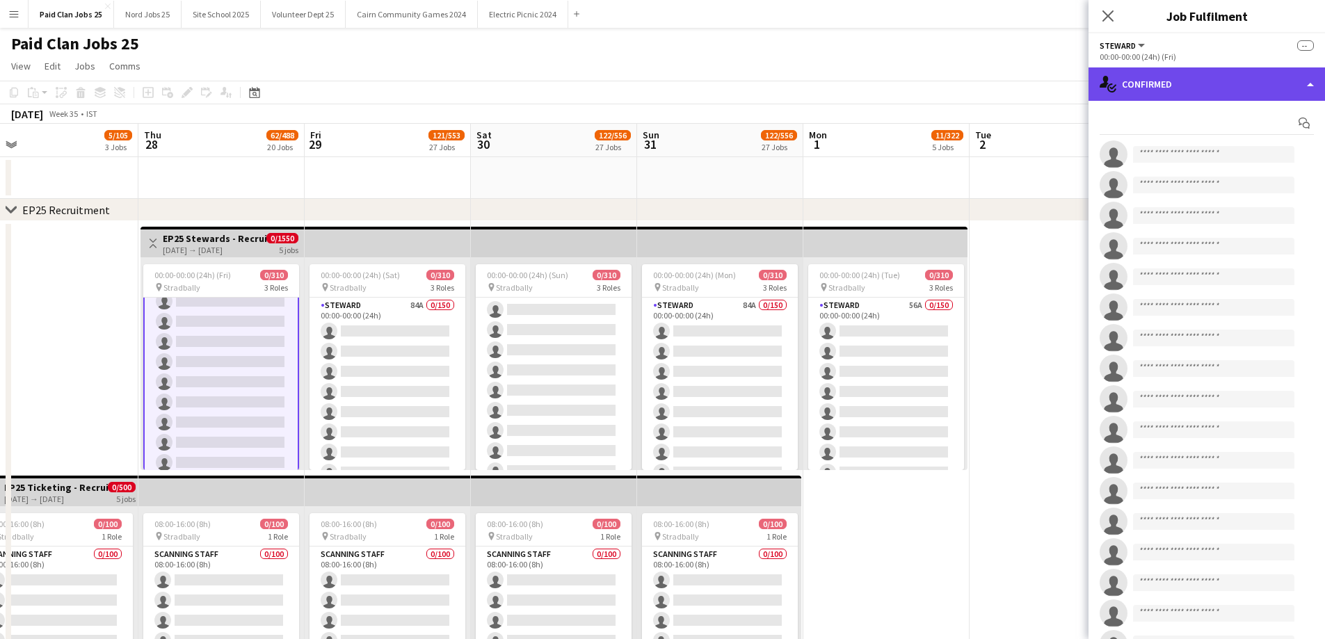
click at [1221, 85] on div "single-neutral-actions-check-2 Confirmed" at bounding box center [1206, 83] width 236 height 33
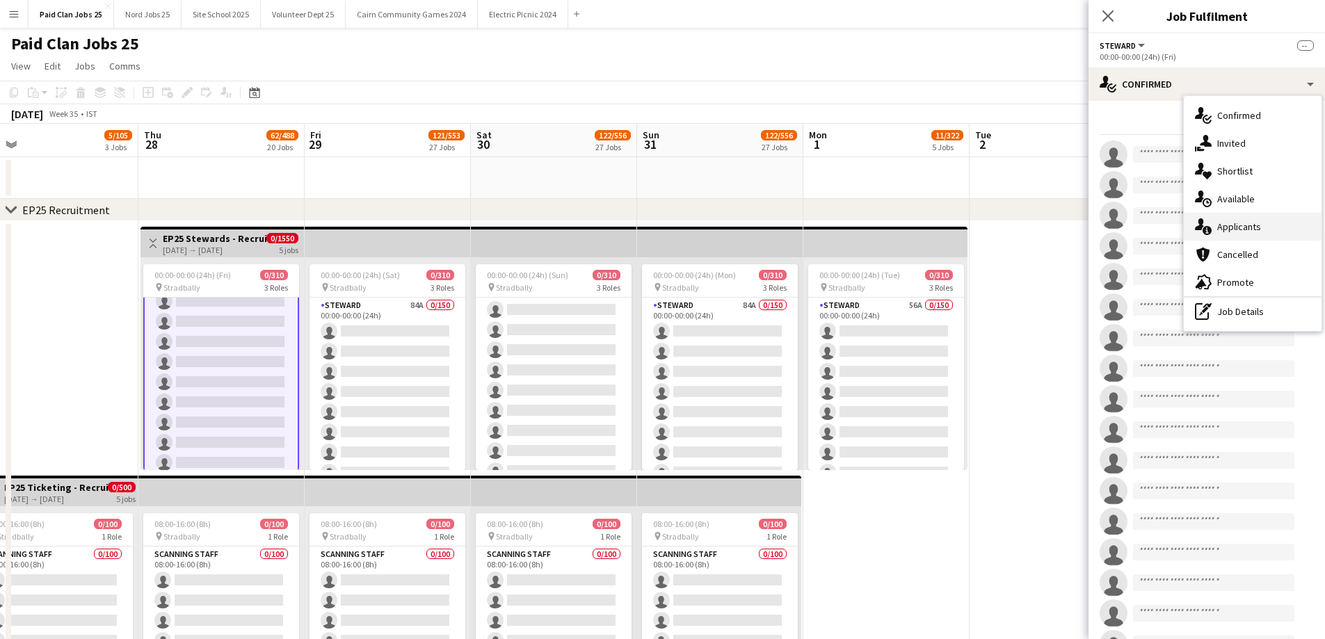
click at [1237, 225] on div "single-neutral-actions-information Applicants" at bounding box center [1253, 227] width 138 height 28
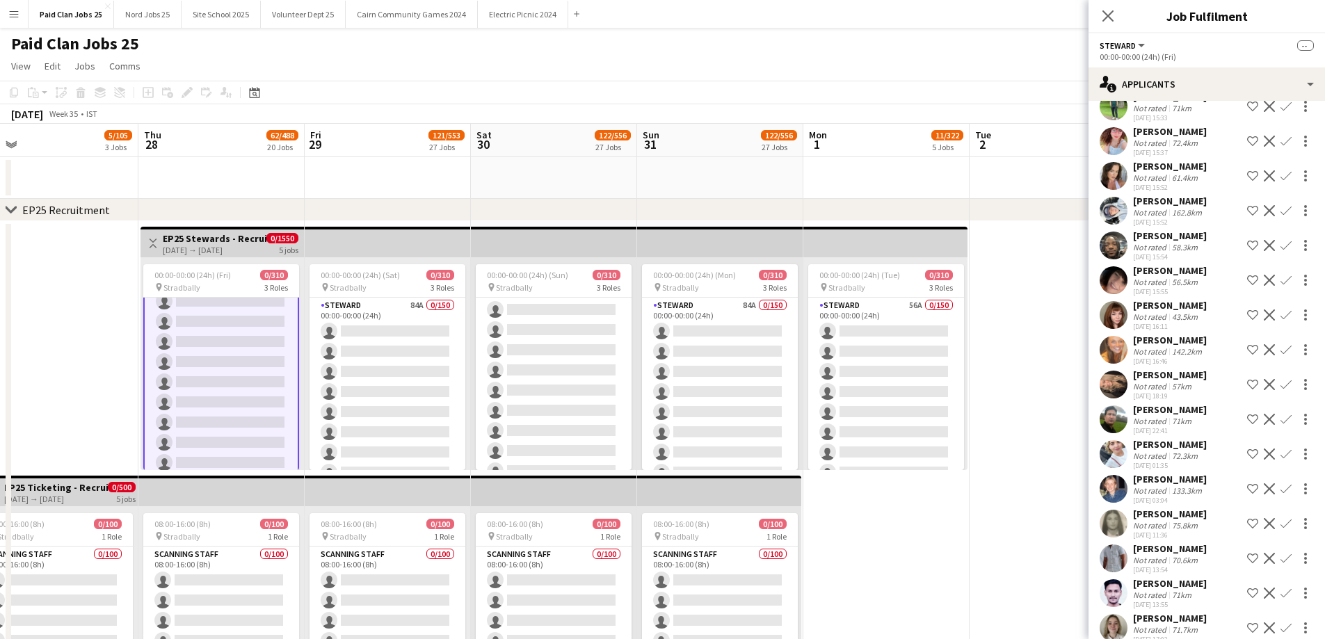
scroll to position [916, 0]
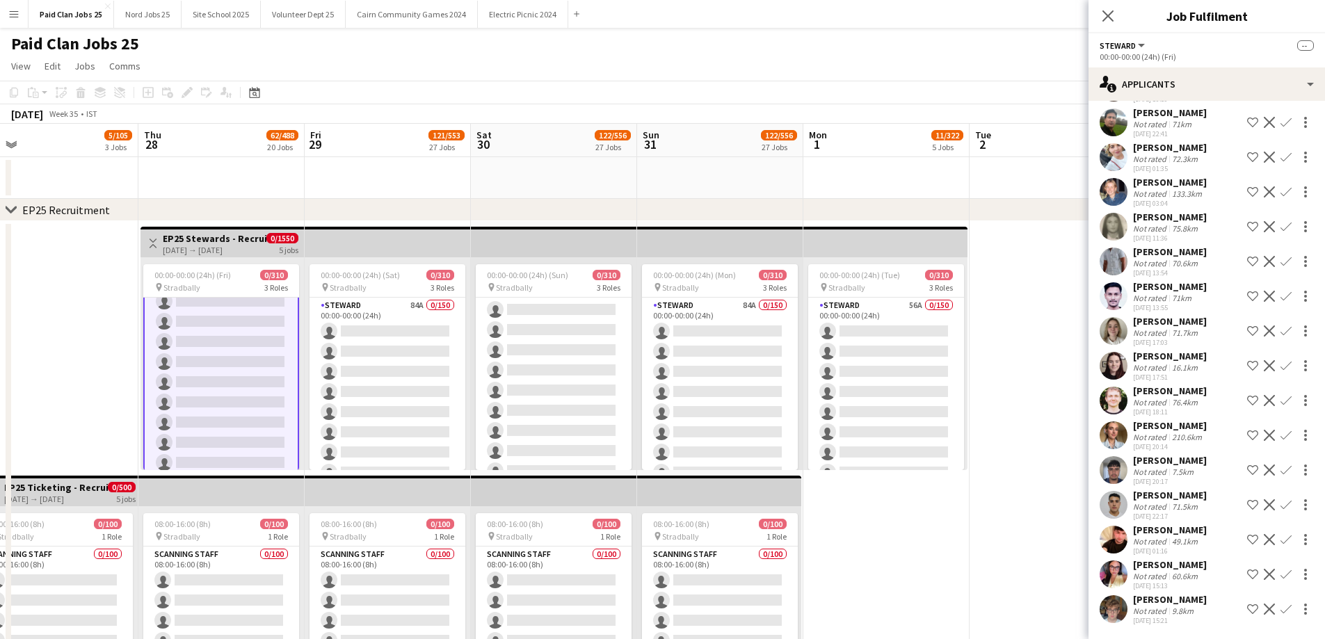
click at [1124, 595] on app-user-avatar at bounding box center [1114, 609] width 28 height 28
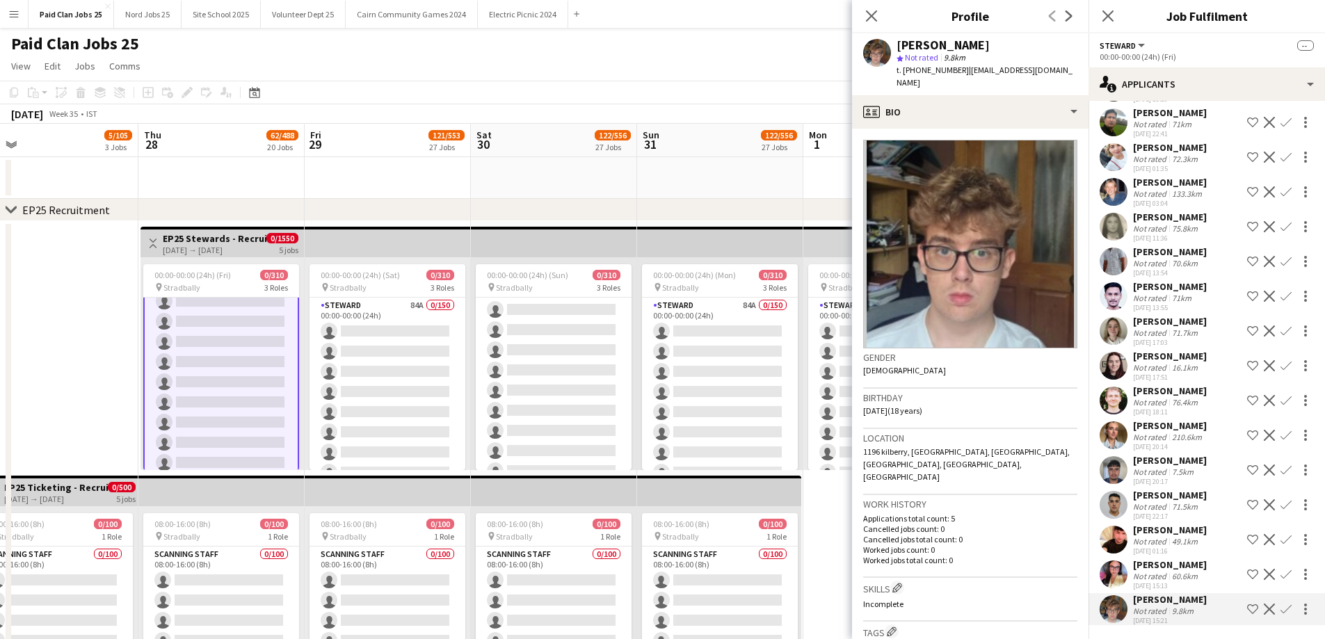
click at [1113, 561] on app-user-avatar at bounding box center [1114, 575] width 28 height 28
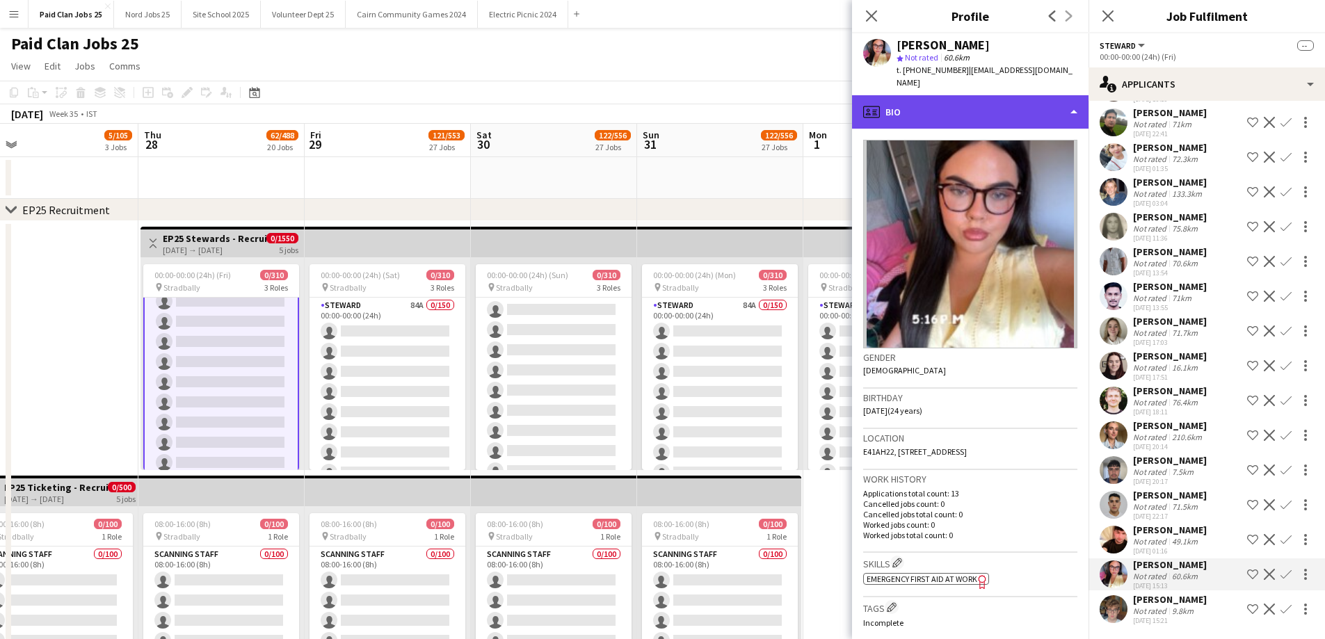
click at [998, 95] on div "profile Bio" at bounding box center [970, 111] width 236 height 33
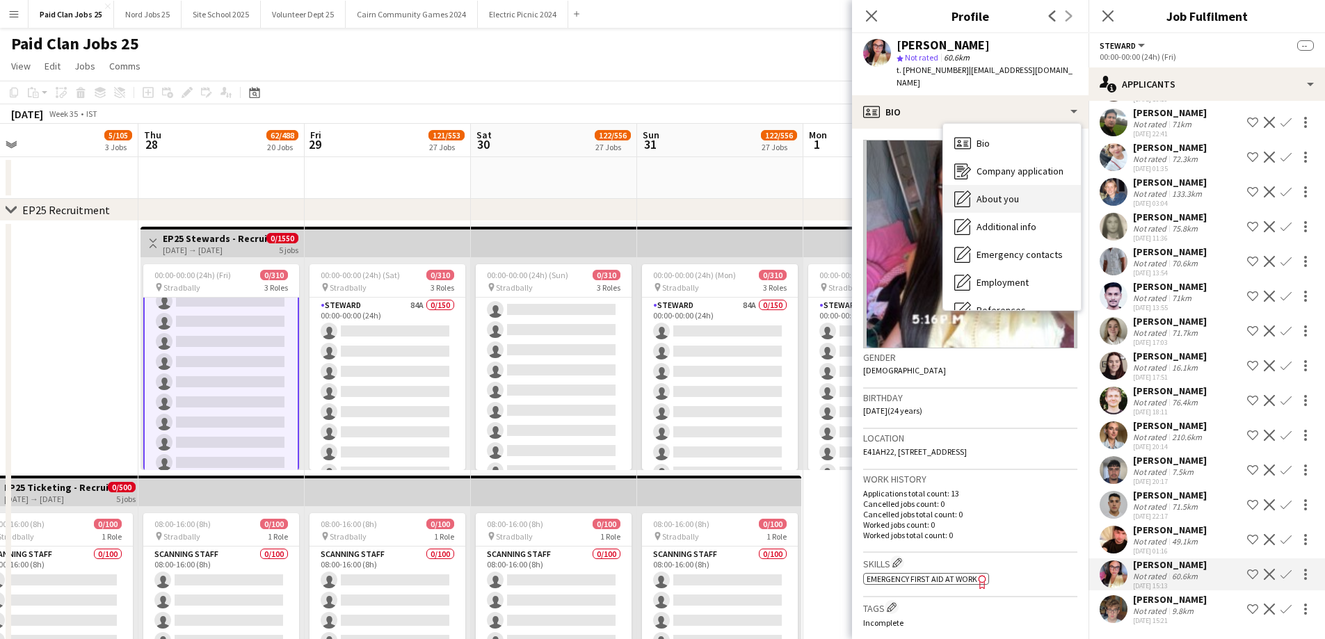
click at [1004, 185] on div "About you About you" at bounding box center [1012, 199] width 138 height 28
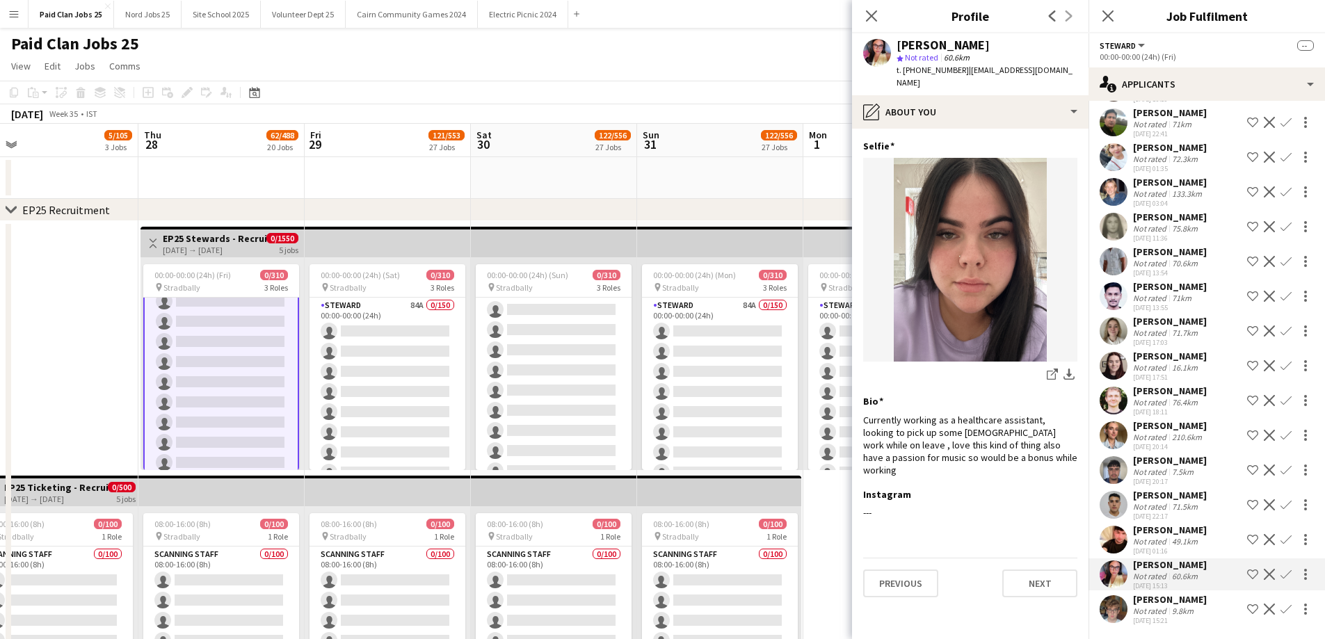
click at [1116, 526] on app-user-avatar at bounding box center [1114, 540] width 28 height 28
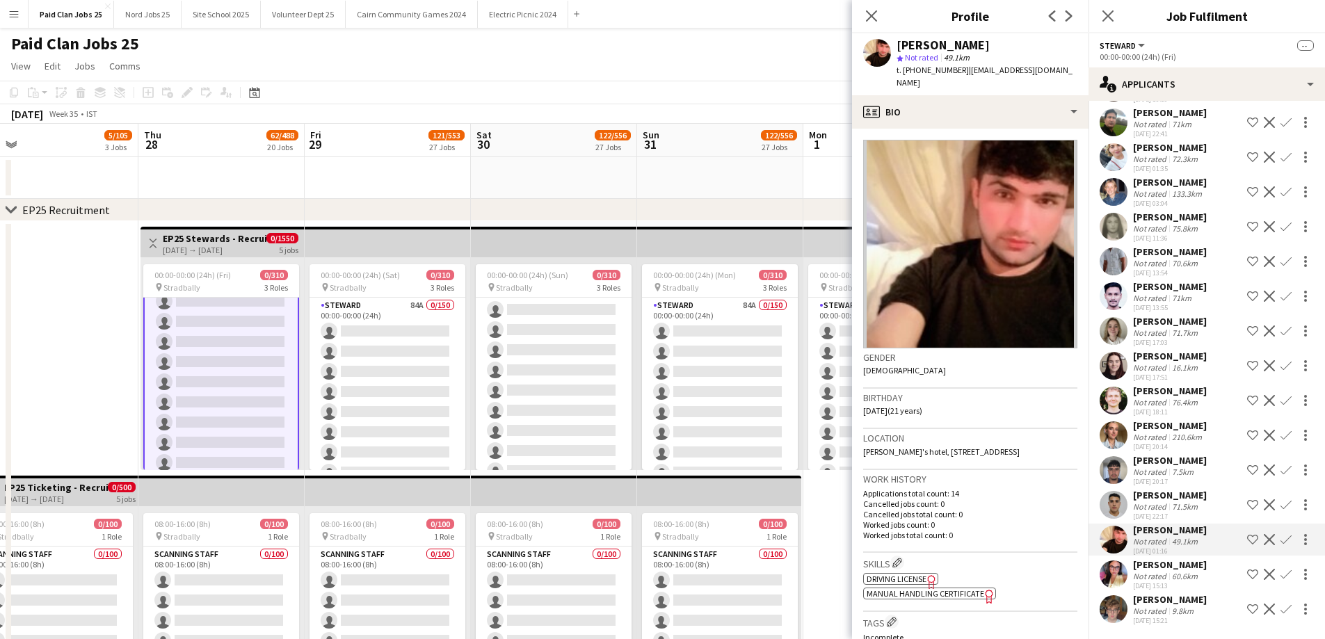
click at [1113, 491] on app-user-avatar at bounding box center [1114, 505] width 28 height 28
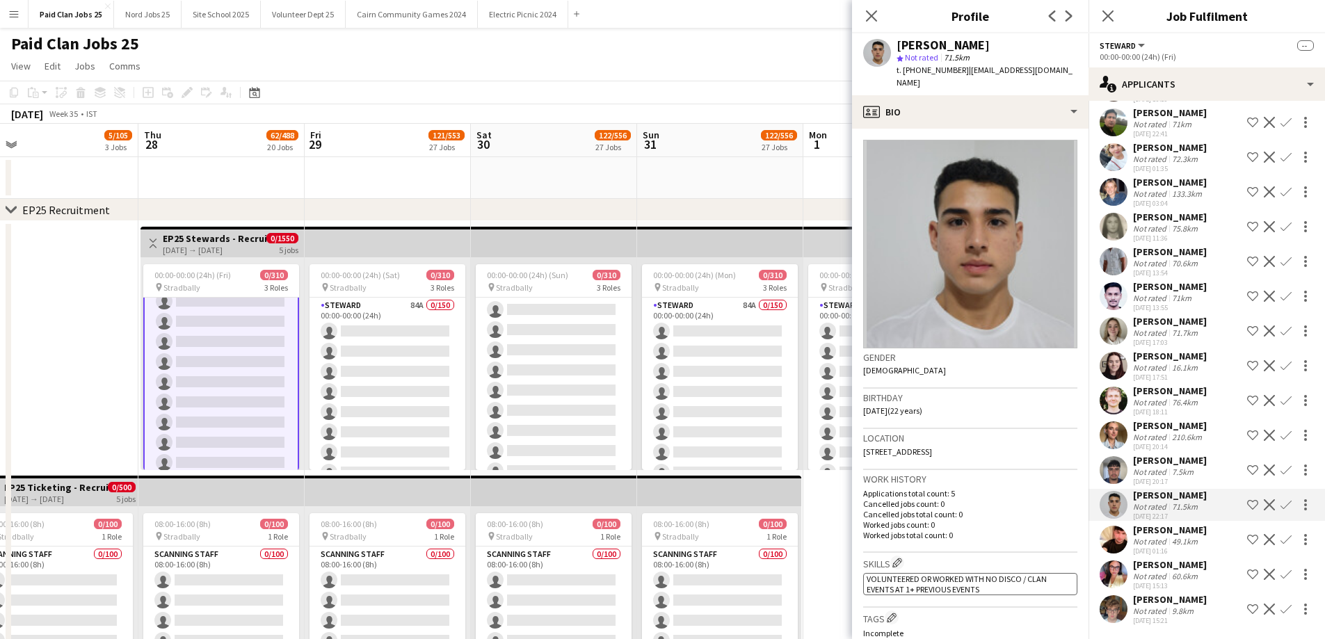
click at [1109, 456] on app-user-avatar at bounding box center [1114, 470] width 28 height 28
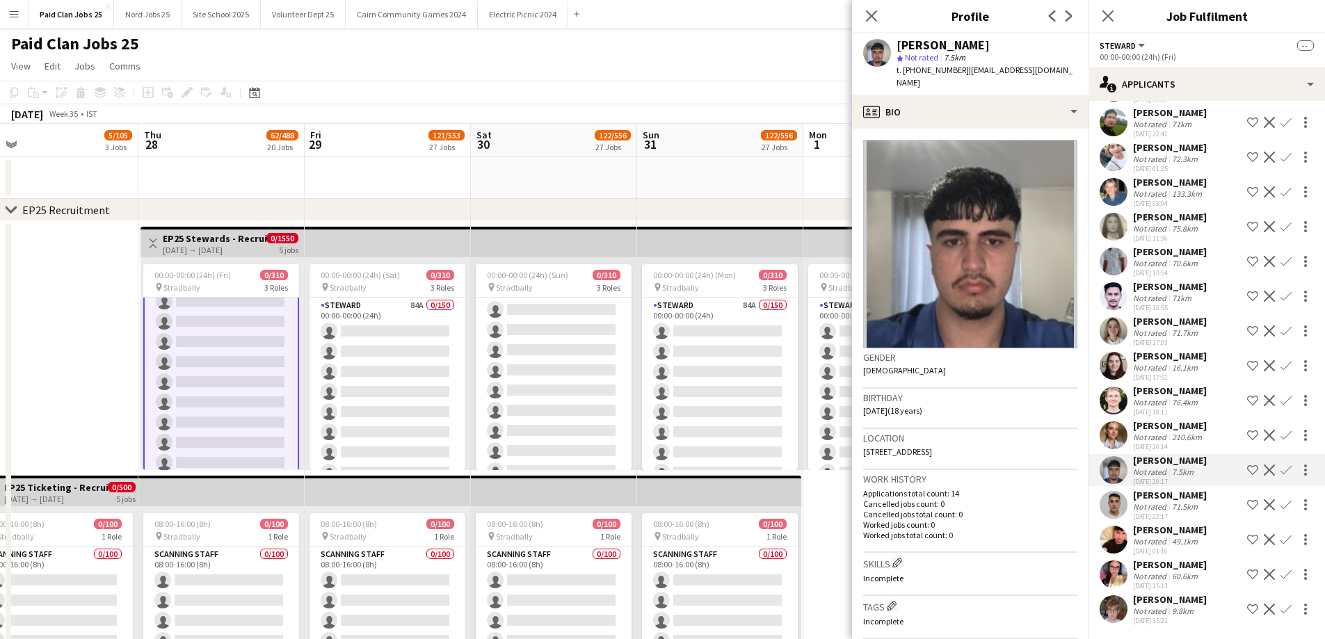
click at [926, 39] on div "[PERSON_NAME]" at bounding box center [942, 45] width 93 height 13
click at [926, 40] on div "[PERSON_NAME]" at bounding box center [942, 45] width 93 height 13
copy div "Ghazwan"
click at [1119, 421] on app-user-avatar at bounding box center [1114, 435] width 28 height 28
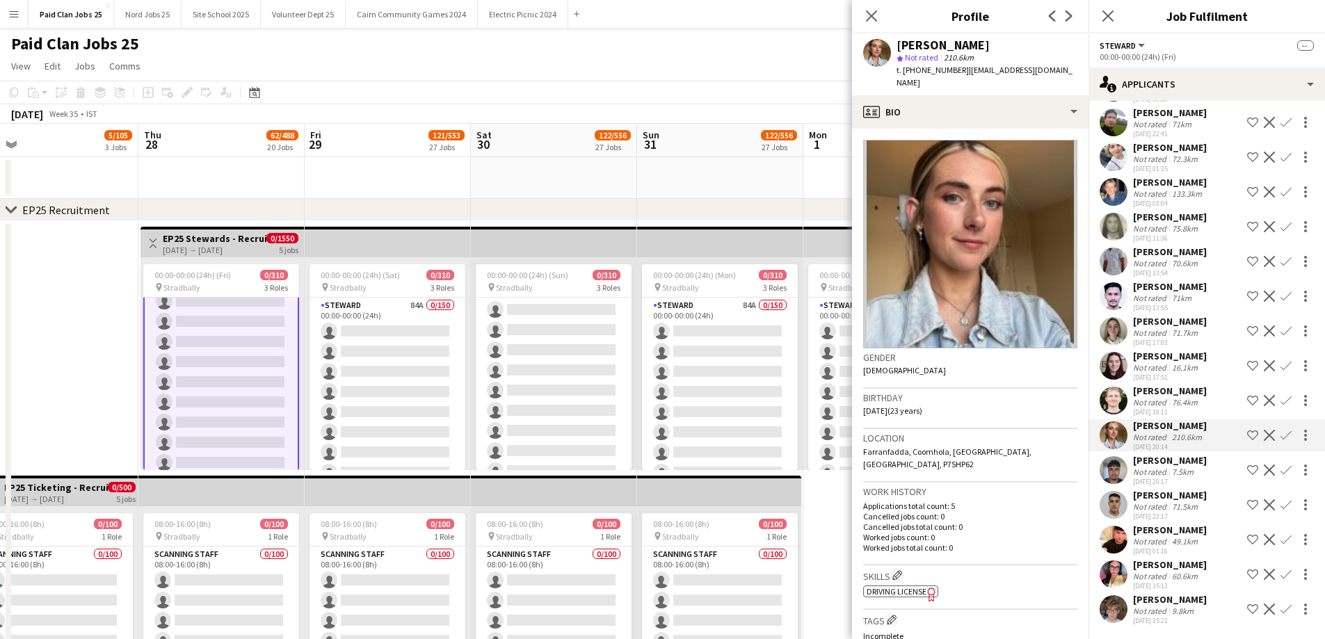
click at [1111, 387] on app-user-avatar at bounding box center [1114, 401] width 28 height 28
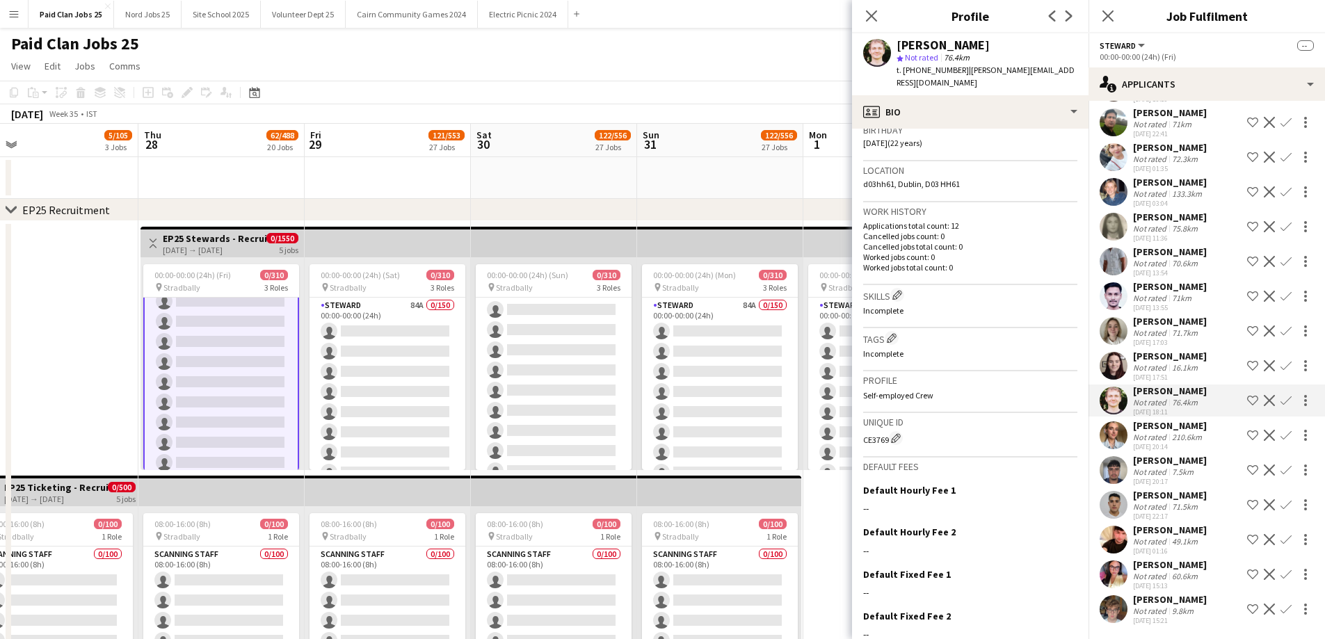
scroll to position [278, 0]
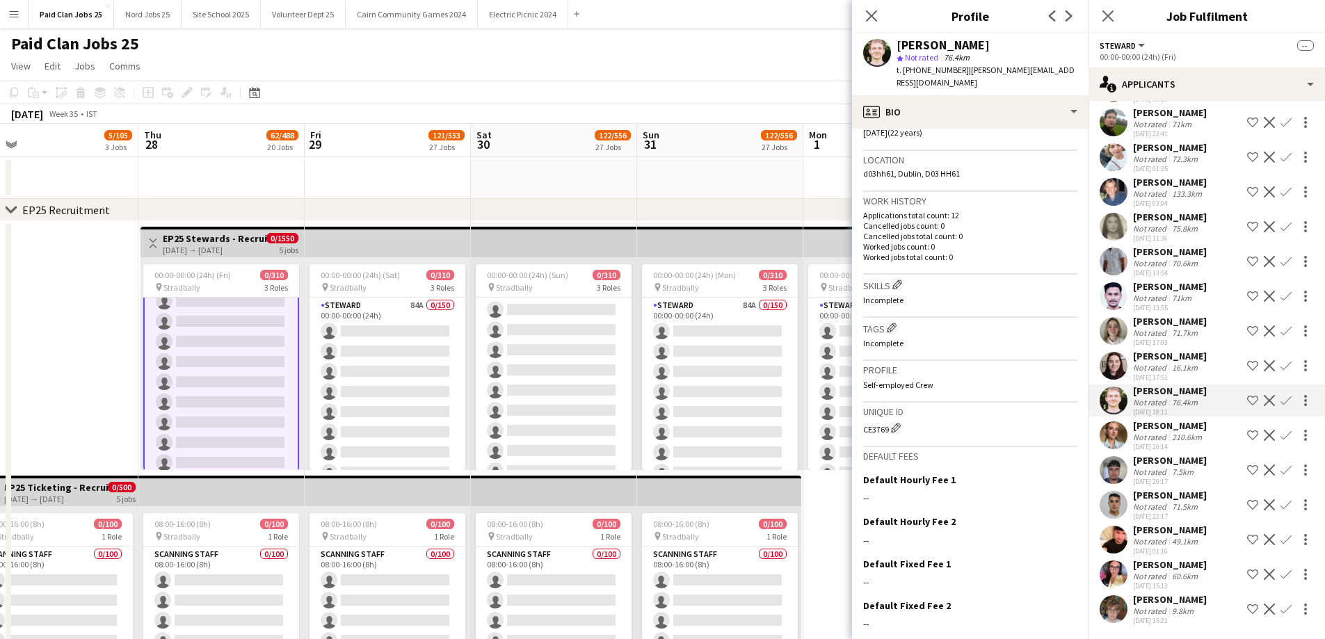
click at [886, 421] on div "CE3769 Edit crew unique ID" at bounding box center [970, 428] width 214 height 14
click at [882, 421] on div "CE3769 Edit crew unique ID" at bounding box center [970, 428] width 214 height 14
copy div "CE3769"
click at [1118, 350] on div "Aoife Stone Not rated 16.1km 19-08-2025 17:51 Shortlist crew Decline Confirm" at bounding box center [1206, 366] width 236 height 32
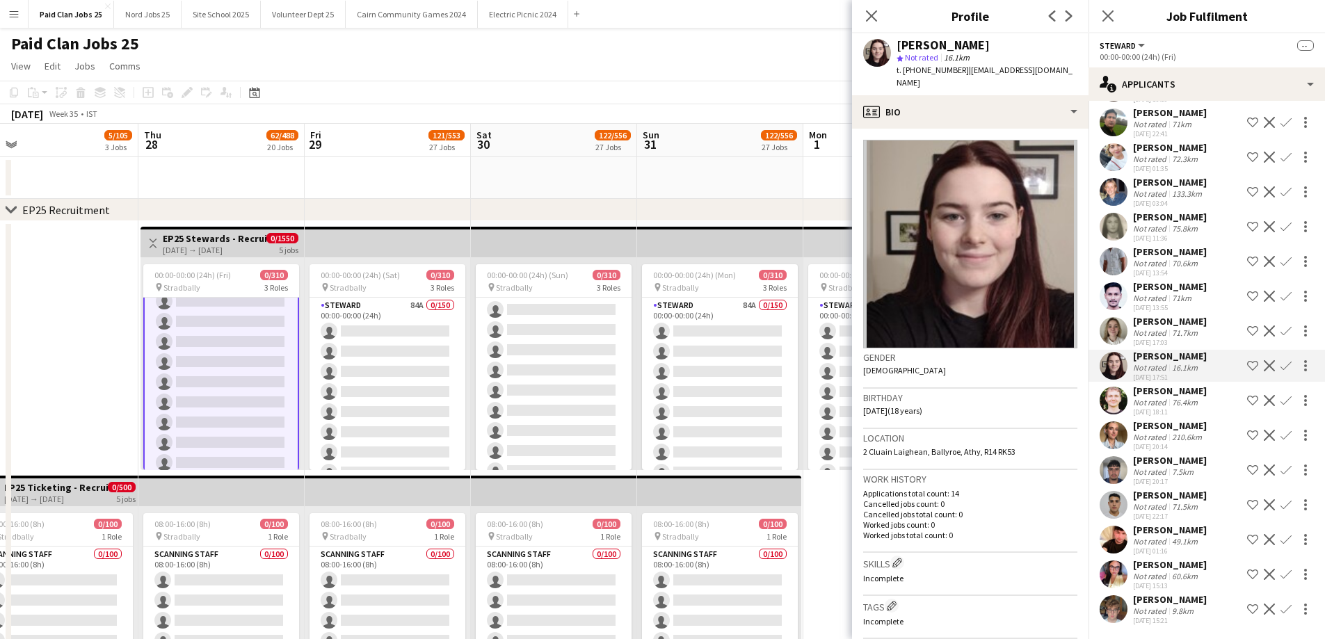
click at [1116, 317] on app-user-avatar at bounding box center [1114, 331] width 28 height 28
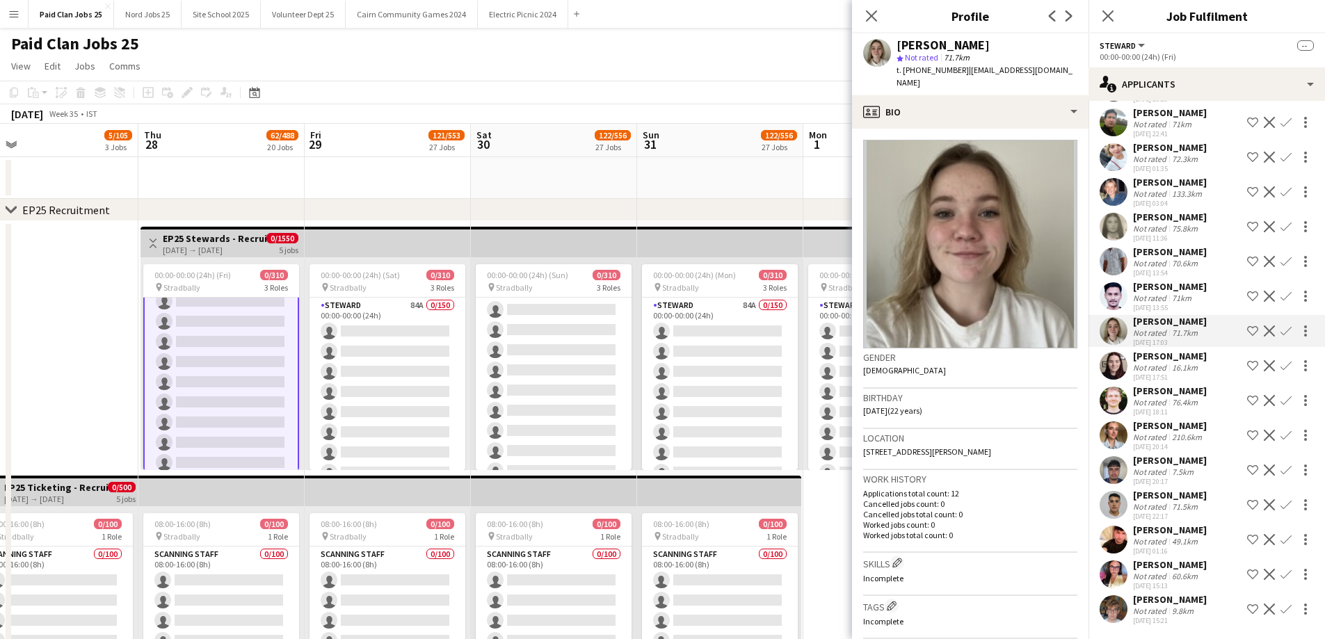
click at [1120, 282] on app-user-avatar at bounding box center [1114, 296] width 28 height 28
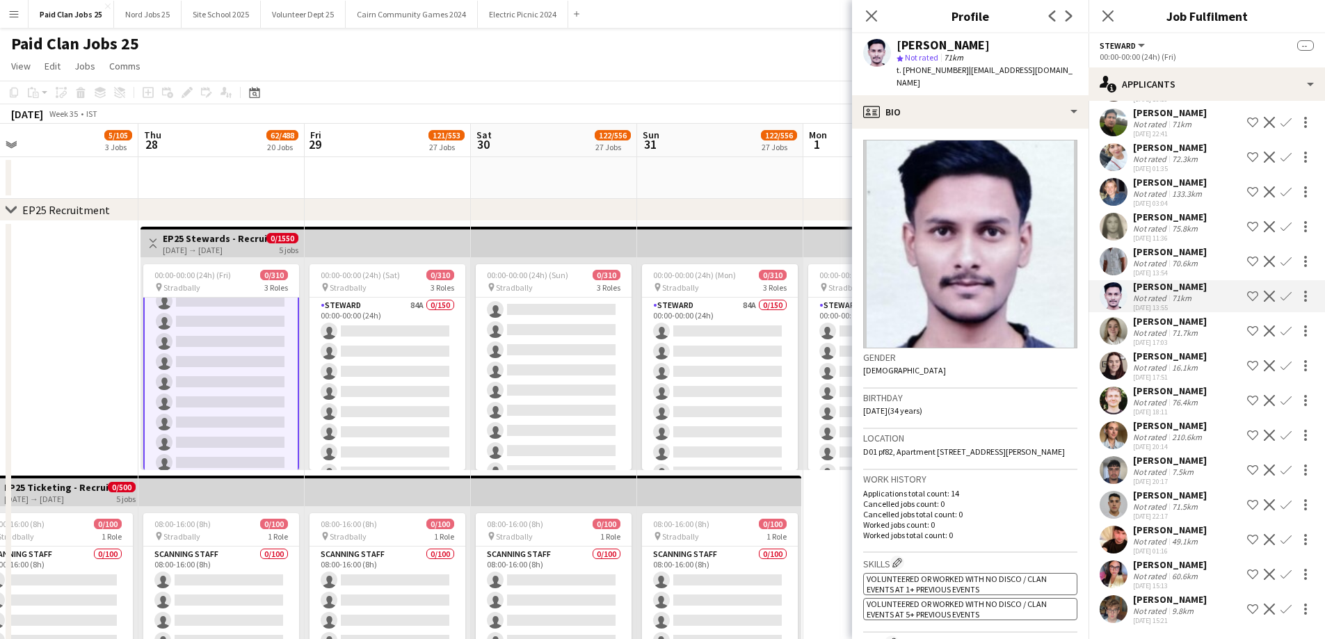
click at [1118, 317] on app-user-avatar at bounding box center [1114, 331] width 28 height 28
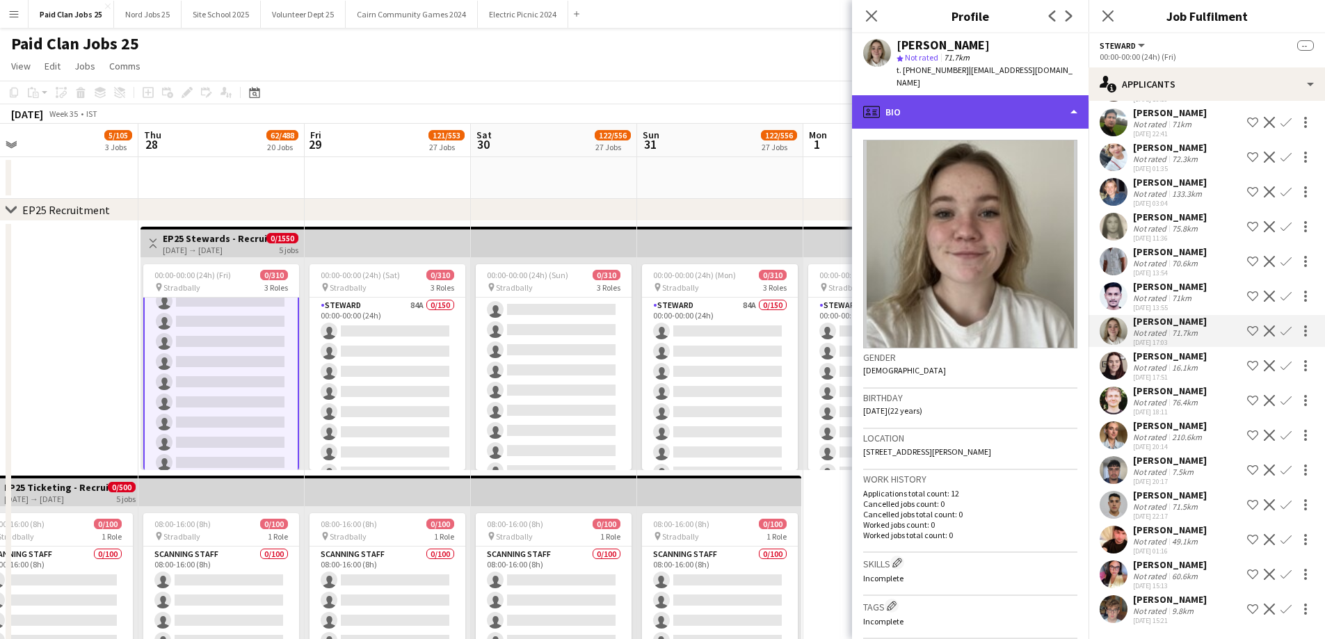
click at [995, 104] on div "profile Bio" at bounding box center [970, 111] width 236 height 33
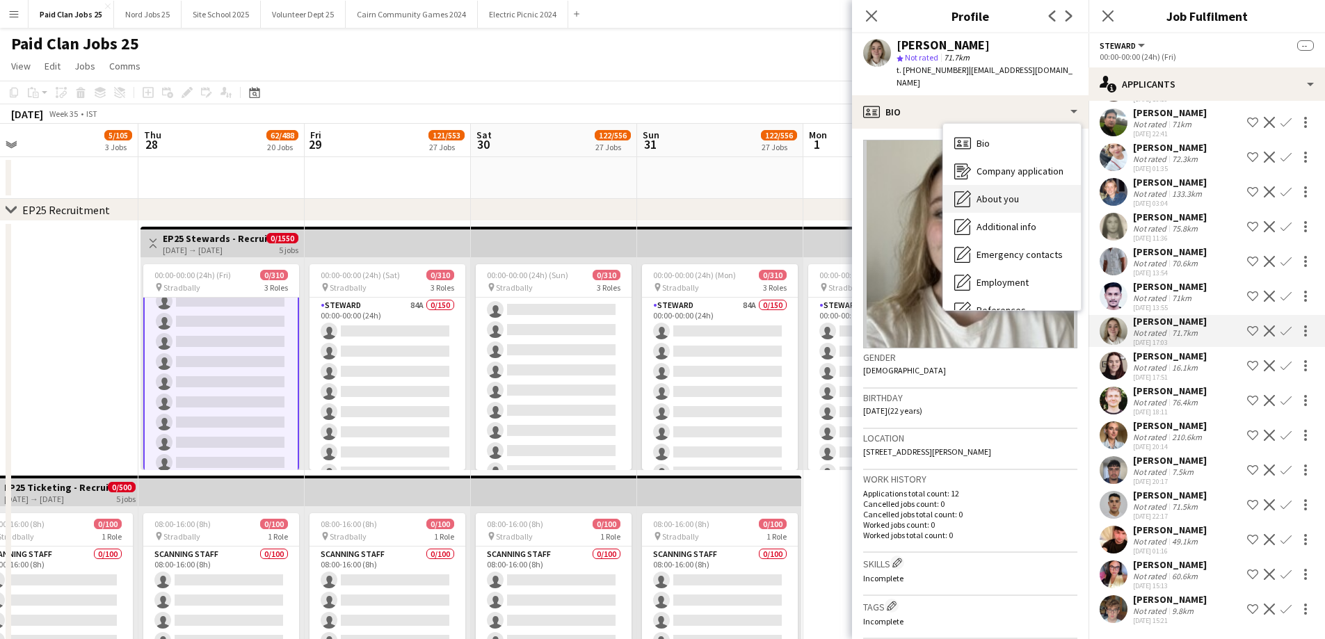
click at [1026, 186] on div "About you About you" at bounding box center [1012, 199] width 138 height 28
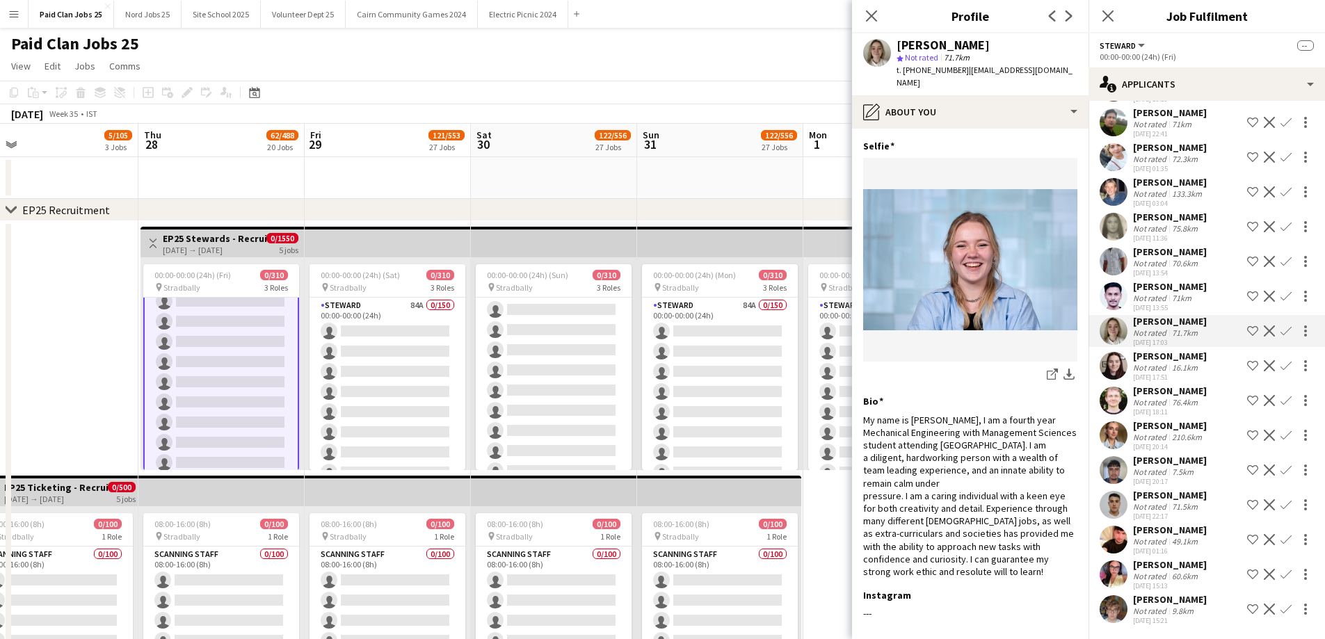
scroll to position [916, 0]
click at [1116, 595] on app-user-avatar at bounding box center [1114, 609] width 28 height 28
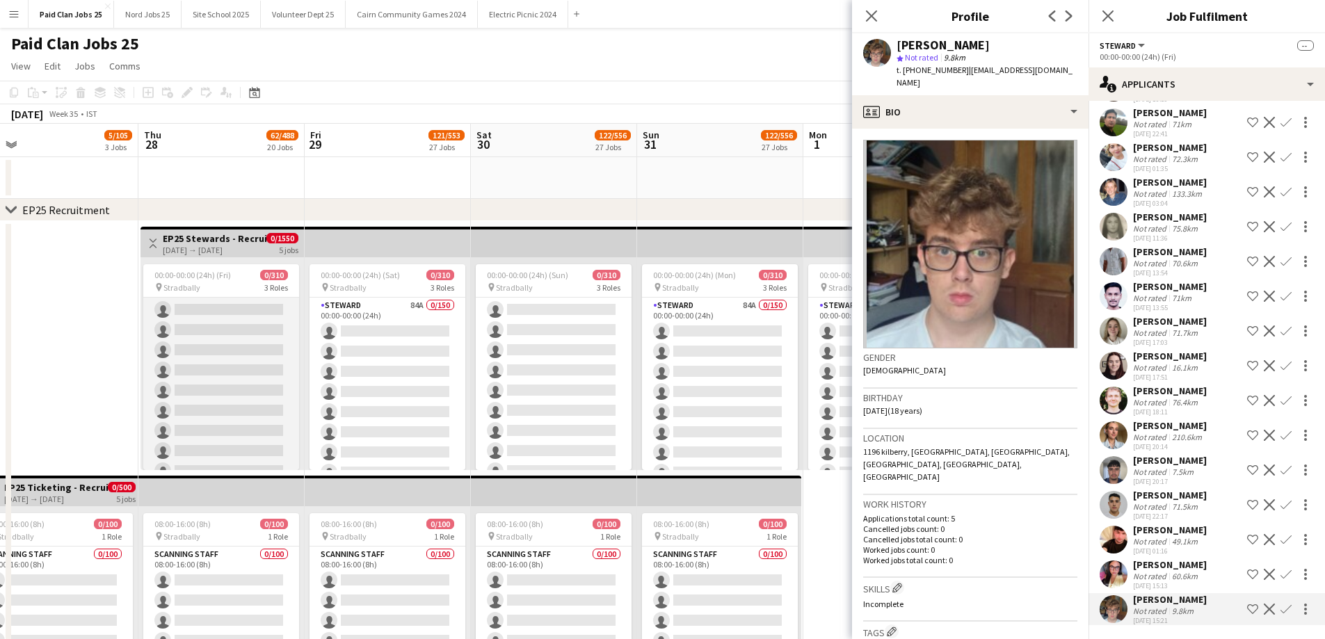
scroll to position [2502, 0]
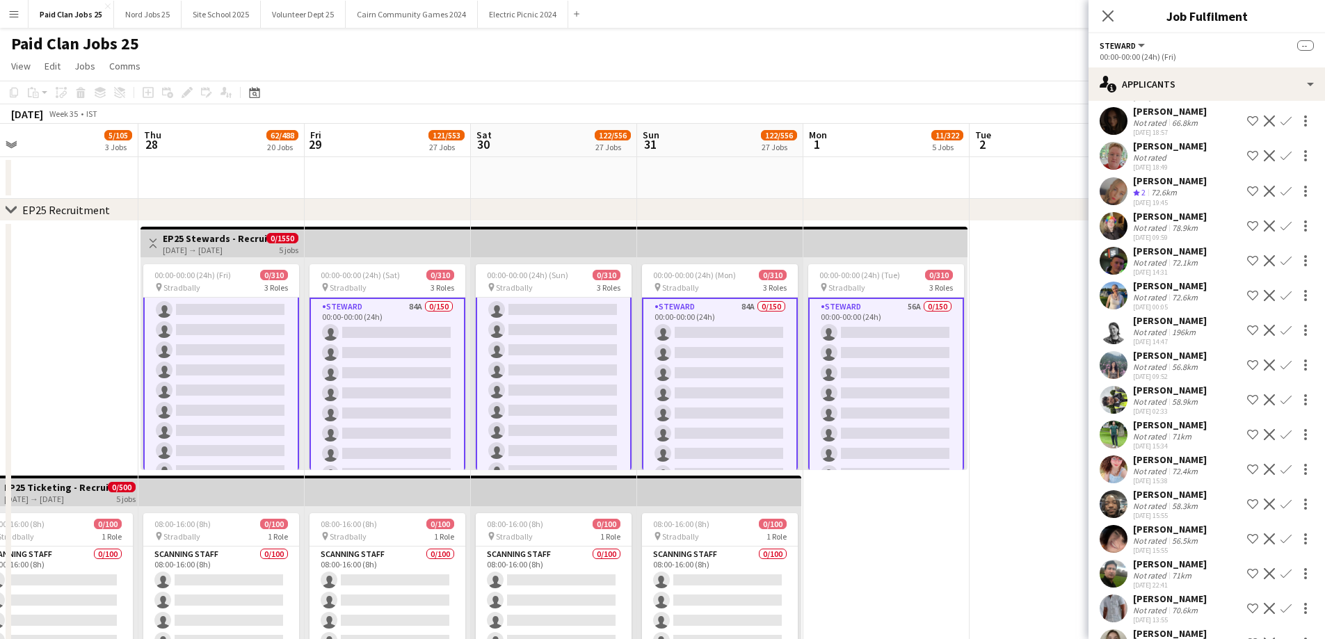
scroll to position [250, 0]
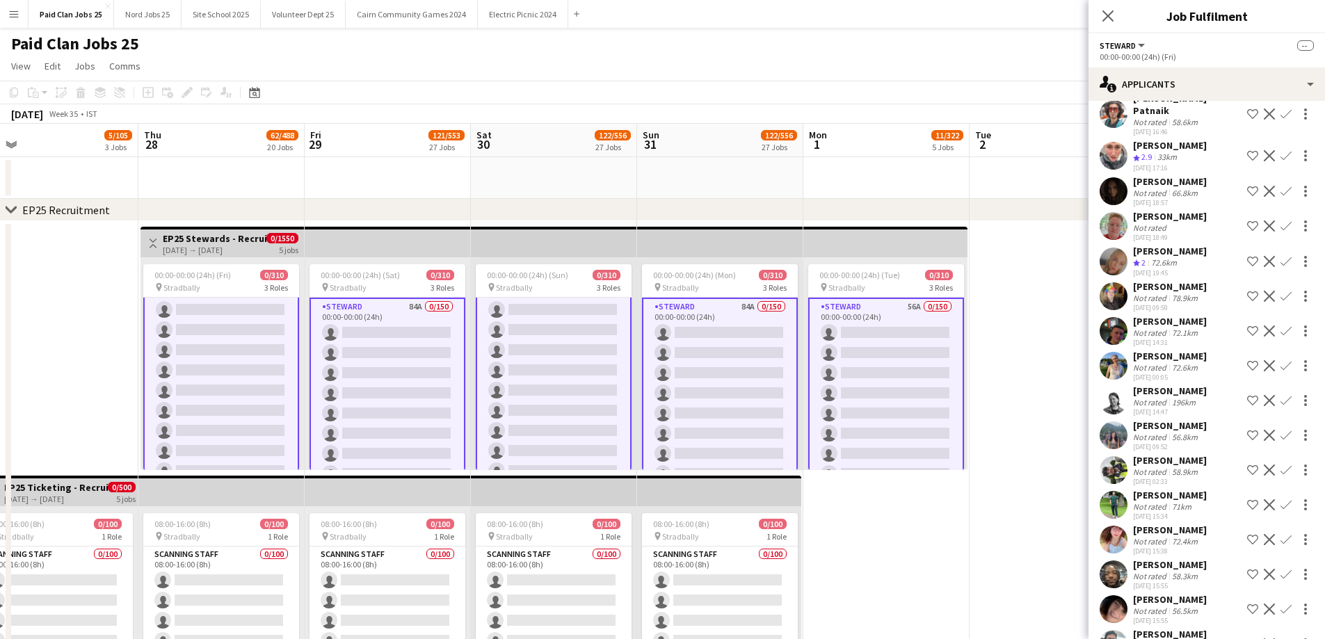
click at [1119, 258] on app-user-avatar at bounding box center [1114, 262] width 28 height 28
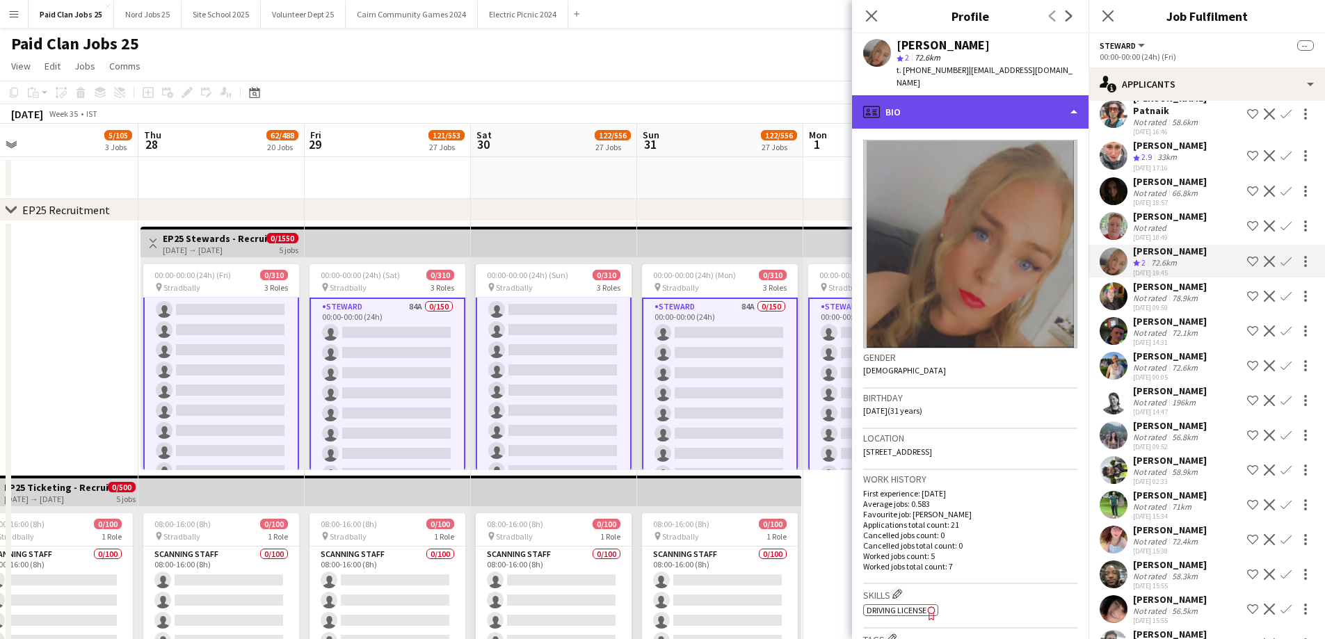
click at [985, 95] on div "profile Bio" at bounding box center [970, 111] width 236 height 33
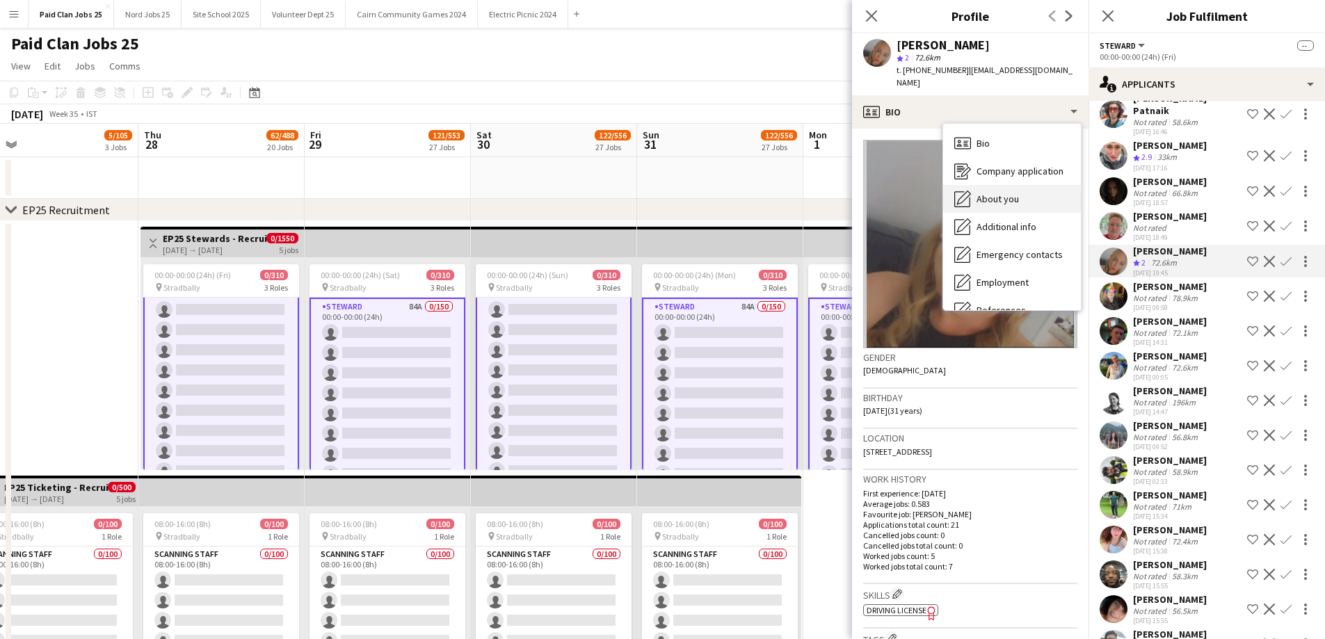
click at [1009, 193] on span "About you" at bounding box center [997, 199] width 42 height 13
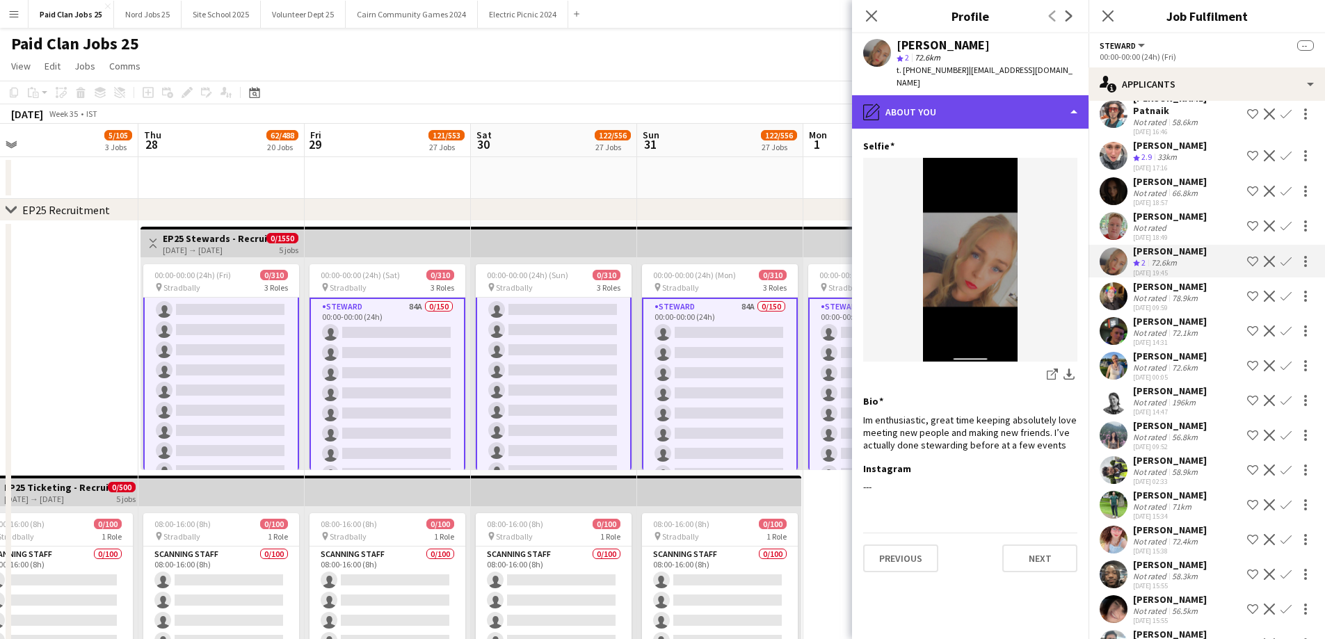
click at [973, 95] on div "pencil4 About you" at bounding box center [970, 111] width 236 height 33
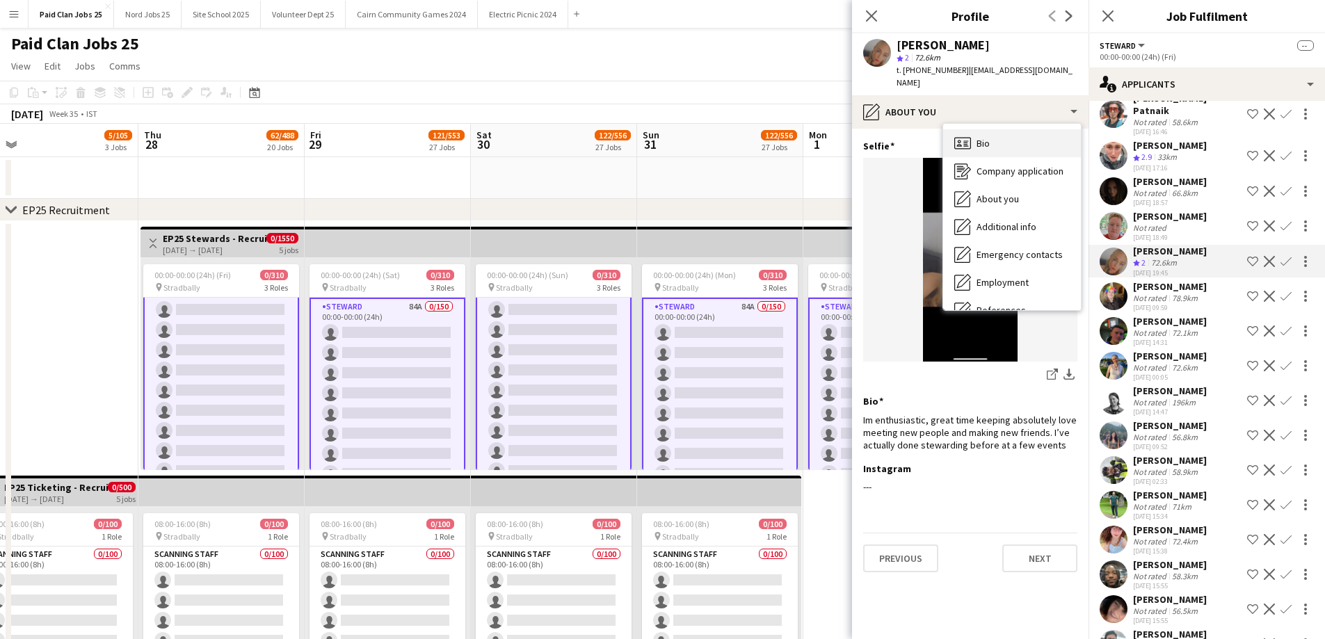
click at [982, 137] on span "Bio" at bounding box center [982, 143] width 13 height 13
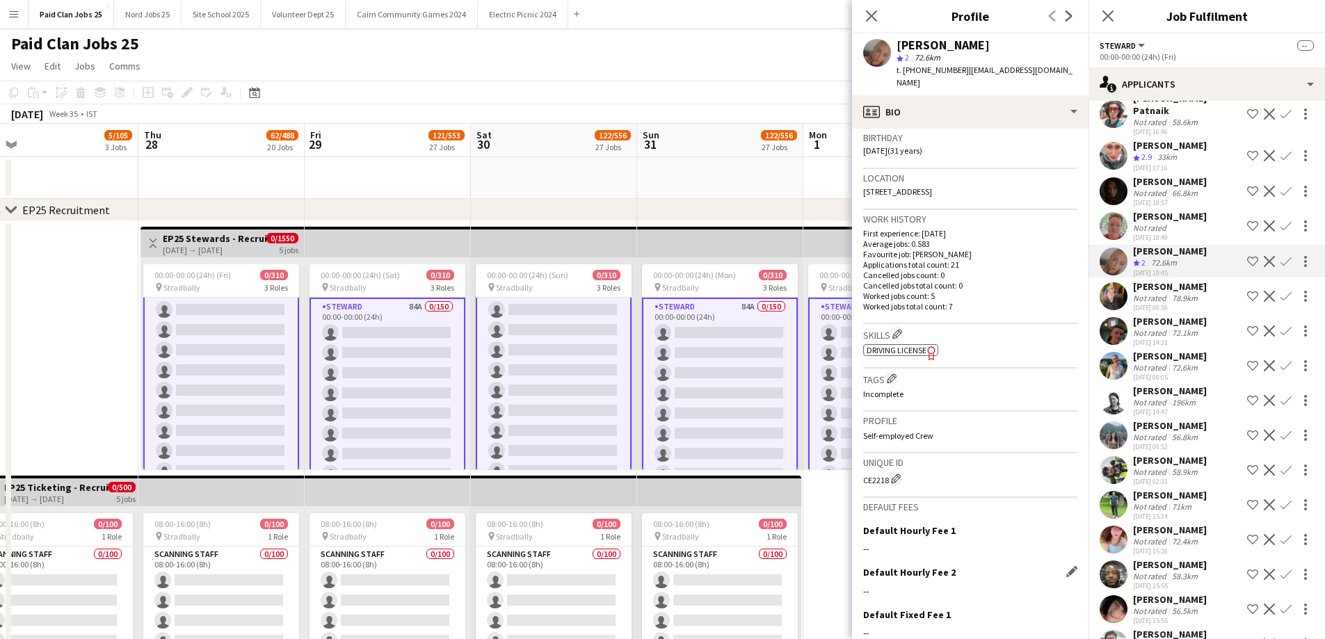
scroll to position [351, 0]
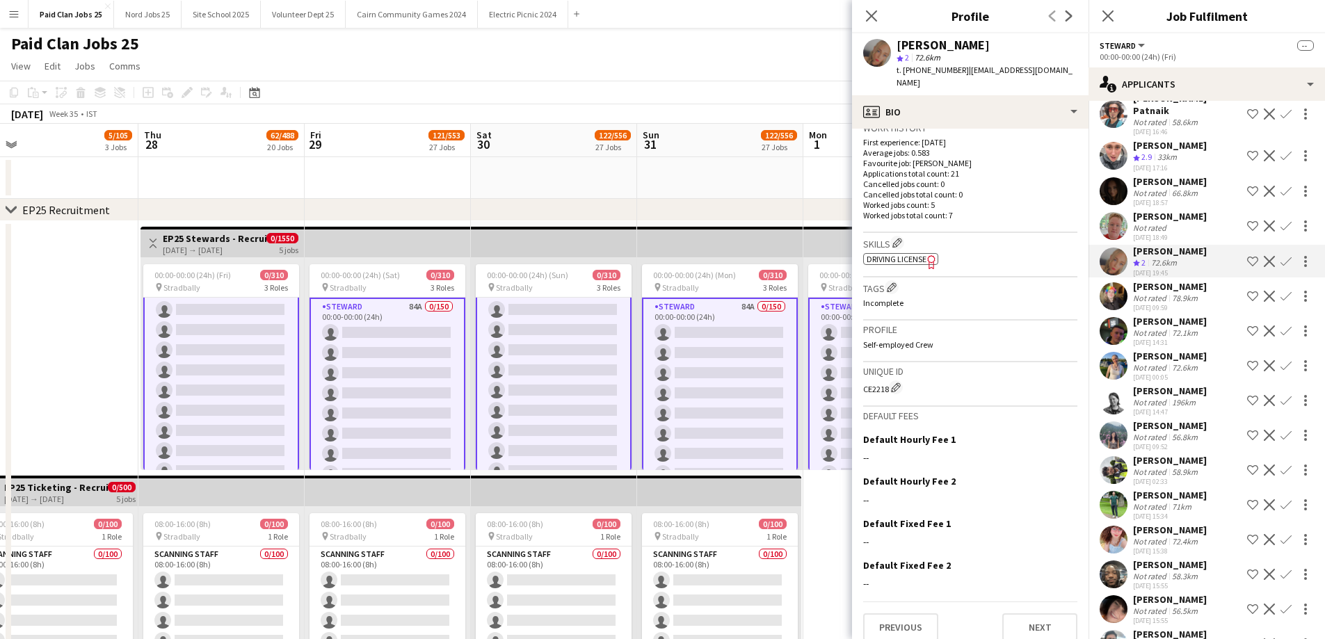
click at [883, 382] on div "Unique ID CE2218 Edit crew unique ID" at bounding box center [970, 384] width 214 height 45
copy div "CE2218"
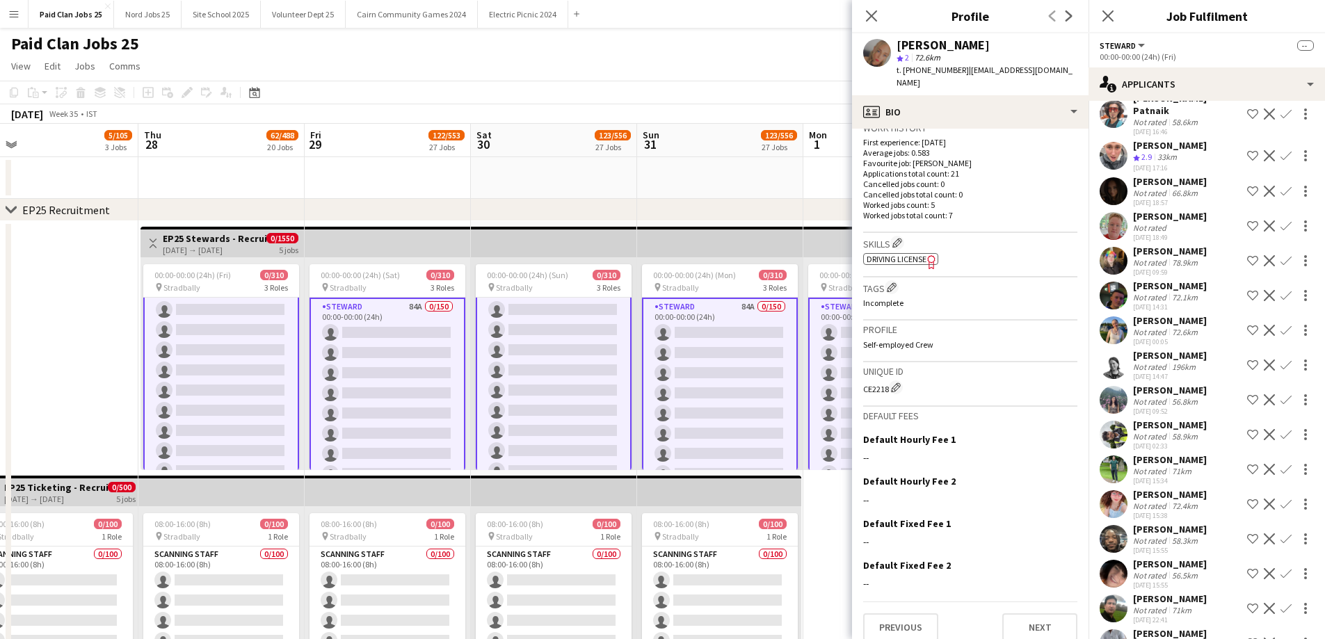
click at [1113, 215] on app-user-avatar at bounding box center [1114, 226] width 28 height 28
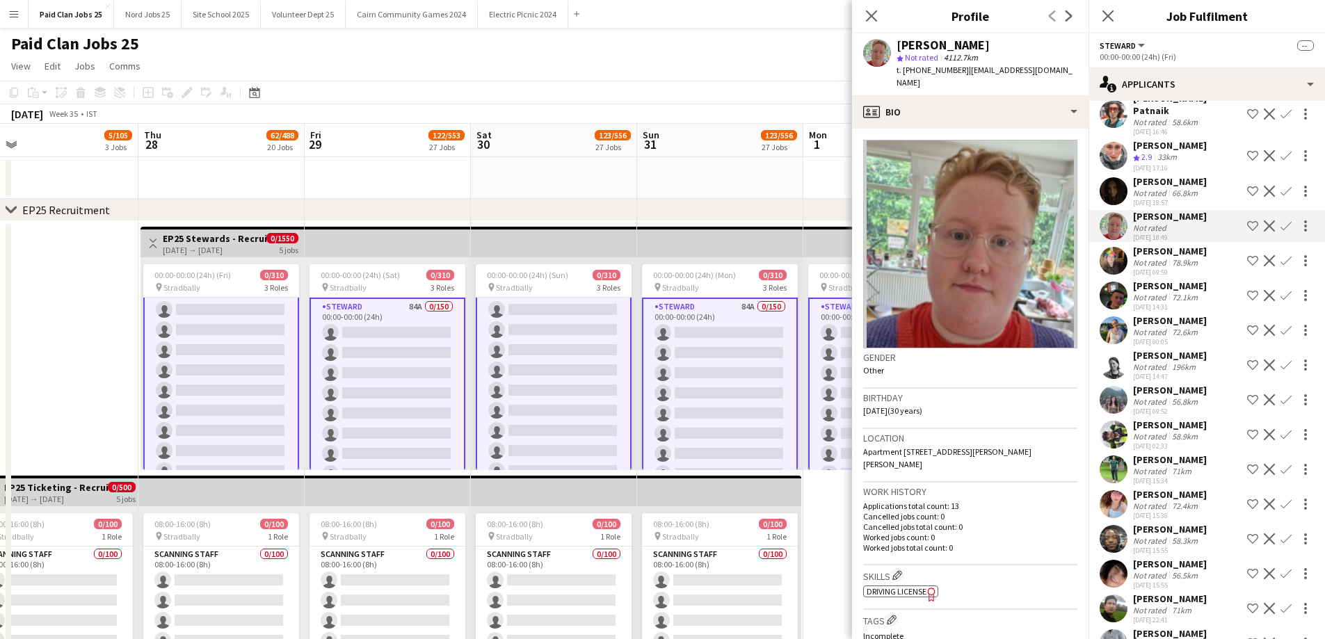
click at [1123, 180] on app-user-avatar at bounding box center [1114, 191] width 28 height 28
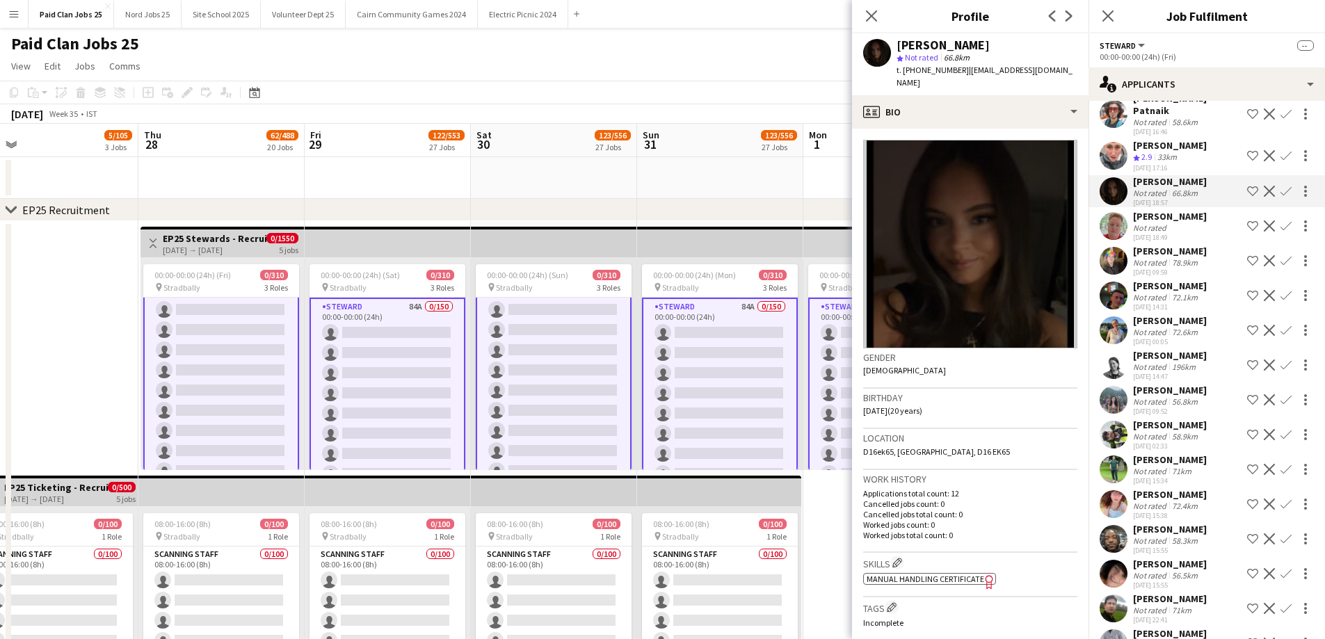
scroll to position [701, 0]
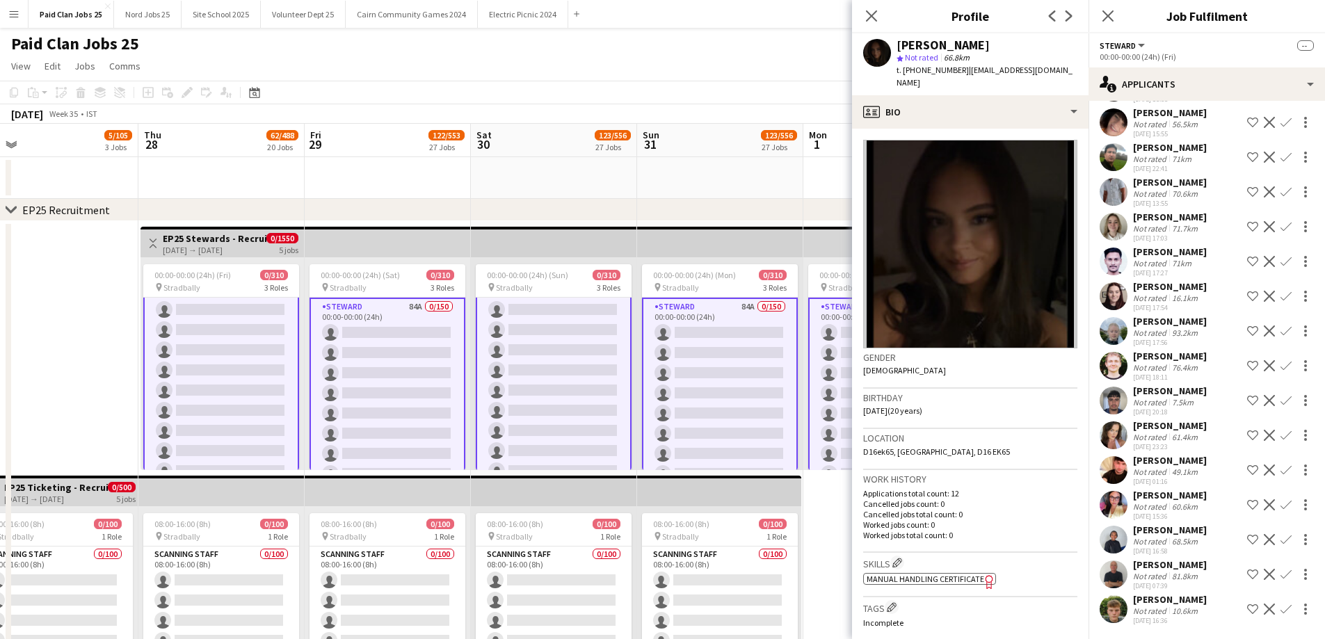
click at [1111, 552] on app-user-avatar at bounding box center [1114, 540] width 28 height 28
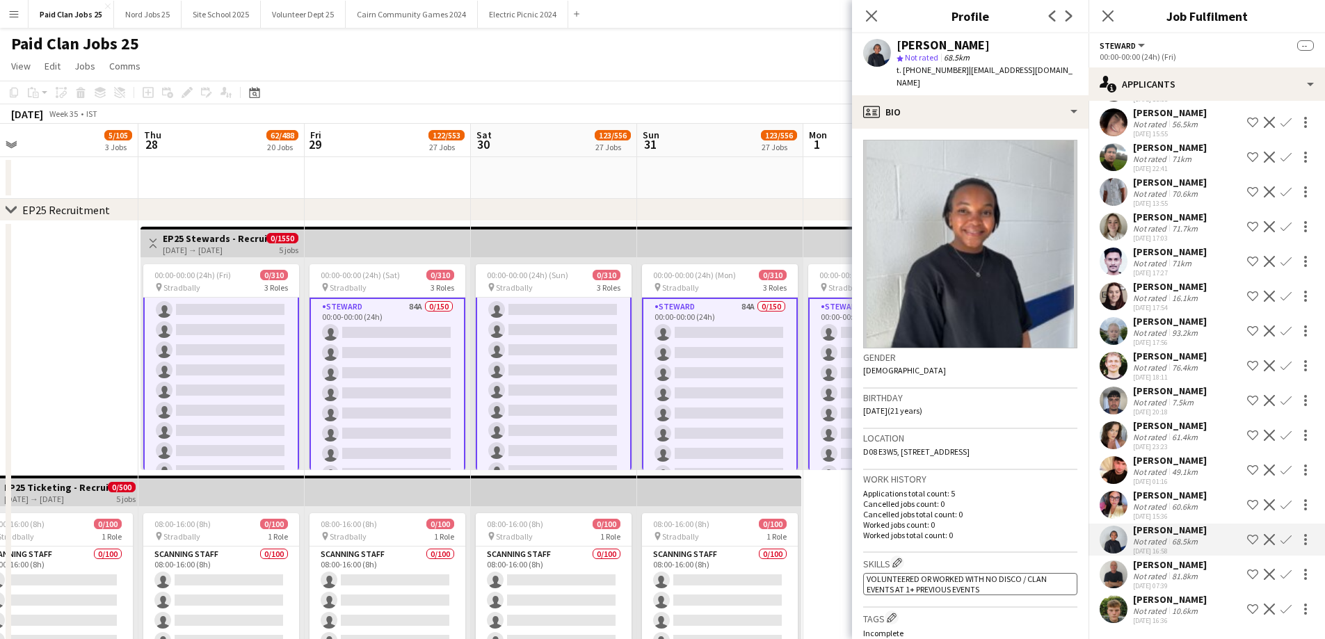
click at [1114, 608] on app-user-avatar at bounding box center [1114, 609] width 28 height 28
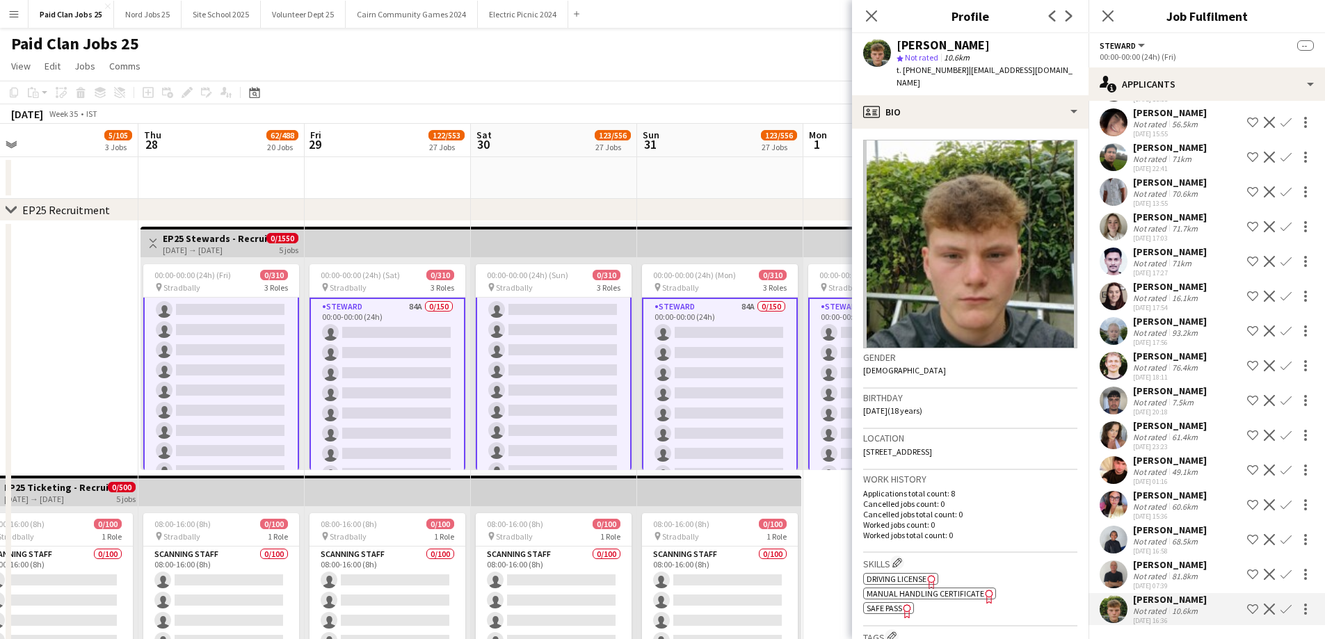
click at [1116, 575] on app-user-avatar at bounding box center [1114, 575] width 28 height 28
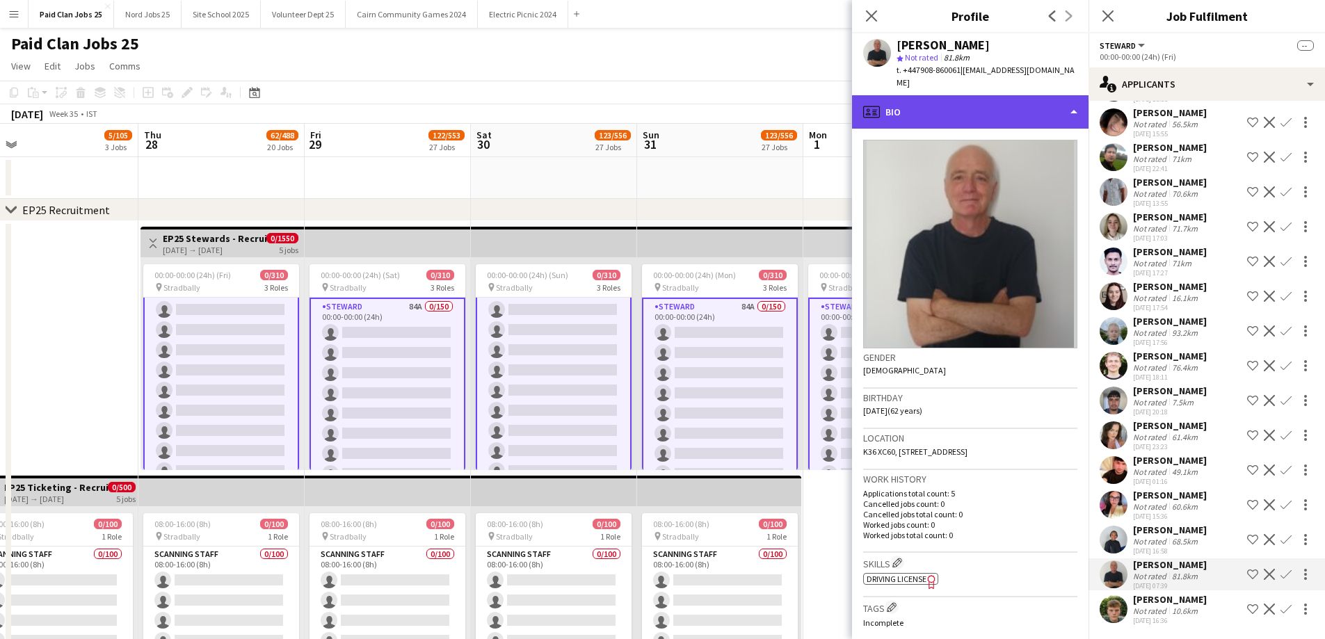
click at [952, 95] on div "profile Bio" at bounding box center [970, 111] width 236 height 33
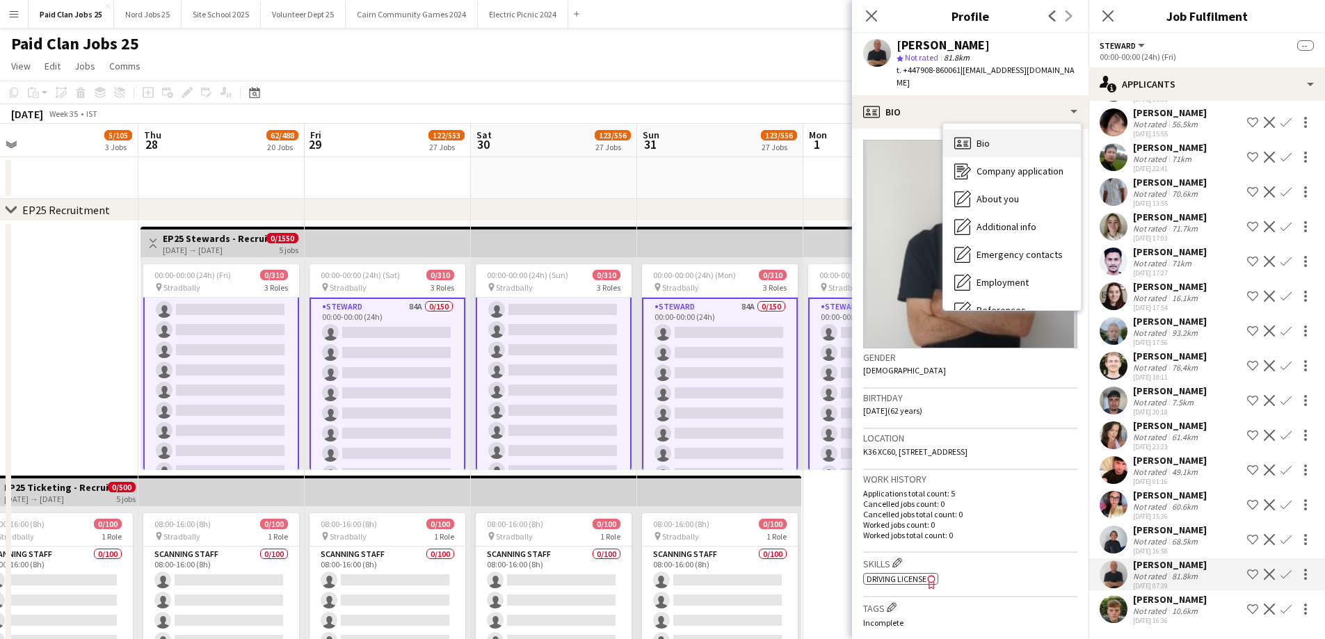
click at [988, 137] on span "Bio" at bounding box center [982, 143] width 13 height 13
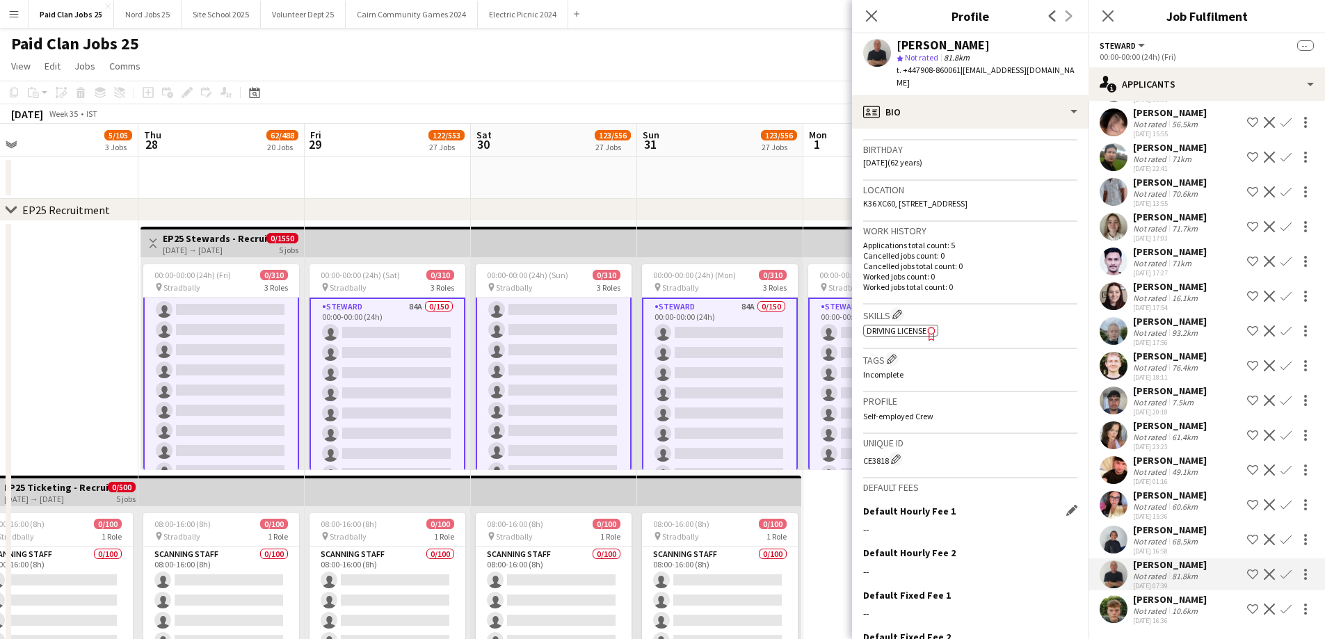
scroll to position [320, 0]
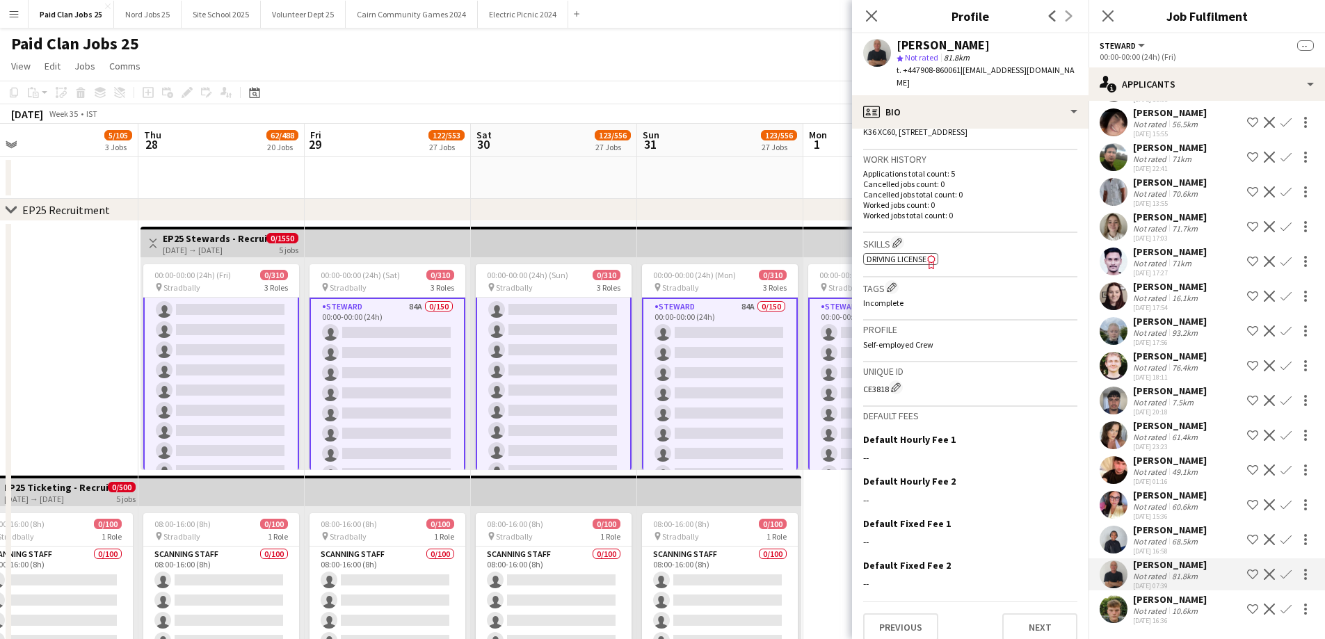
click at [875, 380] on div "CE3818 Edit crew unique ID" at bounding box center [970, 387] width 214 height 14
copy div "CE3818"
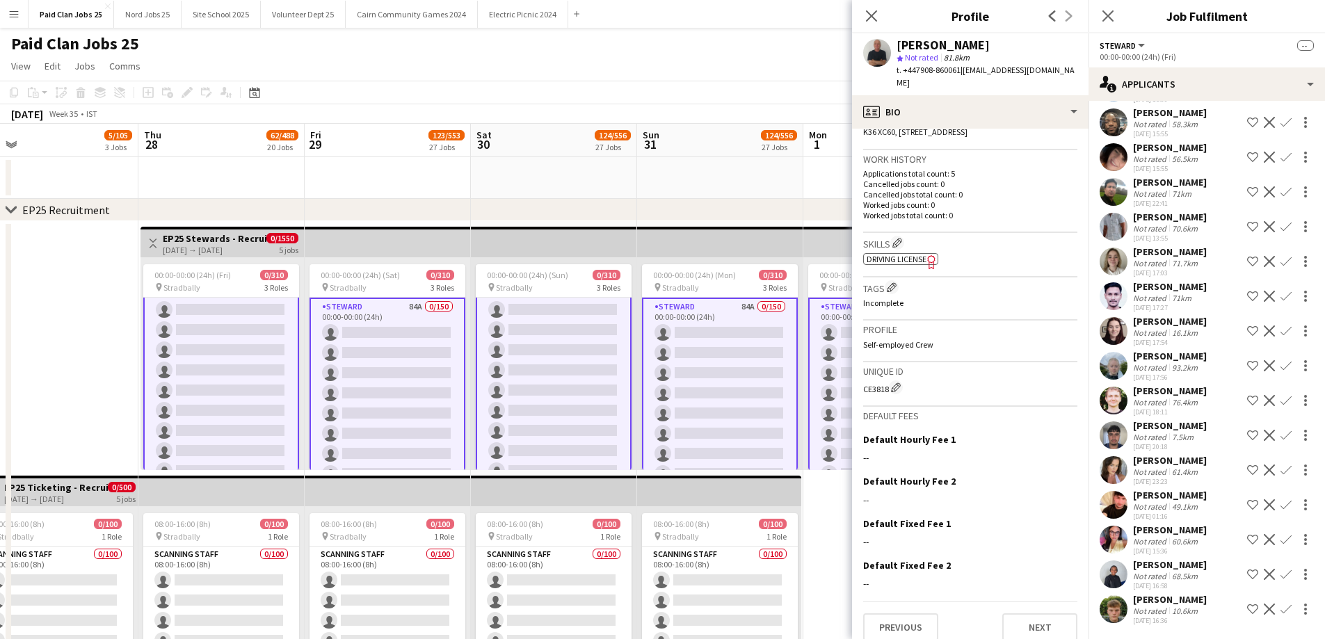
scroll to position [666, 0]
click at [1113, 368] on app-user-avatar at bounding box center [1114, 366] width 28 height 28
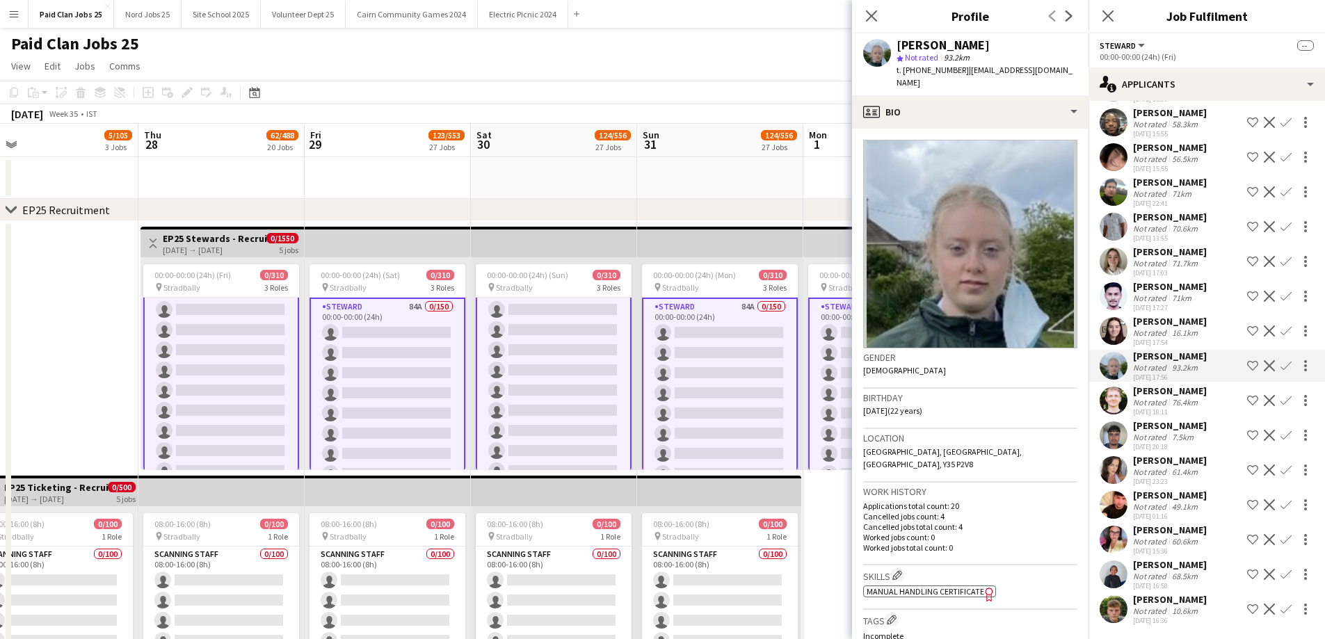
click at [1125, 332] on app-user-avatar at bounding box center [1114, 331] width 28 height 28
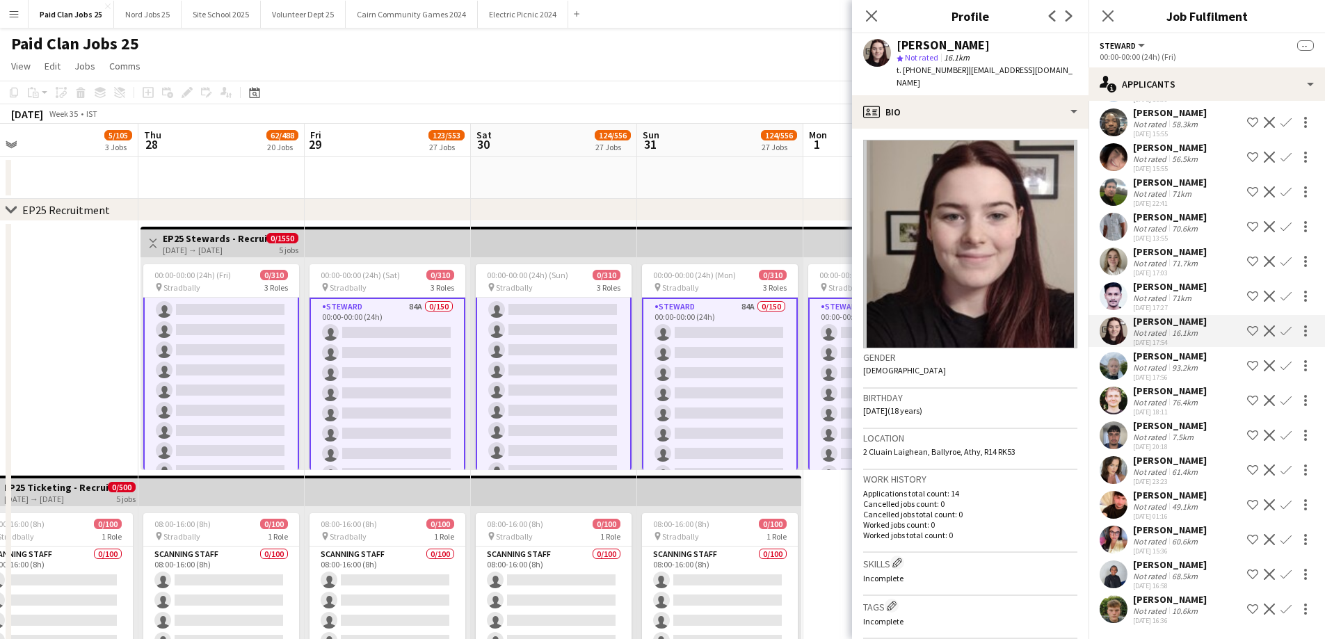
click at [1119, 304] on app-user-avatar at bounding box center [1114, 296] width 28 height 28
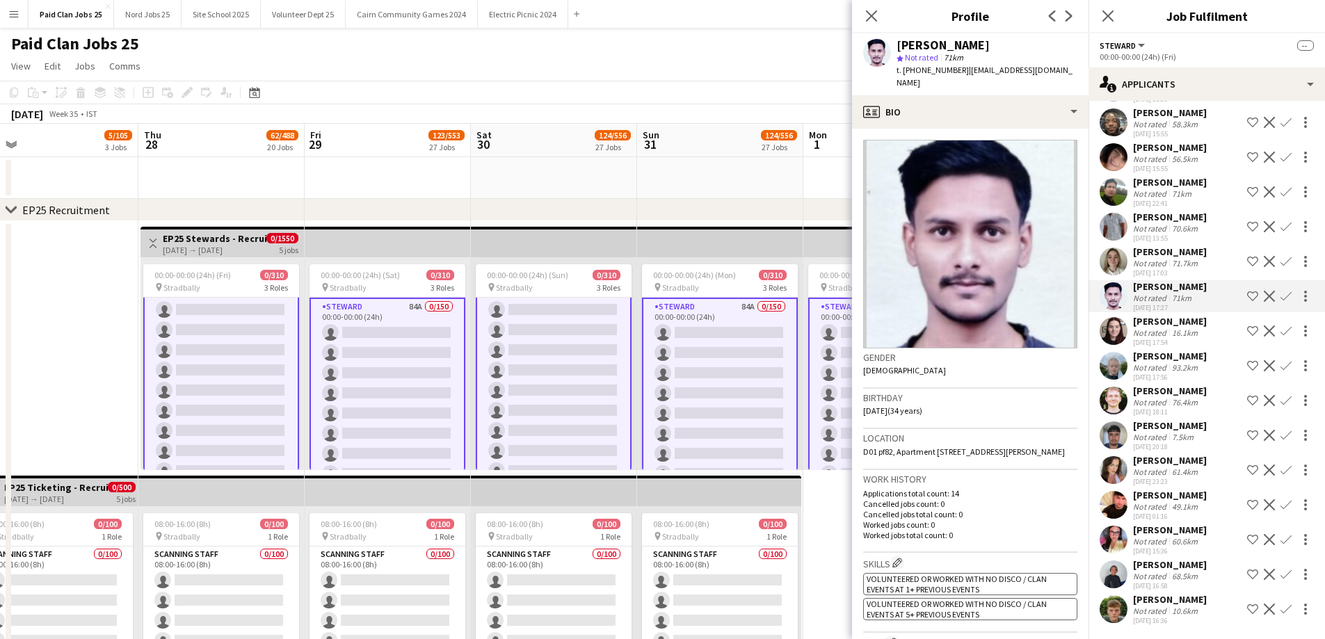
click at [1121, 259] on app-user-avatar at bounding box center [1114, 262] width 28 height 28
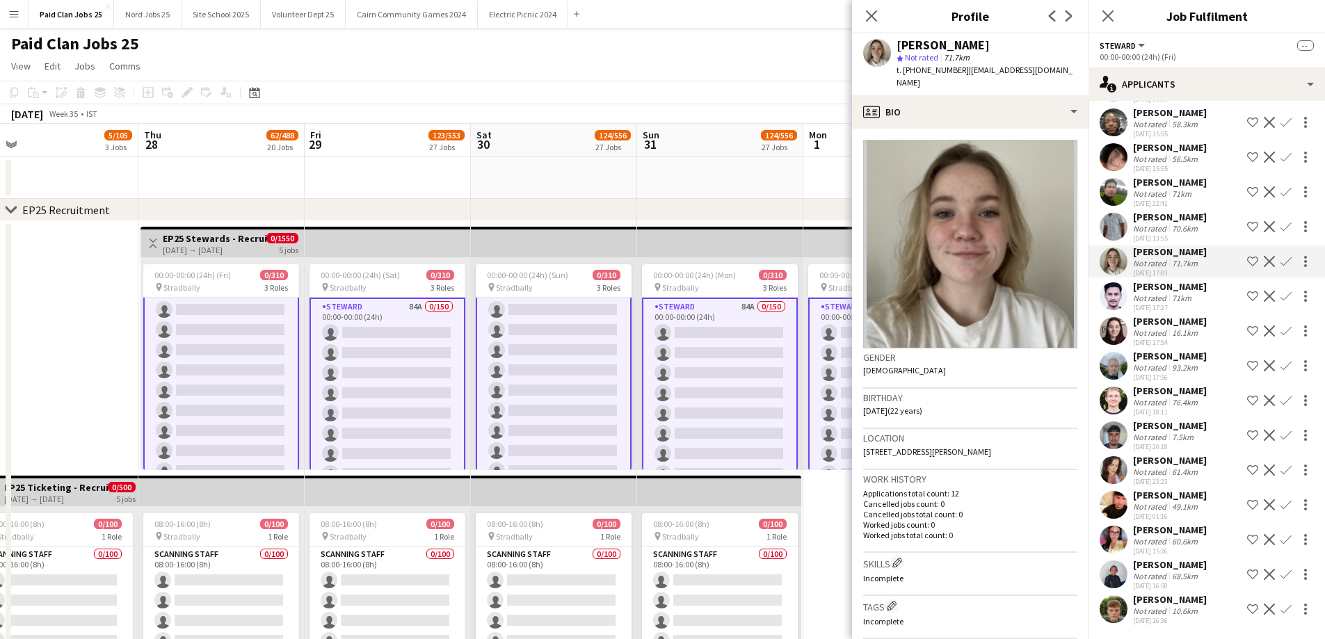
click at [1118, 223] on app-user-avatar at bounding box center [1114, 227] width 28 height 28
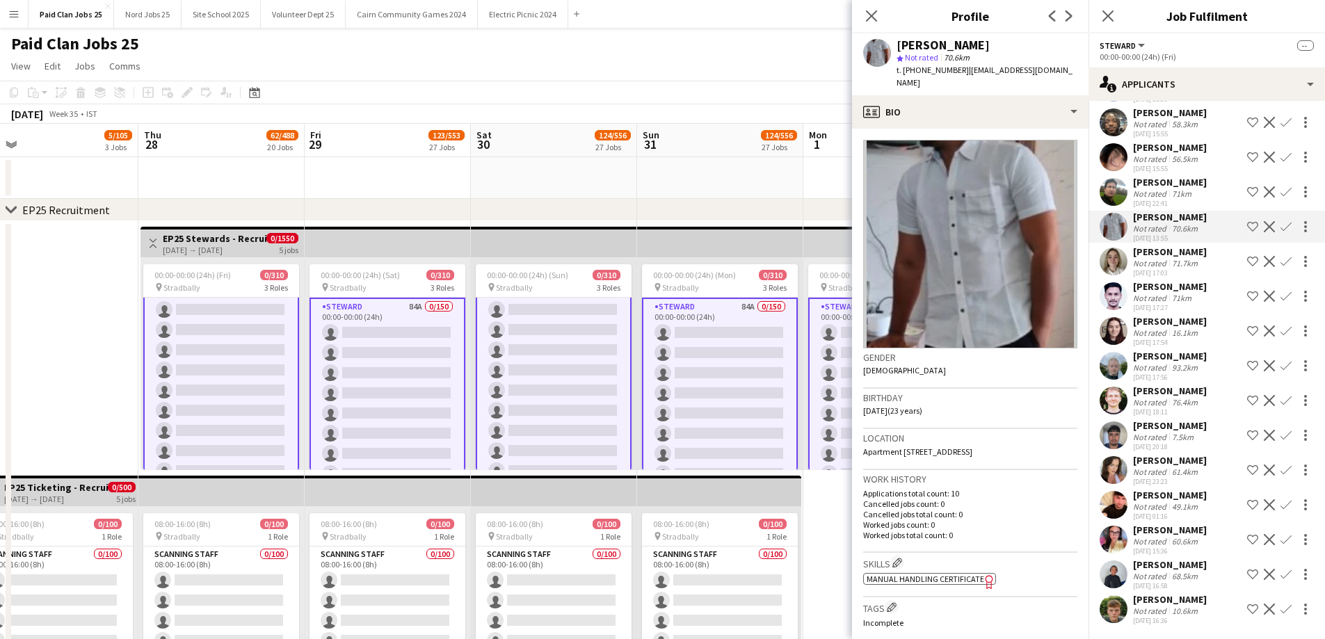
click at [1117, 191] on app-user-avatar at bounding box center [1114, 192] width 28 height 28
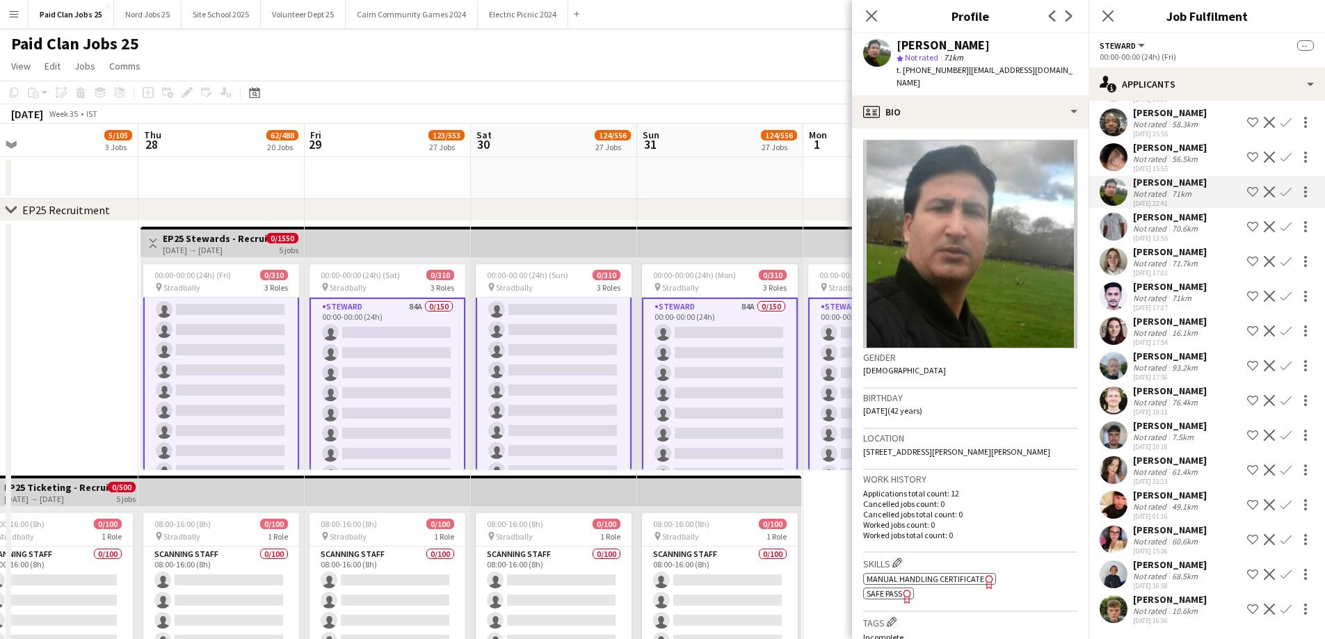
click at [1117, 504] on app-user-avatar at bounding box center [1114, 505] width 28 height 28
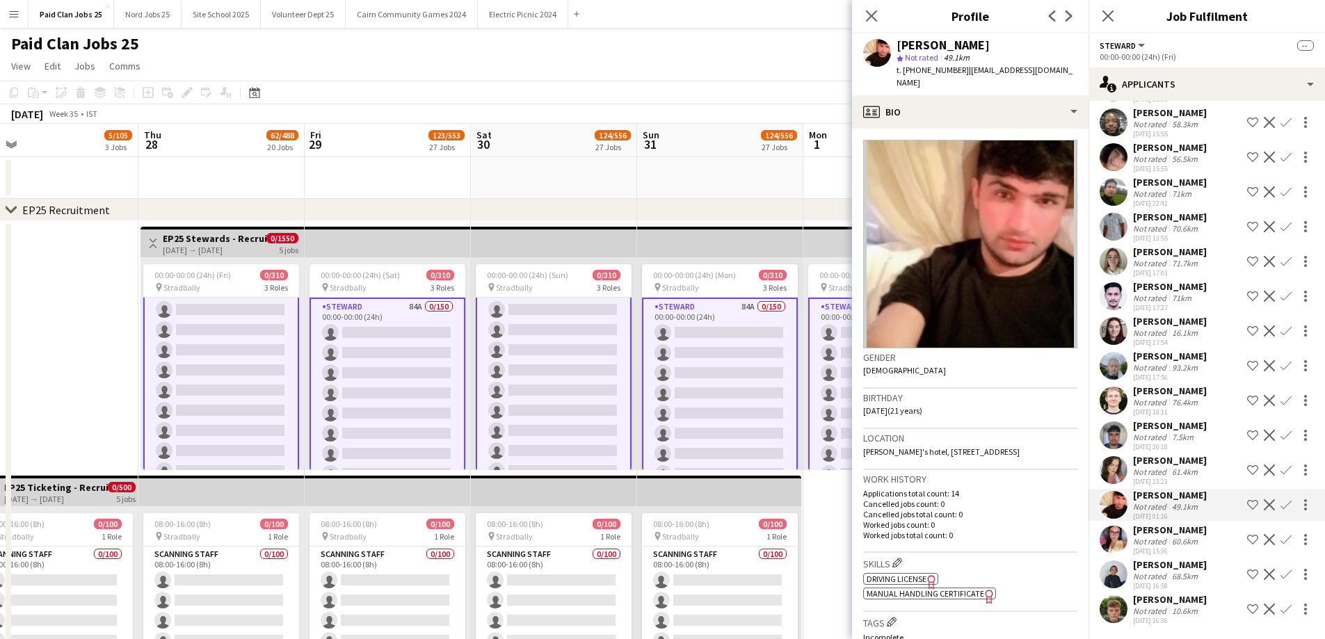
click at [1113, 531] on app-user-avatar at bounding box center [1114, 540] width 28 height 28
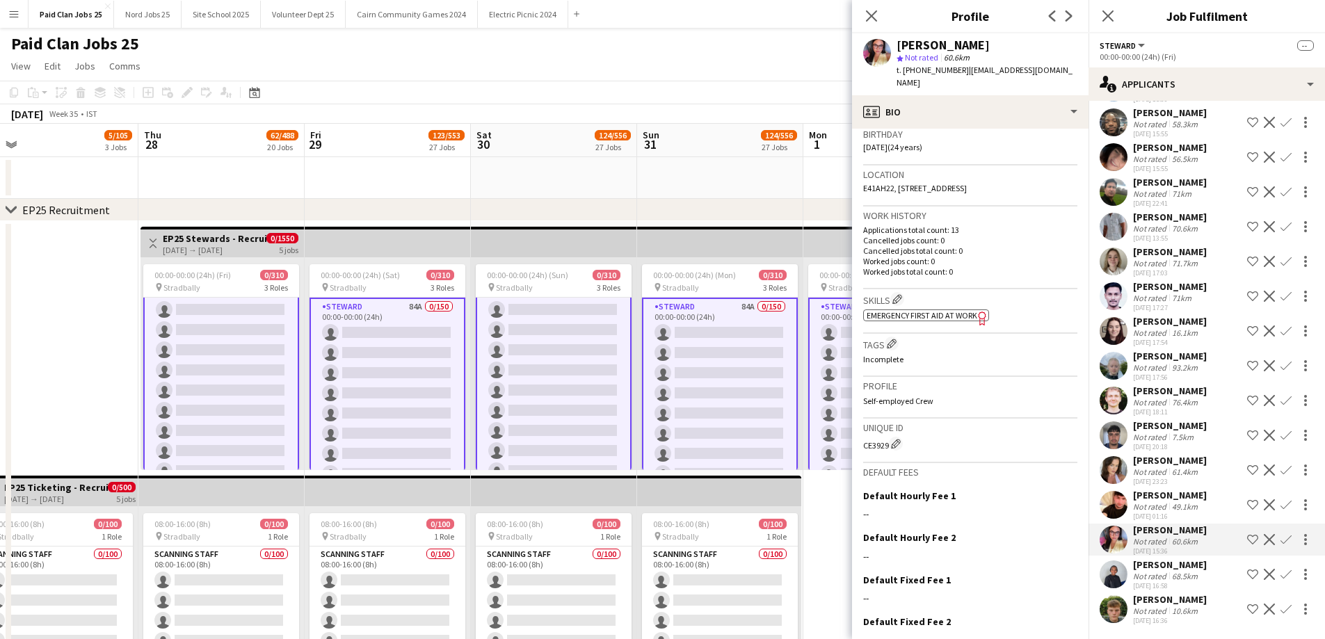
scroll to position [278, 0]
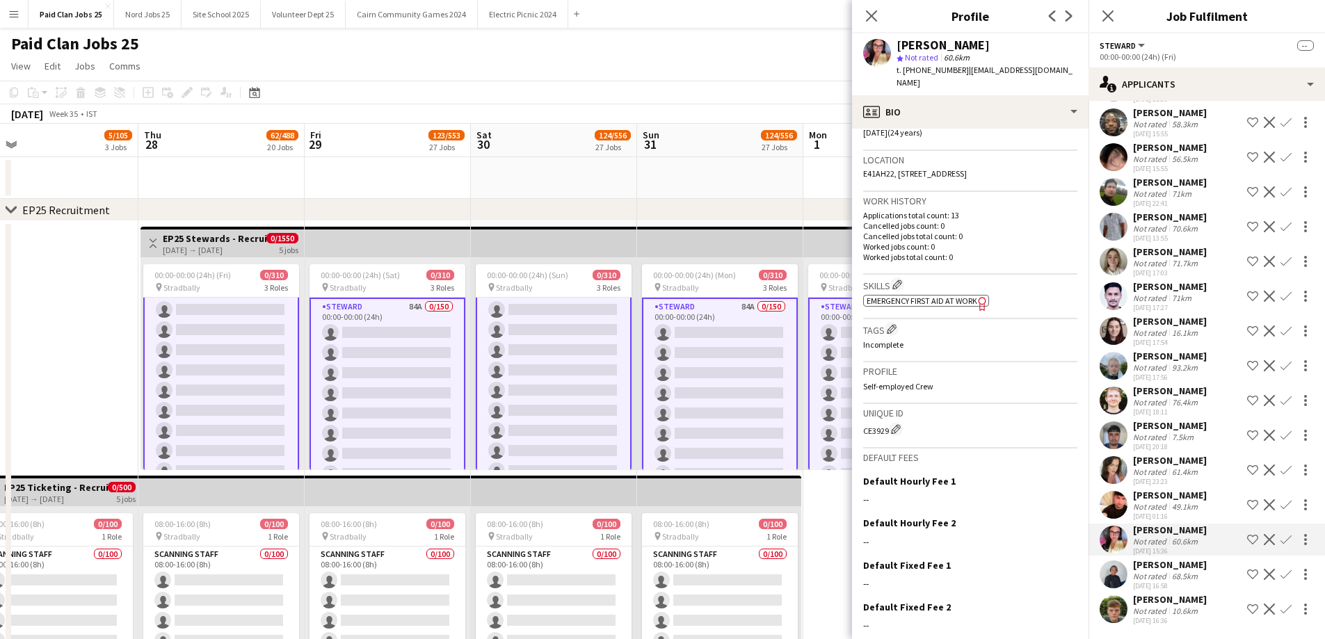
click at [874, 422] on div "CE3929 Edit crew unique ID" at bounding box center [970, 429] width 214 height 14
copy div "CE3929"
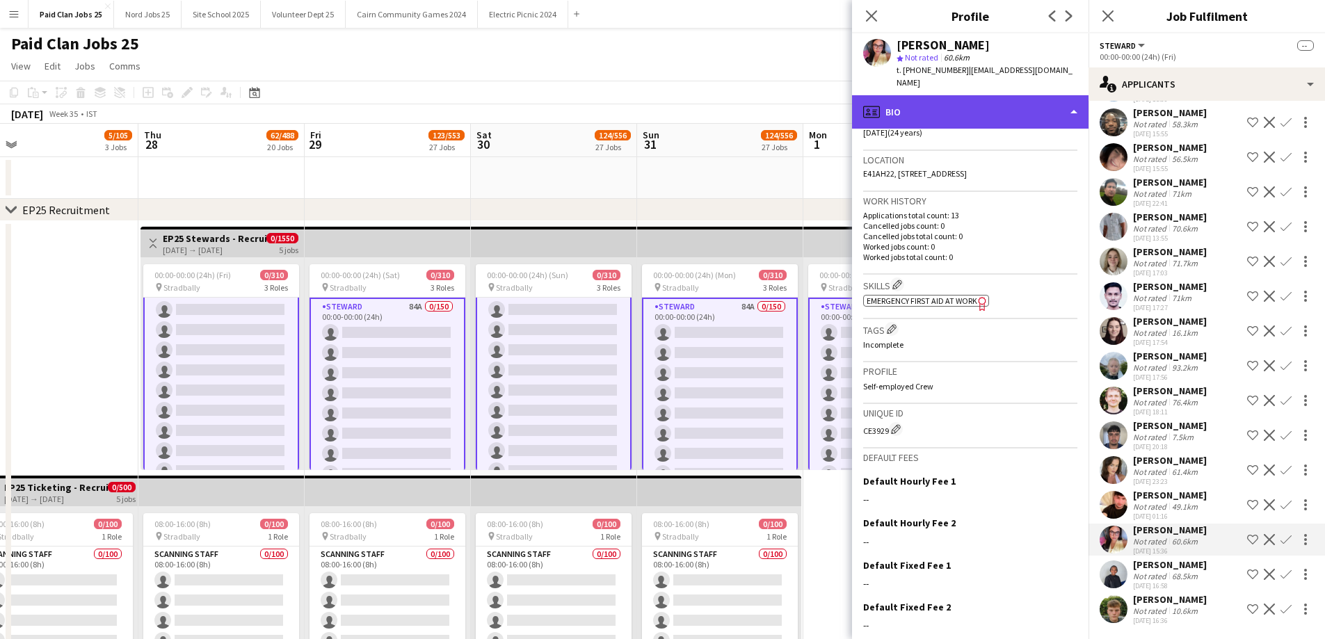
click at [953, 97] on div "profile Bio" at bounding box center [970, 111] width 236 height 33
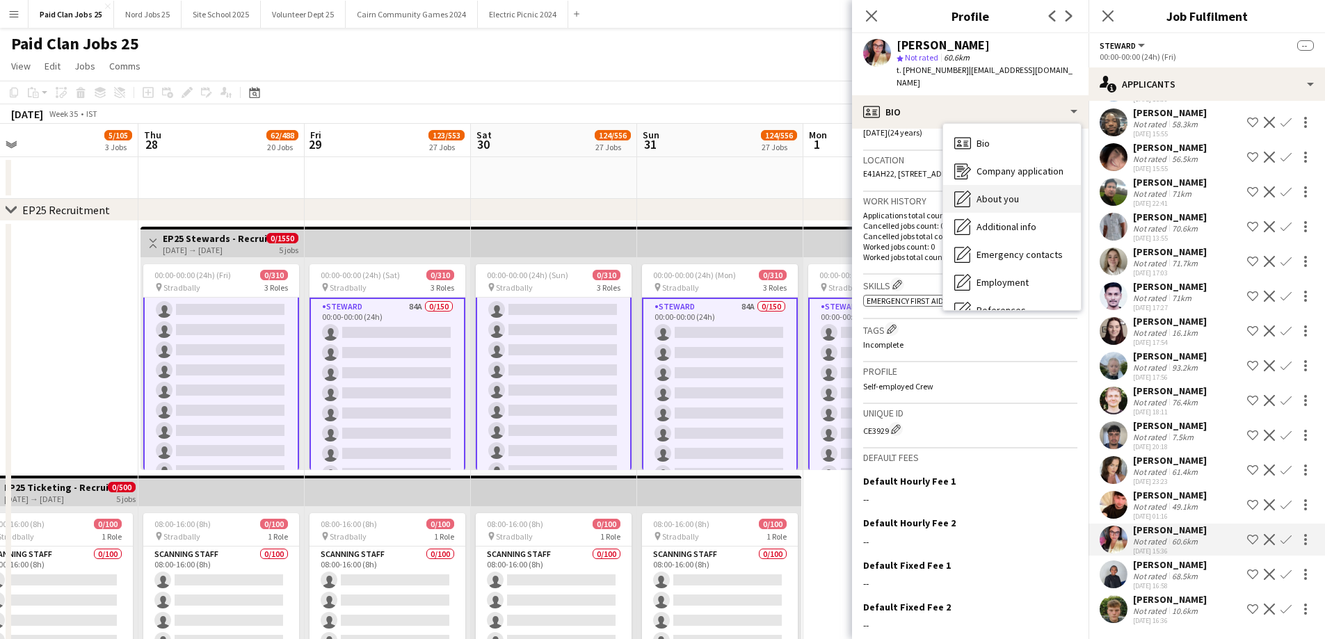
click at [977, 185] on div "About you About you" at bounding box center [1012, 199] width 138 height 28
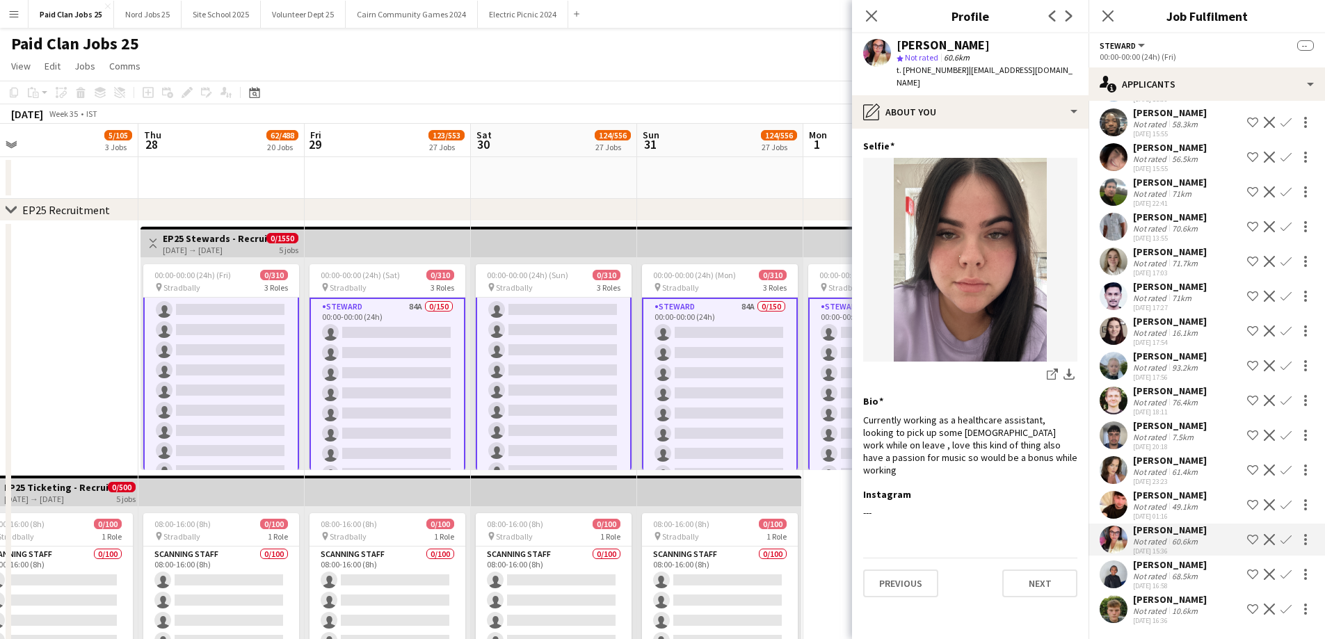
click at [1121, 588] on div at bounding box center [1114, 575] width 28 height 28
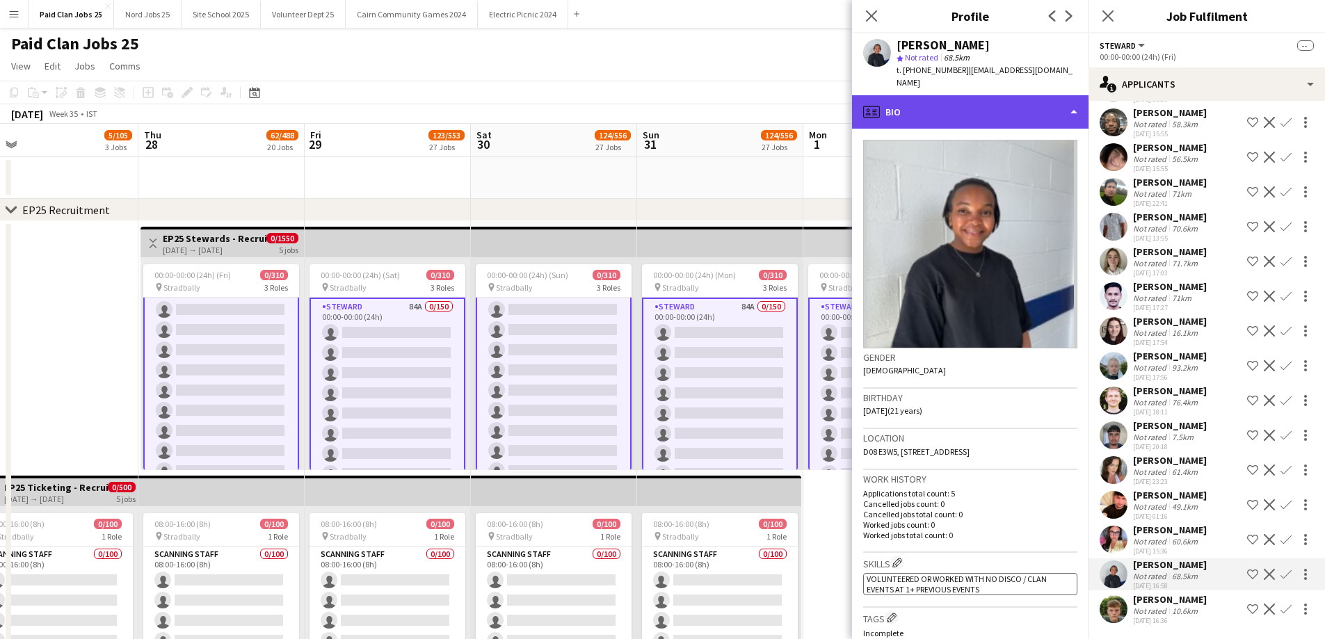
click at [1001, 118] on div "profile Bio" at bounding box center [970, 111] width 236 height 33
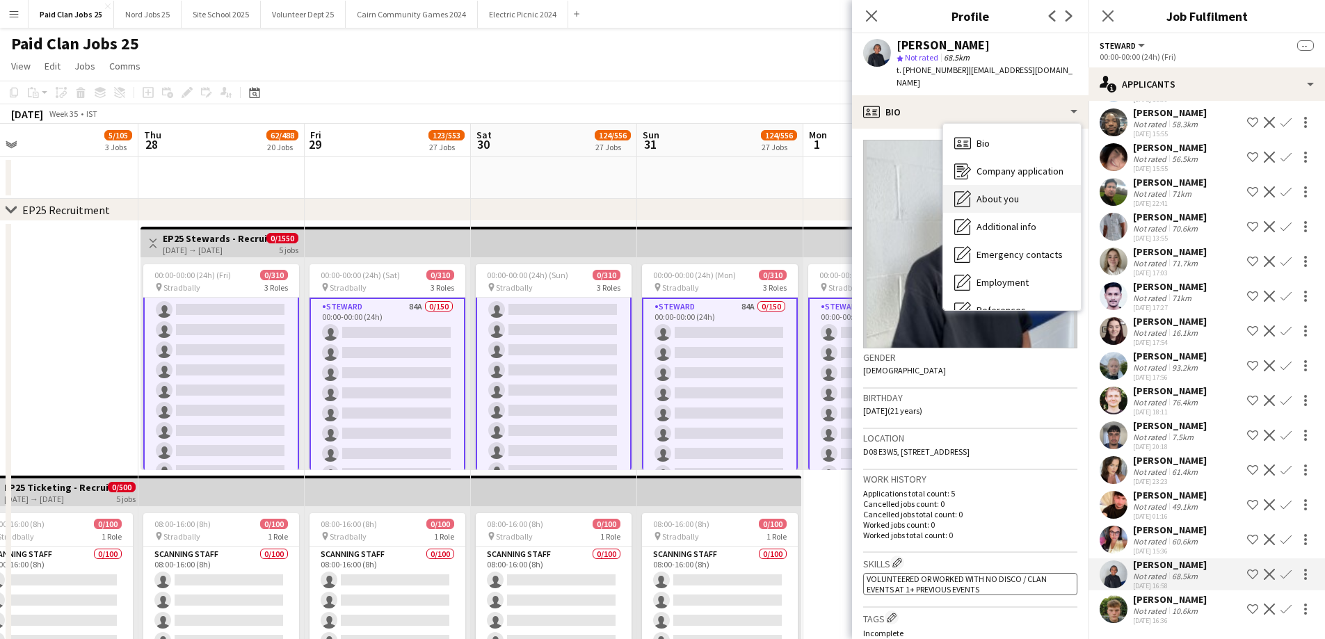
click at [1024, 191] on div "About you About you" at bounding box center [1012, 199] width 138 height 28
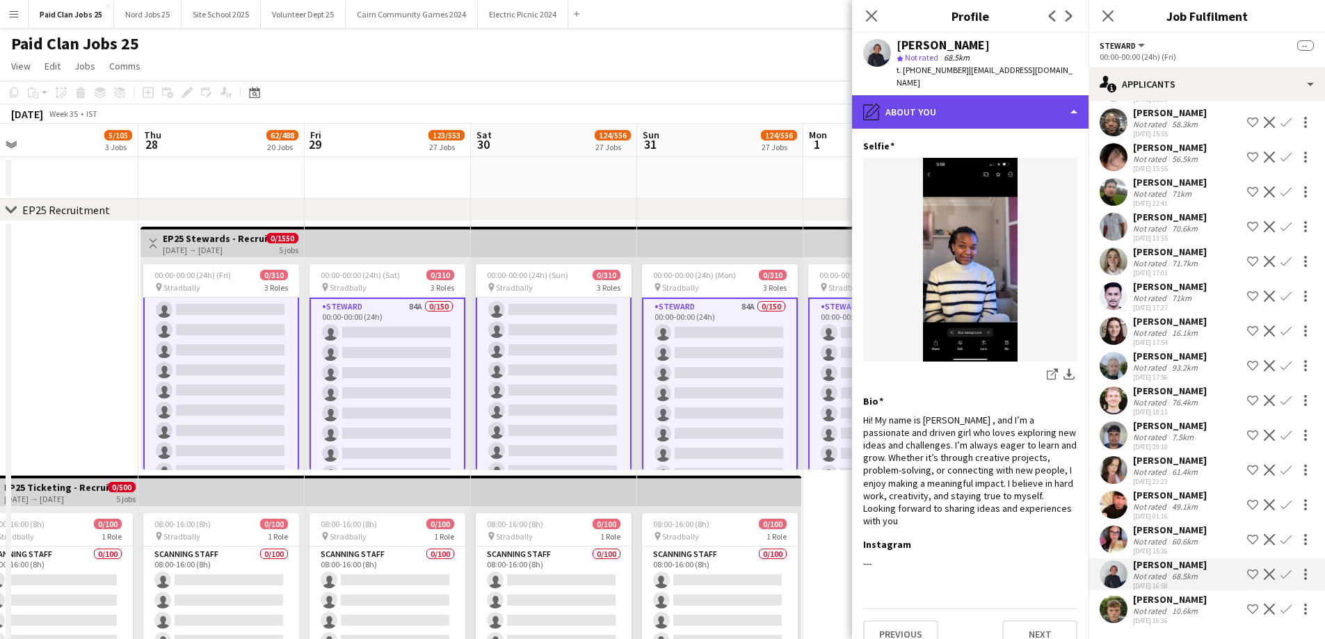
click at [984, 106] on div "pencil4 About you" at bounding box center [970, 111] width 236 height 33
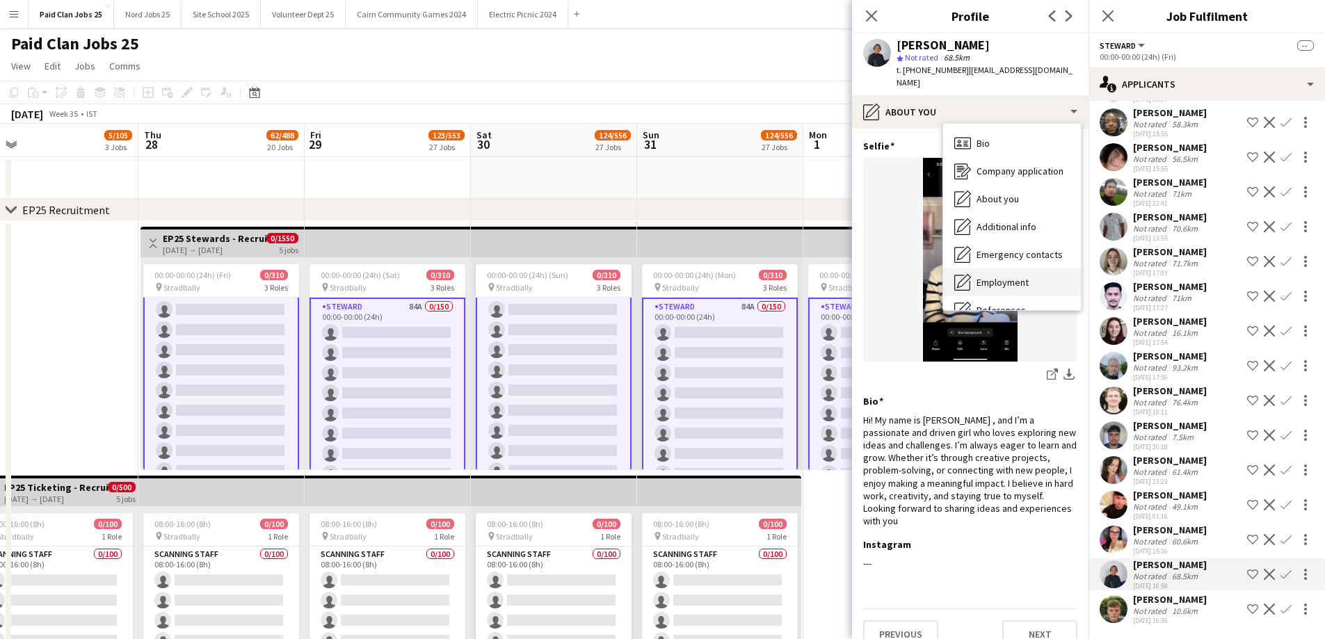
click at [1023, 291] on div "Employment Employment" at bounding box center [1012, 282] width 138 height 28
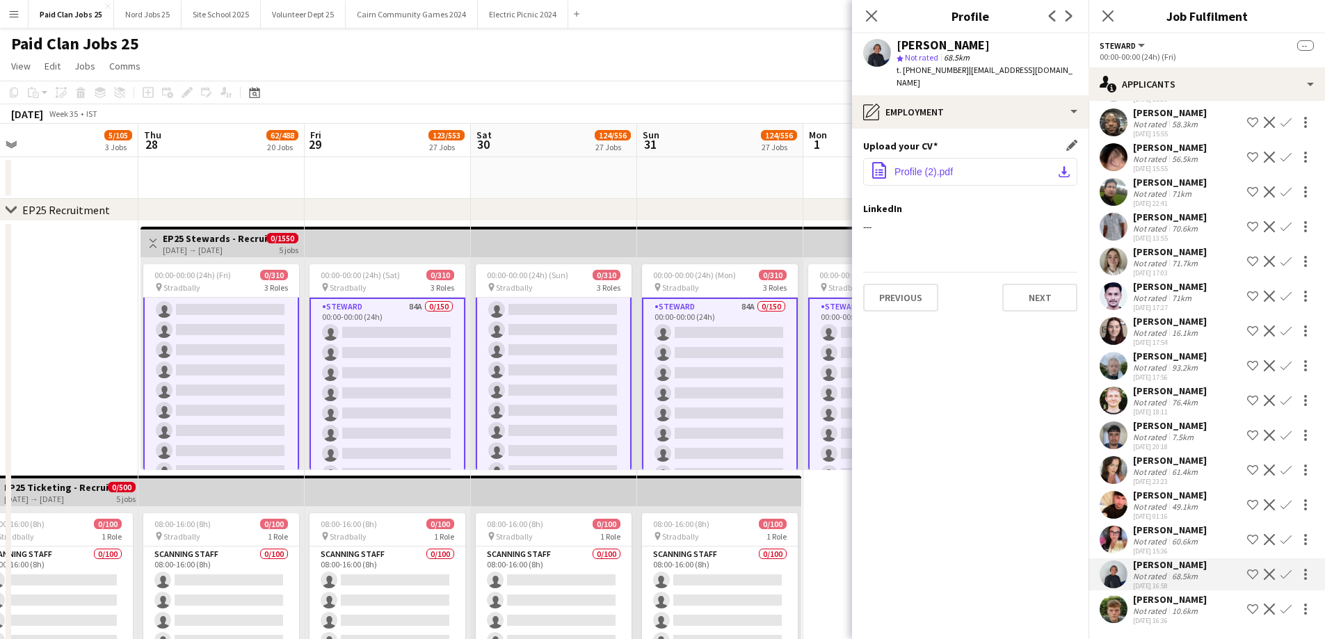
click at [948, 166] on span "Profile (2).pdf" at bounding box center [923, 171] width 58 height 11
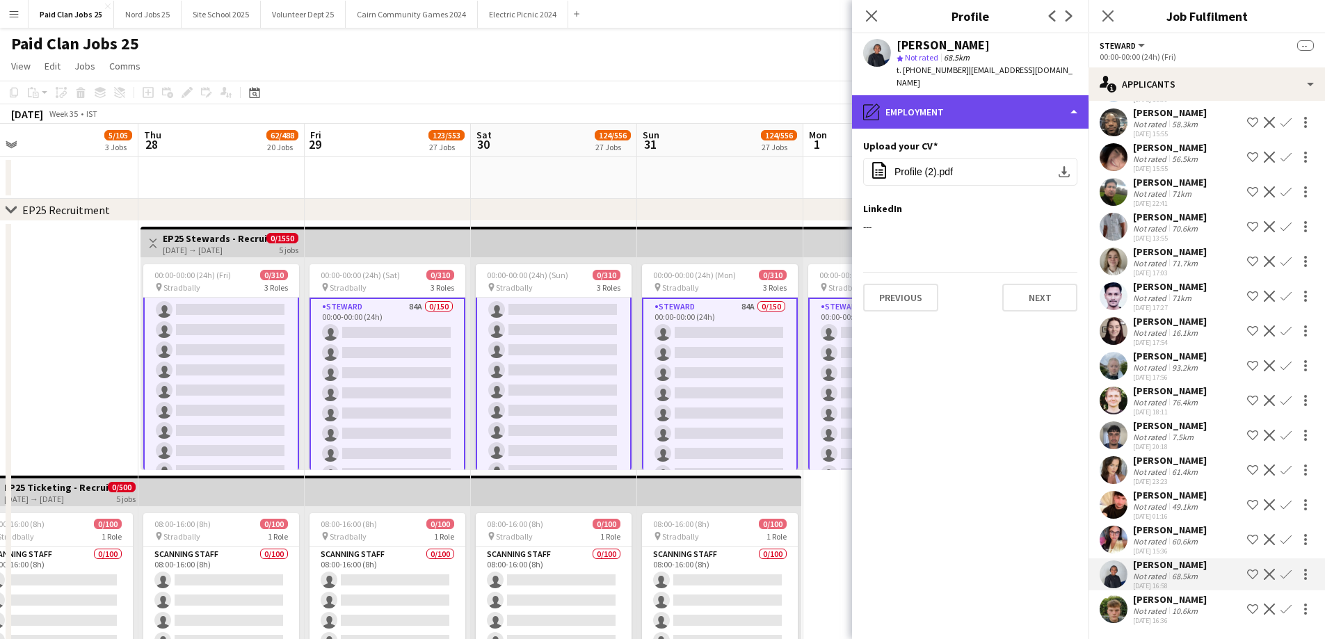
click at [931, 126] on div "pencil4 Employment" at bounding box center [970, 111] width 236 height 33
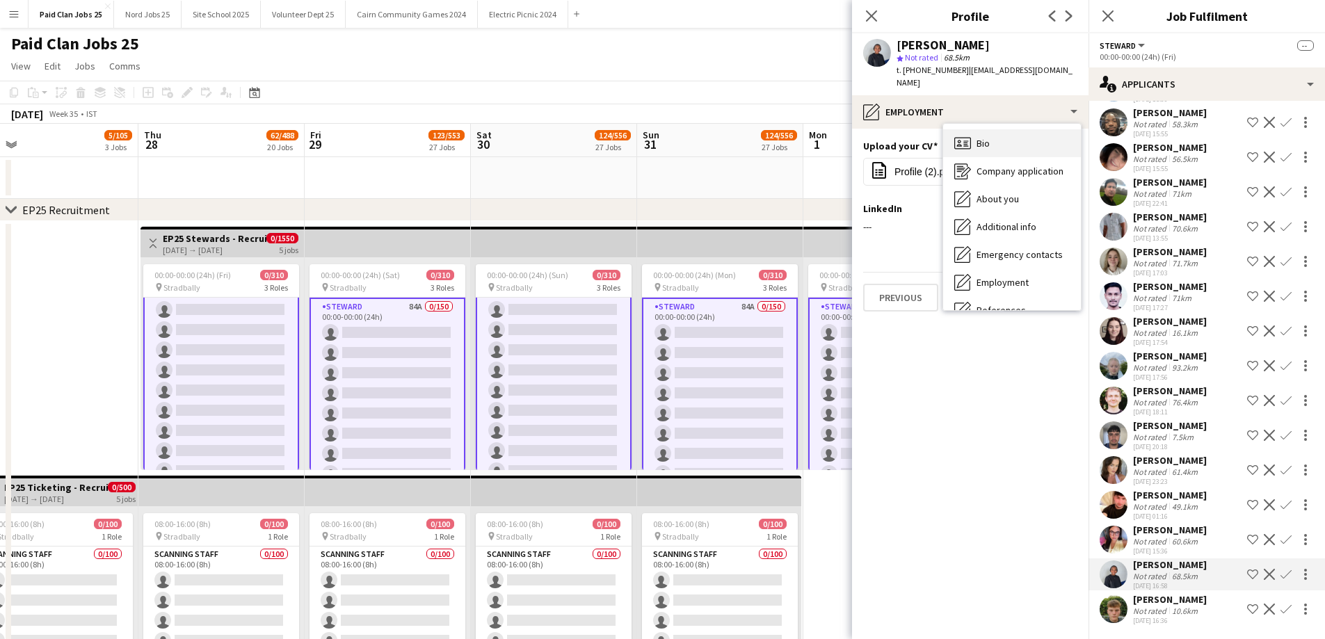
click at [948, 141] on div "Bio Bio" at bounding box center [1012, 143] width 138 height 28
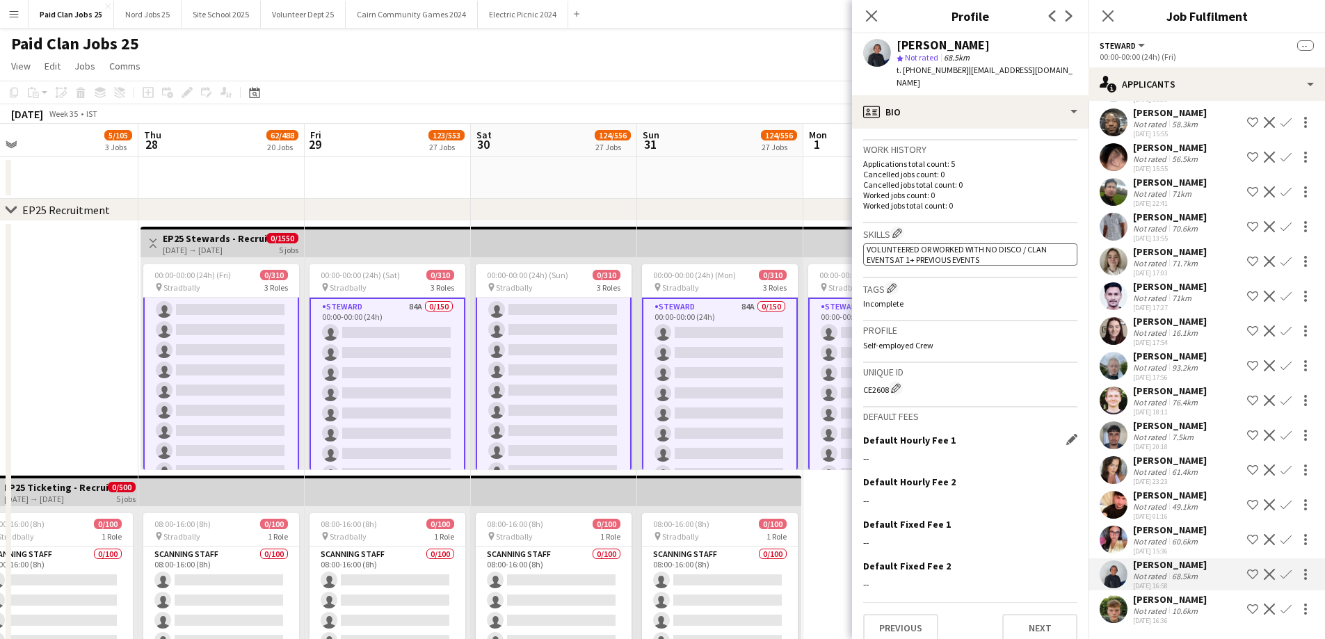
scroll to position [344, 0]
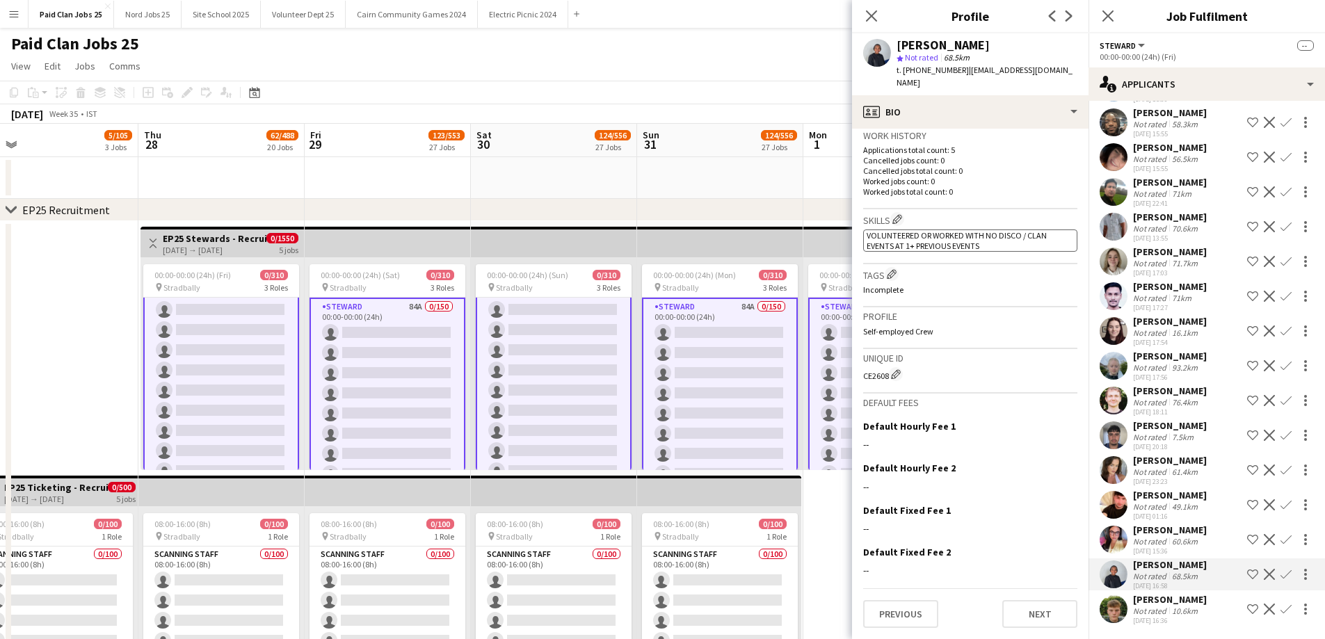
click at [877, 381] on div "Unique ID CE2608 Edit crew unique ID" at bounding box center [970, 371] width 214 height 45
copy div "CE2608"
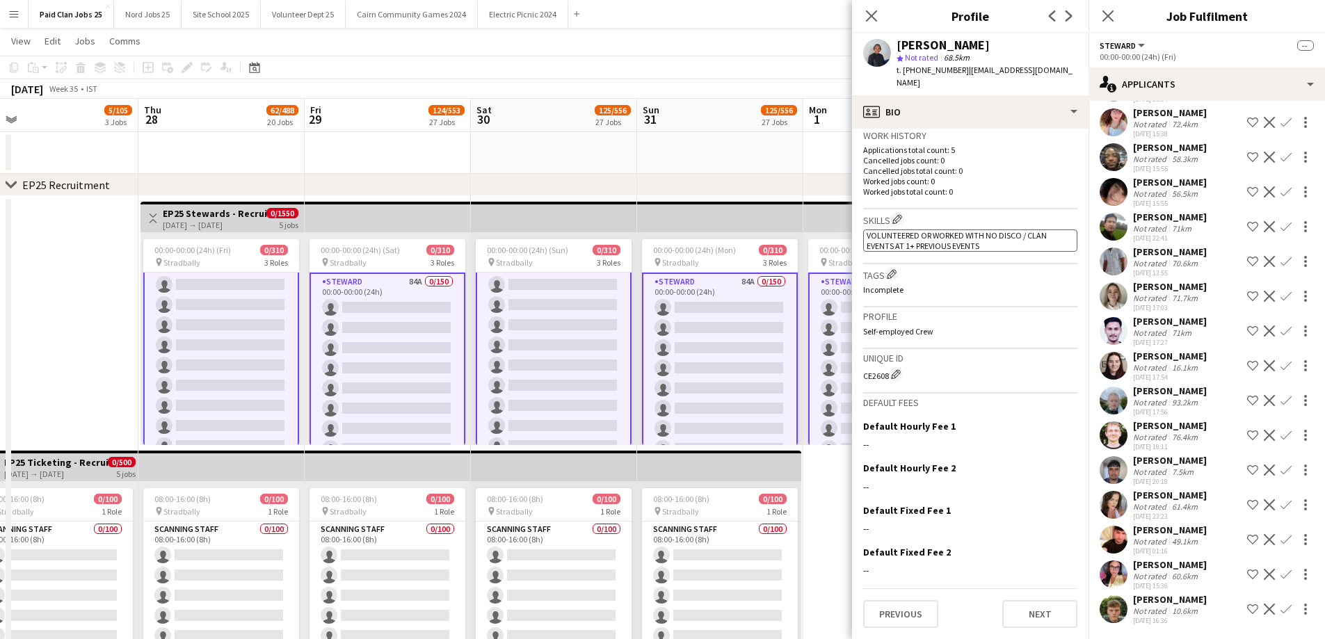
scroll to position [139, 0]
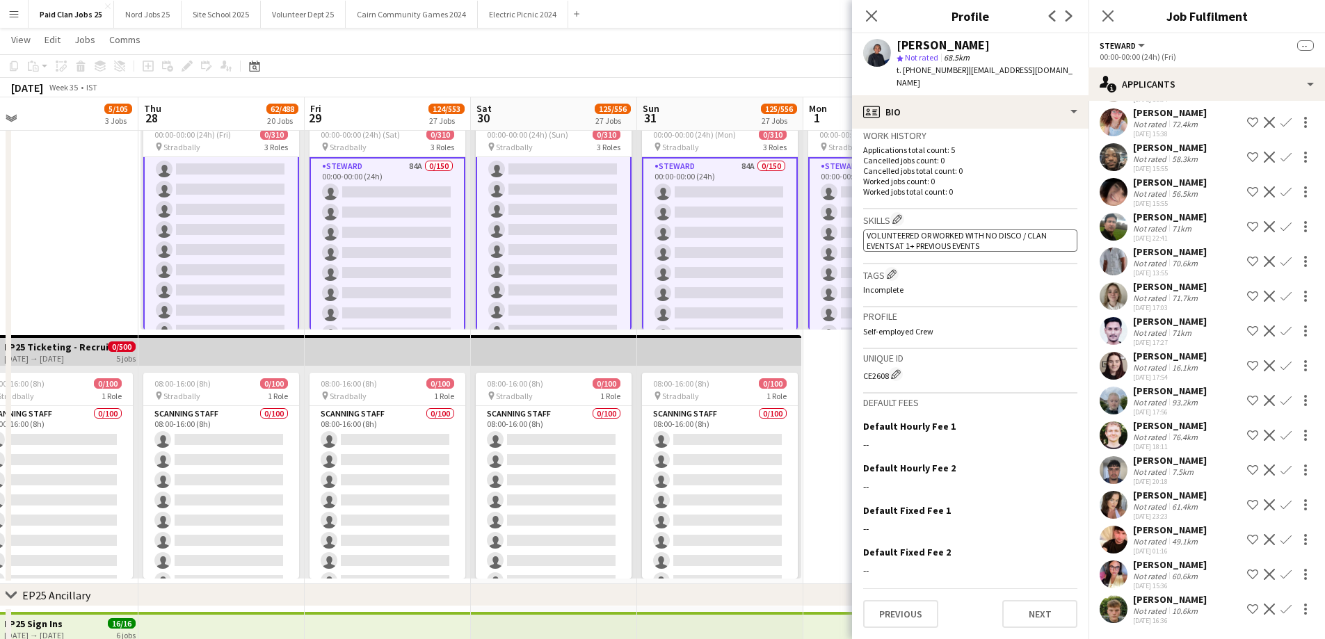
click at [1120, 538] on app-user-avatar at bounding box center [1114, 540] width 28 height 28
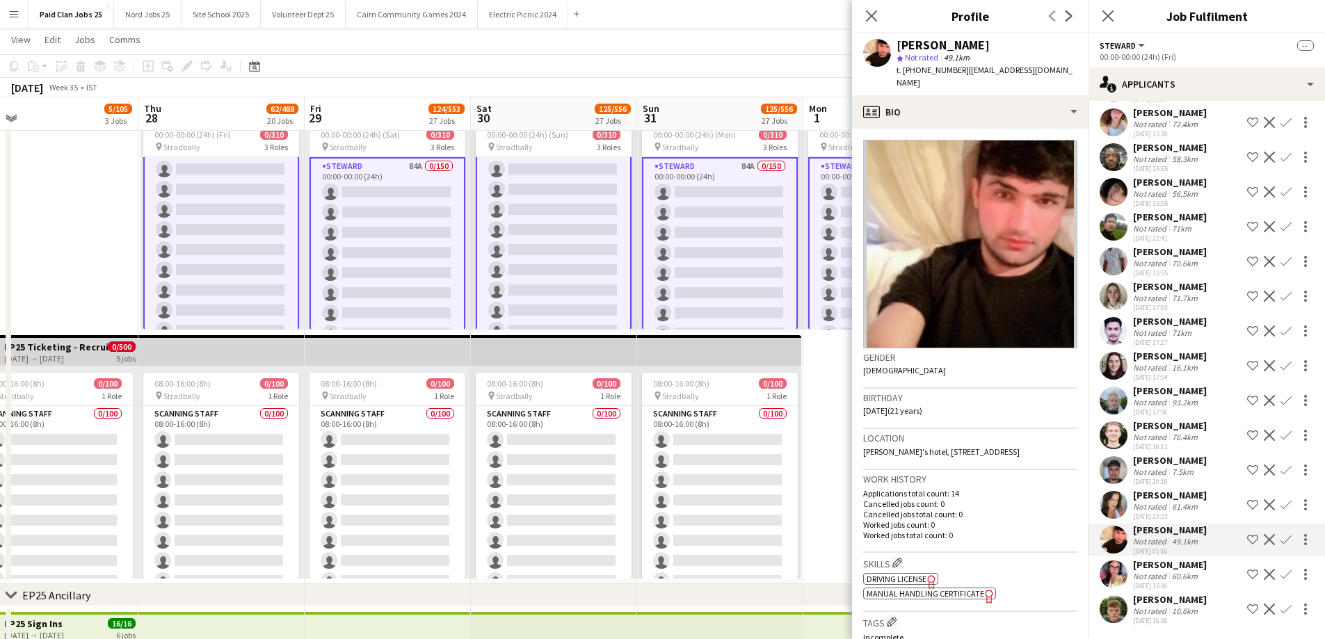
click at [1117, 512] on app-user-avatar at bounding box center [1114, 505] width 28 height 28
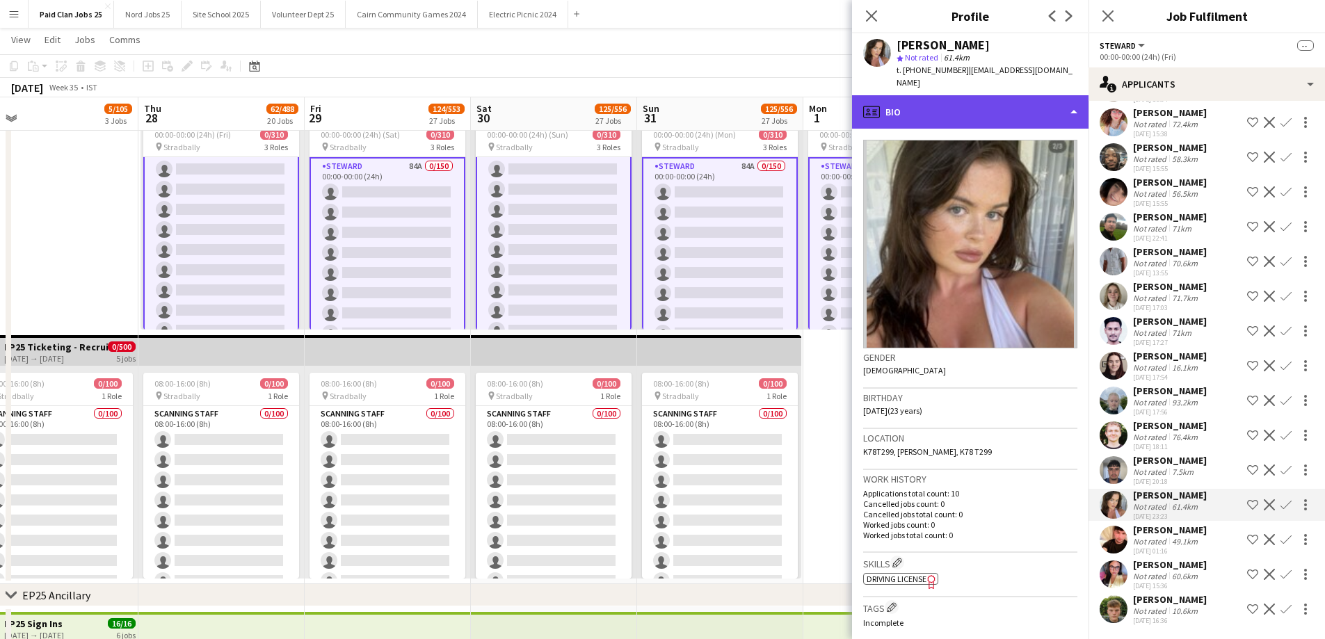
click at [1004, 104] on div "profile Bio" at bounding box center [970, 111] width 236 height 33
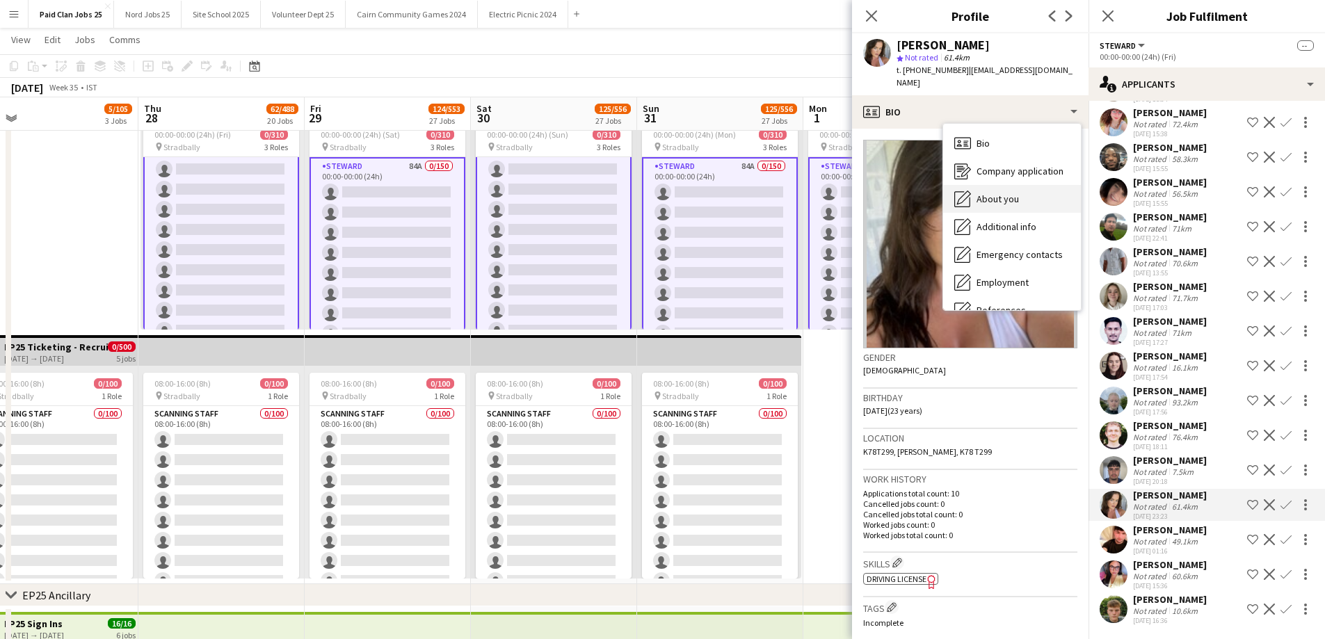
click at [1022, 185] on div "About you About you" at bounding box center [1012, 199] width 138 height 28
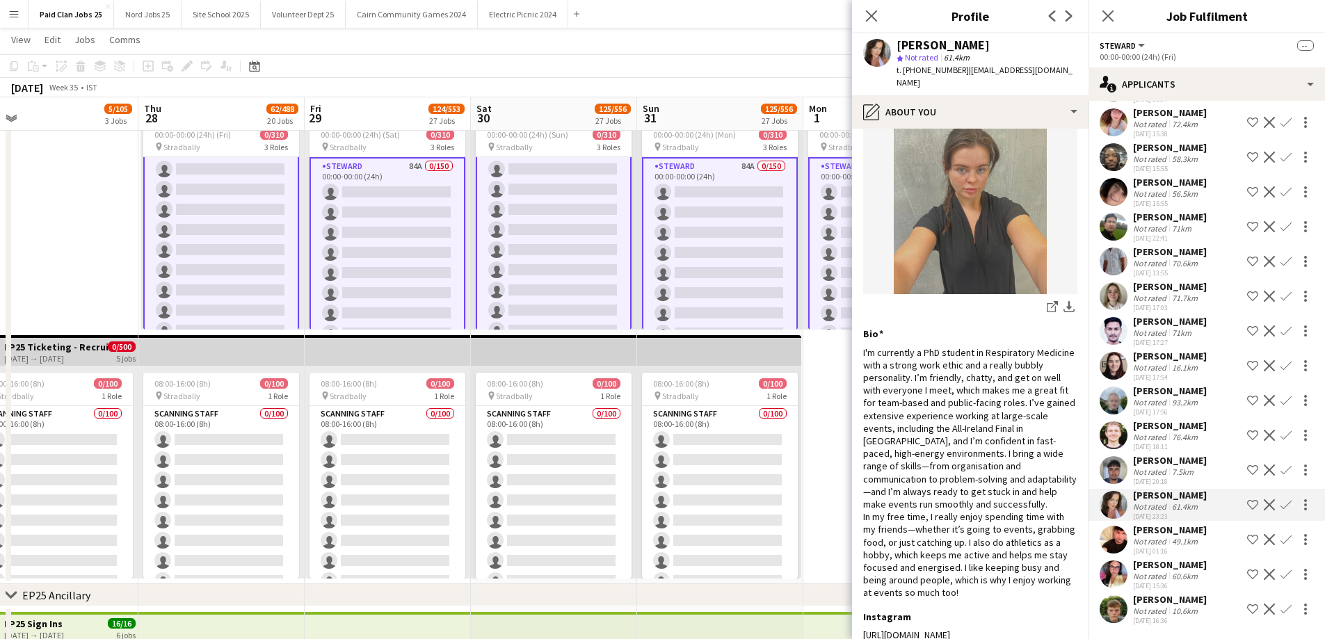
scroll to position [159, 0]
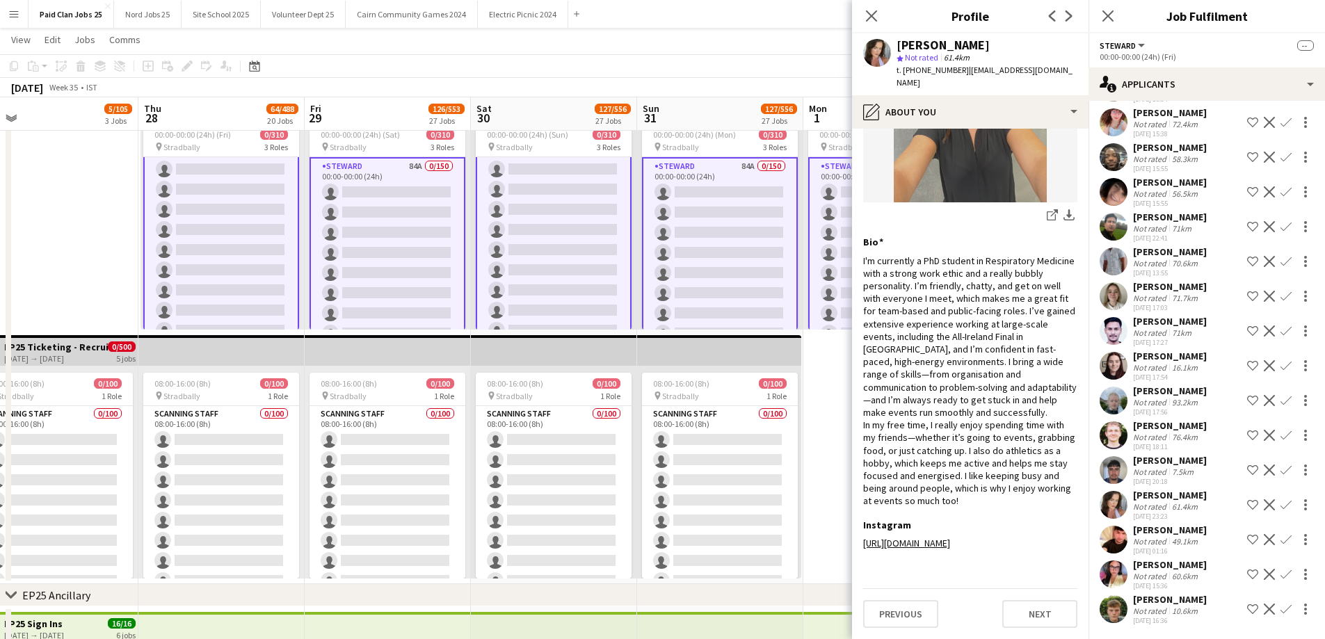
click at [1116, 574] on app-user-avatar at bounding box center [1114, 575] width 28 height 28
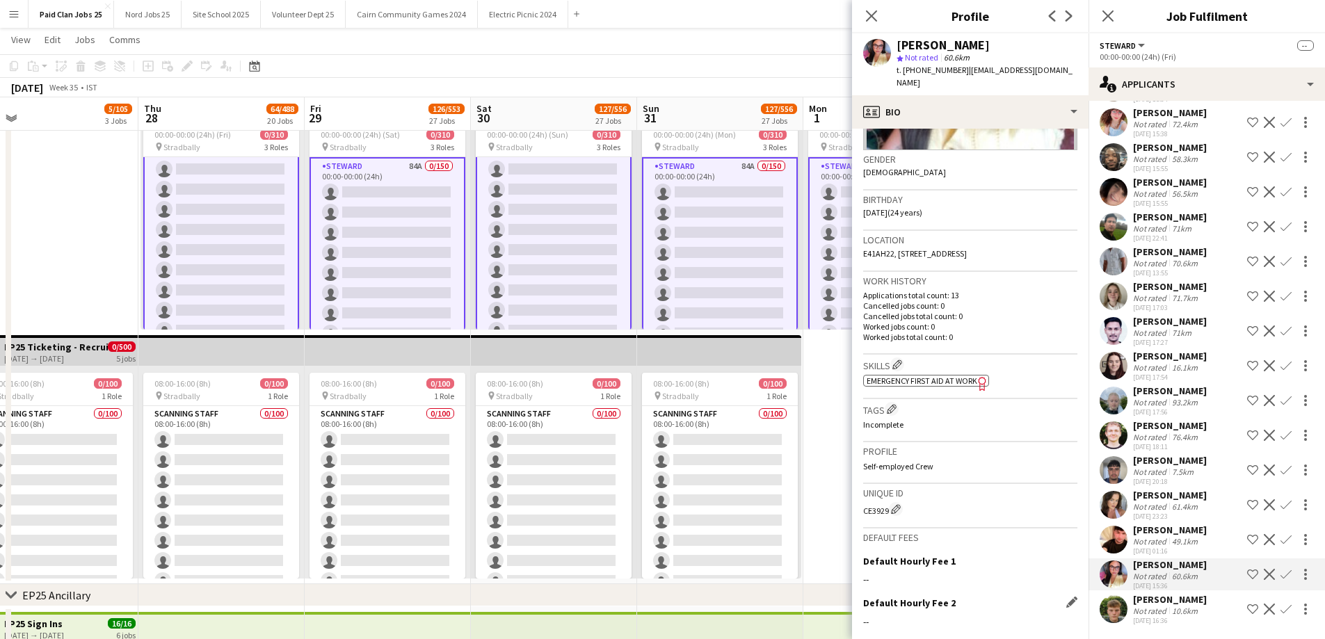
scroll to position [320, 0]
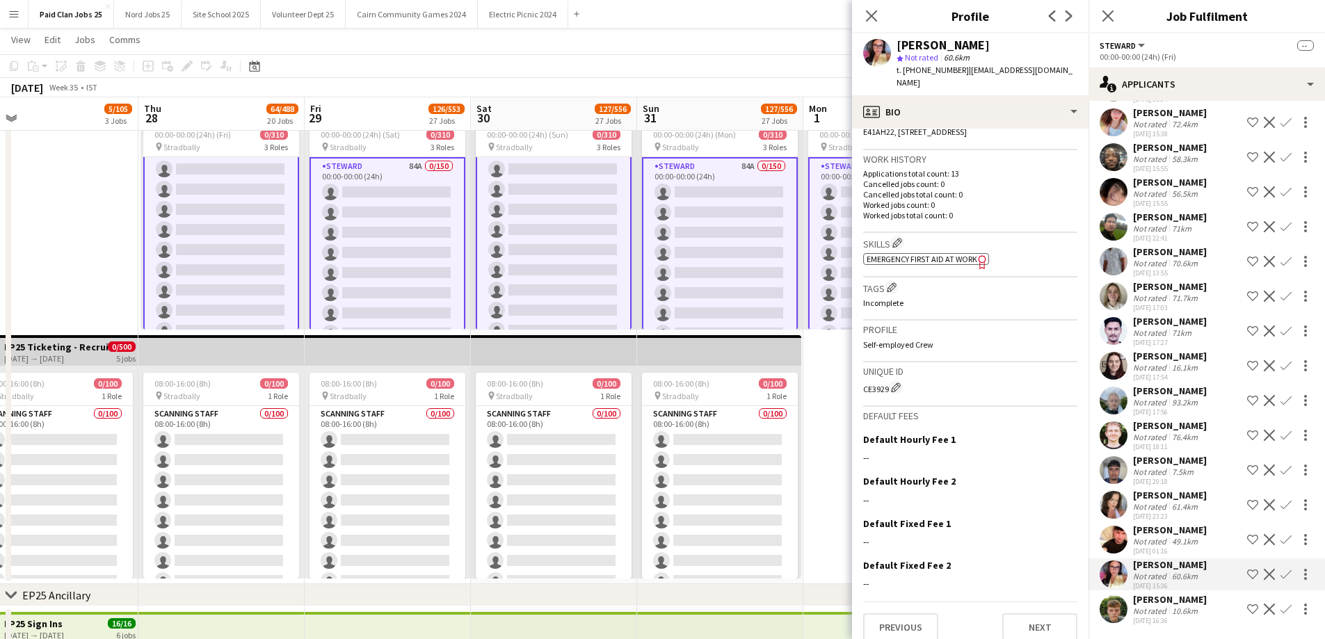
click at [873, 387] on div "Unique ID CE3929 Edit crew unique ID" at bounding box center [970, 384] width 214 height 45
click at [874, 380] on div "CE3929 Edit crew unique ID" at bounding box center [970, 387] width 214 height 14
copy div "CE3929"
click at [1112, 606] on app-user-avatar at bounding box center [1114, 609] width 28 height 28
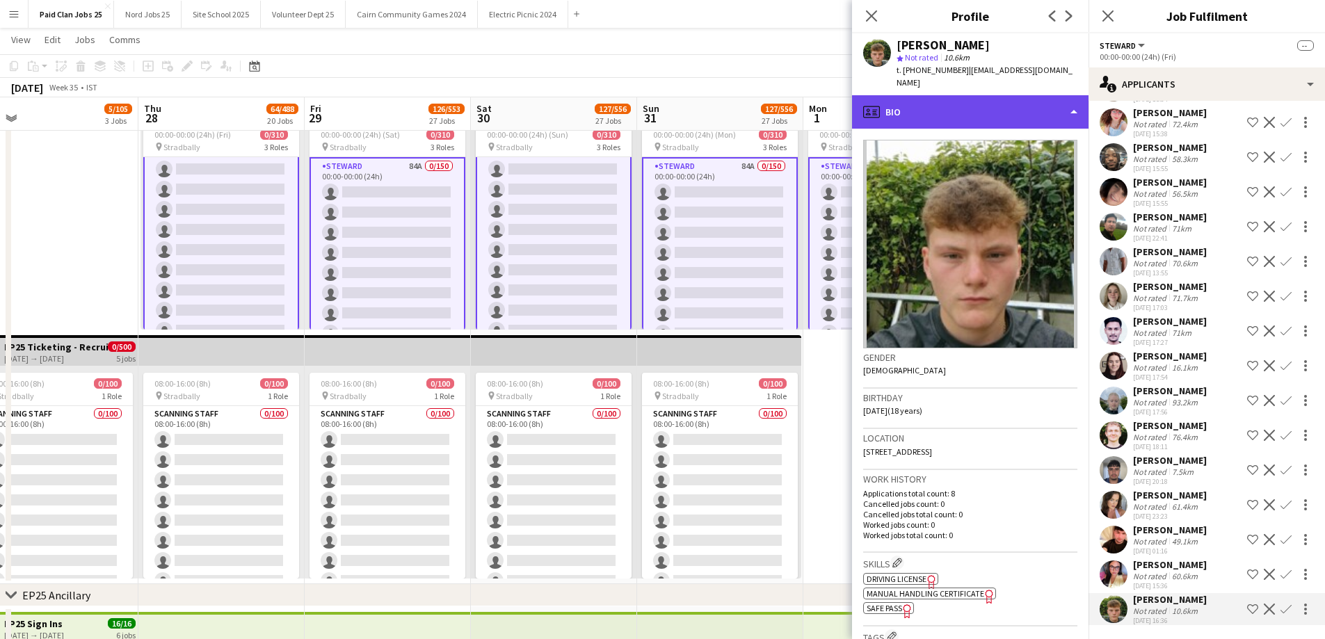
click at [975, 102] on div "profile Bio" at bounding box center [970, 111] width 236 height 33
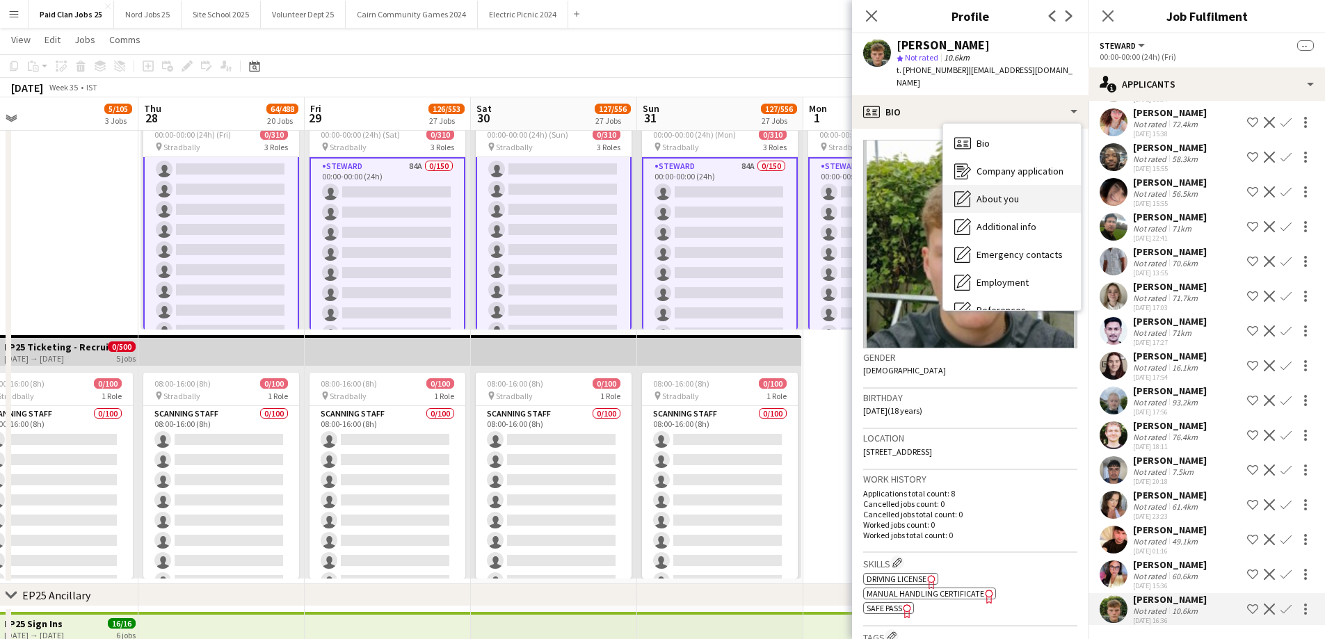
click at [999, 193] on span "About you" at bounding box center [997, 199] width 42 height 13
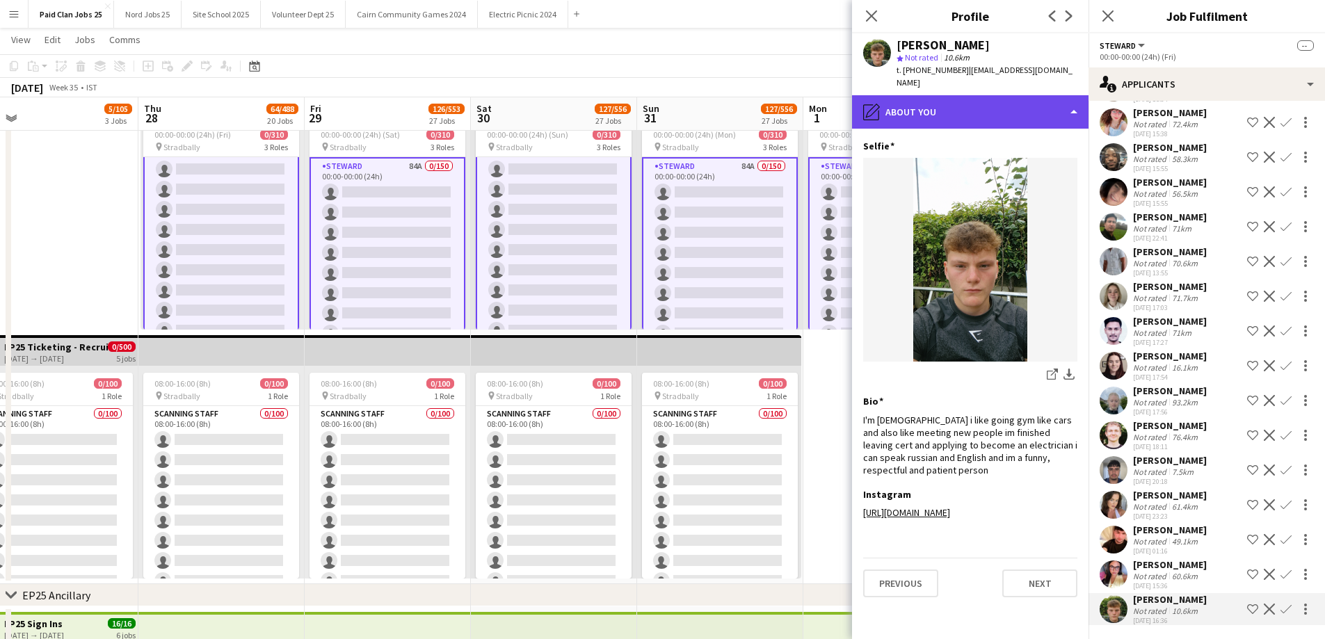
click at [982, 99] on div "pencil4 About you" at bounding box center [970, 111] width 236 height 33
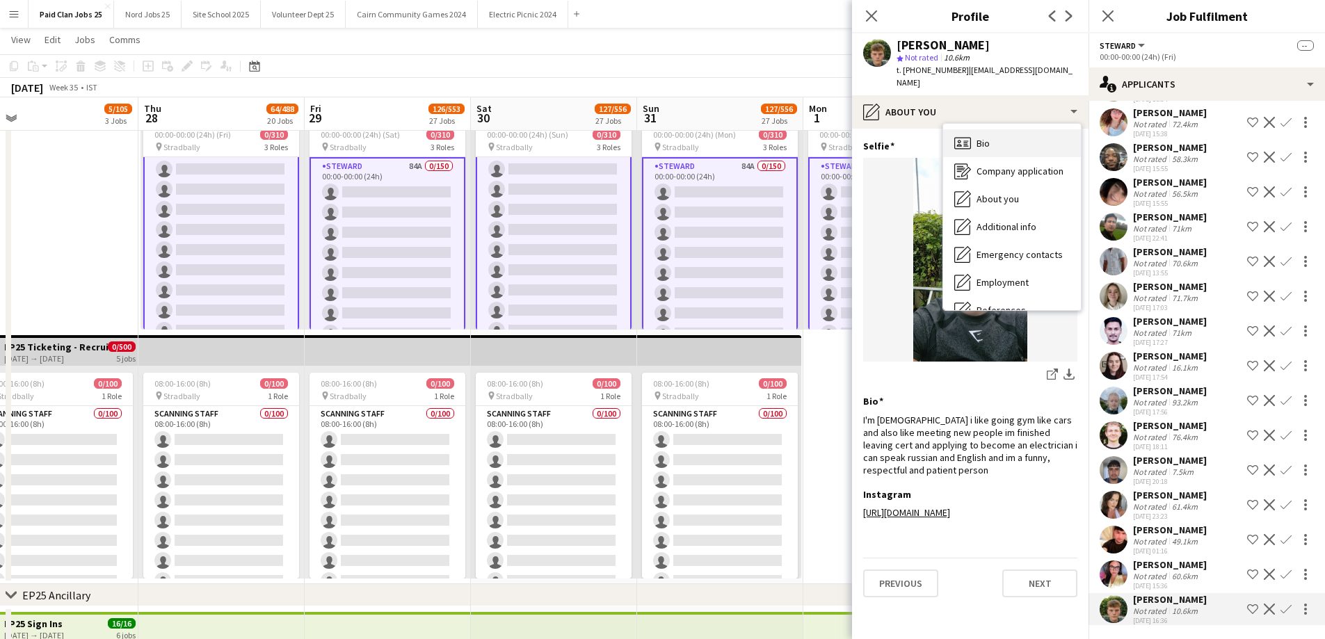
click at [985, 129] on div "Bio Bio" at bounding box center [1012, 143] width 138 height 28
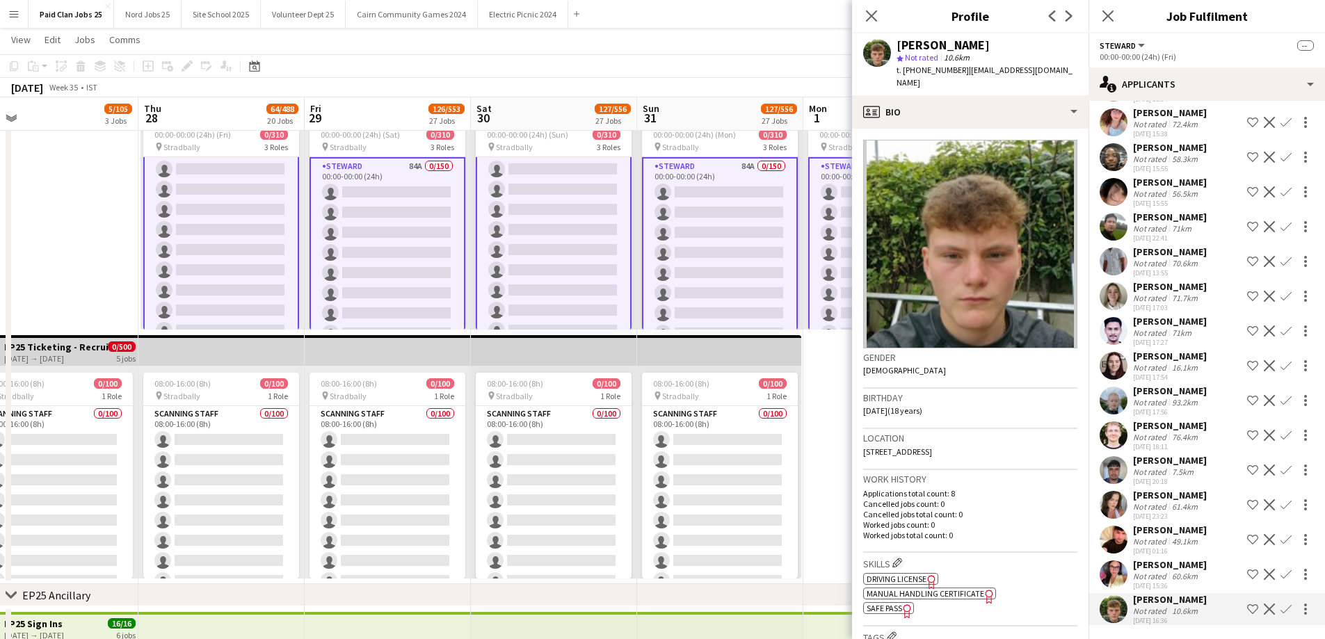
click at [1112, 467] on app-user-avatar at bounding box center [1114, 470] width 28 height 28
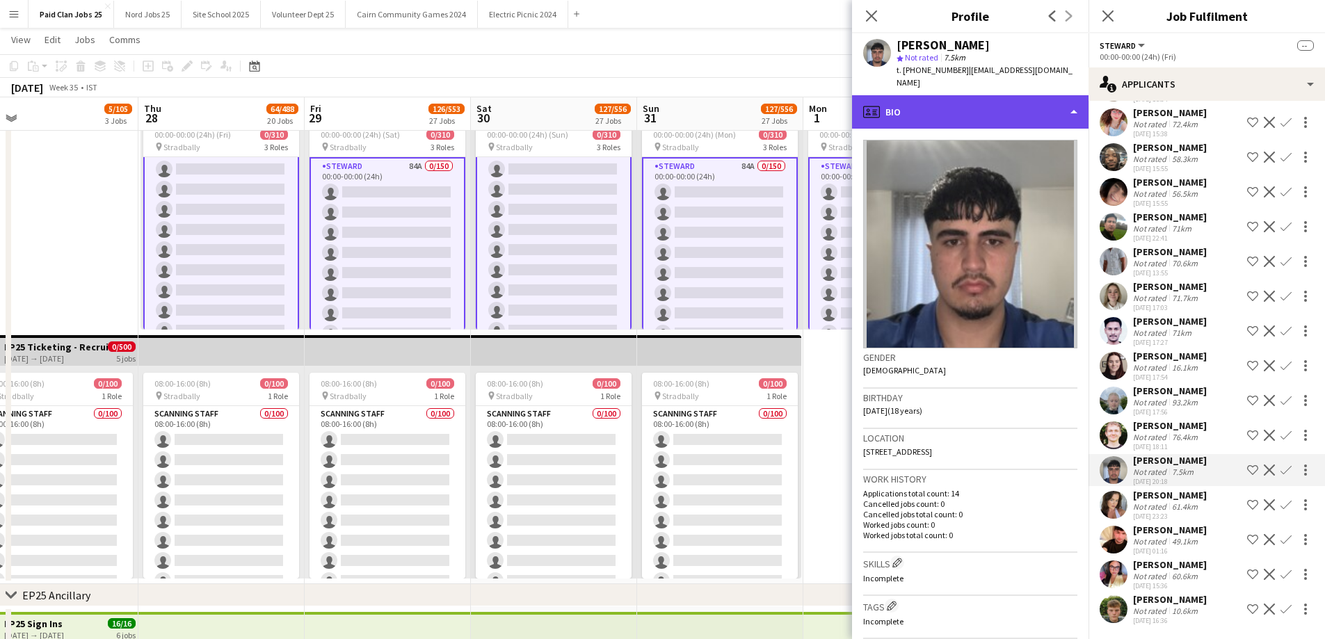
click at [955, 95] on div "profile Bio" at bounding box center [970, 111] width 236 height 33
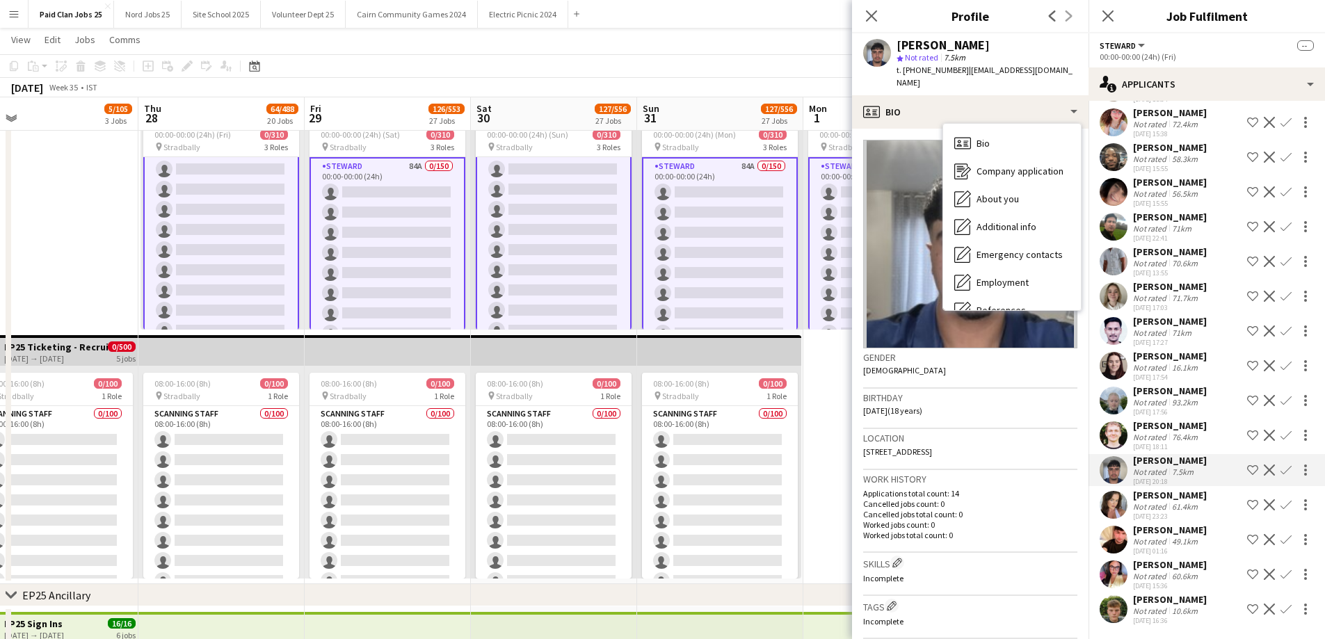
click at [965, 404] on div "Birthday 24-05-2007 (18 years)" at bounding box center [970, 409] width 214 height 40
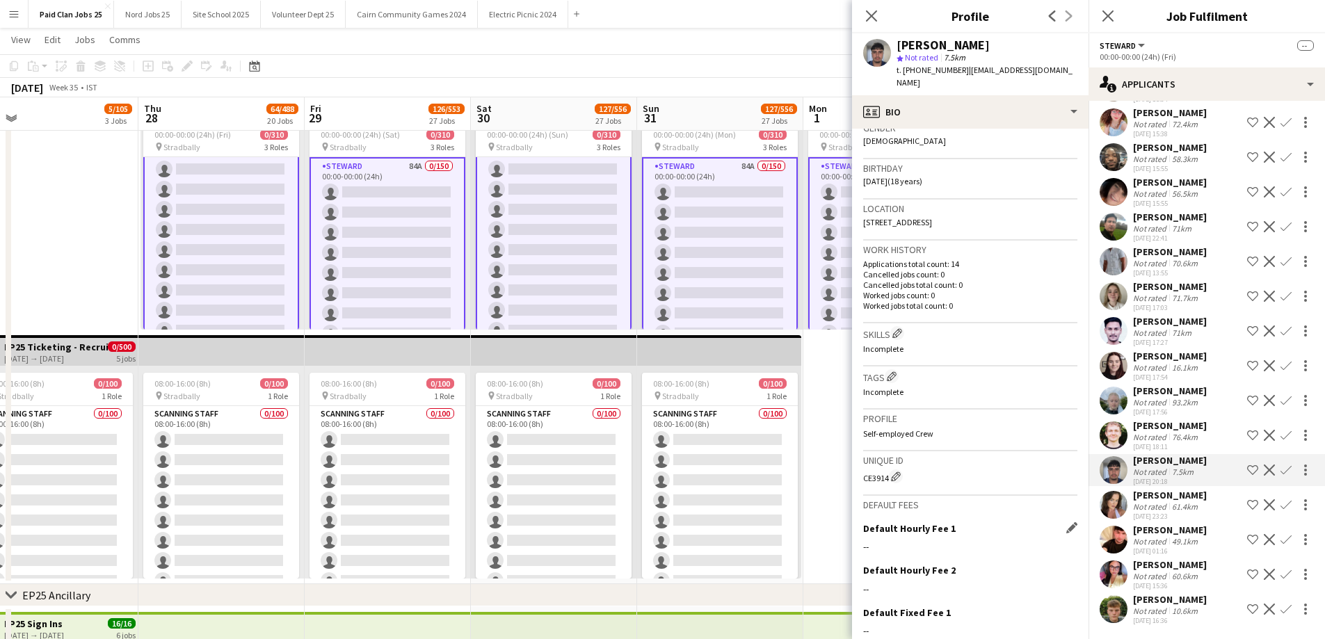
scroll to position [319, 0]
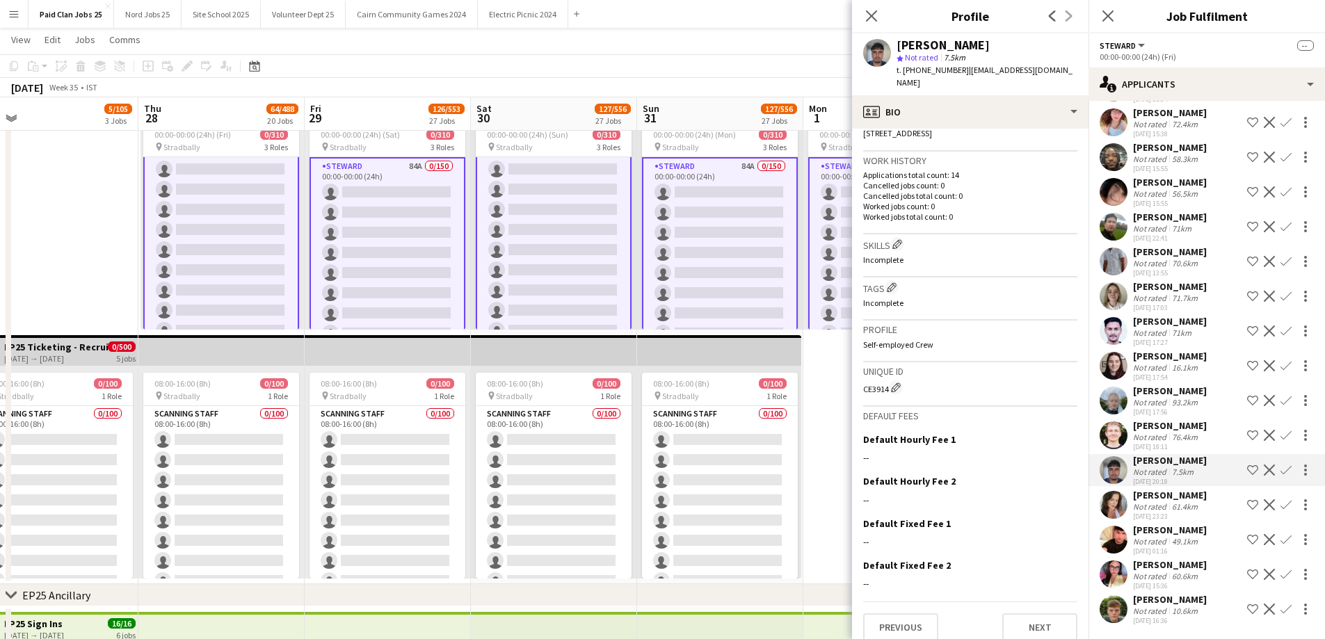
click at [876, 384] on div "Unique ID CE3914 Edit crew unique ID" at bounding box center [970, 384] width 214 height 45
copy div "CE3914"
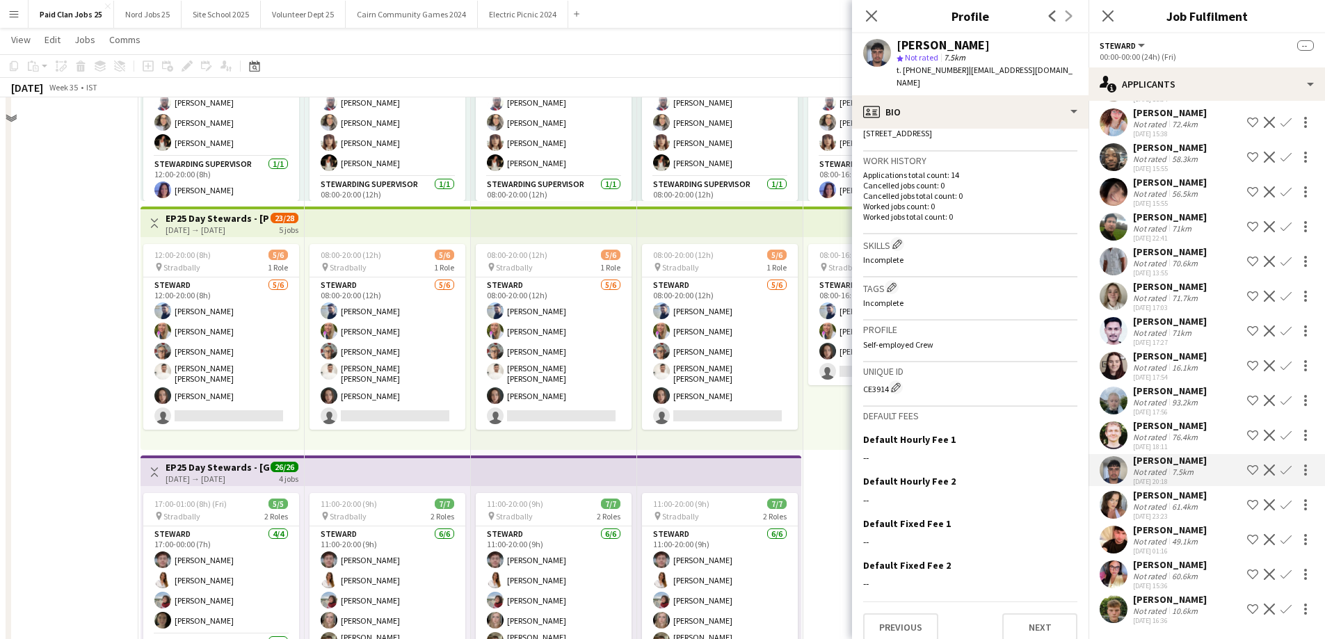
scroll to position [1321, 0]
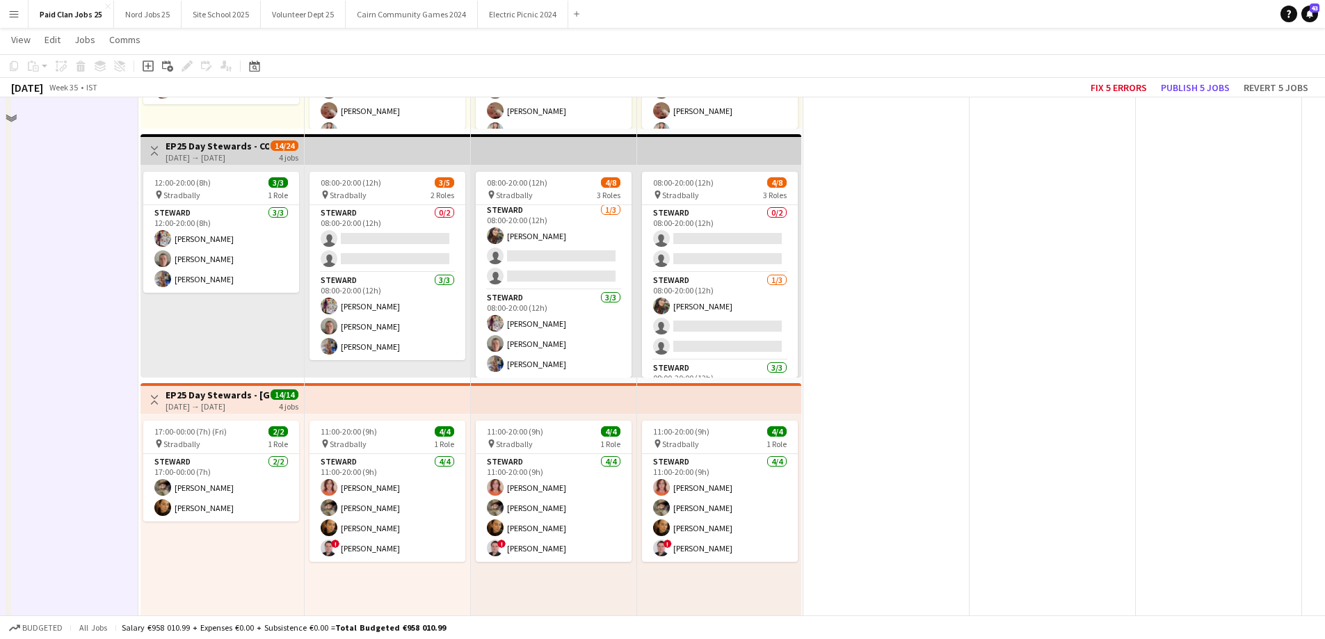
scroll to position [3060, 0]
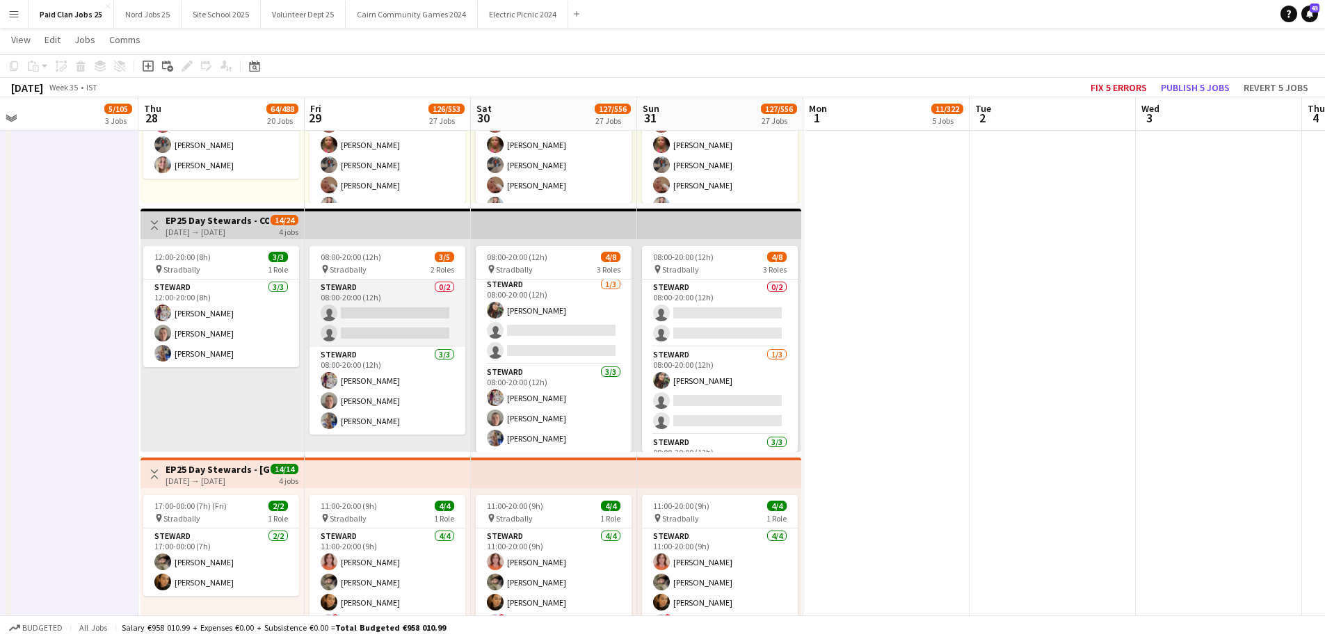
click at [388, 324] on app-card-role "Steward 0/2 08:00-20:00 (12h) single-neutral-actions single-neutral-actions" at bounding box center [387, 313] width 156 height 67
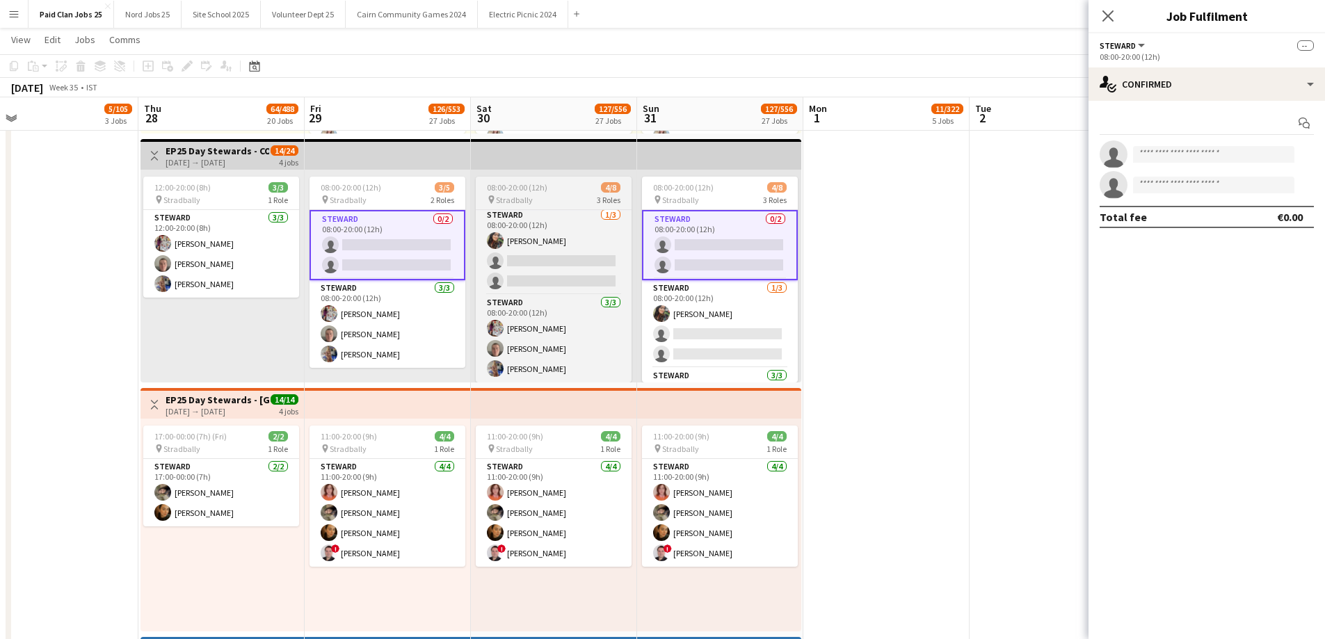
scroll to position [0, 0]
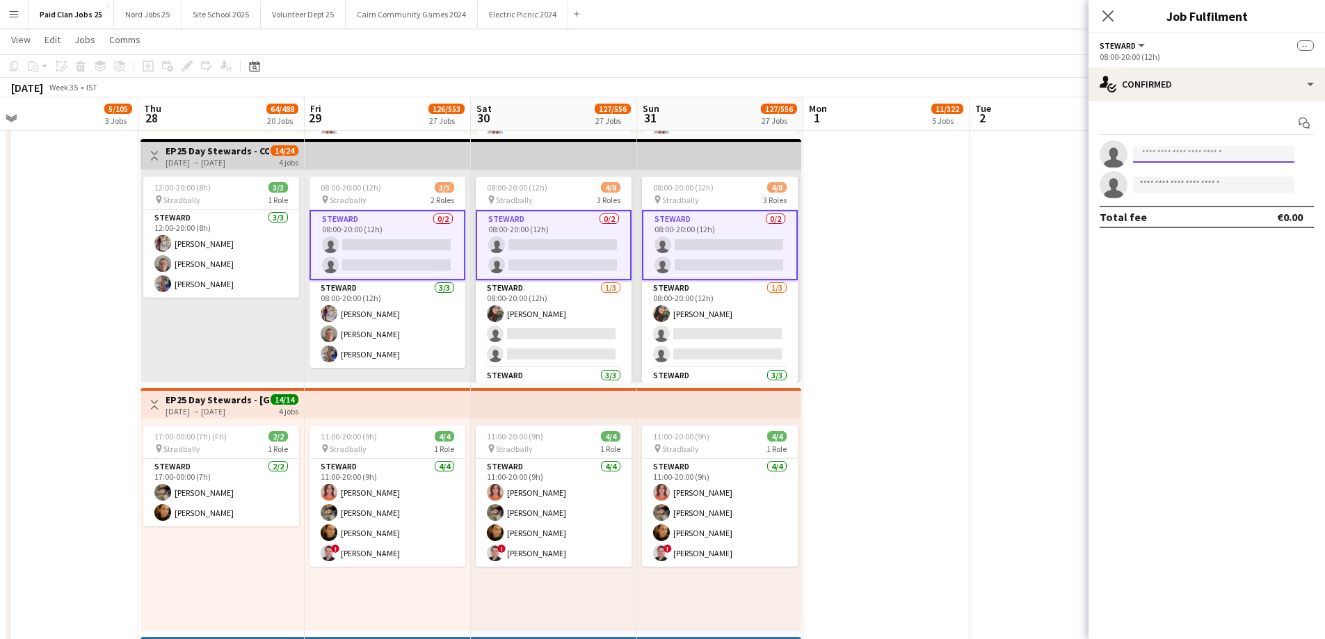
click at [1231, 159] on input at bounding box center [1213, 154] width 161 height 17
click at [1225, 149] on input at bounding box center [1213, 154] width 161 height 17
paste input "*******"
type input "*******"
click at [1199, 186] on span "ghazwan2405@gmail.com" at bounding box center [1213, 185] width 139 height 11
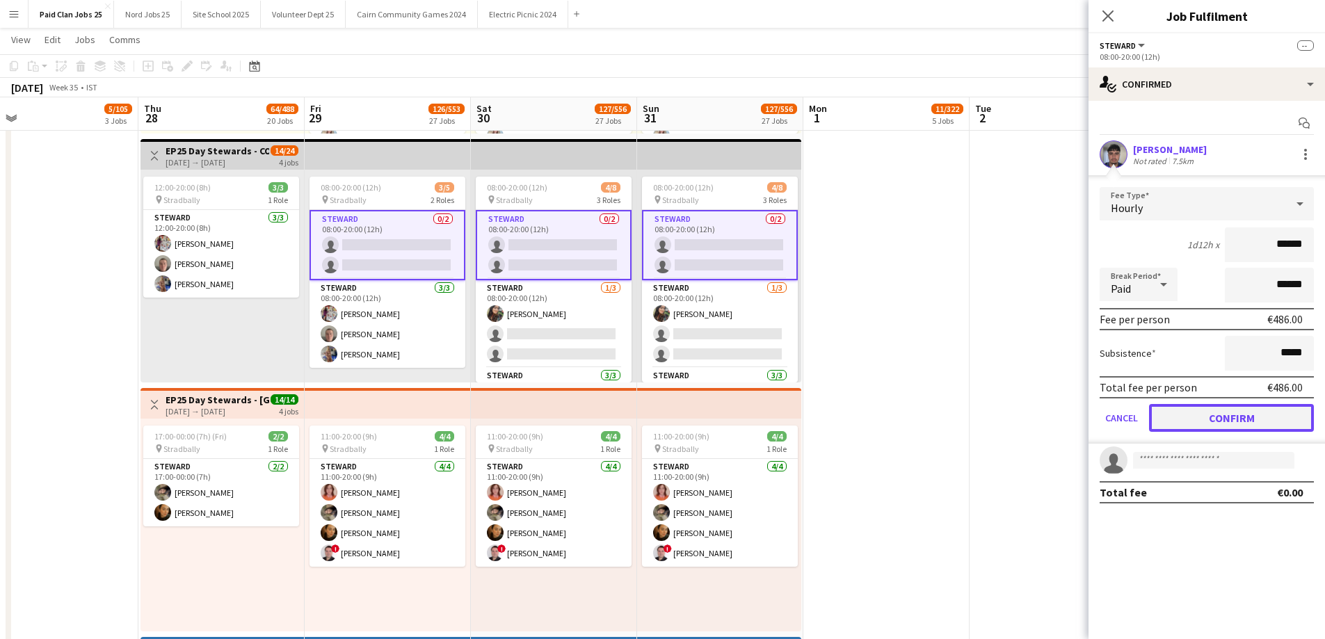
click at [1195, 420] on button "Confirm" at bounding box center [1231, 418] width 165 height 28
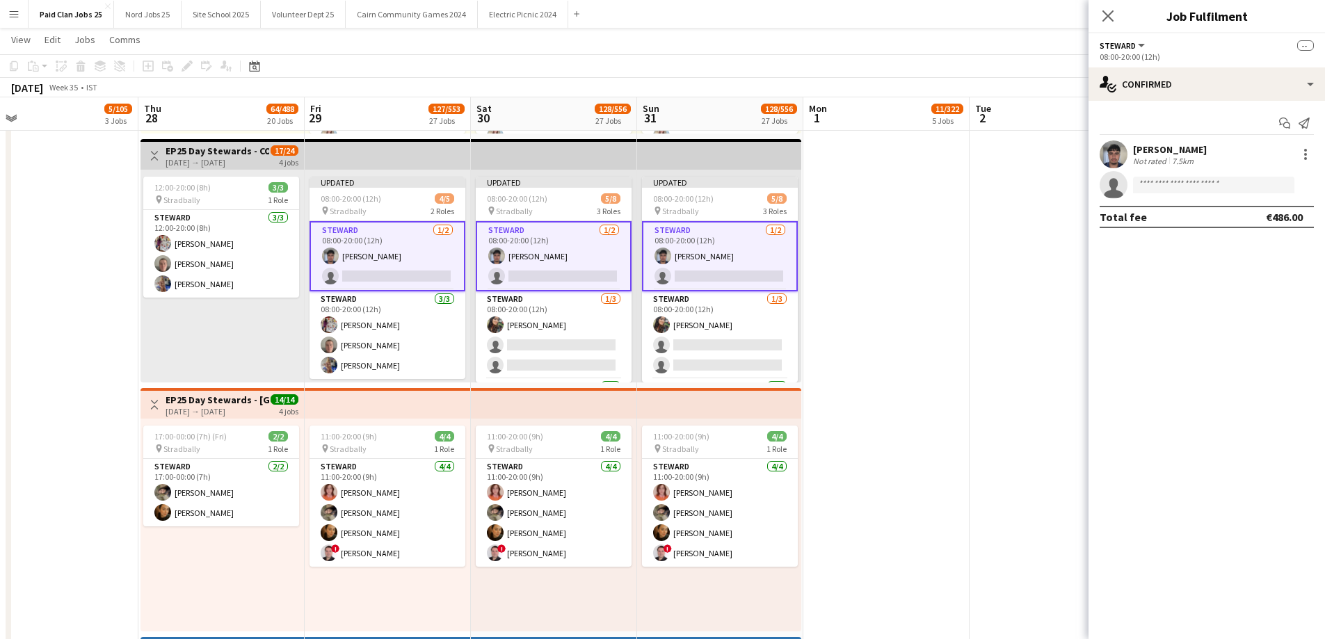
click at [695, 170] on div "Updated 08:00-20:00 (12h) 5/8 pin Stradbally 3 Roles Steward 1/2 08:00-20:00 (1…" at bounding box center [719, 276] width 164 height 213
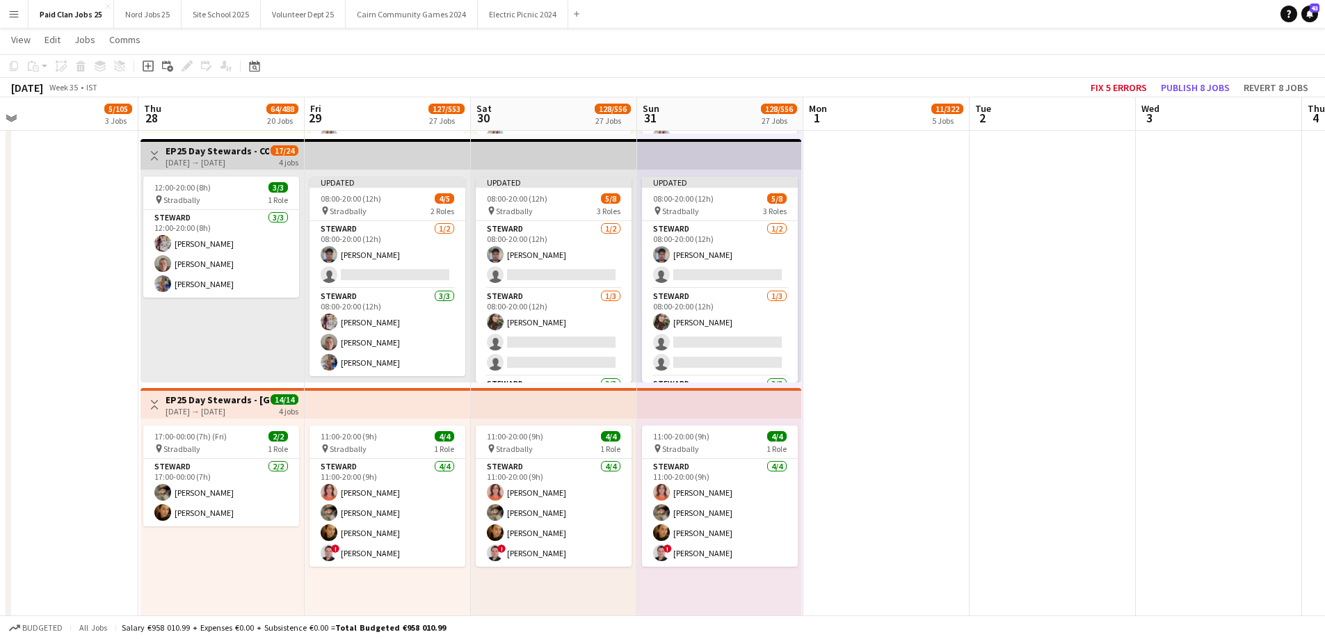
click at [701, 156] on app-top-bar at bounding box center [719, 154] width 164 height 31
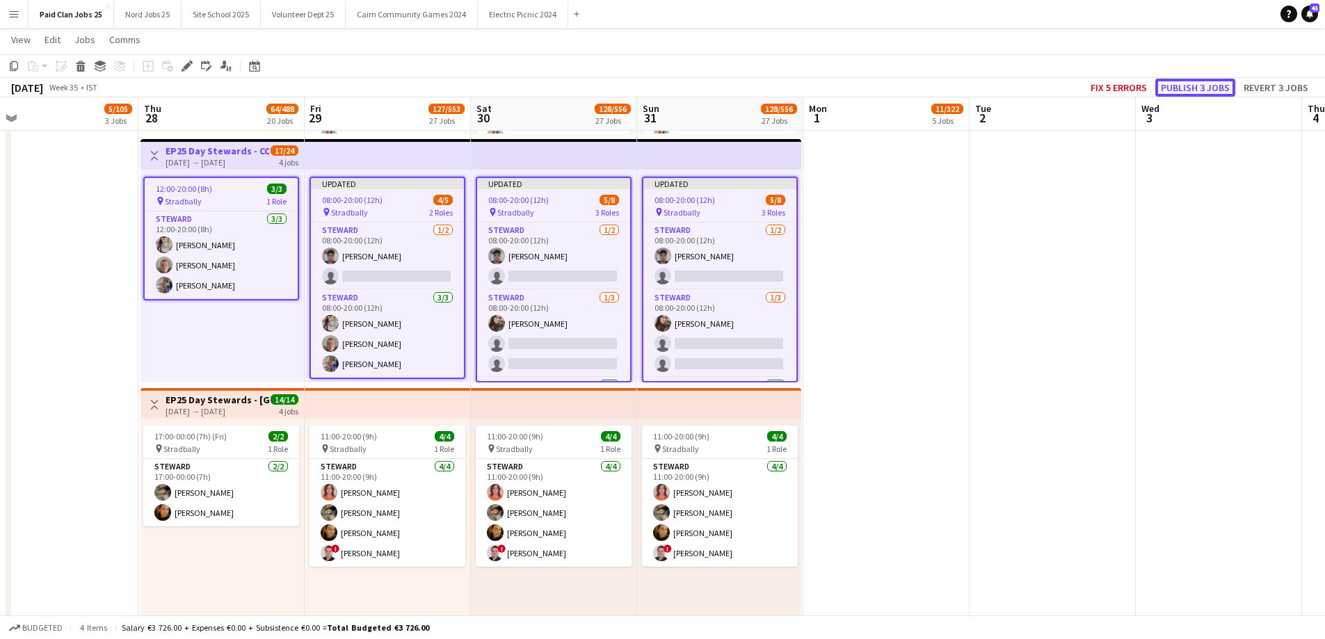
click at [1182, 85] on button "Publish 3 jobs" at bounding box center [1195, 88] width 80 height 18
